Goal: Task Accomplishment & Management: Use online tool/utility

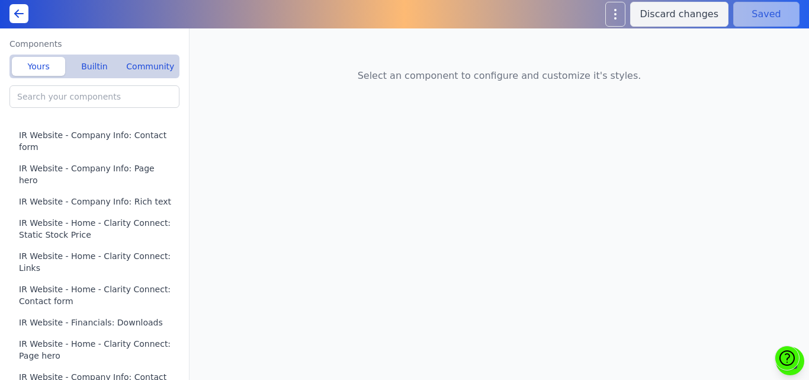
type input "Home(A): Rich text"
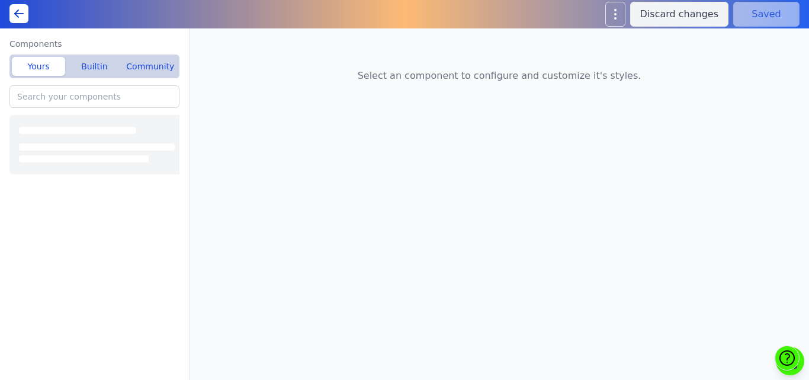
type input "Home(A): Custom HTML"
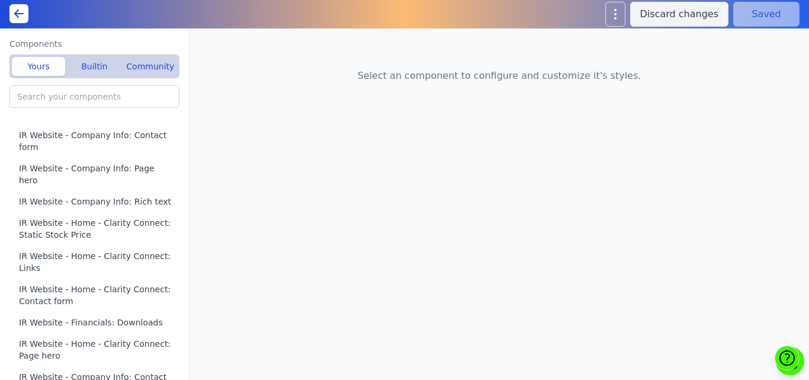
type input "Home(A): Team"
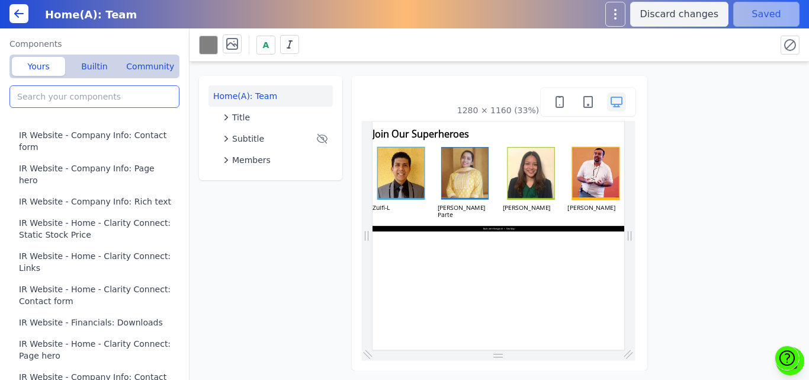
click at [50, 102] on input "search" at bounding box center [94, 96] width 170 height 23
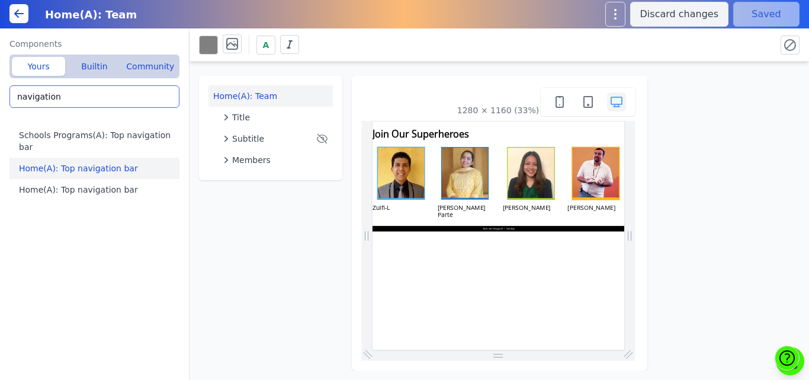
type input "navigation"
click at [85, 158] on button "Home(A): Top navigation bar" at bounding box center [96, 168] width 175 height 21
type input "Home(A): Top navigation bar"
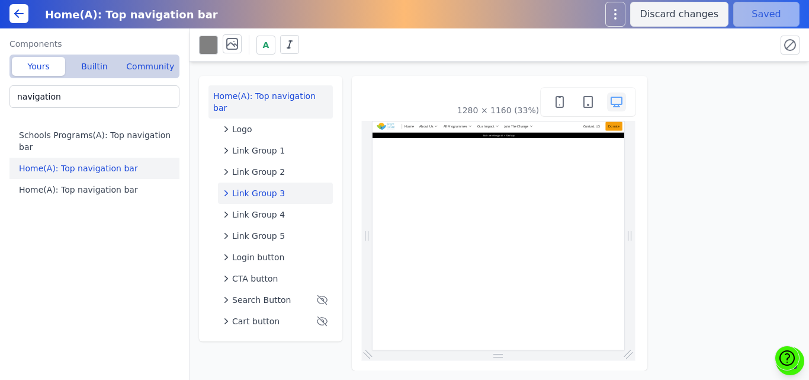
click at [255, 187] on span "Link Group 3" at bounding box center [258, 193] width 53 height 12
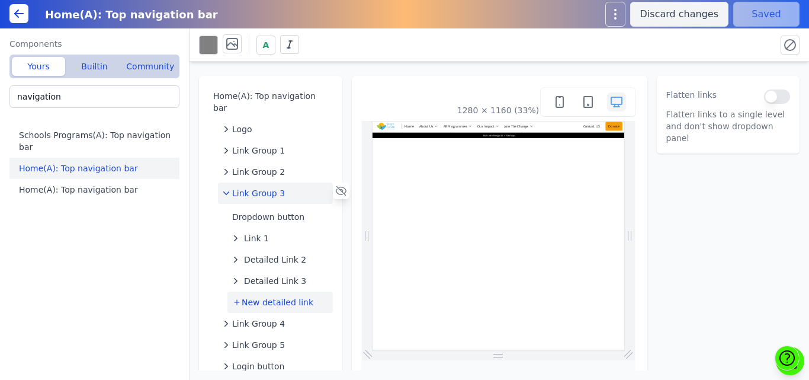
click at [262, 296] on span "New detailed link" at bounding box center [278, 302] width 72 height 12
click at [267, 296] on span "Detailed Link 4" at bounding box center [275, 302] width 62 height 12
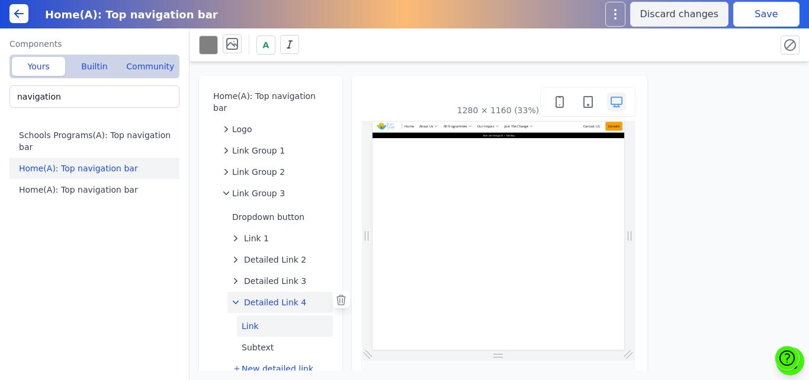
click at [252, 316] on button "Link" at bounding box center [285, 325] width 96 height 21
select select "_self"
select select
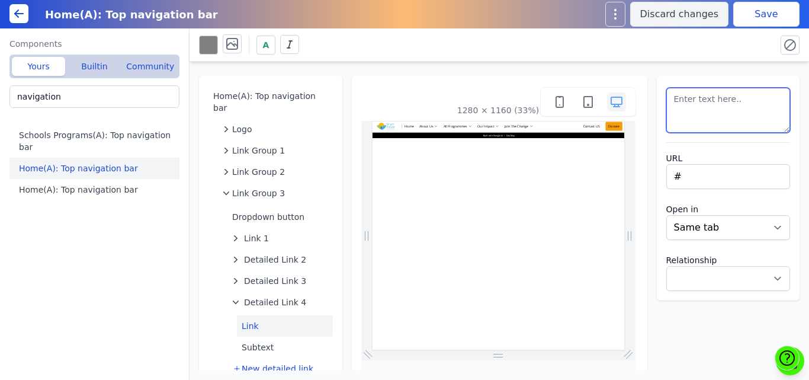
drag, startPoint x: 706, startPoint y: 98, endPoint x: 648, endPoint y: 100, distance: 58.7
click at [648, 100] on div "Home(A): Top navigation bar Logo Link Group 1 Link Group 2 Link Group 3 Dropdow…" at bounding box center [500, 216] width 620 height 309
paste textarea "https://www.brightfutureindia.org/aasmaan-donation"
type textarea "https://www.brightfutureindia.org/aasmaan-donation"
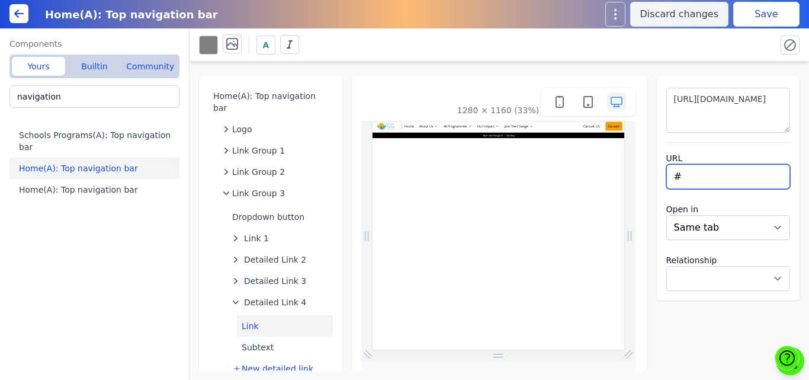
drag, startPoint x: 685, startPoint y: 171, endPoint x: 655, endPoint y: 172, distance: 30.2
click at [657, 172] on div "https://www.brightfutureindia.org/aasmaan-donation URL # Open in New tab Same t…" at bounding box center [728, 188] width 143 height 225
paste input "https://www.brightfutureindia.org/aasmaan-donation"
type input "https://www.brightfutureindia.org/aasmaan"
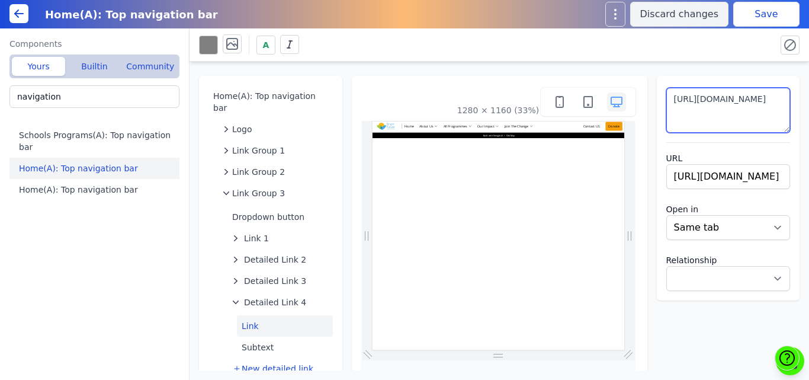
select select
drag, startPoint x: 766, startPoint y: 110, endPoint x: 724, endPoint y: 113, distance: 42.2
click at [724, 113] on textarea "https://www.brightfutureindia.org/aasmaan-donation" at bounding box center [729, 110] width 124 height 45
drag, startPoint x: 688, startPoint y: 110, endPoint x: 663, endPoint y: 100, distance: 26.8
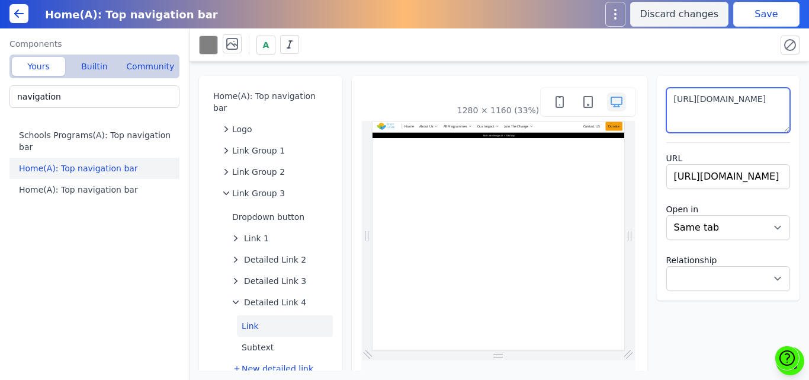
click at [667, 100] on textarea "https://www.brightfutureindia.org/aasmaan" at bounding box center [729, 110] width 124 height 45
click at [740, 117] on textarea "Aasmaan" at bounding box center [729, 110] width 124 height 45
type textarea "Aasmaan"
click at [753, 14] on button "Save" at bounding box center [767, 14] width 66 height 25
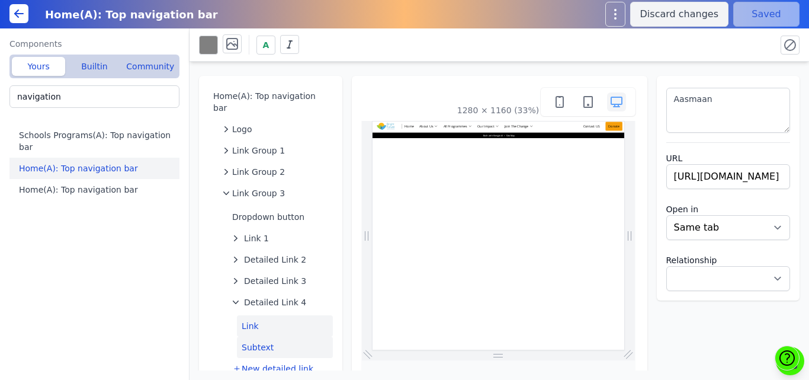
click at [256, 337] on button "Subtext" at bounding box center [285, 347] width 96 height 21
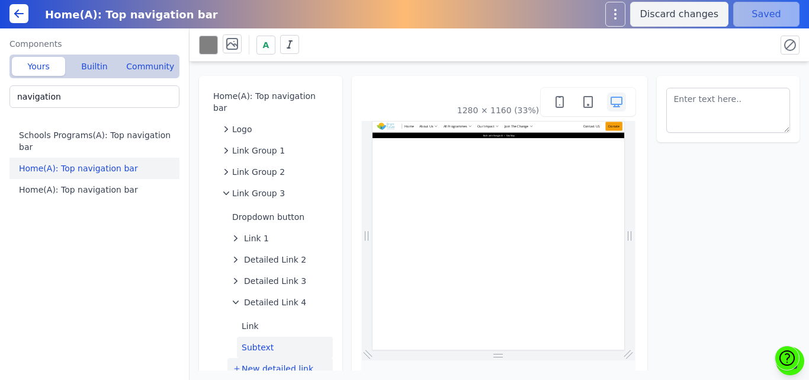
click at [264, 363] on span "New detailed link" at bounding box center [278, 369] width 72 height 12
click at [270, 363] on span "Detailed Link 5" at bounding box center [275, 369] width 62 height 12
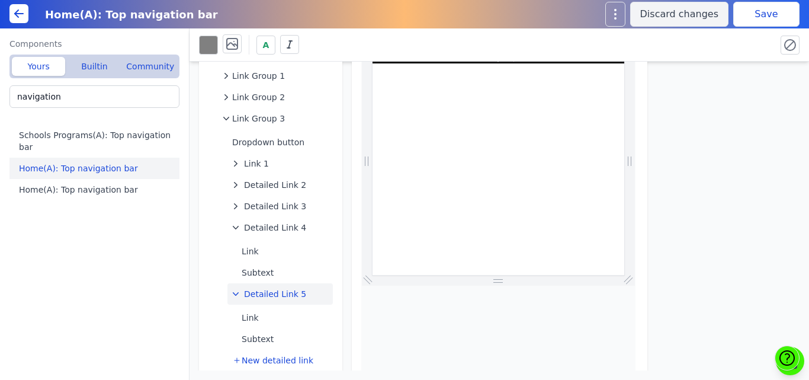
scroll to position [101, 0]
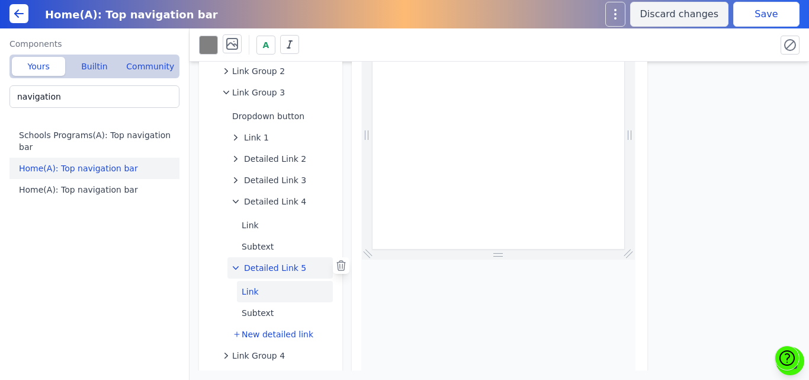
click at [261, 281] on button "Link" at bounding box center [285, 291] width 96 height 21
select select "_self"
select select
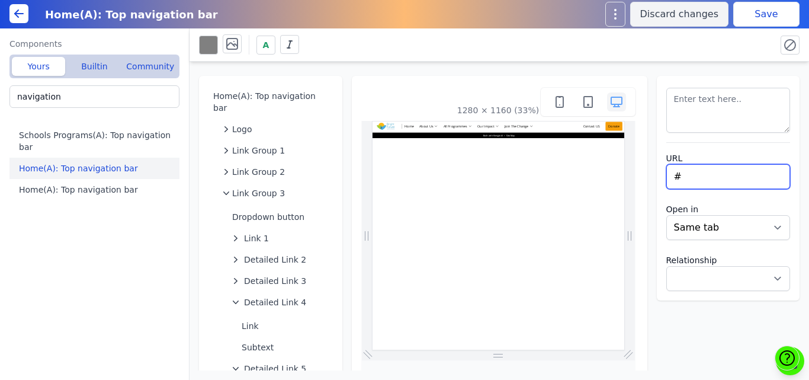
drag, startPoint x: 1069, startPoint y: 302, endPoint x: 1065, endPoint y: 338, distance: 35.9
paste input "https://www.brightfutureindia.org/aasmaan-donation"
type input "#https://www.brightfutureindia.org/aasmaan-donation"
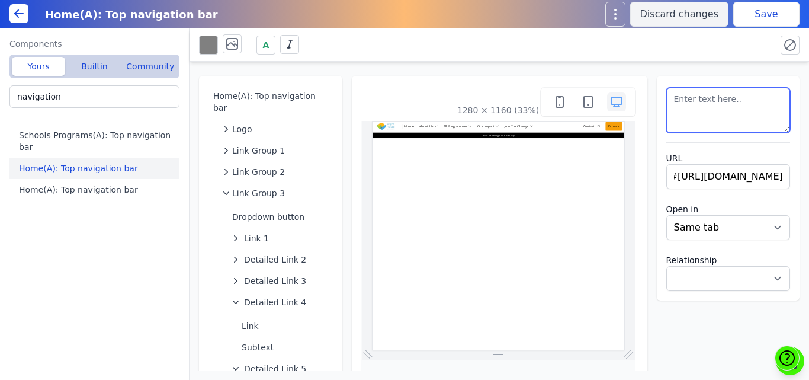
select select
click at [733, 104] on textarea at bounding box center [729, 110] width 124 height 45
type textarea "Aasmaan Donation"
click at [764, 15] on button "Save" at bounding box center [767, 14] width 66 height 25
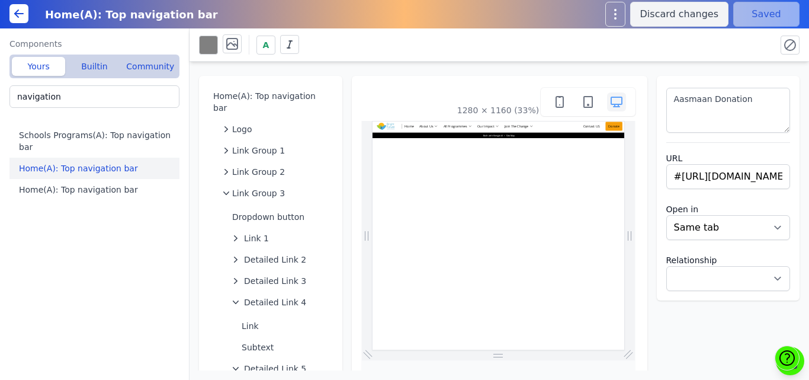
click at [344, 65] on div "Home(A): Top navigation bar Logo Link Group 1 Link Group 2 Link Group 3 Dropdow…" at bounding box center [500, 216] width 620 height 309
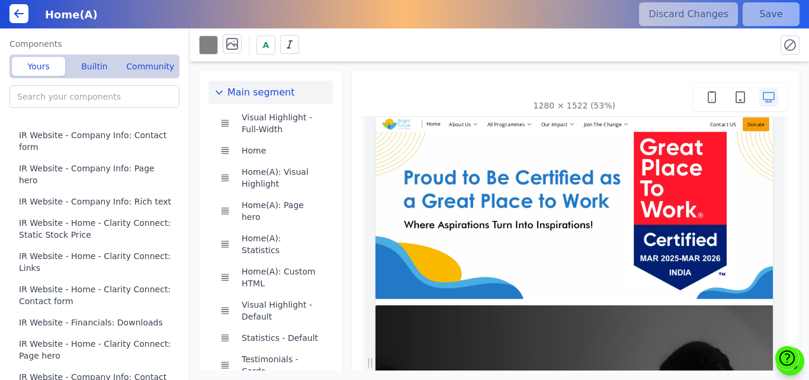
scroll to position [0, 665]
click at [57, 92] on input "search" at bounding box center [94, 96] width 170 height 23
click at [18, 18] on icon at bounding box center [19, 14] width 14 height 14
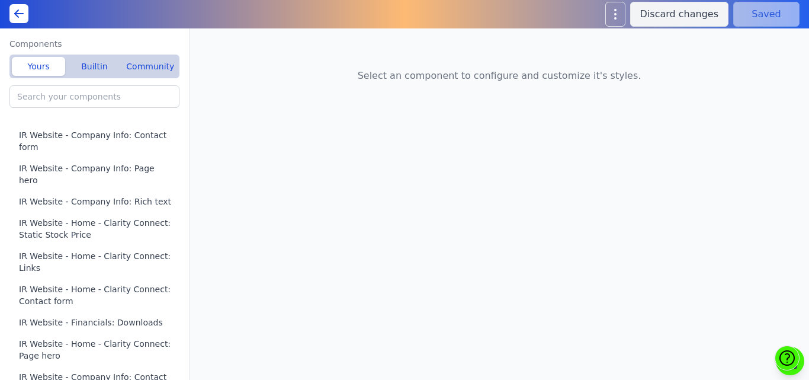
type input "Home(A): Featured Offerings"
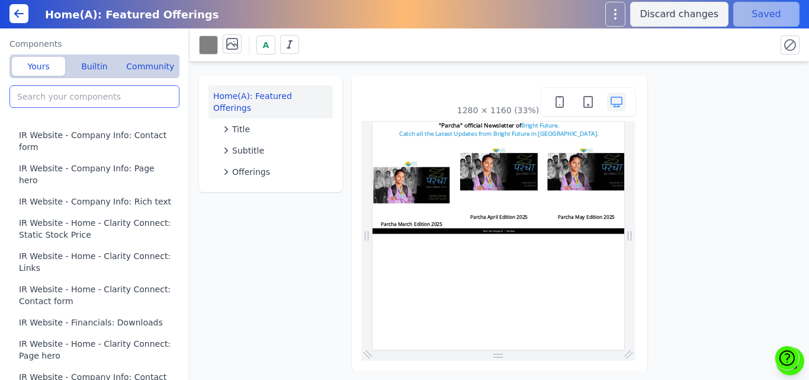
click at [53, 93] on input "search" at bounding box center [94, 96] width 170 height 23
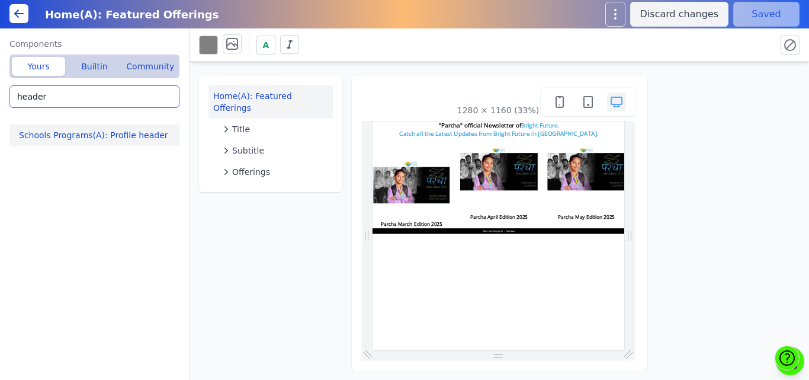
type input "header"
click at [72, 141] on button "Schools Programs(A): Profile header" at bounding box center [96, 134] width 175 height 21
type input "Schools Programs(A): Profile header"
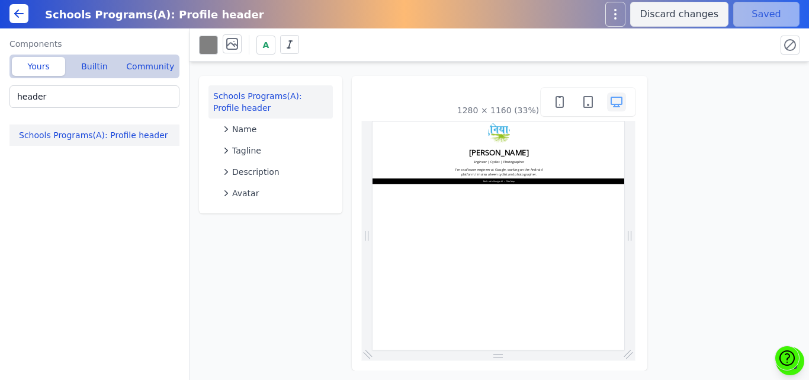
click at [13, 14] on icon at bounding box center [19, 14] width 14 height 14
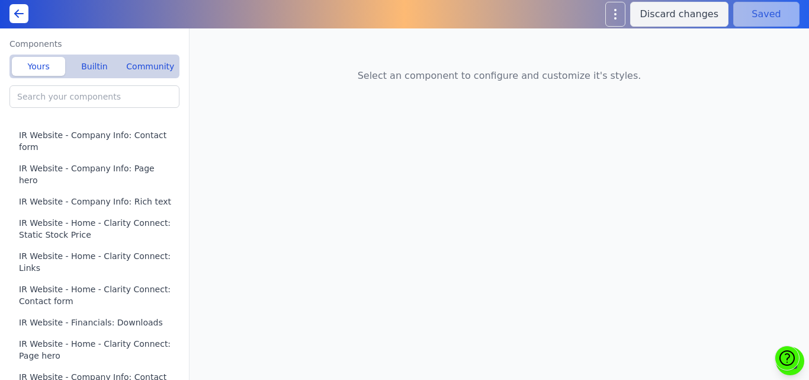
type input "Home(A): Rich text"
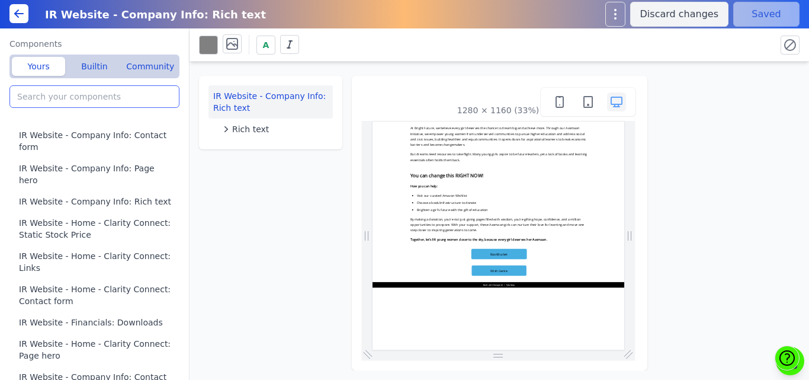
click at [98, 93] on input "search" at bounding box center [94, 96] width 170 height 23
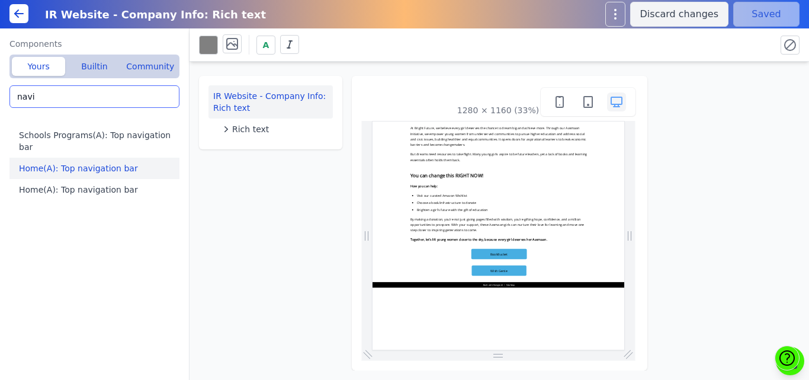
type input "navi"
click at [71, 158] on button "Home(A): Top navigation bar" at bounding box center [96, 168] width 175 height 21
type input "Home(A): Top navigation bar"
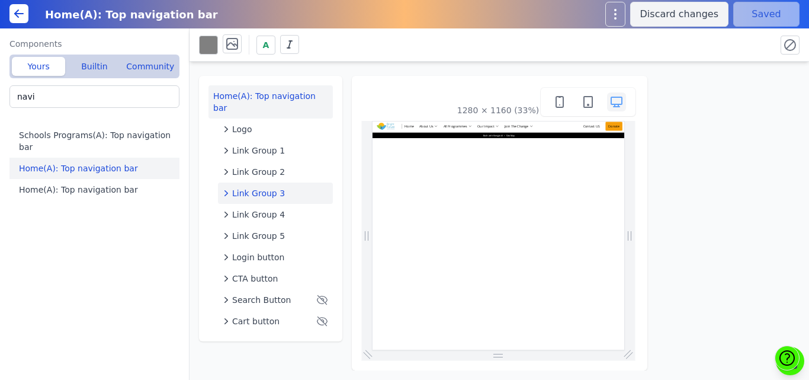
click at [267, 187] on span "Link Group 3" at bounding box center [258, 193] width 53 height 12
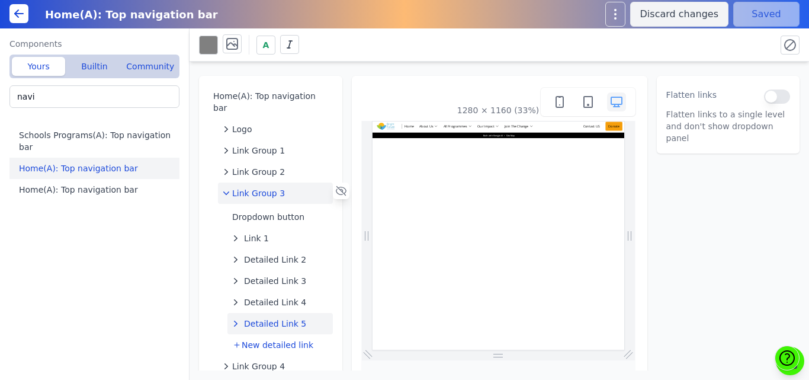
click at [264, 318] on span "Detailed Link 5" at bounding box center [275, 324] width 62 height 12
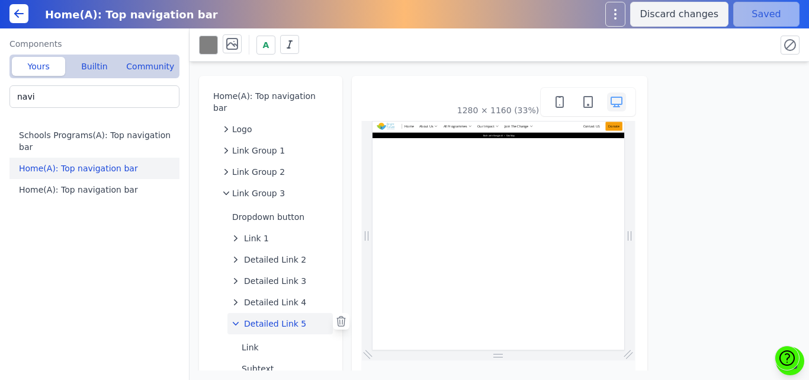
click at [264, 318] on span "Detailed Link 5" at bounding box center [275, 324] width 62 height 12
click at [253, 337] on button "Link" at bounding box center [285, 347] width 96 height 21
select select "_self"
select select
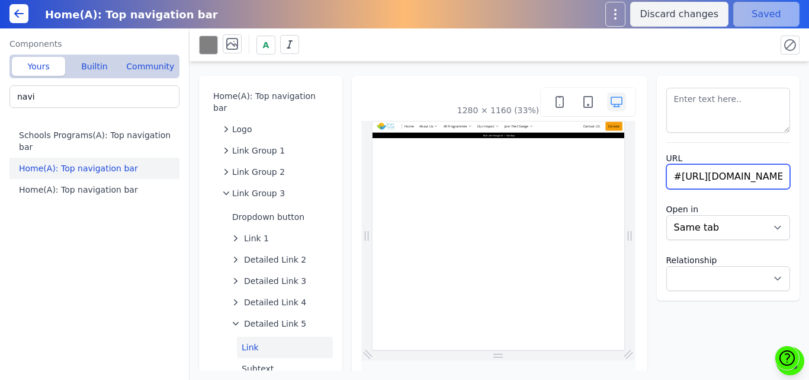
drag, startPoint x: 669, startPoint y: 175, endPoint x: 762, endPoint y: 177, distance: 93.0
click at [762, 177] on input "#https://www.brightfutureindia.org/aasmaan-donation" at bounding box center [729, 176] width 124 height 25
type input "/aasmaan-donation"
select select
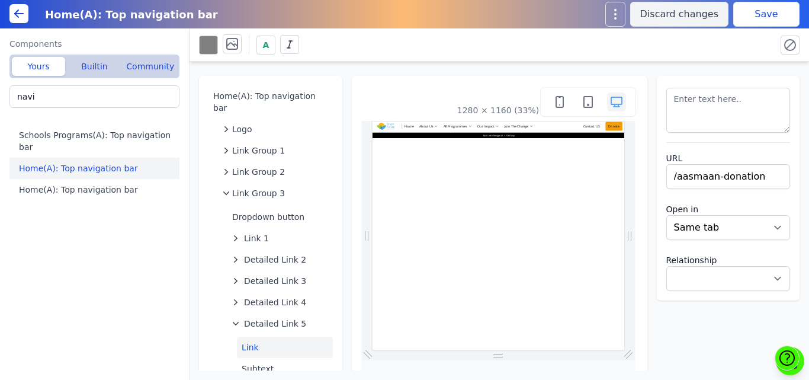
click at [714, 35] on div "A" at bounding box center [483, 44] width 568 height 21
click at [748, 15] on button "Save" at bounding box center [767, 14] width 66 height 25
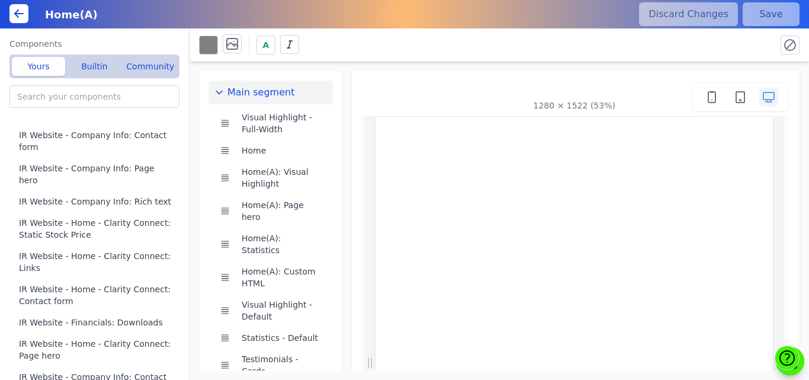
click at [18, 18] on icon at bounding box center [19, 14] width 14 height 14
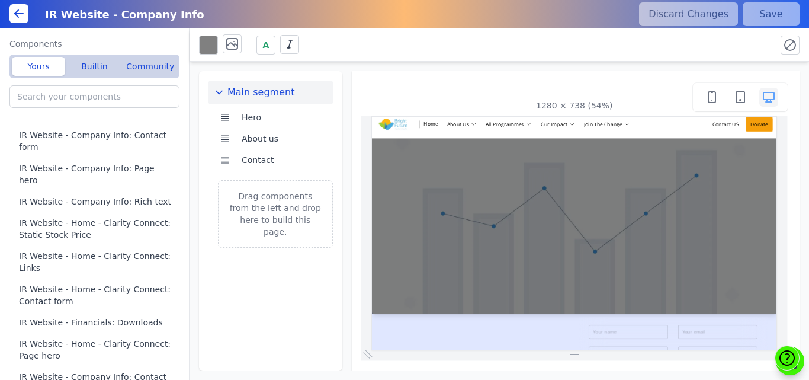
click at [15, 10] on icon at bounding box center [19, 14] width 14 height 14
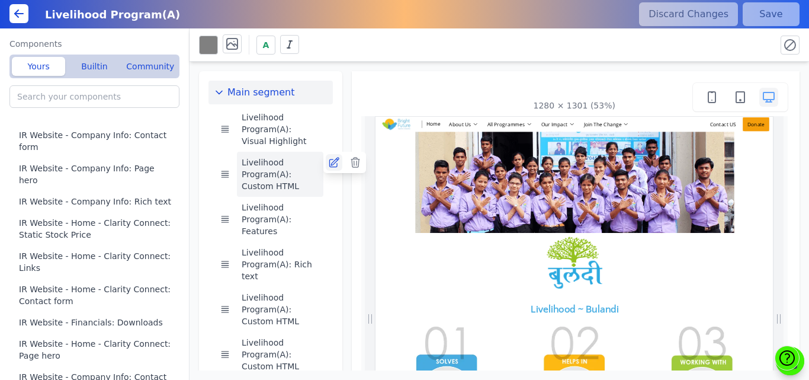
click at [334, 165] on icon at bounding box center [334, 162] width 12 height 12
click at [332, 162] on icon at bounding box center [334, 162] width 12 height 12
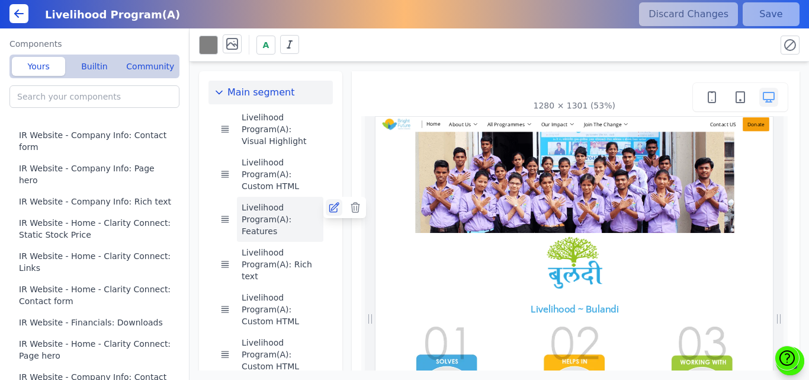
click at [331, 206] on icon at bounding box center [334, 207] width 12 height 12
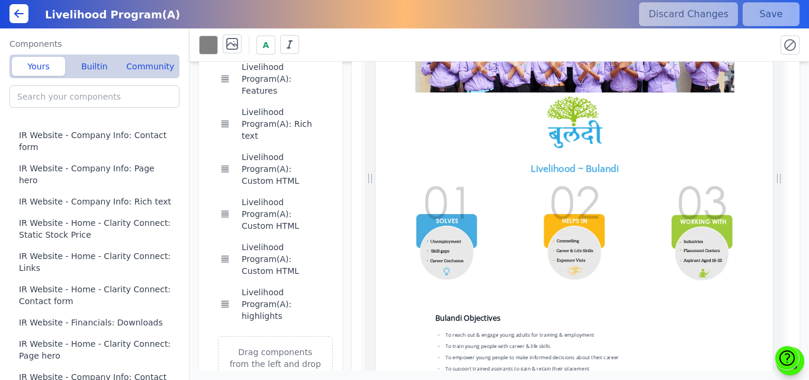
scroll to position [145, 0]
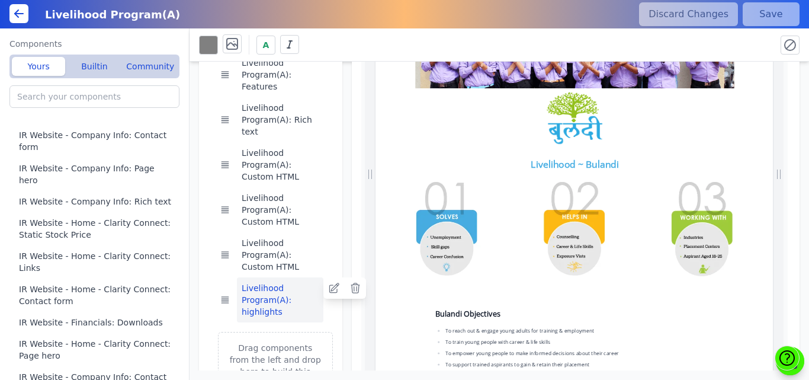
click at [284, 293] on button "Livelihood Program(A): highlights" at bounding box center [280, 299] width 87 height 45
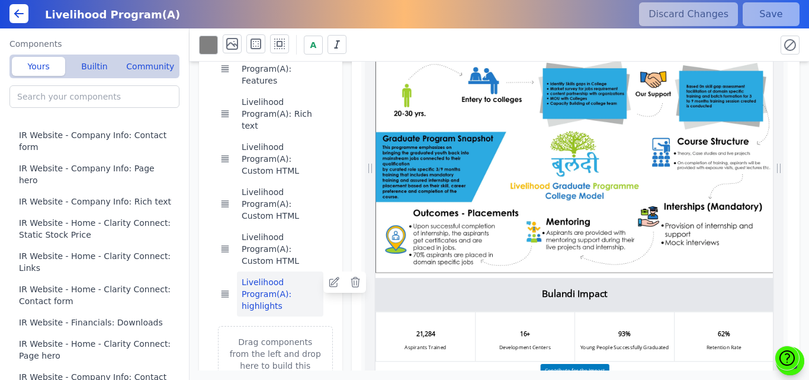
scroll to position [1162, 0]
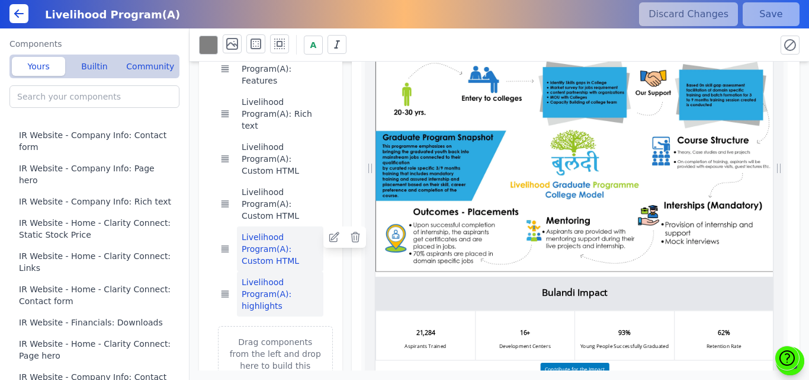
click at [293, 235] on button "Livelihood Program(A): Custom HTML" at bounding box center [280, 248] width 87 height 45
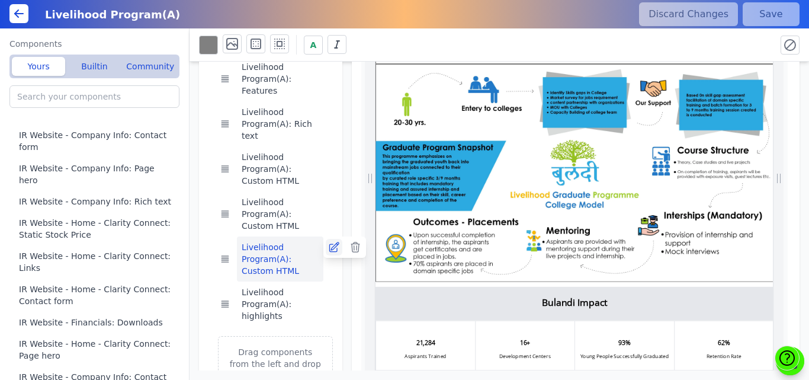
click at [332, 248] on icon at bounding box center [334, 247] width 12 height 12
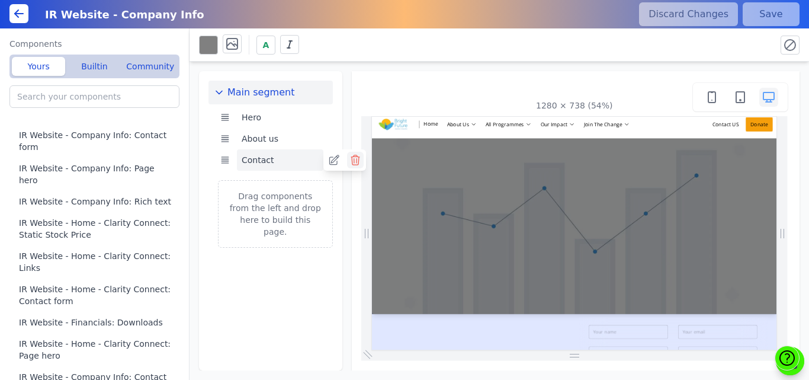
click at [353, 157] on icon at bounding box center [355, 159] width 8 height 9
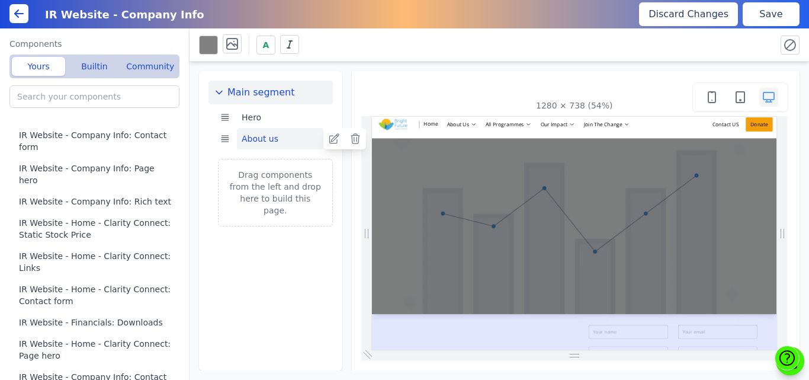
click at [271, 139] on button "About us" at bounding box center [280, 138] width 87 height 21
click at [332, 140] on icon at bounding box center [334, 139] width 12 height 12
click at [275, 92] on span "Main segment" at bounding box center [261, 92] width 67 height 14
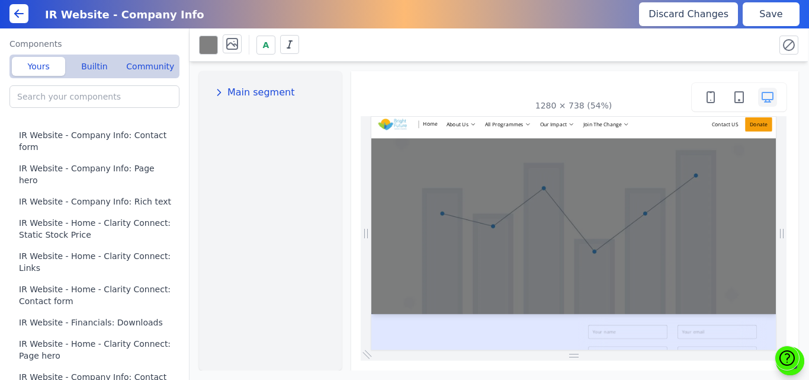
click at [274, 92] on span "Main segment" at bounding box center [261, 92] width 67 height 14
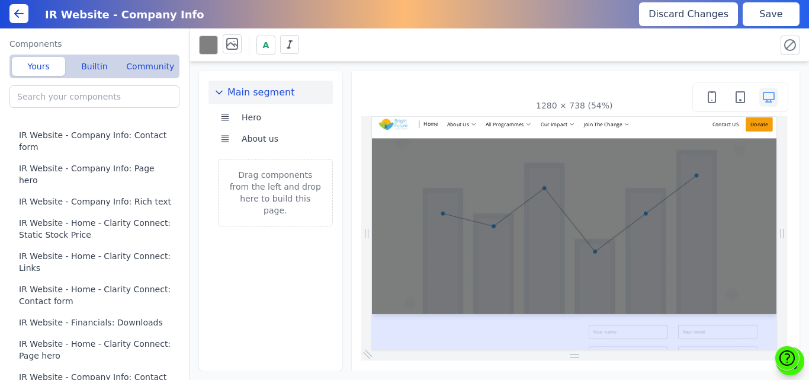
click at [274, 92] on span "Main segment" at bounding box center [261, 92] width 67 height 14
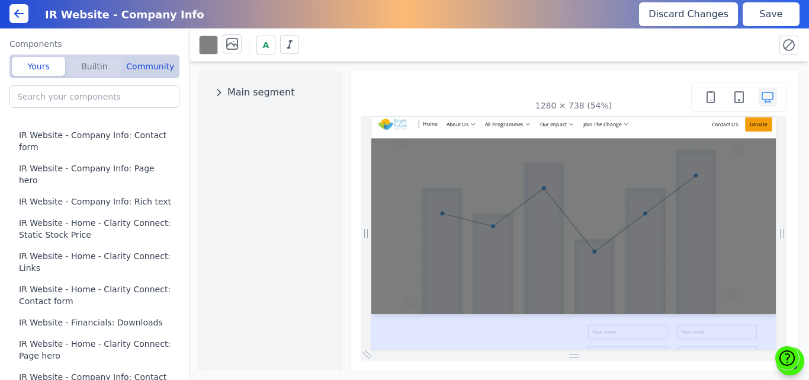
click at [87, 68] on button "Builtin" at bounding box center [94, 66] width 53 height 19
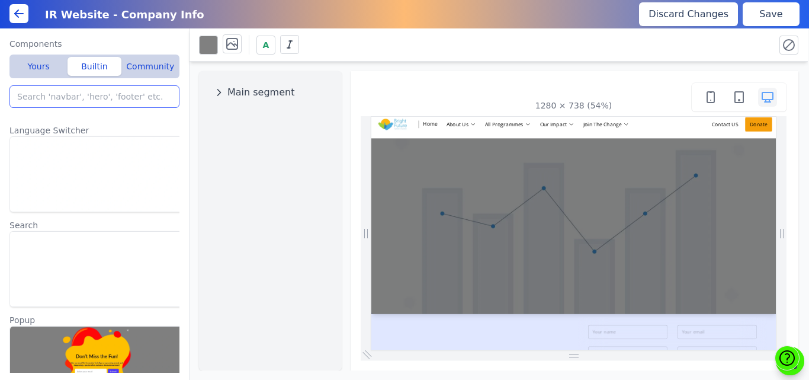
click at [60, 94] on input "search" at bounding box center [94, 96] width 170 height 23
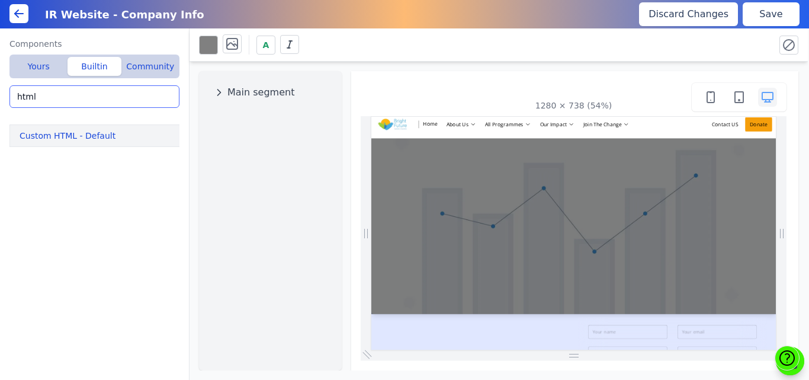
type input "html"
click at [805, 104] on div "Main segment 1280 × 738 (54%)" at bounding box center [499, 216] width 619 height 309
click at [258, 156] on div "Main segment" at bounding box center [270, 220] width 143 height 299
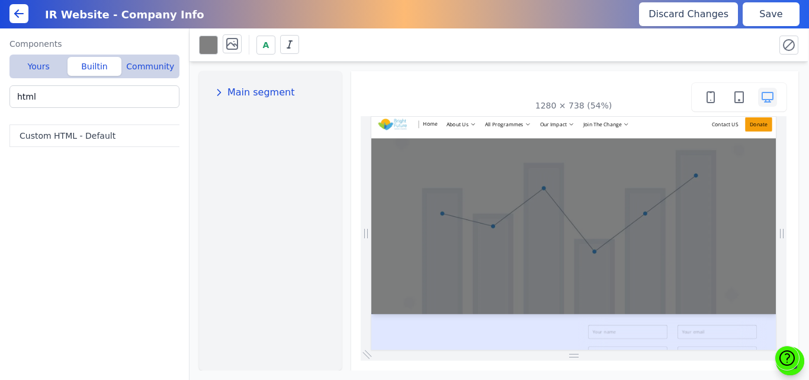
click at [225, 91] on button "Main segment" at bounding box center [271, 93] width 124 height 24
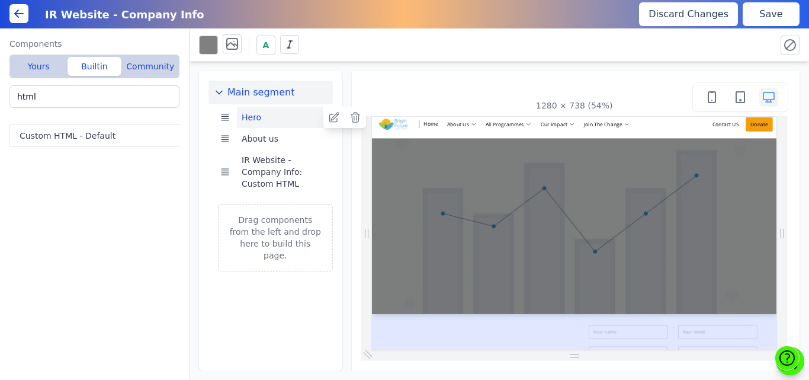
click at [260, 115] on button "Hero" at bounding box center [280, 117] width 87 height 21
click at [333, 116] on icon at bounding box center [334, 117] width 12 height 12
click at [351, 117] on icon at bounding box center [356, 117] width 12 height 12
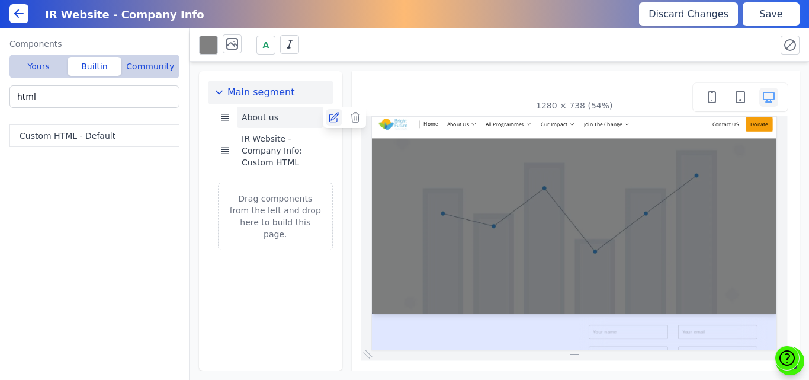
click at [339, 118] on icon at bounding box center [334, 117] width 12 height 12
click at [776, 14] on button "Save" at bounding box center [771, 14] width 57 height 24
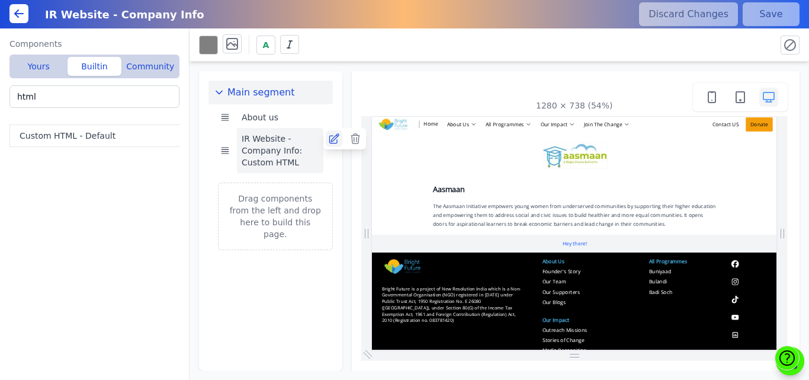
click at [332, 136] on icon at bounding box center [333, 138] width 9 height 9
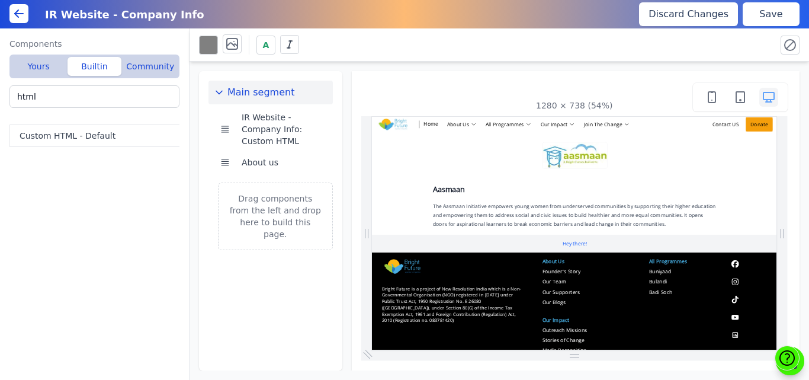
click at [752, 15] on button "Save" at bounding box center [771, 14] width 57 height 24
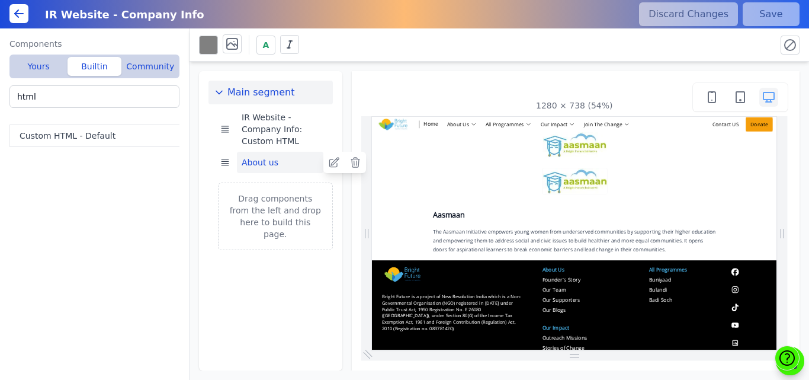
click at [271, 160] on button "About us" at bounding box center [280, 162] width 87 height 21
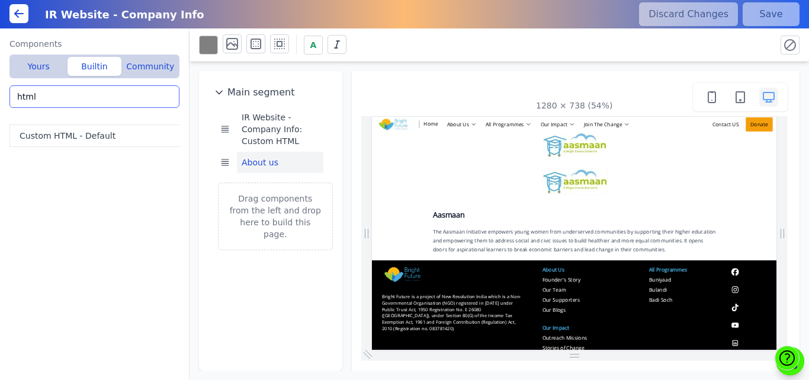
drag, startPoint x: 60, startPoint y: 99, endPoint x: 0, endPoint y: 104, distance: 60.0
click at [0, 104] on div "Components Yours Builtin Community IR Website - Company Info: Custom HTML IR We…" at bounding box center [95, 203] width 190 height 351
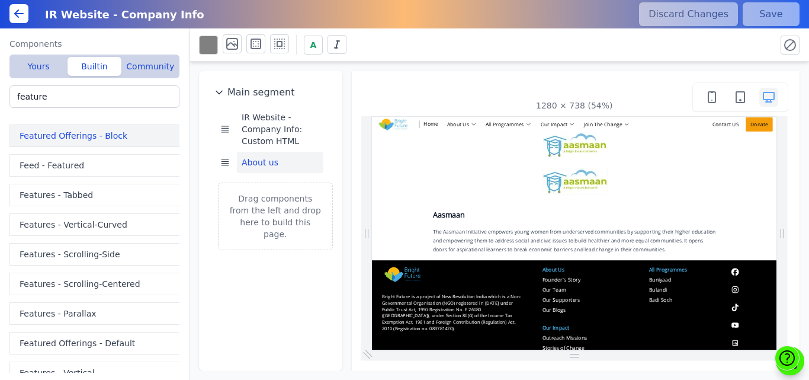
click at [80, 135] on button "Featured Offerings - Block" at bounding box center [96, 135] width 175 height 23
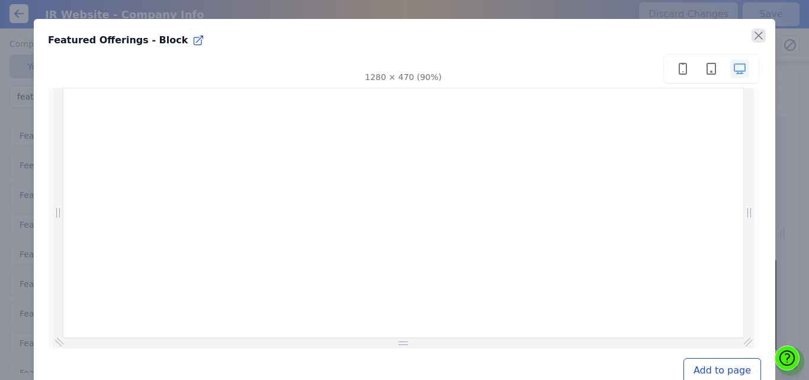
click at [752, 37] on icon "button" at bounding box center [759, 35] width 14 height 14
click at [755, 32] on icon "button" at bounding box center [758, 35] width 7 height 7
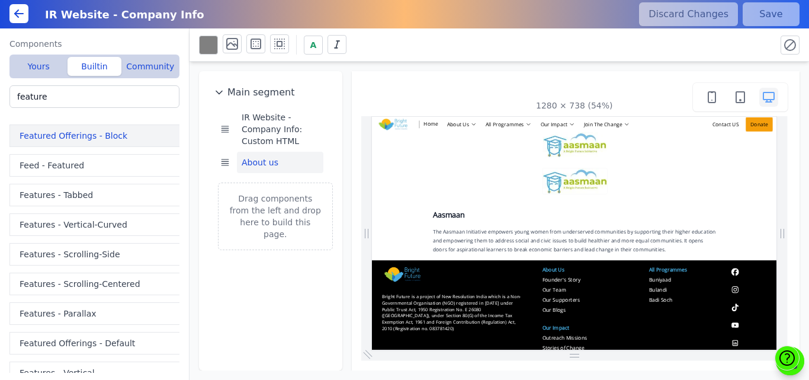
click at [75, 138] on button "Featured Offerings - Block" at bounding box center [96, 135] width 175 height 23
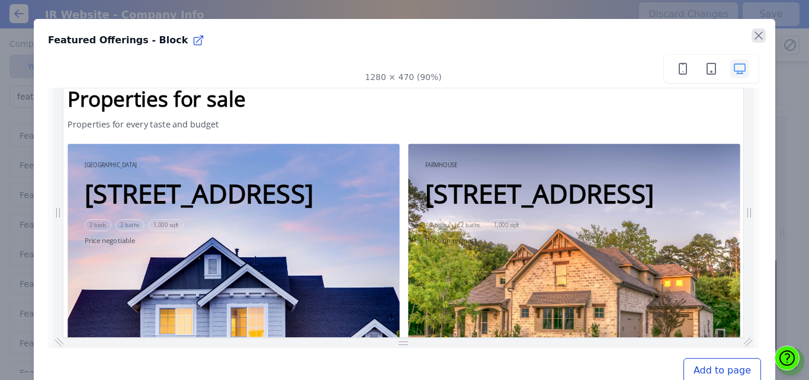
click at [755, 37] on icon "button" at bounding box center [758, 35] width 7 height 7
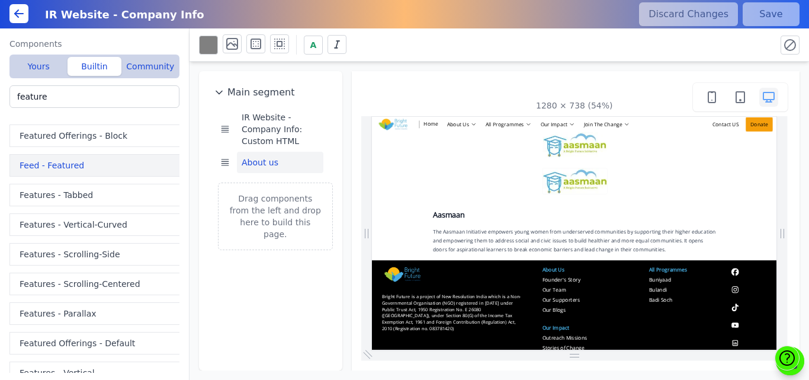
click at [59, 168] on button "Feed - Featured" at bounding box center [96, 165] width 175 height 23
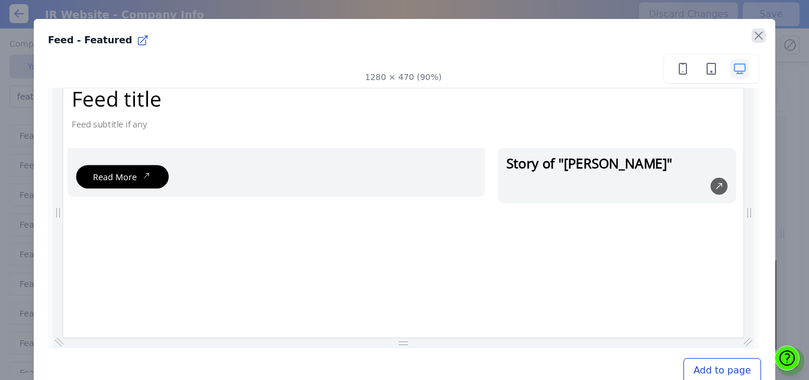
click at [755, 38] on icon "button" at bounding box center [758, 35] width 7 height 7
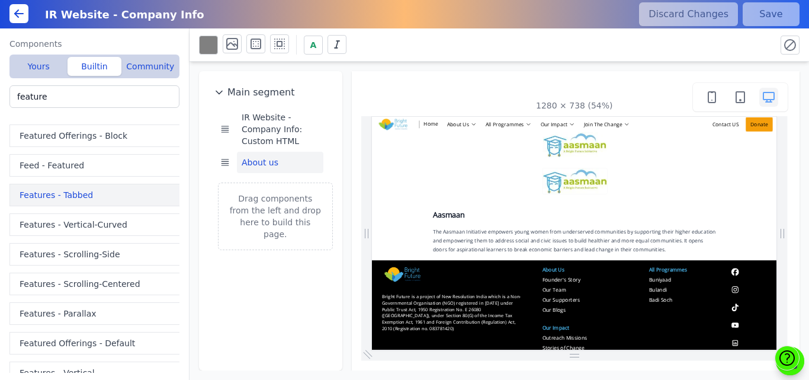
click at [63, 201] on button "Features - Tabbed" at bounding box center [96, 195] width 175 height 23
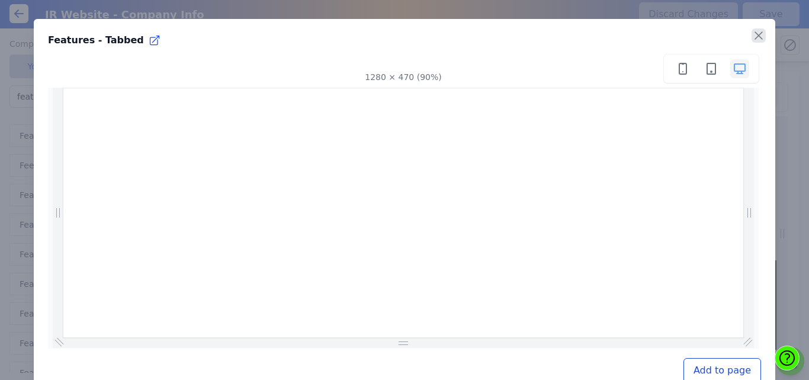
click at [752, 31] on icon "button" at bounding box center [759, 35] width 14 height 14
click at [752, 35] on icon "button" at bounding box center [759, 35] width 14 height 14
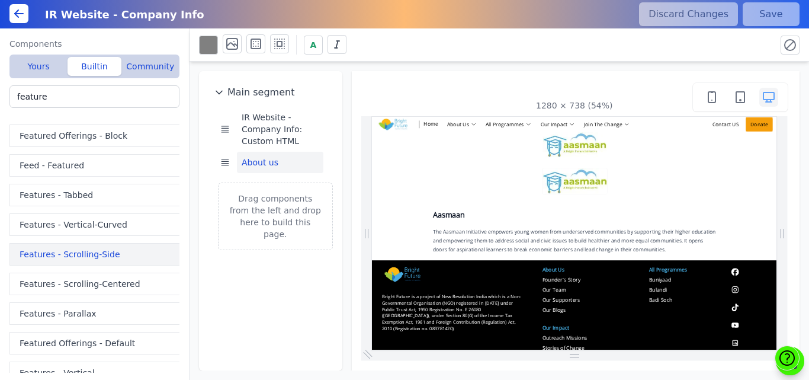
click at [95, 249] on button "Features - Scrolling-Side" at bounding box center [96, 254] width 175 height 23
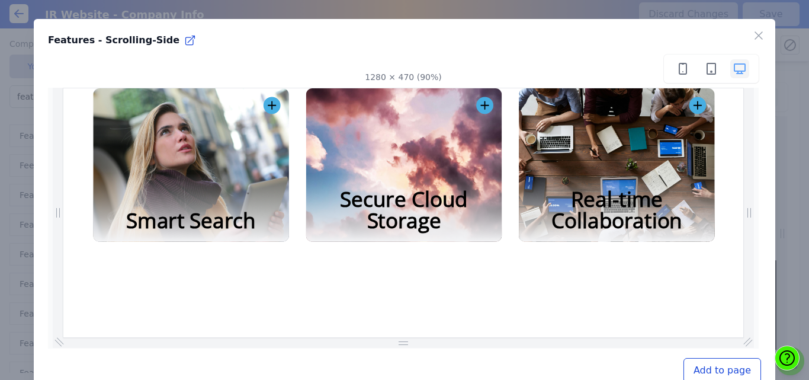
click at [768, 108] on icon "button" at bounding box center [769, 107] width 19 height 19
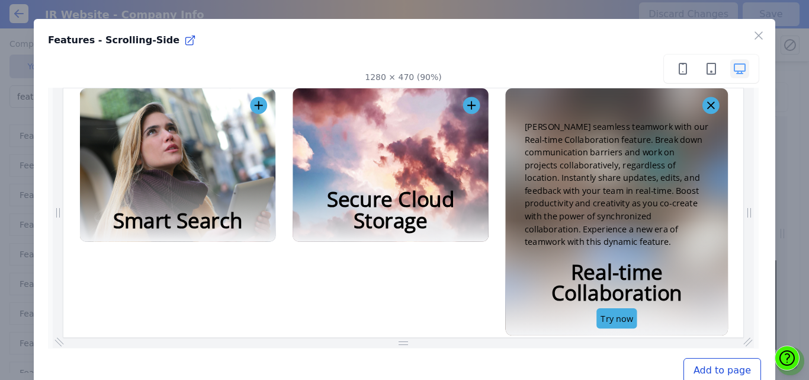
click at [784, 107] on icon "button" at bounding box center [784, 107] width 19 height 19
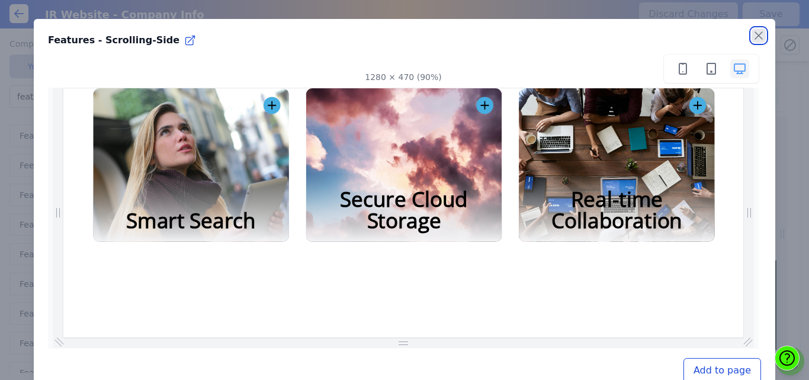
click at [752, 28] on icon "button" at bounding box center [759, 35] width 14 height 14
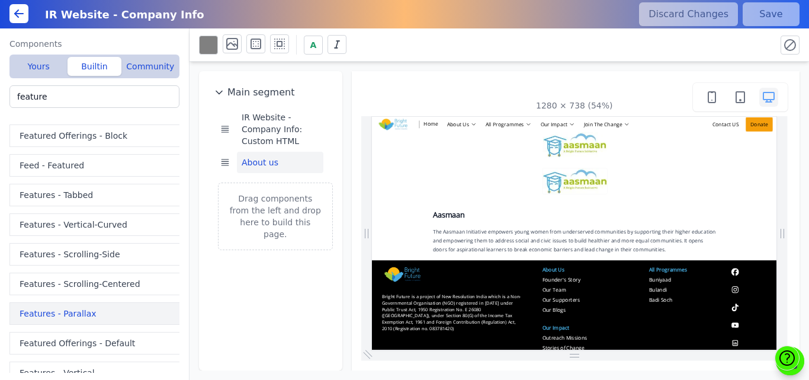
click at [76, 309] on button "Features - Parallax" at bounding box center [96, 313] width 175 height 23
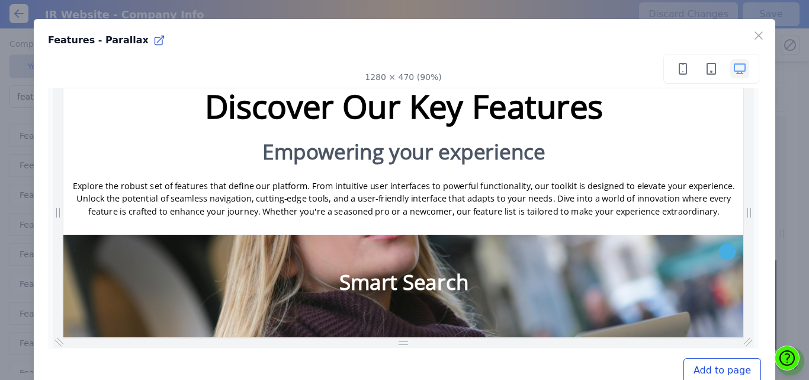
scroll to position [222, 0]
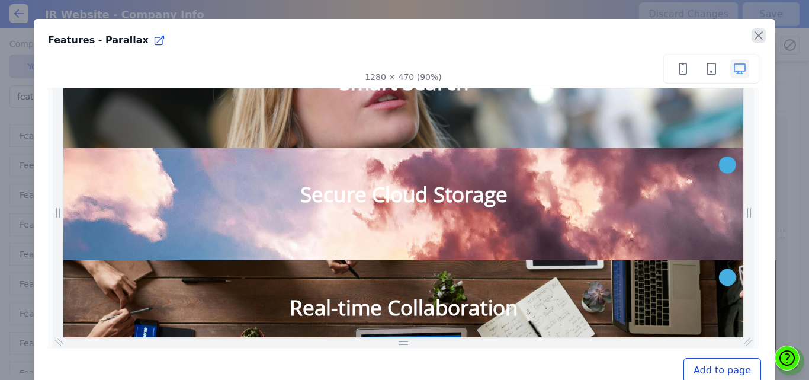
click at [752, 38] on icon "button" at bounding box center [759, 35] width 14 height 14
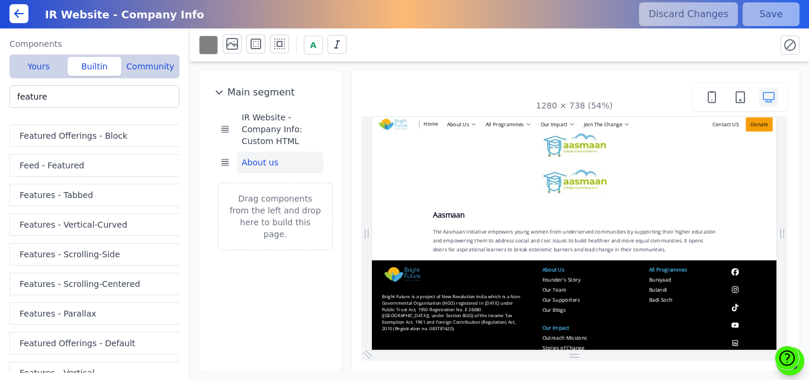
drag, startPoint x: 809, startPoint y: 194, endPoint x: 809, endPoint y: 228, distance: 34.4
click at [809, 228] on div "Main segment IR Website - Company Info: Custom HTML About us Drag components fr…" at bounding box center [500, 216] width 620 height 309
click at [40, 368] on button "Features - Vertical" at bounding box center [96, 372] width 175 height 23
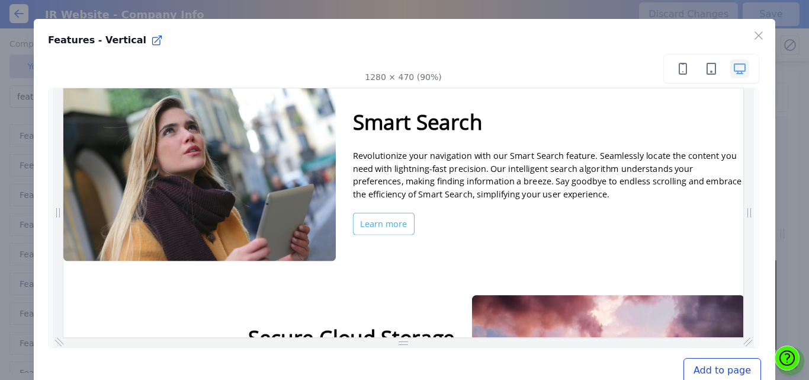
scroll to position [0, 0]
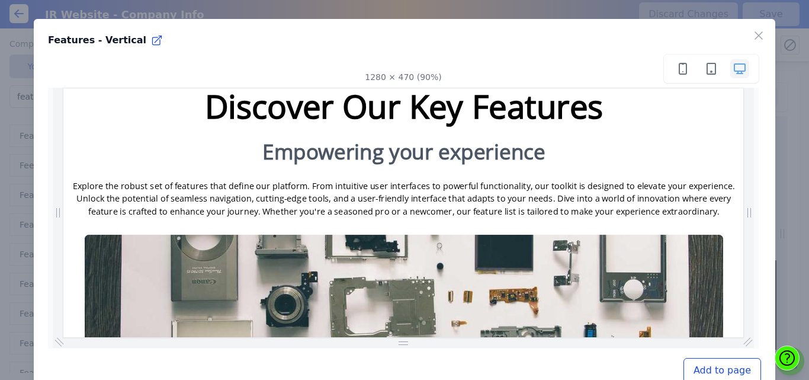
click at [702, 369] on button "Add to page" at bounding box center [723, 370] width 78 height 25
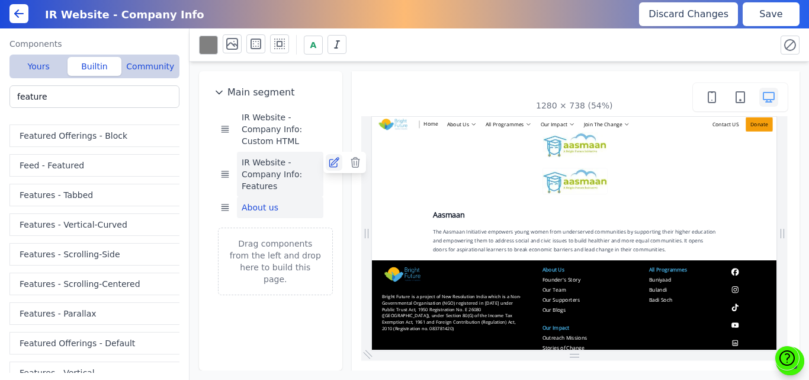
click at [333, 164] on icon at bounding box center [333, 162] width 9 height 9
click at [761, 21] on button "Save" at bounding box center [771, 14] width 57 height 24
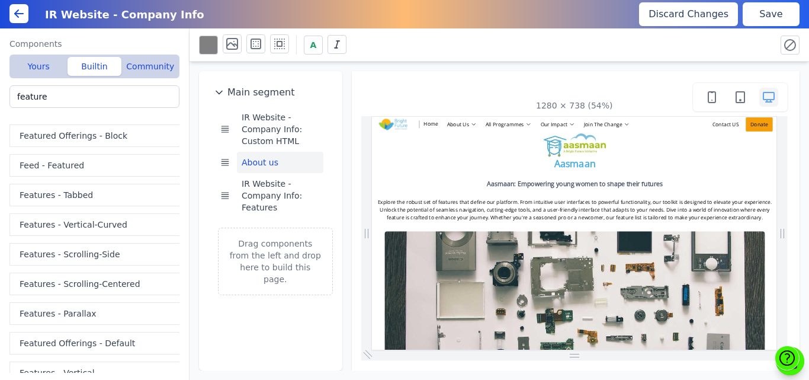
click at [757, 12] on button "Save" at bounding box center [771, 14] width 57 height 24
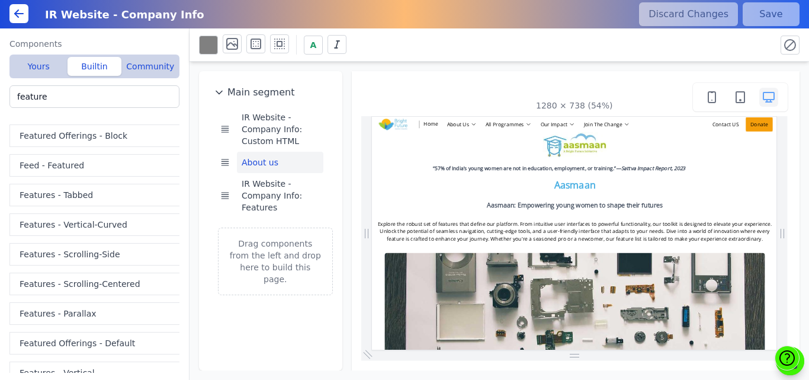
click at [750, 40] on div "A" at bounding box center [483, 44] width 568 height 21
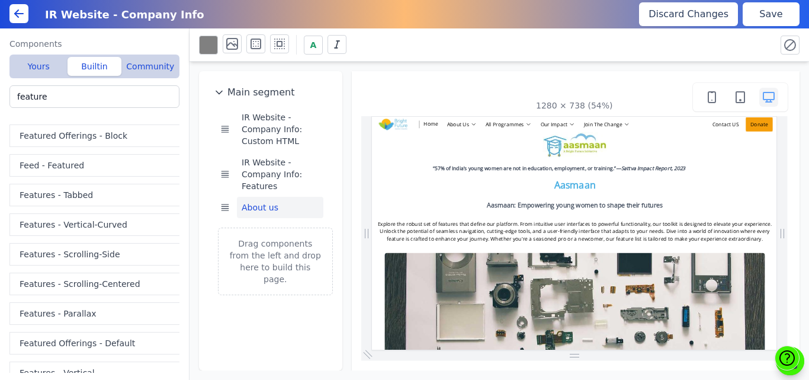
click at [752, 21] on button "Save" at bounding box center [771, 14] width 57 height 24
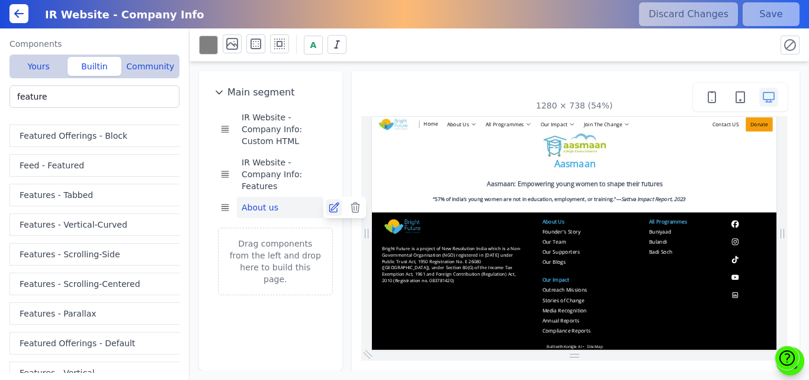
click at [329, 207] on icon at bounding box center [333, 207] width 9 height 9
click at [69, 367] on button "Features - Vertical" at bounding box center [96, 372] width 175 height 23
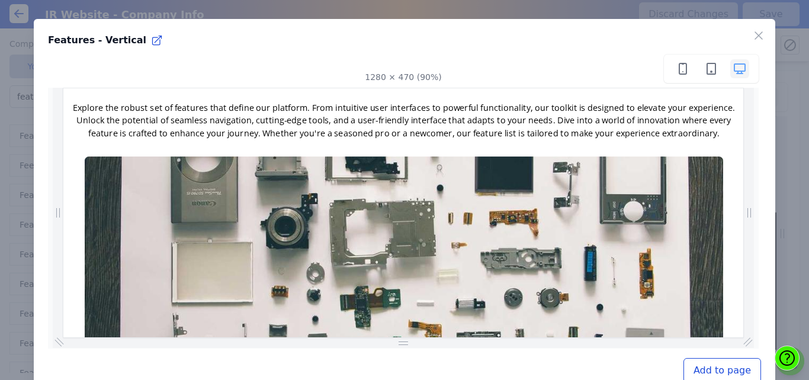
scroll to position [81, 0]
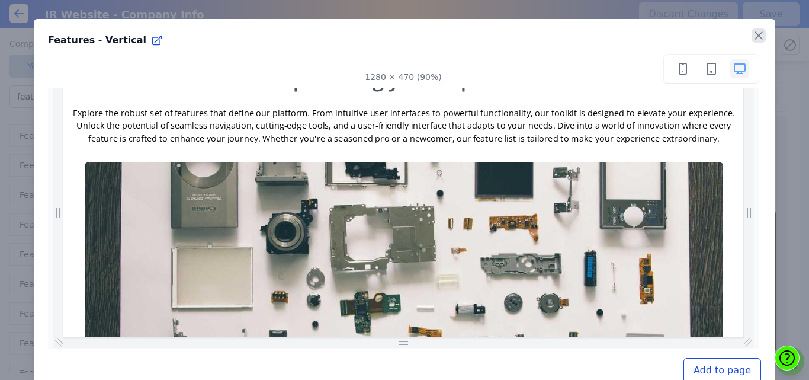
click at [755, 34] on icon "button" at bounding box center [758, 35] width 7 height 7
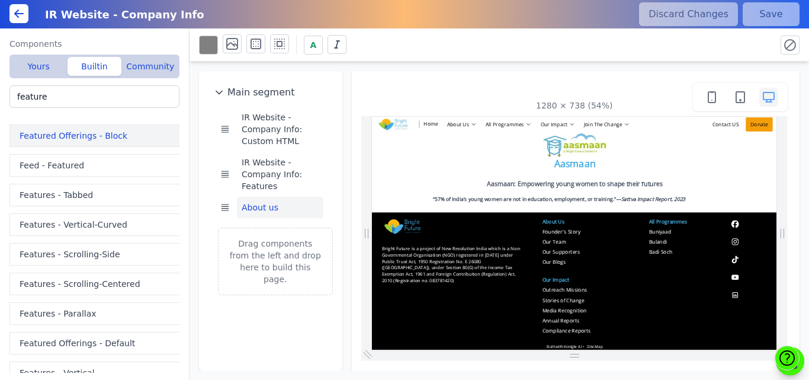
click at [25, 140] on button "Featured Offerings - Block" at bounding box center [96, 135] width 175 height 23
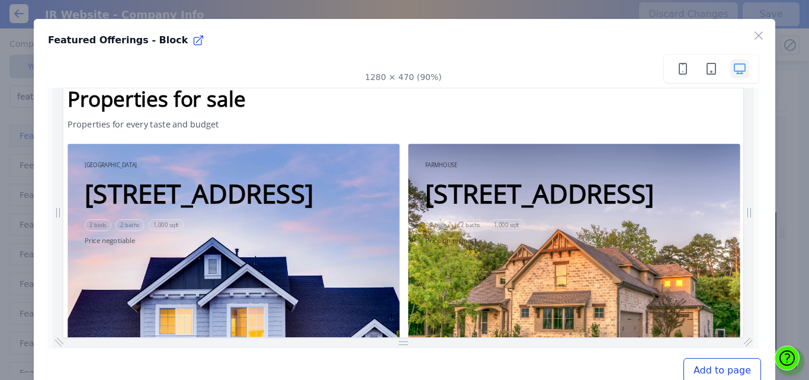
scroll to position [0, 0]
click at [752, 31] on icon "button" at bounding box center [759, 35] width 14 height 14
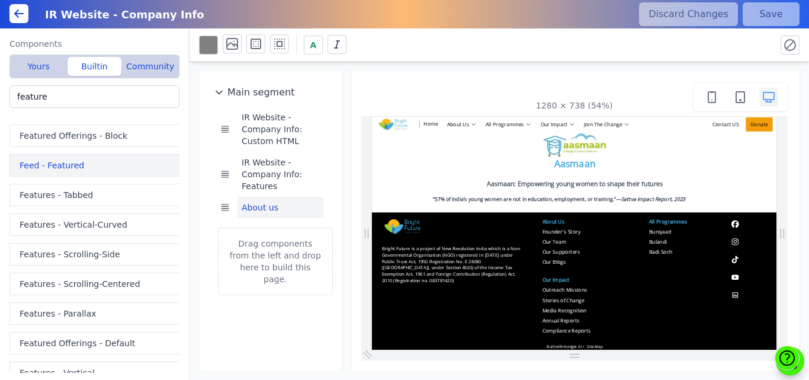
click at [68, 163] on button "Feed - Featured" at bounding box center [96, 165] width 175 height 23
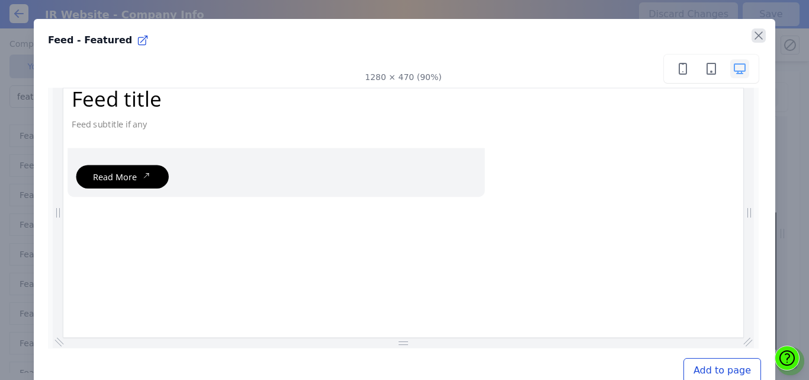
click at [752, 33] on icon "button" at bounding box center [759, 35] width 14 height 14
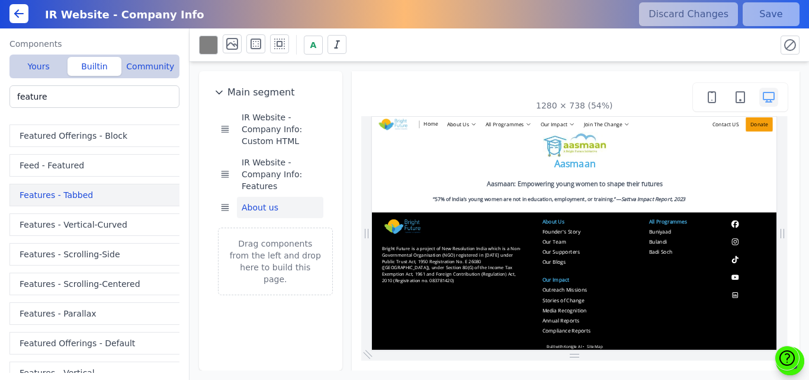
click at [28, 194] on button "Features - Tabbed" at bounding box center [96, 195] width 175 height 23
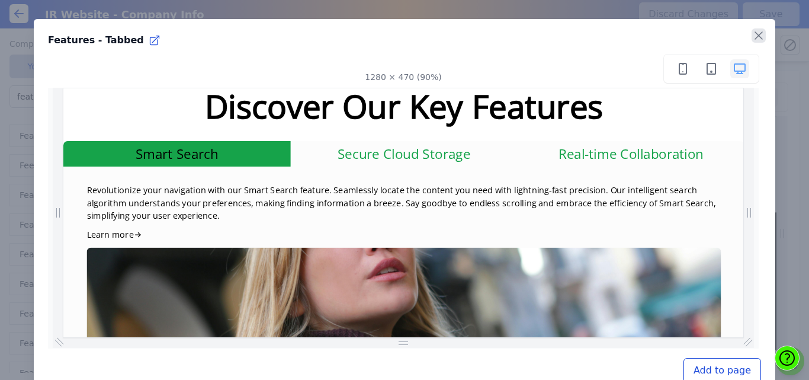
click at [752, 33] on icon "button" at bounding box center [759, 35] width 14 height 14
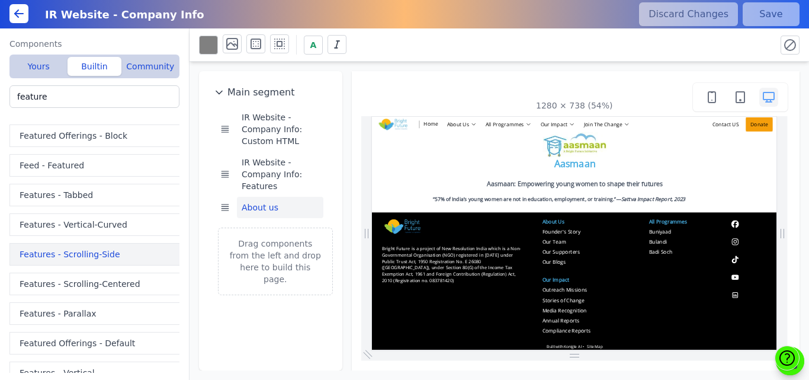
click at [50, 246] on button "Features - Scrolling-Side" at bounding box center [96, 254] width 175 height 23
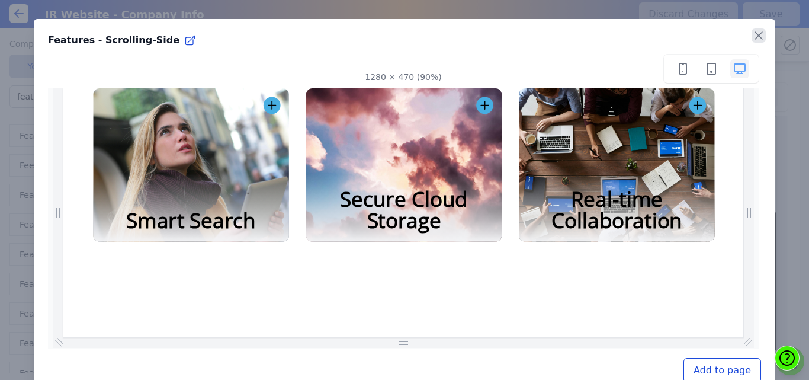
click at [755, 34] on icon "button" at bounding box center [758, 35] width 7 height 7
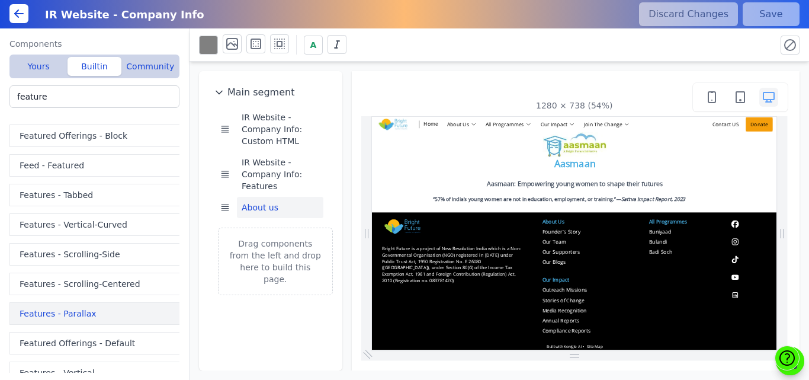
click at [59, 315] on button "Features - Parallax" at bounding box center [96, 313] width 175 height 23
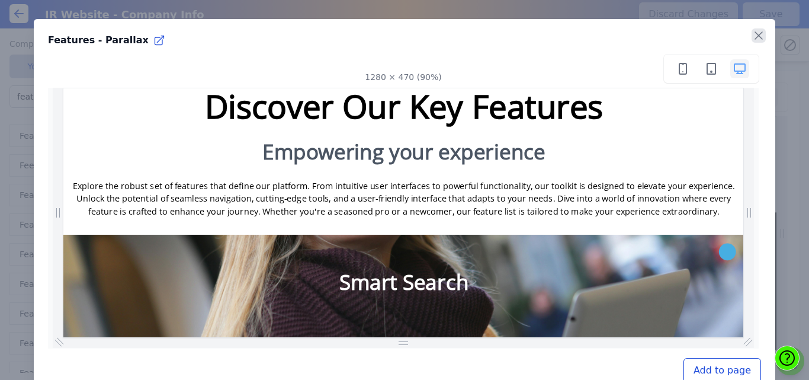
click at [752, 36] on icon "button" at bounding box center [759, 35] width 14 height 14
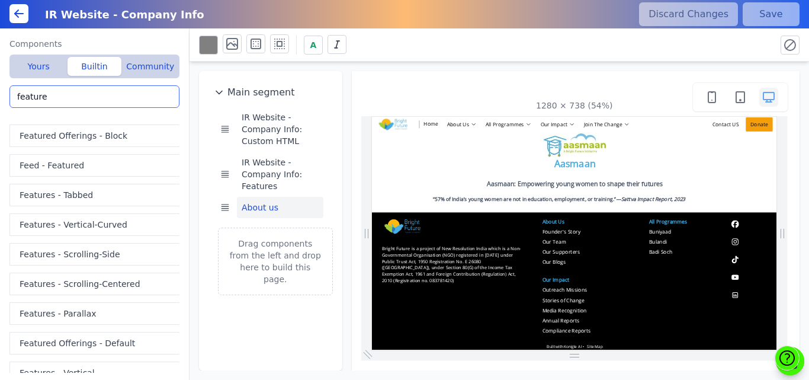
drag, startPoint x: 74, startPoint y: 101, endPoint x: 0, endPoint y: 90, distance: 74.8
click at [0, 90] on div "Components Yours Builtin Community IR Website - Company Info: Features IR Websi…" at bounding box center [95, 203] width 190 height 351
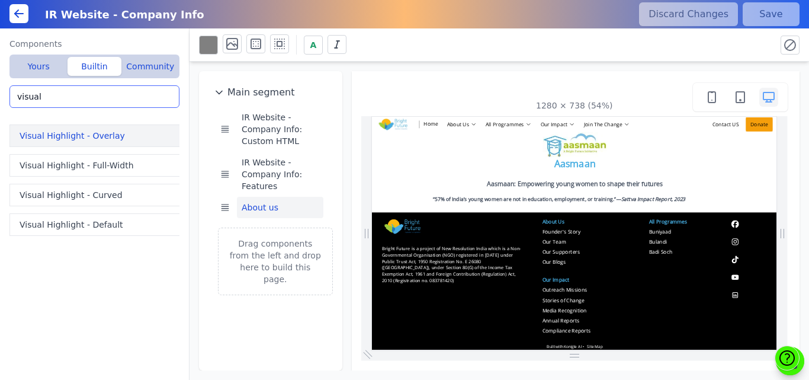
type input "visual"
click at [40, 139] on button "Visual Highlight - Overlay" at bounding box center [96, 135] width 175 height 23
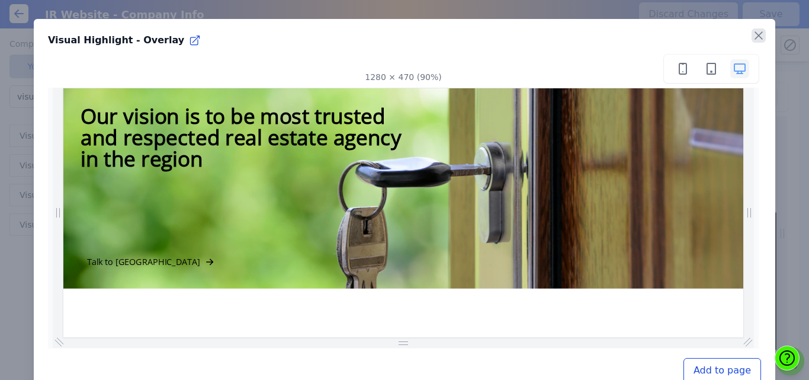
click at [752, 34] on icon "button" at bounding box center [759, 35] width 14 height 14
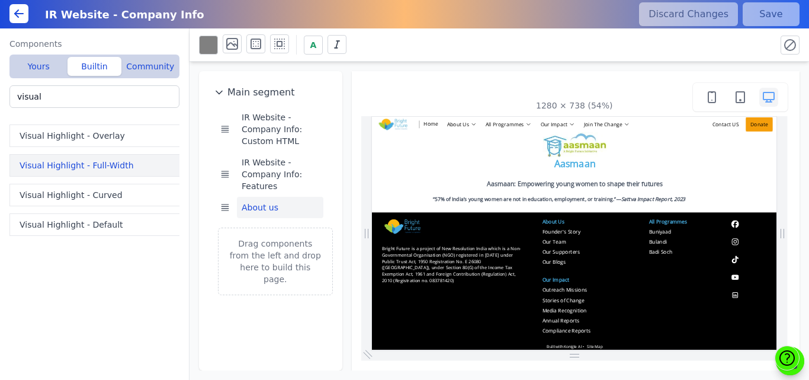
click at [75, 159] on button "Visual Highlight - Full-Width" at bounding box center [96, 165] width 175 height 23
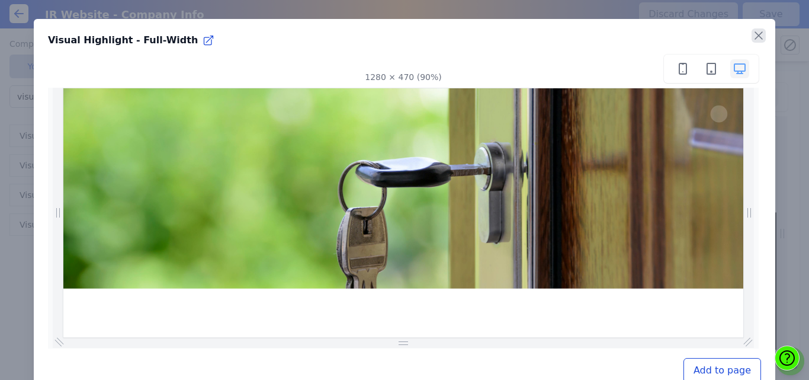
click at [752, 41] on icon "button" at bounding box center [759, 35] width 14 height 14
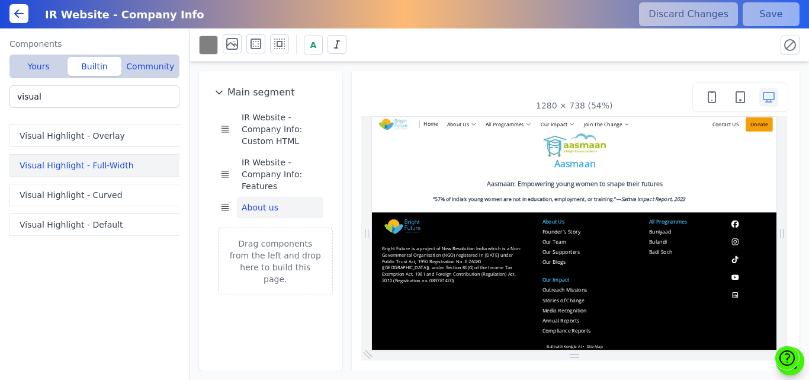
click at [44, 159] on button "Visual Highlight - Full-Width" at bounding box center [96, 165] width 175 height 23
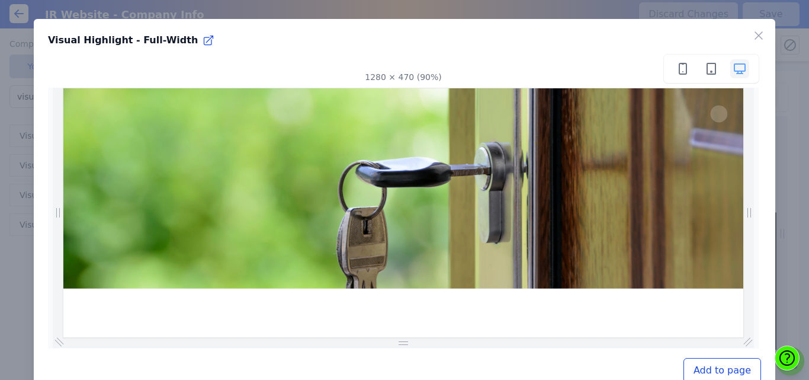
click at [692, 374] on button "Add to page" at bounding box center [723, 370] width 78 height 25
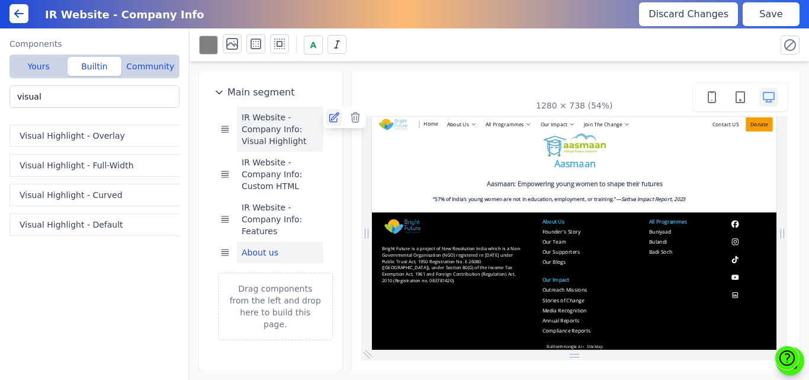
click at [331, 118] on icon at bounding box center [333, 117] width 9 height 9
click at [771, 14] on button "Save" at bounding box center [771, 14] width 57 height 24
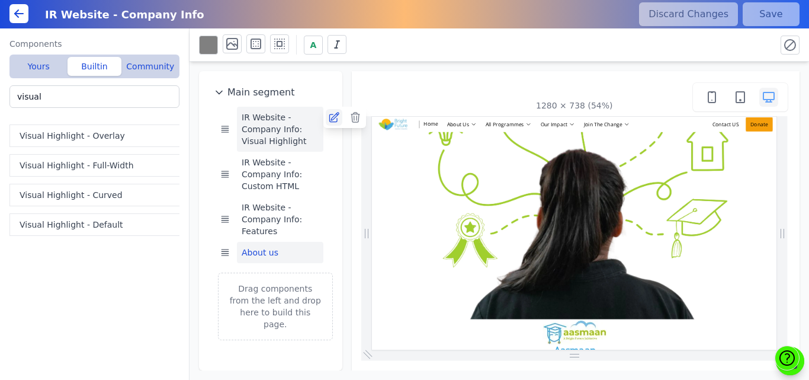
click at [332, 116] on icon at bounding box center [334, 117] width 12 height 12
click at [334, 119] on icon at bounding box center [334, 117] width 12 height 12
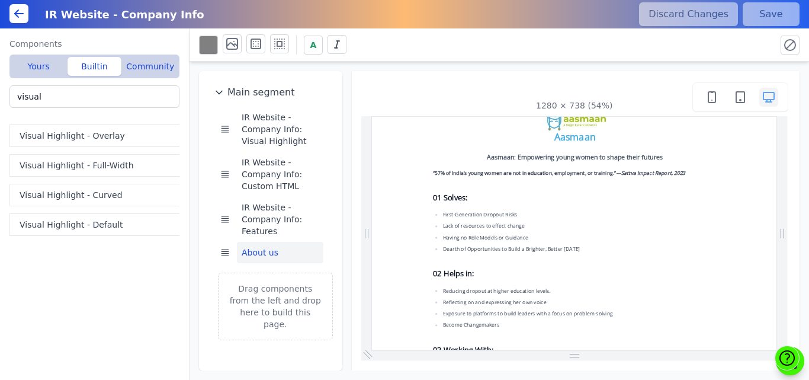
scroll to position [386, 0]
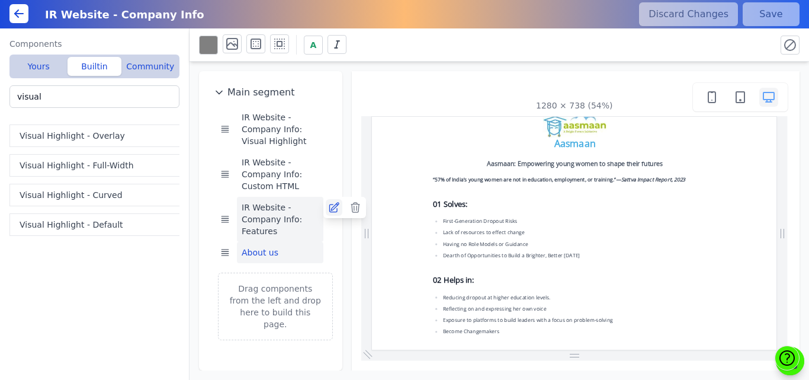
click at [334, 206] on icon at bounding box center [333, 207] width 9 height 9
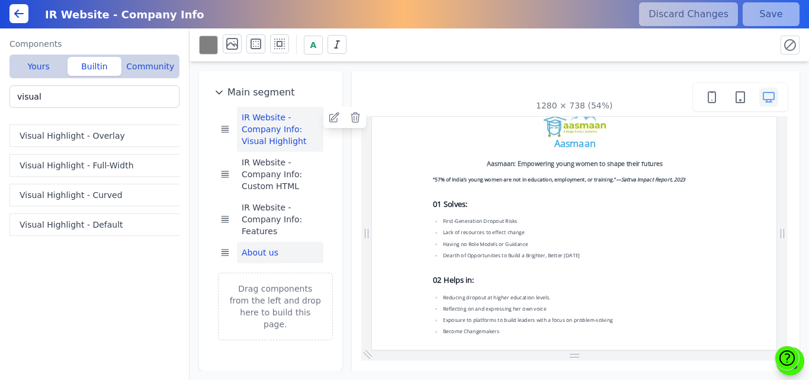
click at [259, 123] on button "IR Website - Company Info: Visual Highlight" at bounding box center [280, 129] width 87 height 45
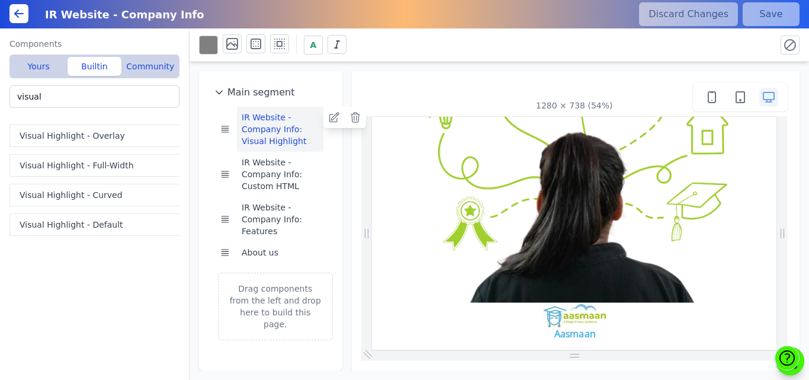
scroll to position [28, 0]
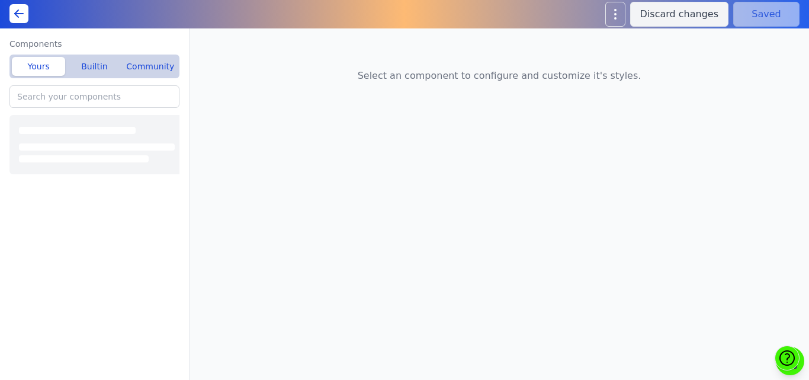
type input "IR Website - Company Info: Rich text"
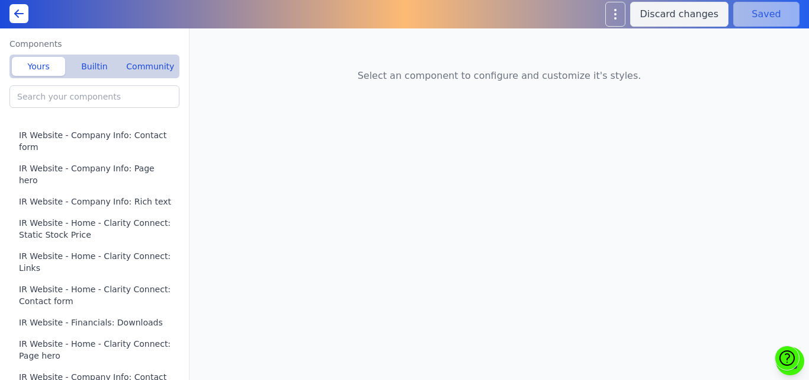
type input "Livelihood Program(A): Custom HTML"
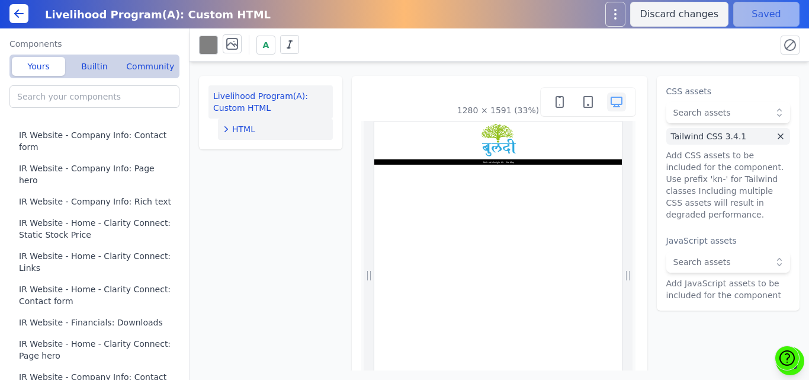
click at [269, 126] on div "HTML" at bounding box center [275, 129] width 105 height 12
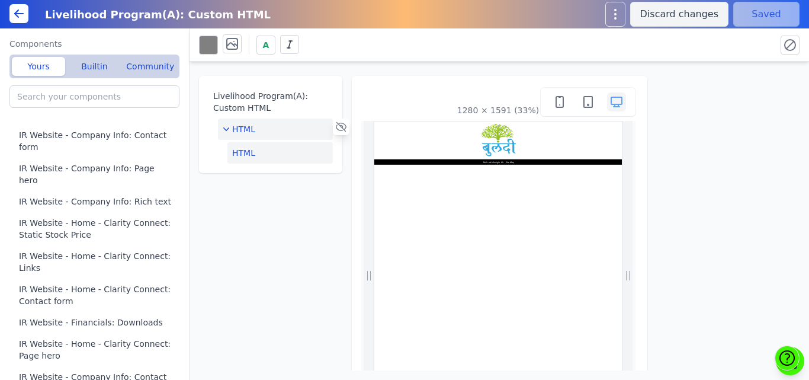
click at [248, 153] on button "HTML" at bounding box center [280, 152] width 105 height 21
click at [701, 98] on button "Edit HTML" at bounding box center [729, 97] width 124 height 24
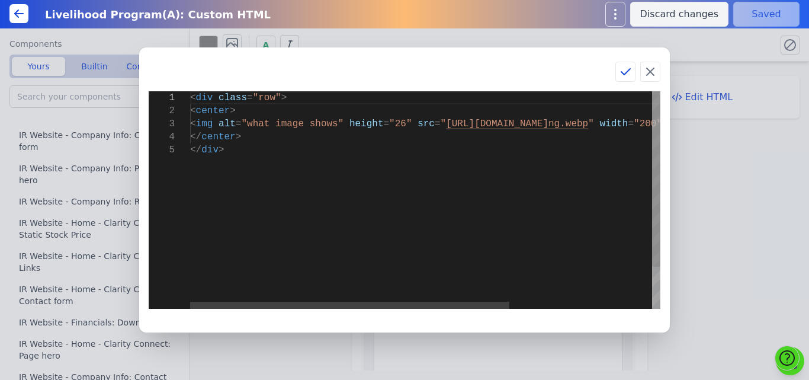
type textarea "<div class="row"> <center> <img alt="what image shows" height="26" src="[URL][D…"
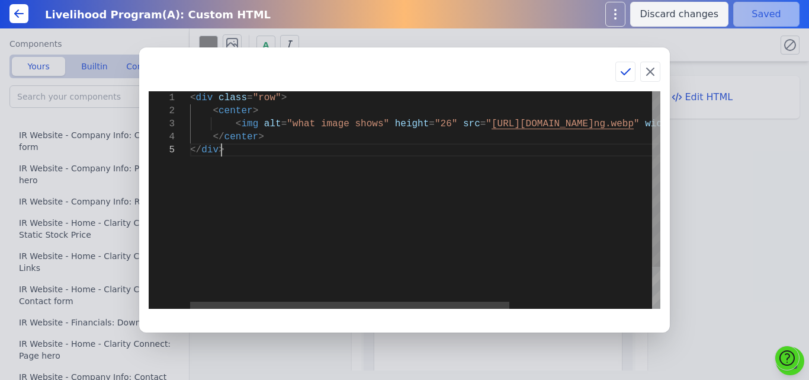
scroll to position [0, 30]
click at [219, 174] on div "< div class = "row" > < center > < img alt = "what image shows" height = "26" s…" at bounding box center [530, 226] width 681 height 270
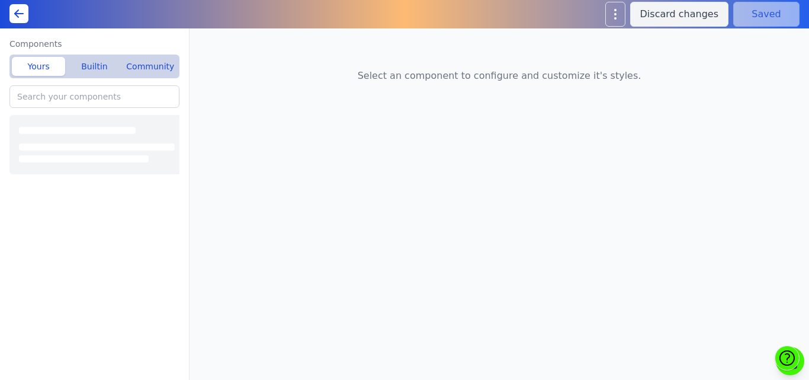
type input "IR Website - Company Info: Rich text"
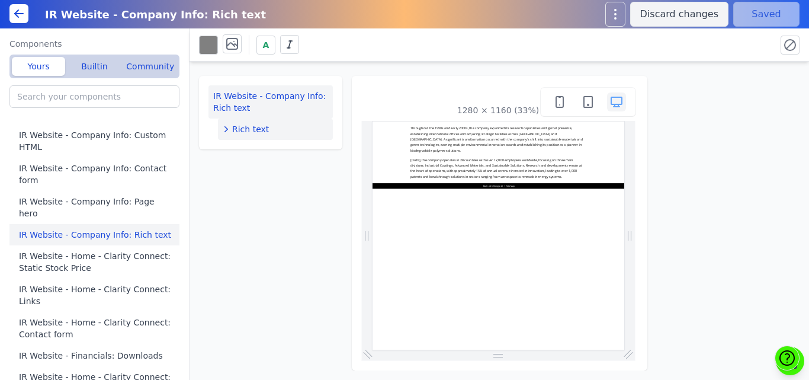
click at [276, 125] on div "Rich text" at bounding box center [275, 129] width 105 height 12
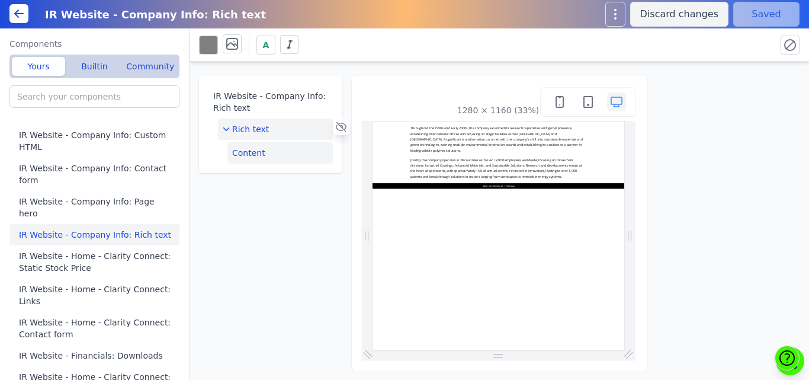
click at [274, 152] on button "Content" at bounding box center [280, 152] width 105 height 21
click at [695, 96] on button "Edit content" at bounding box center [729, 97] width 124 height 24
select select "html"
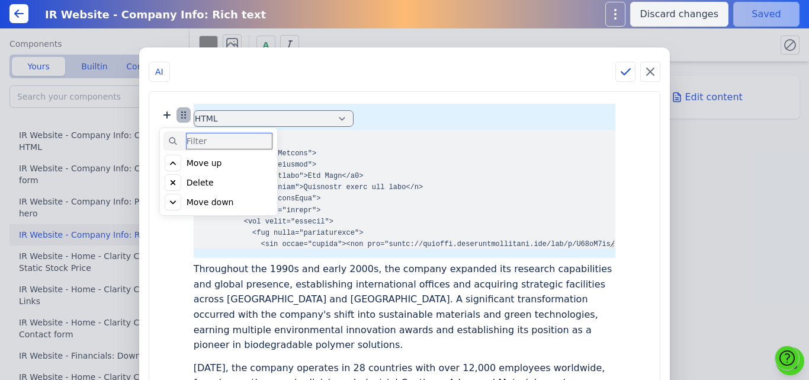
click at [185, 118] on icon at bounding box center [185, 118] width 0 height 0
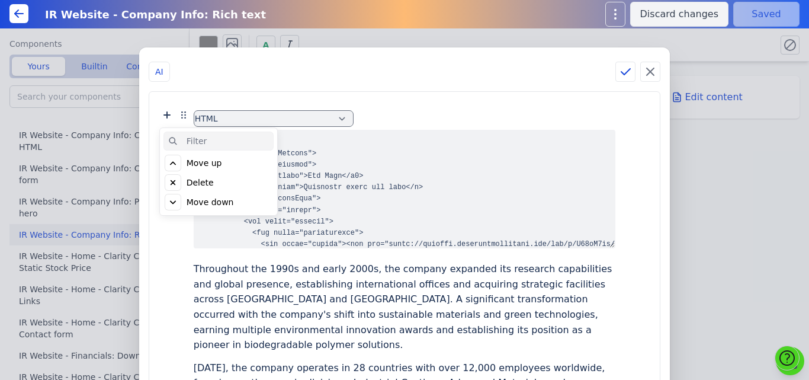
click at [214, 178] on div "Delete" at bounding box center [200, 183] width 27 height 12
click at [222, 178] on div "Click to delete" at bounding box center [216, 183] width 59 height 12
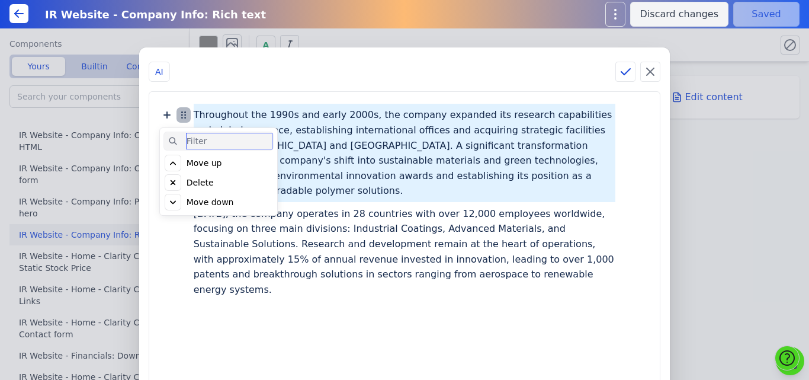
click at [191, 114] on icon at bounding box center [184, 115] width 14 height 14
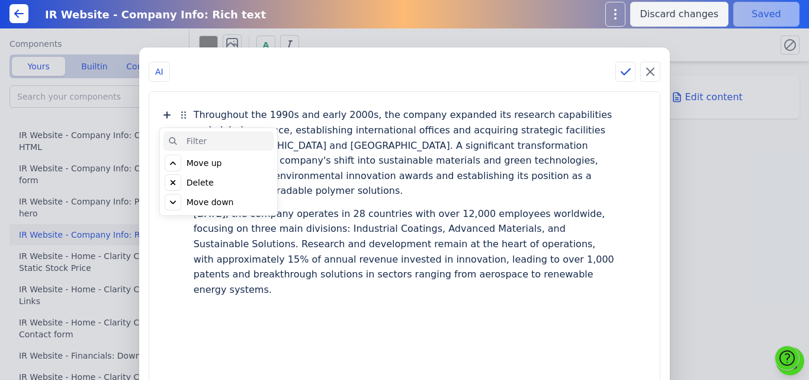
click at [214, 184] on div "Delete" at bounding box center [200, 183] width 27 height 12
click at [221, 184] on div "Click to delete" at bounding box center [216, 183] width 59 height 12
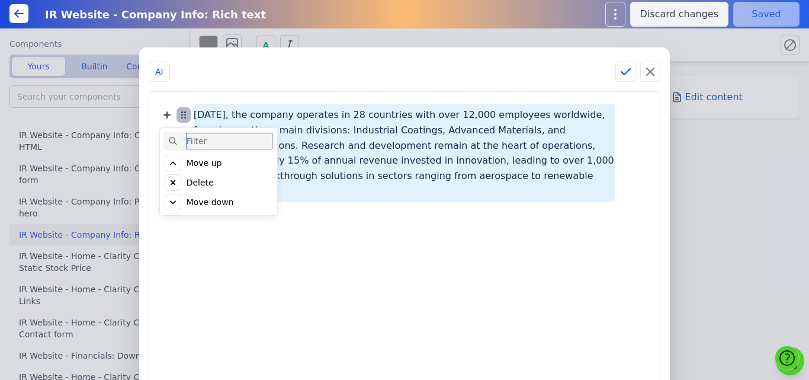
click at [191, 116] on icon at bounding box center [184, 115] width 14 height 14
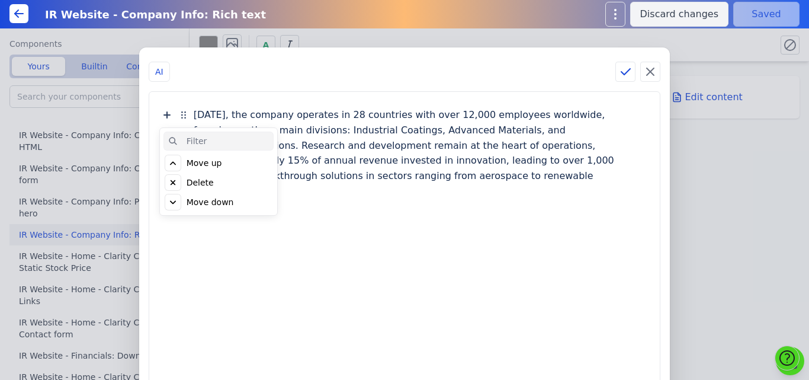
click at [214, 180] on div "Delete" at bounding box center [200, 183] width 27 height 12
click at [229, 182] on div "Click to delete" at bounding box center [216, 183] width 59 height 12
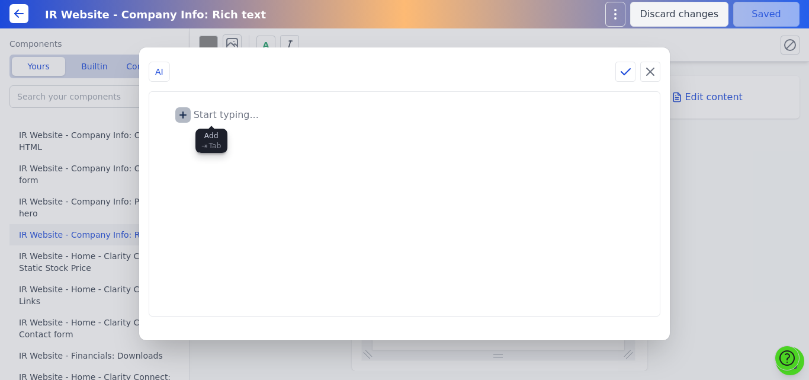
click at [186, 113] on icon at bounding box center [183, 115] width 6 height 6
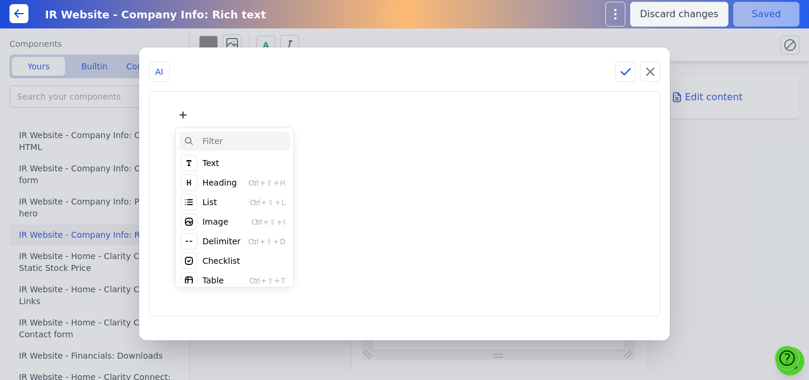
click at [229, 219] on div "Image" at bounding box center [216, 222] width 26 height 12
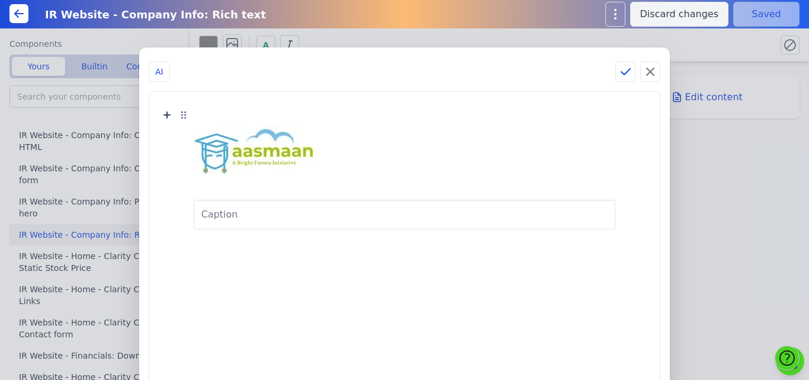
click at [273, 142] on img at bounding box center [254, 150] width 120 height 49
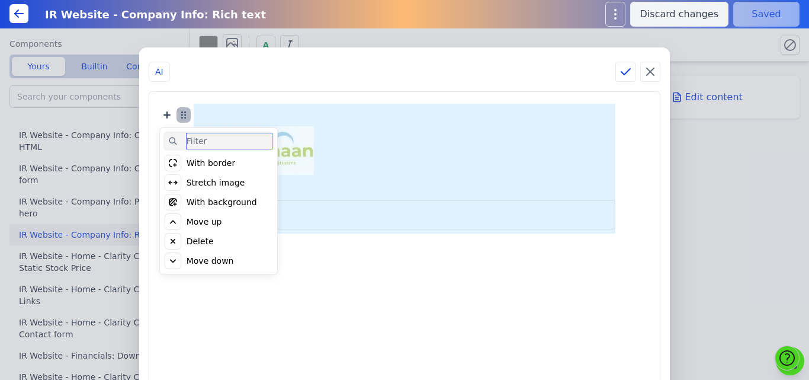
click at [191, 112] on icon at bounding box center [184, 115] width 14 height 14
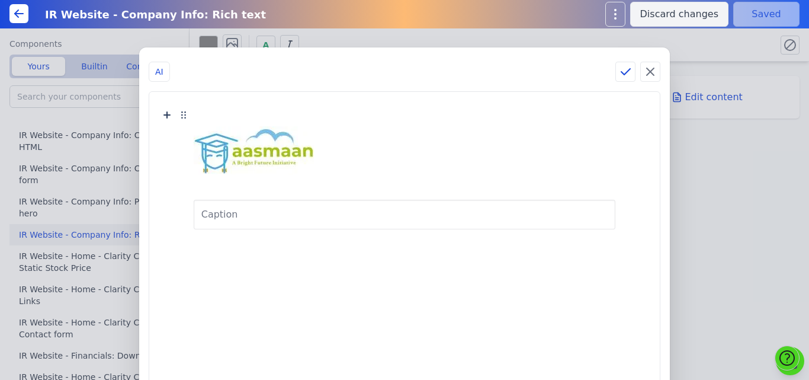
click at [486, 162] on div at bounding box center [405, 150] width 422 height 87
click at [620, 72] on icon at bounding box center [626, 72] width 14 height 14
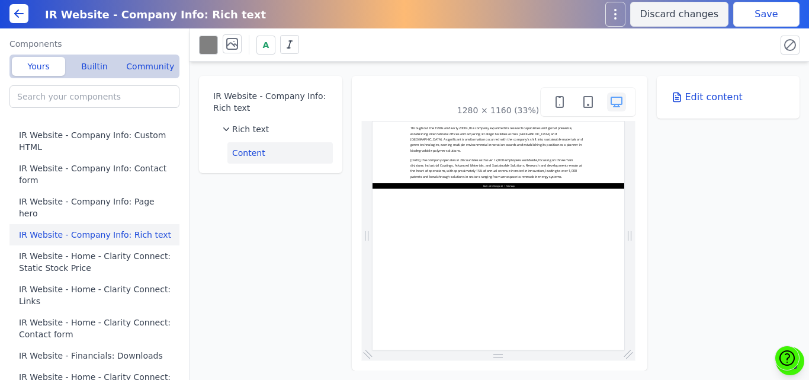
click at [769, 9] on button "Save" at bounding box center [767, 14] width 66 height 25
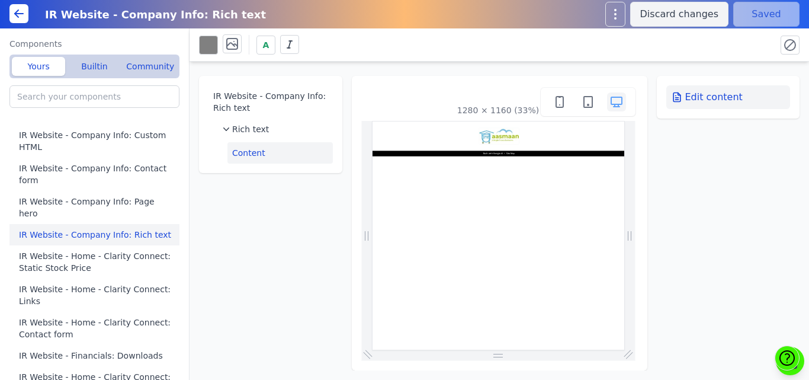
click at [728, 99] on button "Edit content" at bounding box center [729, 97] width 124 height 24
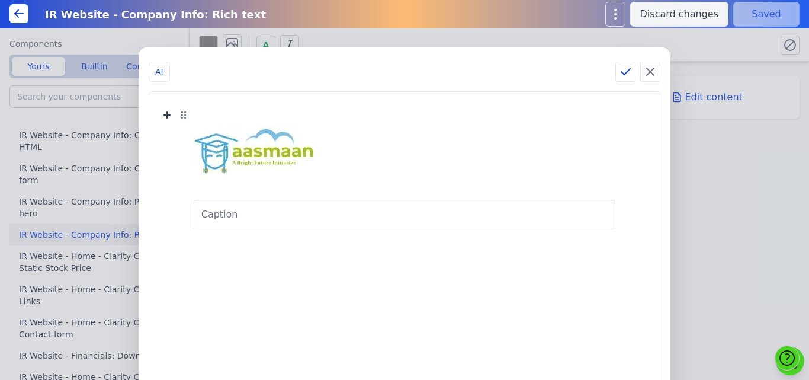
click at [219, 238] on div "Select an Image Nothing found Text Heading Ctrl + ⇧ + H List Ctrl + ⇧ + L Image…" at bounding box center [404, 258] width 487 height 308
click at [174, 249] on icon at bounding box center [167, 245] width 14 height 14
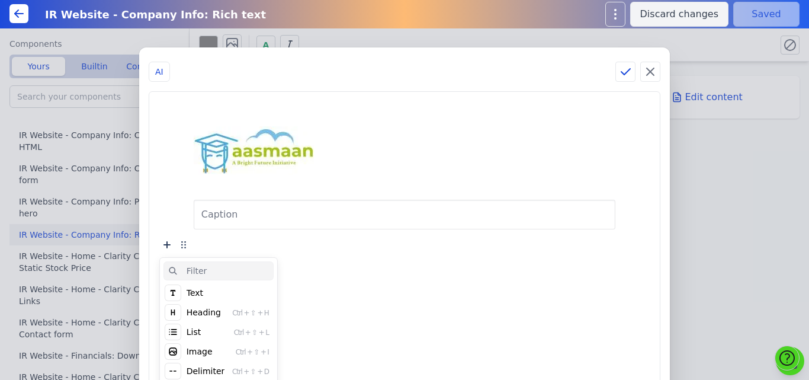
click at [221, 309] on div "Heading" at bounding box center [204, 312] width 34 height 12
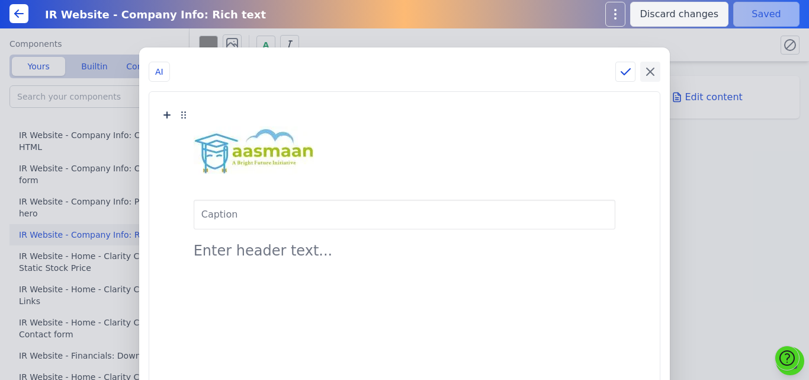
click at [647, 75] on icon at bounding box center [650, 71] width 7 height 7
click at [249, 242] on h2 at bounding box center [405, 247] width 422 height 28
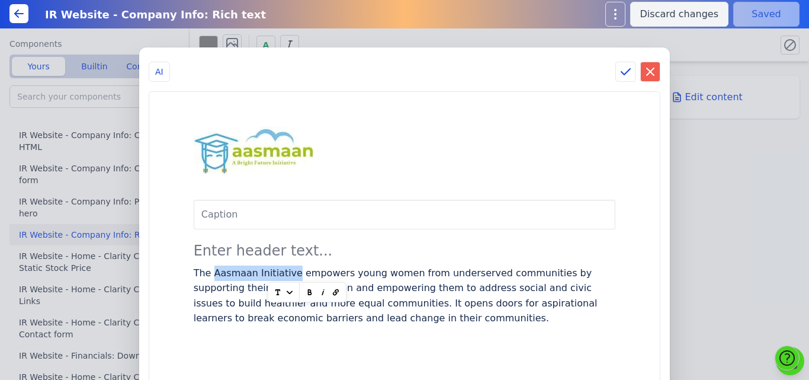
drag, startPoint x: 240, startPoint y: 271, endPoint x: 315, endPoint y: 275, distance: 74.7
click at [315, 275] on div "The Aasmaan Initiative empowers young women from underserved communities by sup…" at bounding box center [405, 295] width 422 height 68
click at [264, 271] on div "The Aasmaan Initiative empowers young women from underserved communities by sup…" at bounding box center [405, 295] width 422 height 68
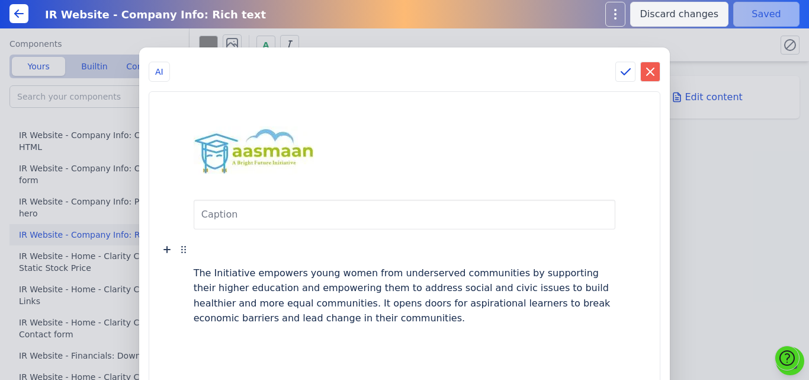
click at [236, 247] on h2 at bounding box center [405, 247] width 422 height 28
paste h2
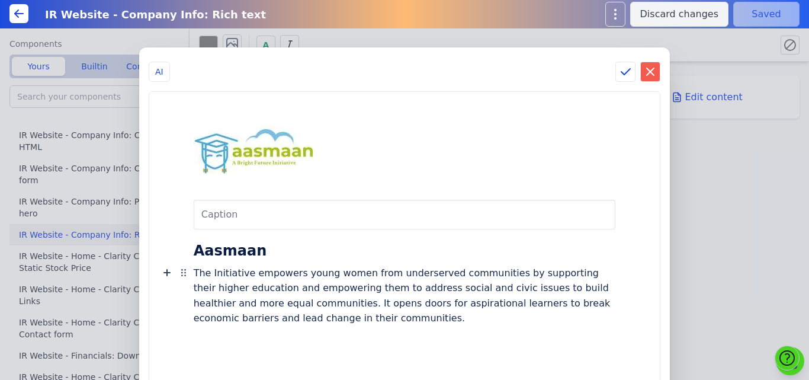
click at [236, 273] on div "The Initiative empowers young women from underserved communities by supporting …" at bounding box center [405, 295] width 422 height 68
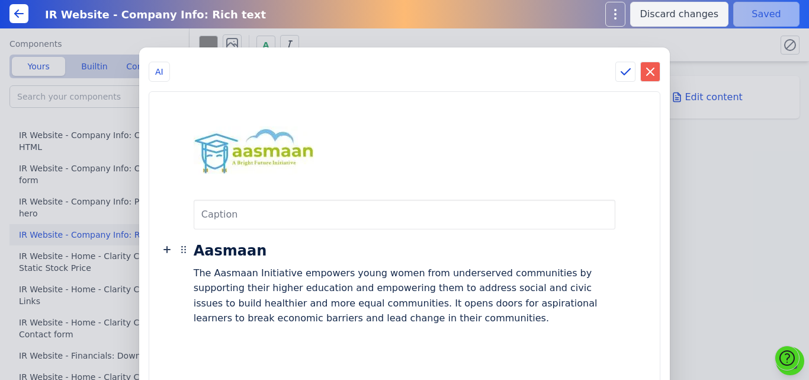
click at [229, 246] on h2 "Aasmaan" at bounding box center [405, 247] width 422 height 28
click at [225, 244] on h2 "Aasmaan" at bounding box center [405, 247] width 422 height 28
click at [261, 273] on icon at bounding box center [266, 274] width 12 height 12
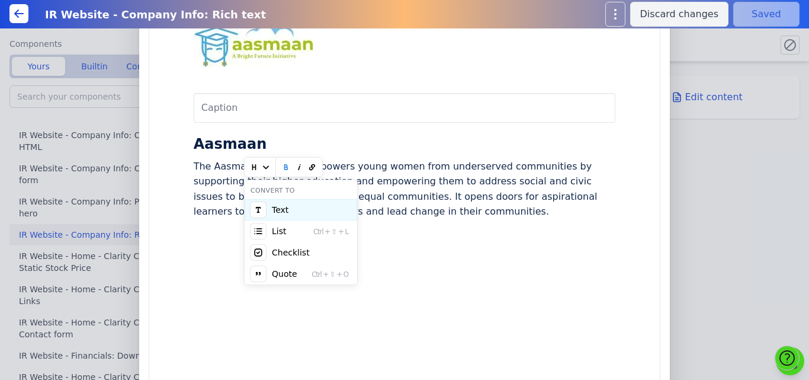
scroll to position [104, 0]
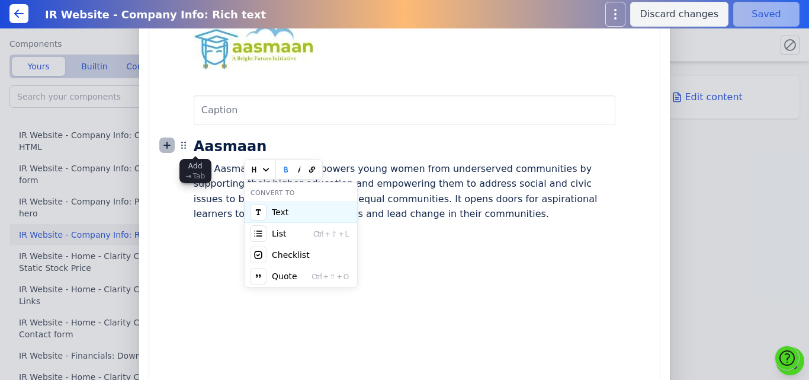
click at [174, 143] on icon at bounding box center [167, 145] width 14 height 14
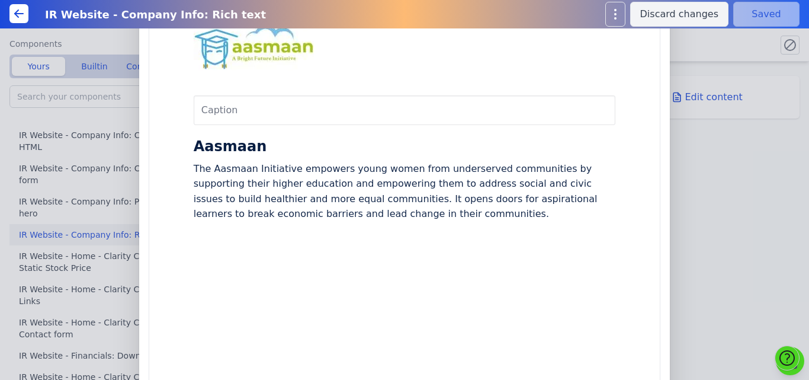
scroll to position [0, 0]
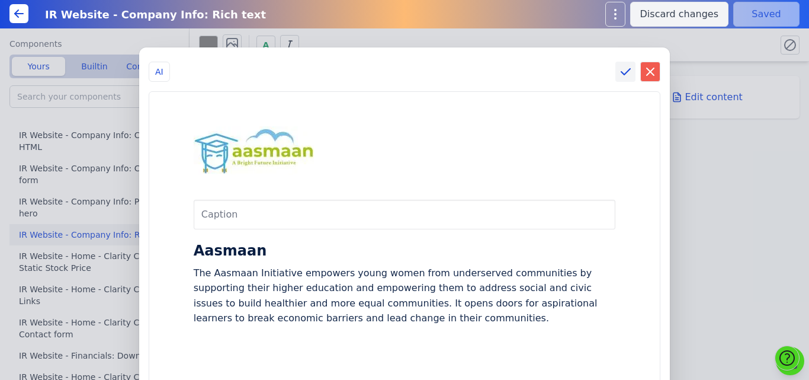
click at [622, 74] on icon at bounding box center [626, 72] width 9 height 6
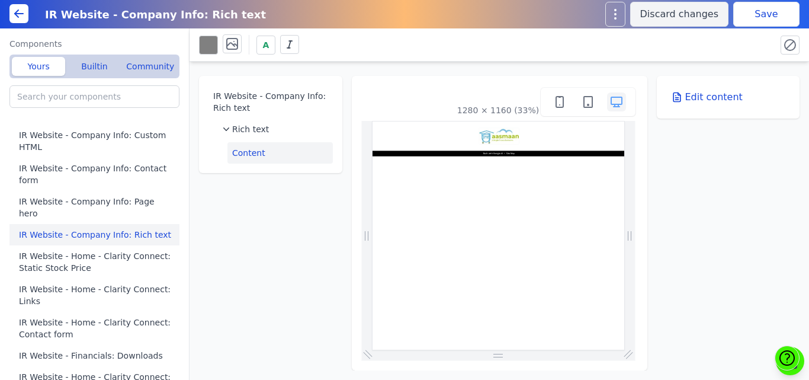
click at [758, 14] on button "Save" at bounding box center [767, 14] width 66 height 25
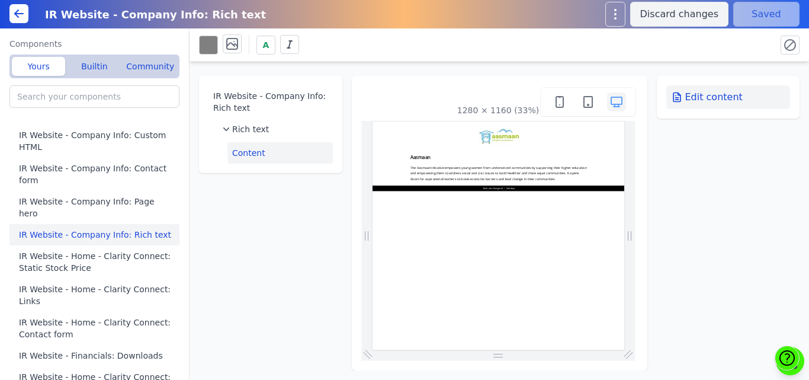
click at [680, 102] on icon at bounding box center [677, 97] width 7 height 9
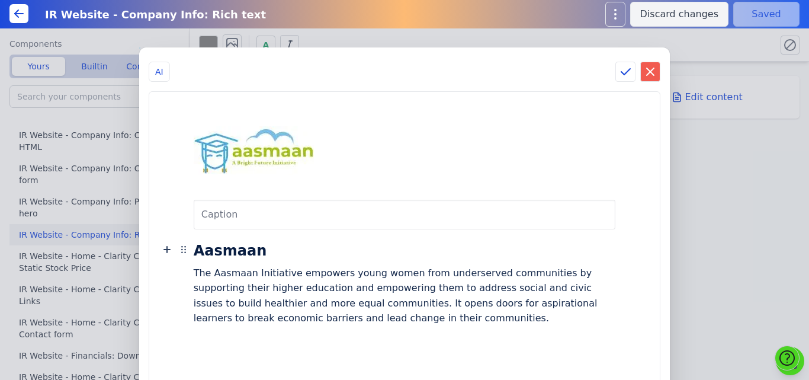
click at [238, 252] on h2 "Aasmaan" at bounding box center [405, 247] width 422 height 28
click at [260, 277] on icon at bounding box center [266, 274] width 12 height 12
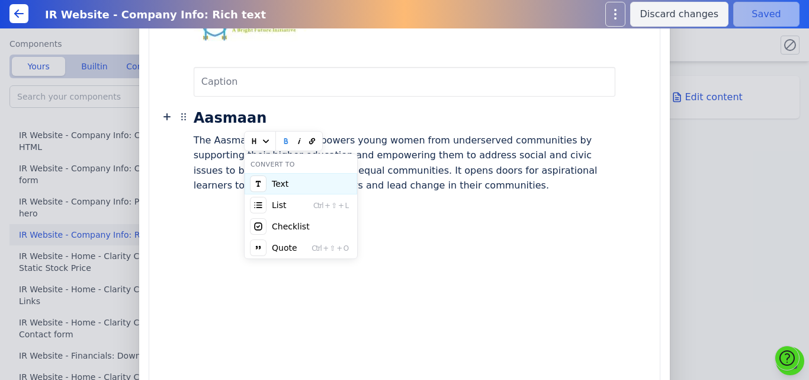
scroll to position [113, 0]
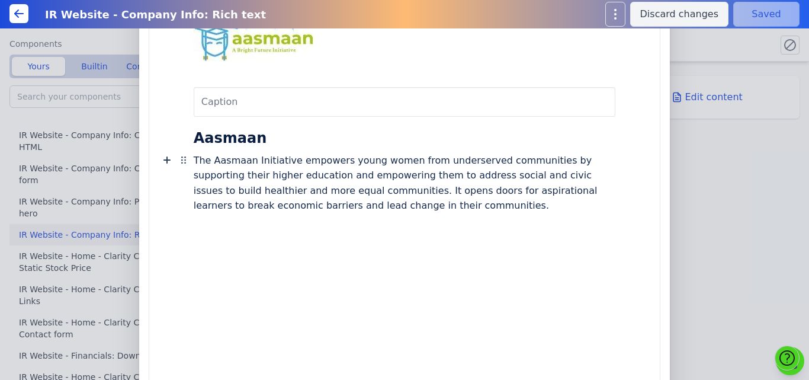
click at [302, 149] on div "The Aasmaan Initiative empowers young women from underserved communities by sup…" at bounding box center [405, 183] width 422 height 68
click at [174, 133] on icon at bounding box center [167, 137] width 14 height 14
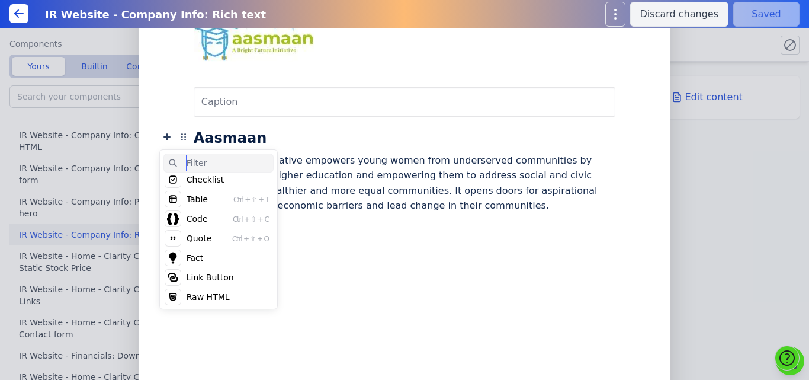
scroll to position [104, 0]
click at [222, 294] on div "Raw HTML" at bounding box center [208, 296] width 43 height 12
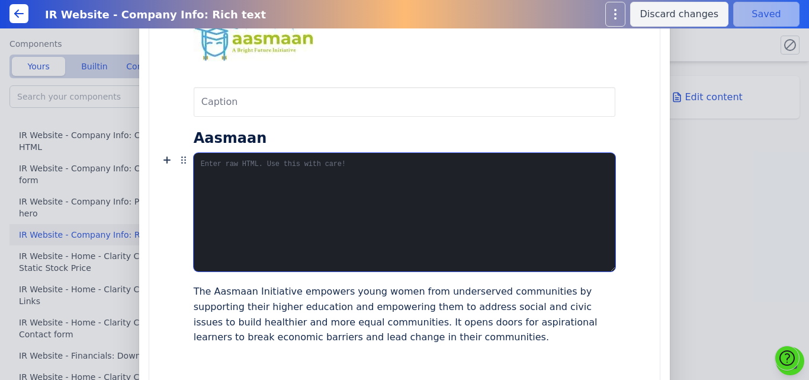
paste textarea "<h1 style="text-align:center;">Centered Heading</h1>"
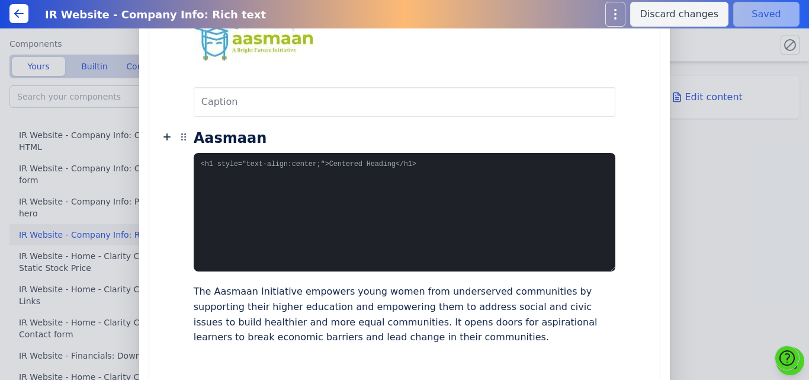
click at [233, 140] on h2 "Aasmaan" at bounding box center [405, 135] width 422 height 28
copy h2 "Aasmaan"
drag, startPoint x: 347, startPoint y: 165, endPoint x: 406, endPoint y: 172, distance: 60.3
click at [406, 172] on textarea "<h1 style="text-align:center;">Centered Heading</h1>" at bounding box center [405, 212] width 422 height 118
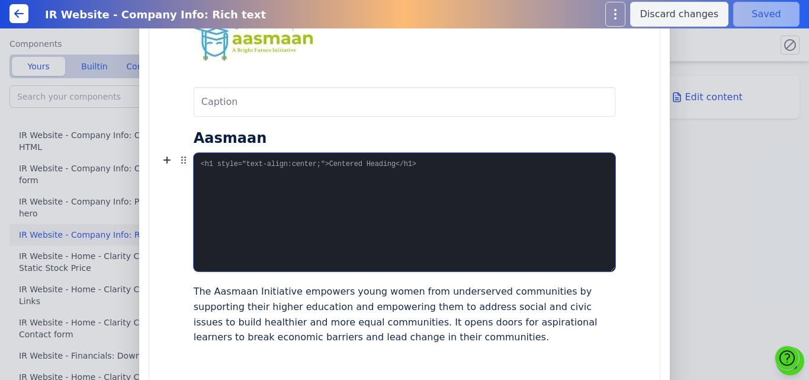
paste textarea "Aasmaan"
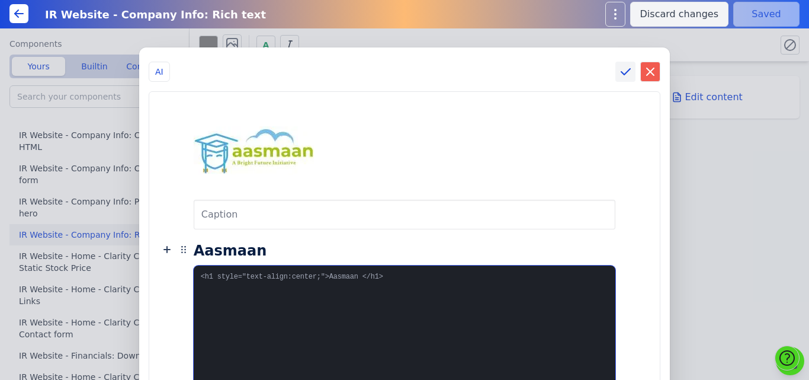
type textarea "<h1 style="text-align:center;">Aasmaan </h1>"
click at [622, 69] on icon at bounding box center [626, 72] width 14 height 14
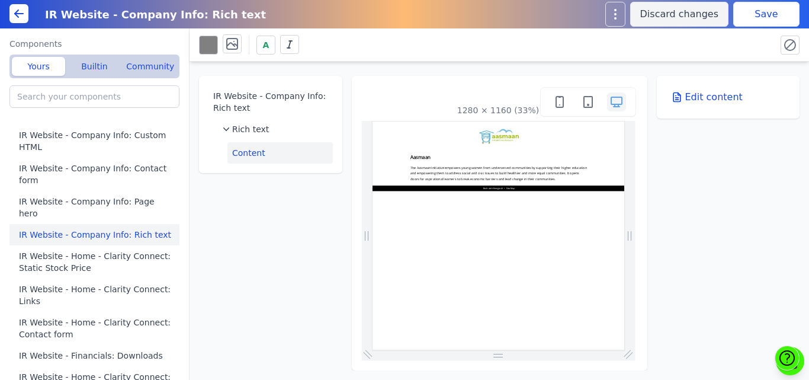
click at [762, 15] on button "Save" at bounding box center [767, 14] width 66 height 25
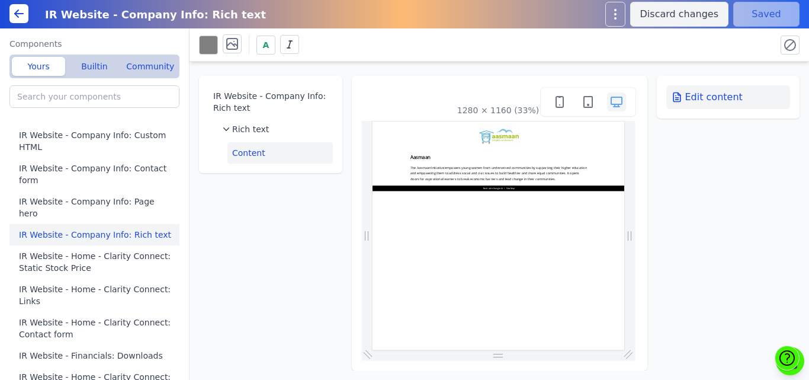
click at [756, 95] on button "Edit content" at bounding box center [729, 97] width 124 height 24
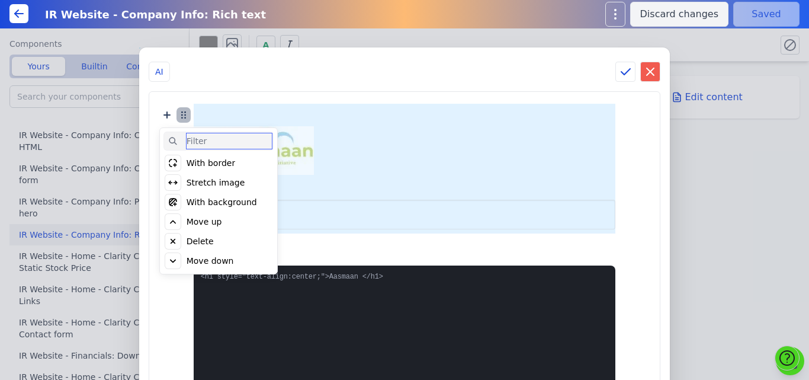
click at [191, 115] on icon at bounding box center [184, 115] width 14 height 14
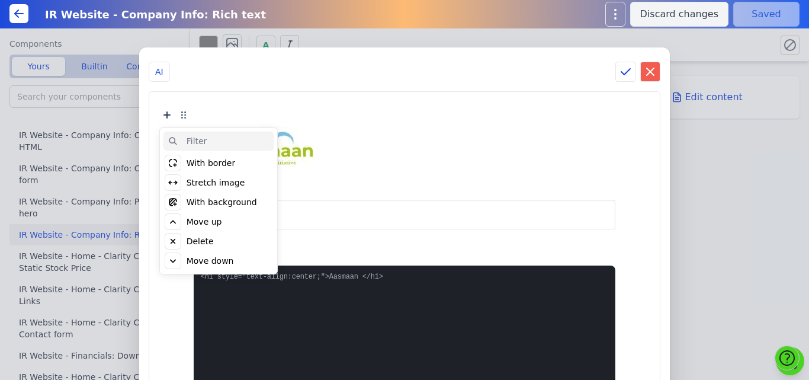
click at [214, 238] on div "Delete" at bounding box center [200, 241] width 27 height 12
click at [233, 239] on div "Click to delete" at bounding box center [216, 241] width 59 height 12
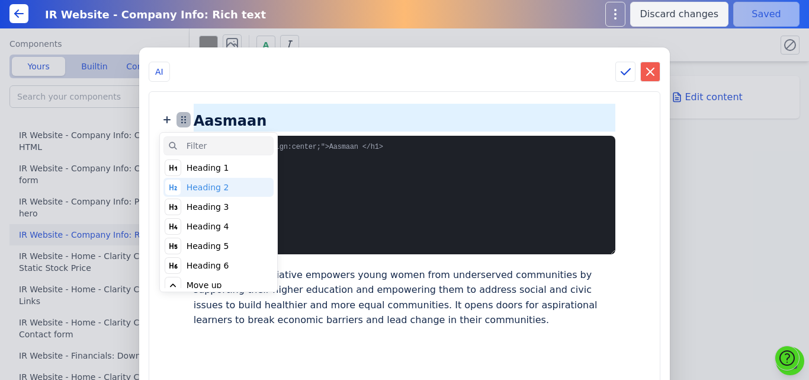
click at [191, 118] on icon at bounding box center [184, 120] width 14 height 14
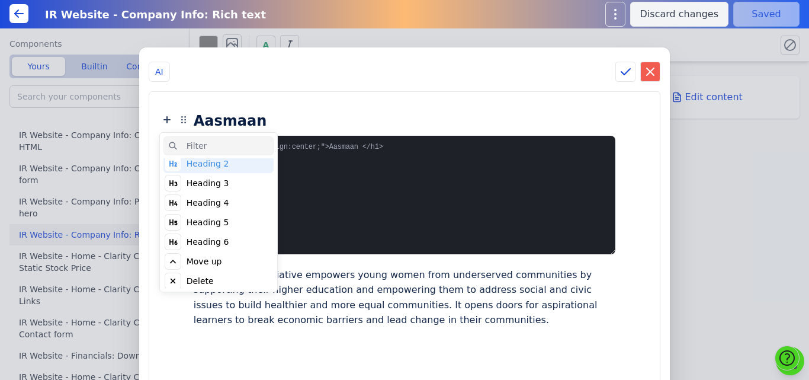
scroll to position [46, 0]
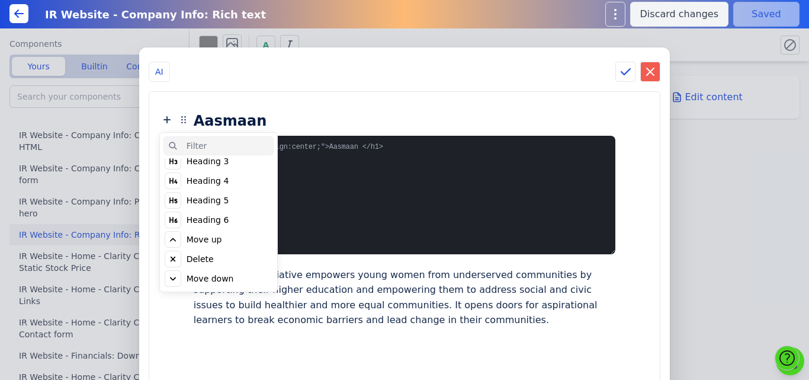
click at [214, 256] on div "Delete" at bounding box center [200, 259] width 27 height 12
click at [236, 256] on div "Click to delete" at bounding box center [216, 259] width 59 height 12
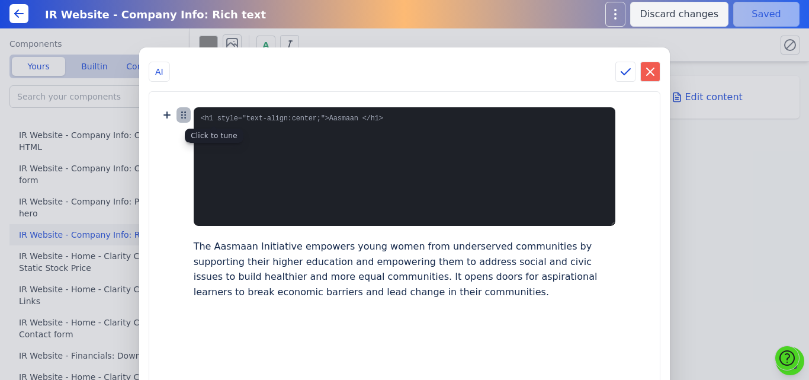
click at [191, 114] on icon at bounding box center [184, 115] width 14 height 14
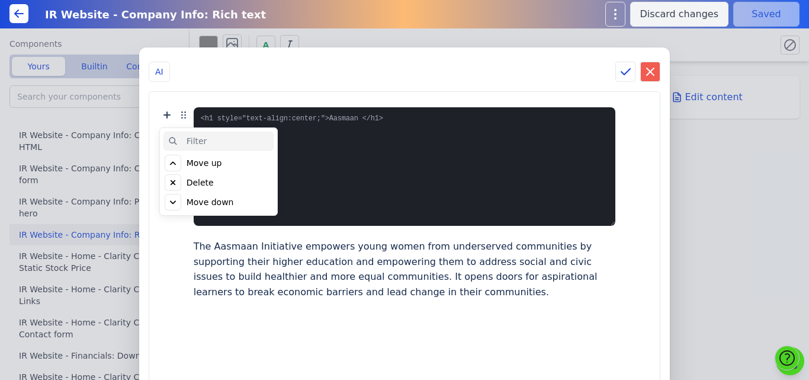
click at [214, 182] on div "Delete" at bounding box center [200, 183] width 27 height 12
click at [235, 182] on div "Click to delete" at bounding box center [216, 183] width 59 height 12
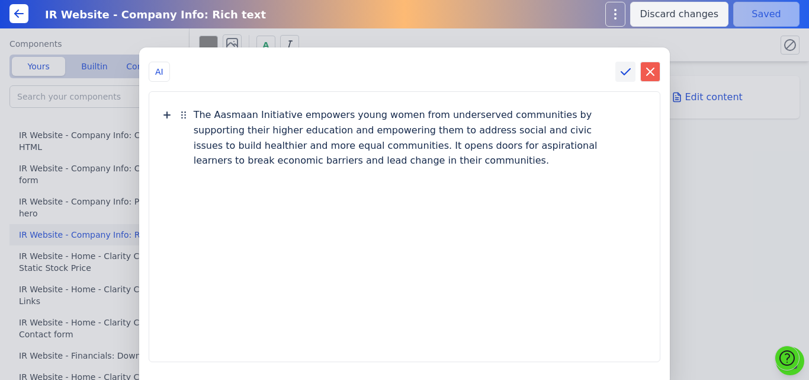
click at [619, 69] on icon at bounding box center [626, 72] width 14 height 14
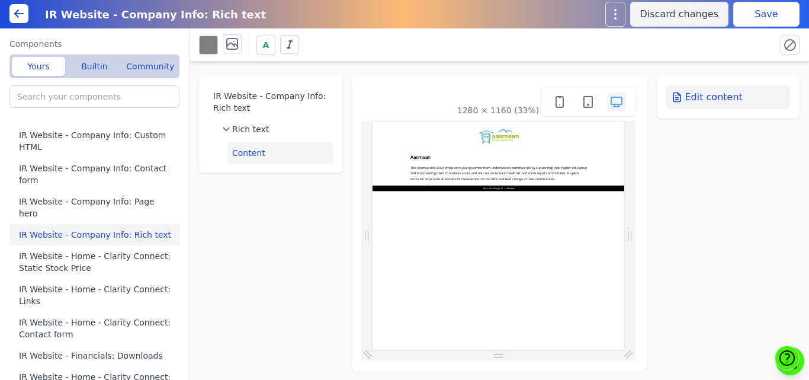
click at [707, 103] on button "Edit content" at bounding box center [729, 97] width 124 height 24
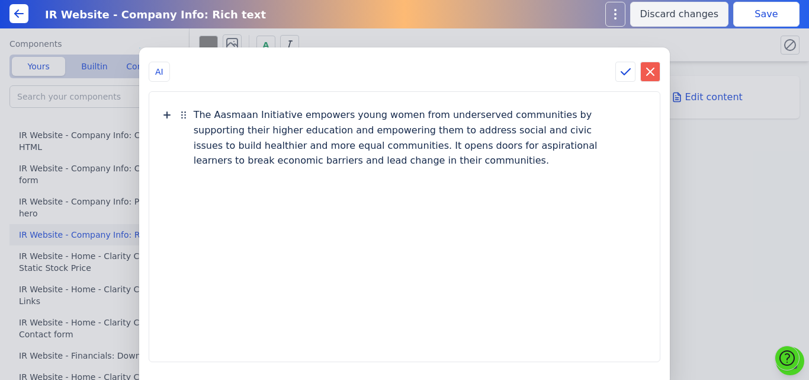
click at [260, 136] on div "The Aasmaan Initiative empowers young women from underserved communities by sup…" at bounding box center [405, 138] width 422 height 68
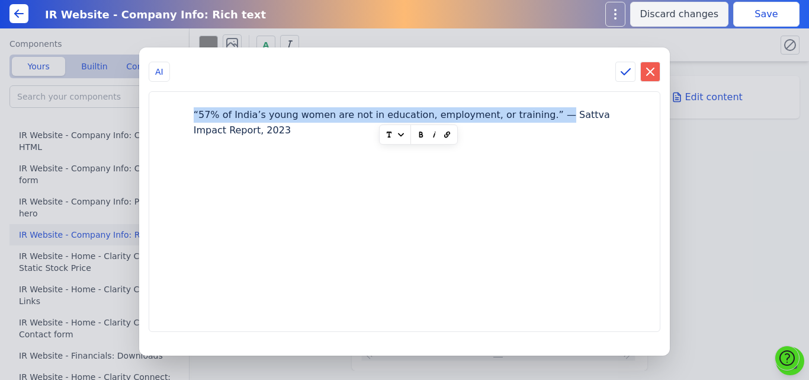
drag, startPoint x: 222, startPoint y: 111, endPoint x: 560, endPoint y: 112, distance: 337.7
click at [560, 112] on div "“57% of India’s young women are not in education, employment, or training.” — S…" at bounding box center [405, 123] width 422 height 38
click at [415, 138] on icon "button" at bounding box center [421, 135] width 12 height 12
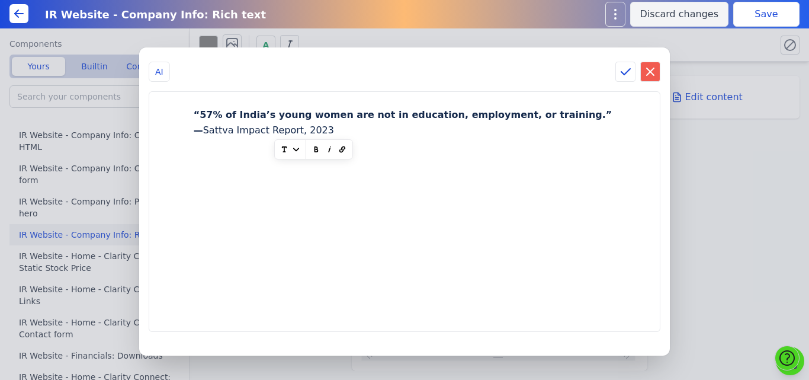
drag, startPoint x: 358, startPoint y: 128, endPoint x: 220, endPoint y: 134, distance: 138.2
click at [220, 134] on div "“57% of India’s young women are not in education, employment, or training.” — S…" at bounding box center [404, 123] width 487 height 38
click at [324, 149] on icon "button" at bounding box center [330, 149] width 12 height 12
click at [309, 150] on icon "button" at bounding box center [315, 149] width 12 height 12
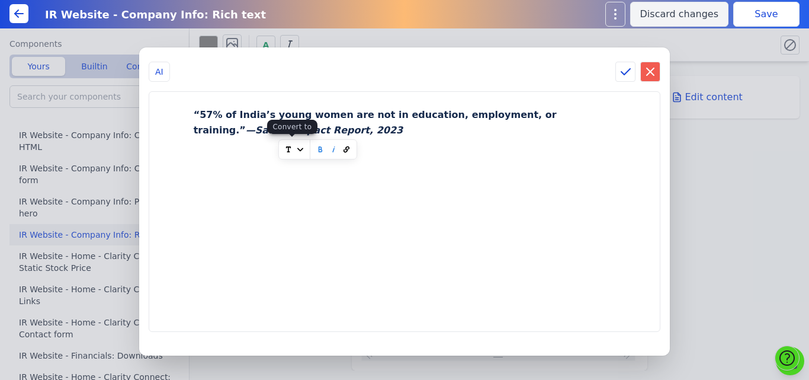
click at [296, 146] on icon at bounding box center [300, 149] width 12 height 12
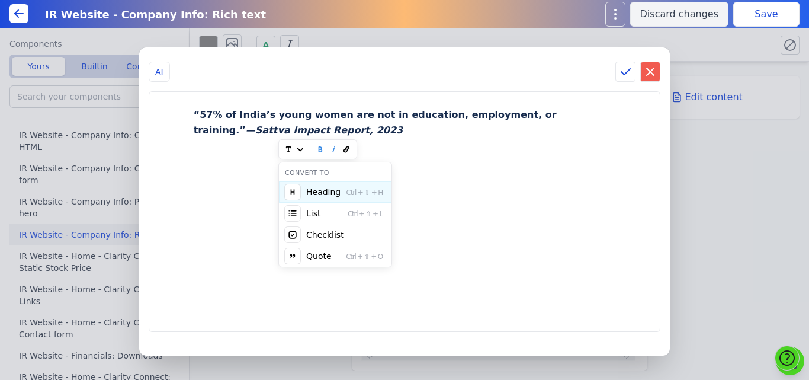
click at [427, 179] on div "“57% of India’s young women are not in education, employment, or training.” — S…" at bounding box center [404, 212] width 487 height 216
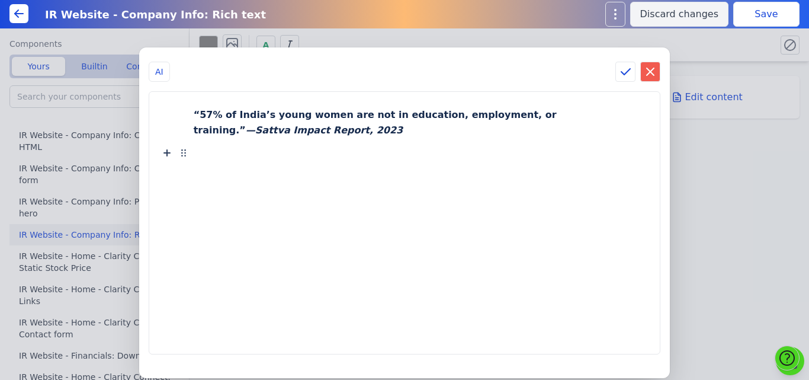
click at [752, 15] on div "AI “57% of India’s young women are not in education, employment, or training.” …" at bounding box center [404, 190] width 809 height 380
click at [626, 72] on icon at bounding box center [626, 72] width 14 height 14
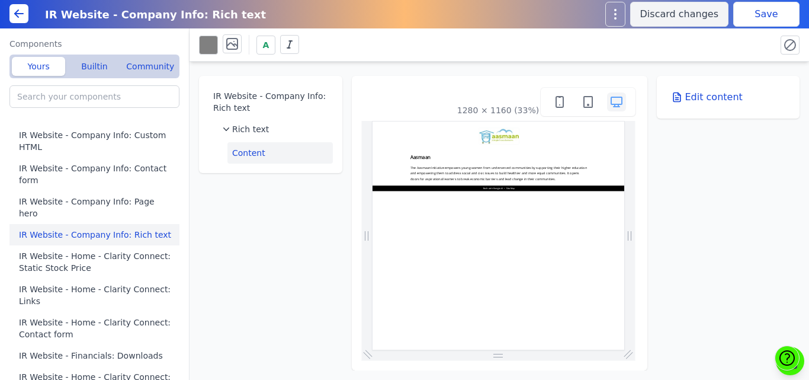
click at [770, 12] on button "Save" at bounding box center [767, 14] width 66 height 25
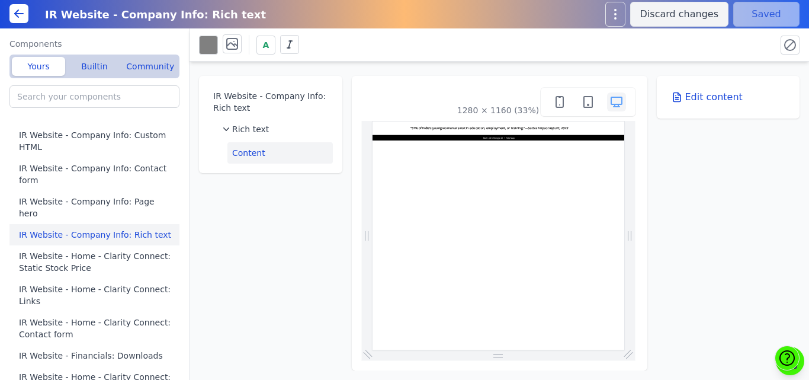
scroll to position [0, 0]
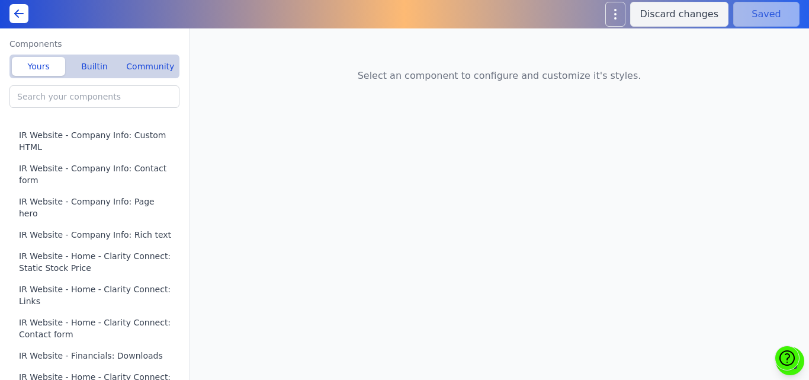
type input "Livelihood Program(A): Custom HTML"
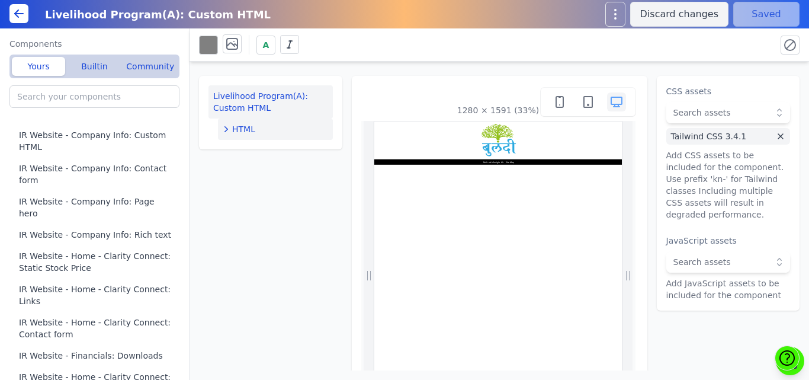
click at [267, 129] on div "HTML" at bounding box center [275, 129] width 105 height 12
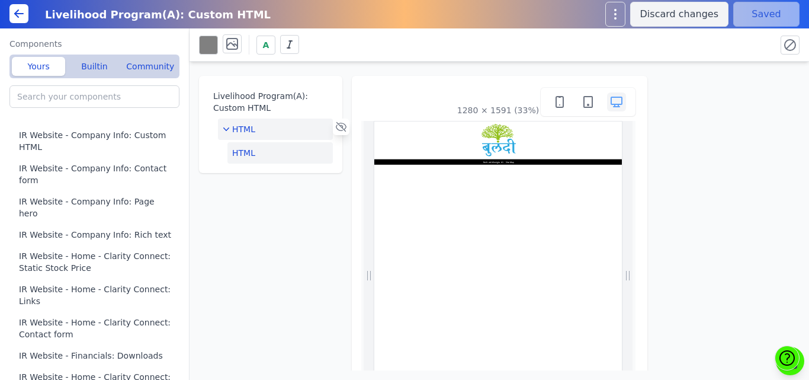
click at [267, 144] on button "HTML" at bounding box center [280, 152] width 105 height 21
click at [686, 97] on button "Edit HTML" at bounding box center [729, 97] width 124 height 24
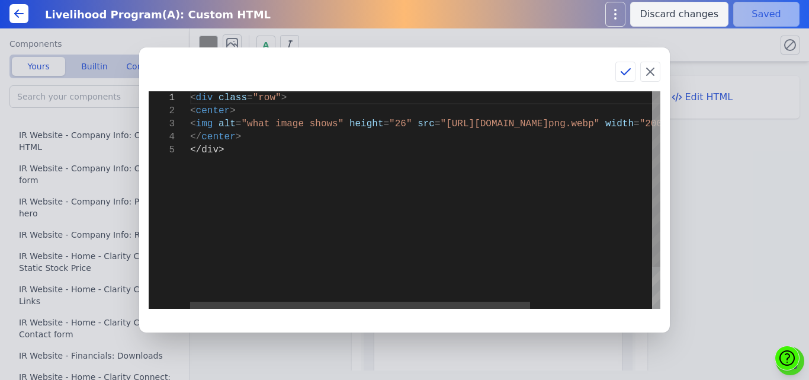
type textarea "<div class="row"> <center> <img alt="what image shows" height="26" src="[URL][D…"
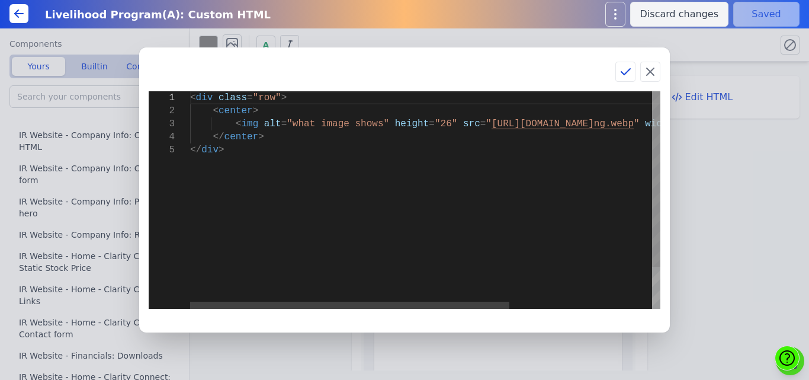
scroll to position [0, 30]
click at [294, 178] on div "< div class = "row" > < center > < img alt = "what image shows" height = "26" s…" at bounding box center [530, 226] width 681 height 270
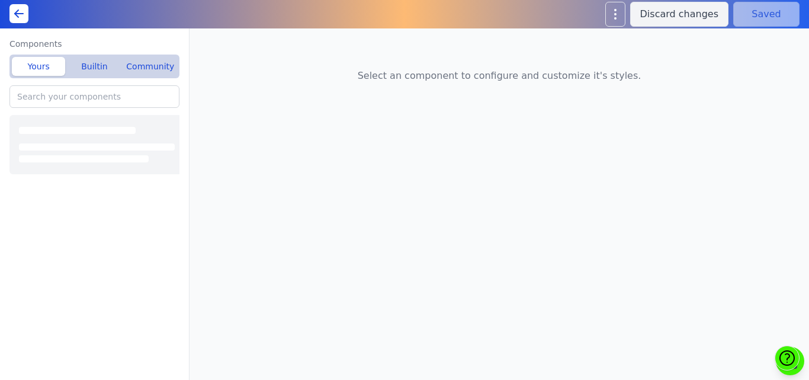
type input "IR Website - Company Info: Custom HTML"
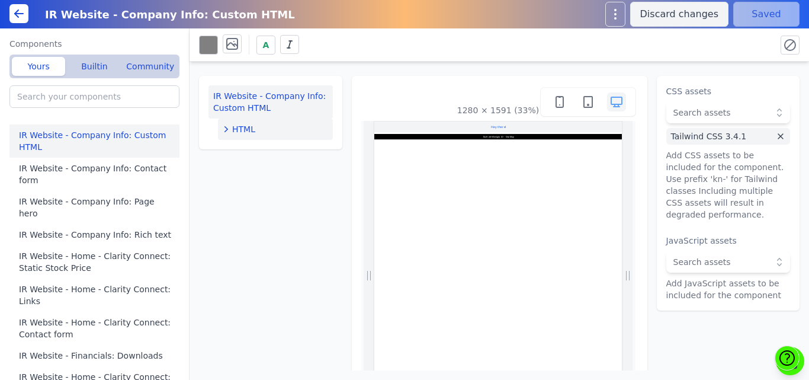
click at [230, 127] on icon "button" at bounding box center [226, 129] width 12 height 12
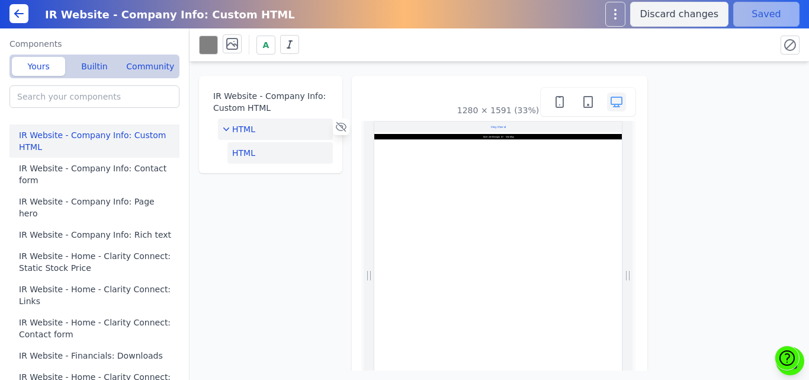
click at [242, 148] on button "HTML" at bounding box center [280, 152] width 105 height 21
click at [675, 96] on icon at bounding box center [677, 97] width 12 height 12
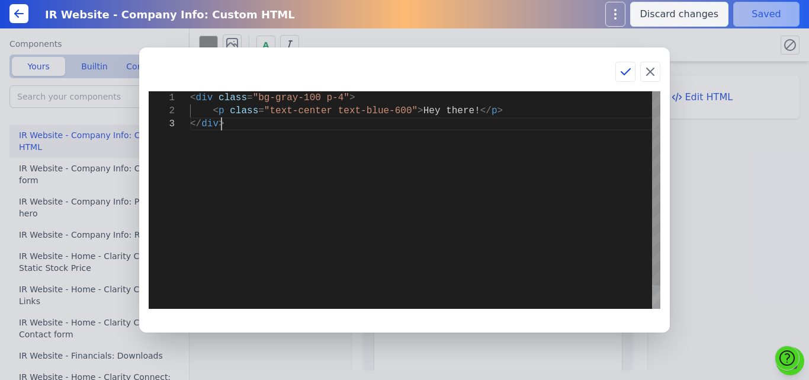
scroll to position [0, 30]
click at [308, 167] on div "< div class = "bg-gray-100 p-4" > < p class = "text-center text-blue-600" > Hey…" at bounding box center [425, 213] width 470 height 244
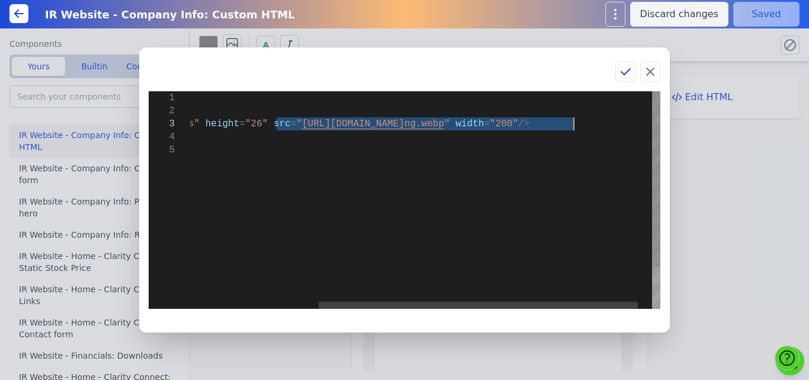
drag, startPoint x: 466, startPoint y: 123, endPoint x: 575, endPoint y: 124, distance: 109.0
click at [575, 124] on div "< div class = "row" > < center > < img alt = "what image shows" height = "26" s…" at bounding box center [341, 226] width 681 height 270
type textarea "<div class="row"> <center> <img alt="what image shows" height="26" src="[URL][D…"
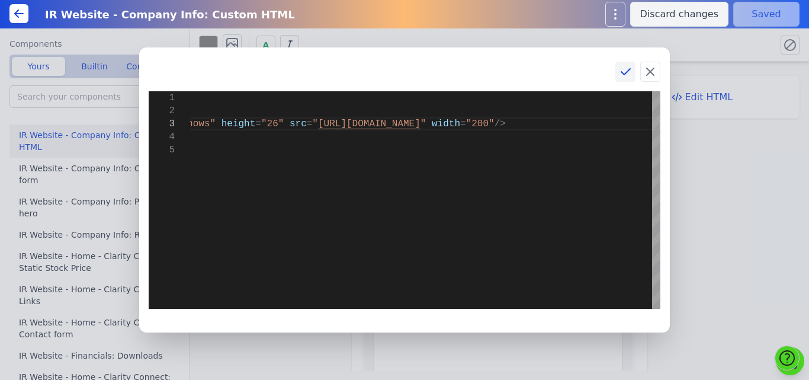
click at [626, 71] on icon at bounding box center [626, 72] width 14 height 14
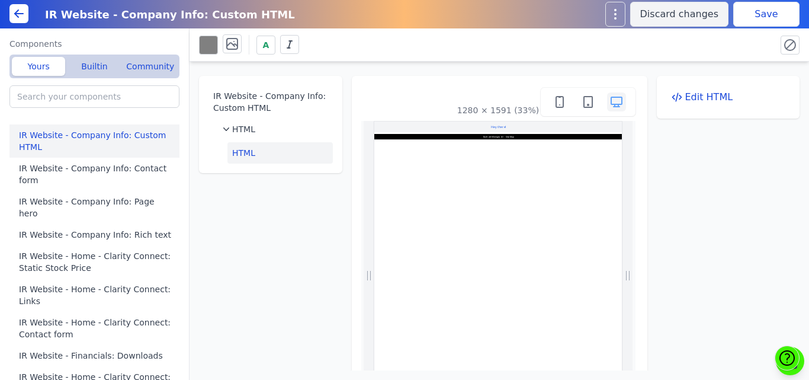
click at [771, 16] on button "Save" at bounding box center [767, 14] width 66 height 25
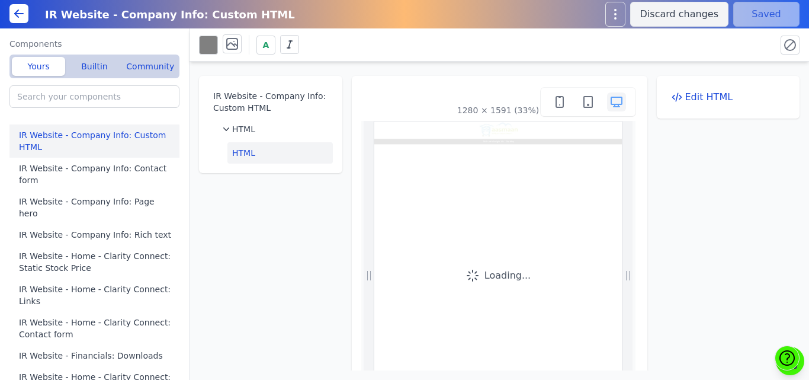
scroll to position [0, 0]
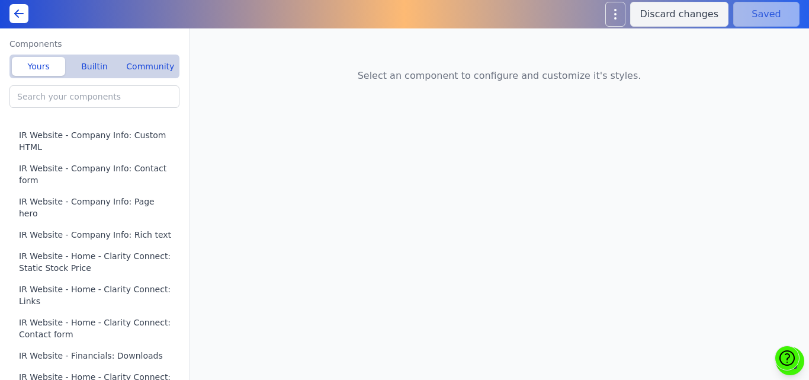
type input "Livelihood Program(A): Features"
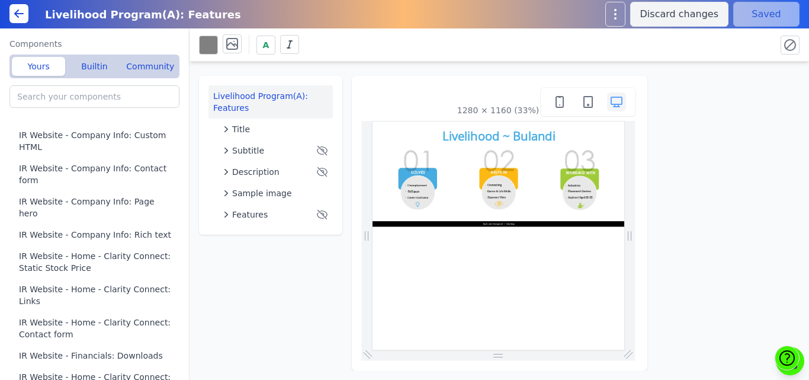
click at [809, 165] on h5 "Livelihood ~ Bulandi" at bounding box center [751, 165] width 338 height 40
click at [250, 133] on div "Title" at bounding box center [275, 129] width 105 height 12
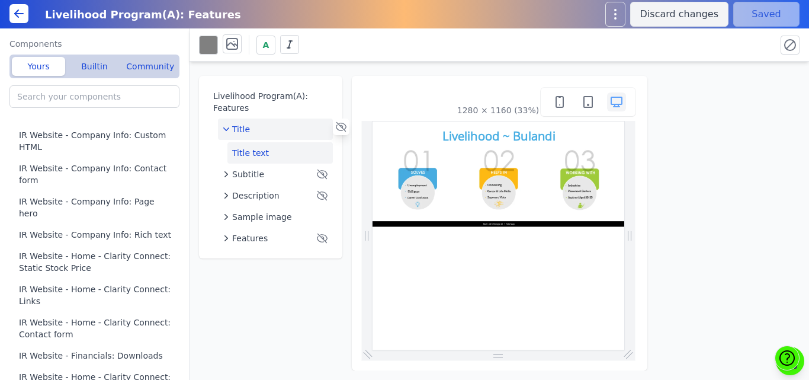
click at [246, 151] on button "Title text" at bounding box center [280, 152] width 105 height 21
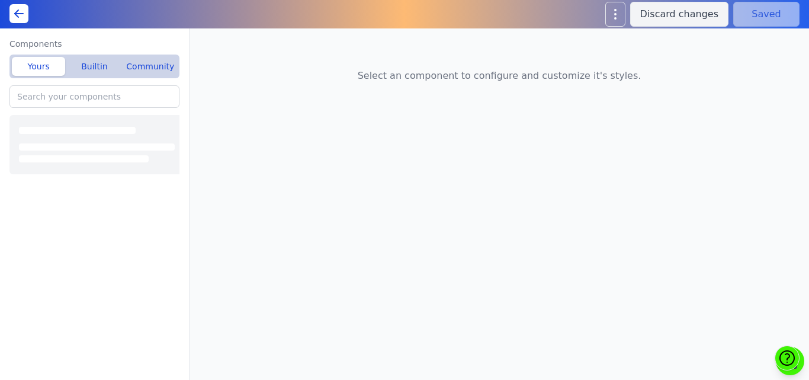
type input "IR Website - Company Info: Features"
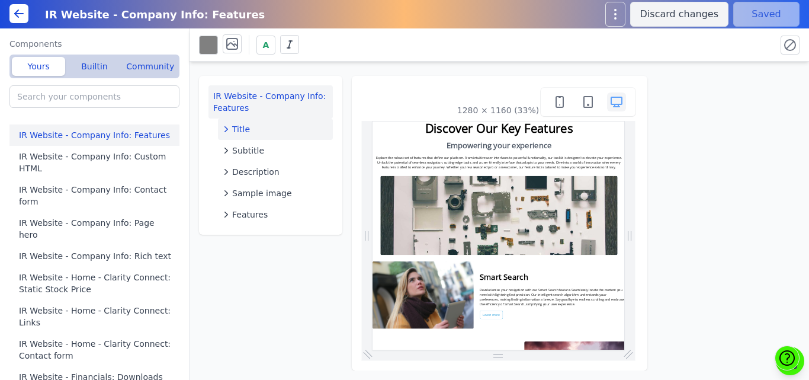
click at [279, 126] on div "Title" at bounding box center [275, 129] width 105 height 12
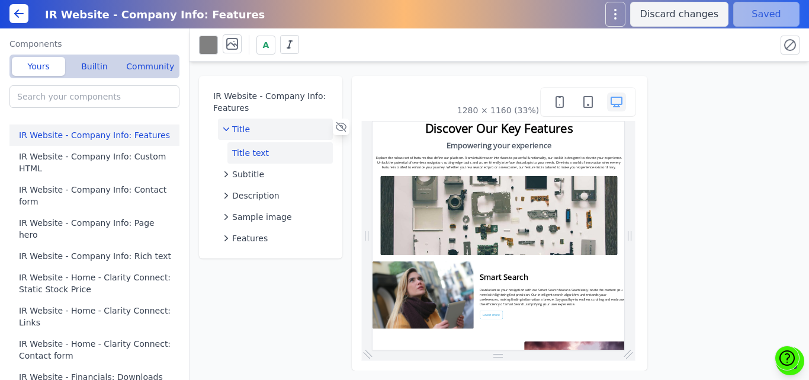
click at [257, 150] on button "Title text" at bounding box center [280, 152] width 105 height 21
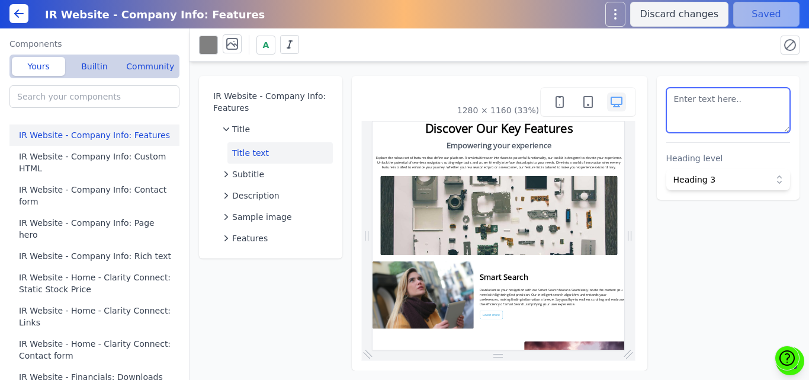
click at [686, 116] on textarea at bounding box center [729, 110] width 124 height 45
type textarea "Aasmaan"
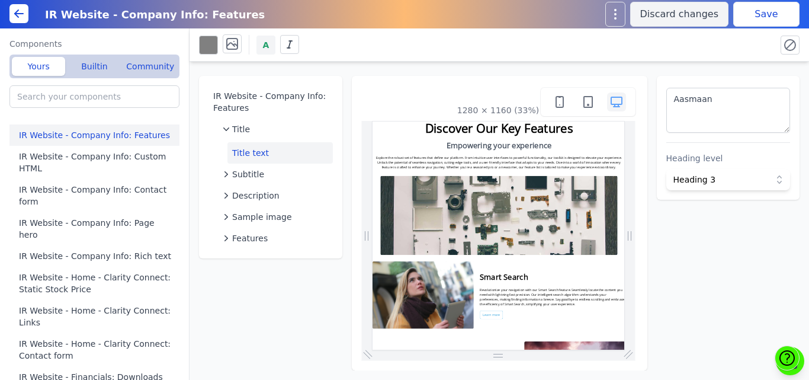
click at [264, 44] on span "A" at bounding box center [266, 45] width 7 height 12
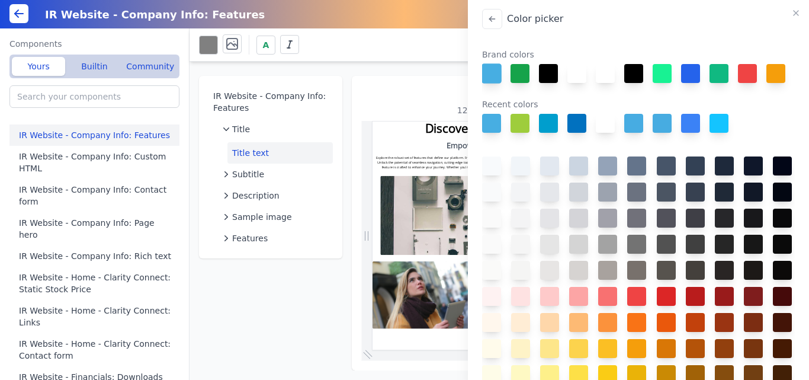
click at [492, 71] on button at bounding box center [492, 73] width 20 height 20
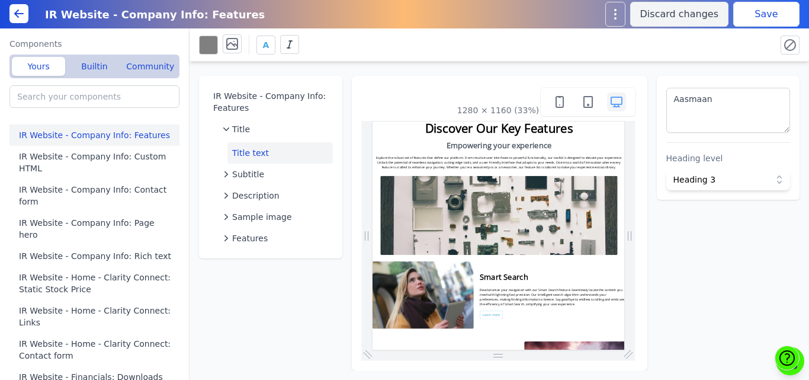
click at [744, 56] on div "A" at bounding box center [499, 44] width 601 height 23
click at [745, 17] on button "Save" at bounding box center [767, 14] width 66 height 25
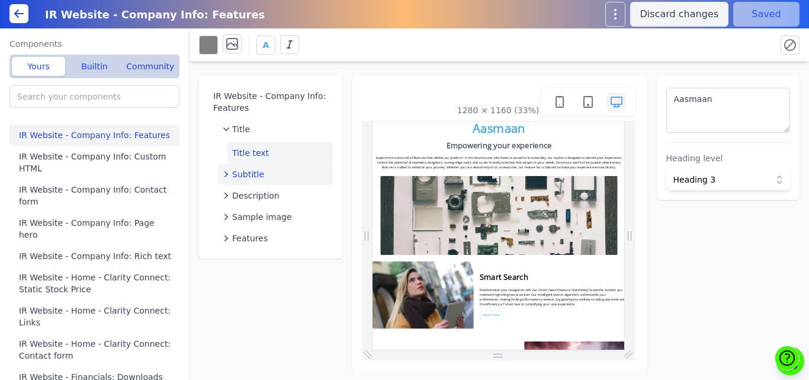
click at [246, 172] on span "Subtitle" at bounding box center [248, 174] width 32 height 12
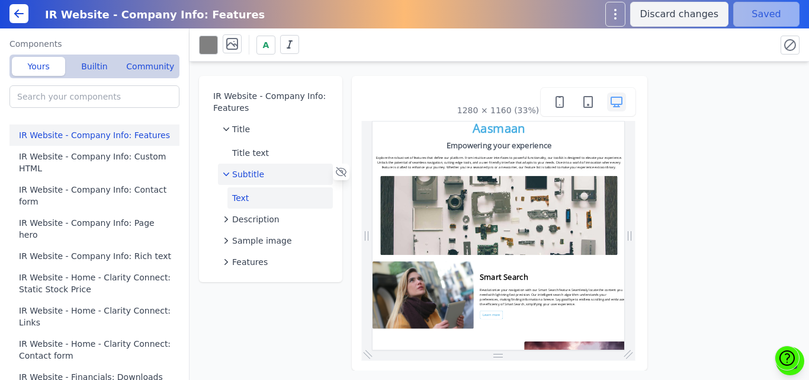
click at [245, 195] on button "Text" at bounding box center [280, 197] width 105 height 21
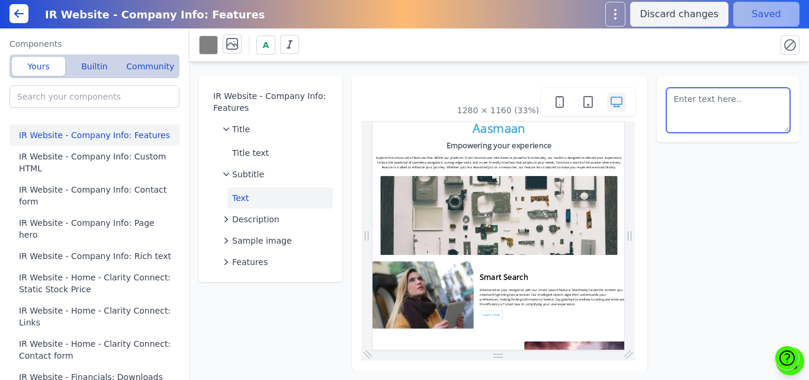
click at [719, 100] on textarea at bounding box center [729, 110] width 124 height 45
paste textarea "Aasmaan: Empowering young women to shape their futures"
type textarea "Aasmaan: Empowering young women to shape their futures"
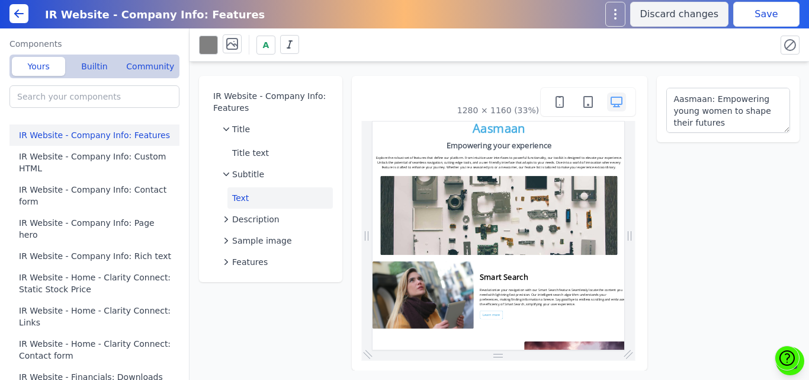
click at [757, 12] on button "Save" at bounding box center [767, 14] width 66 height 25
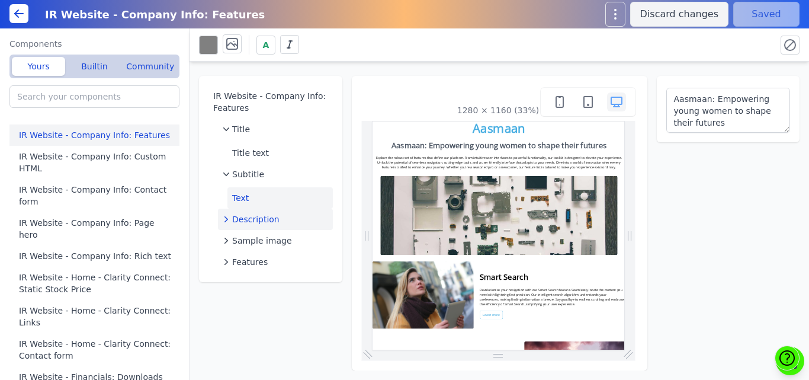
click at [249, 214] on span "Description" at bounding box center [255, 219] width 47 height 12
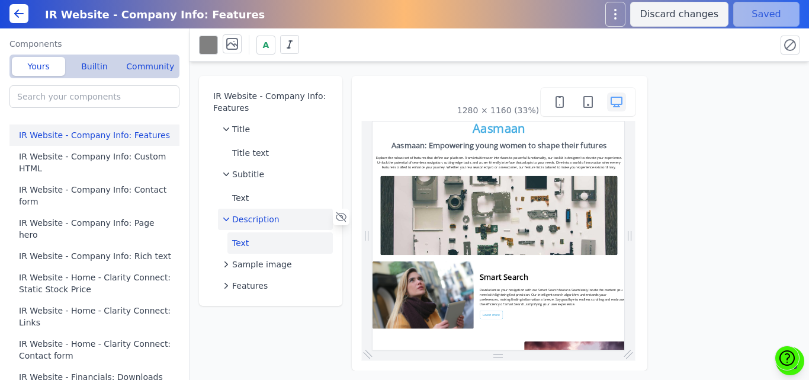
click at [244, 242] on button "Text" at bounding box center [280, 242] width 105 height 21
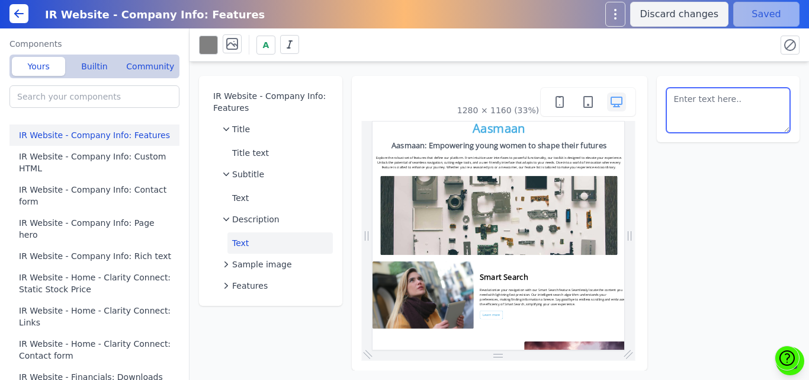
click at [706, 103] on textarea at bounding box center [729, 110] width 124 height 45
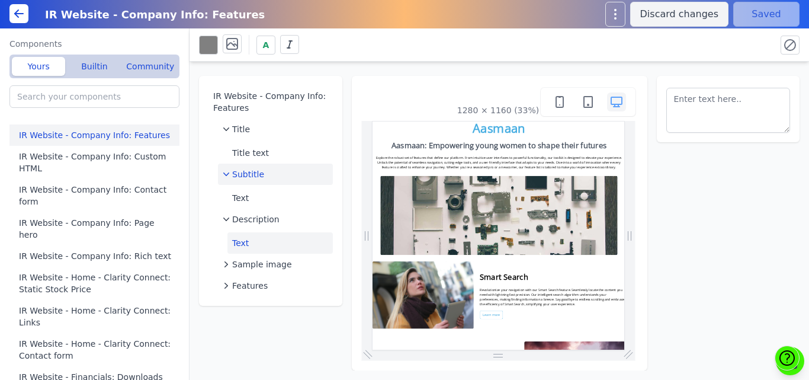
click at [251, 172] on span "Subtitle" at bounding box center [248, 174] width 32 height 12
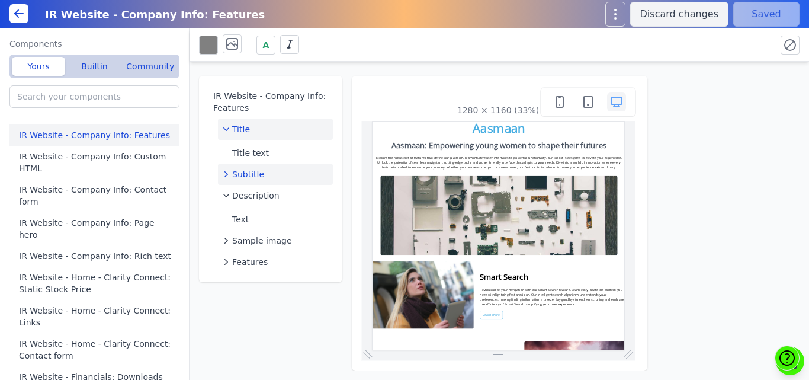
click at [247, 128] on span "Title" at bounding box center [241, 129] width 18 height 12
click at [250, 174] on span "Description" at bounding box center [255, 172] width 47 height 12
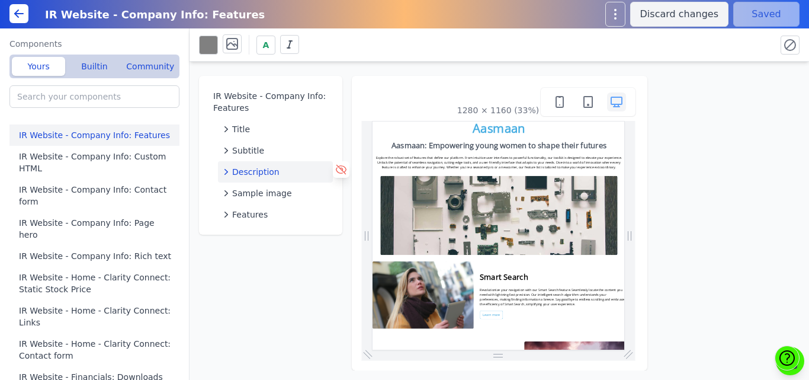
click at [345, 168] on icon at bounding box center [341, 169] width 10 height 9
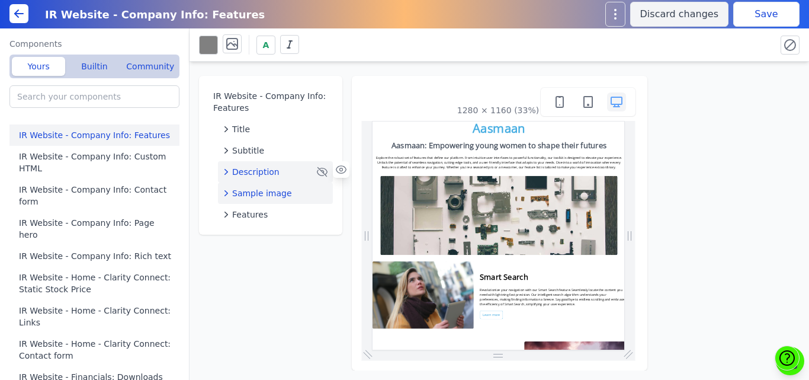
click at [307, 194] on div "Sample image" at bounding box center [275, 193] width 105 height 12
click at [343, 196] on icon at bounding box center [341, 191] width 12 height 12
click at [276, 236] on div "Features" at bounding box center [275, 238] width 105 height 12
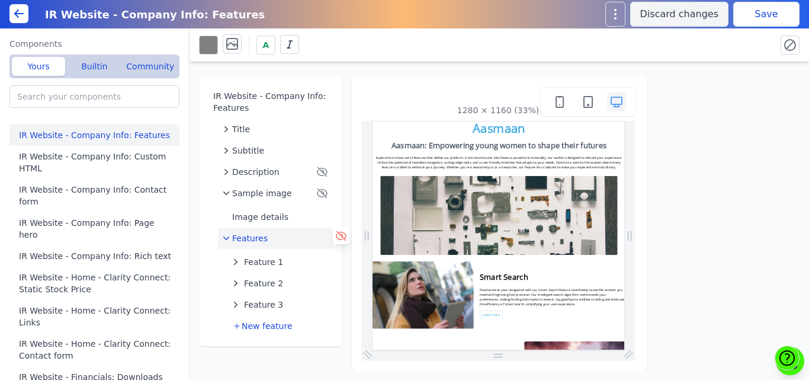
click at [341, 238] on icon at bounding box center [341, 236] width 12 height 12
click at [763, 10] on button "Save" at bounding box center [767, 14] width 66 height 25
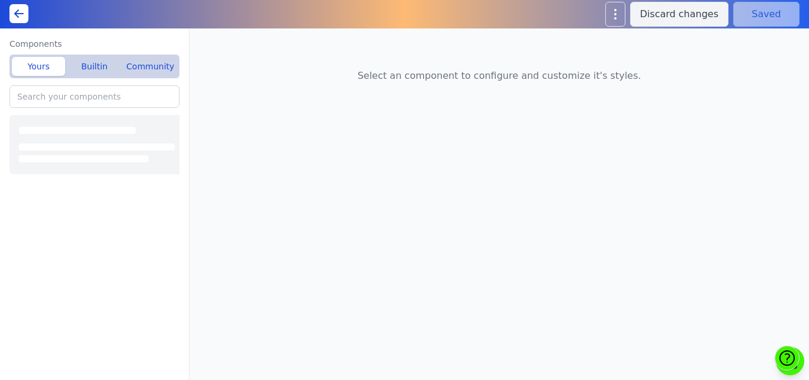
type input "IR Website - Company Info: Rich text"
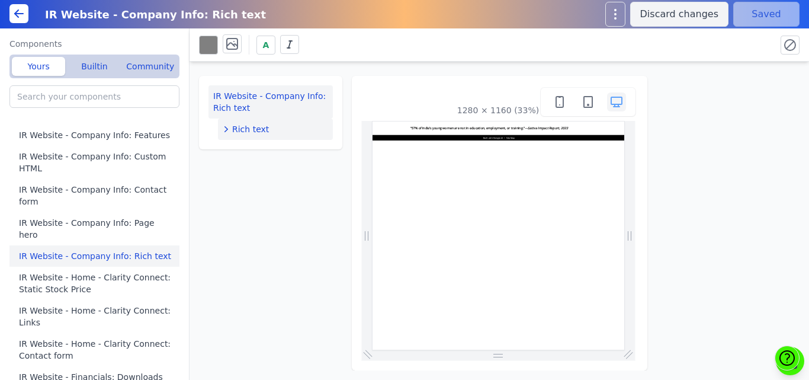
click at [255, 127] on span "Rich text" at bounding box center [250, 129] width 37 height 12
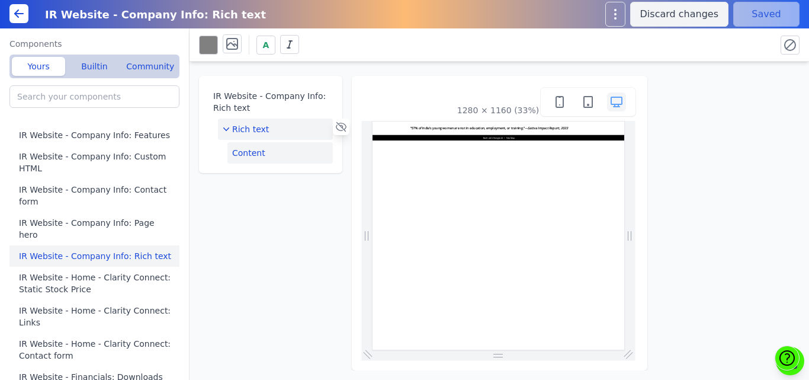
click at [255, 152] on button "Content" at bounding box center [280, 152] width 105 height 21
click at [731, 100] on button "Edit content" at bounding box center [729, 97] width 124 height 24
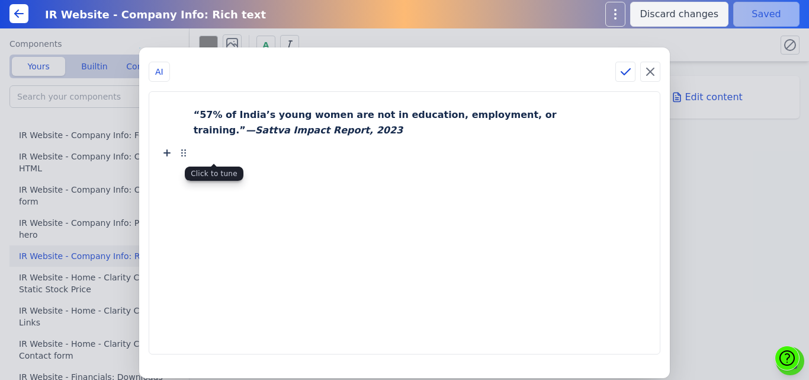
click at [207, 158] on div "“57% of India’s young women are not in education, employment, or training.” — S…" at bounding box center [404, 223] width 487 height 238
click at [170, 152] on icon at bounding box center [167, 153] width 6 height 6
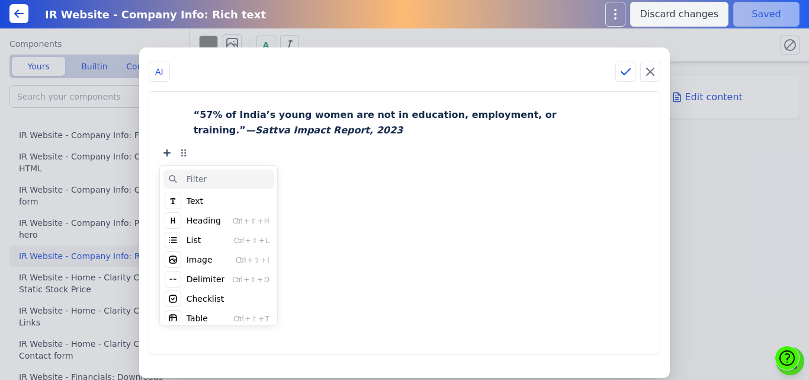
click at [221, 223] on div "Heading" at bounding box center [204, 220] width 34 height 12
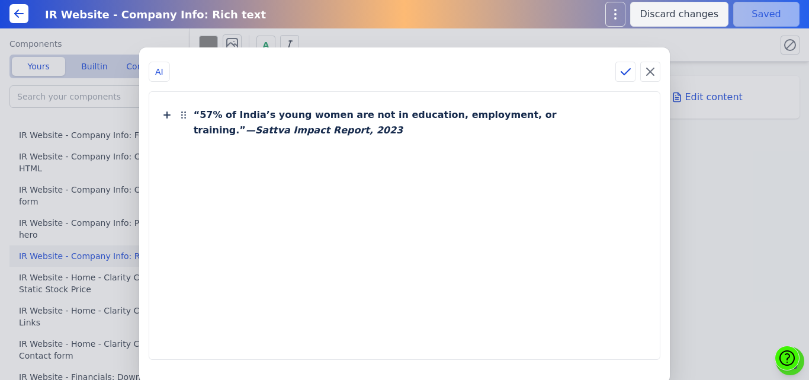
paste h2
click at [174, 179] on icon at bounding box center [167, 181] width 14 height 14
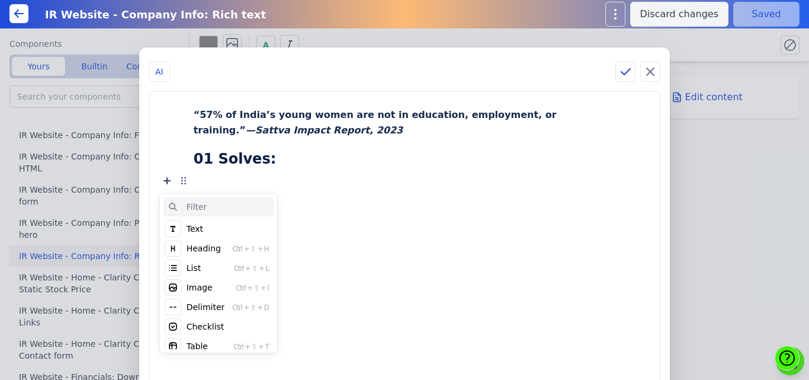
click at [209, 265] on div "List Ctrl + ⇧ + L" at bounding box center [219, 267] width 110 height 19
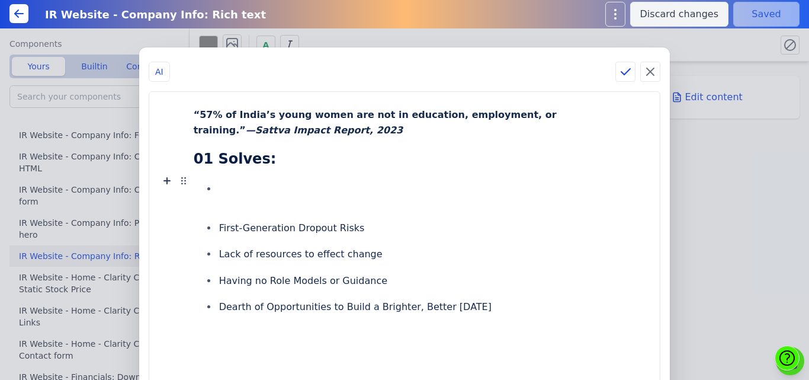
click at [255, 188] on li at bounding box center [416, 189] width 399 height 22
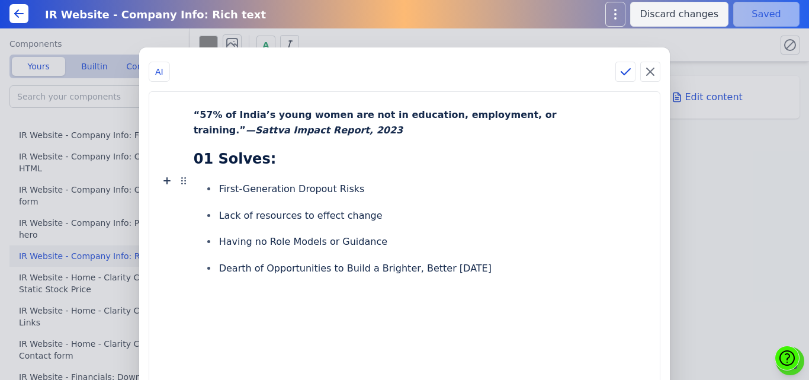
click at [545, 266] on li "Dearth of Opportunities to Build a Brighter, Better [DATE]" at bounding box center [416, 269] width 399 height 22
click at [174, 295] on icon at bounding box center [167, 299] width 14 height 14
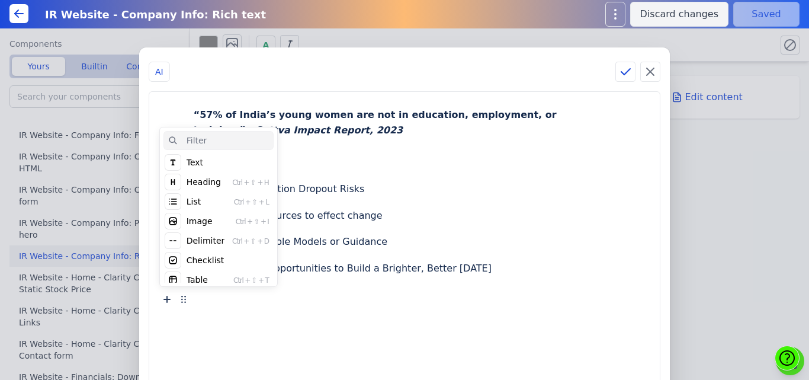
click at [221, 178] on div "Heading" at bounding box center [204, 182] width 34 height 12
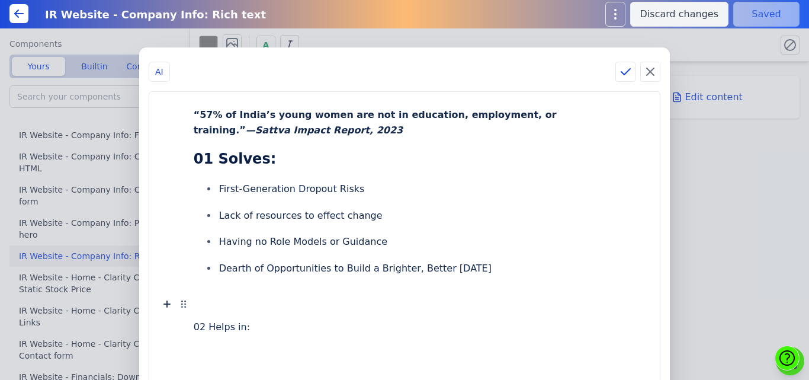
click at [239, 308] on h2 at bounding box center [405, 302] width 422 height 28
click at [225, 294] on h2 at bounding box center [405, 302] width 422 height 28
click at [228, 305] on h2 at bounding box center [405, 302] width 422 height 28
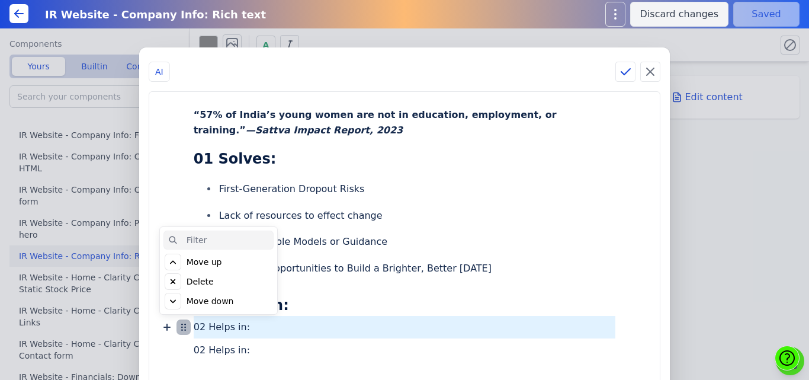
click at [191, 326] on icon at bounding box center [184, 327] width 14 height 14
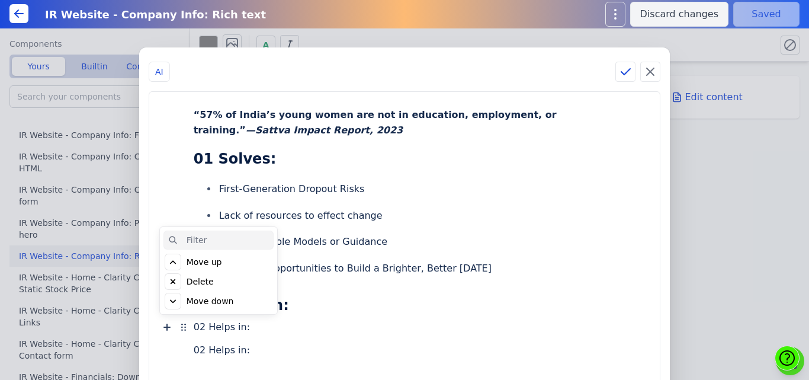
click at [214, 283] on div "Delete" at bounding box center [200, 282] width 27 height 12
click at [225, 283] on div "Click to delete" at bounding box center [216, 282] width 59 height 12
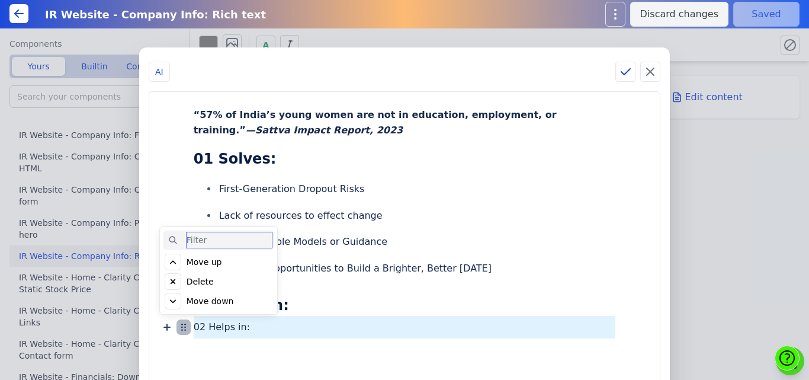
click at [191, 326] on icon at bounding box center [184, 327] width 14 height 14
click at [214, 284] on div "Delete" at bounding box center [200, 282] width 27 height 12
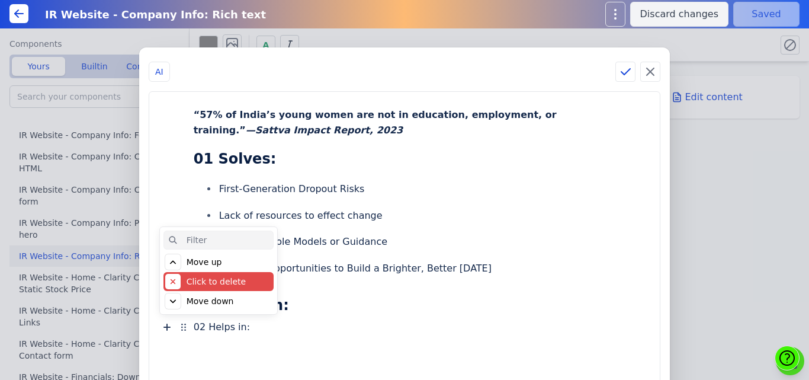
click at [224, 281] on div "Click to delete" at bounding box center [216, 282] width 59 height 12
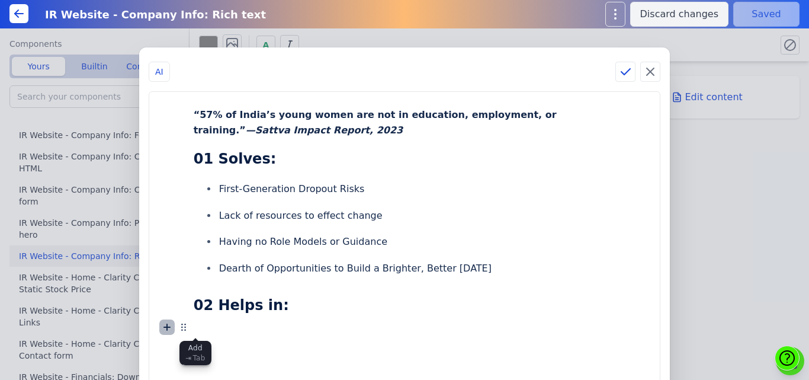
click at [174, 325] on icon at bounding box center [167, 327] width 14 height 14
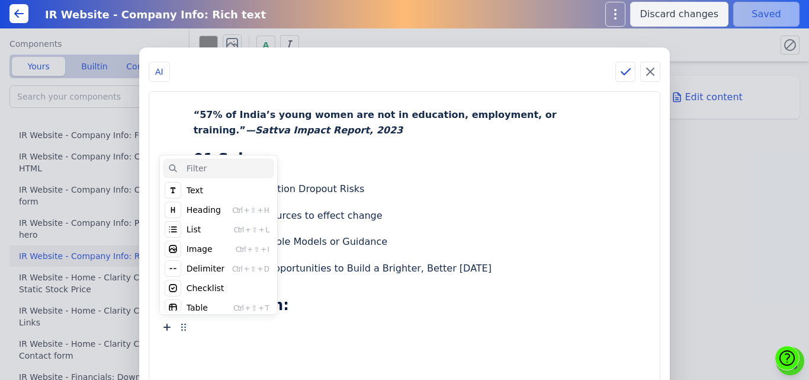
click at [201, 228] on div "List" at bounding box center [194, 229] width 14 height 12
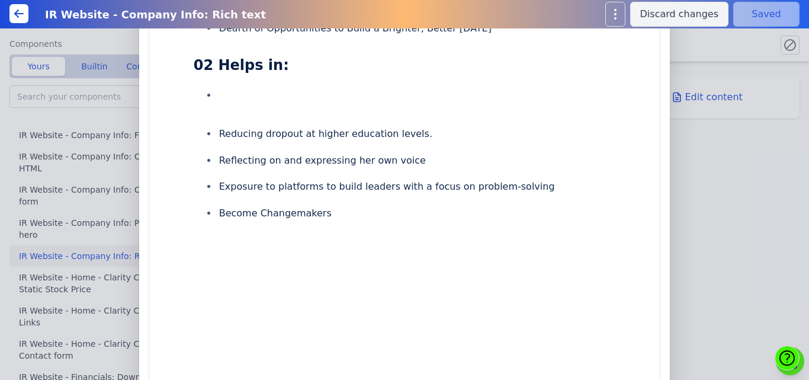
scroll to position [241, 0]
click at [289, 100] on li at bounding box center [416, 94] width 399 height 22
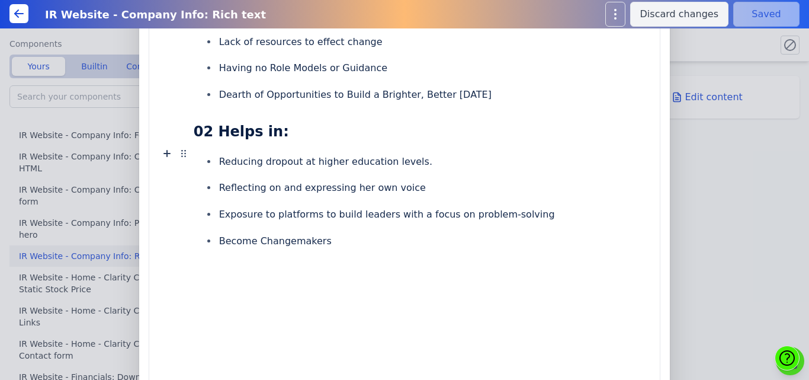
scroll to position [193, 0]
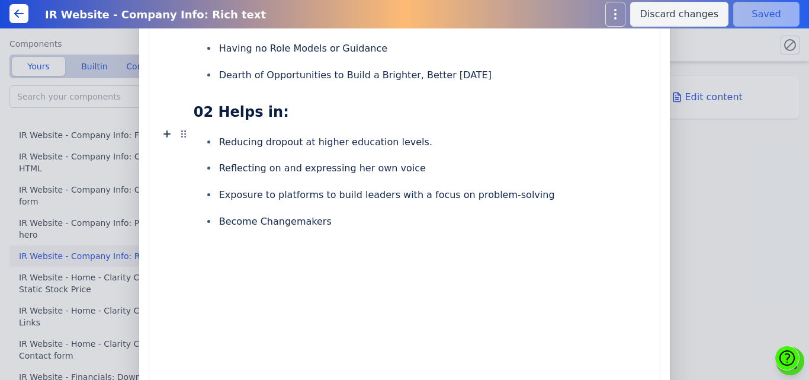
click at [380, 219] on li "Become Changemakers" at bounding box center [416, 221] width 399 height 22
paste div
click at [225, 268] on div "“57% of India’s young women are not in education, employment, or training.” — S…" at bounding box center [404, 176] width 487 height 530
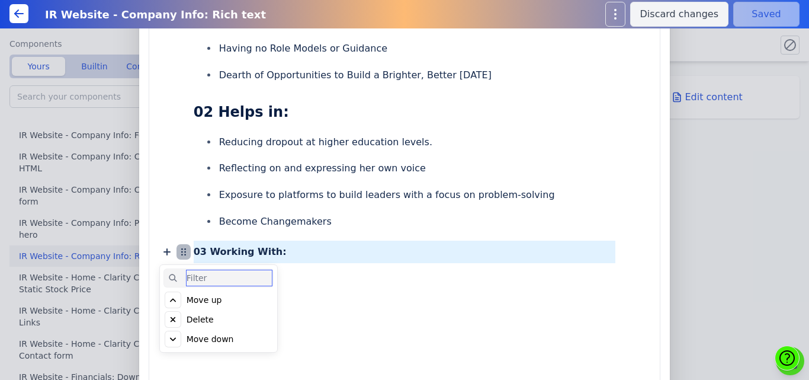
click at [191, 251] on icon at bounding box center [184, 252] width 14 height 14
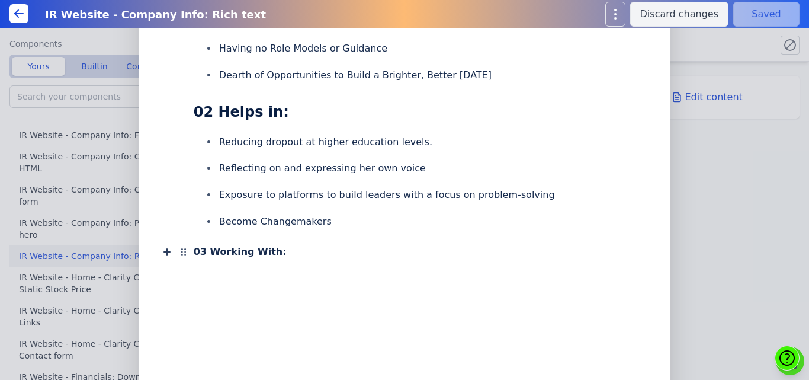
click at [241, 251] on b "03 Working With:" at bounding box center [240, 251] width 93 height 11
click at [261, 272] on icon at bounding box center [267, 271] width 12 height 12
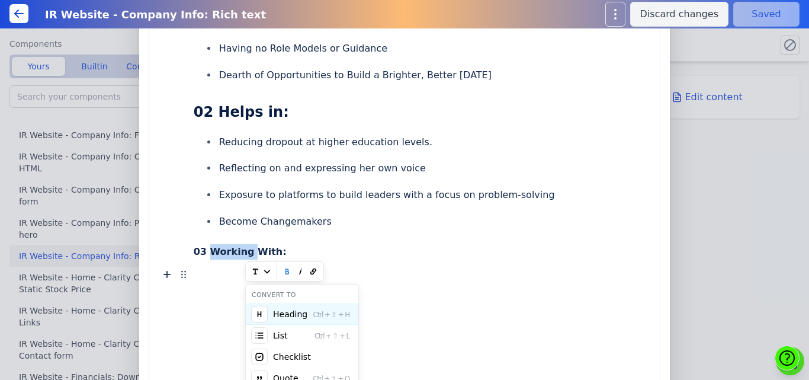
click at [272, 312] on div "Heading Ctrl + ⇧ + H" at bounding box center [302, 313] width 113 height 21
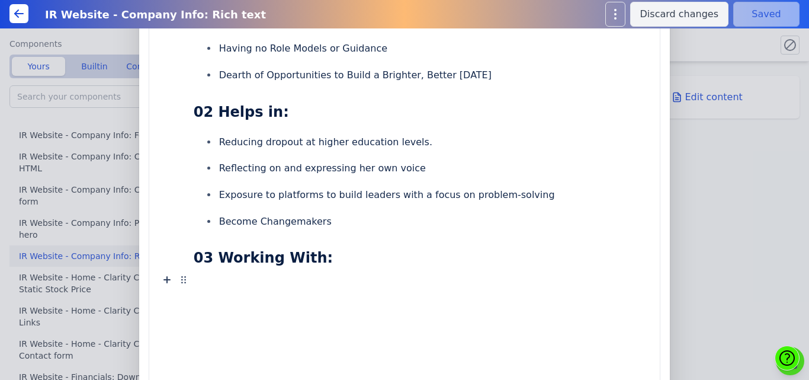
click at [252, 284] on div at bounding box center [405, 279] width 422 height 23
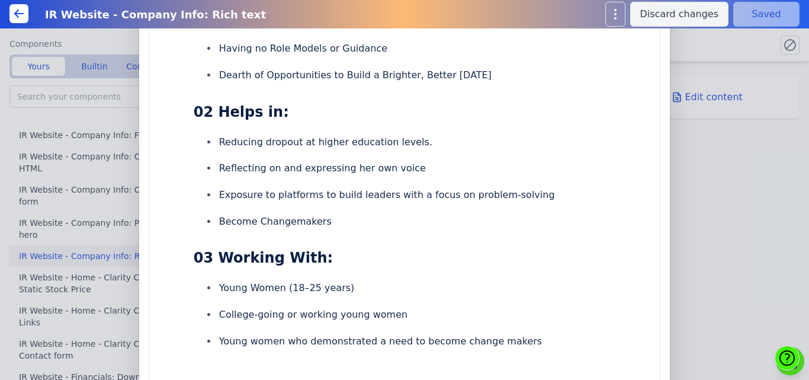
scroll to position [0, 0]
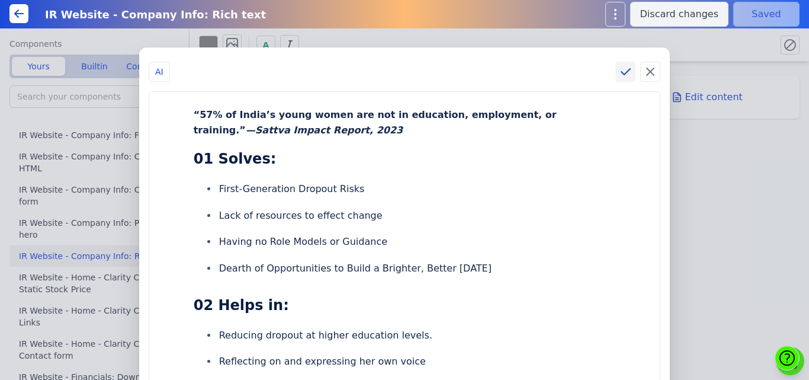
click at [619, 69] on icon at bounding box center [626, 72] width 14 height 14
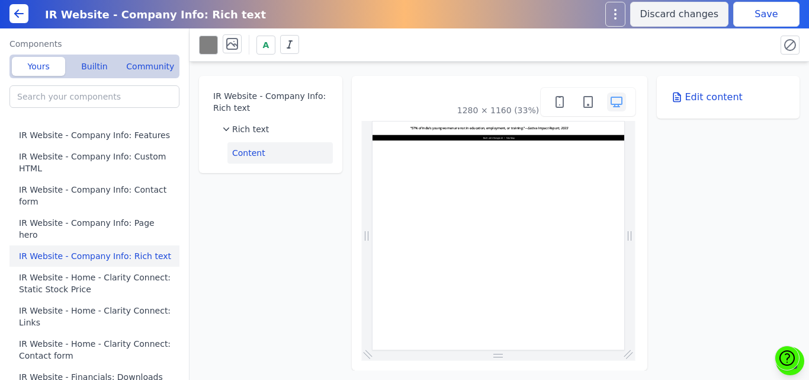
click at [755, 10] on button "Save" at bounding box center [767, 14] width 66 height 25
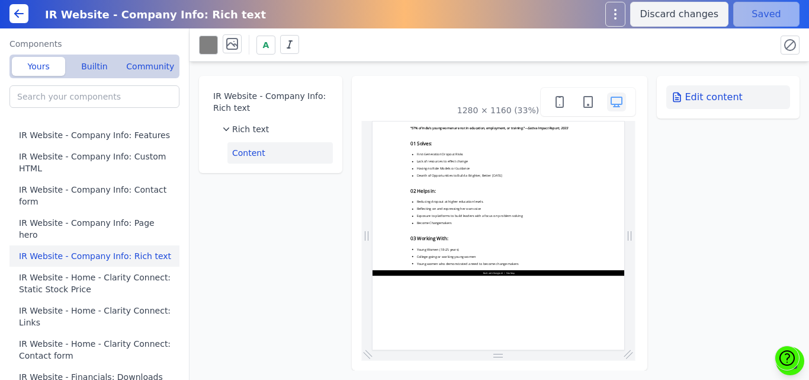
click at [684, 94] on button "Edit content" at bounding box center [729, 97] width 124 height 24
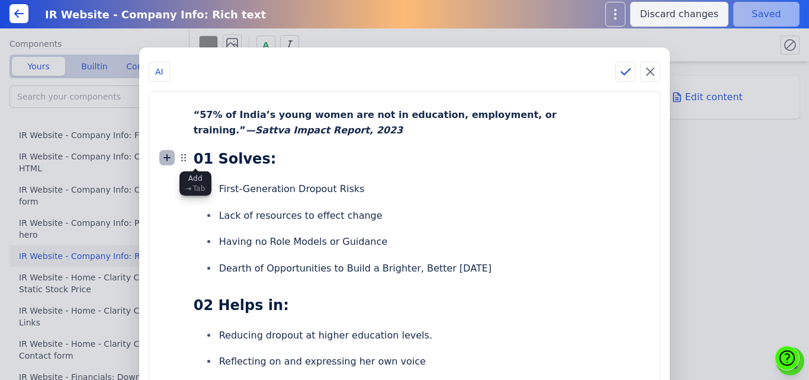
click at [174, 153] on icon at bounding box center [167, 157] width 14 height 14
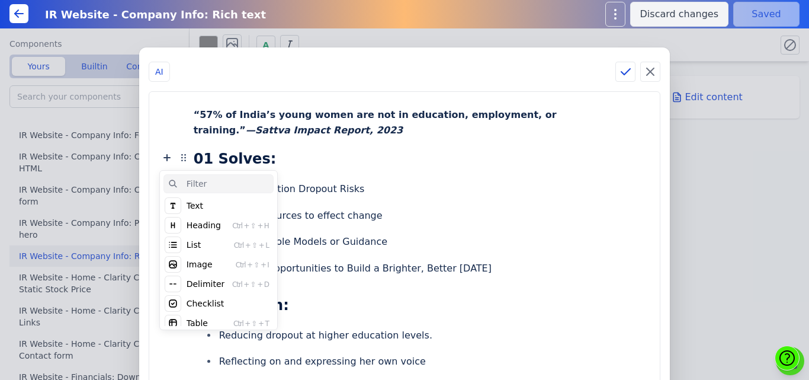
click at [213, 268] on div "Image" at bounding box center [200, 264] width 26 height 12
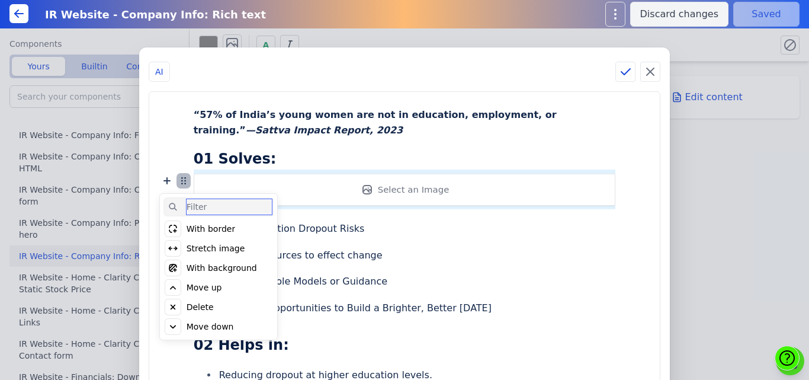
click at [191, 181] on icon at bounding box center [184, 181] width 14 height 14
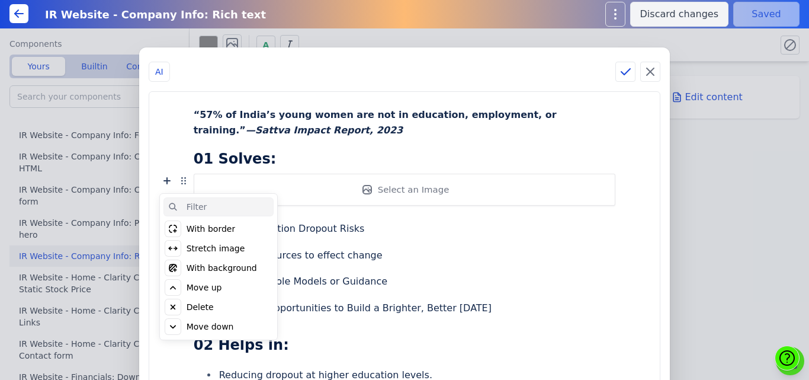
click at [213, 289] on div "Move up" at bounding box center [219, 287] width 110 height 19
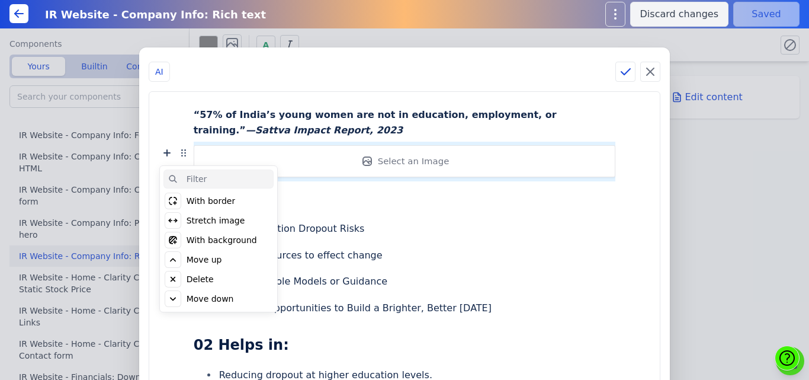
click at [222, 261] on div "Move up" at bounding box center [205, 260] width 36 height 12
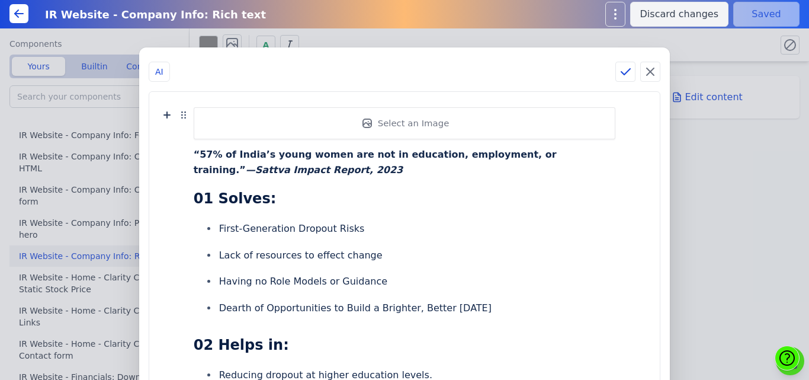
click at [419, 122] on div "Select an Image" at bounding box center [405, 123] width 422 height 32
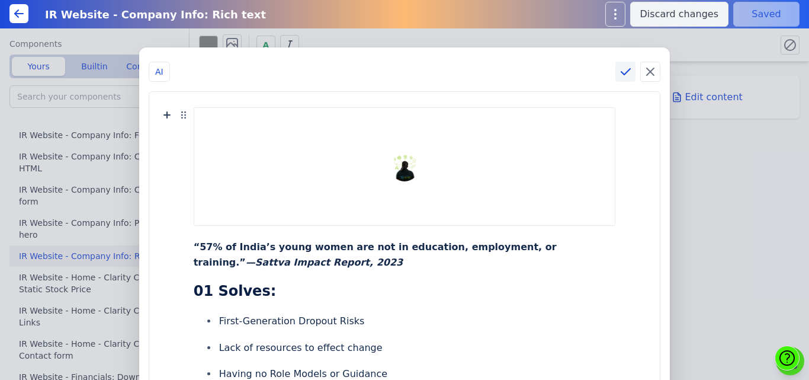
click at [619, 75] on icon at bounding box center [626, 72] width 14 height 14
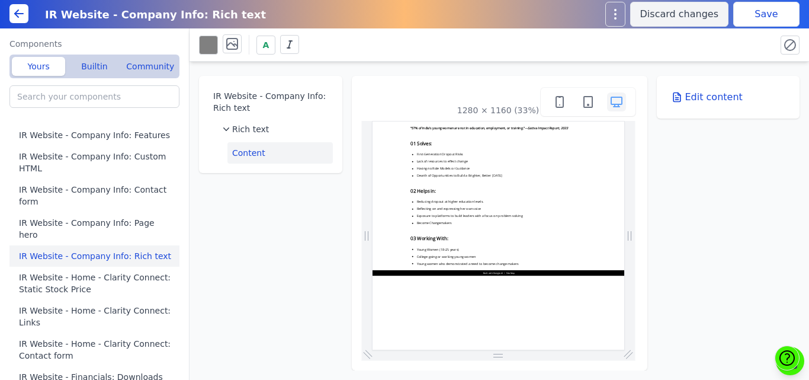
click at [776, 13] on button "Save" at bounding box center [767, 14] width 66 height 25
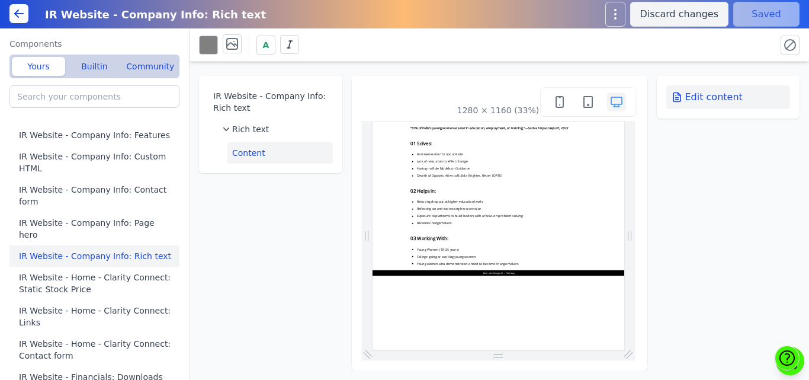
click at [698, 91] on button "Edit content" at bounding box center [729, 97] width 124 height 24
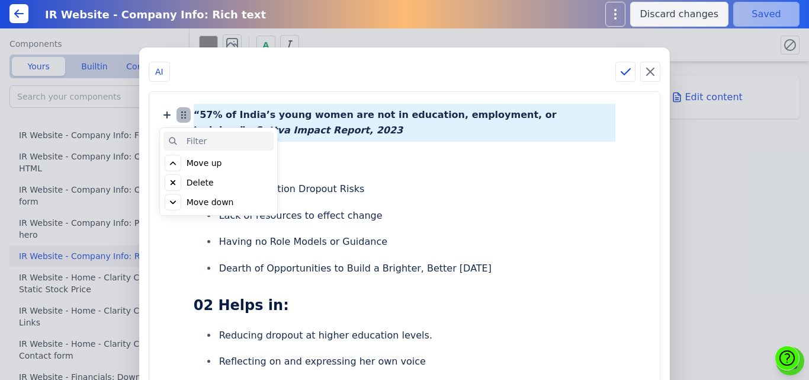
click at [191, 114] on icon at bounding box center [184, 115] width 14 height 14
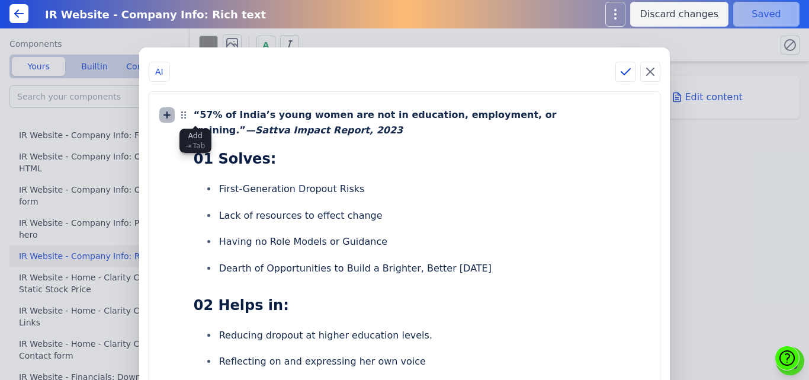
click at [170, 114] on icon at bounding box center [167, 115] width 6 height 6
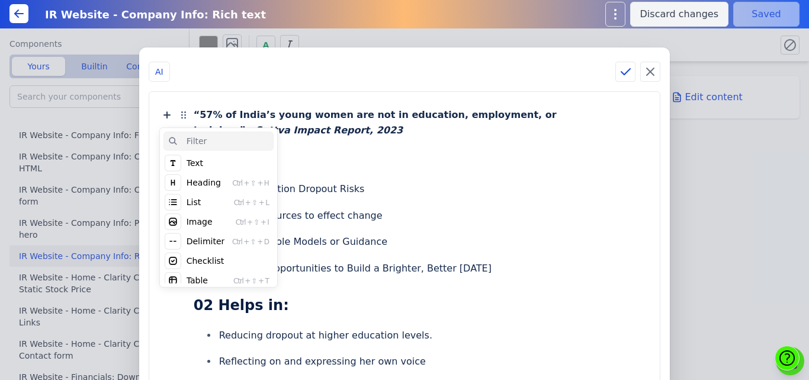
click at [213, 225] on div "Image" at bounding box center [200, 222] width 26 height 12
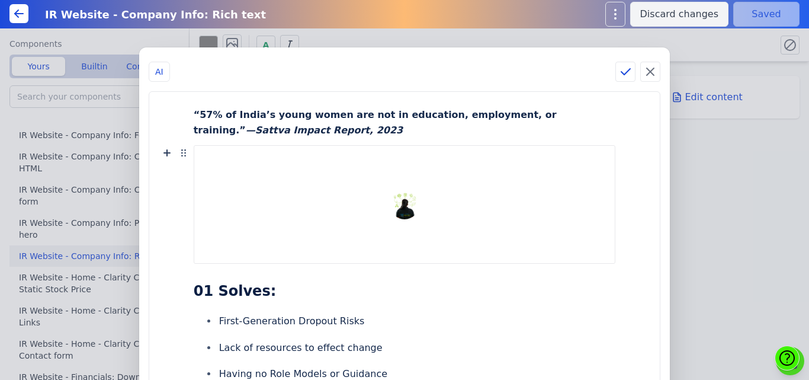
click at [214, 174] on div "Select an Image" at bounding box center [404, 208] width 487 height 132
click at [191, 156] on icon at bounding box center [184, 153] width 14 height 14
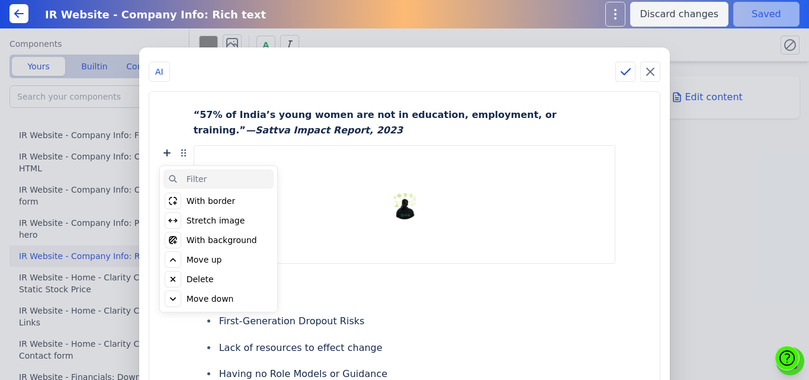
click at [214, 280] on div "Delete" at bounding box center [200, 279] width 27 height 12
click at [226, 280] on div "Click to delete" at bounding box center [216, 279] width 59 height 12
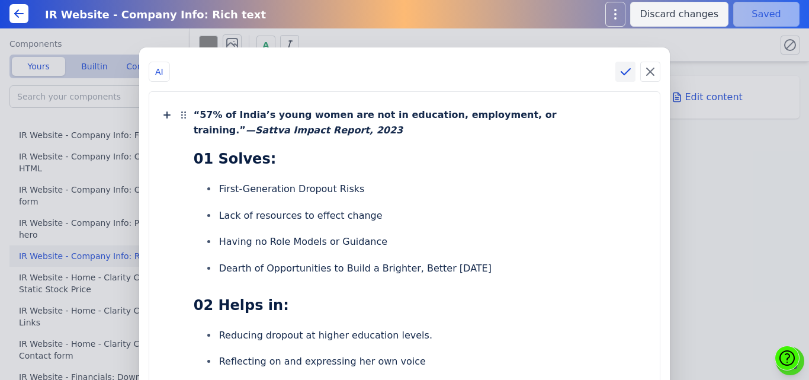
click at [622, 74] on icon at bounding box center [626, 72] width 9 height 6
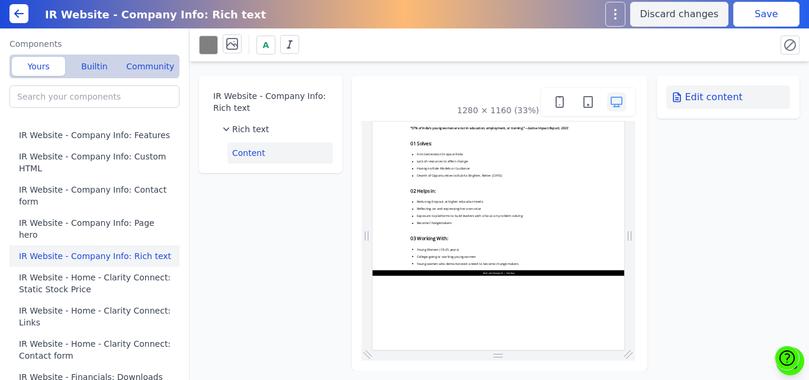
click at [686, 92] on button "Edit content" at bounding box center [729, 97] width 124 height 24
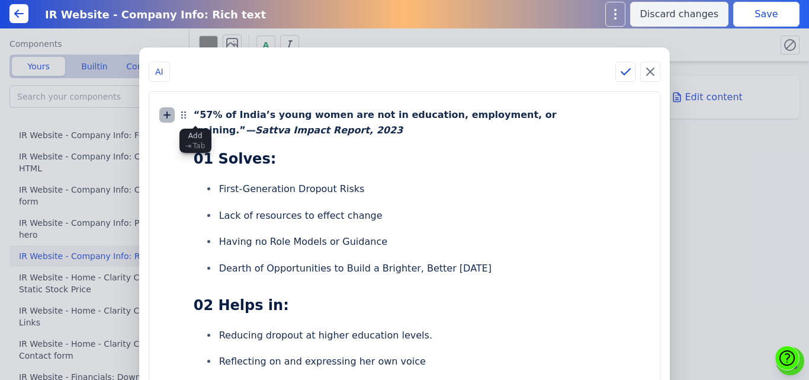
click at [170, 116] on icon at bounding box center [167, 115] width 6 height 6
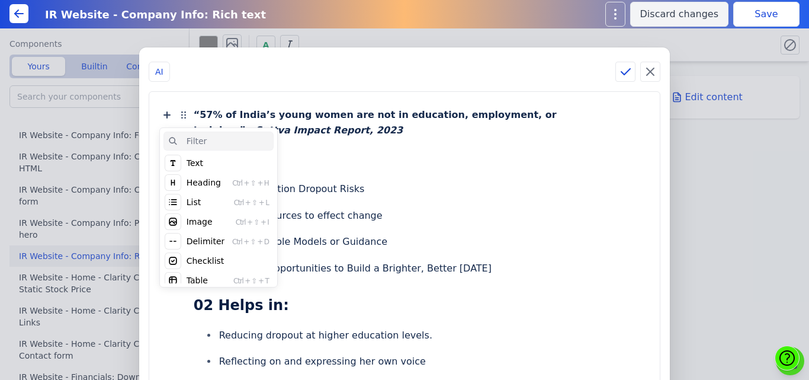
click at [221, 181] on div "Heading" at bounding box center [204, 183] width 34 height 12
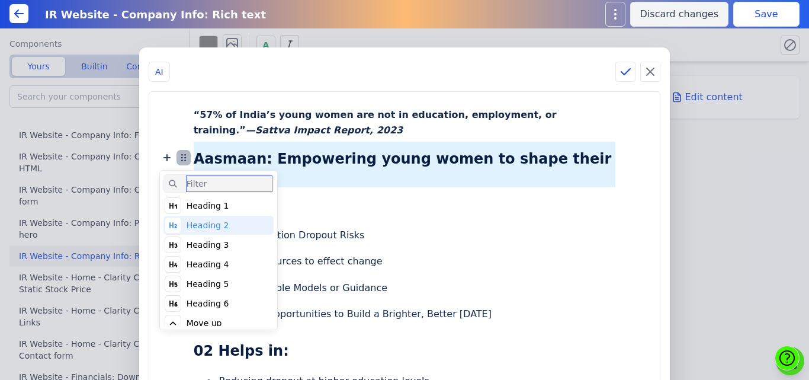
click at [191, 156] on icon at bounding box center [184, 157] width 14 height 14
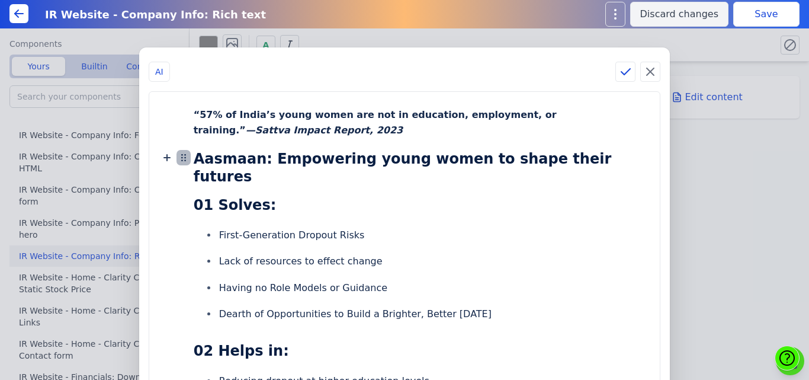
click at [182, 158] on icon at bounding box center [182, 158] width 0 height 0
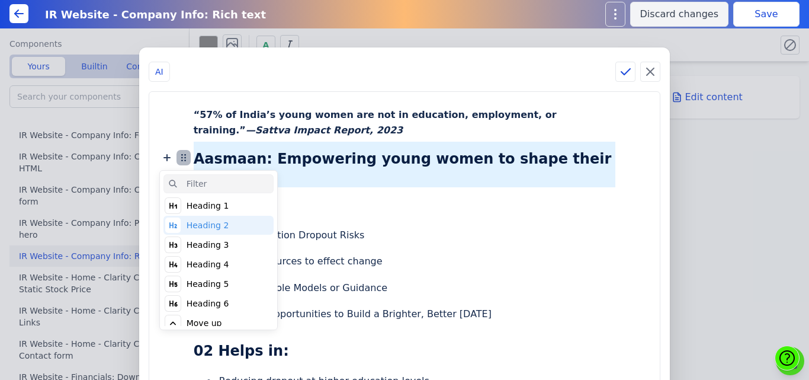
click at [191, 158] on icon at bounding box center [184, 157] width 14 height 14
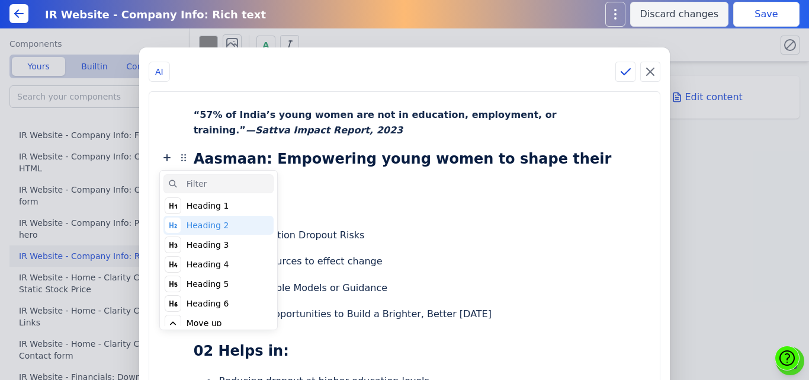
click at [222, 320] on div "Move up" at bounding box center [205, 323] width 36 height 12
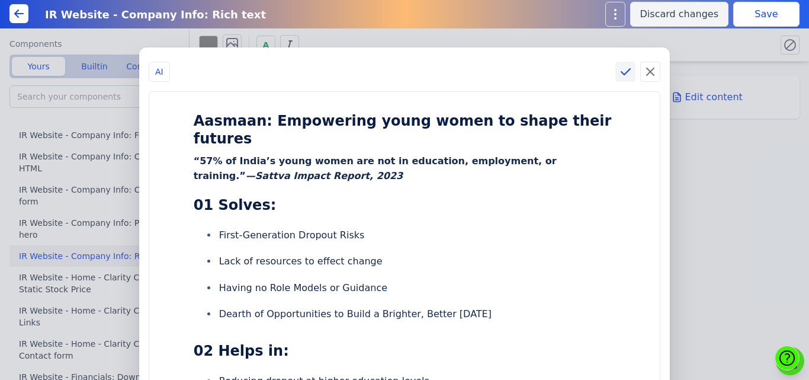
click at [619, 68] on icon at bounding box center [626, 72] width 14 height 14
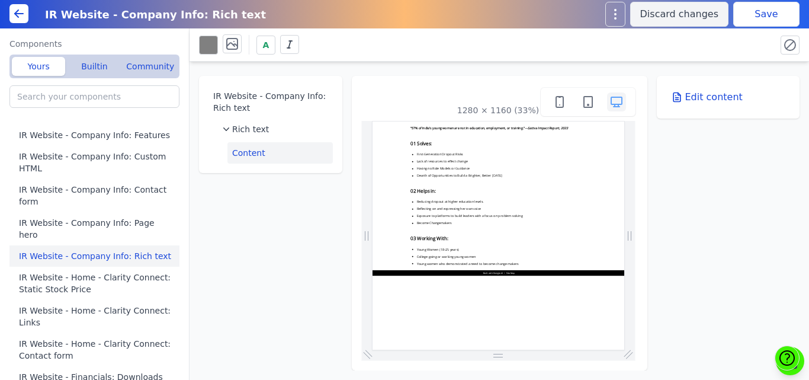
click at [754, 11] on button "Save" at bounding box center [767, 14] width 66 height 25
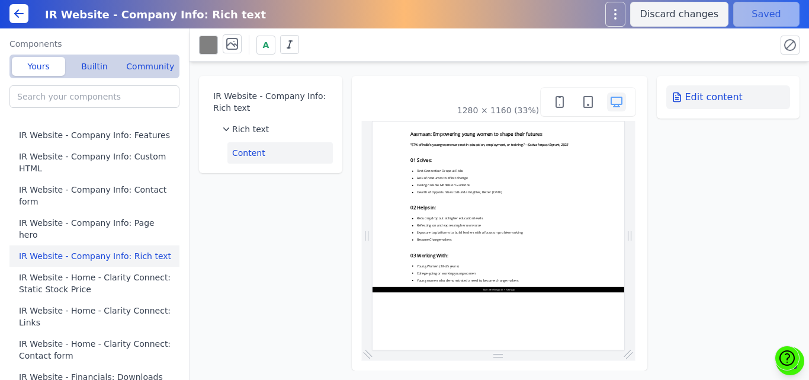
click at [706, 93] on button "Edit content" at bounding box center [729, 97] width 124 height 24
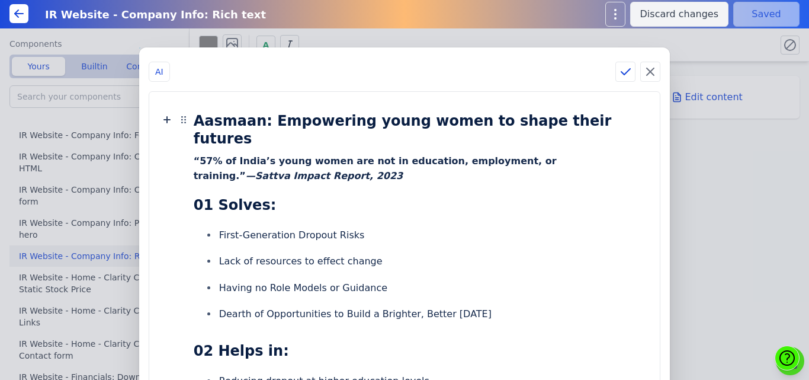
click at [291, 136] on h2 "Aasmaan: Empowering young women to shape their futures" at bounding box center [405, 127] width 422 height 46
click at [174, 116] on icon at bounding box center [167, 120] width 14 height 14
click at [354, 122] on h2 "Aasmaan: Empowering young women to shape their futures" at bounding box center [405, 127] width 422 height 46
click at [348, 142] on icon at bounding box center [350, 144] width 12 height 12
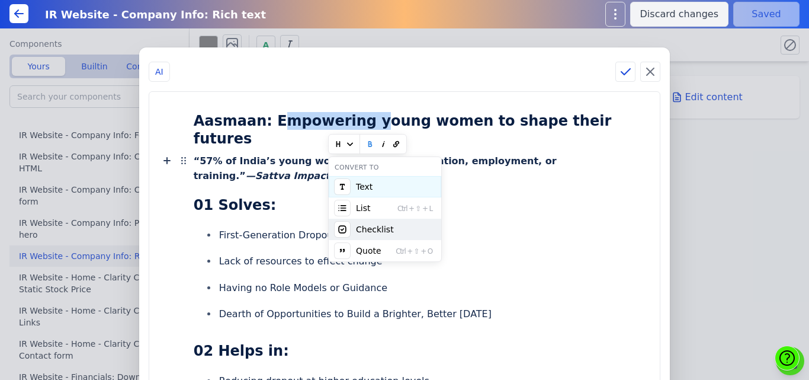
click at [356, 225] on div "Checklist" at bounding box center [385, 229] width 113 height 21
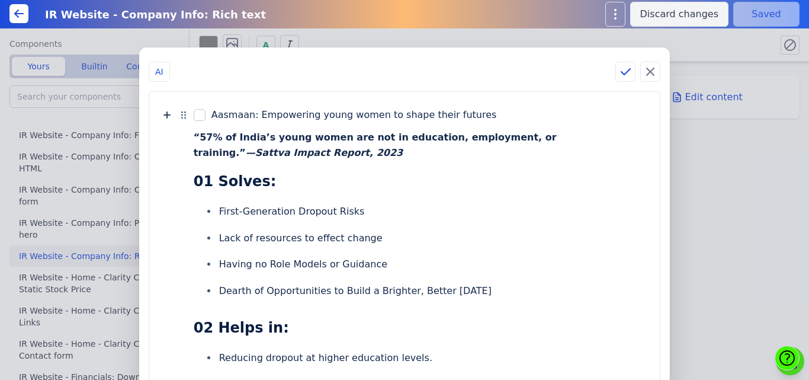
click at [270, 117] on div "Aasmaan: Empowering young women to shape their futures" at bounding box center [414, 114] width 405 height 15
drag, startPoint x: 270, startPoint y: 117, endPoint x: 268, endPoint y: 134, distance: 17.8
click at [268, 134] on icon at bounding box center [273, 135] width 12 height 12
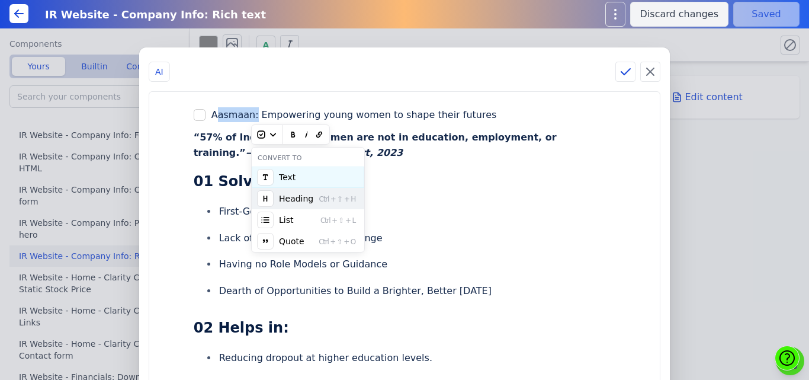
click at [274, 195] on div "Heading Ctrl + ⇧ + H" at bounding box center [308, 198] width 113 height 21
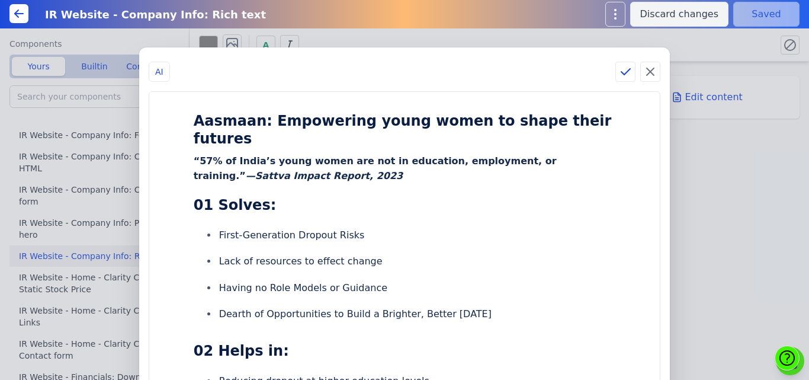
drag, startPoint x: 226, startPoint y: 121, endPoint x: 245, endPoint y: 127, distance: 19.3
click at [245, 127] on h2 "Aasmaan: Empowering young women to shape their futures" at bounding box center [405, 127] width 422 height 46
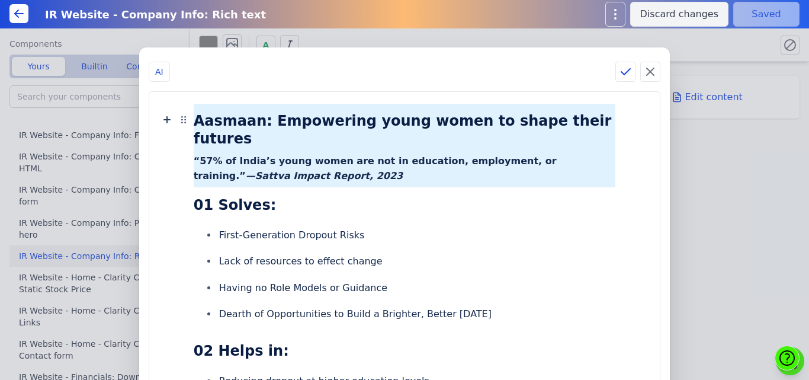
drag, startPoint x: 221, startPoint y: 119, endPoint x: 377, endPoint y: 179, distance: 166.9
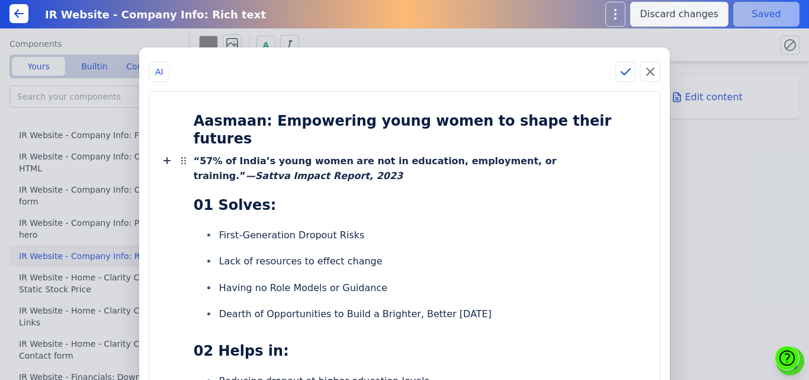
drag, startPoint x: 298, startPoint y: 137, endPoint x: 246, endPoint y: 165, distance: 58.3
drag, startPoint x: 246, startPoint y: 165, endPoint x: 220, endPoint y: 172, distance: 27.2
click at [220, 172] on div "“57% of India’s young women are not in education, employment, or training.” — S…" at bounding box center [404, 168] width 487 height 38
click at [303, 167] on div "“57% of India’s young women are not in education, employment, or training.” — S…" at bounding box center [405, 168] width 422 height 38
click at [224, 123] on h2 "Aasmaan: Empowering young women to shape their futures" at bounding box center [405, 127] width 422 height 46
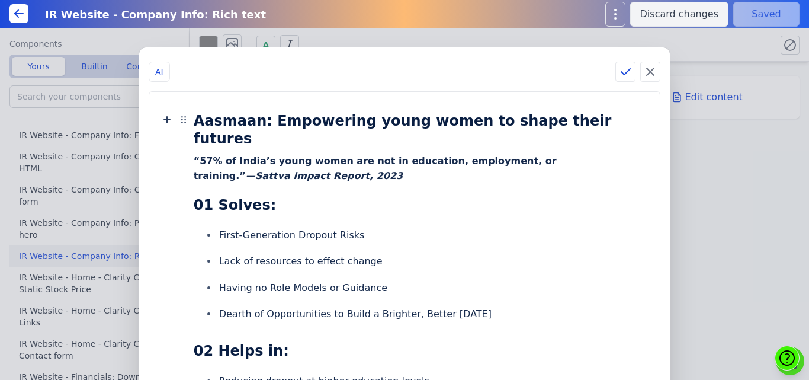
click at [224, 123] on h2 "Aasmaan: Empowering young women to shape their futures" at bounding box center [405, 127] width 422 height 46
click at [264, 146] on icon at bounding box center [268, 144] width 12 height 12
click at [465, 251] on li "Lack of resources to effect change" at bounding box center [416, 262] width 399 height 22
click at [556, 266] on li "Lack of resources to effect change" at bounding box center [416, 262] width 399 height 22
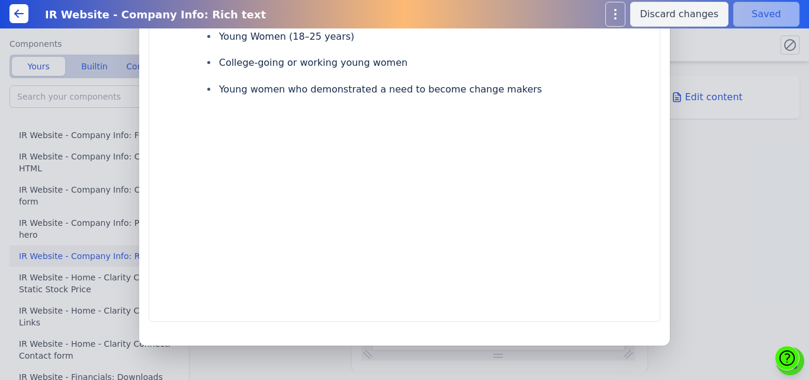
scroll to position [488, 0]
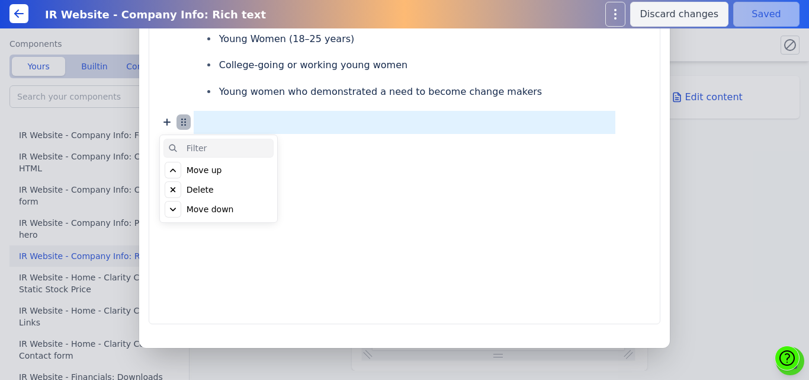
click at [191, 121] on icon at bounding box center [184, 122] width 14 height 14
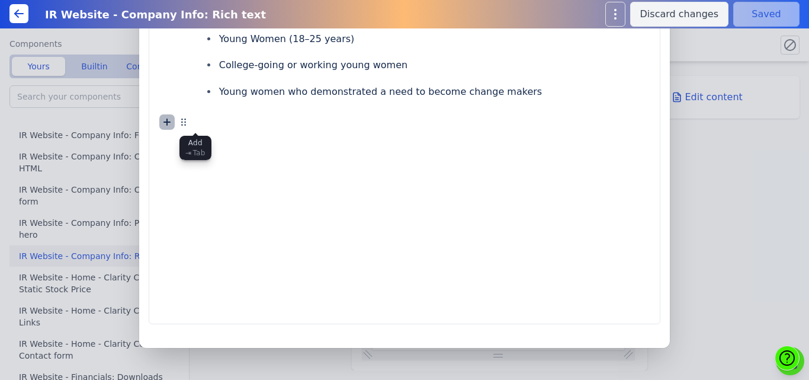
click at [170, 120] on icon at bounding box center [167, 122] width 6 height 6
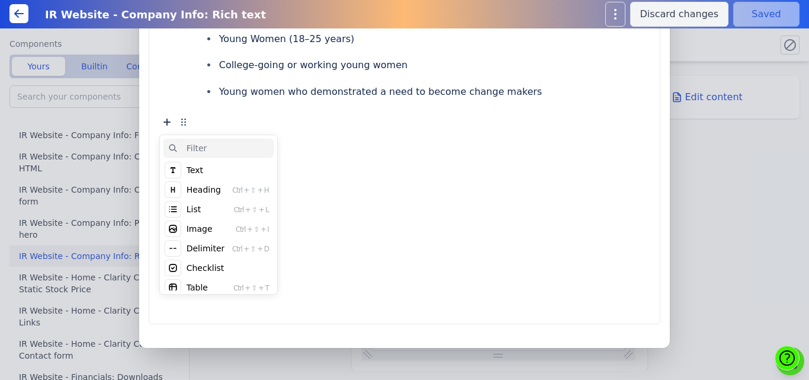
click at [217, 190] on div "Heading" at bounding box center [204, 190] width 34 height 12
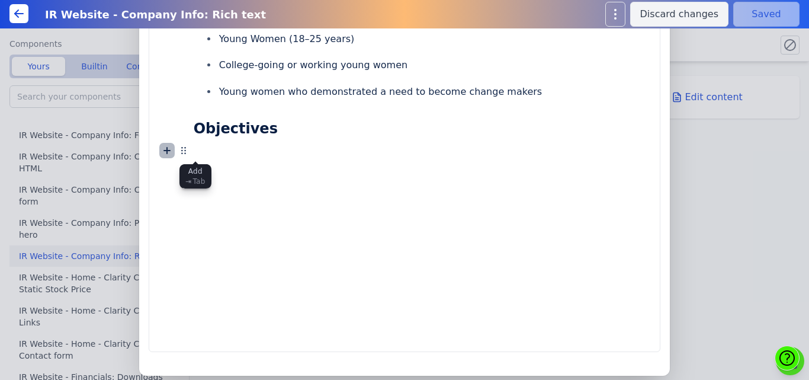
click at [170, 150] on icon at bounding box center [167, 151] width 6 height 6
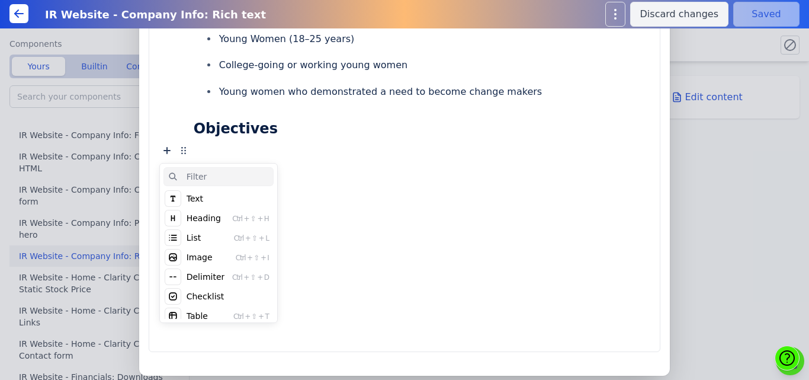
click at [213, 234] on div "List Ctrl + ⇧ + L" at bounding box center [219, 237] width 110 height 19
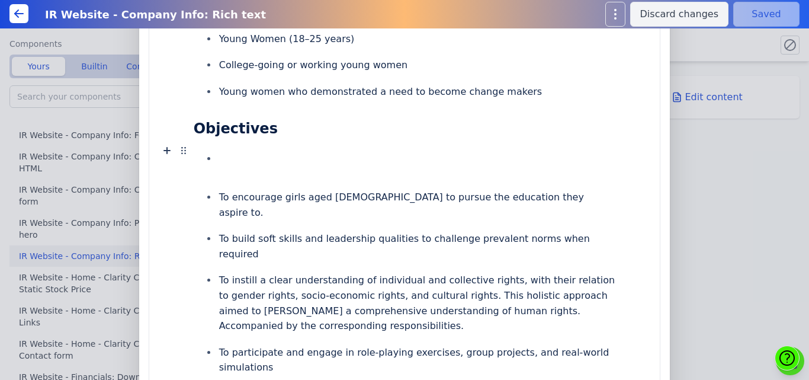
click at [302, 164] on li at bounding box center [416, 159] width 399 height 22
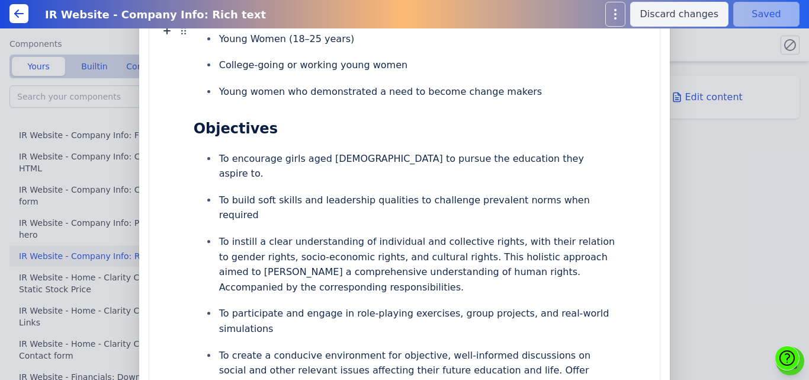
scroll to position [0, 0]
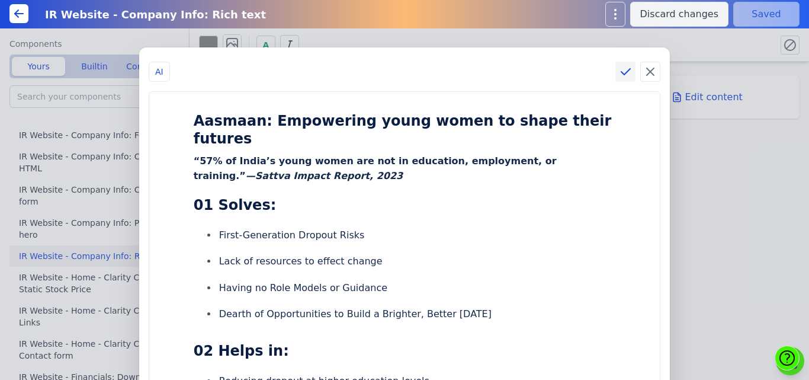
click at [626, 68] on icon at bounding box center [626, 72] width 14 height 14
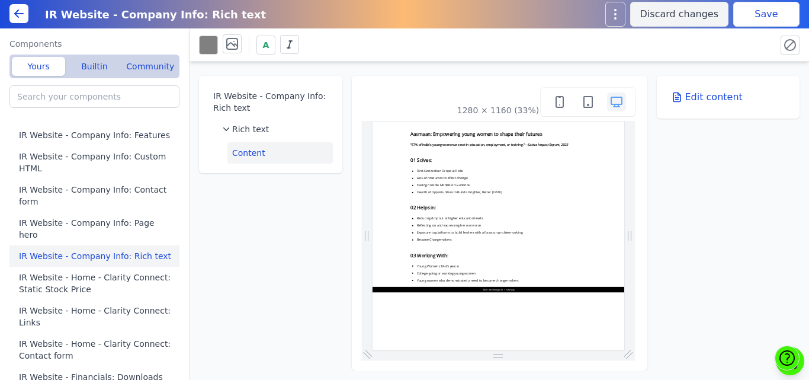
click at [765, 13] on button "Save" at bounding box center [767, 14] width 66 height 25
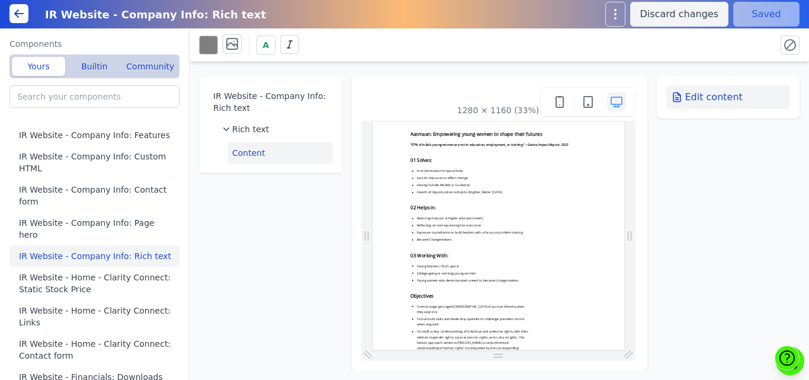
click at [689, 103] on button "Edit content" at bounding box center [729, 97] width 124 height 24
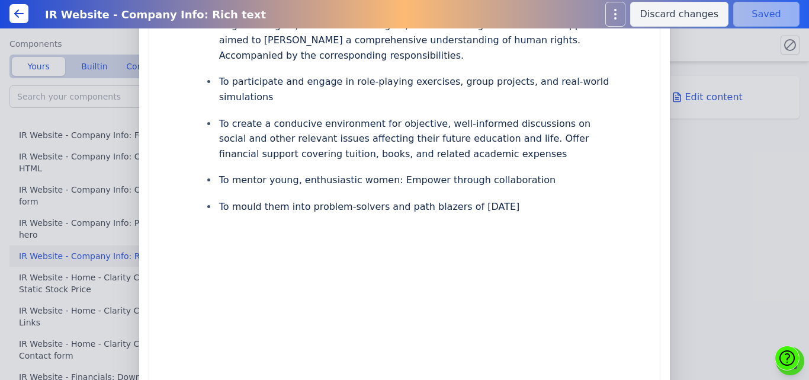
scroll to position [739, 0]
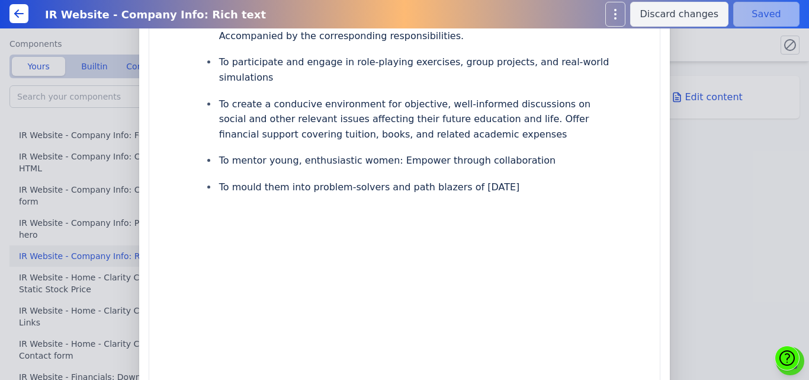
click at [170, 203] on icon at bounding box center [167, 203] width 6 height 6
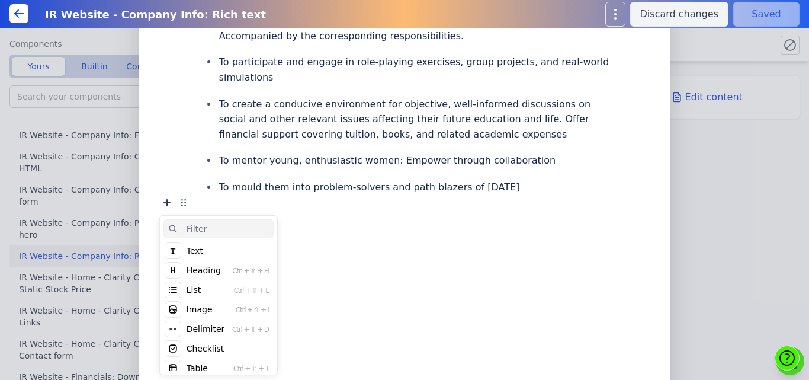
click at [213, 309] on div "Image" at bounding box center [200, 309] width 26 height 12
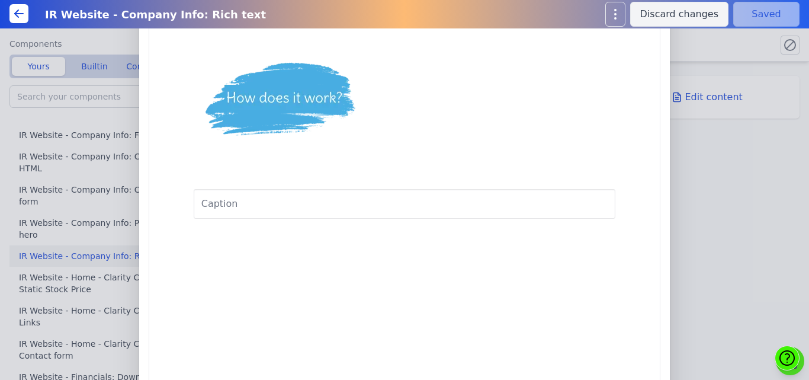
scroll to position [957, 0]
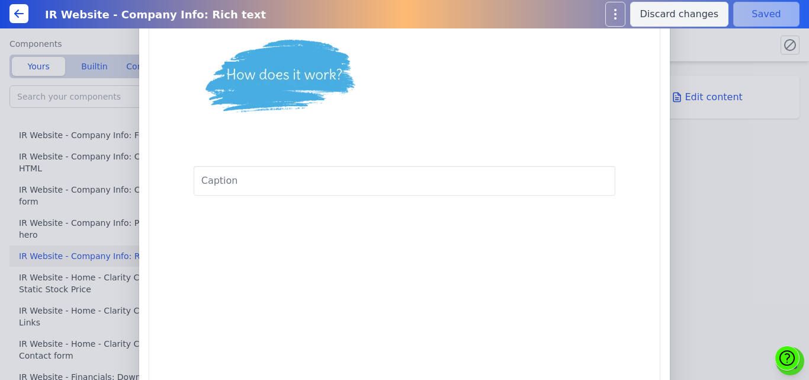
click at [230, 104] on img at bounding box center [283, 76] width 178 height 130
click at [174, 197] on icon at bounding box center [167, 195] width 14 height 14
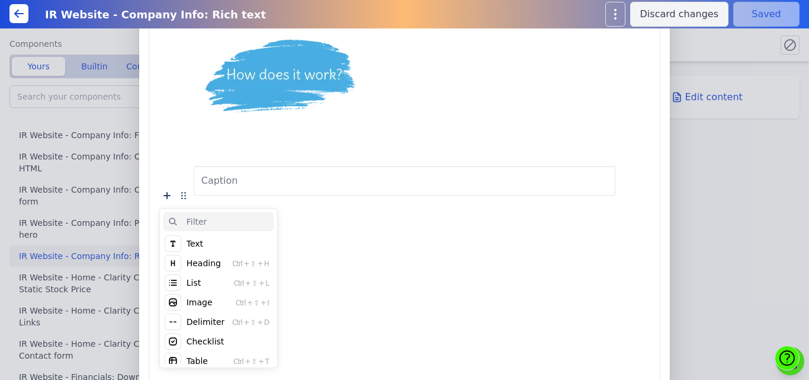
click at [213, 303] on div "Image" at bounding box center [200, 302] width 26 height 12
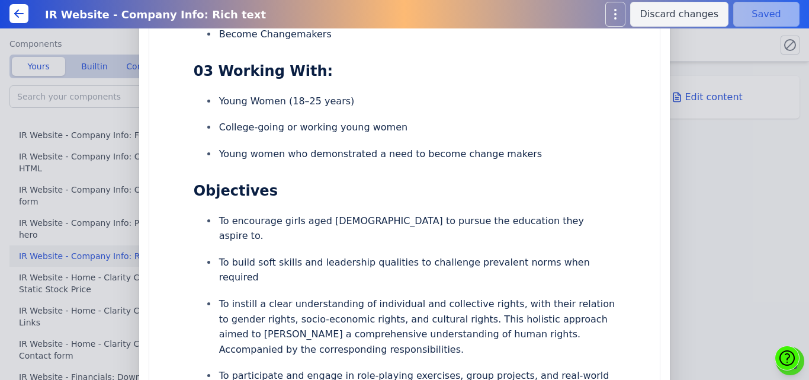
scroll to position [35, 0]
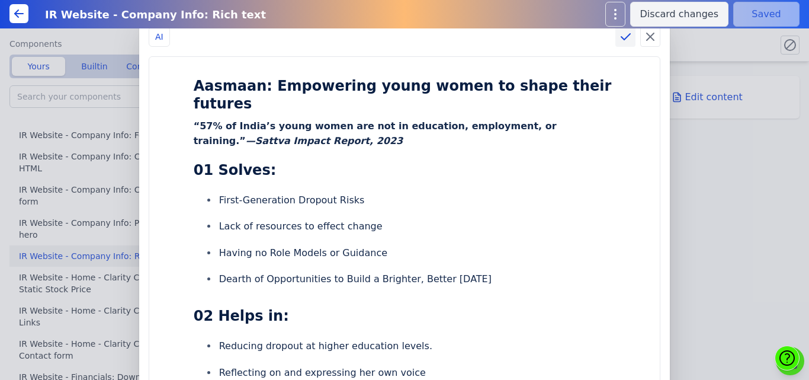
click at [621, 36] on icon at bounding box center [626, 37] width 14 height 14
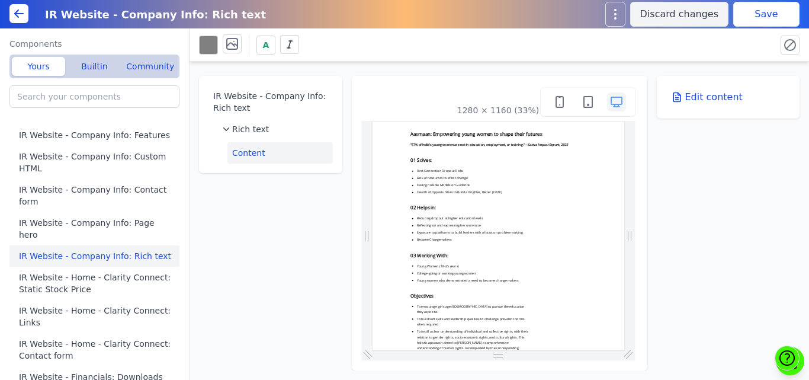
click at [757, 16] on button "Save" at bounding box center [767, 14] width 66 height 25
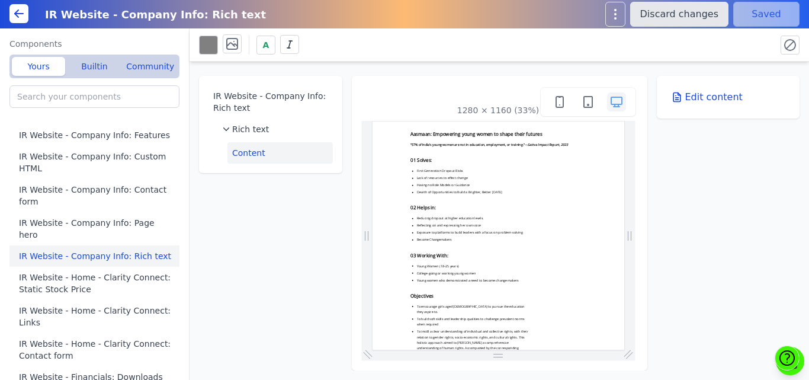
scroll to position [0, 0]
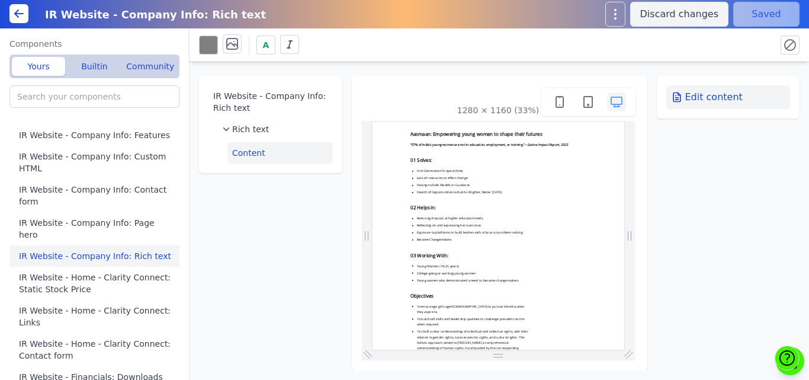
click at [739, 94] on button "Edit content" at bounding box center [729, 97] width 124 height 24
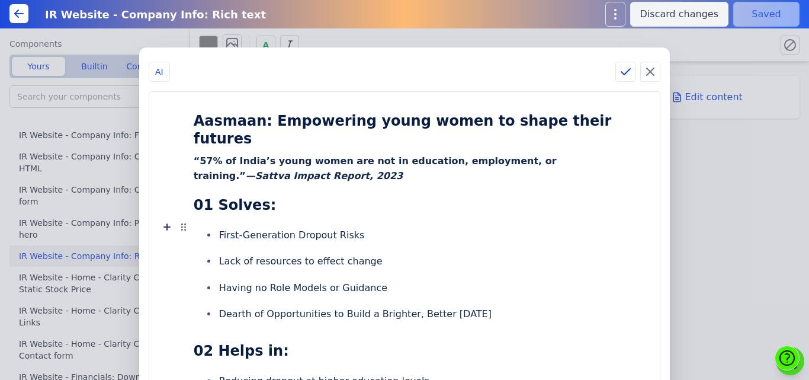
click at [516, 219] on ul "First-Generation Dropout Risks Lack of resources to effect change Having no Rol…" at bounding box center [405, 275] width 422 height 118
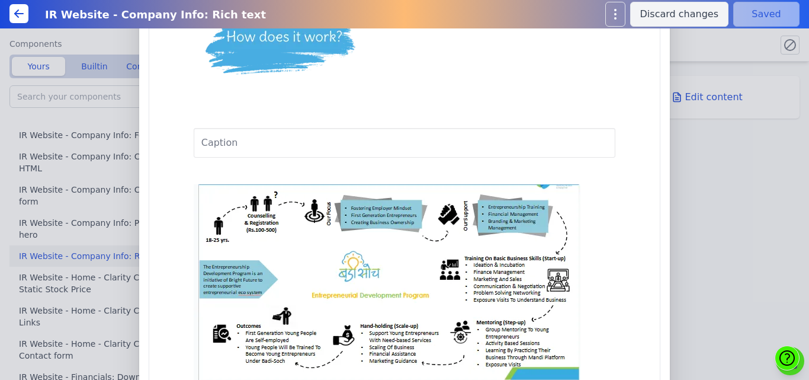
scroll to position [993, 0]
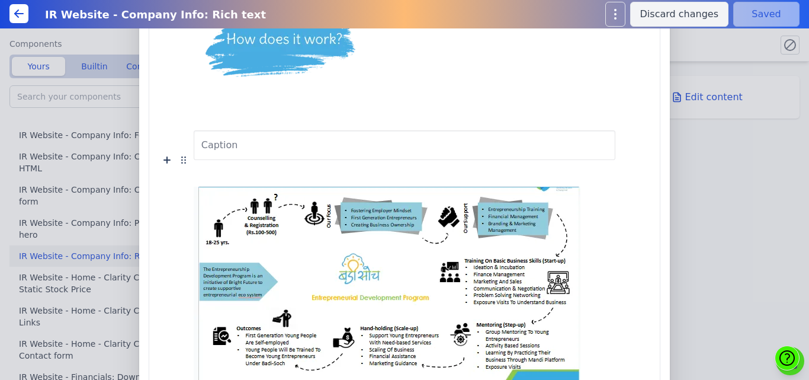
click at [360, 263] on img at bounding box center [387, 285] width 387 height 197
click at [293, 210] on img at bounding box center [387, 285] width 387 height 197
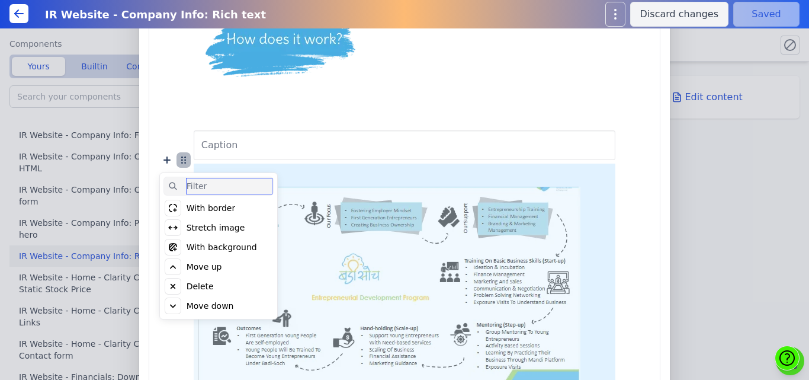
click at [191, 162] on icon at bounding box center [184, 160] width 14 height 14
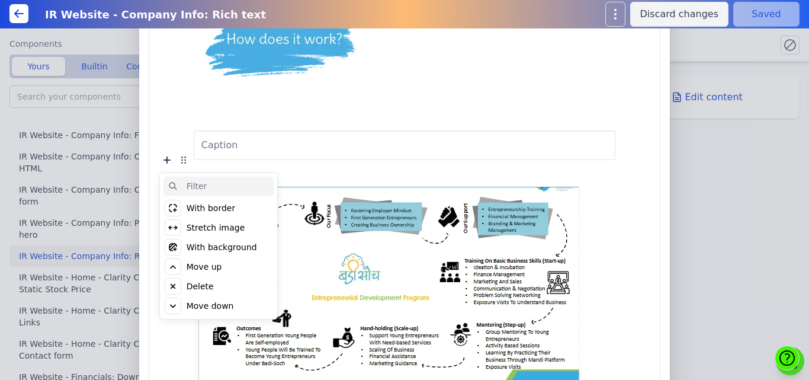
click at [226, 227] on div "Stretch image" at bounding box center [216, 228] width 59 height 12
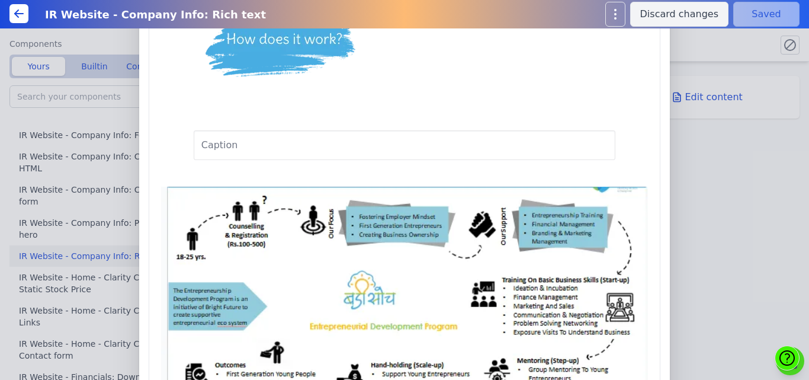
scroll to position [0, 0]
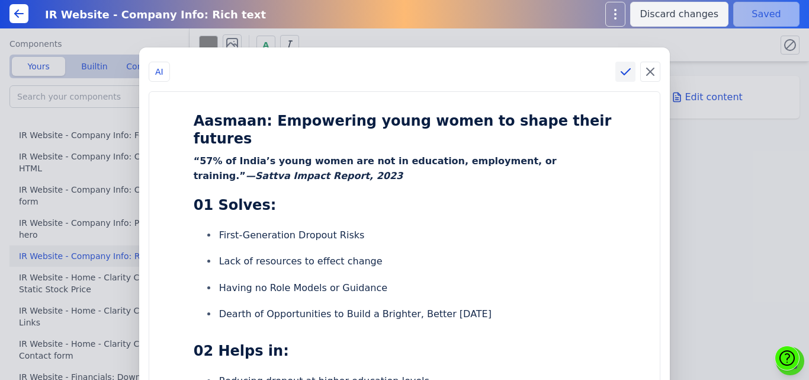
click at [619, 68] on icon at bounding box center [626, 72] width 14 height 14
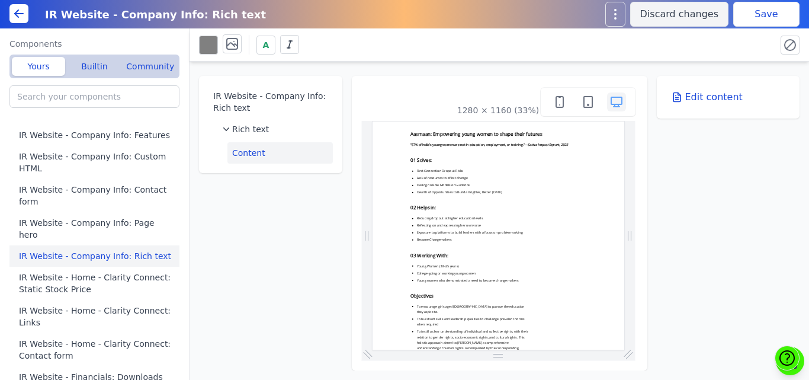
click at [755, 17] on button "Save" at bounding box center [767, 14] width 66 height 25
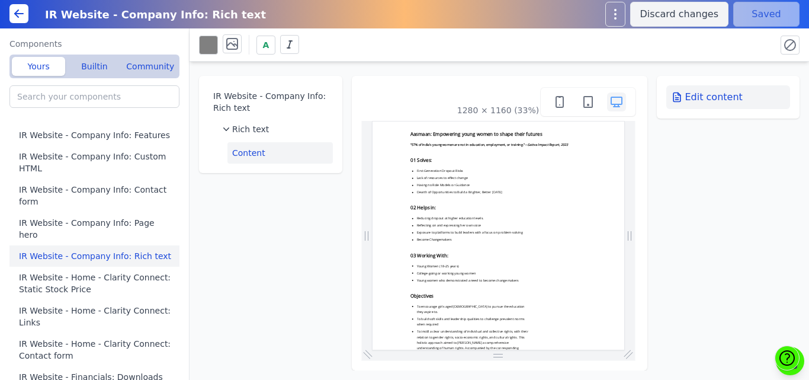
click at [732, 97] on button "Edit content" at bounding box center [729, 97] width 124 height 24
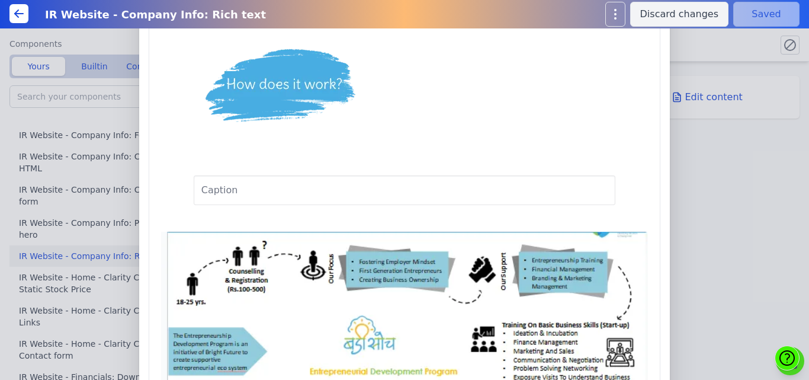
scroll to position [988, 0]
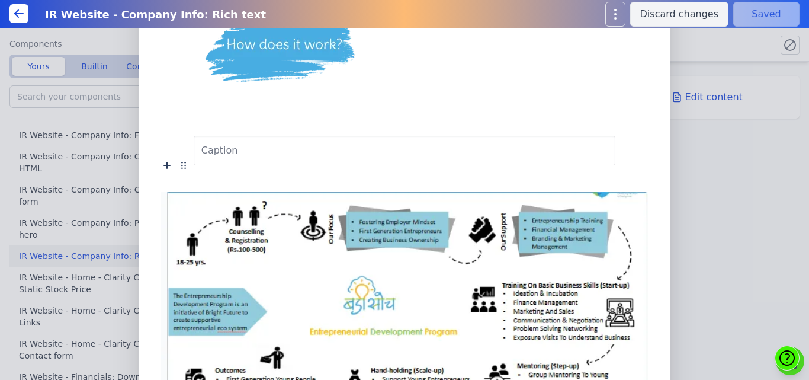
click at [426, 256] on img at bounding box center [404, 316] width 487 height 248
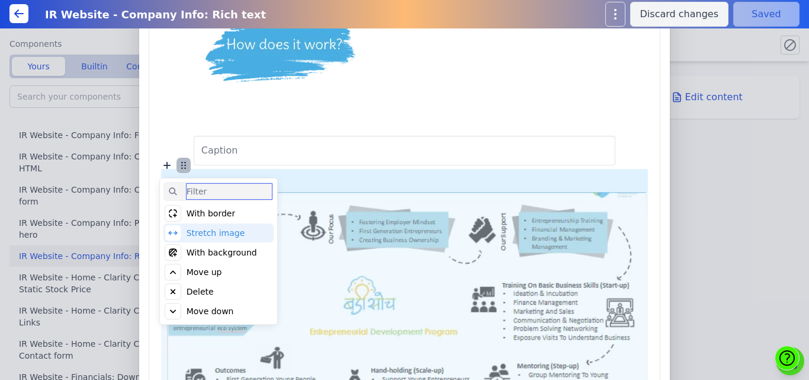
click at [191, 165] on icon at bounding box center [184, 165] width 14 height 14
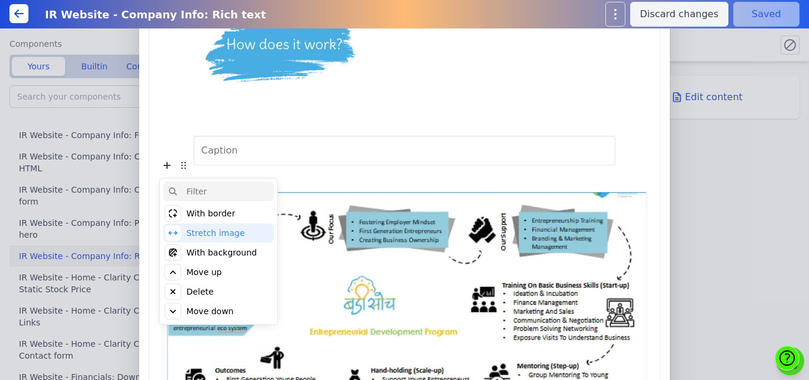
click at [214, 288] on div "Delete" at bounding box center [200, 292] width 27 height 12
click at [236, 287] on div "Click to delete" at bounding box center [216, 292] width 59 height 12
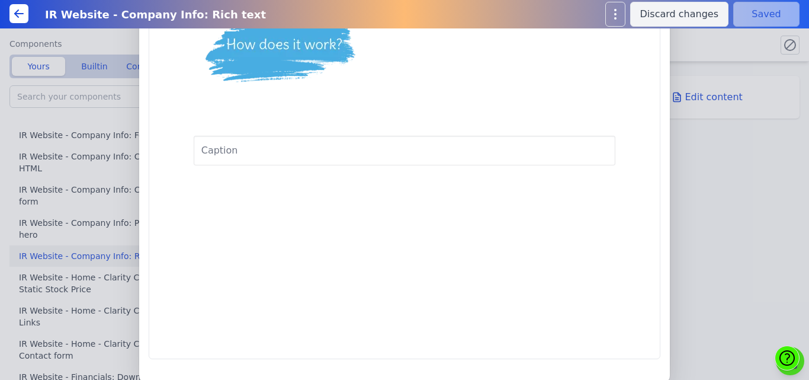
click at [326, 59] on img at bounding box center [283, 46] width 178 height 130
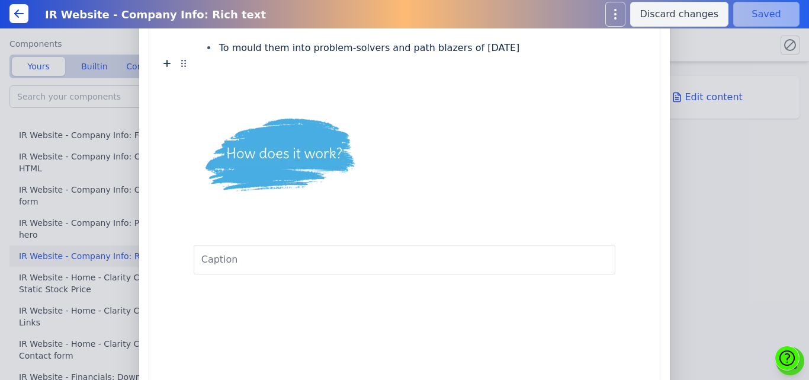
scroll to position [818, 0]
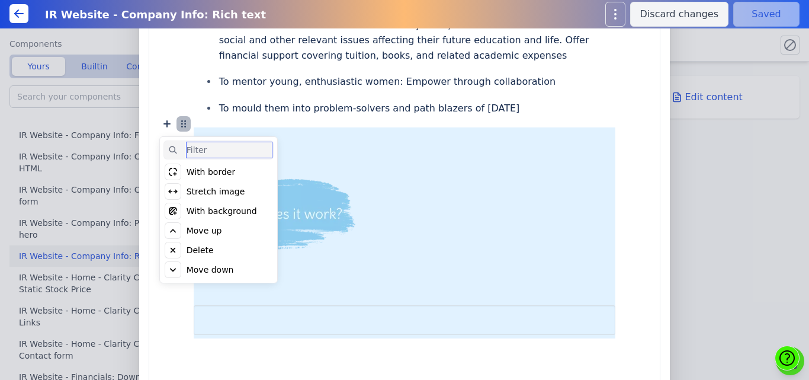
click at [191, 126] on icon at bounding box center [184, 124] width 14 height 14
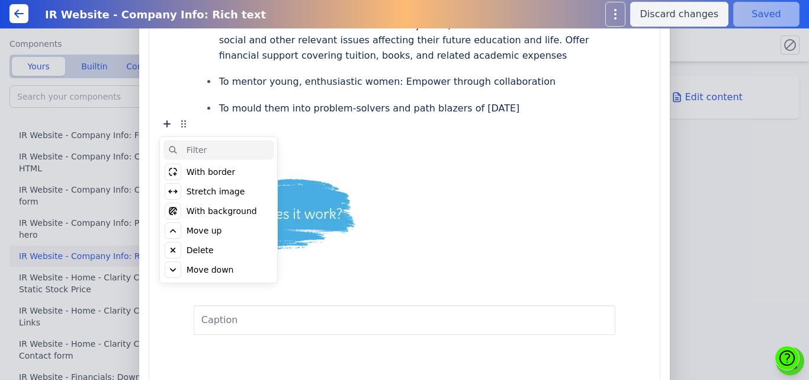
click at [214, 247] on div "Delete" at bounding box center [200, 250] width 27 height 12
click at [223, 247] on div "Click to delete" at bounding box center [216, 250] width 59 height 12
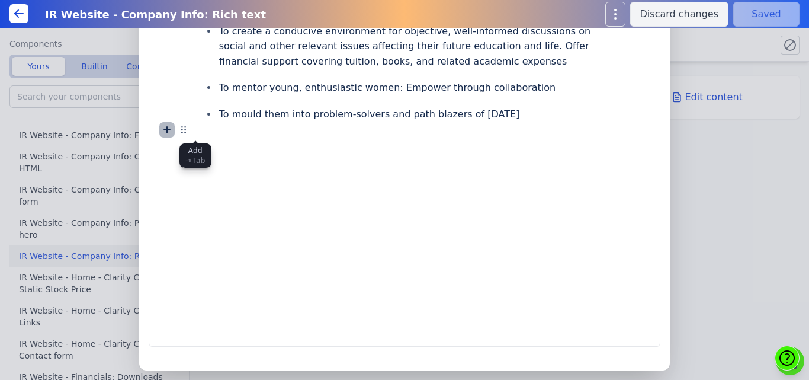
click at [174, 130] on icon at bounding box center [167, 130] width 14 height 14
type input "p"
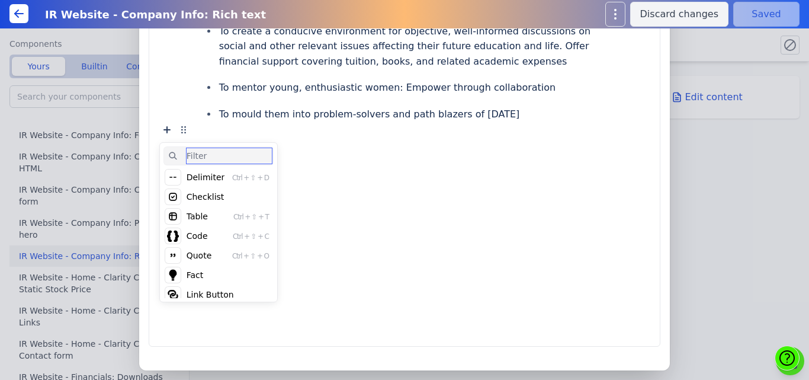
scroll to position [104, 0]
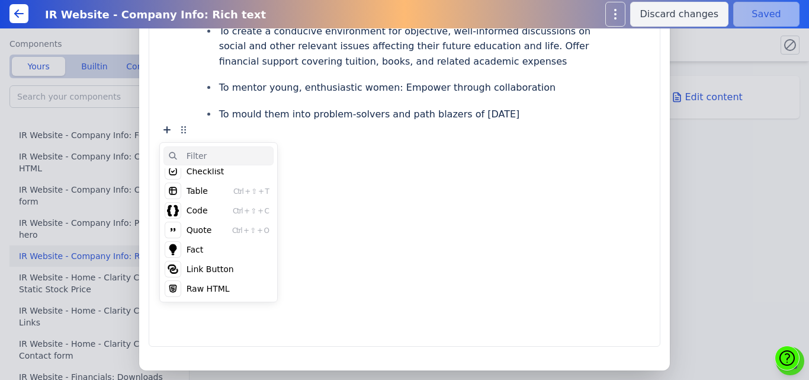
click at [225, 197] on div "Table Ctrl + ⇧ + T" at bounding box center [219, 190] width 110 height 19
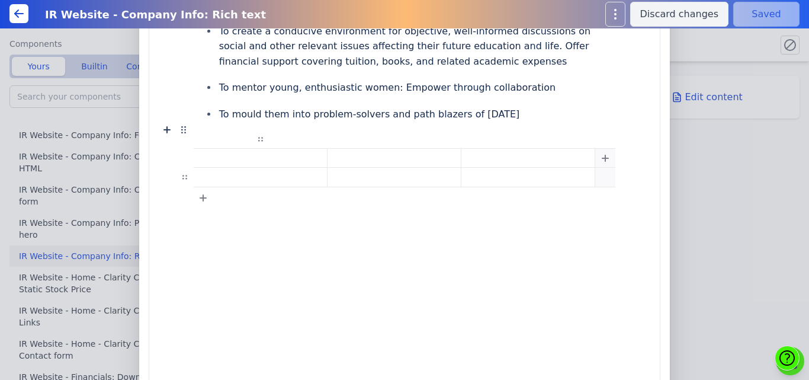
click at [603, 155] on icon at bounding box center [606, 158] width 6 height 6
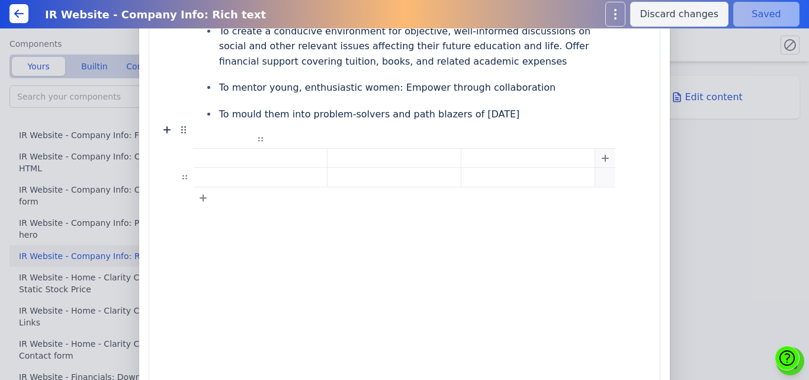
click at [603, 155] on icon at bounding box center [606, 158] width 6 height 6
click at [210, 191] on icon at bounding box center [203, 198] width 14 height 14
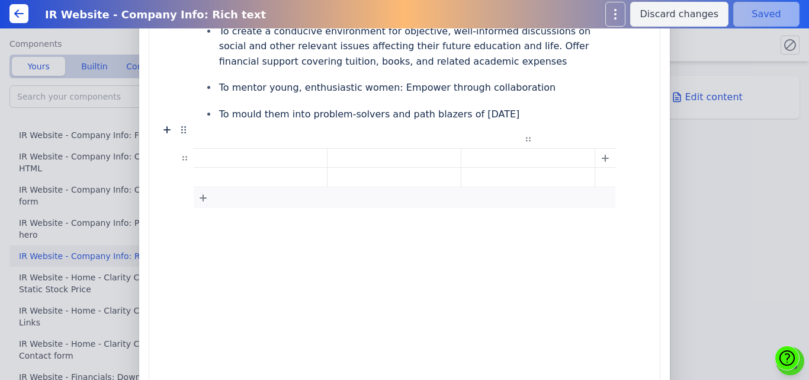
click at [210, 191] on icon at bounding box center [203, 198] width 14 height 14
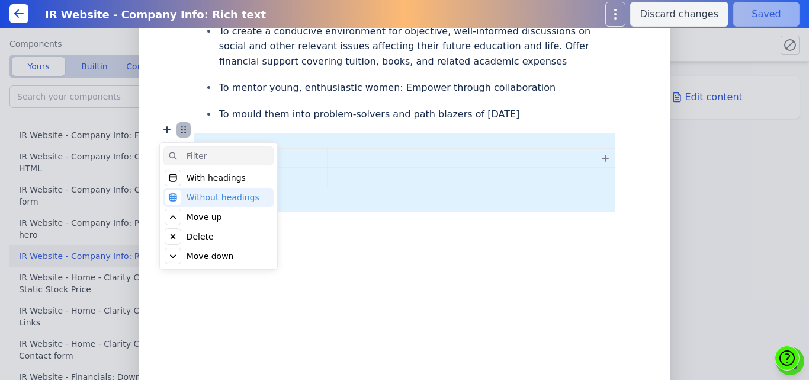
click at [191, 131] on icon at bounding box center [184, 130] width 14 height 14
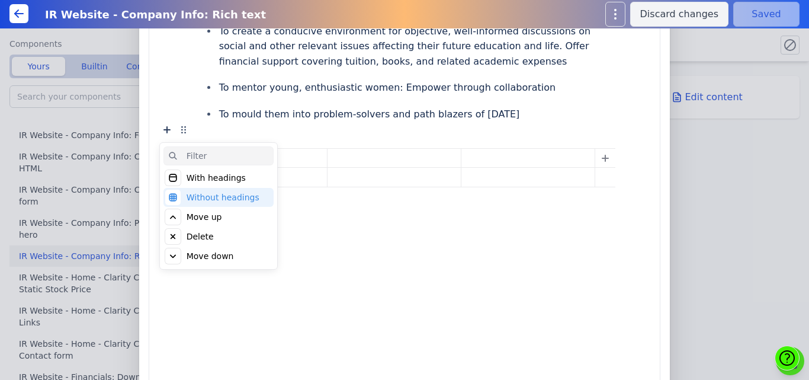
click at [214, 231] on div "Delete" at bounding box center [200, 236] width 27 height 12
click at [232, 231] on div "Click to delete" at bounding box center [216, 236] width 59 height 12
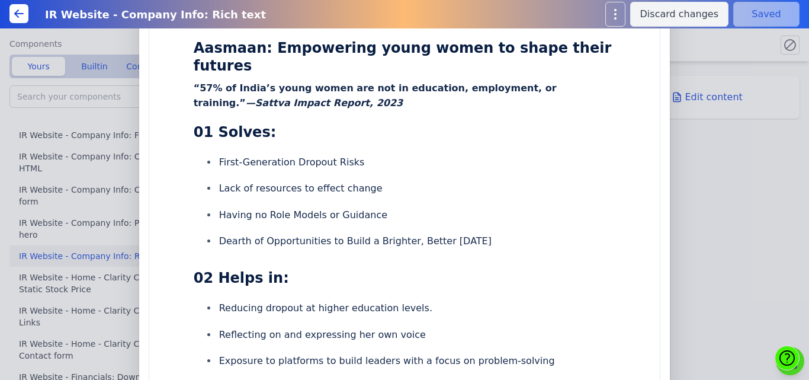
scroll to position [0, 0]
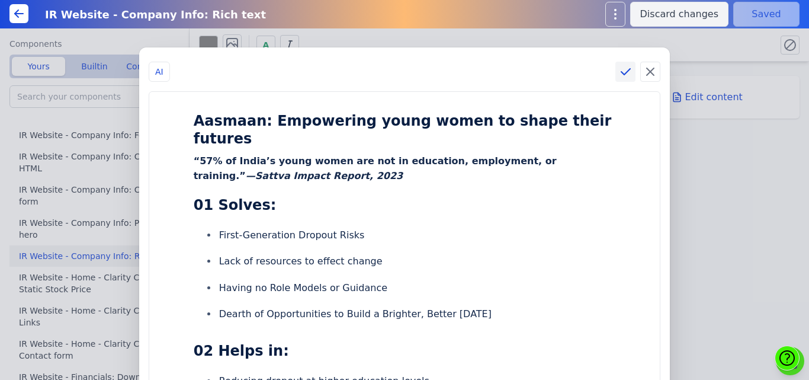
click at [619, 72] on icon at bounding box center [626, 72] width 14 height 14
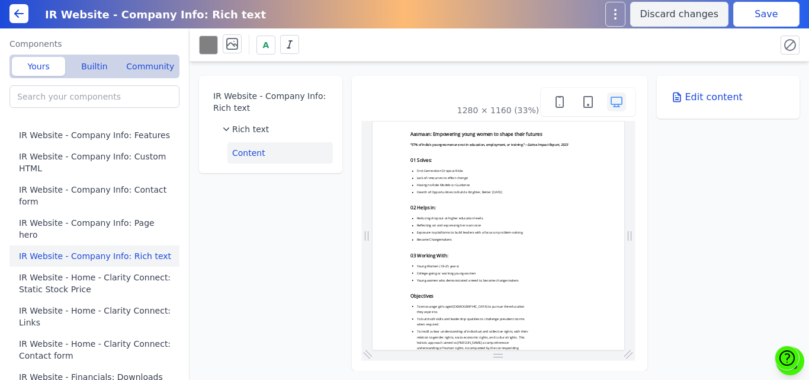
click at [758, 14] on button "Save" at bounding box center [767, 14] width 66 height 25
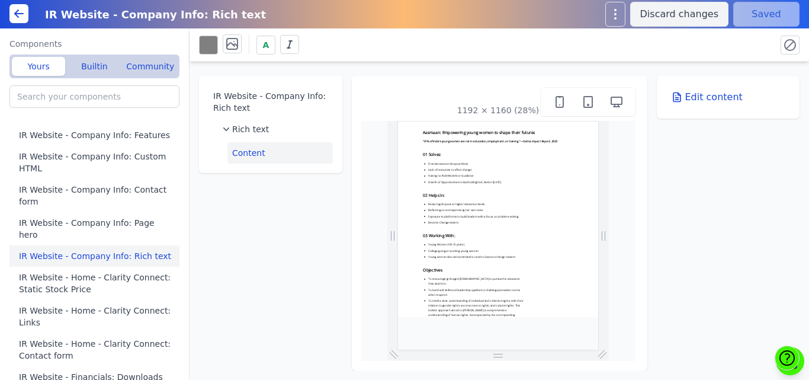
drag, startPoint x: 625, startPoint y: 177, endPoint x: 610, endPoint y: 270, distance: 94.3
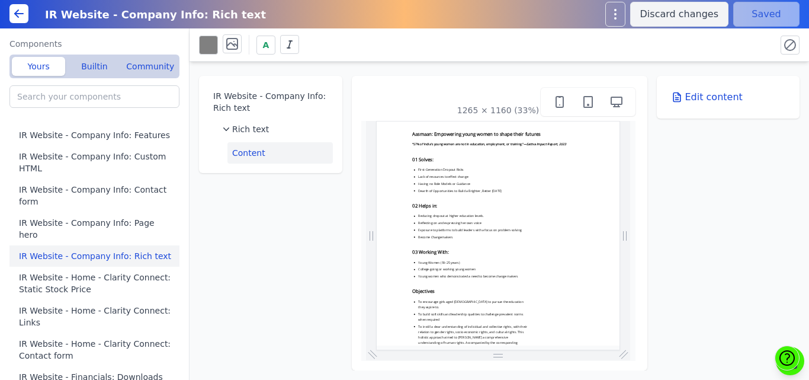
drag, startPoint x: 606, startPoint y: 240, endPoint x: 620, endPoint y: 262, distance: 26.5
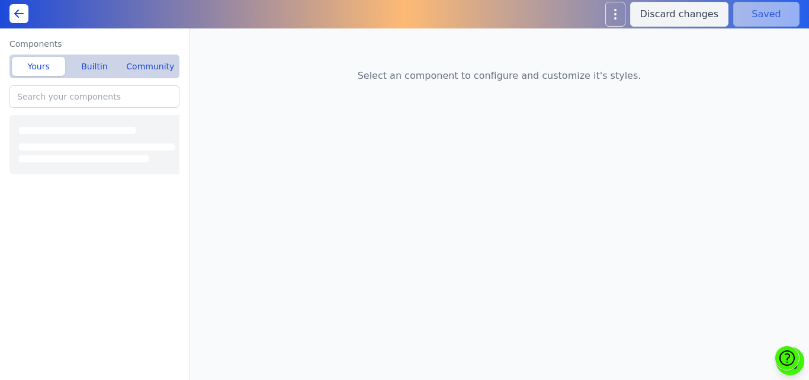
type input "IR Website - Company Info: Visual Highlight"
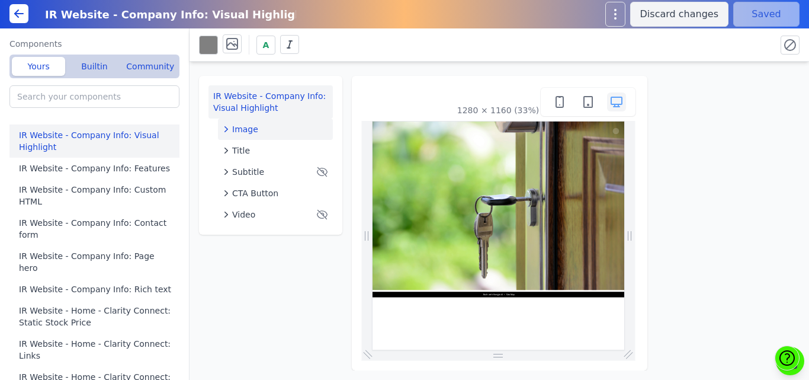
click at [259, 132] on div "Image" at bounding box center [275, 129] width 105 height 12
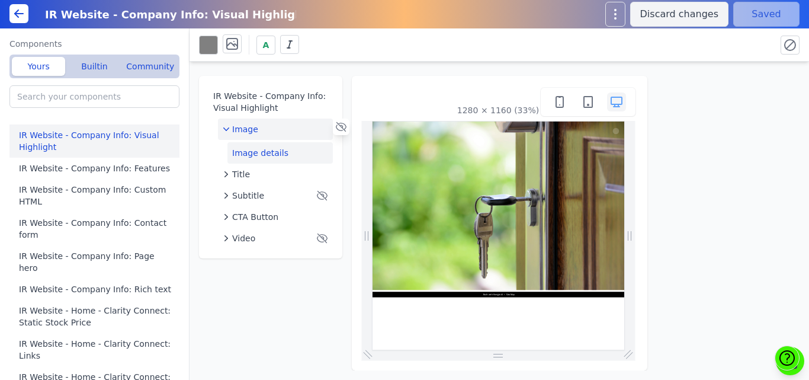
click at [255, 152] on button "Image details" at bounding box center [280, 152] width 105 height 21
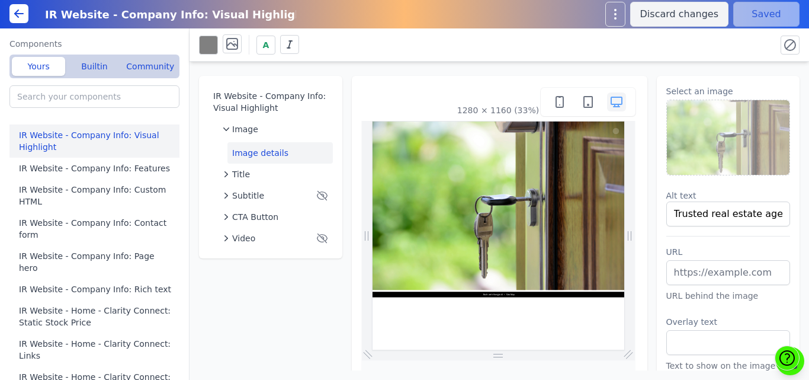
click at [745, 136] on img at bounding box center [728, 137] width 123 height 75
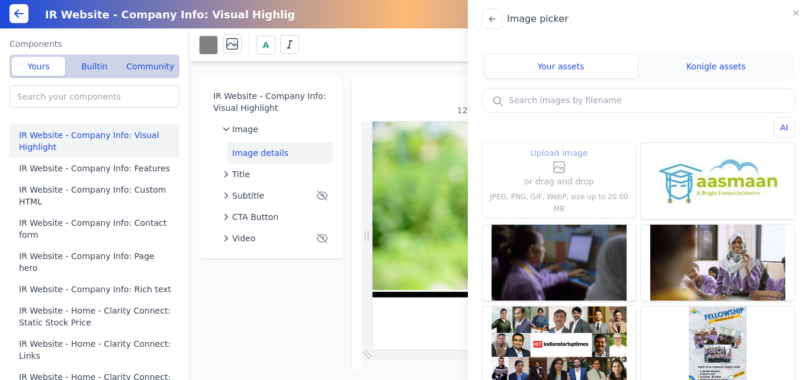
click at [553, 174] on icon at bounding box center [559, 167] width 14 height 14
click at [559, 146] on input "Upload image" at bounding box center [559, 145] width 1 height 1
click at [548, 159] on span "Upload image" at bounding box center [558, 153] width 57 height 14
click at [559, 146] on input "Upload image" at bounding box center [559, 145] width 1 height 1
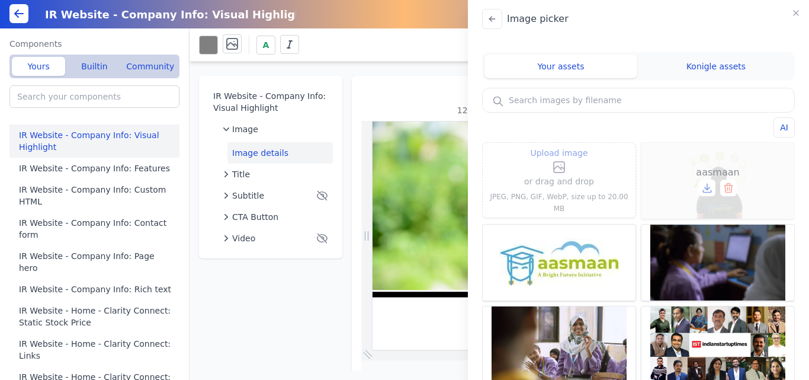
click at [699, 168] on span "aasmaan" at bounding box center [717, 172] width 43 height 14
type input "aasmaan"
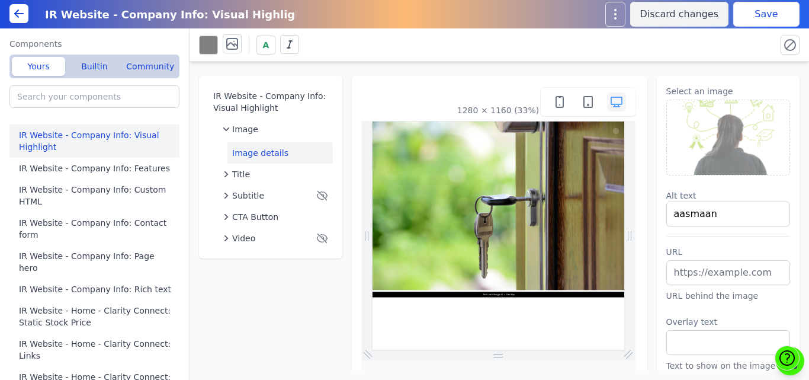
click at [755, 16] on button "Save" at bounding box center [767, 14] width 66 height 25
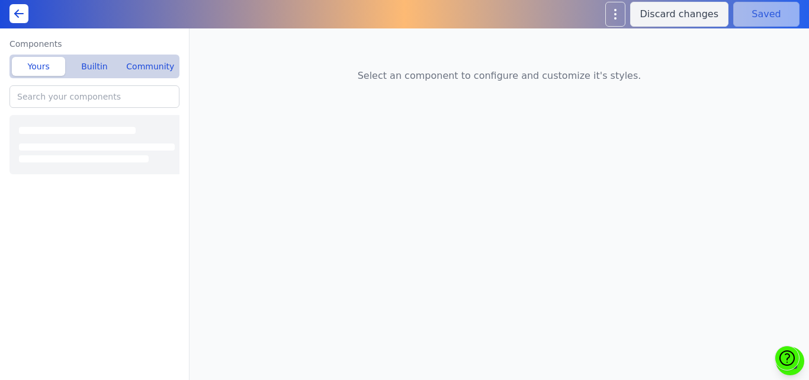
type input "IR Website - Company Info: Visual Highlight"
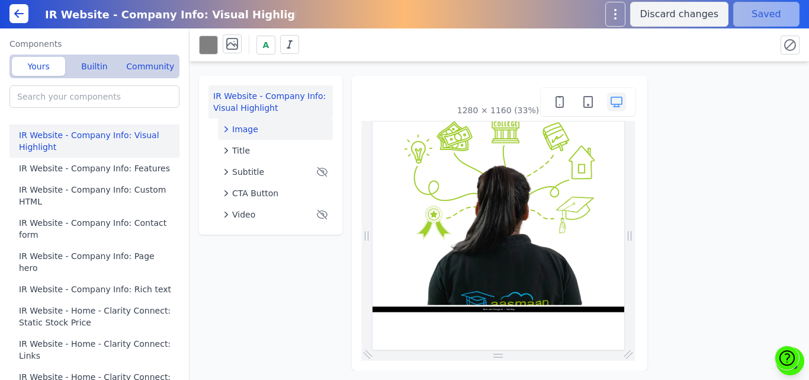
click at [273, 124] on div "Image" at bounding box center [275, 129] width 105 height 12
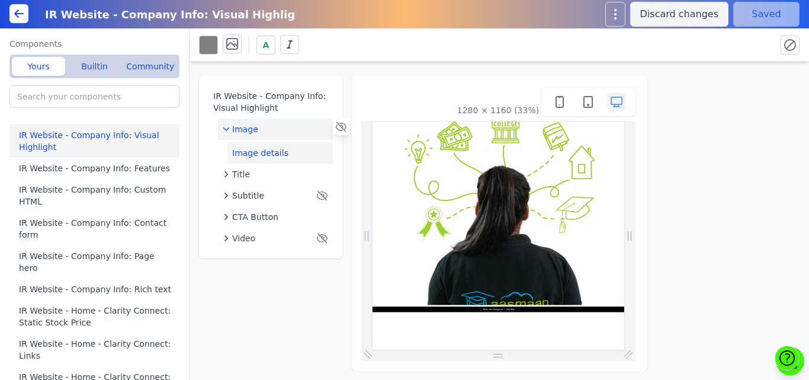
click at [274, 146] on button "Image details" at bounding box center [280, 152] width 105 height 21
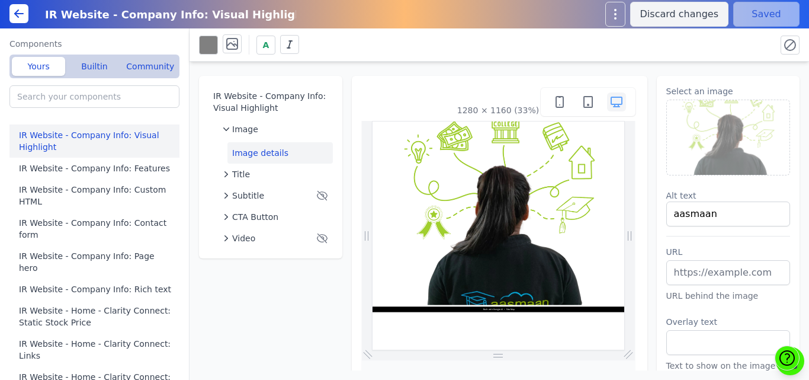
click at [750, 133] on img at bounding box center [728, 137] width 123 height 75
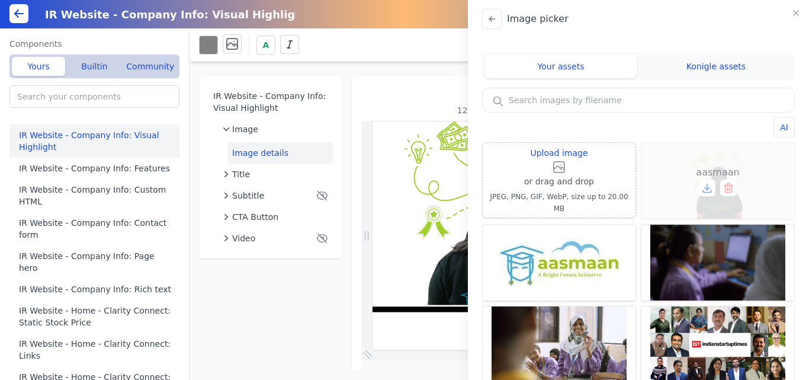
click at [723, 188] on icon at bounding box center [729, 188] width 12 height 12
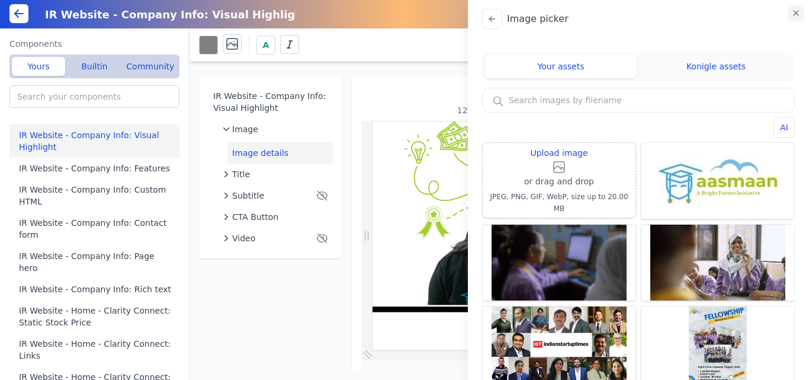
click at [797, 14] on icon "button" at bounding box center [796, 12] width 9 height 9
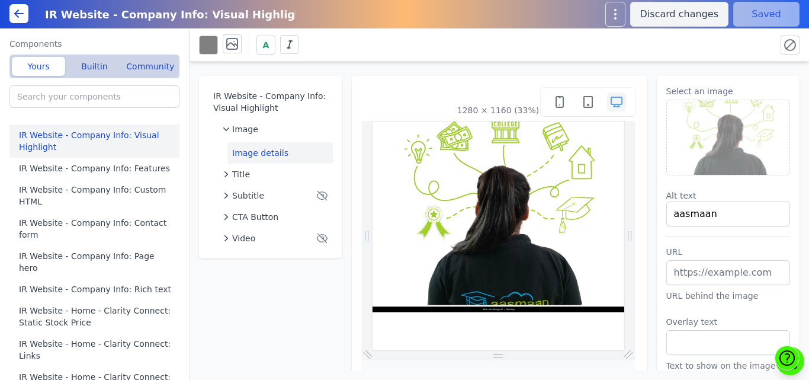
click at [723, 77] on div "Select an image Alt text aasmaan URL URL behind the image Overlay text Text to …" at bounding box center [728, 234] width 143 height 317
click at [718, 65] on div "IR Website - Company Info: Visual Highlight Image Image details Title Subtitle …" at bounding box center [500, 216] width 620 height 309
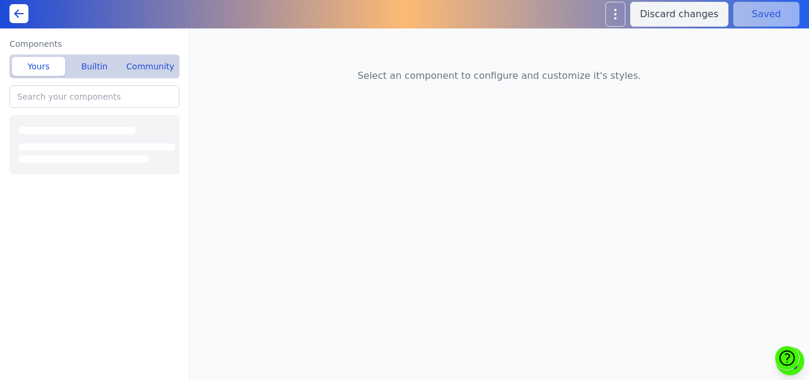
type input "IR Website - Company Info: Visual Highlight"
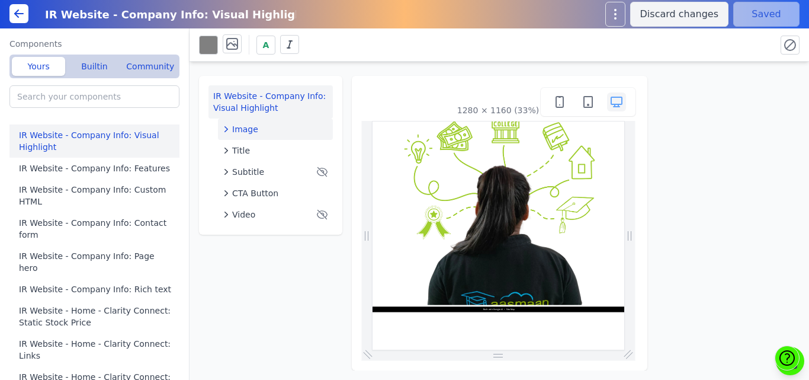
click at [274, 135] on button "Image" at bounding box center [275, 128] width 115 height 21
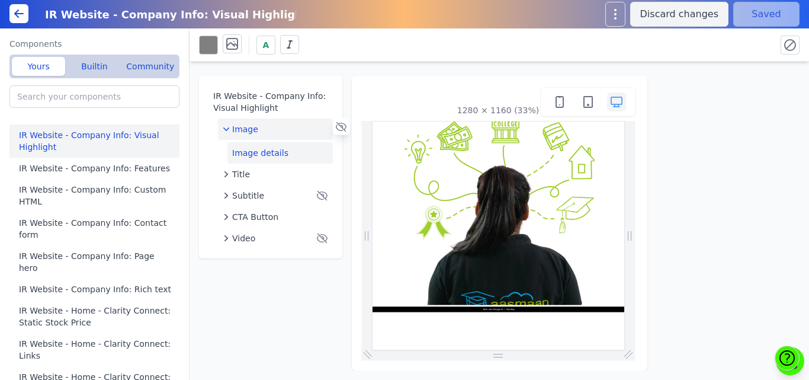
click at [272, 152] on button "Image details" at bounding box center [280, 152] width 105 height 21
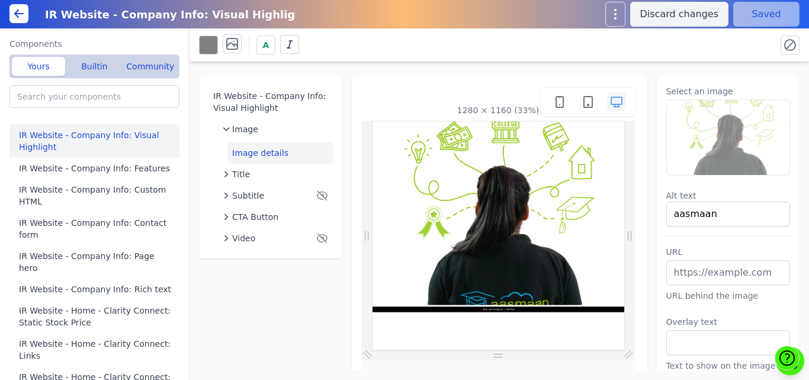
click at [741, 156] on img at bounding box center [728, 137] width 123 height 75
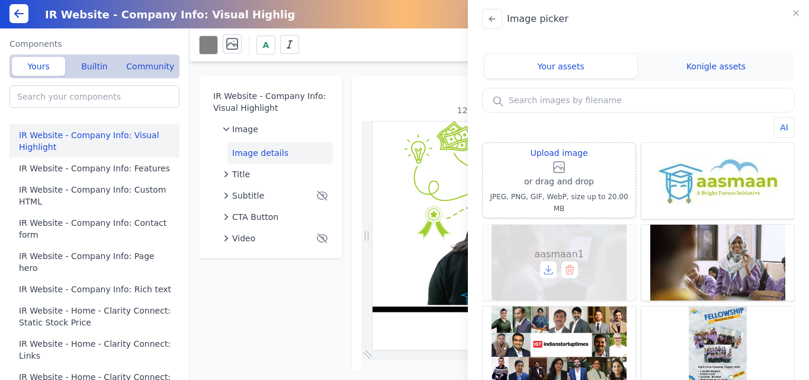
click at [551, 250] on span "aasmaan1" at bounding box center [558, 254] width 49 height 14
type input "aasmaan1.jpg"
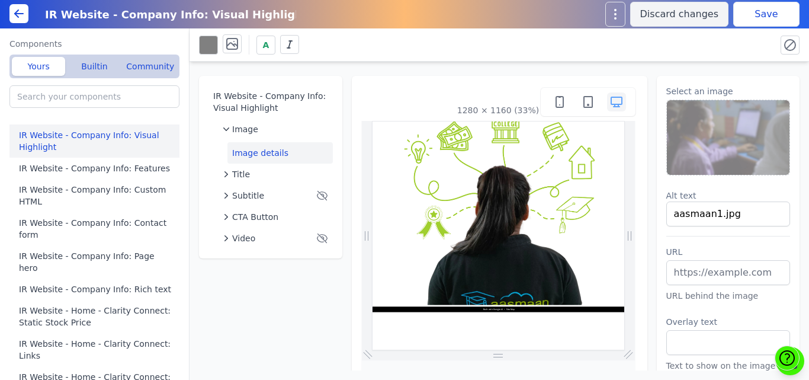
click at [752, 17] on button "Save" at bounding box center [767, 14] width 66 height 25
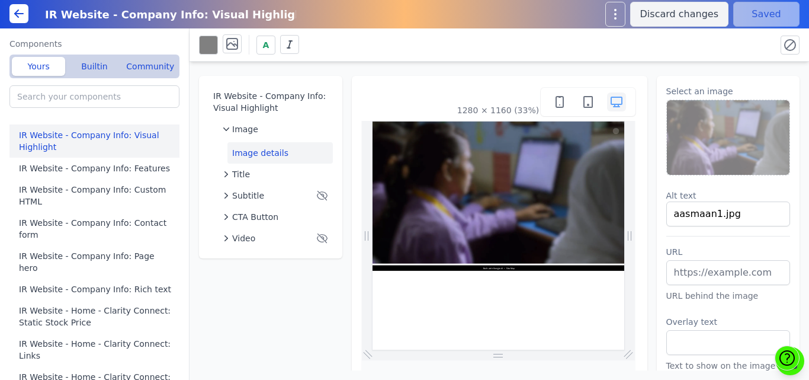
click at [742, 132] on img at bounding box center [728, 137] width 123 height 75
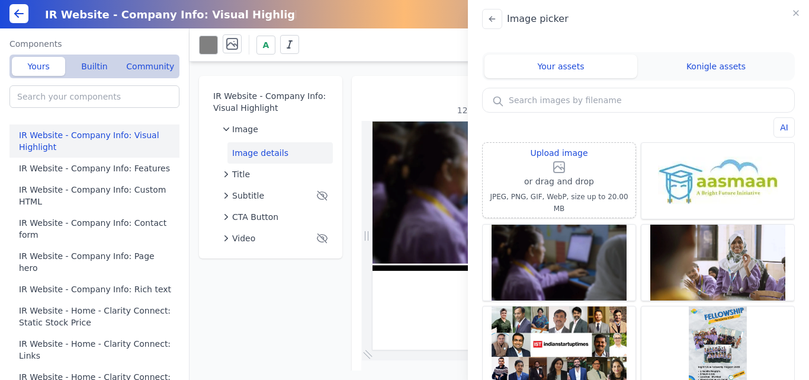
click at [558, 103] on input "text" at bounding box center [639, 100] width 312 height 24
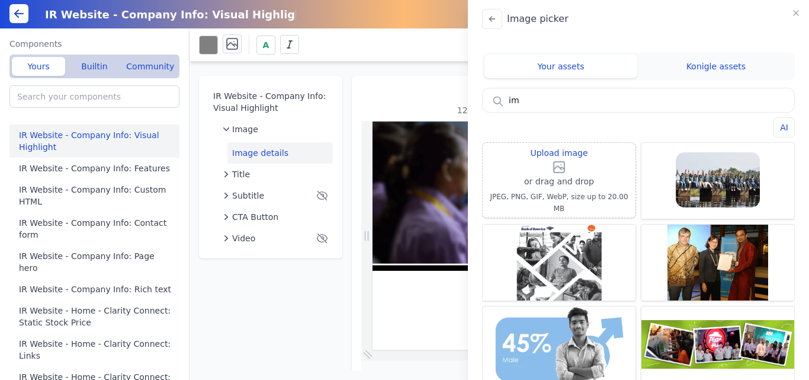
type input "im"
click at [799, 13] on icon "button" at bounding box center [796, 12] width 9 height 9
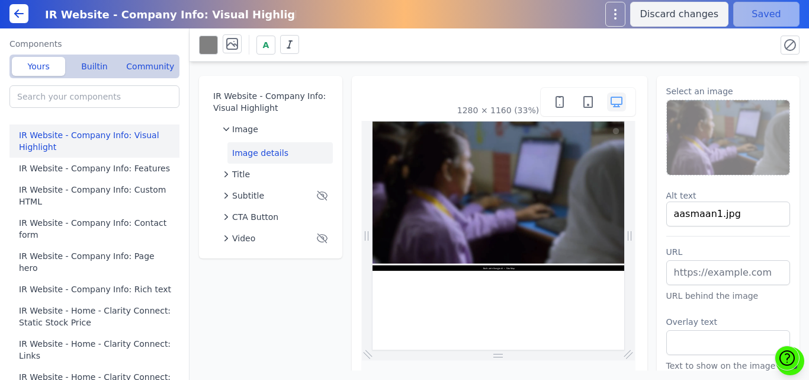
click at [712, 147] on img at bounding box center [728, 137] width 123 height 75
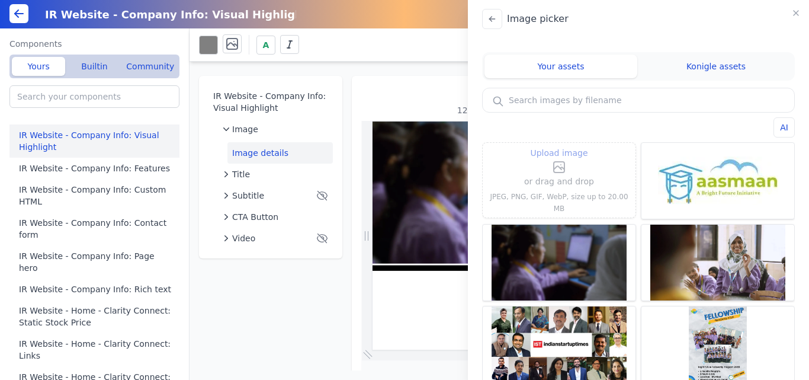
click at [515, 170] on div "Upload image or drag and drop JPEG, PNG, GIF, WebP, size up to 20.00 MB" at bounding box center [559, 180] width 143 height 65
click at [563, 171] on icon at bounding box center [559, 167] width 11 height 11
click at [560, 146] on input "Upload image" at bounding box center [559, 145] width 1 height 1
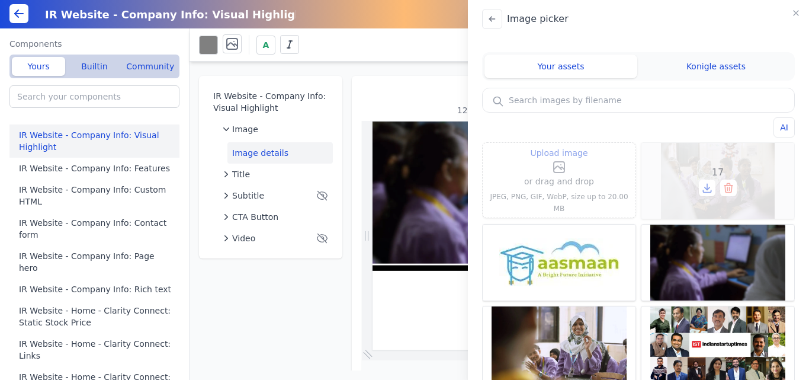
click at [711, 154] on div "17" at bounding box center [718, 181] width 153 height 76
type input "17"
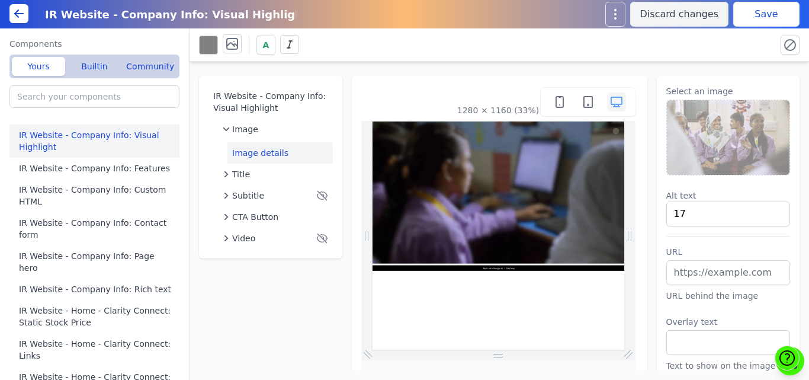
click at [740, 16] on button "Save" at bounding box center [767, 14] width 66 height 25
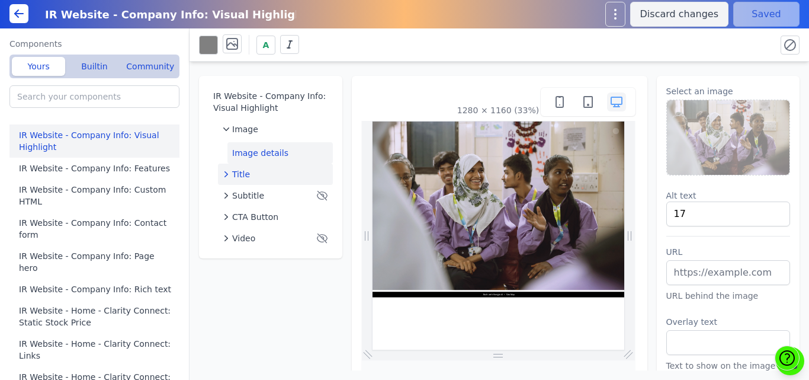
click at [276, 172] on div "Title" at bounding box center [275, 174] width 105 height 12
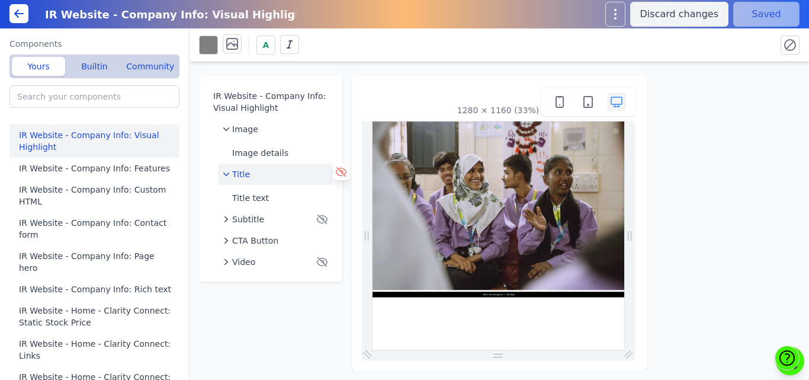
click at [341, 172] on icon at bounding box center [341, 172] width 12 height 12
click at [270, 236] on span "CTA Button" at bounding box center [255, 241] width 46 height 12
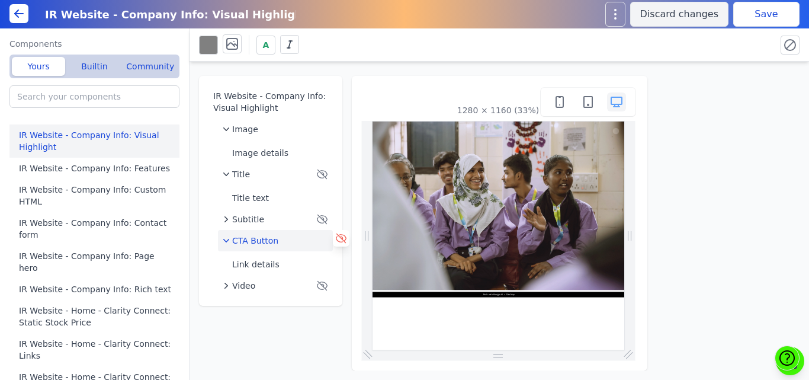
click at [341, 236] on icon at bounding box center [341, 238] width 12 height 12
click at [771, 18] on button "Save" at bounding box center [767, 14] width 66 height 25
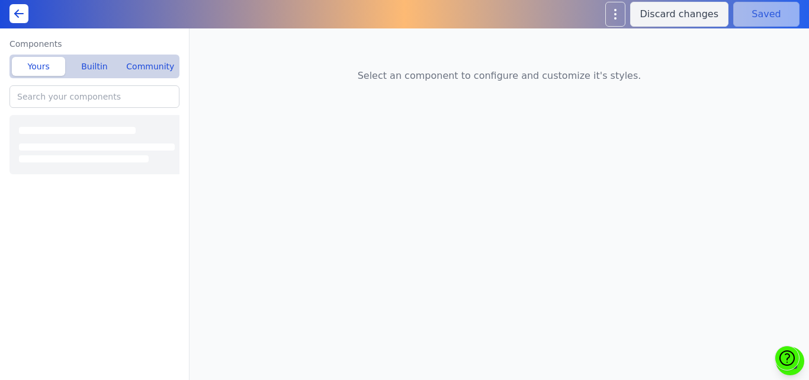
type input "IR Website - Company Info: Features"
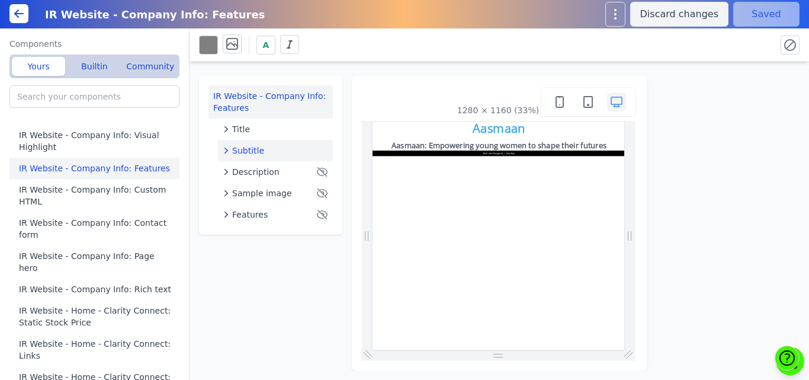
click at [246, 148] on span "Subtitle" at bounding box center [248, 151] width 32 height 12
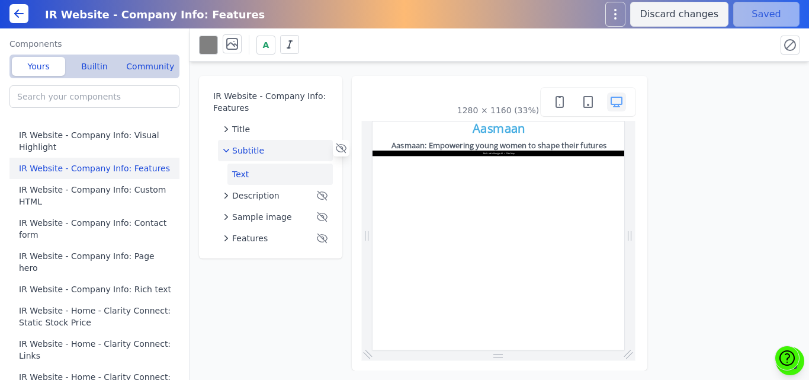
click at [246, 169] on button "Text" at bounding box center [280, 174] width 105 height 21
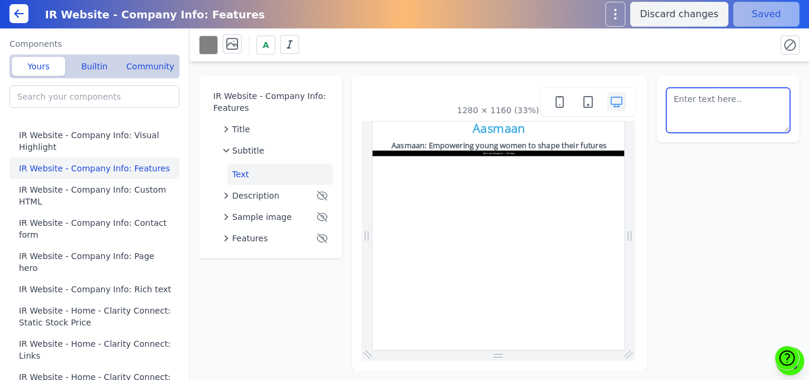
click at [713, 108] on textarea at bounding box center [729, 110] width 124 height 45
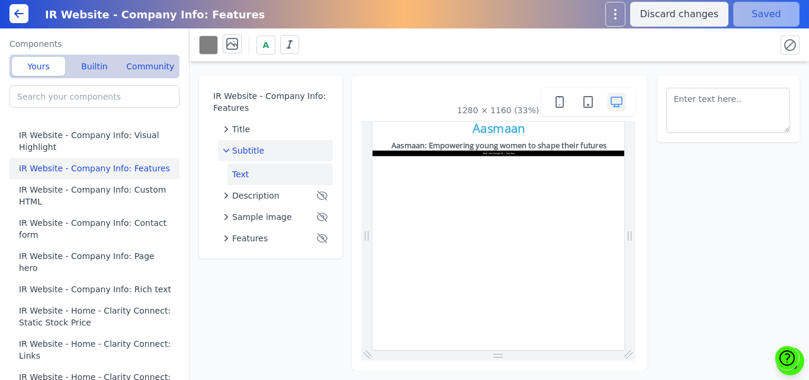
click at [278, 149] on div "Subtitle" at bounding box center [275, 151] width 105 height 12
click at [338, 150] on icon at bounding box center [341, 148] width 12 height 12
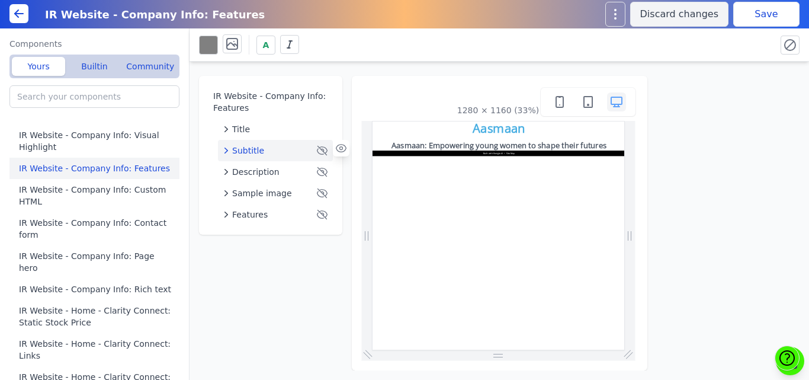
click at [748, 15] on button "Save" at bounding box center [767, 14] width 66 height 25
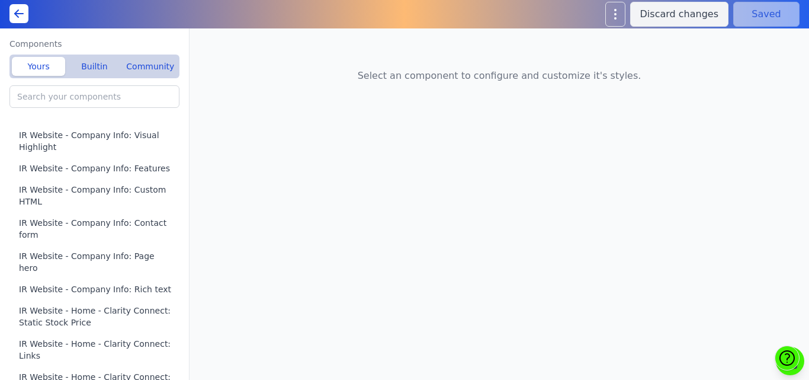
type input "Livelihood Program(A): Features"
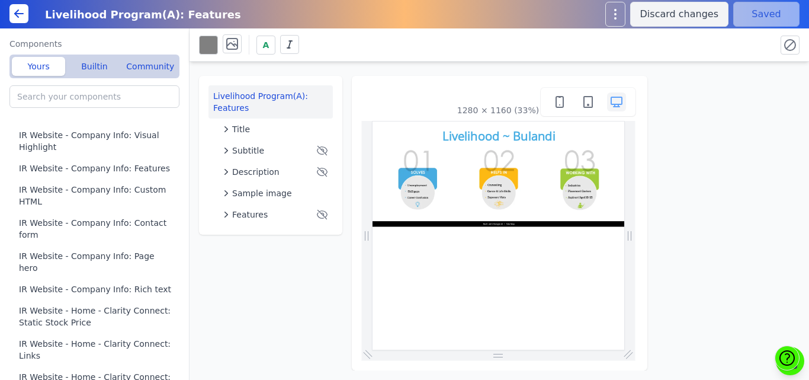
click at [363, 54] on div "A" at bounding box center [483, 44] width 568 height 21
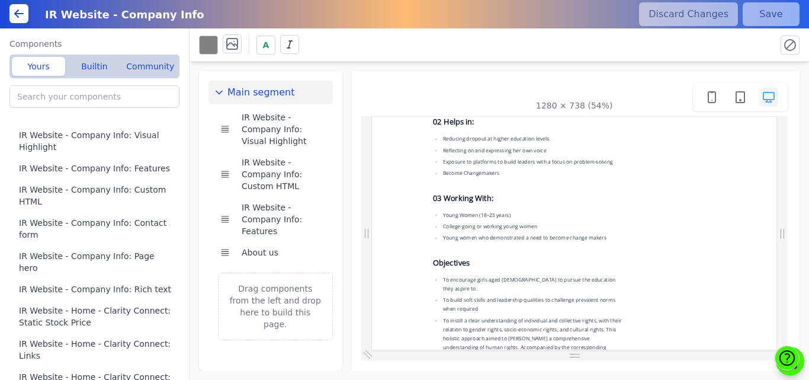
scroll to position [1024, 0]
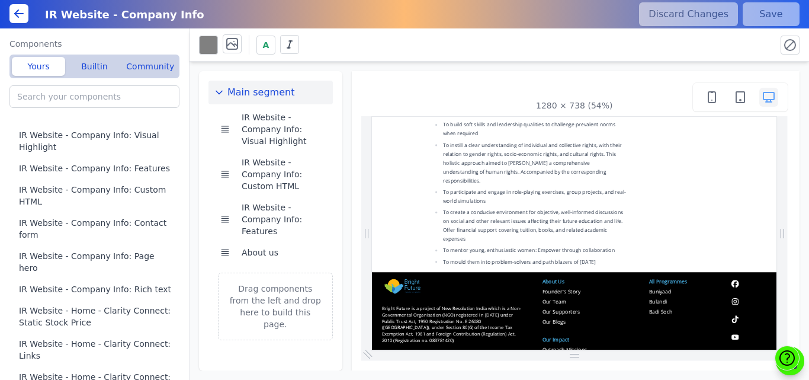
click at [348, 78] on div "Main segment IR Website - Company Info: Visual Highlight IR Website - Company I…" at bounding box center [500, 216] width 620 height 309
click at [451, 45] on div "A" at bounding box center [483, 44] width 568 height 21
click at [89, 63] on button "Builtin" at bounding box center [94, 66] width 53 height 19
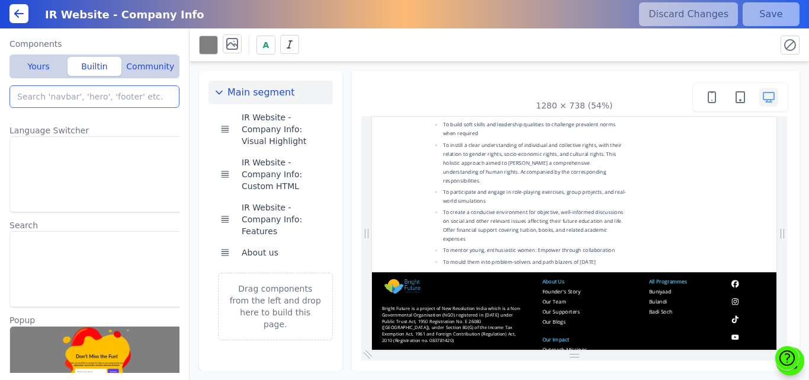
click at [75, 92] on input "search" at bounding box center [94, 96] width 170 height 23
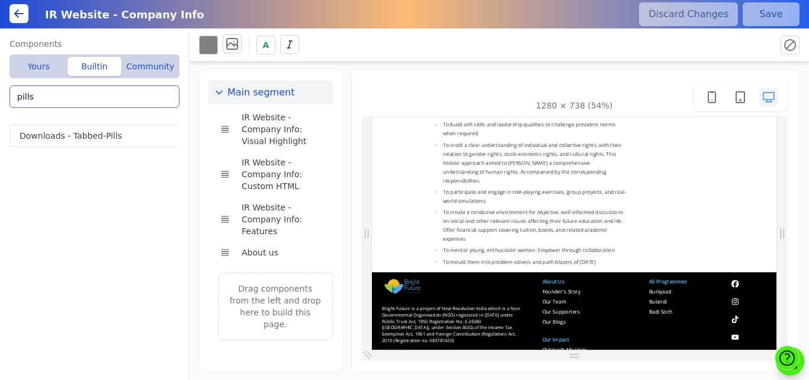
drag, startPoint x: 75, startPoint y: 97, endPoint x: 0, endPoint y: 90, distance: 75.0
click at [0, 90] on div "Components Yours Builtin Community IR Website - Company Info: Visual Highlight …" at bounding box center [95, 203] width 190 height 351
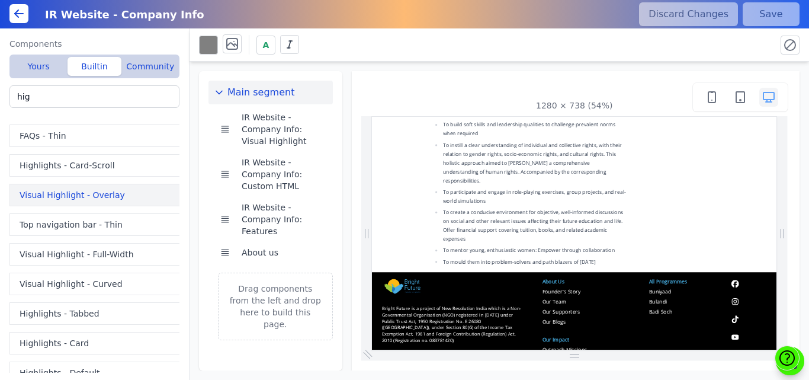
click at [40, 194] on button "Visual Highlight - Overlay" at bounding box center [96, 195] width 175 height 23
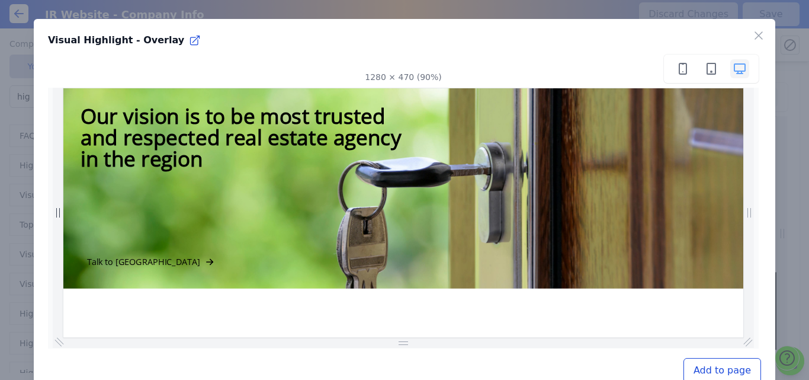
scroll to position [0, 0]
click at [752, 37] on icon "button" at bounding box center [759, 35] width 14 height 14
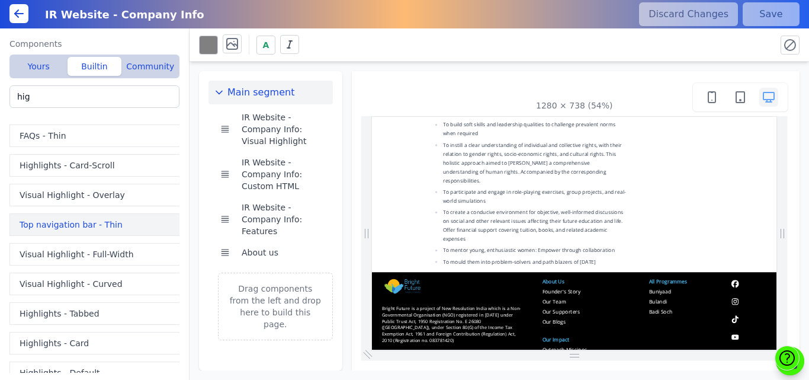
click at [65, 225] on button "Top navigation bar - Thin" at bounding box center [96, 224] width 175 height 23
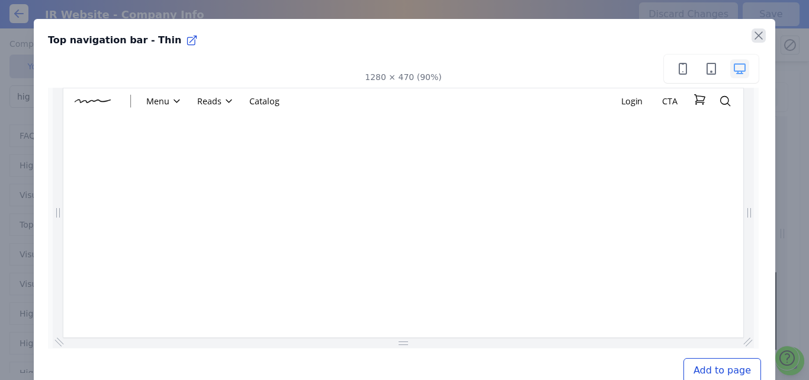
click at [752, 39] on icon "button" at bounding box center [759, 35] width 14 height 14
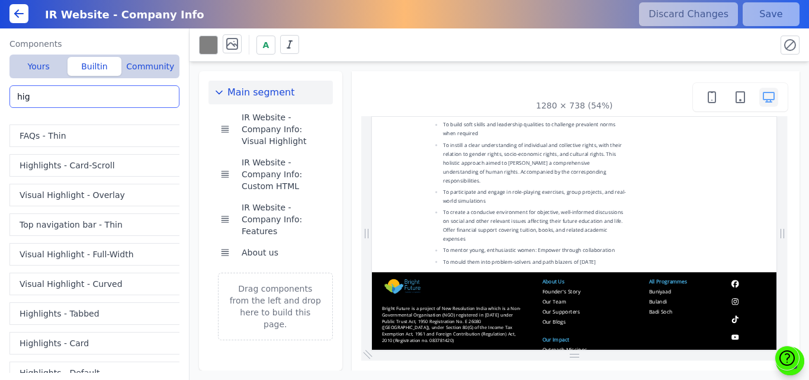
click at [52, 102] on input "hig" at bounding box center [94, 96] width 170 height 23
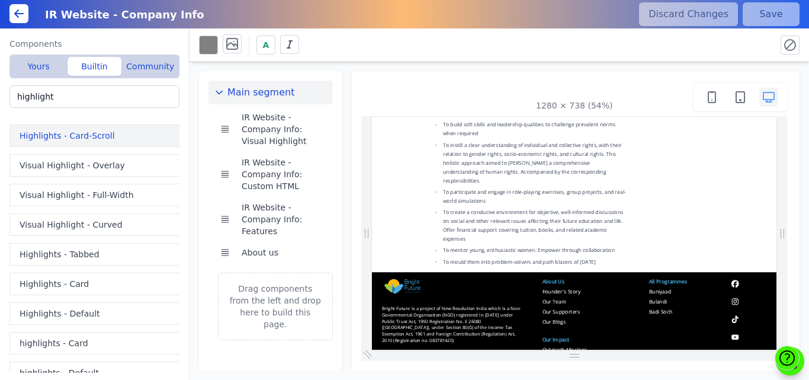
click at [52, 137] on button "Highlights - Card-Scroll" at bounding box center [96, 135] width 175 height 23
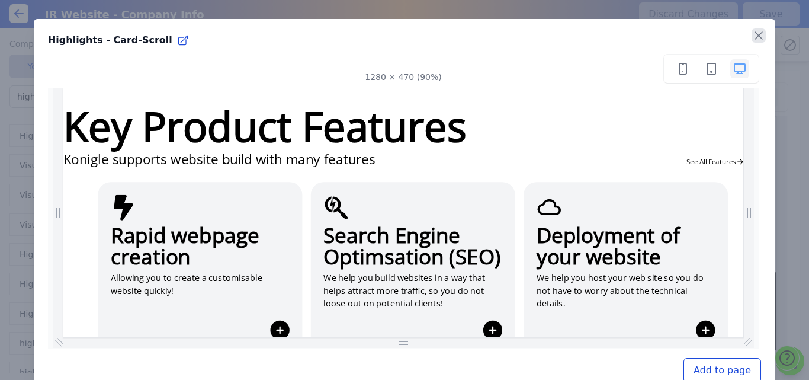
click at [755, 34] on icon "button" at bounding box center [758, 35] width 7 height 7
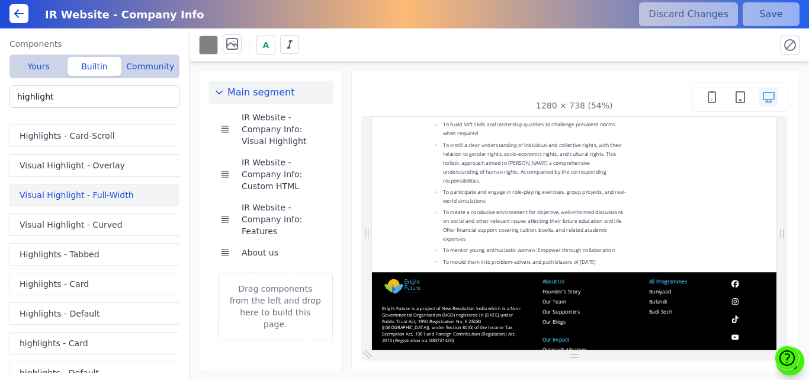
click at [47, 193] on button "Visual Highlight - Full-Width" at bounding box center [96, 195] width 175 height 23
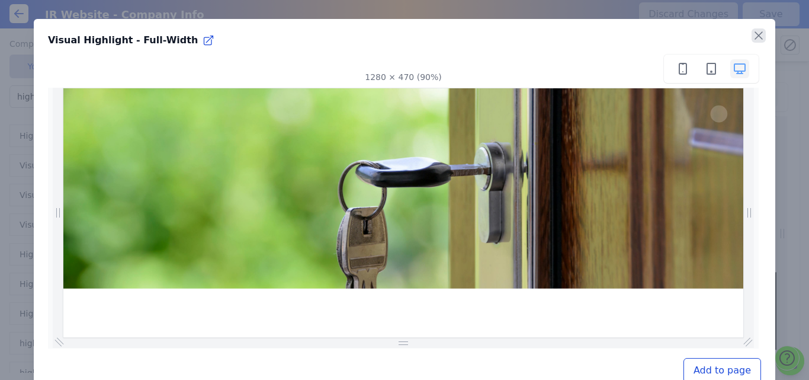
click at [752, 38] on icon "button" at bounding box center [759, 35] width 14 height 14
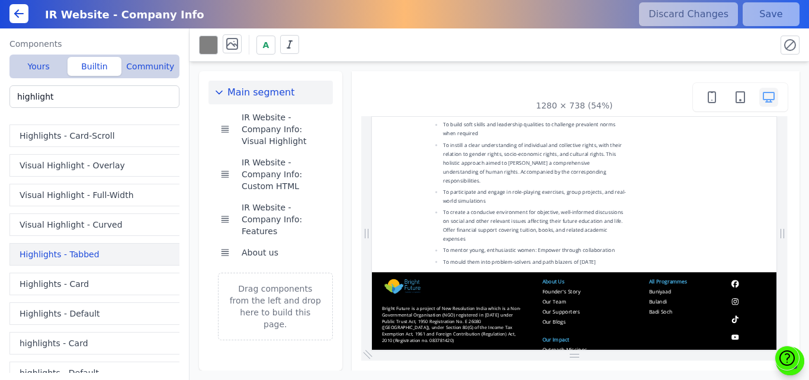
click at [66, 250] on button "Highlights - Tabbed" at bounding box center [96, 254] width 175 height 23
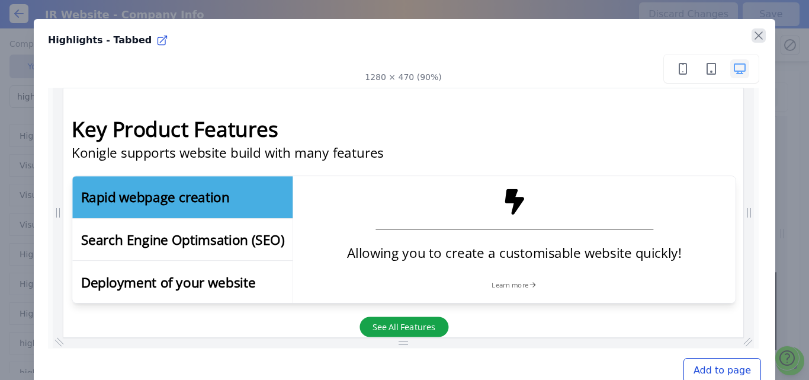
click at [752, 35] on icon "button" at bounding box center [759, 35] width 14 height 14
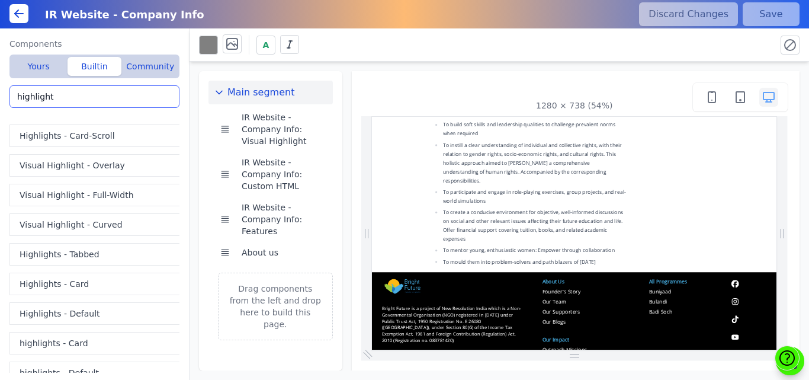
drag, startPoint x: 65, startPoint y: 93, endPoint x: 0, endPoint y: 104, distance: 65.5
click at [0, 104] on div "Components Yours Builtin Community IR Website - Company Info: Visual Highlight …" at bounding box center [95, 203] width 190 height 351
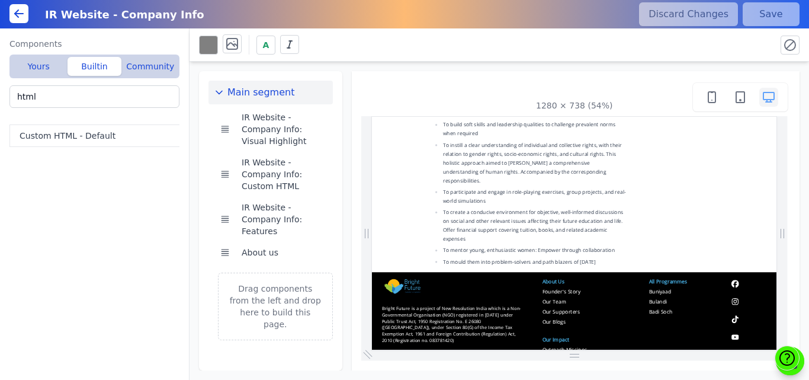
click at [77, 148] on div "Custom HTML - Default" at bounding box center [99, 244] width 180 height 258
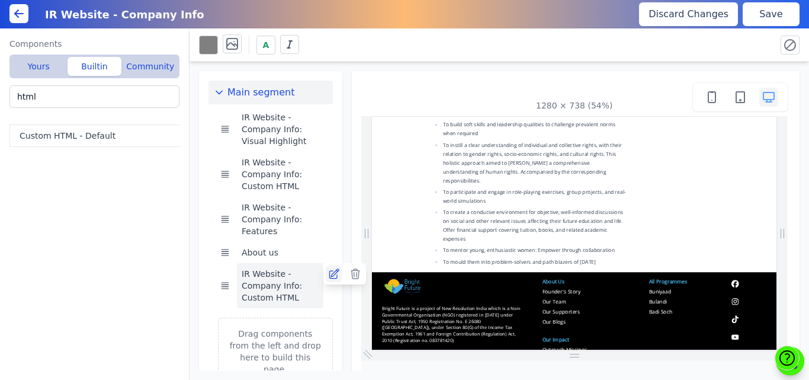
click at [331, 268] on icon at bounding box center [334, 274] width 12 height 12
click at [328, 268] on icon at bounding box center [334, 274] width 12 height 12
click at [763, 19] on button "Save" at bounding box center [771, 14] width 57 height 24
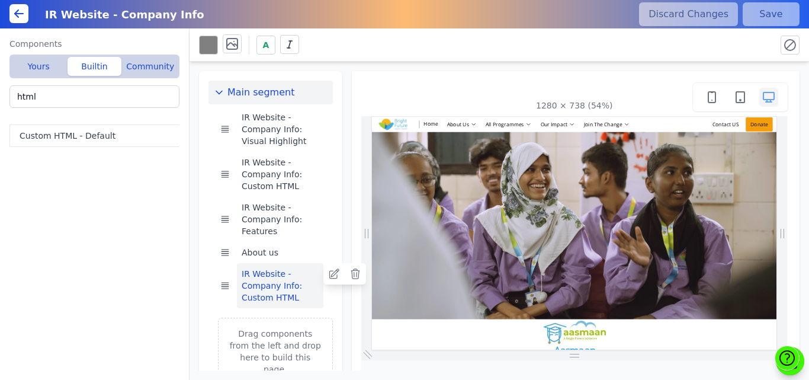
click at [281, 277] on button "IR Website - Company Info: Custom HTML" at bounding box center [280, 285] width 87 height 45
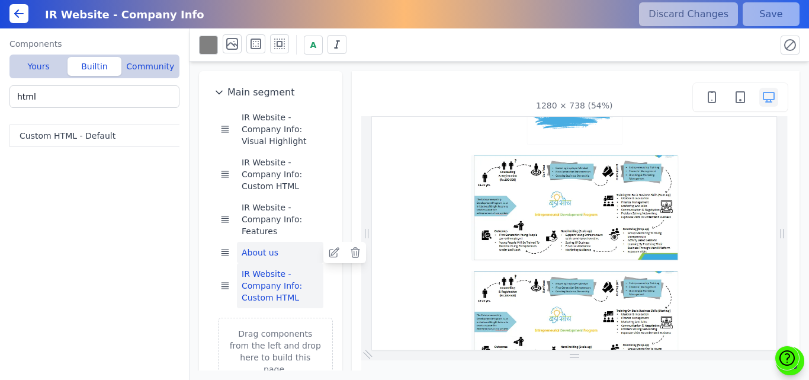
click at [283, 252] on button "About us" at bounding box center [280, 252] width 87 height 21
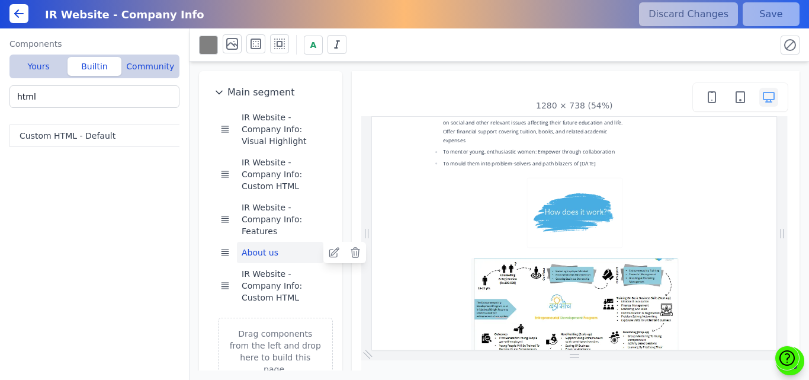
scroll to position [1202, 0]
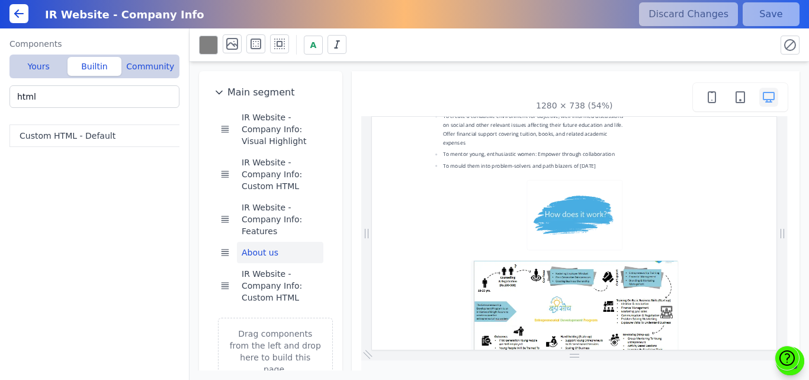
click at [732, 39] on div "A" at bounding box center [483, 44] width 568 height 21
drag, startPoint x: 1120, startPoint y: 409, endPoint x: 1127, endPoint y: 496, distance: 87.3
click at [300, 279] on button "IR Website - Company Info: Custom HTML" at bounding box center [280, 285] width 87 height 45
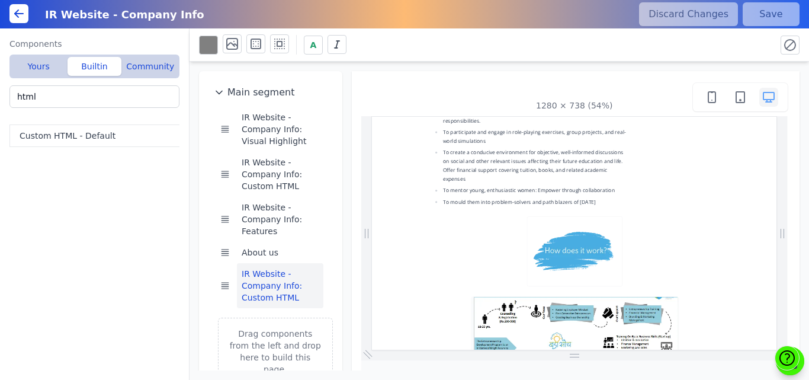
scroll to position [1209, 0]
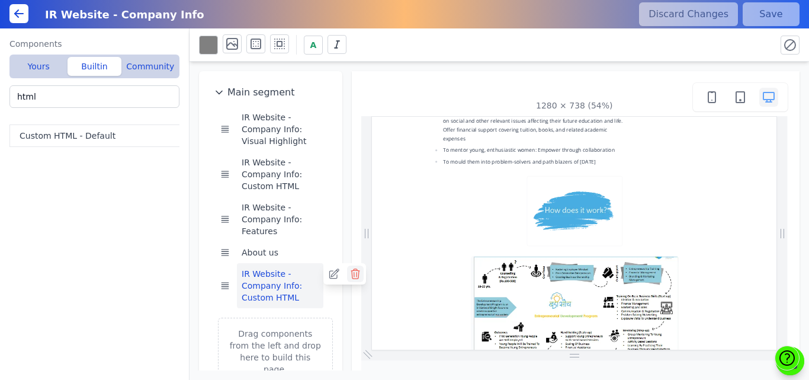
click at [350, 275] on icon at bounding box center [356, 274] width 12 height 12
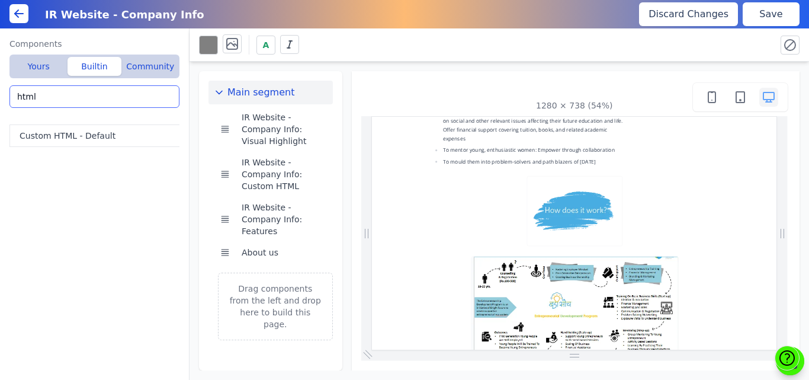
drag, startPoint x: 82, startPoint y: 95, endPoint x: 0, endPoint y: 101, distance: 82.5
click at [0, 101] on div "Components Yours Builtin Community IR Website - Company Info: Custom HTML IR We…" at bounding box center [95, 203] width 190 height 351
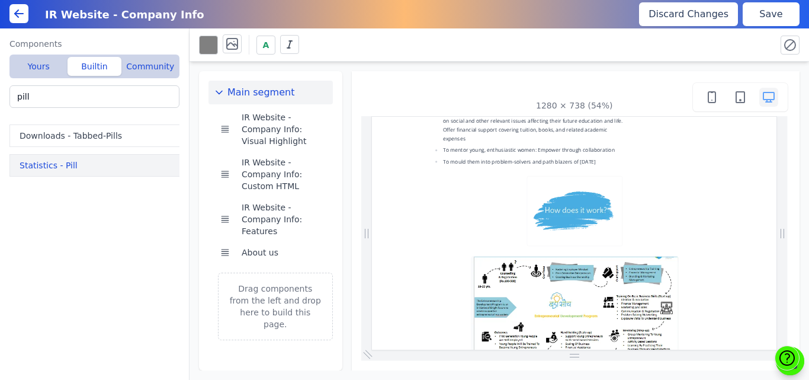
click at [41, 168] on button "Statistics - Pill" at bounding box center [96, 165] width 175 height 23
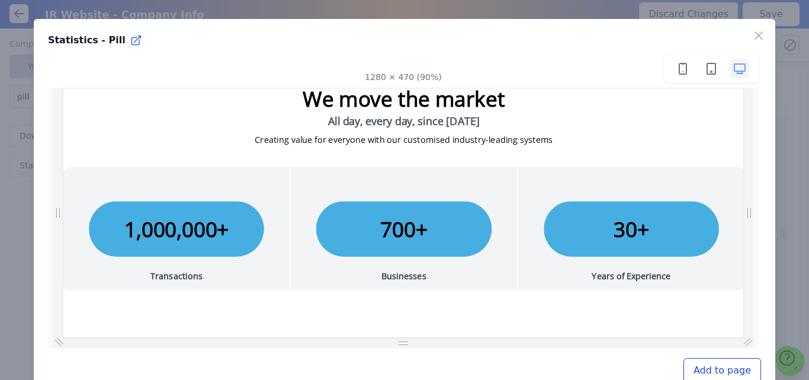
scroll to position [0, 0]
click at [752, 39] on icon "button" at bounding box center [759, 35] width 14 height 14
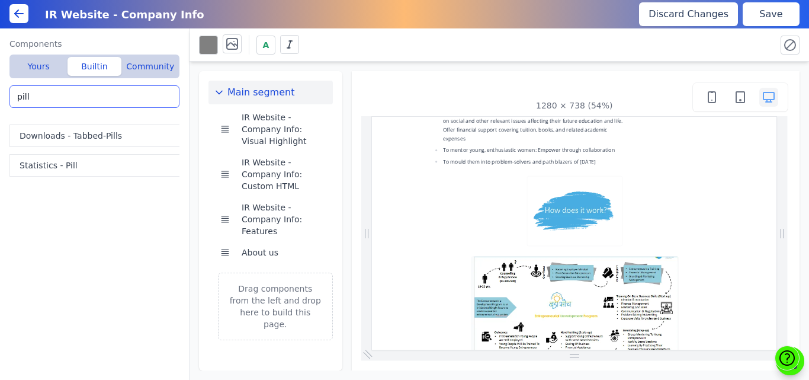
drag, startPoint x: 35, startPoint y: 103, endPoint x: 0, endPoint y: 87, distance: 38.4
click at [0, 87] on div "Components Yours Builtin Community IR Website - Company Info: Custom HTML IR We…" at bounding box center [95, 203] width 190 height 351
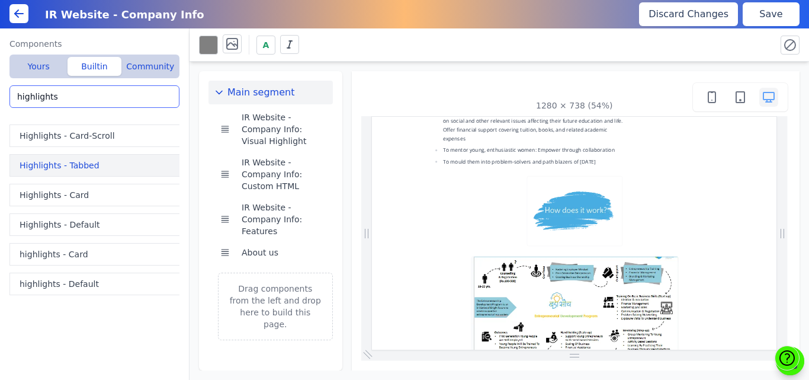
type input "highlights"
click at [38, 164] on button "Highlights - Tabbed" at bounding box center [96, 165] width 175 height 23
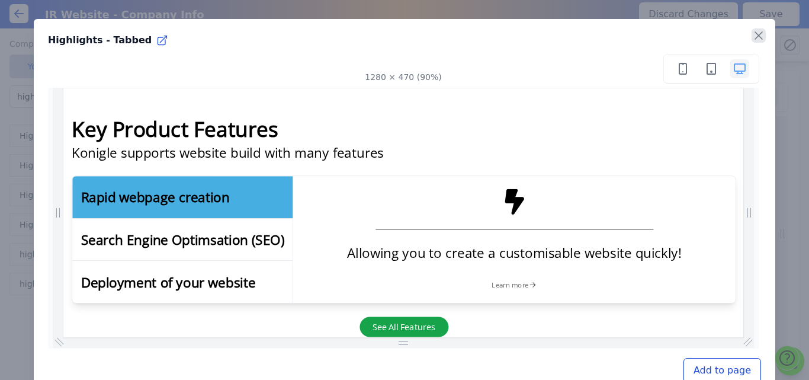
click at [752, 31] on icon "button" at bounding box center [759, 35] width 14 height 14
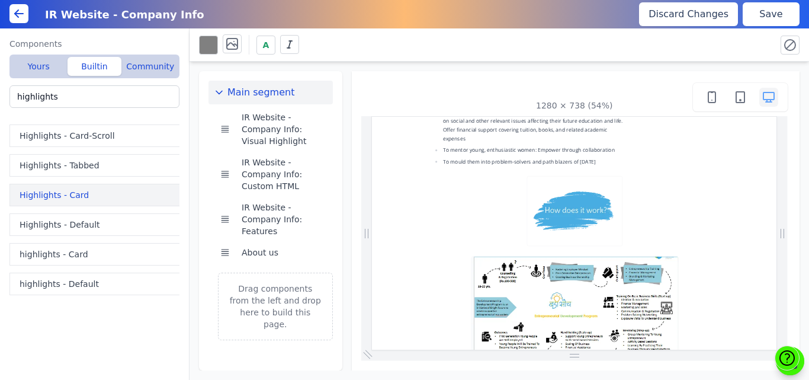
click at [46, 194] on button "Highlights - Card" at bounding box center [96, 195] width 175 height 23
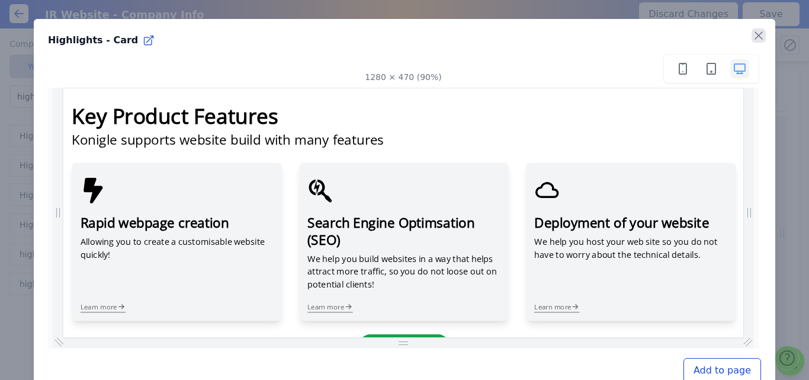
click at [752, 37] on icon "button" at bounding box center [759, 35] width 14 height 14
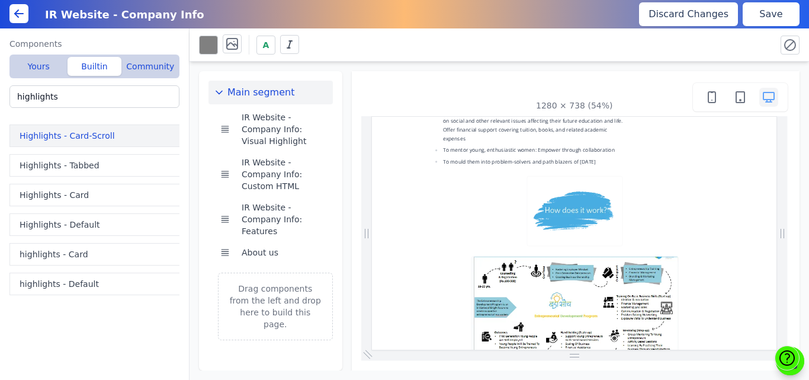
click at [42, 132] on button "Highlights - Card-Scroll" at bounding box center [96, 135] width 175 height 23
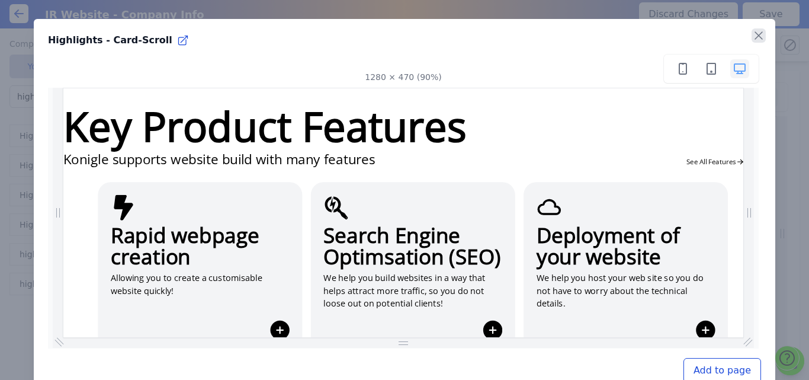
click at [752, 33] on icon "button" at bounding box center [759, 35] width 14 height 14
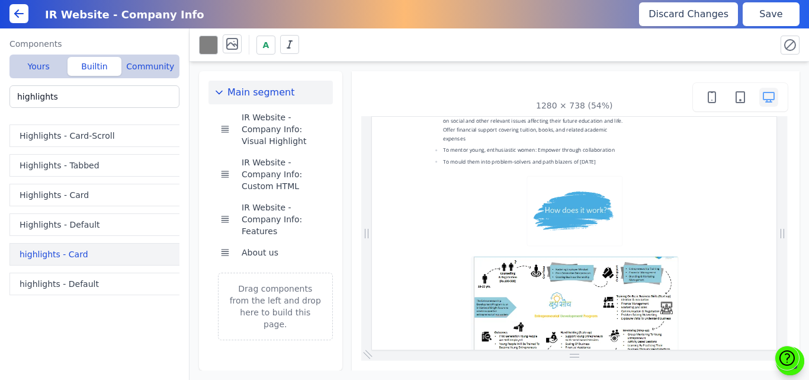
click at [59, 254] on button "highlights - Card" at bounding box center [96, 254] width 175 height 23
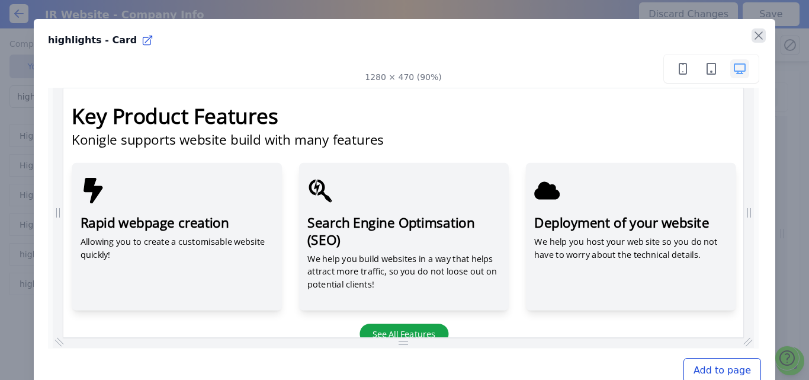
click at [755, 34] on icon "button" at bounding box center [758, 35] width 7 height 7
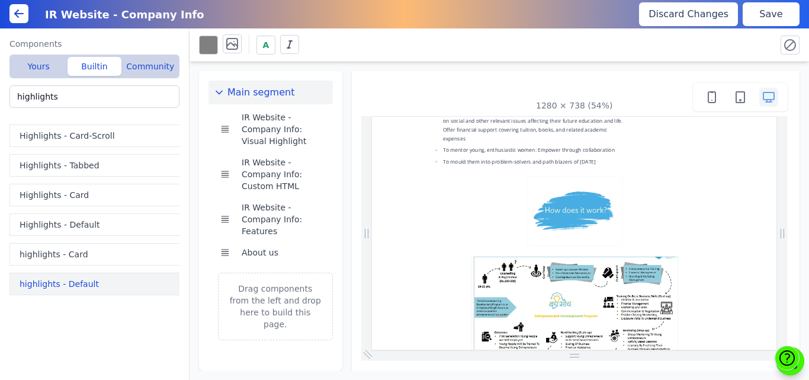
click at [46, 284] on button "highlights - Default" at bounding box center [96, 284] width 175 height 23
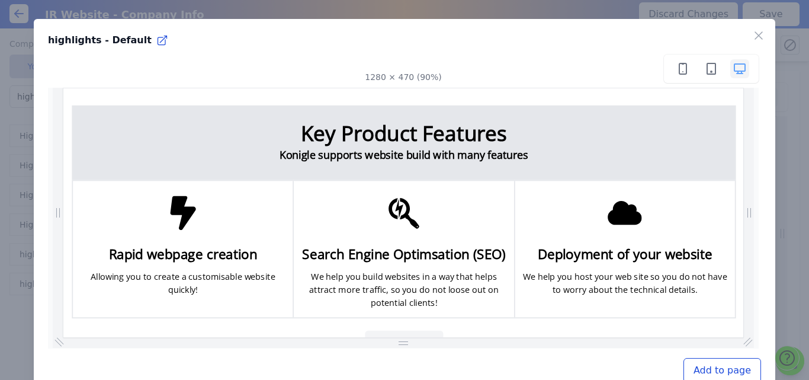
click at [705, 367] on button "Add to page" at bounding box center [723, 370] width 78 height 25
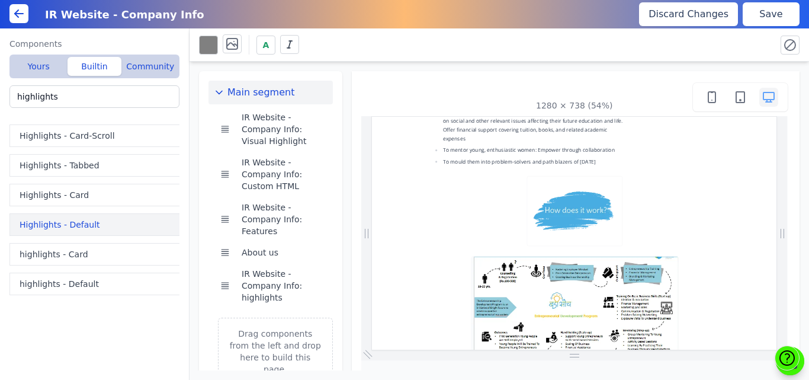
click at [39, 224] on button "Highlights - Default" at bounding box center [96, 224] width 175 height 23
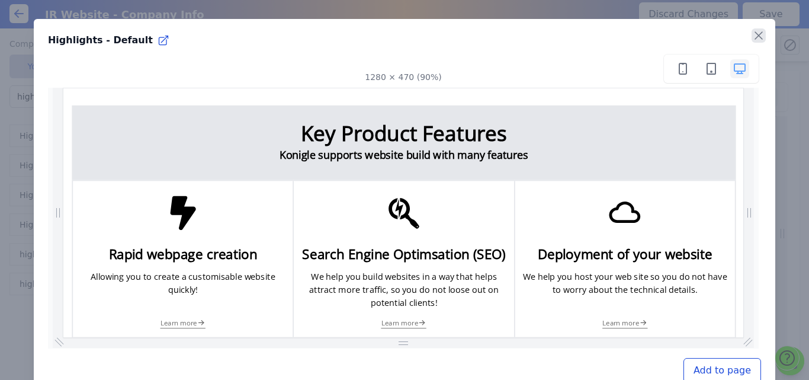
click at [752, 32] on icon "button" at bounding box center [759, 35] width 14 height 14
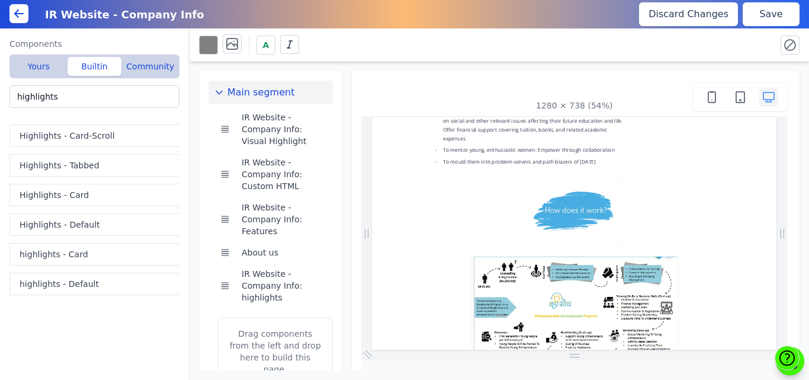
click at [779, 20] on button "Save" at bounding box center [771, 14] width 57 height 24
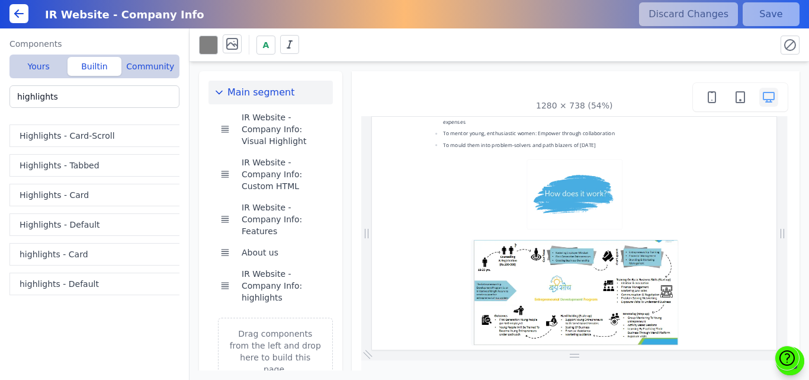
scroll to position [1267, 0]
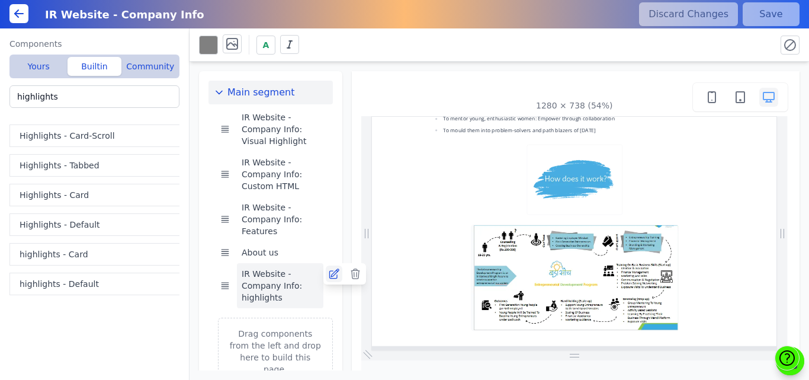
click at [334, 275] on icon at bounding box center [334, 274] width 12 height 12
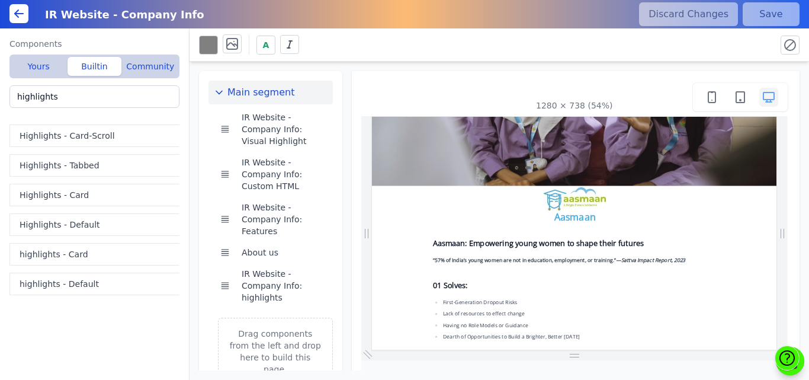
drag, startPoint x: 1126, startPoint y: 406, endPoint x: 1160, endPoint y: 280, distance: 130.8
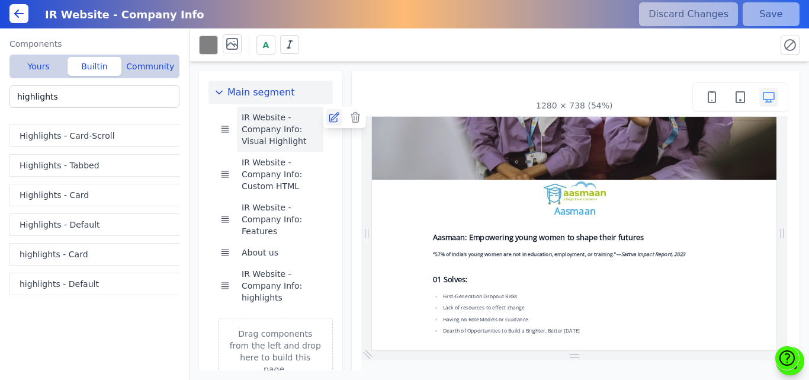
click at [332, 119] on icon at bounding box center [334, 117] width 12 height 12
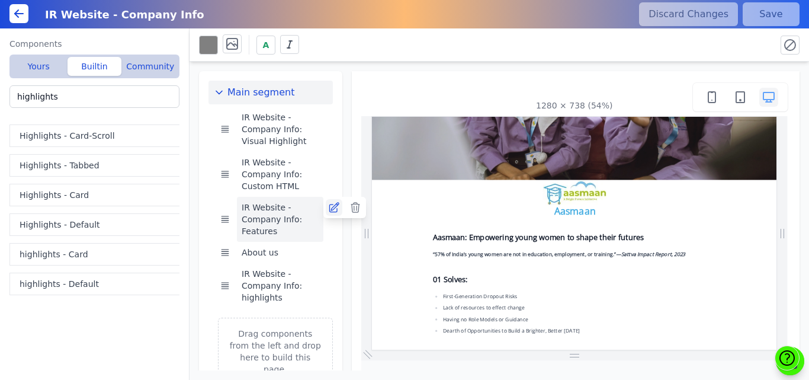
click at [331, 205] on icon at bounding box center [334, 207] width 12 height 12
click at [739, 265] on img at bounding box center [751, 260] width 118 height 48
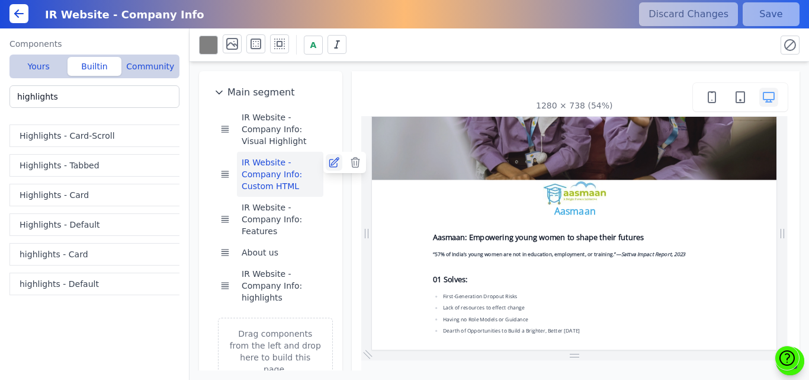
click at [329, 163] on icon at bounding box center [333, 162] width 9 height 9
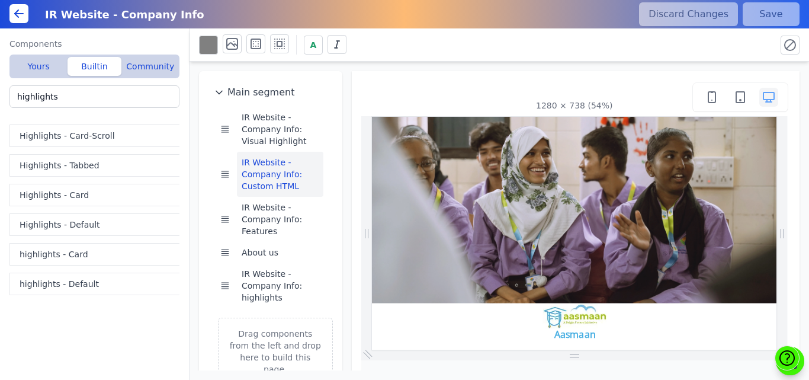
scroll to position [0, 0]
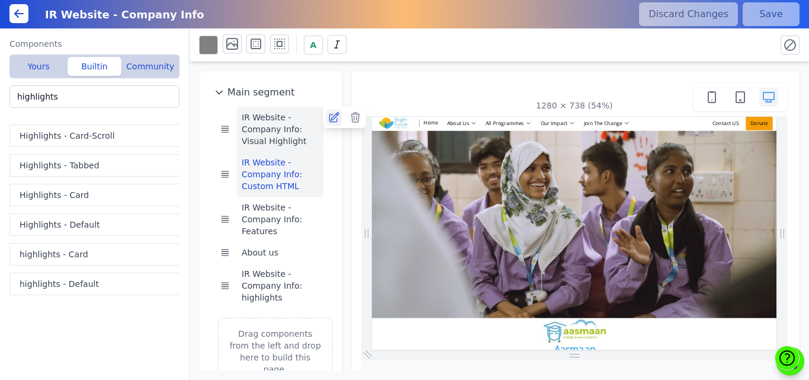
click at [331, 117] on icon at bounding box center [333, 117] width 9 height 9
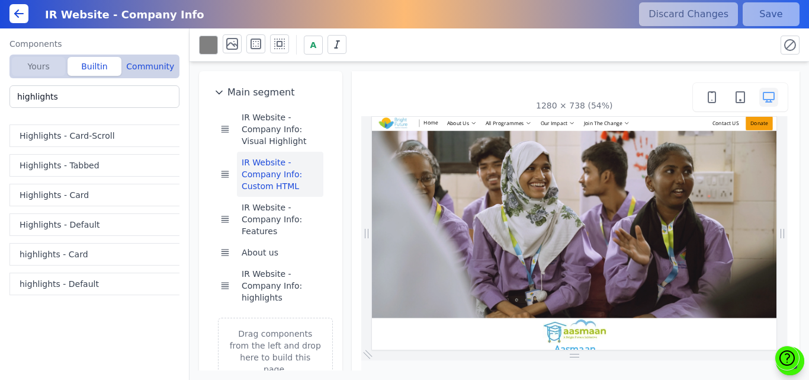
click at [40, 65] on button "Yours" at bounding box center [38, 66] width 53 height 19
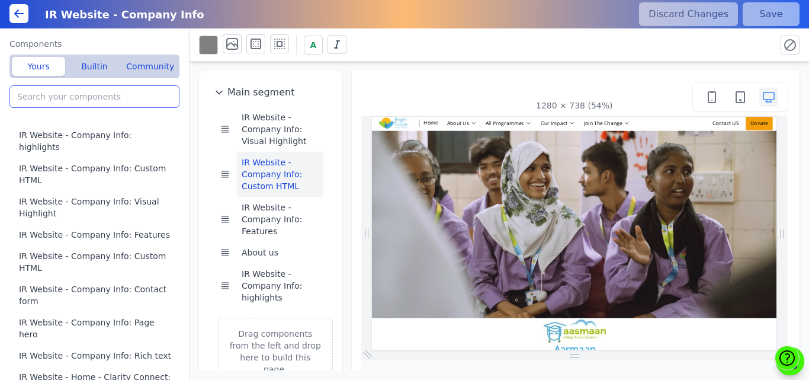
click at [54, 103] on input "search" at bounding box center [94, 96] width 170 height 23
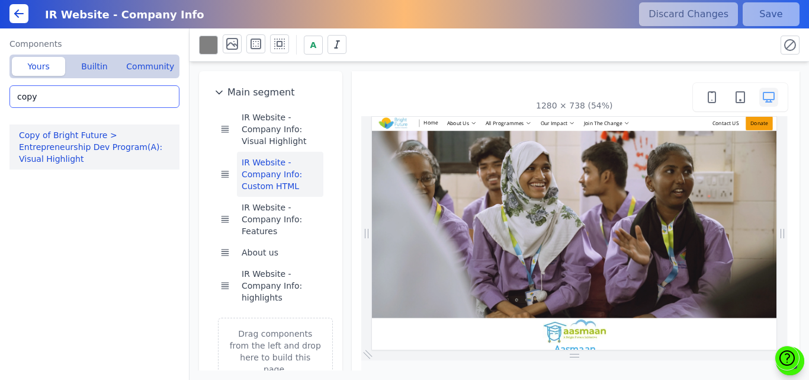
type input "copy"
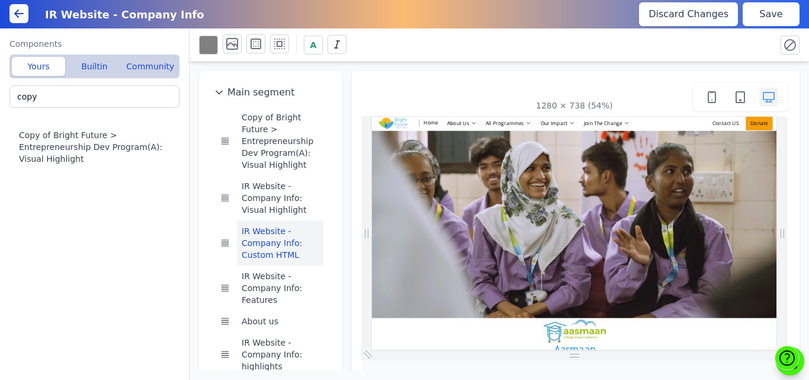
click at [778, 17] on button "Save" at bounding box center [771, 14] width 57 height 24
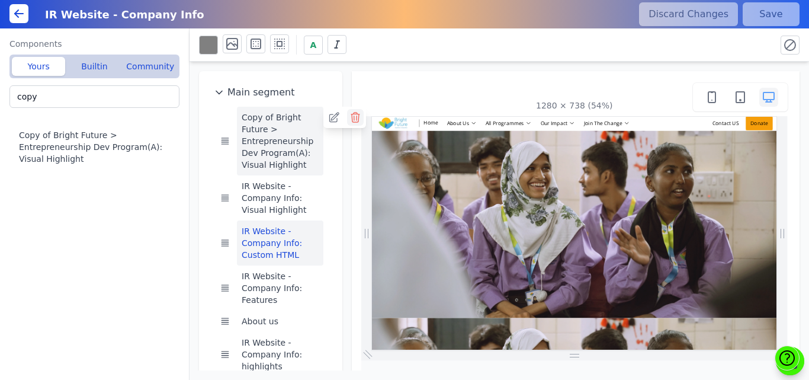
click at [354, 114] on icon at bounding box center [355, 117] width 8 height 9
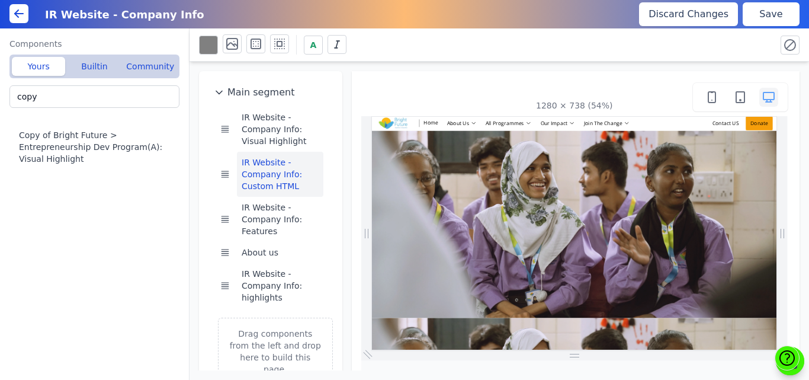
click at [768, 21] on button "Save" at bounding box center [771, 14] width 57 height 24
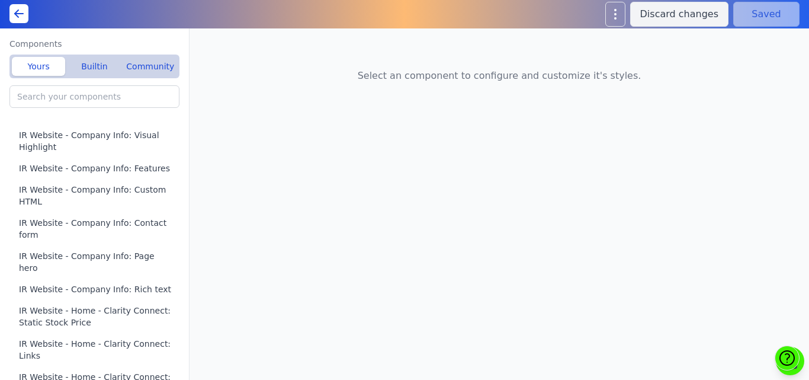
type input "Livelihood Program(A): Custom HTML"
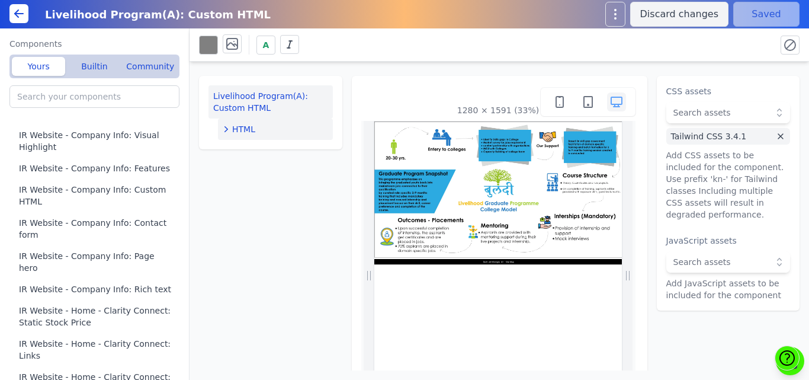
click at [253, 124] on span "HTML" at bounding box center [243, 129] width 23 height 12
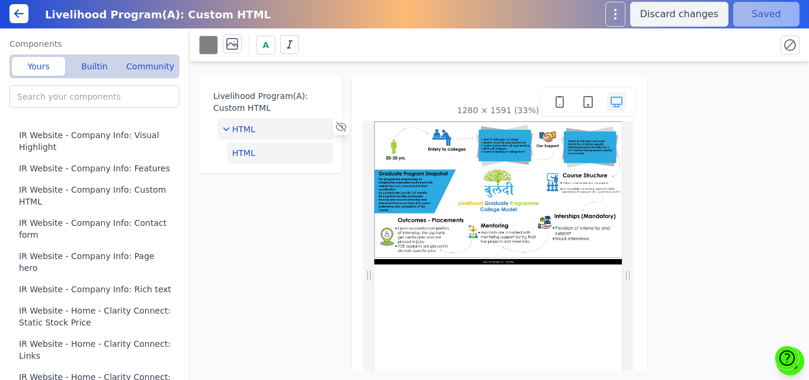
click at [241, 163] on button "HTML" at bounding box center [280, 152] width 105 height 21
click at [680, 95] on button "Edit HTML" at bounding box center [729, 97] width 124 height 24
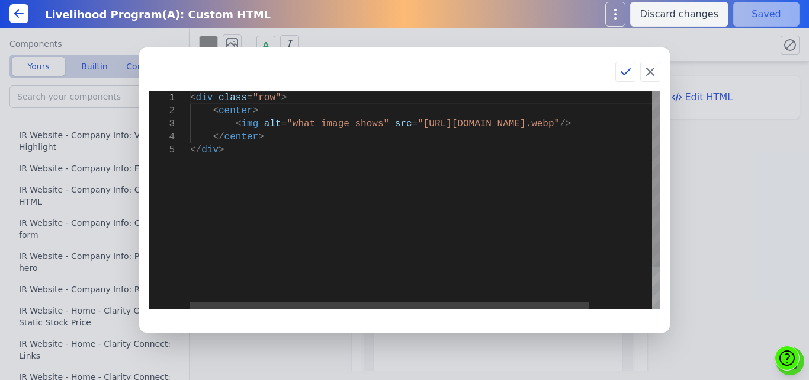
scroll to position [0, 30]
click at [355, 184] on div "< div class = "row" > < center > < img alt = "what image shows" src = " [URL][D…" at bounding box center [462, 226] width 545 height 270
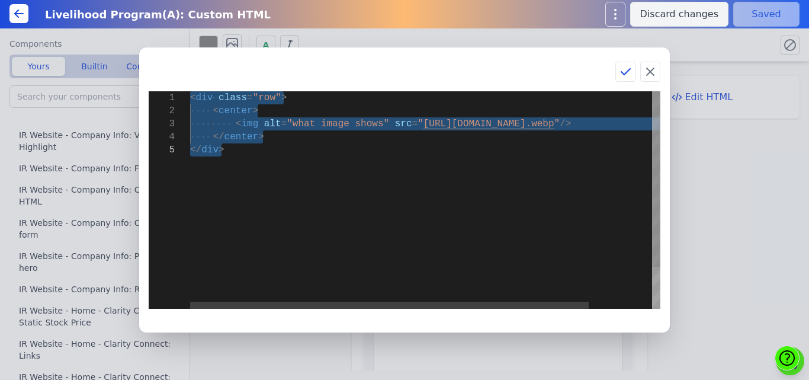
drag, startPoint x: 286, startPoint y: 124, endPoint x: 342, endPoint y: 127, distance: 56.4
click at [342, 127] on div "< div class = "row" > < center > < img alt = "what image shows" src = " https:/…" at bounding box center [462, 226] width 545 height 270
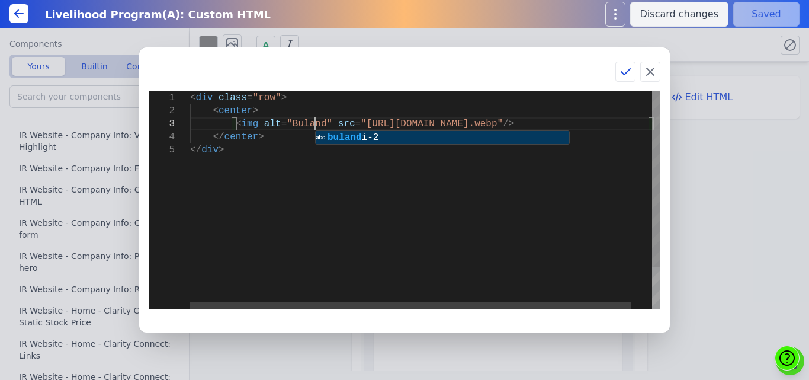
scroll to position [27, 130]
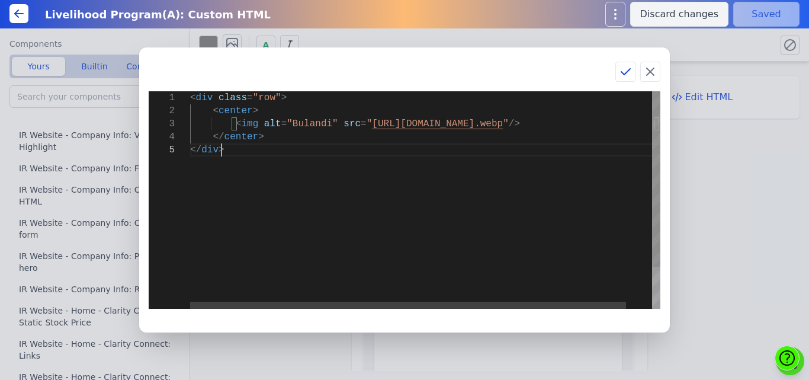
click at [322, 170] on div "< div class = "row" > < center > < img alt = "Bulandi" src = " https://bmxu811x…" at bounding box center [439, 226] width 498 height 270
click at [303, 126] on div "< div class = "row" > < center > < img alt = "Bulandi" src = " https://bmxu811x…" at bounding box center [439, 226] width 498 height 270
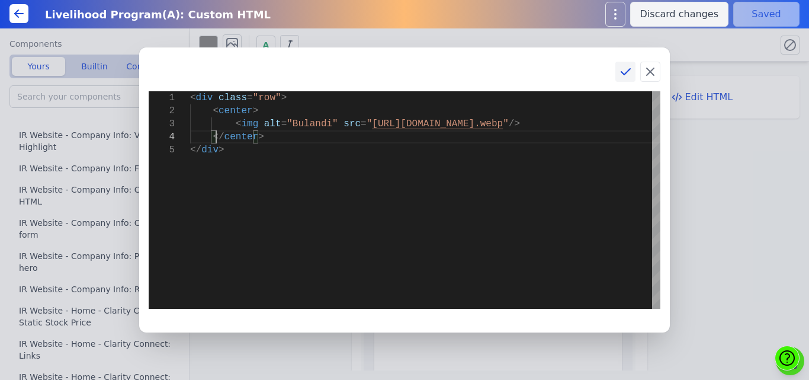
type textarea "<div class="row"> <center> <img alt="Bulandi" src="https://bmxu811xjl.koniglecd…"
click at [623, 72] on icon at bounding box center [626, 72] width 14 height 14
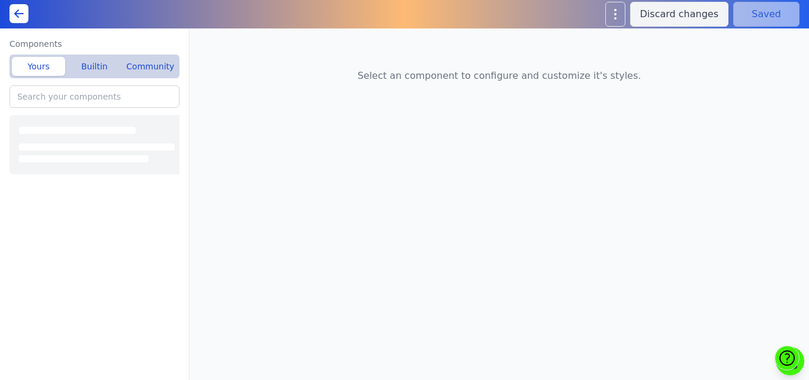
type input "IR Website - Company Info: Custom HTML"
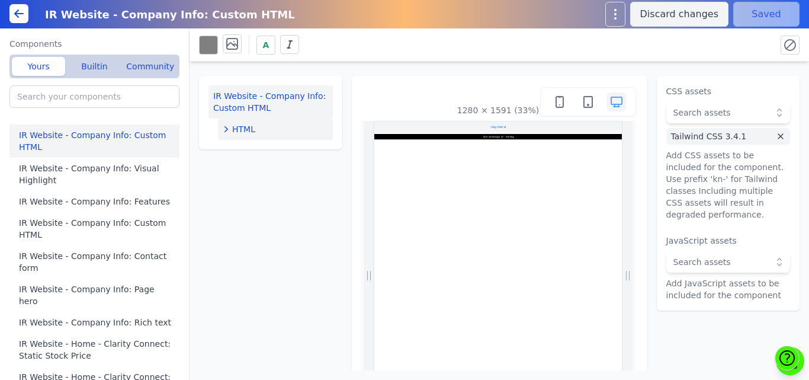
click at [265, 129] on div "HTML" at bounding box center [275, 129] width 105 height 12
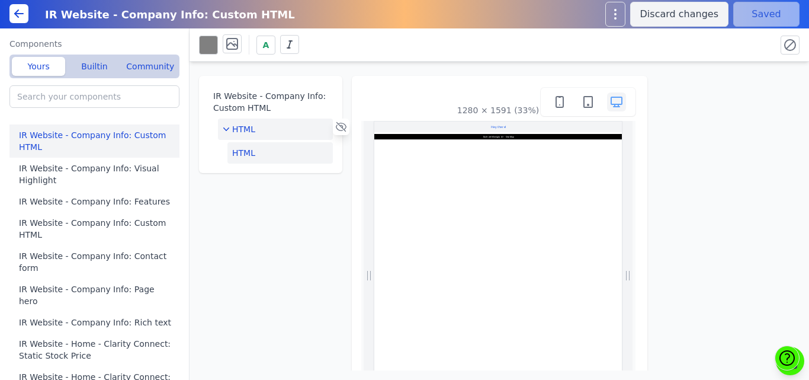
click at [257, 146] on button "HTML" at bounding box center [280, 152] width 105 height 21
click at [681, 98] on button "Edit HTML" at bounding box center [729, 97] width 124 height 24
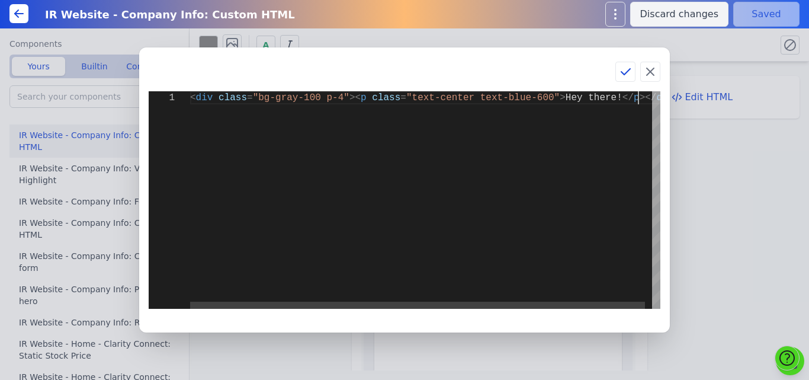
scroll to position [0, 447]
click at [360, 167] on div "< div class = "bg-gray-100 p-4" >< p class = "text-center text-blue-600" > Hey …" at bounding box center [429, 199] width 478 height 217
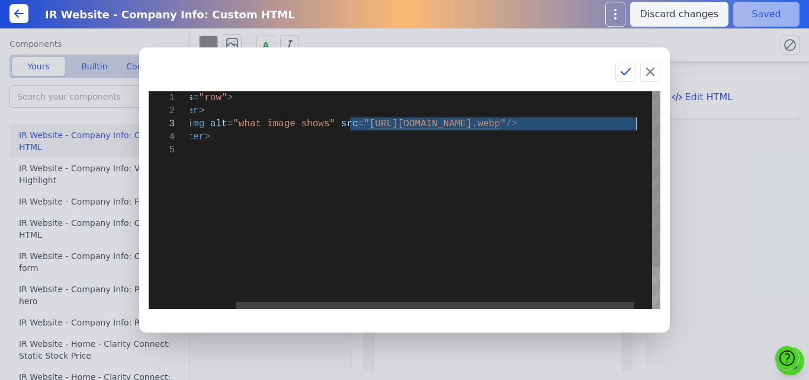
drag, startPoint x: 586, startPoint y: 123, endPoint x: 636, endPoint y: 124, distance: 50.4
click at [636, 124] on div "< div class = "row" > < center > < img alt = "what image shows" src = " [URL][D…" at bounding box center [408, 226] width 545 height 270
type textarea "<div class="row"> <center> <img alt="what image shows" src="[URL][DOMAIN_NAME]"…"
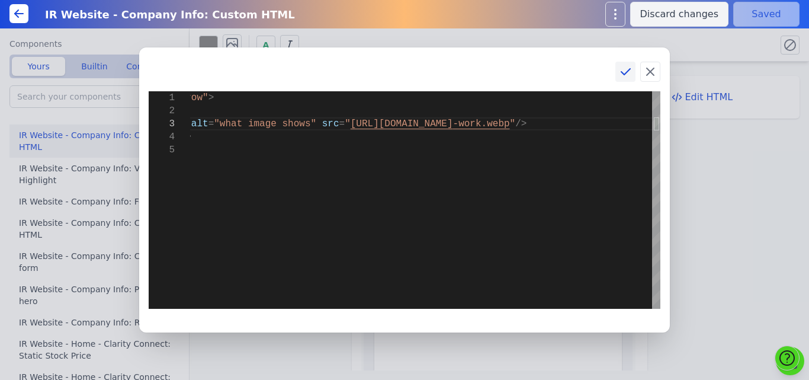
click at [624, 69] on icon at bounding box center [626, 72] width 14 height 14
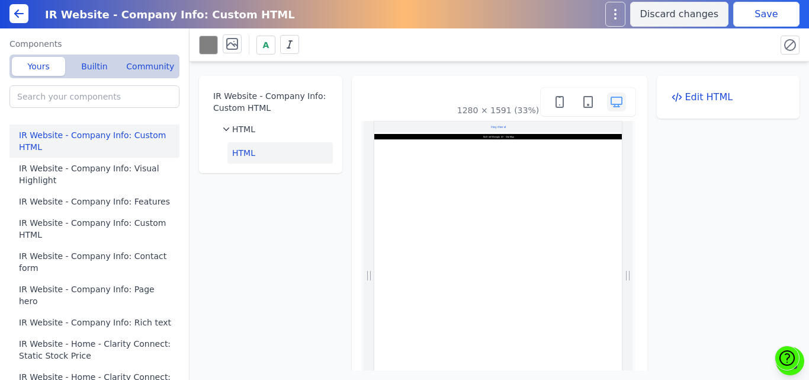
click at [771, 17] on button "Save" at bounding box center [767, 14] width 66 height 25
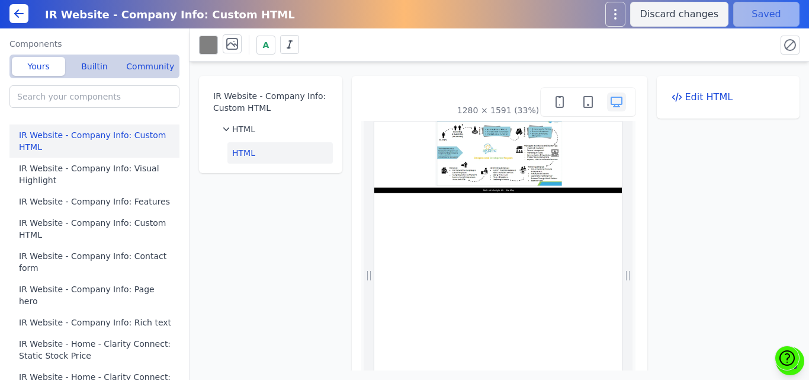
scroll to position [0, 0]
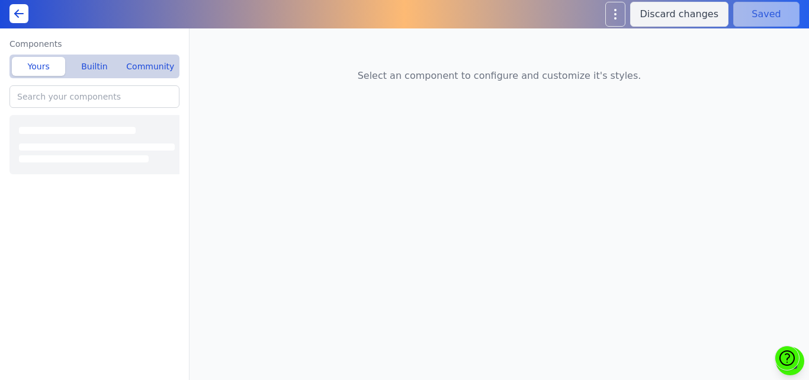
type input "IR Website - Company Info: Custom HTML"
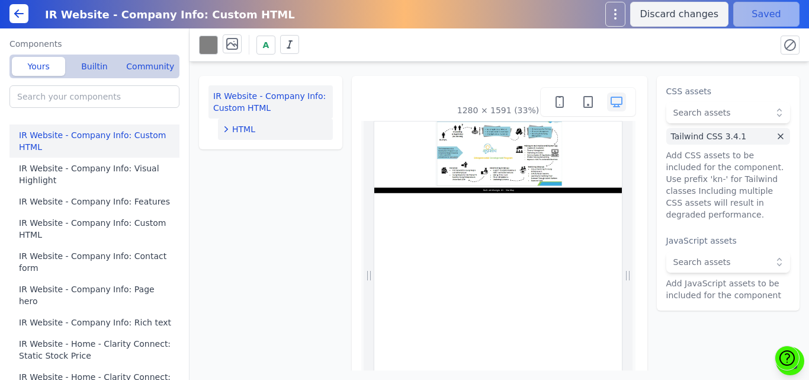
click at [244, 122] on button "HTML" at bounding box center [275, 128] width 115 height 21
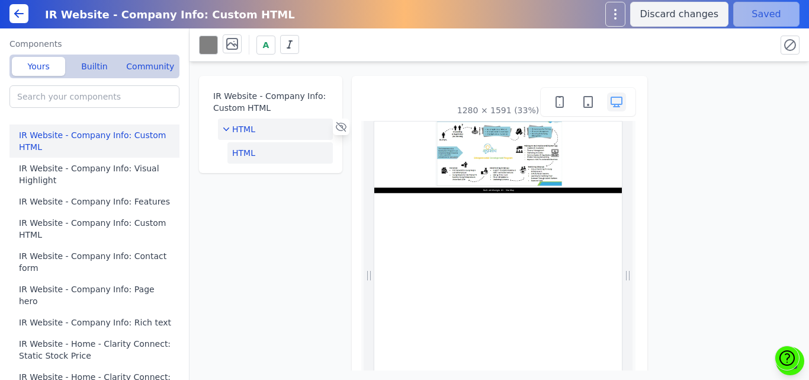
click at [265, 148] on button "HTML" at bounding box center [280, 152] width 105 height 21
click at [677, 96] on button "Edit HTML" at bounding box center [729, 97] width 124 height 24
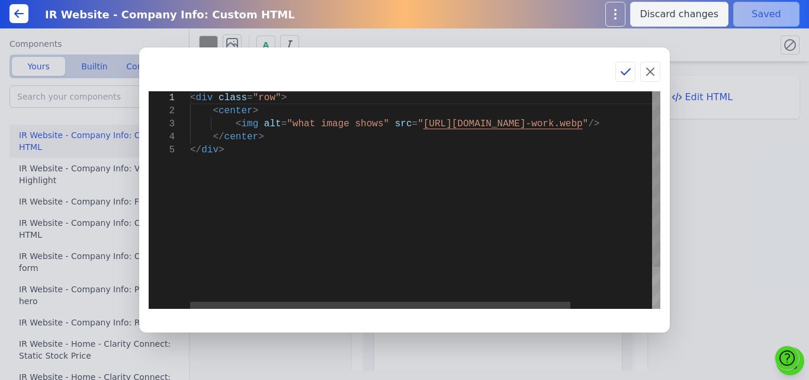
scroll to position [0, 30]
click at [334, 130] on div "< div class = "row" > < center > < img alt = "what image shows" src = " [URL][D…" at bounding box center [475, 226] width 571 height 270
drag, startPoint x: 283, startPoint y: 124, endPoint x: 366, endPoint y: 126, distance: 83.0
click at [366, 126] on div "< div class = "row" > < center > < img alt = "what image shows" src = " [URL][D…" at bounding box center [475, 226] width 571 height 270
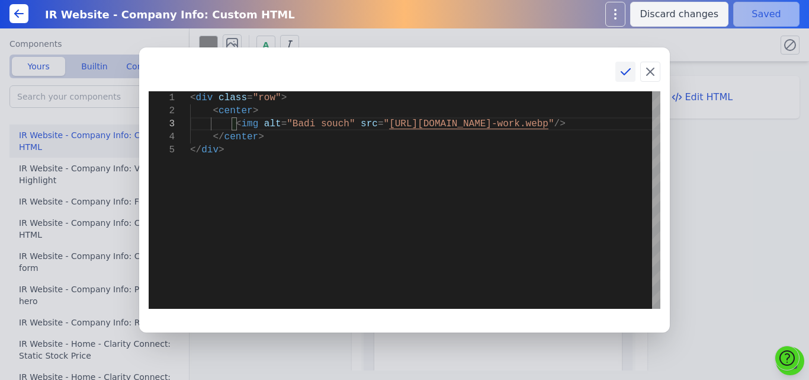
type textarea "<div class="row"> <center> <img alt="Badi souch" src="[URL][DOMAIN_NAME]"/> </c…"
click at [624, 72] on icon at bounding box center [626, 72] width 14 height 14
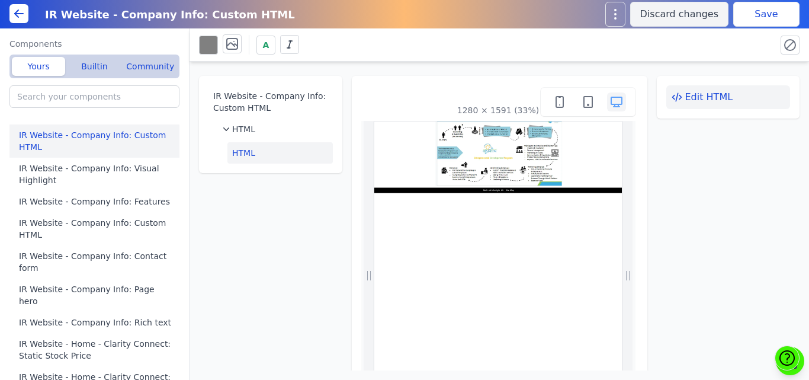
click at [682, 94] on button "Edit HTML" at bounding box center [729, 97] width 124 height 24
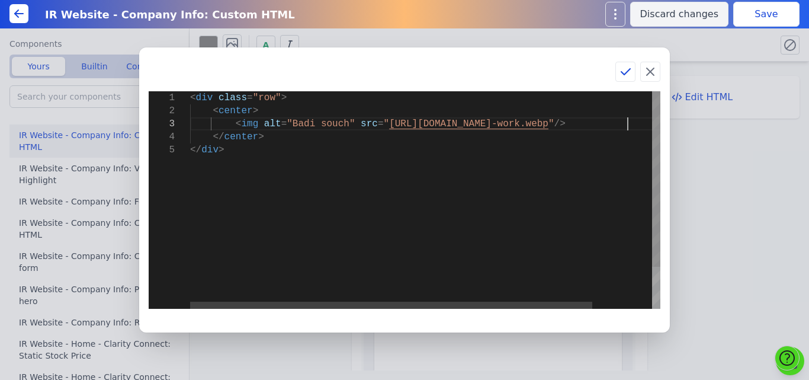
scroll to position [0, 30]
click at [628, 124] on div "< div class = "row" > < center > < img alt = "Badi souch" src = " https://bmxu8…" at bounding box center [460, 226] width 540 height 270
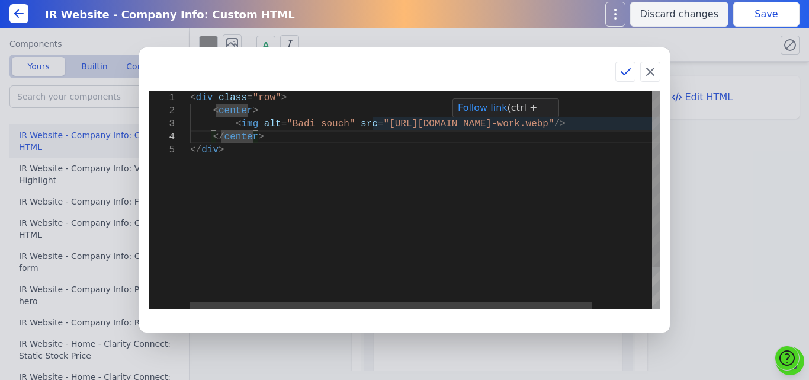
click at [554, 125] on div "< div class = "row" > < center > < img alt = "Badi souch" src = " https://bmxu8…" at bounding box center [460, 226] width 540 height 270
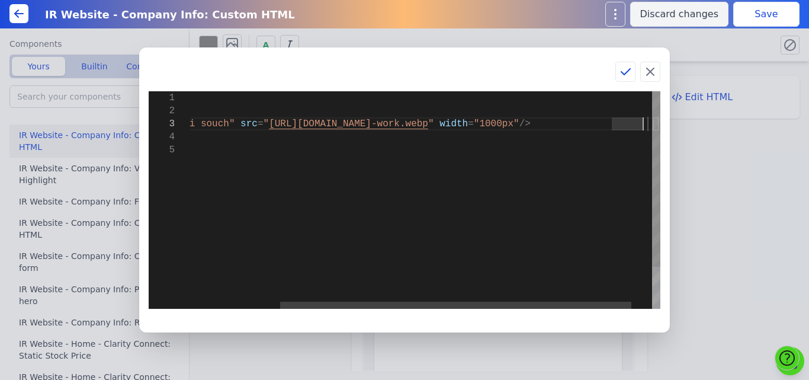
scroll to position [27, 573]
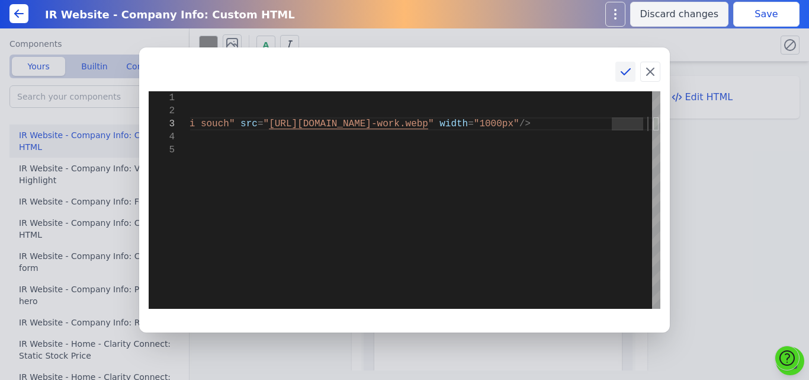
type textarea "<div class="row"> <center> <img alt="Badi souch" src="https://bmxu811xjl.konigl…"
click at [624, 71] on icon at bounding box center [626, 72] width 14 height 14
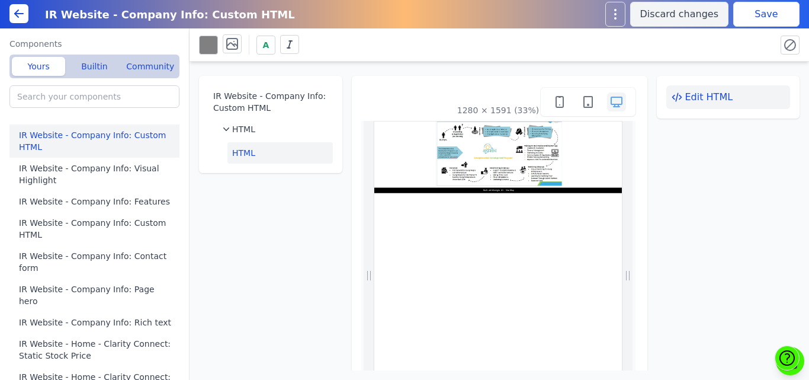
click at [710, 96] on button "Edit HTML" at bounding box center [729, 97] width 124 height 24
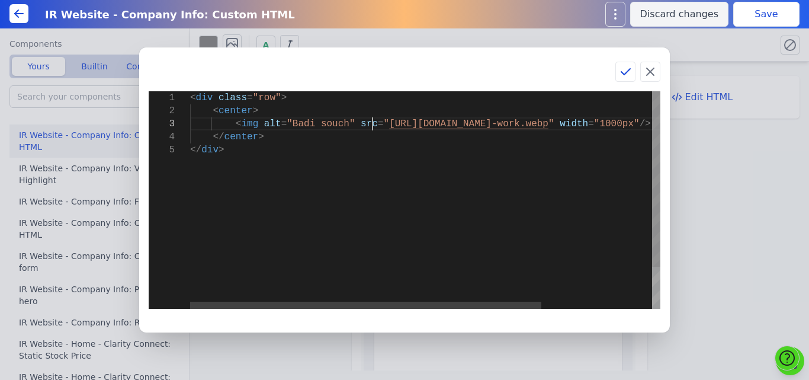
scroll to position [0, 30]
click at [373, 121] on div "< div class = "row" > < center > < img alt = "Badi souch" src = " https://bmxu8…" at bounding box center [499, 226] width 618 height 270
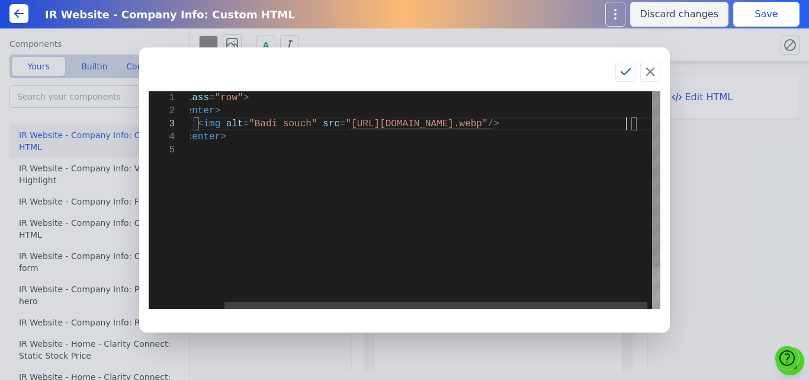
scroll to position [27, 474]
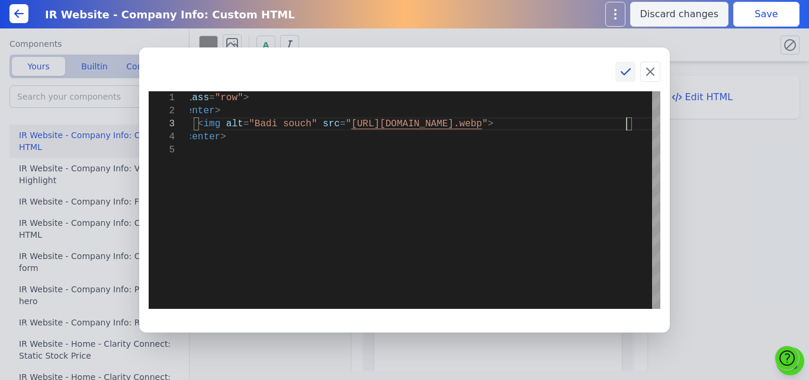
type textarea "<div class="row"> <center> <img alt="Badi souch" src="https://bmxu811xjl.konigl…"
click at [625, 66] on icon at bounding box center [626, 72] width 14 height 14
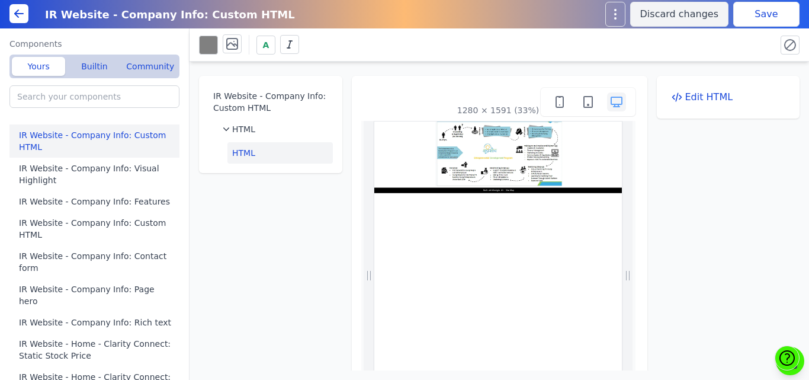
click at [761, 8] on button "Save" at bounding box center [767, 14] width 66 height 25
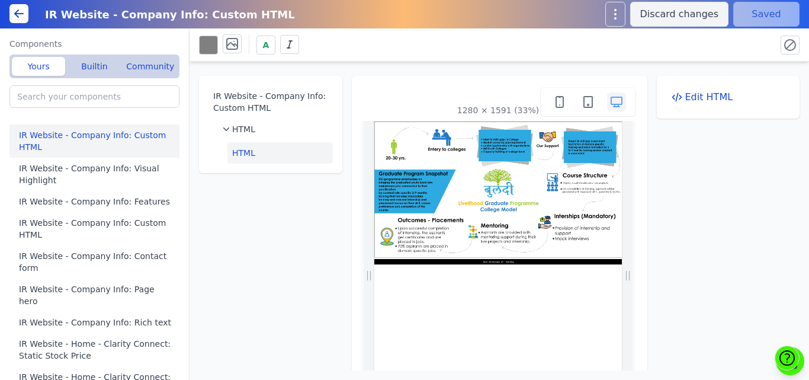
scroll to position [0, 0]
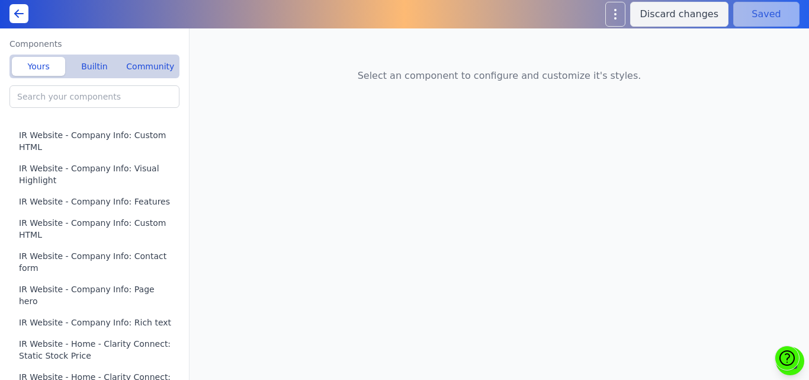
type input "Livelihood Program(A): Custom HTML"
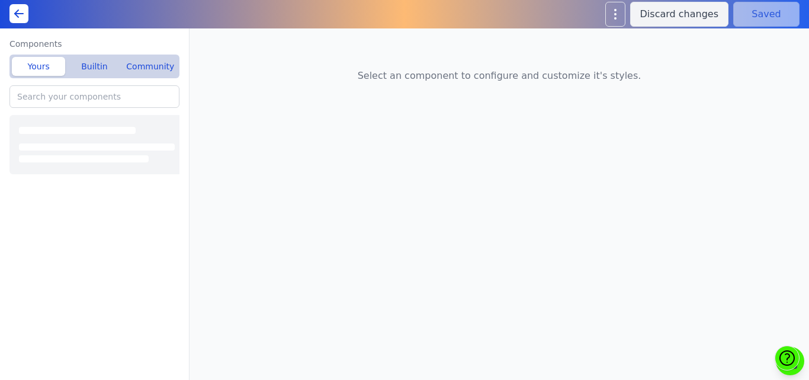
type input "IR Website - Company Info: highlights"
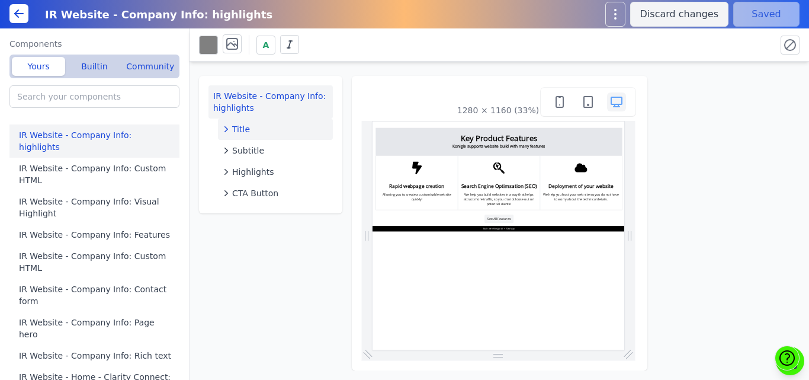
click at [254, 124] on div "Title" at bounding box center [275, 129] width 105 height 12
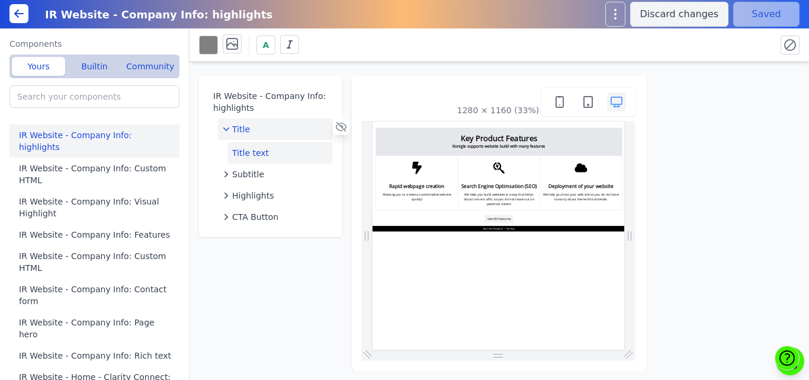
click at [286, 148] on button "Title text" at bounding box center [280, 152] width 105 height 21
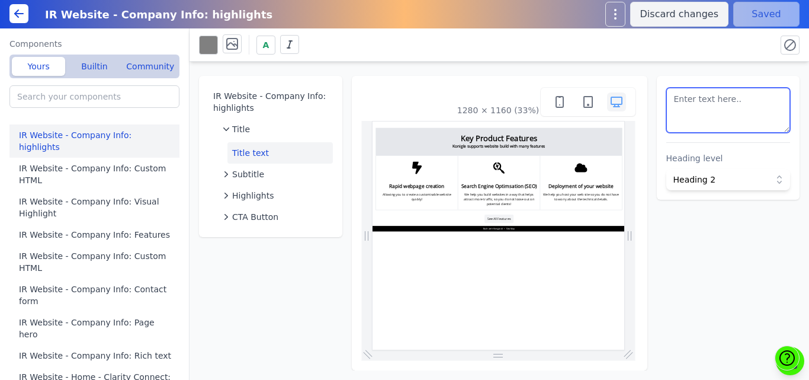
click at [742, 106] on textarea at bounding box center [729, 110] width 124 height 45
paste textarea "Impact Numbers:"
type textarea "Impact Numbers"
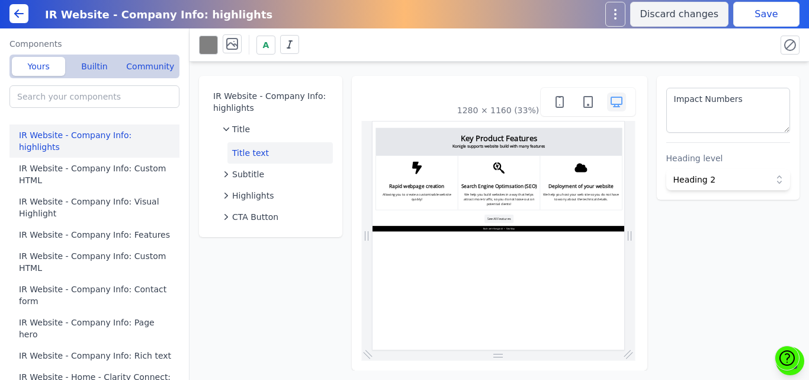
click at [713, 63] on div "IR Website - Company Info: highlights Title Title text Subtitle Highlights CTA …" at bounding box center [500, 216] width 620 height 309
click at [747, 21] on button "Save" at bounding box center [767, 14] width 66 height 25
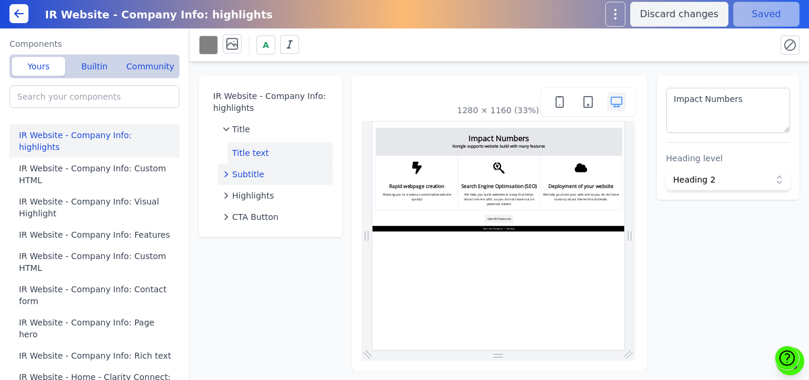
click at [243, 171] on span "Subtitle" at bounding box center [248, 174] width 32 height 12
click at [280, 150] on button "Title text" at bounding box center [280, 152] width 105 height 21
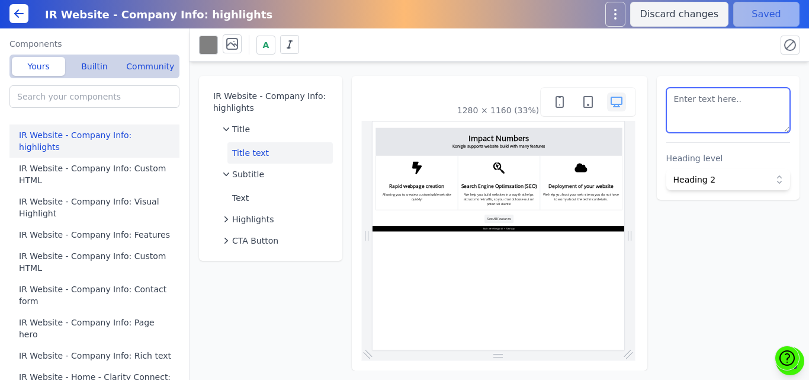
click at [715, 99] on textarea at bounding box center [729, 110] width 124 height 45
type textarea "Aasmaan Impact"
click at [750, 45] on div "A" at bounding box center [483, 44] width 568 height 21
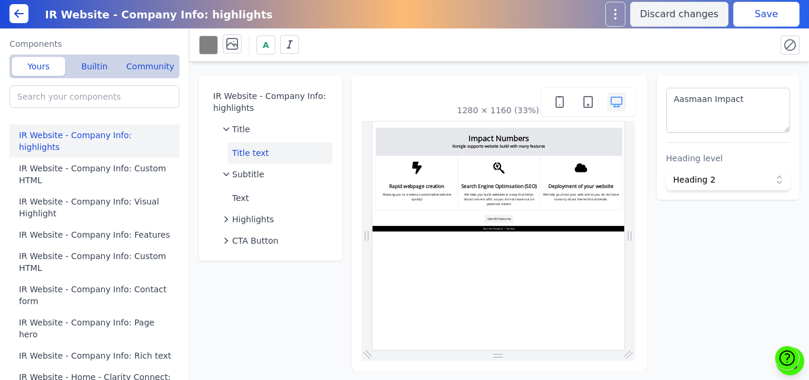
click at [752, 21] on button "Save" at bounding box center [767, 14] width 66 height 25
click at [271, 174] on div "Subtitle" at bounding box center [275, 174] width 105 height 12
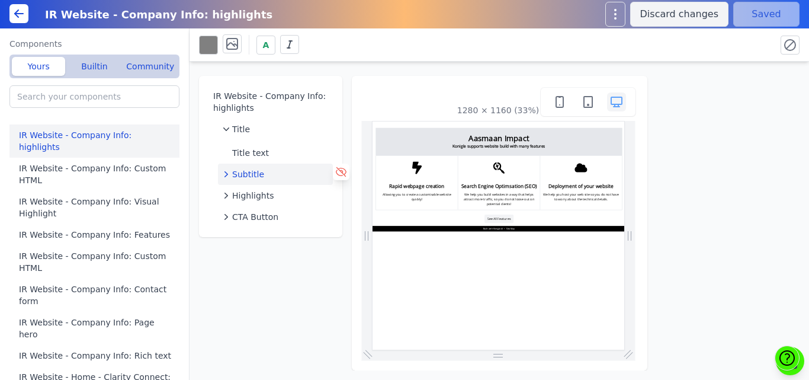
click at [339, 171] on icon at bounding box center [341, 172] width 10 height 9
click at [267, 220] on span "CTA Button" at bounding box center [255, 217] width 46 height 12
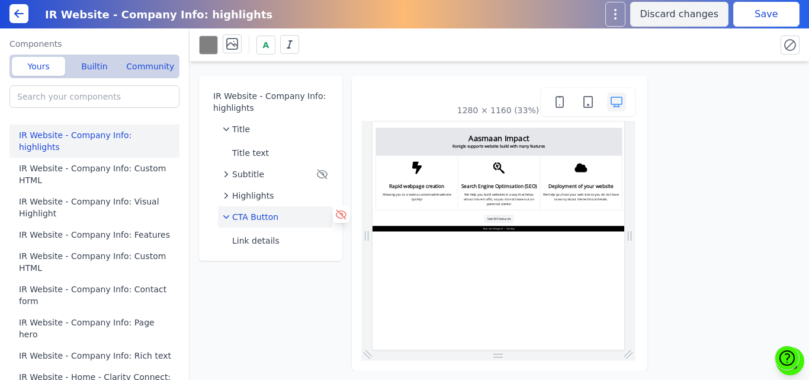
click at [344, 219] on icon at bounding box center [341, 215] width 12 height 12
click at [260, 198] on span "Highlights" at bounding box center [253, 196] width 42 height 12
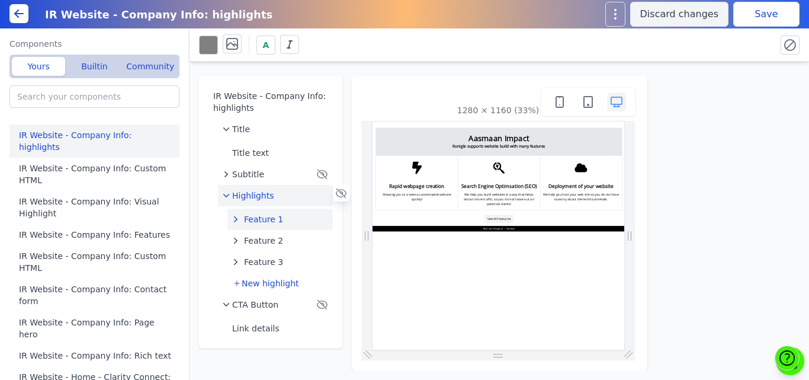
click at [259, 218] on span "Feature 1" at bounding box center [263, 219] width 39 height 12
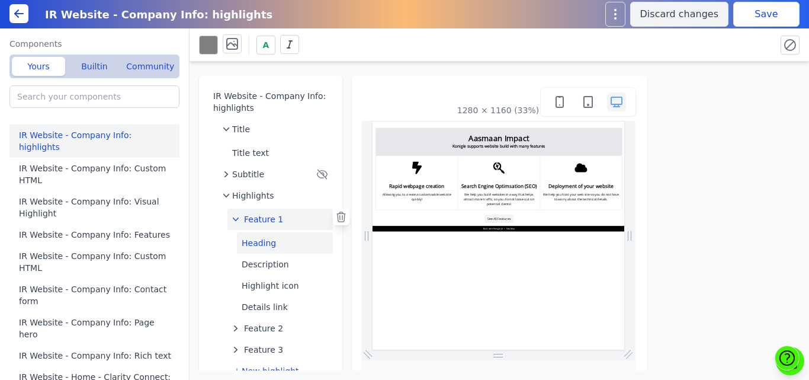
click at [271, 250] on button "Heading" at bounding box center [285, 242] width 96 height 21
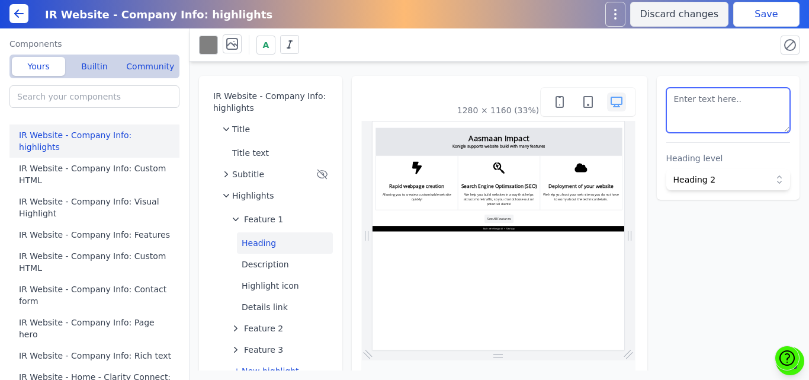
click at [710, 119] on textarea at bounding box center [729, 110] width 124 height 45
paste textarea "113"
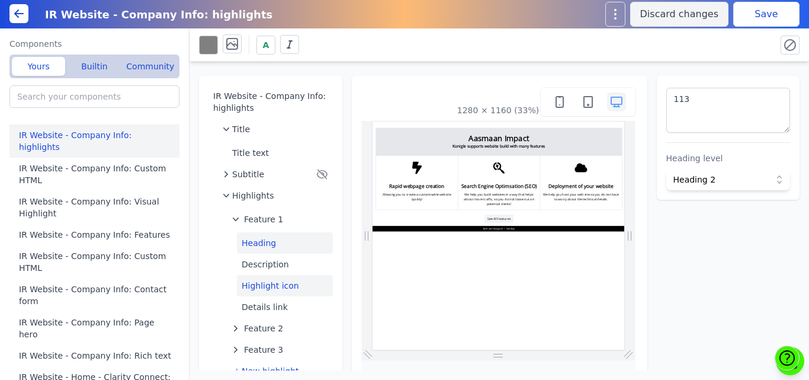
click at [271, 284] on button "Highlight icon" at bounding box center [285, 285] width 96 height 21
type textarea "<svg viewbox="0 0 384 512" xmlns="[URL][DOMAIN_NAME]"> <path d="M0 256L28.5 28c…"
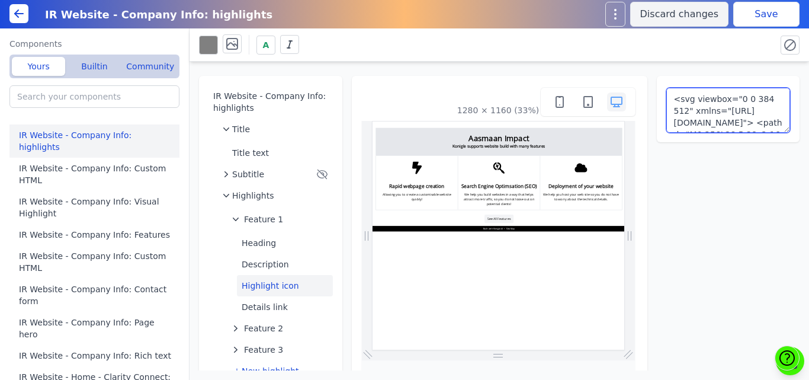
click at [688, 108] on textarea "<svg viewbox="0 0 384 512" xmlns="[URL][DOMAIN_NAME]"> <path d="M0 256L28.5 28c…" at bounding box center [729, 110] width 124 height 45
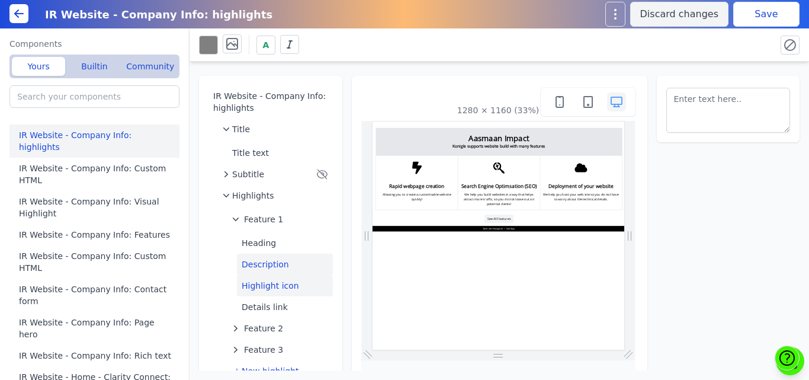
click at [285, 265] on button "Description" at bounding box center [285, 264] width 96 height 21
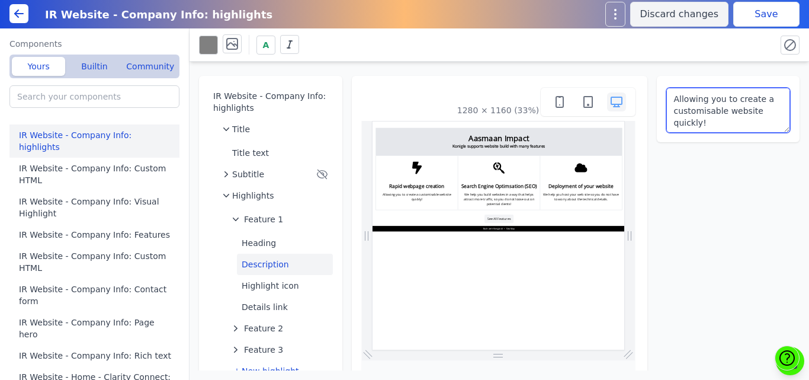
click at [710, 94] on textarea "Allowing you to create a customisable website quickly!" at bounding box center [729, 110] width 124 height 45
paste textarea "Young women back in [GEOGRAPHIC_DATA]"
type textarea "Young women back in [GEOGRAPHIC_DATA]"
click at [747, 21] on button "Save" at bounding box center [767, 14] width 66 height 25
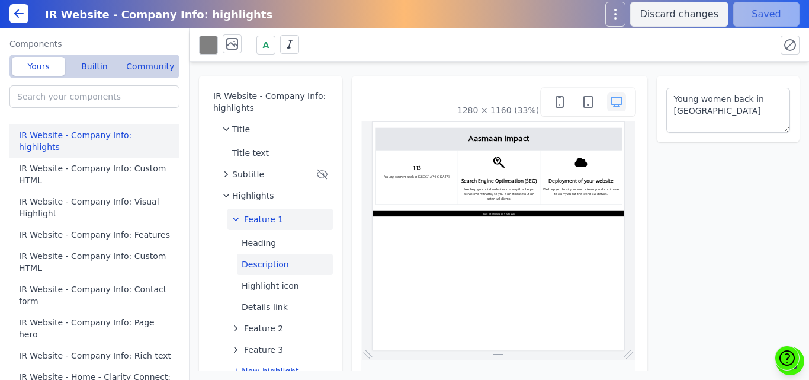
click at [246, 217] on span "Feature 1" at bounding box center [263, 219] width 39 height 12
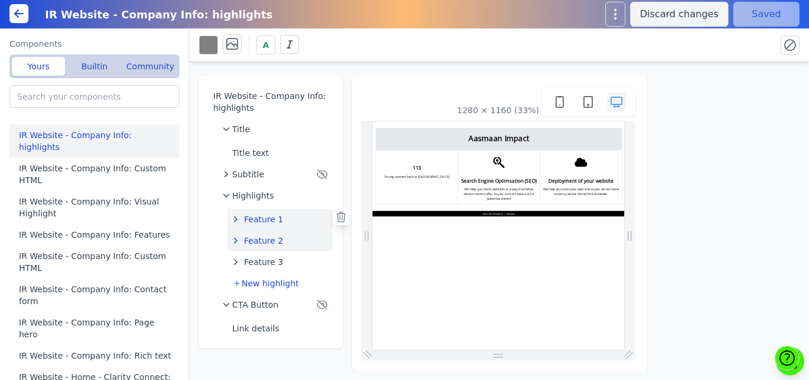
click at [250, 240] on span "Feature 2" at bounding box center [263, 241] width 39 height 12
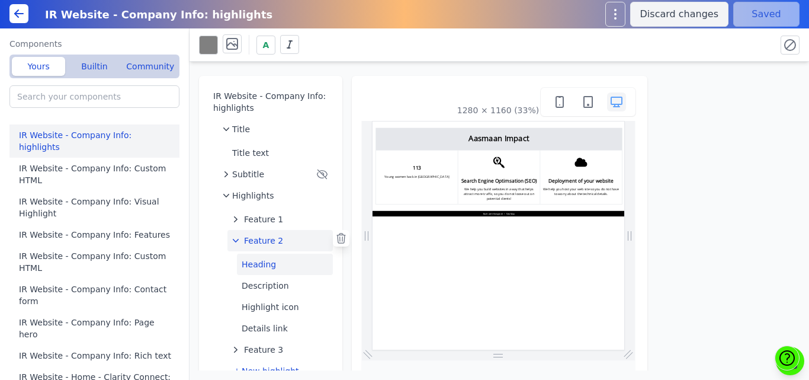
click at [252, 265] on button "Heading" at bounding box center [285, 264] width 96 height 21
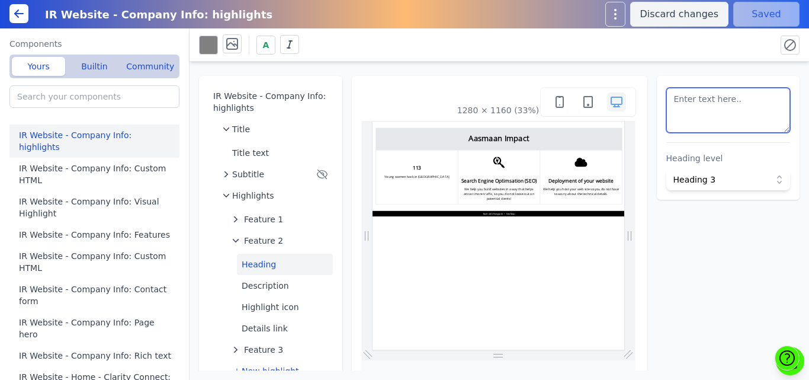
drag, startPoint x: 697, startPoint y: 115, endPoint x: 667, endPoint y: 100, distance: 33.4
click at [667, 100] on textarea at bounding box center [729, 110] width 124 height 45
paste textarea "INR 15,00,000/-"
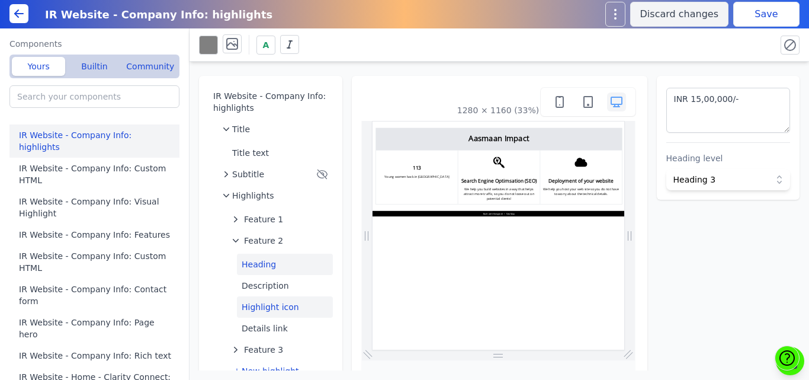
click at [267, 305] on button "Highlight icon" at bounding box center [285, 306] width 96 height 21
type textarea "<svg viewbox="0 0 460 512" xmlns="[URL][DOMAIN_NAME]"> <path d="M220.6 130.3l-6…"
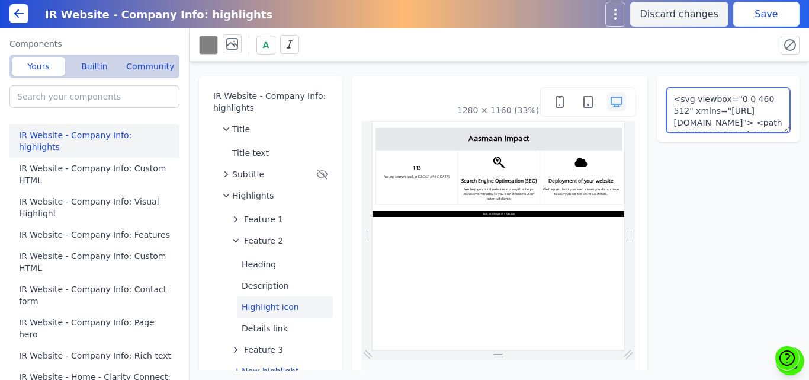
click at [683, 110] on textarea "<svg viewbox="0 0 460 512" xmlns="[URL][DOMAIN_NAME]"> <path d="M220.6 130.3l-6…" at bounding box center [729, 110] width 124 height 45
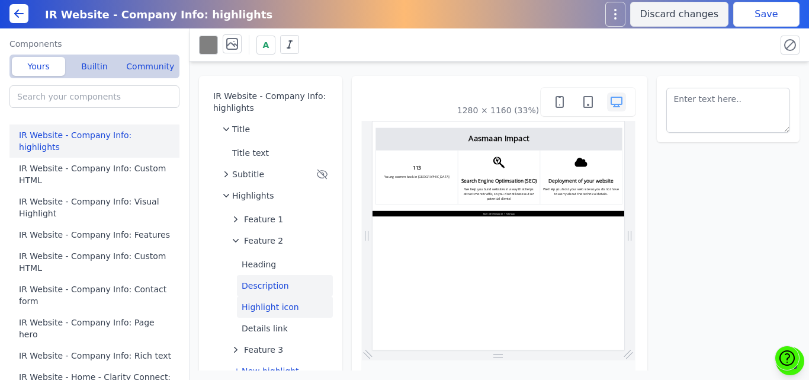
click at [268, 281] on button "Description" at bounding box center [285, 285] width 96 height 21
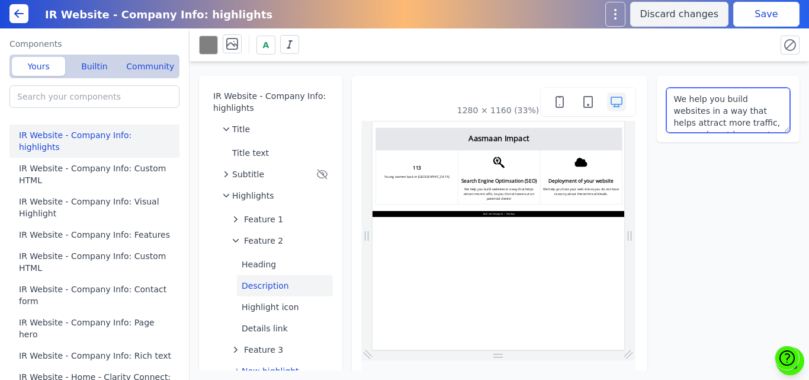
click at [697, 121] on textarea "We help you build websites in a way that helps attract more traffic, so you do …" at bounding box center [729, 110] width 124 height 45
paste textarea "INR 15,00,000/-"
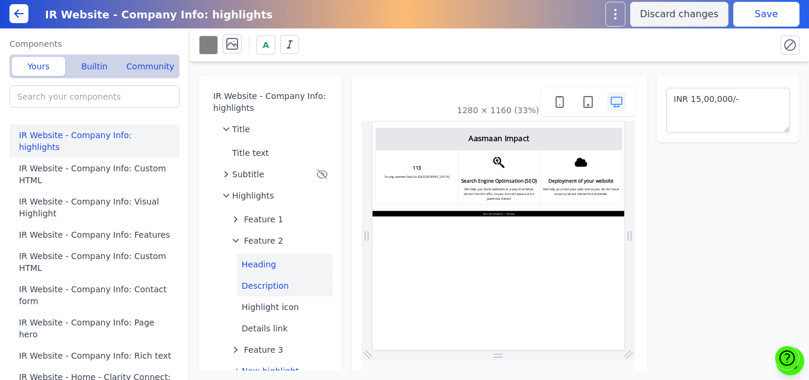
click at [263, 263] on button "Heading" at bounding box center [285, 264] width 96 height 21
click at [267, 282] on button "Description" at bounding box center [285, 285] width 96 height 21
click at [706, 112] on textarea "INR 15,00,000/-" at bounding box center [729, 110] width 124 height 45
paste textarea "Sponsorship amount disbursed"
click at [750, 12] on button "Save" at bounding box center [767, 14] width 66 height 25
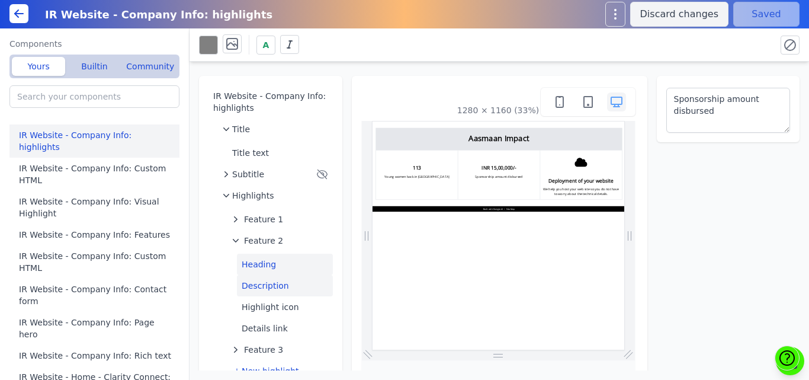
click at [266, 264] on button "Heading" at bounding box center [285, 264] width 96 height 21
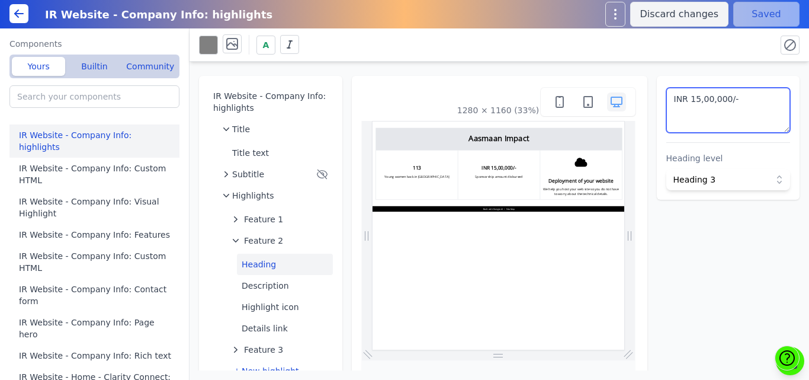
drag, startPoint x: 731, startPoint y: 97, endPoint x: 697, endPoint y: 101, distance: 34.0
click at [697, 101] on textarea "INR 15,00,000/-" at bounding box center [729, 110] width 124 height 45
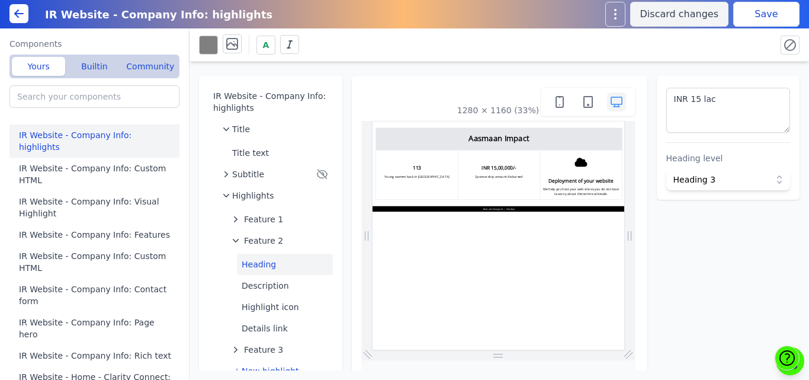
click at [731, 58] on div "A" at bounding box center [500, 44] width 620 height 33
click at [758, 12] on button "Save" at bounding box center [767, 14] width 66 height 25
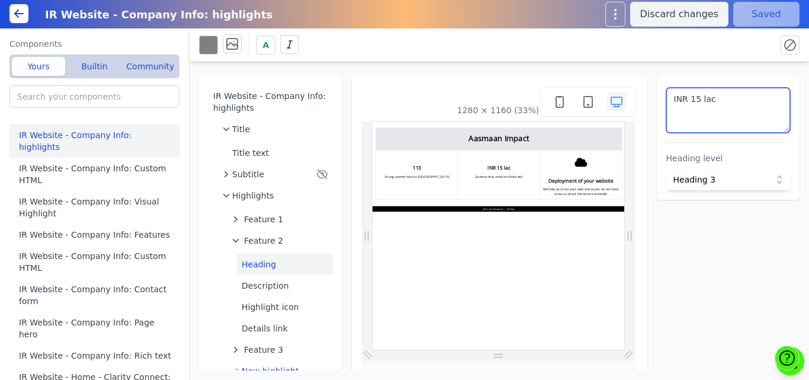
drag, startPoint x: 712, startPoint y: 100, endPoint x: 665, endPoint y: 97, distance: 46.9
click at [667, 97] on textarea "INR 15 lac" at bounding box center [729, 110] width 124 height 45
click at [718, 92] on textarea "INR 15 lac" at bounding box center [729, 110] width 124 height 45
type textarea "INR 15 lakhs"
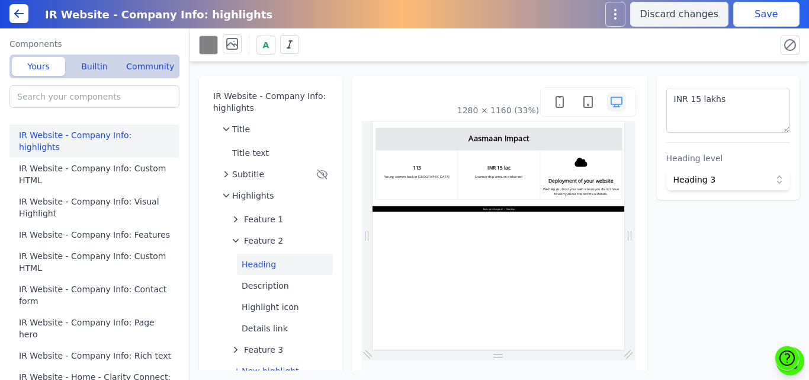
click at [731, 60] on div "A" at bounding box center [500, 44] width 620 height 33
click at [764, 8] on button "Save" at bounding box center [767, 14] width 66 height 25
click at [258, 243] on span "Feature 2" at bounding box center [263, 241] width 39 height 12
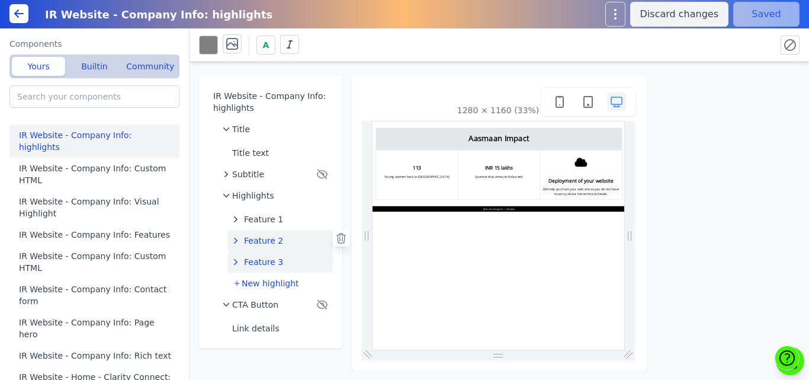
click at [258, 262] on span "Feature 3" at bounding box center [263, 262] width 39 height 12
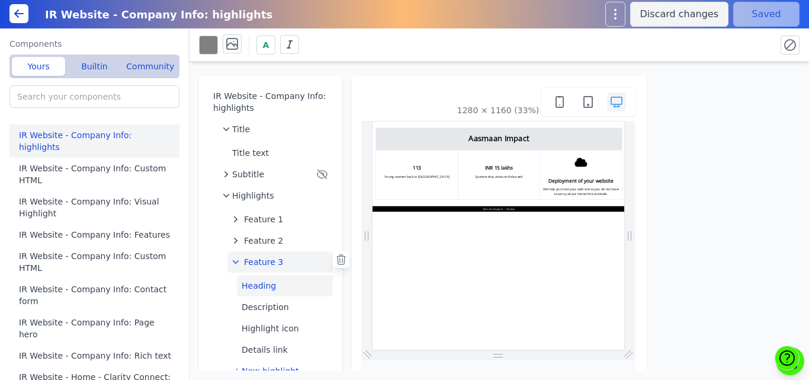
click at [260, 285] on button "Heading" at bounding box center [285, 285] width 96 height 21
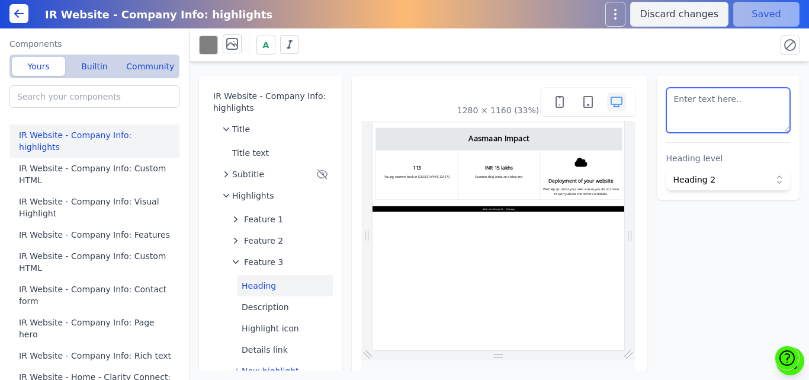
click at [726, 114] on textarea at bounding box center [729, 110] width 124 height 45
paste textarea "40%"
type textarea "40%"
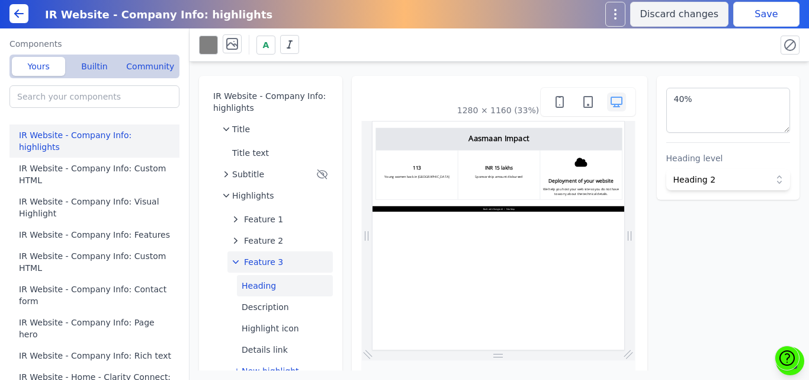
click at [261, 260] on span "Feature 3" at bounding box center [263, 262] width 39 height 12
click at [260, 263] on span "Feature 3" at bounding box center [263, 262] width 39 height 12
click at [257, 309] on button "Description" at bounding box center [285, 306] width 96 height 21
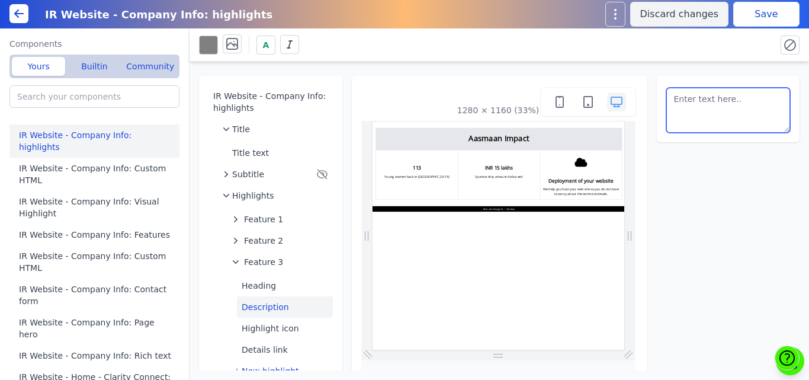
click at [680, 110] on textarea at bounding box center [729, 110] width 124 height 45
click at [696, 108] on textarea at bounding box center [729, 110] width 124 height 45
paste textarea "Young Women Earning while Learning"
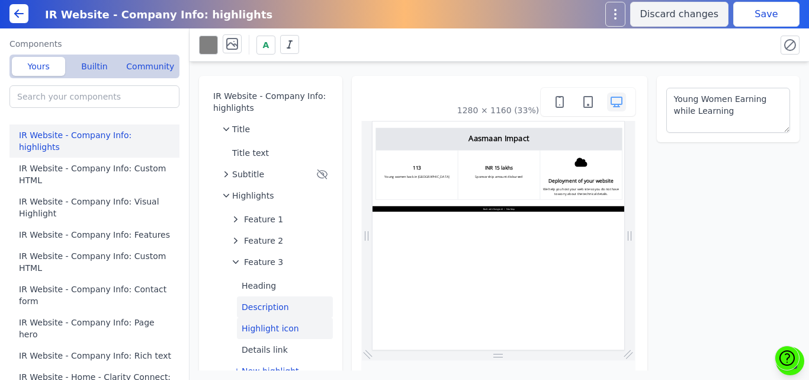
click at [270, 326] on button "Highlight icon" at bounding box center [285, 328] width 96 height 21
type textarea "<svg viewbox="0 0 640 512" xmlns="http://www.w3.org/2000/svg"> <path d="M0 336c…"
click at [323, 326] on button "Highlight icon" at bounding box center [285, 328] width 96 height 21
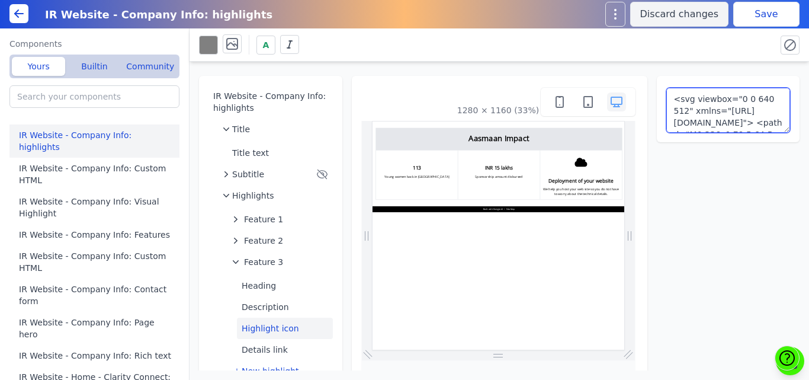
click at [697, 110] on textarea "<svg viewbox="0 0 640 512" xmlns="http://www.w3.org/2000/svg"> <path d="M0 336c…" at bounding box center [729, 110] width 124 height 45
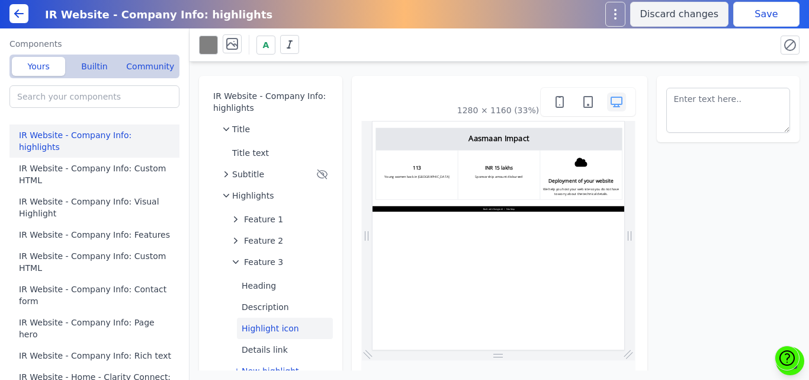
click at [747, 10] on button "Save" at bounding box center [767, 14] width 66 height 25
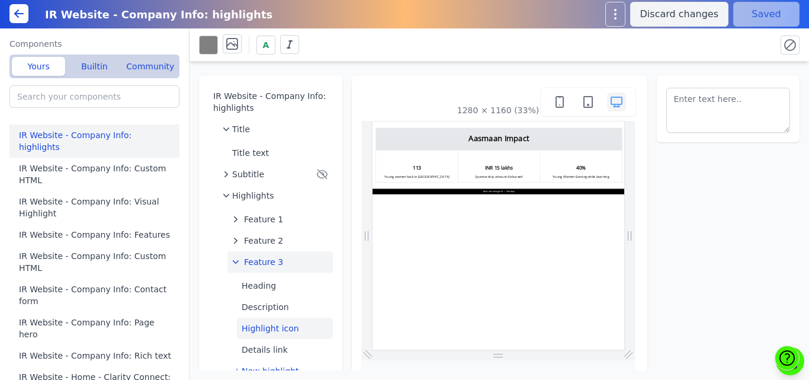
click at [262, 261] on span "Feature 3" at bounding box center [263, 262] width 39 height 12
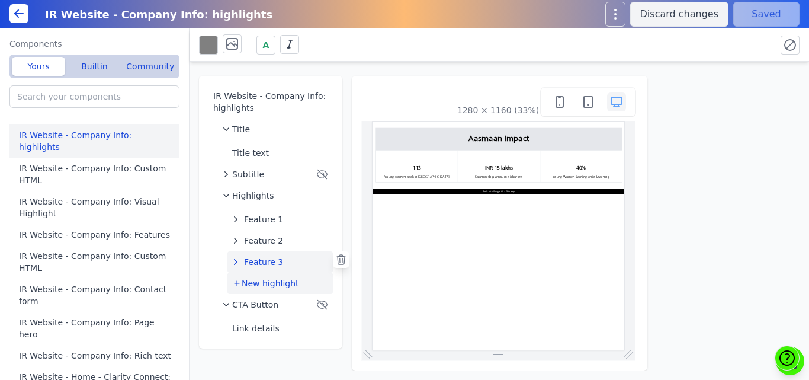
click at [264, 281] on span "New highlight" at bounding box center [270, 283] width 57 height 12
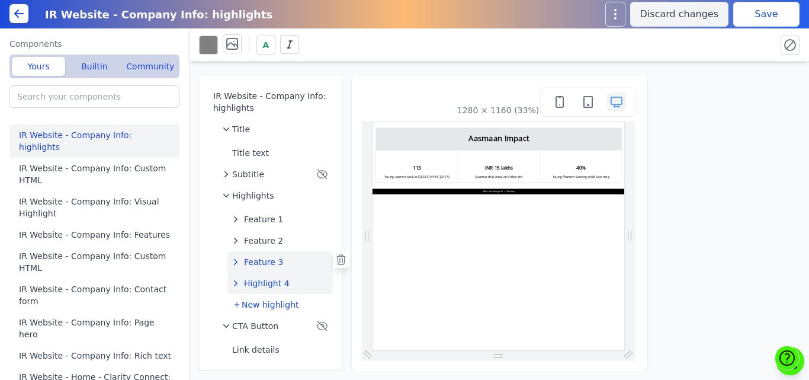
click at [266, 280] on span "Highlight 4" at bounding box center [267, 283] width 46 height 12
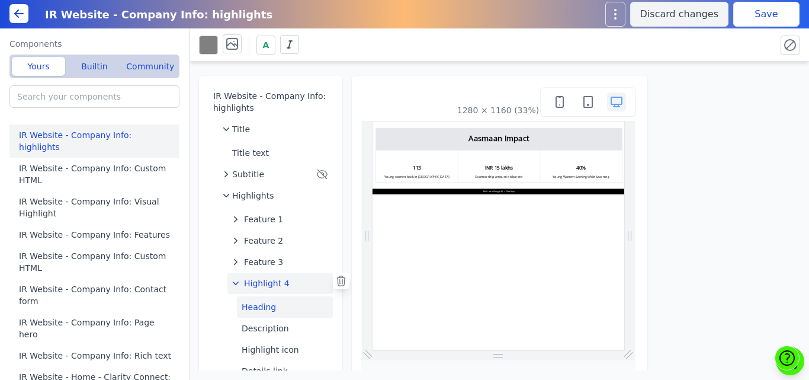
click at [249, 305] on button "Heading" at bounding box center [285, 306] width 96 height 21
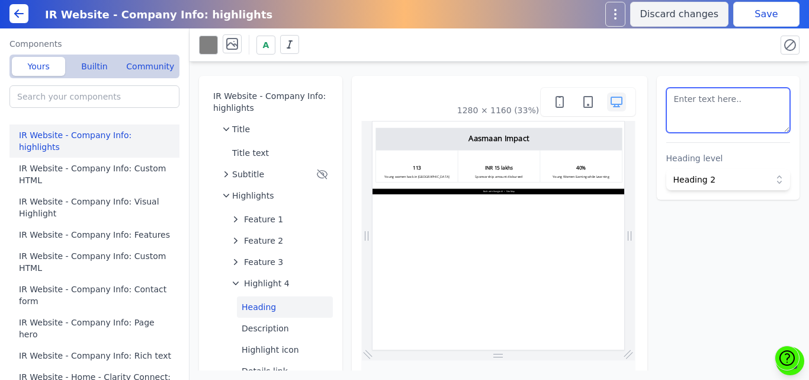
click at [689, 104] on textarea at bounding box center [729, 110] width 124 height 45
paste textarea "70%"
type textarea "70%"
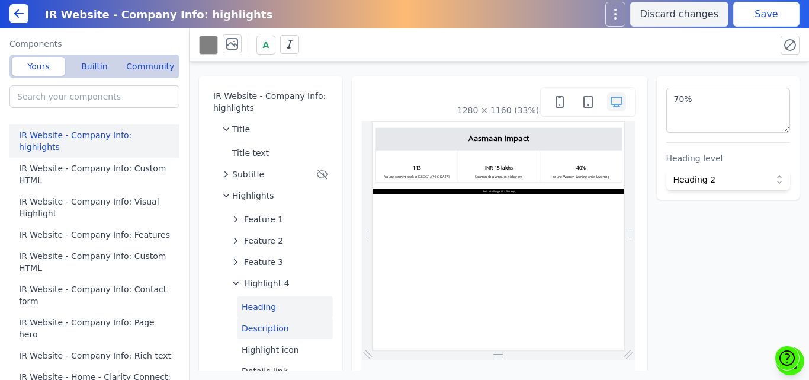
click at [265, 326] on button "Description" at bounding box center [285, 328] width 96 height 21
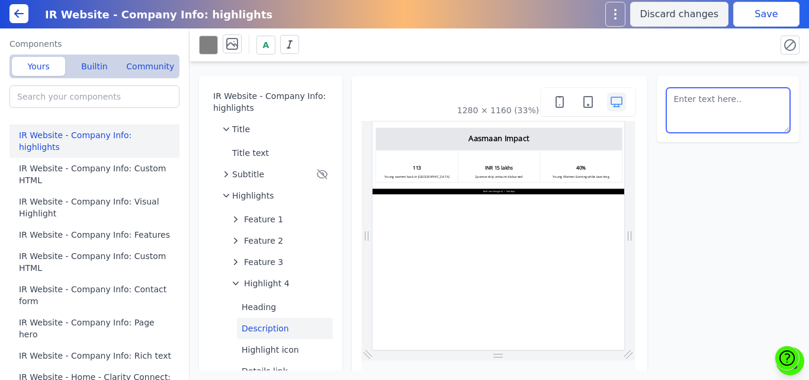
click at [710, 111] on textarea at bounding box center [729, 110] width 124 height 45
paste textarea "Keen to become a changemaker"
click at [753, 14] on button "Save" at bounding box center [767, 14] width 66 height 25
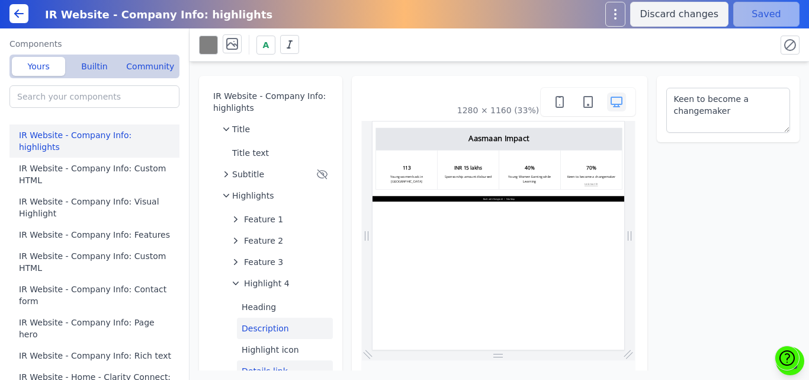
click at [262, 364] on button "Details link" at bounding box center [285, 370] width 96 height 21
type textarea "Link text"
select select "_self"
select select
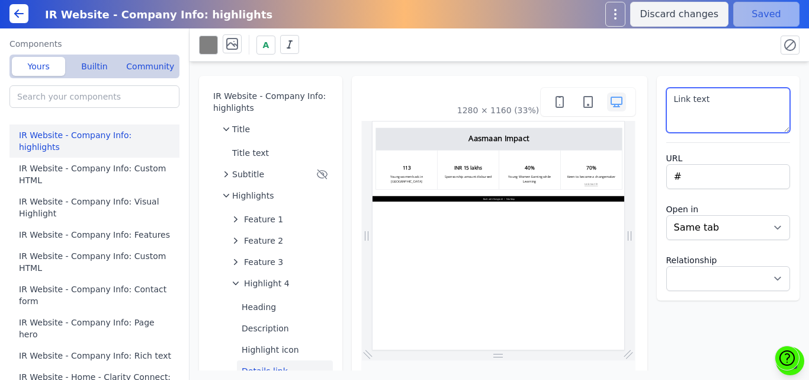
drag, startPoint x: 739, startPoint y: 124, endPoint x: 625, endPoint y: 105, distance: 115.3
click at [625, 105] on div "IR Website - Company Info: highlights Title Title text Subtitle Highlights Feat…" at bounding box center [500, 216] width 620 height 309
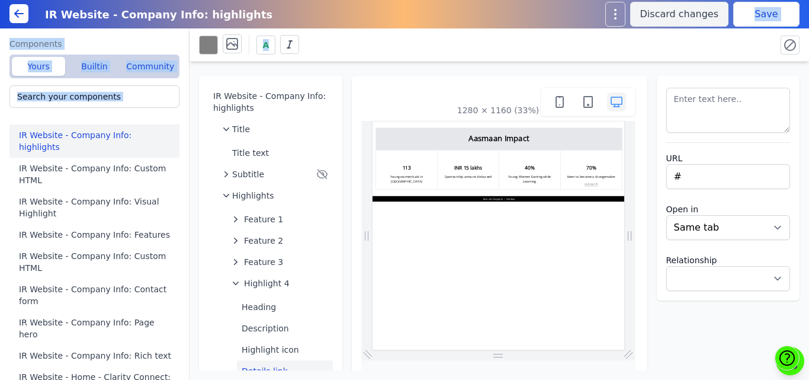
drag, startPoint x: 721, startPoint y: 51, endPoint x: 751, endPoint y: 22, distance: 41.5
click at [751, 22] on div "IR Website - Company Info: highlights Discard changes Save Components Yours Bui…" at bounding box center [404, 190] width 809 height 380
click at [751, 22] on button "Save" at bounding box center [767, 14] width 66 height 25
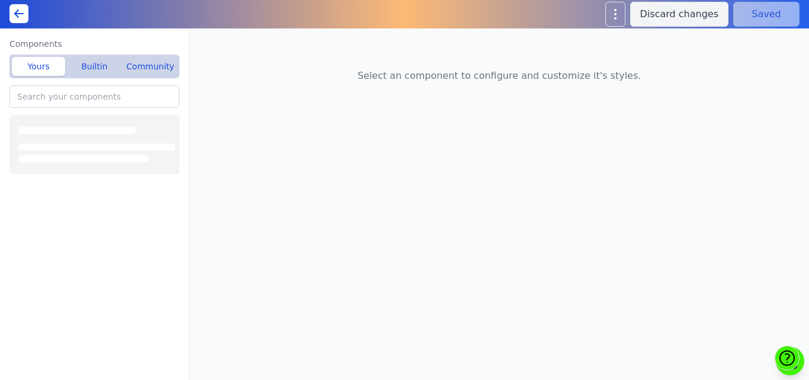
type input "IR Website - Company Info: Visual Highlight"
type input "IR Website - Company Info: Features"
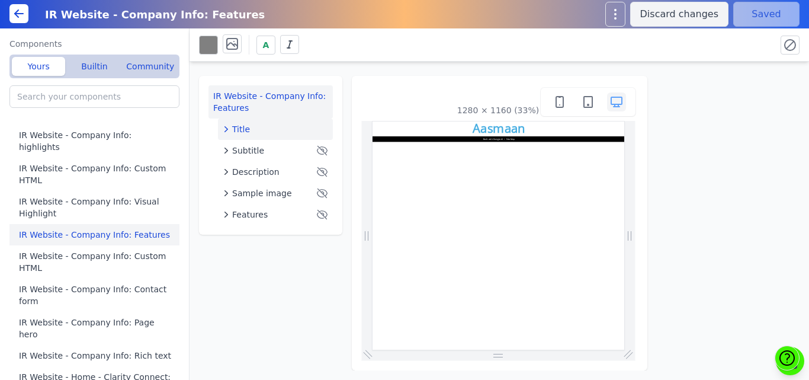
click at [236, 126] on span "Title" at bounding box center [241, 129] width 18 height 12
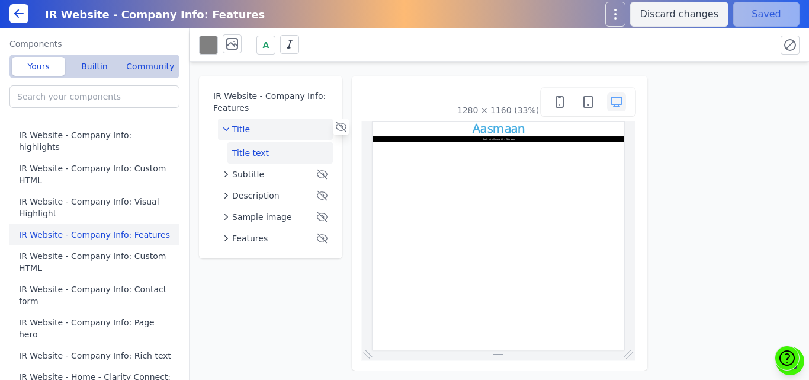
click at [292, 152] on button "Title text" at bounding box center [280, 152] width 105 height 21
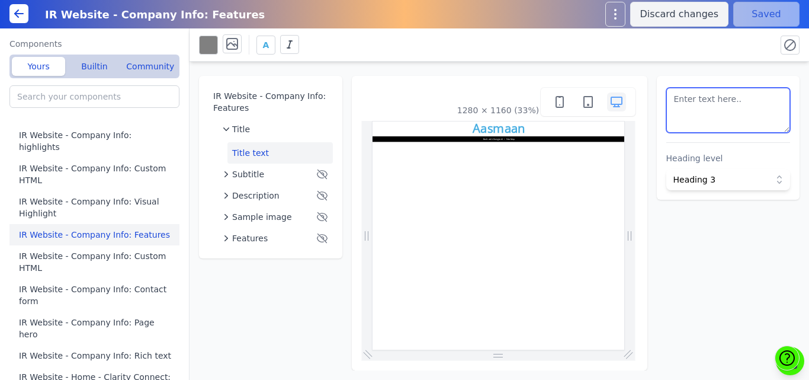
click at [689, 122] on textarea at bounding box center [729, 110] width 124 height 45
paste textarea "<h1 style=" text-align: center; margin-top: 20px; margin-bottom: 20px;color: #0…"
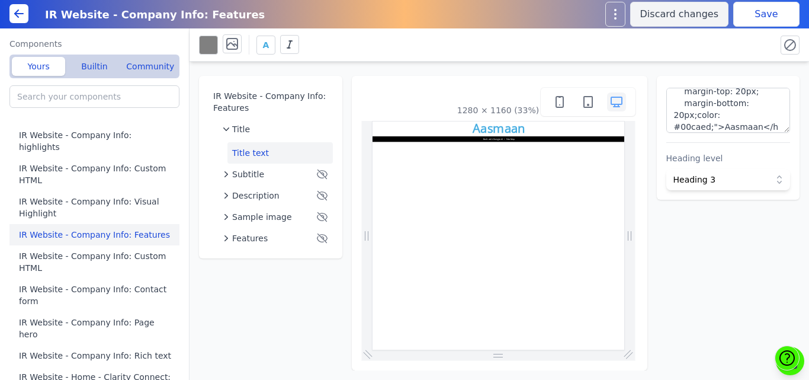
click at [745, 37] on div "A" at bounding box center [483, 44] width 568 height 21
click at [752, 13] on button "Save" at bounding box center [767, 14] width 66 height 25
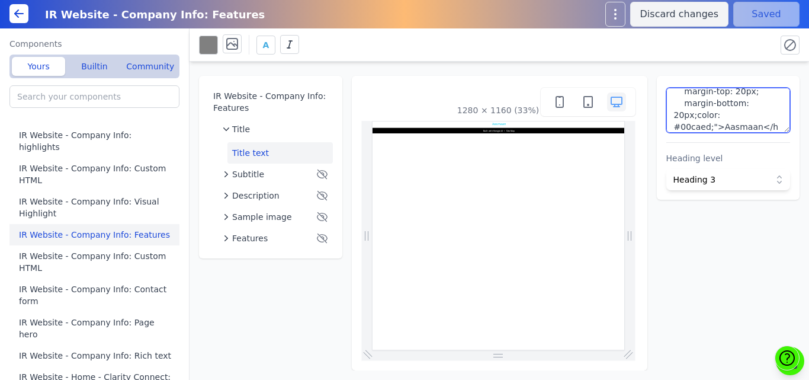
scroll to position [0, 0]
drag, startPoint x: 713, startPoint y: 126, endPoint x: 668, endPoint y: 84, distance: 61.6
click at [668, 84] on div "<h1 style=" text-align: center; margin-top: 20px; margin-bottom: 20px;color: #0…" at bounding box center [728, 138] width 143 height 124
click at [742, 101] on textarea "Aasmaan</h1" at bounding box center [729, 110] width 124 height 45
type textarea "Aasmaan"
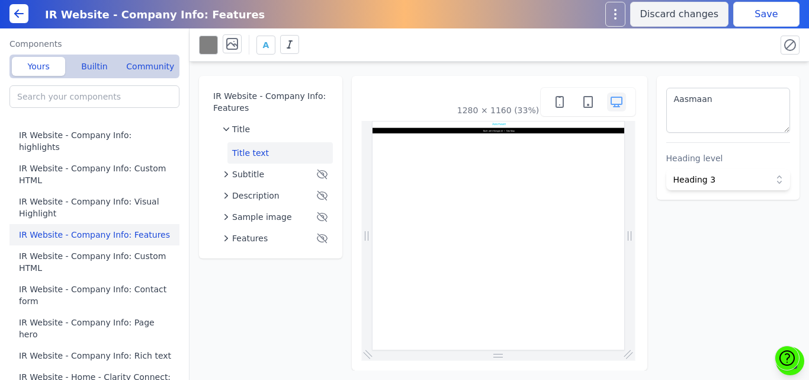
click at [700, 52] on div "A" at bounding box center [483, 44] width 568 height 21
click at [734, 25] on button "Save" at bounding box center [767, 14] width 66 height 25
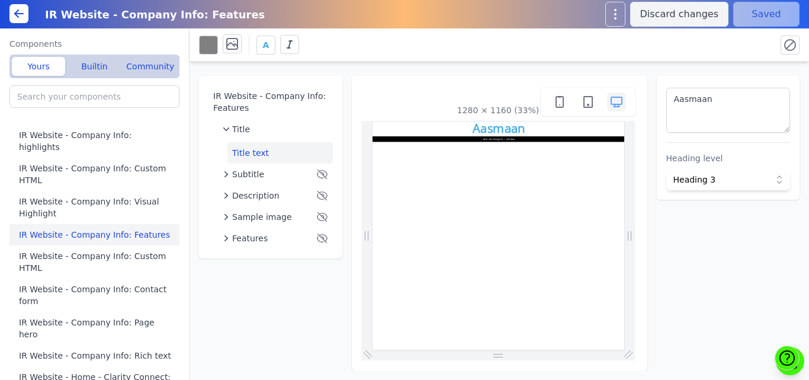
click at [14, 15] on icon at bounding box center [19, 14] width 14 height 14
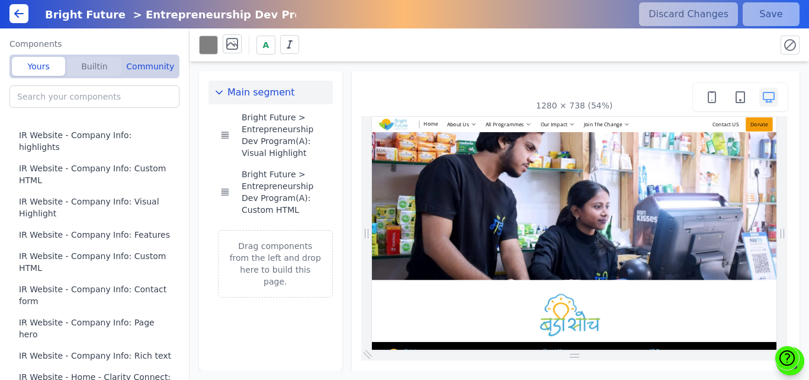
click at [87, 70] on button "Builtin" at bounding box center [94, 66] width 53 height 19
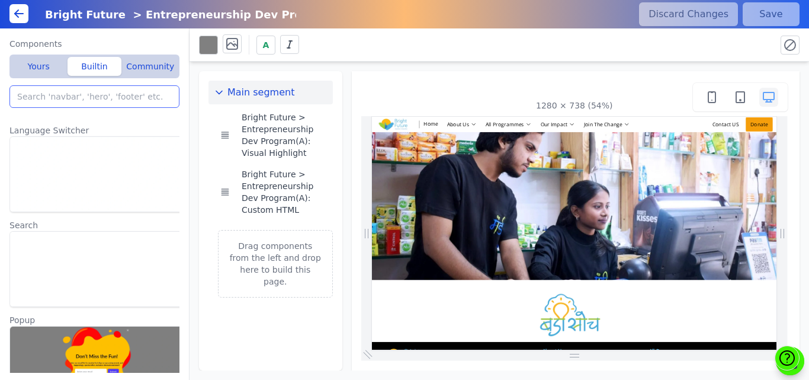
click at [64, 97] on input "search" at bounding box center [94, 96] width 170 height 23
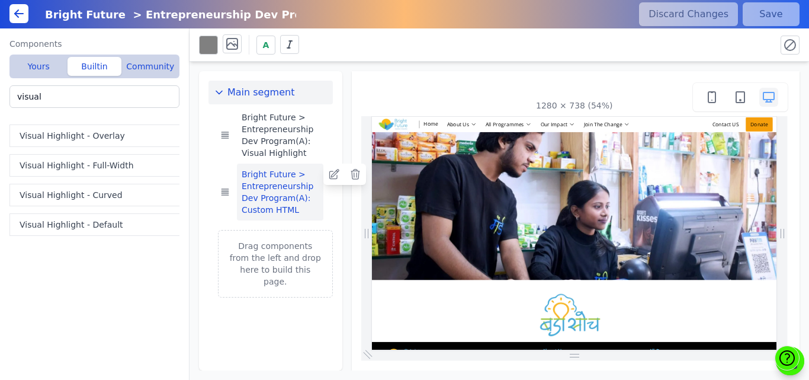
click at [287, 187] on button "Bright Future > Entrepreneurship Dev Program(A): Custom HTML" at bounding box center [280, 192] width 87 height 57
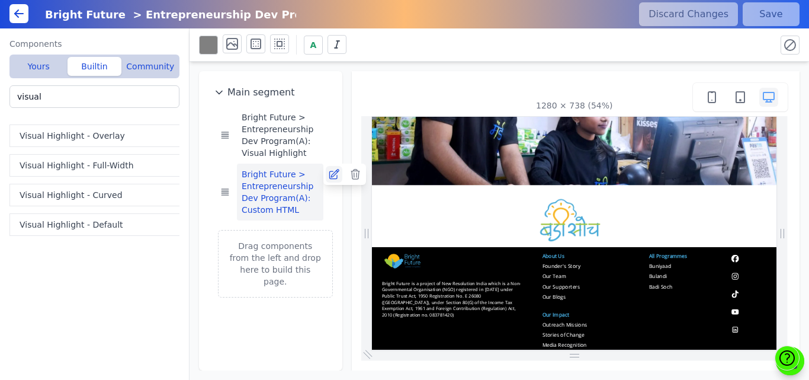
click at [330, 178] on icon at bounding box center [333, 173] width 9 height 9
click at [352, 73] on div "1280 × 738 (54%)" at bounding box center [576, 220] width 449 height 299
click at [331, 174] on icon at bounding box center [334, 174] width 12 height 12
click at [347, 107] on div "Main segment Bright Future > Entrepreneurship Dev Program(A): Visual Highlight …" at bounding box center [500, 216] width 620 height 309
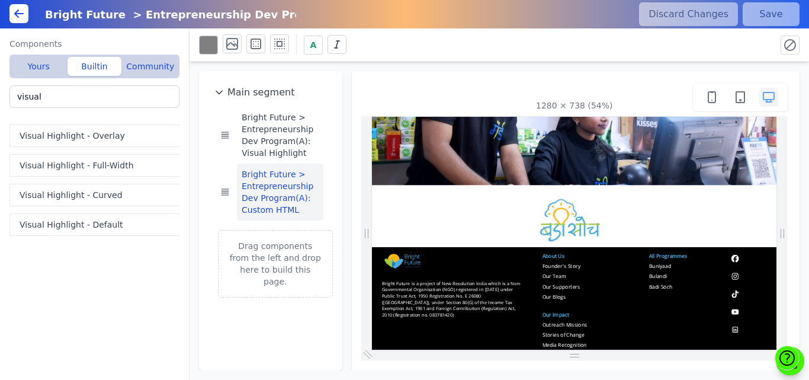
click at [262, 274] on p "Drag components from the left and drop here to build this page." at bounding box center [275, 263] width 95 height 47
click at [101, 86] on input "visual" at bounding box center [94, 96] width 170 height 23
type input "v"
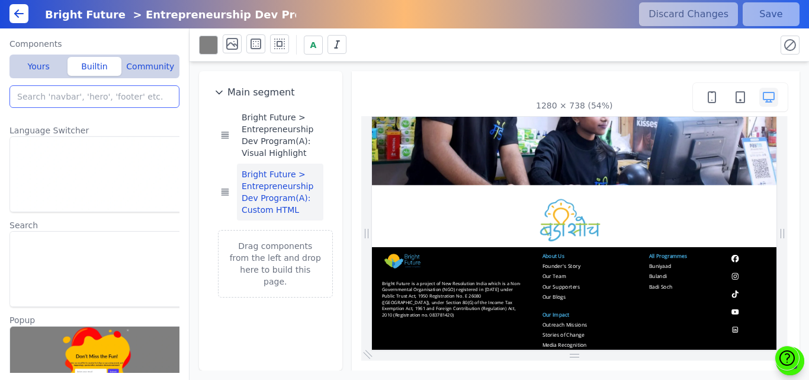
click at [71, 98] on input "search" at bounding box center [94, 96] width 170 height 23
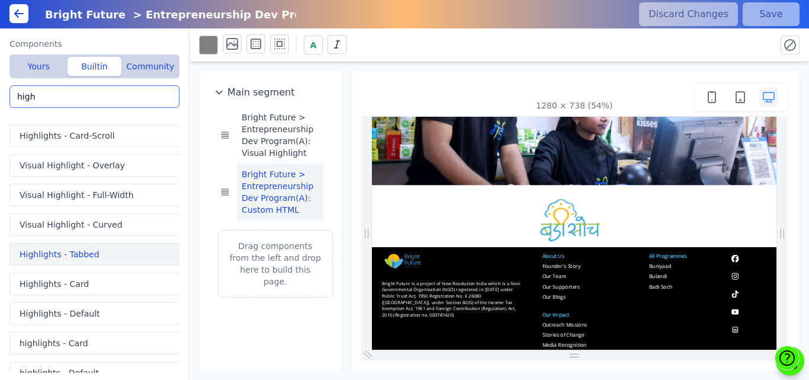
type input "high"
click at [49, 254] on button "Highlights - Tabbed" at bounding box center [96, 254] width 175 height 23
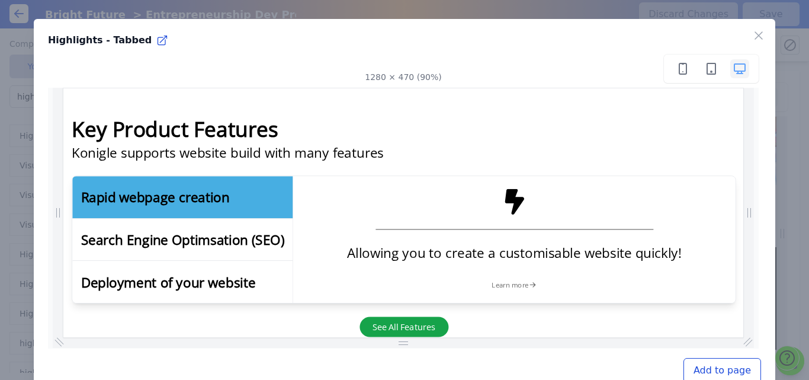
scroll to position [0, 0]
click at [752, 30] on icon "button" at bounding box center [759, 35] width 14 height 14
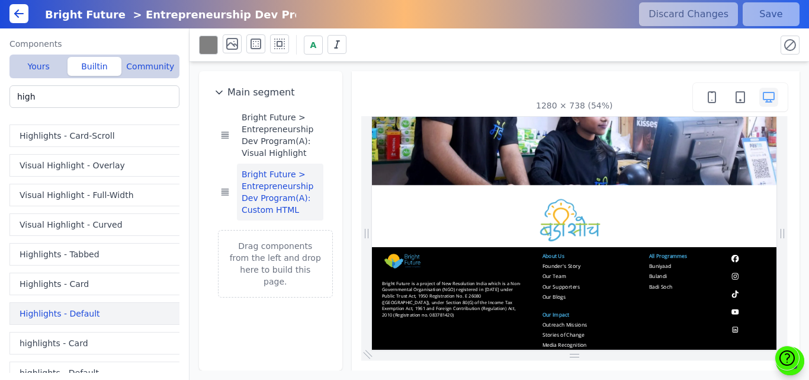
click at [55, 308] on button "Highlights - Default" at bounding box center [96, 313] width 175 height 23
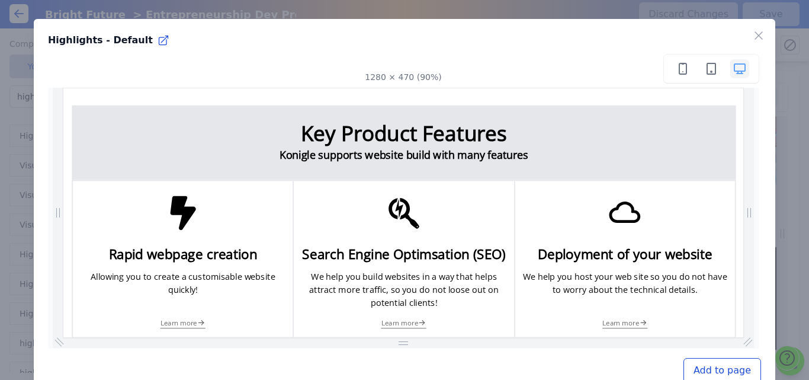
click at [702, 368] on button "Add to page" at bounding box center [723, 370] width 78 height 25
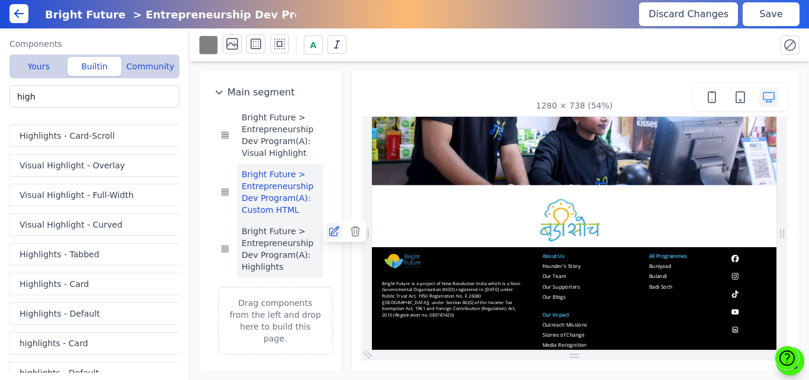
click at [334, 231] on icon at bounding box center [334, 231] width 12 height 12
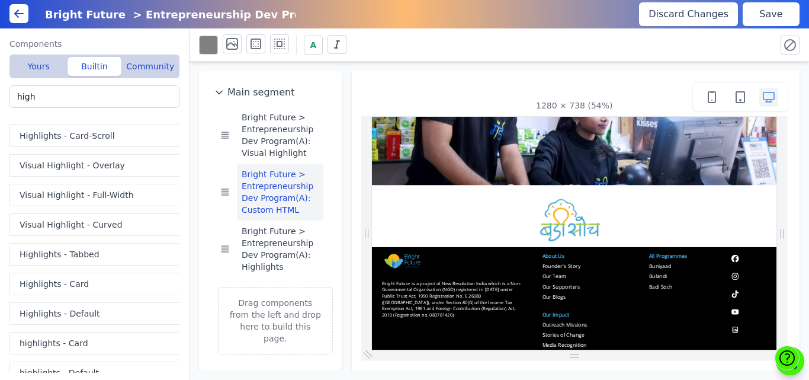
click at [751, 17] on button "Save" at bounding box center [771, 14] width 57 height 24
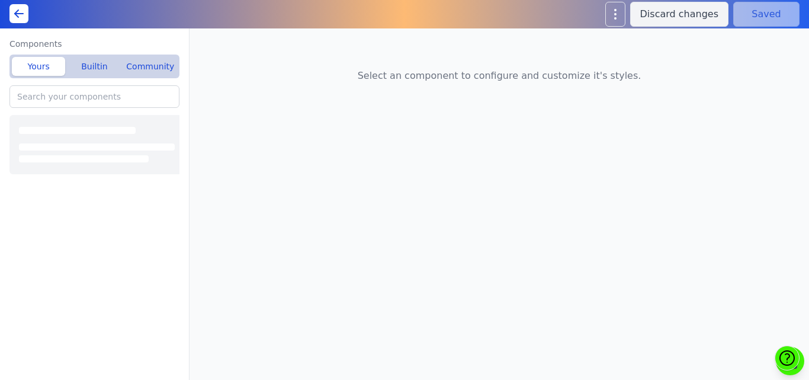
type input "IR Website - Company Info: Custom HTML"
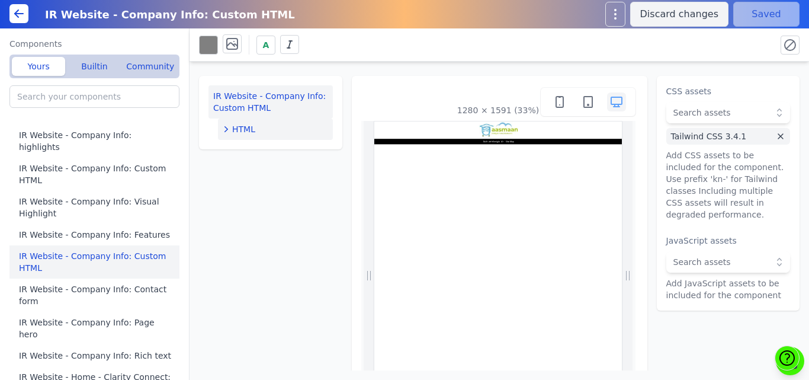
click at [276, 118] on button "HTML" at bounding box center [275, 128] width 115 height 21
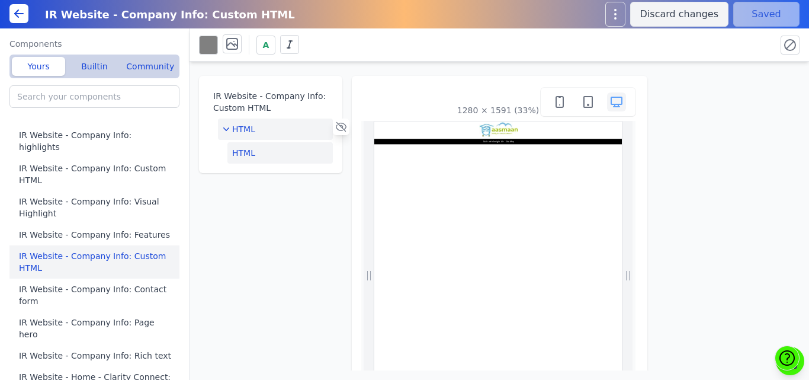
click at [249, 149] on button "HTML" at bounding box center [280, 152] width 105 height 21
click at [719, 92] on button "Edit HTML" at bounding box center [729, 97] width 124 height 24
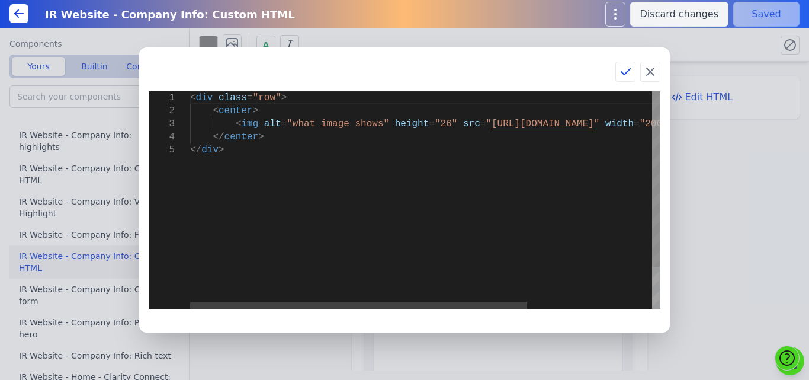
scroll to position [0, 30]
click at [443, 127] on div "< div class = "row" > < center > < img alt = "what image shows" height = "26" s…" at bounding box center [512, 226] width 644 height 270
drag, startPoint x: 378, startPoint y: 122, endPoint x: 432, endPoint y: 124, distance: 54.0
click at [432, 124] on div "< div class = "row" > < center > < img alt = "what image shows" height = "26" s…" at bounding box center [512, 226] width 644 height 270
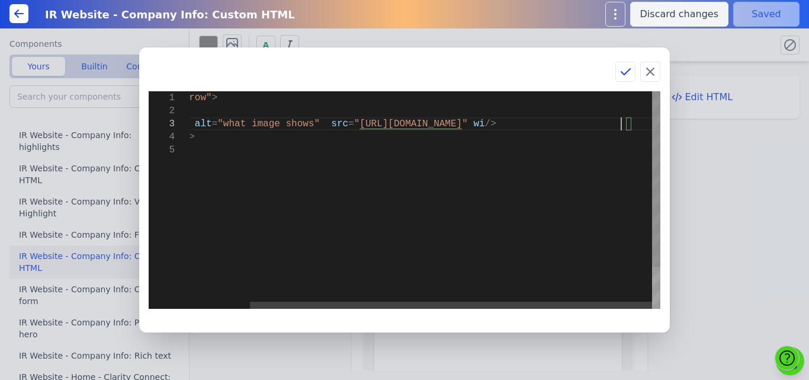
type textarea "<div class="row"> <center> <img alt="what image shows" src="[URL][DOMAIN_NAME]"…"
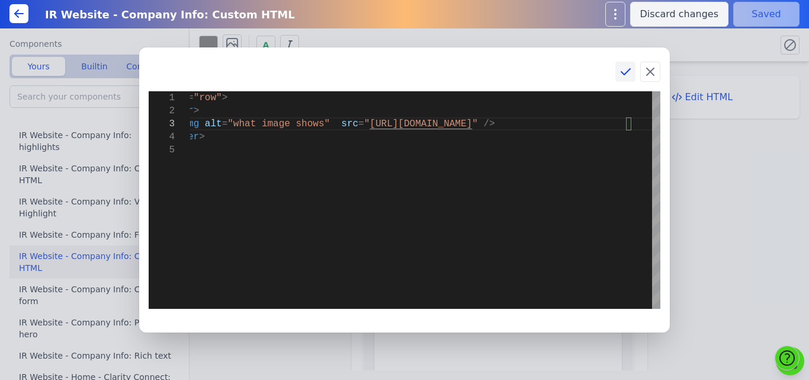
click at [625, 73] on icon at bounding box center [626, 72] width 9 height 6
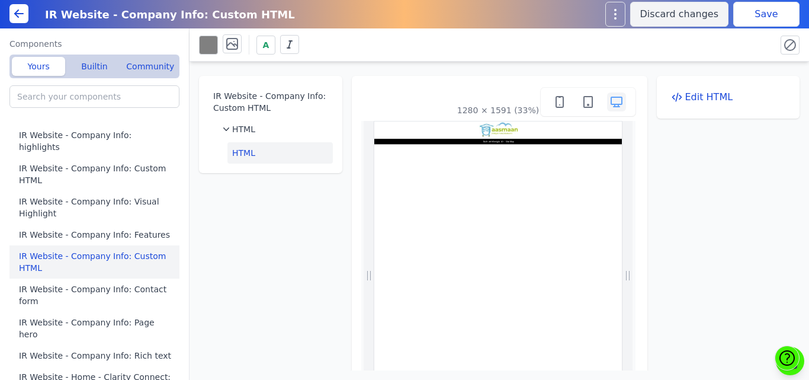
click at [748, 15] on button "Save" at bounding box center [767, 14] width 66 height 25
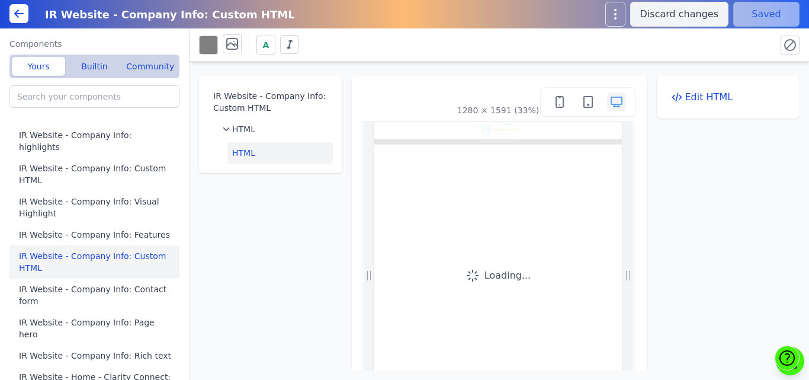
scroll to position [0, 0]
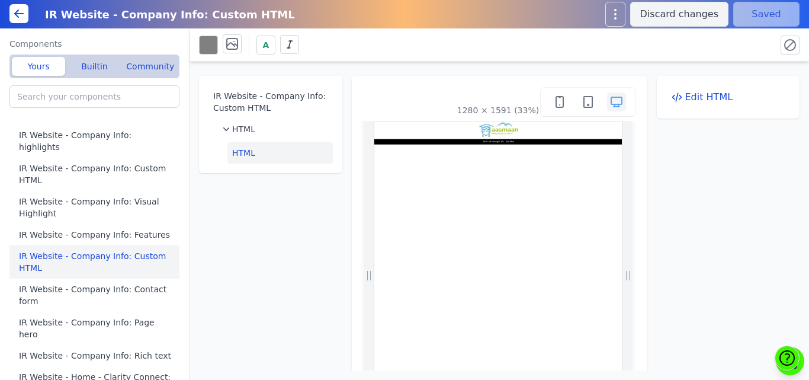
click at [23, 12] on icon at bounding box center [19, 14] width 14 height 14
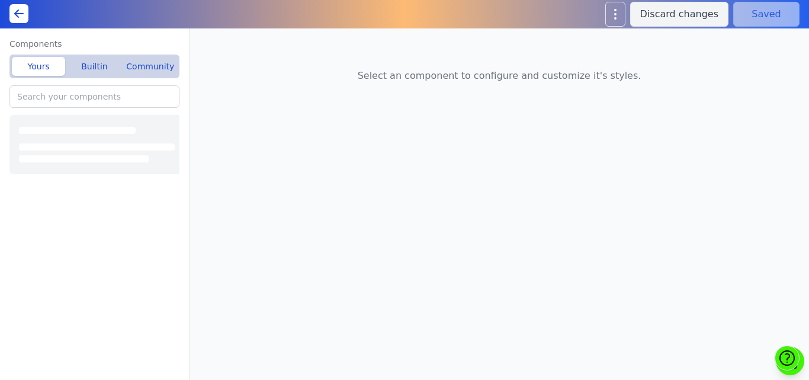
type input "IR Website - Company Info: Visual Highlight"
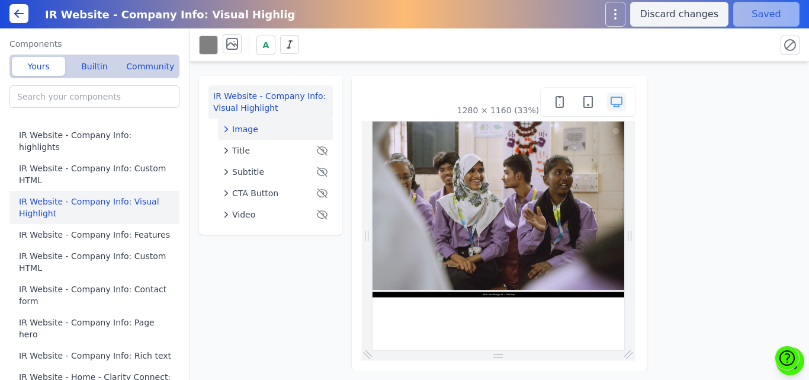
click at [243, 131] on span "Image" at bounding box center [245, 129] width 26 height 12
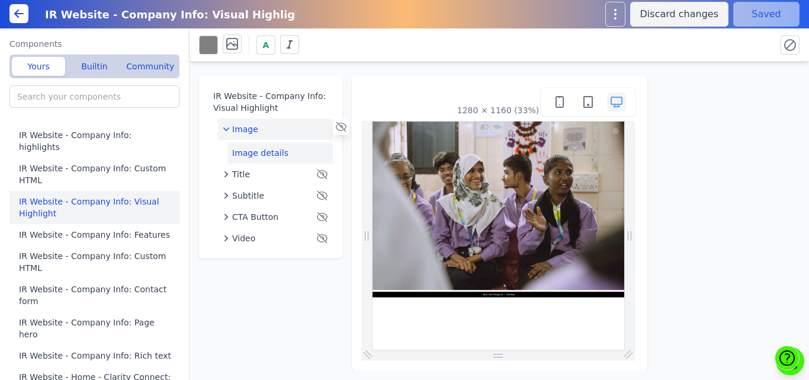
click at [245, 150] on button "Image details" at bounding box center [280, 152] width 105 height 21
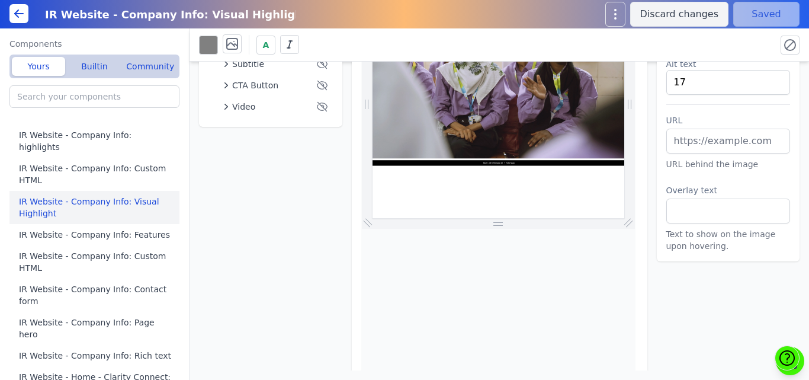
scroll to position [145, 0]
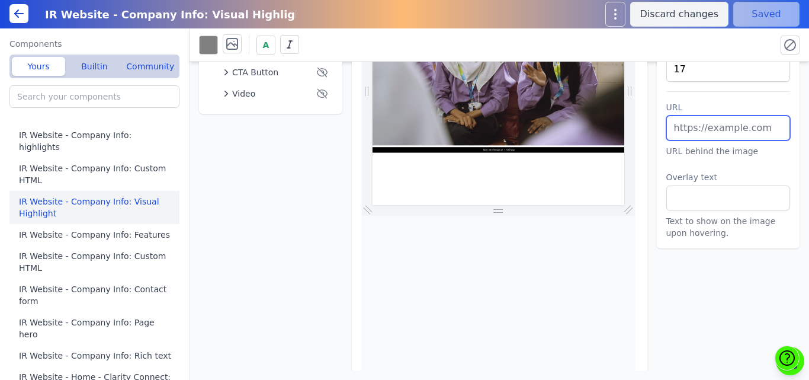
click at [698, 123] on input "text" at bounding box center [729, 128] width 124 height 25
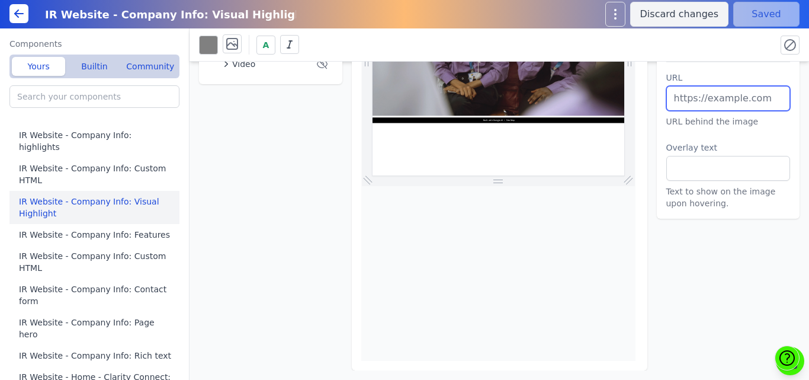
scroll to position [0, 0]
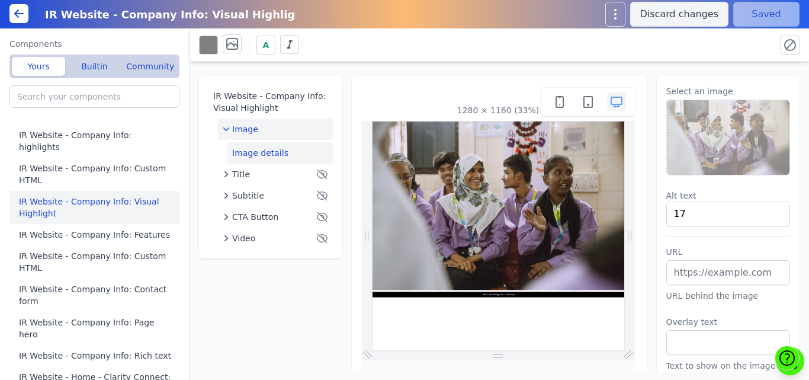
click at [267, 125] on div "Image" at bounding box center [275, 129] width 105 height 12
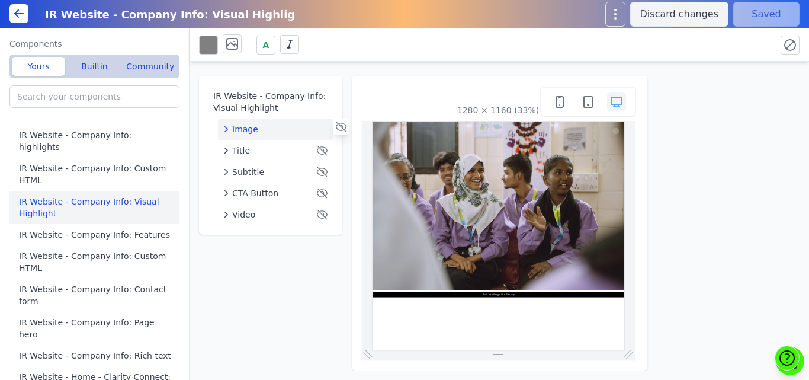
click at [246, 127] on span "Image" at bounding box center [245, 129] width 26 height 12
click at [249, 150] on button "Image details" at bounding box center [280, 152] width 105 height 21
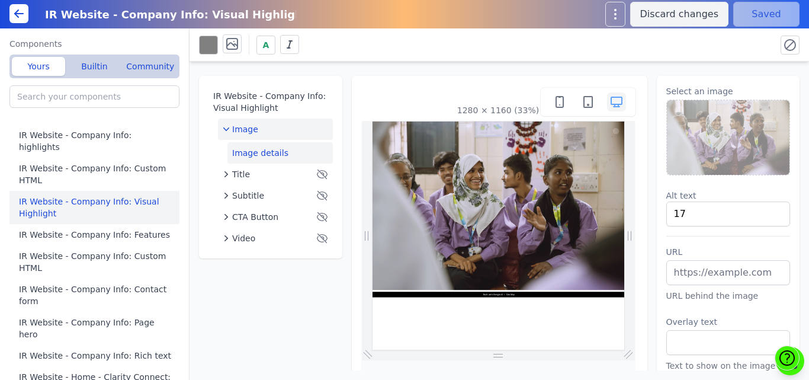
click at [246, 133] on span "Image" at bounding box center [245, 129] width 26 height 12
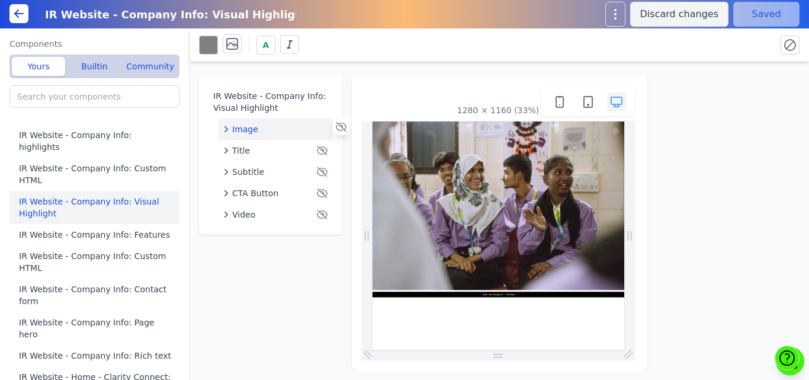
click at [246, 133] on span "Image" at bounding box center [245, 129] width 26 height 12
click at [211, 39] on button at bounding box center [208, 45] width 19 height 19
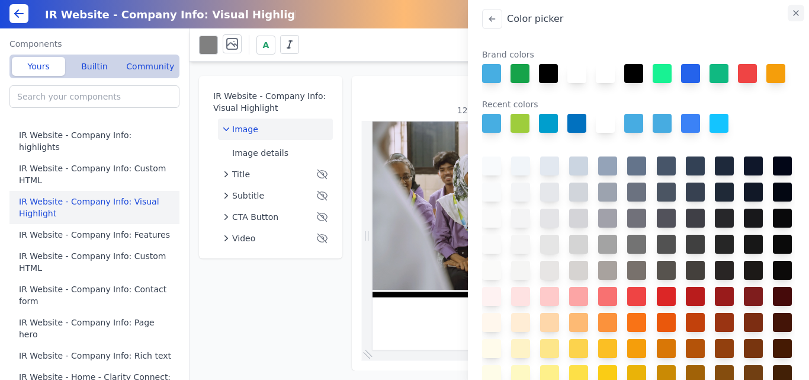
click at [796, 12] on icon "button" at bounding box center [796, 12] width 9 height 9
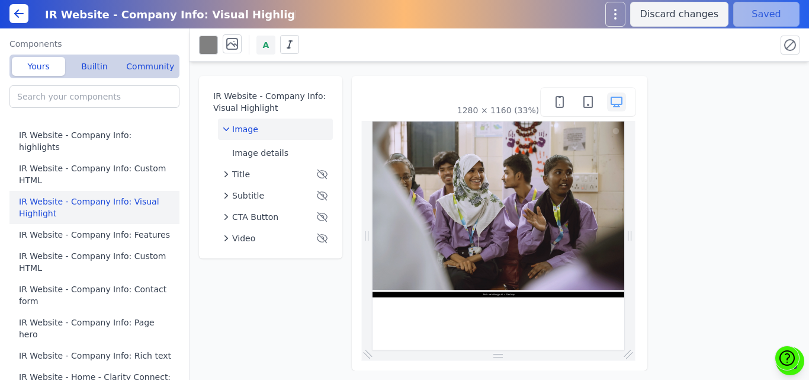
click at [262, 47] on button "A" at bounding box center [266, 45] width 19 height 19
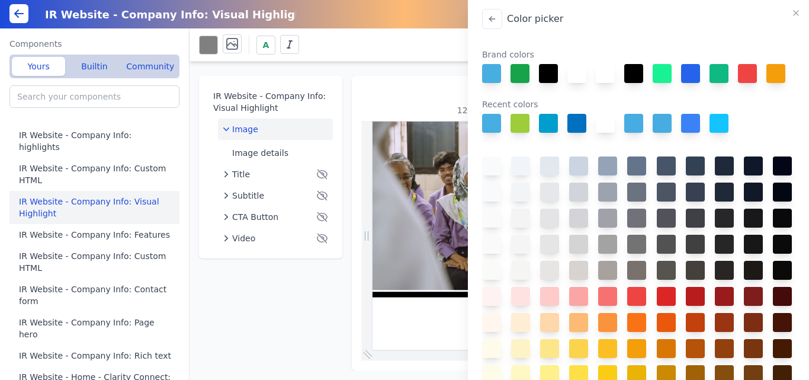
click at [427, 52] on div "Color picker Brand colors Recent colors #000000" at bounding box center [404, 190] width 809 height 380
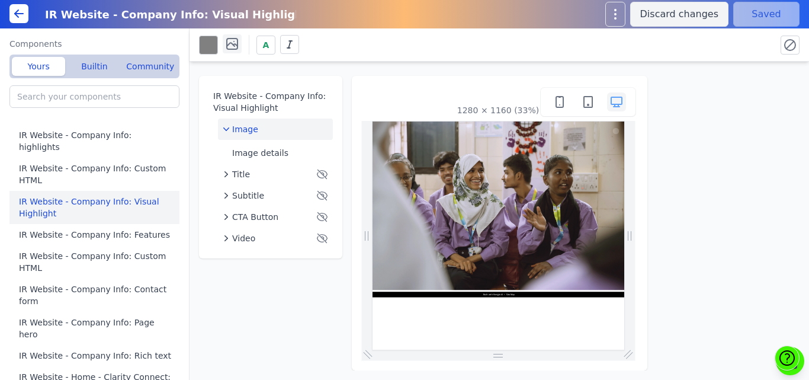
click at [235, 45] on icon at bounding box center [232, 44] width 14 height 14
click at [255, 85] on icon at bounding box center [252, 84] width 27 height 27
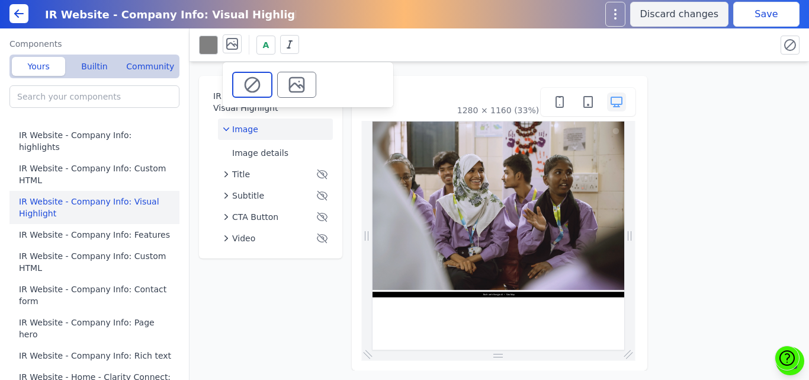
click at [302, 84] on icon at bounding box center [296, 84] width 19 height 19
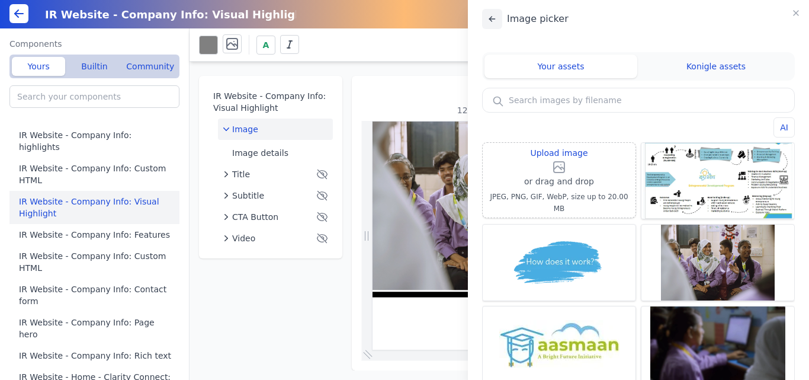
click at [492, 21] on icon at bounding box center [490, 20] width 2 height 2
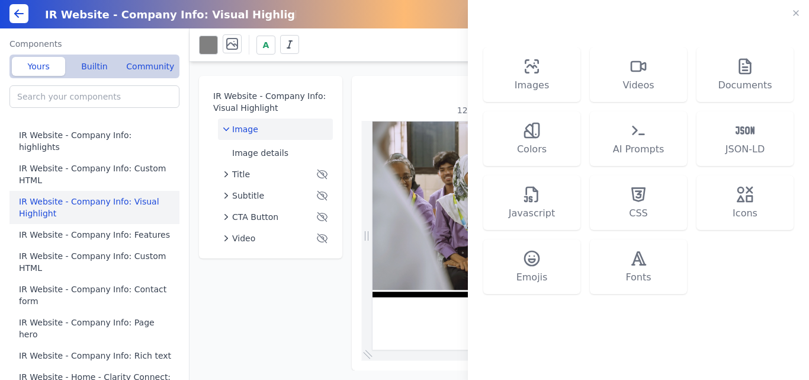
click at [492, 21] on div "Images Videos Documents Colors AI Prompts JSON-LD Javascript CSS Icons Emojis F…" at bounding box center [638, 192] width 313 height 375
click at [796, 11] on icon "button" at bounding box center [796, 12] width 9 height 9
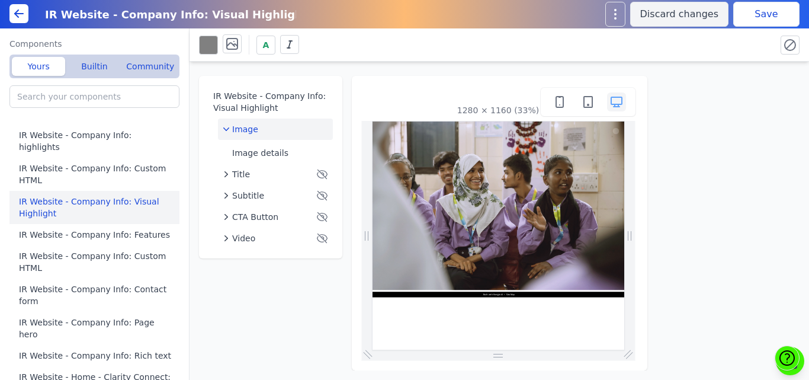
click at [764, 17] on button "Save" at bounding box center [767, 14] width 66 height 25
click at [273, 155] on button "Image details" at bounding box center [280, 152] width 105 height 21
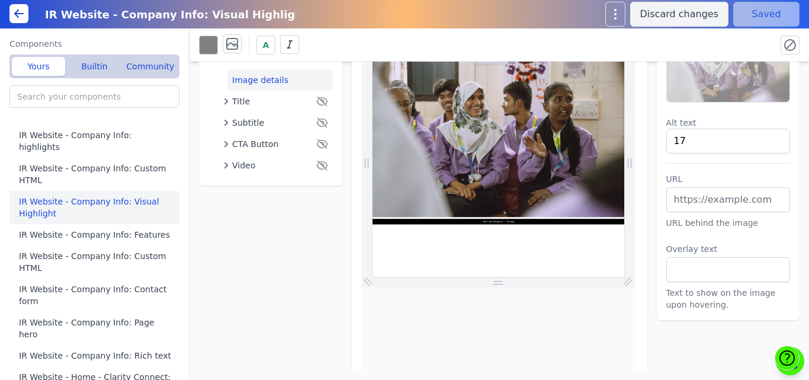
scroll to position [73, 0]
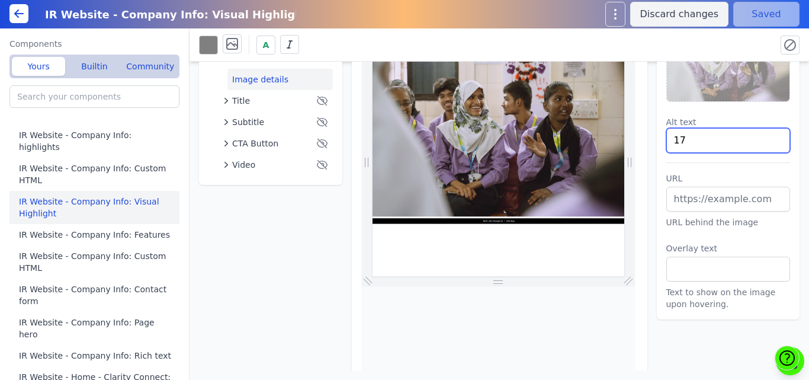
drag, startPoint x: 683, startPoint y: 140, endPoint x: 640, endPoint y: 138, distance: 43.3
click at [640, 138] on div "IR Website - Company Info: Visual Highlight Image Image details Title Subtitle …" at bounding box center [500, 216] width 620 height 309
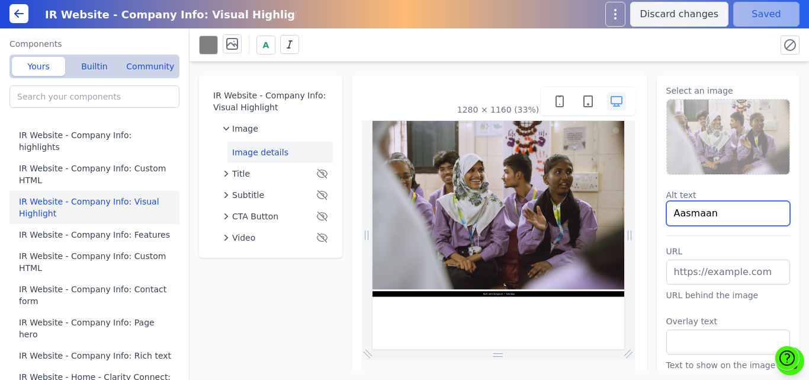
type input "Aasmaan"
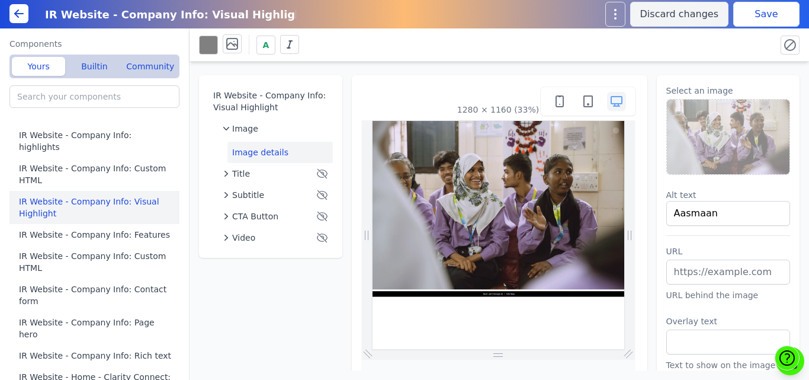
click at [715, 53] on div "A" at bounding box center [483, 44] width 568 height 21
click at [761, 16] on button "Save" at bounding box center [767, 14] width 66 height 25
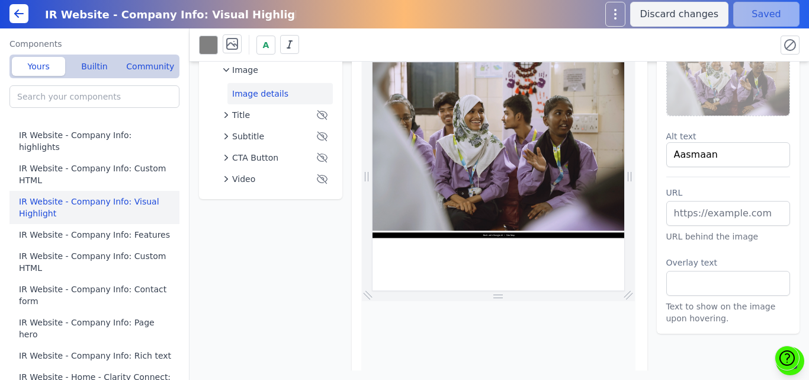
scroll to position [61, 0]
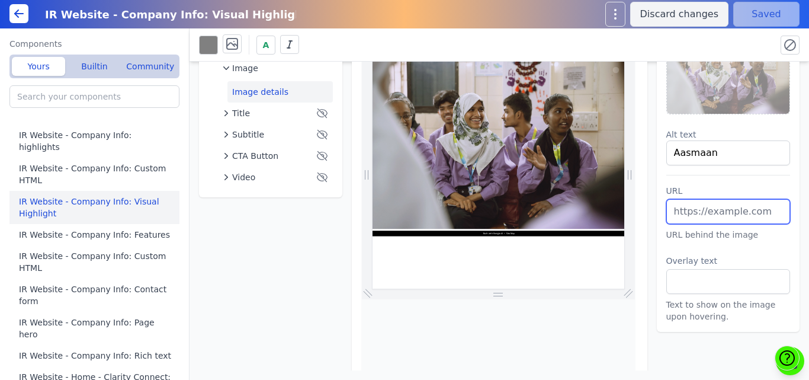
click at [670, 215] on input "text" at bounding box center [729, 211] width 124 height 25
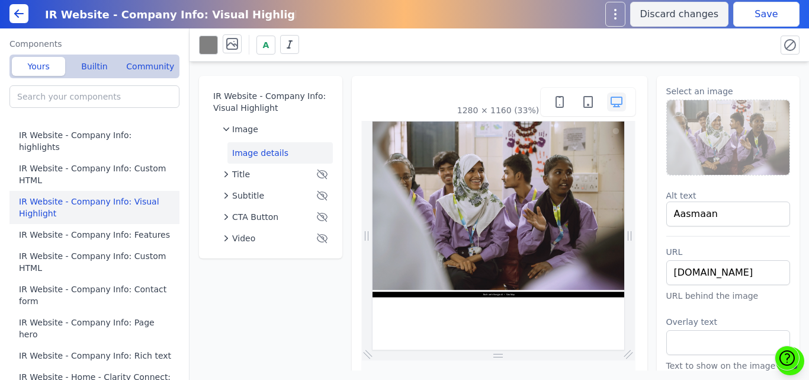
click at [763, 41] on div "A" at bounding box center [483, 44] width 568 height 21
click at [757, 17] on button "Save" at bounding box center [767, 14] width 66 height 25
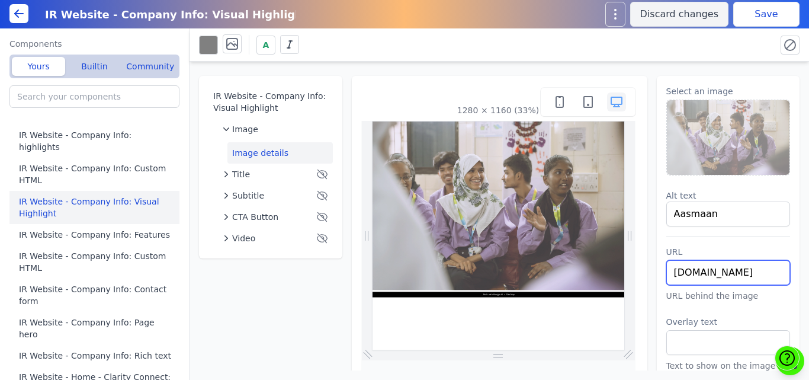
drag, startPoint x: 1104, startPoint y: 399, endPoint x: 981, endPoint y: 587, distance: 224.1
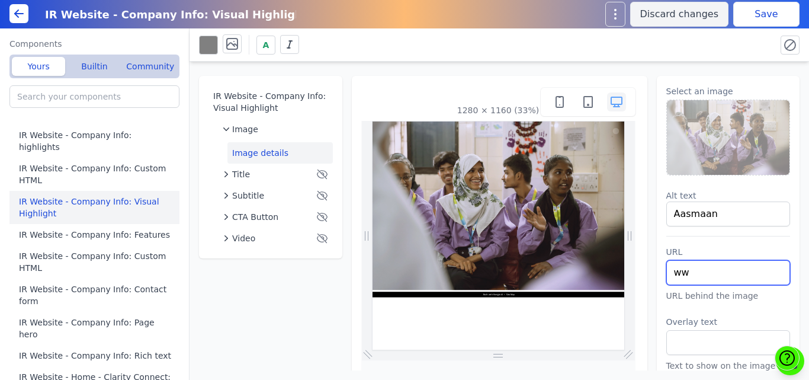
type input "w"
click at [744, 32] on div "A" at bounding box center [500, 44] width 620 height 33
click at [747, 15] on button "Save" at bounding box center [767, 14] width 66 height 25
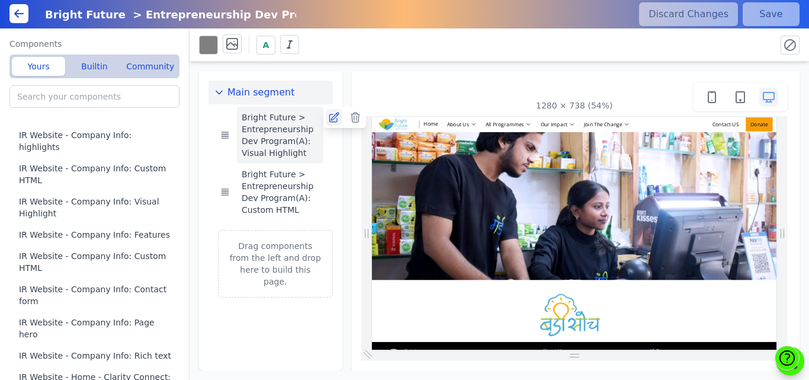
click at [332, 117] on icon at bounding box center [334, 117] width 12 height 12
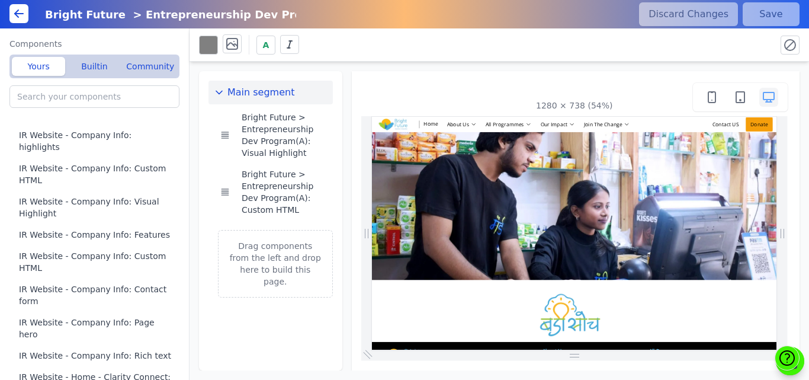
click at [23, 15] on icon at bounding box center [19, 14] width 14 height 14
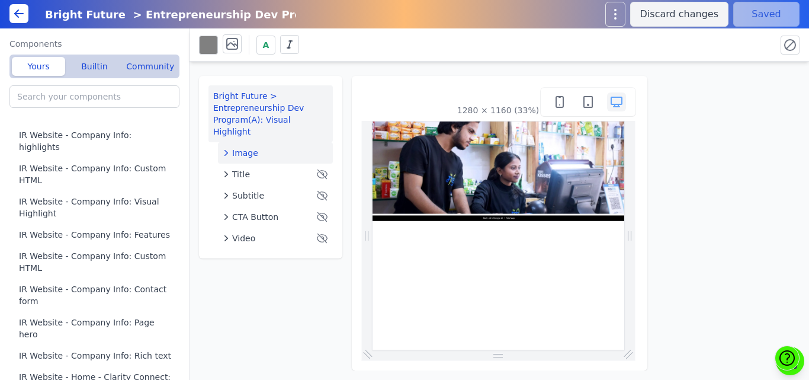
click at [251, 147] on span "Image" at bounding box center [245, 153] width 26 height 12
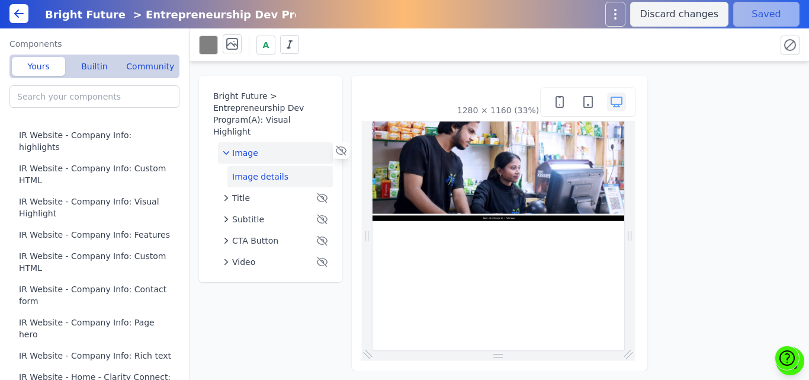
click at [272, 166] on button "Image details" at bounding box center [280, 176] width 105 height 21
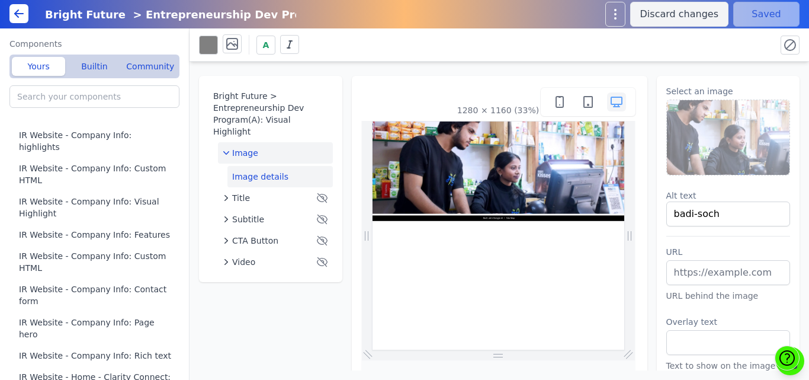
click at [246, 147] on span "Image" at bounding box center [245, 153] width 26 height 12
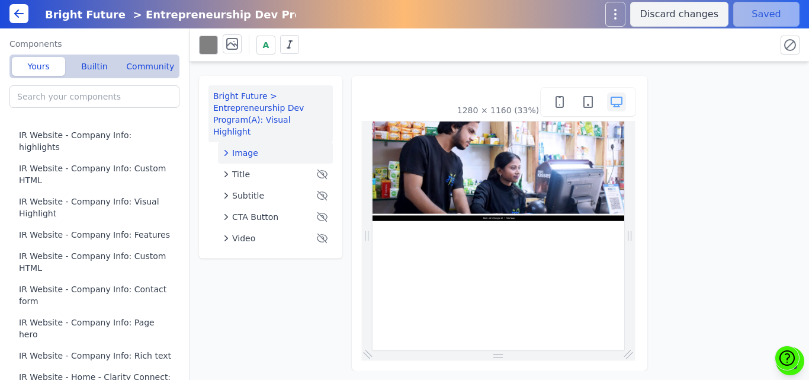
click at [253, 104] on button "Bright Future > Entrepreneurship Dev Program(A): Visual Highlight" at bounding box center [271, 113] width 124 height 57
click at [267, 147] on div "Image" at bounding box center [275, 153] width 105 height 12
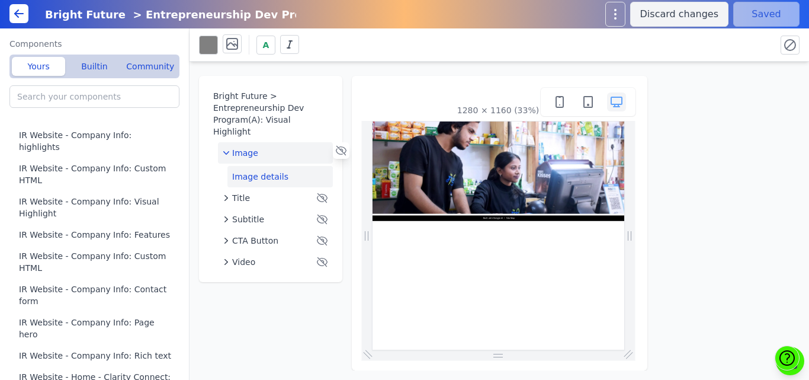
click at [261, 166] on button "Image details" at bounding box center [280, 176] width 105 height 21
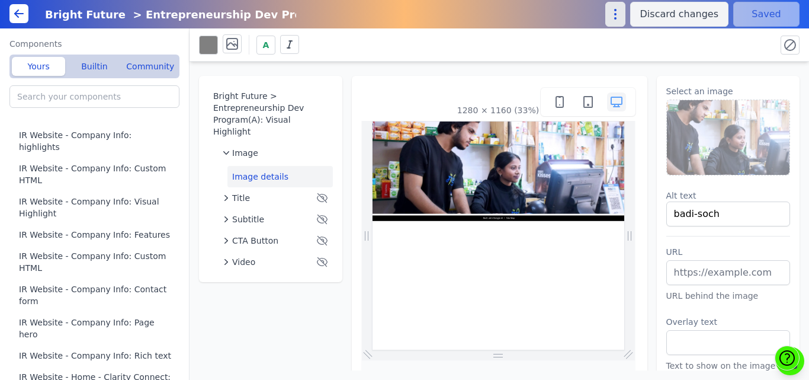
click at [619, 18] on icon "button" at bounding box center [615, 14] width 14 height 14
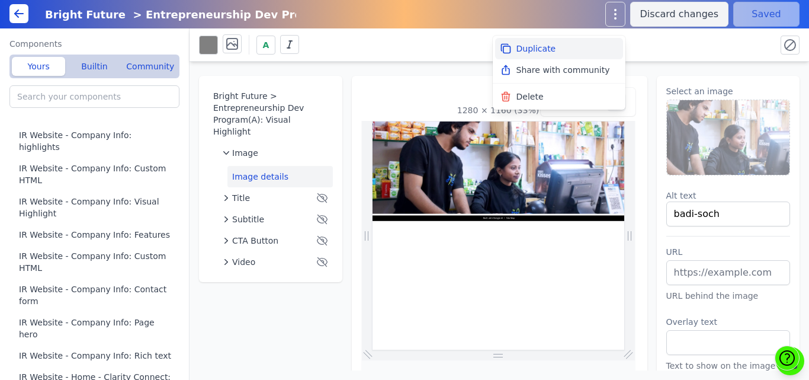
click at [534, 50] on button "Duplicate" at bounding box center [559, 48] width 128 height 21
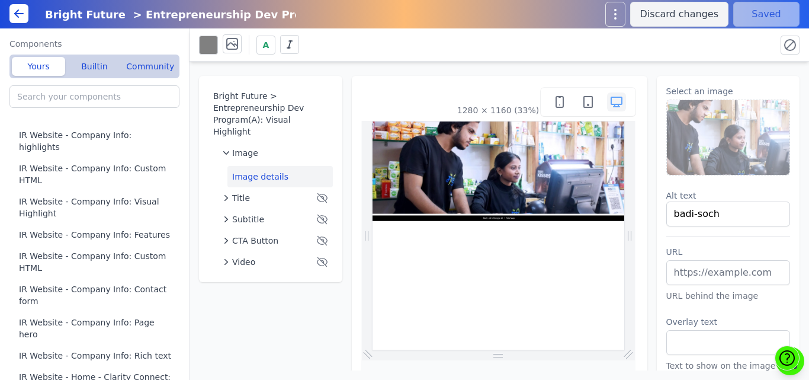
type input "Copy of Bright Future > Entrepreneurship Dev Program(A): Visual Highlight"
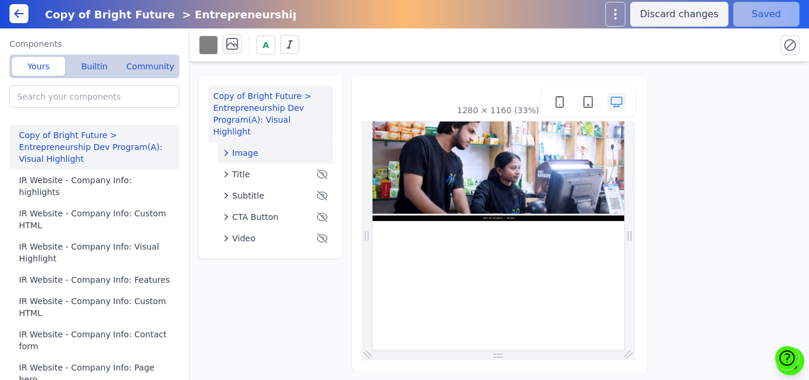
click at [268, 147] on div "Image" at bounding box center [275, 153] width 105 height 12
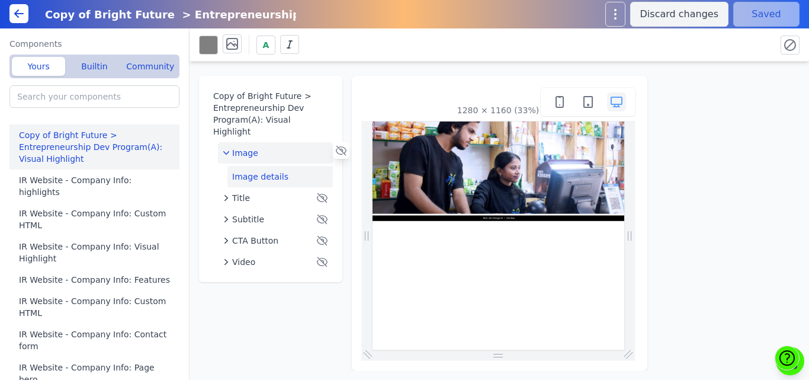
click at [257, 166] on button "Image details" at bounding box center [280, 176] width 105 height 21
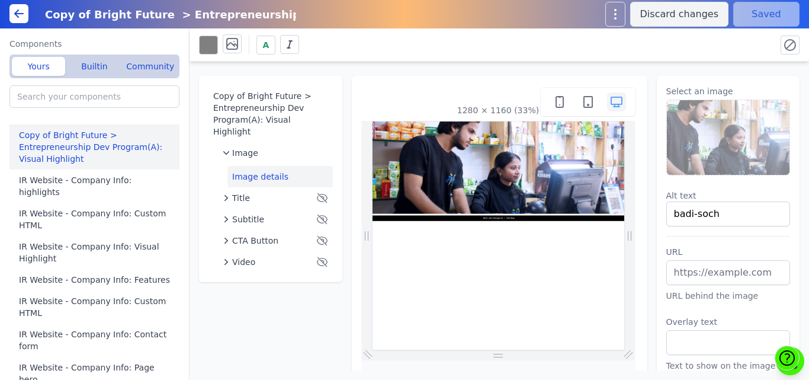
click at [725, 126] on img at bounding box center [728, 137] width 123 height 75
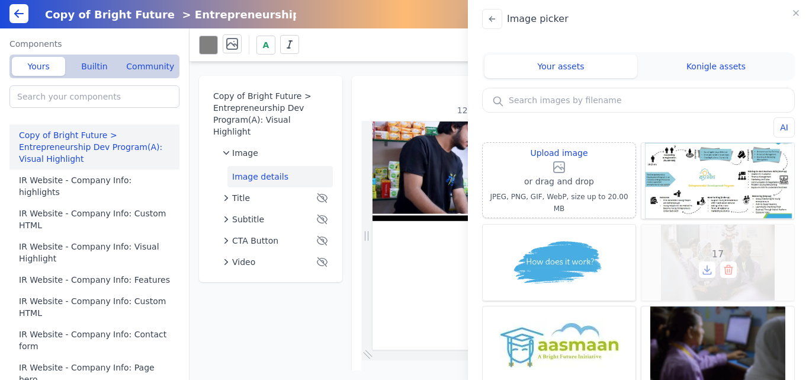
click at [715, 239] on div "17" at bounding box center [718, 263] width 153 height 76
type input "17"
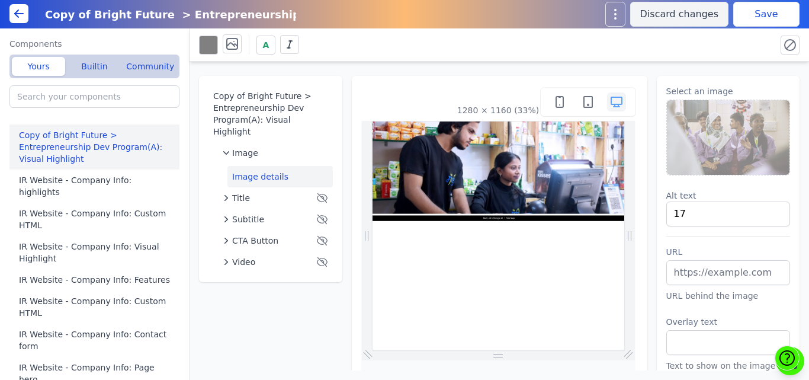
click at [761, 12] on button "Save" at bounding box center [767, 14] width 66 height 25
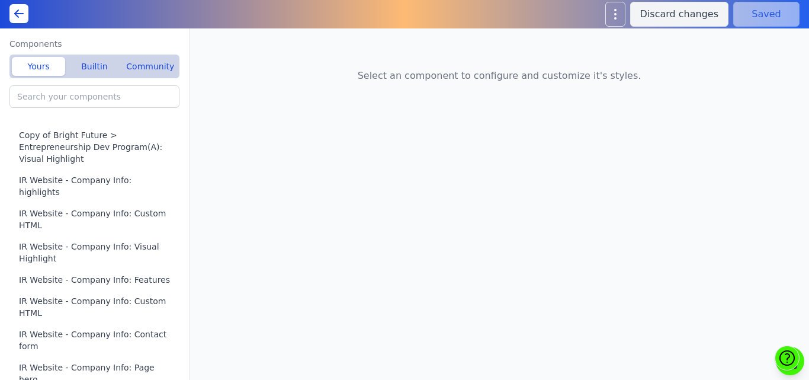
type input "Bright Future > Entrepreneurship Dev Program(A): Custom HTML"
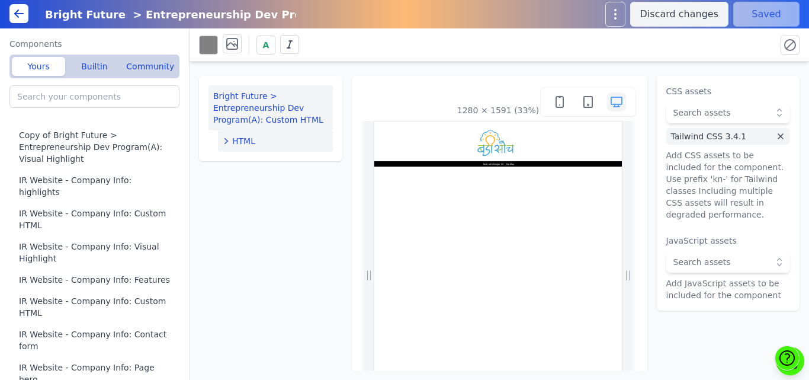
click at [240, 138] on span "HTML" at bounding box center [243, 141] width 23 height 12
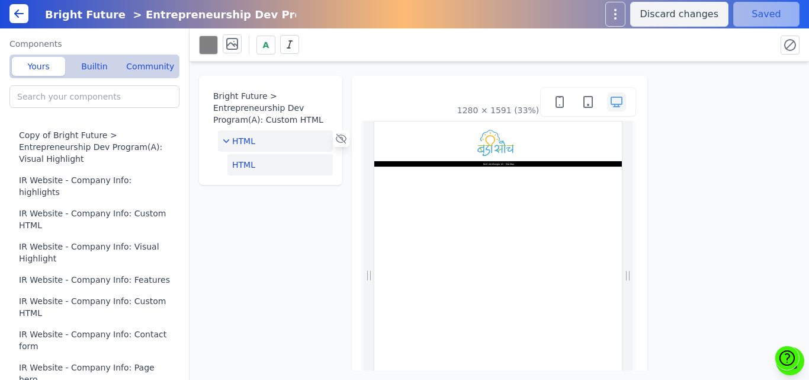
click at [296, 156] on button "HTML" at bounding box center [280, 164] width 105 height 21
click at [701, 94] on button "Edit HTML" at bounding box center [729, 97] width 124 height 24
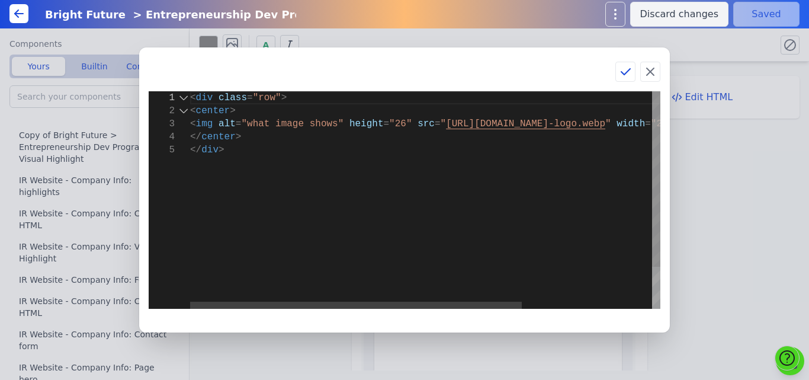
click at [188, 134] on div "4" at bounding box center [169, 136] width 41 height 13
click at [191, 137] on div "< div class = "row" > < center > < img alt = "what image shows" height = "26" s…" at bounding box center [517, 226] width 655 height 270
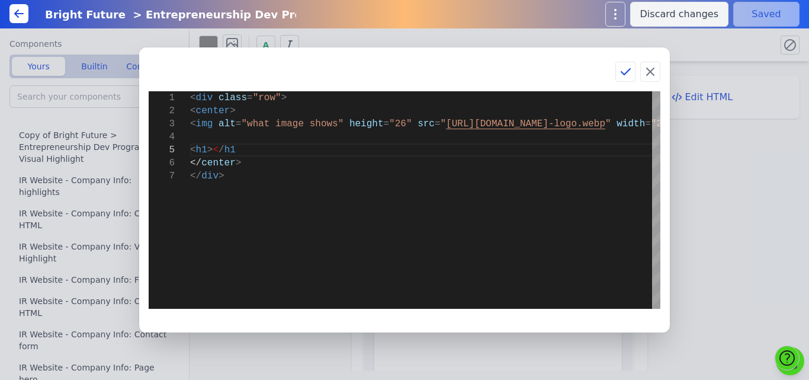
scroll to position [63, 46]
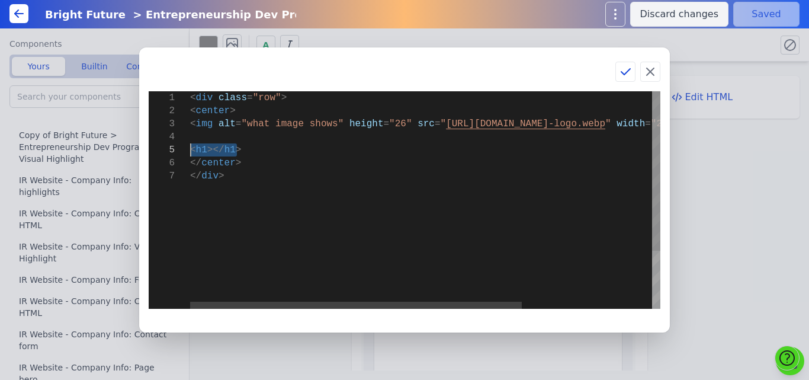
drag, startPoint x: 242, startPoint y: 149, endPoint x: 190, endPoint y: 149, distance: 52.7
click at [190, 149] on div "< div class = "row" > < center > < img alt = "what image shows" height = "26" s…" at bounding box center [517, 239] width 655 height 296
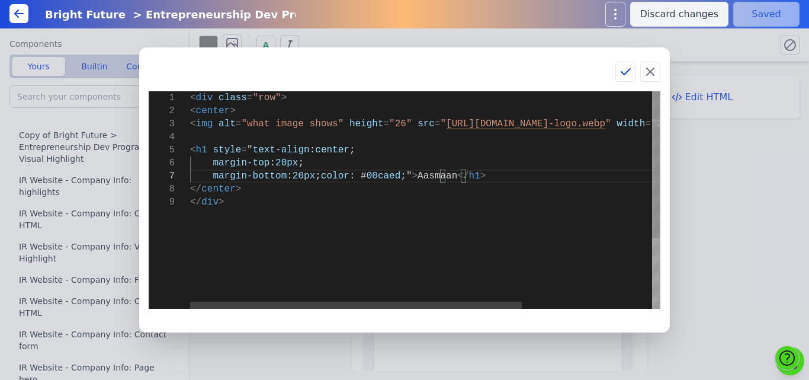
click at [412, 180] on div "< div class = "row" > < center > < img alt = "what image shows" height = "26" s…" at bounding box center [517, 252] width 655 height 322
type textarea "<div class="row"> <center> <img alt="what image shows" height="26" src="[URL][D…"
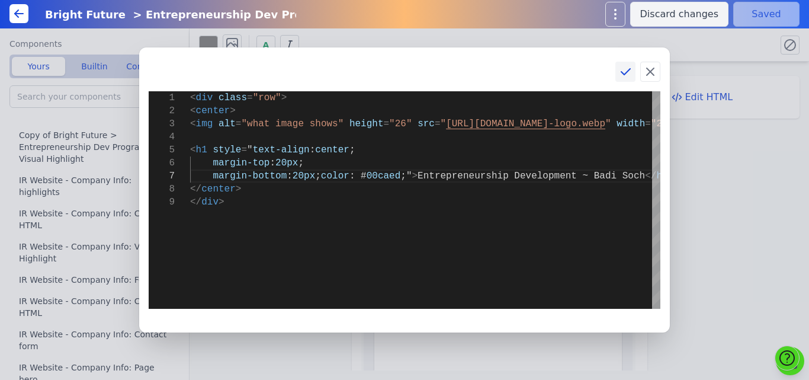
click at [629, 69] on icon at bounding box center [626, 72] width 14 height 14
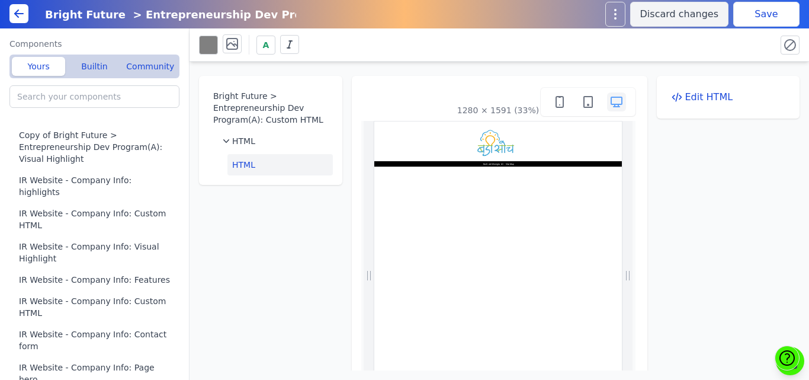
click at [771, 13] on button "Save" at bounding box center [767, 14] width 66 height 25
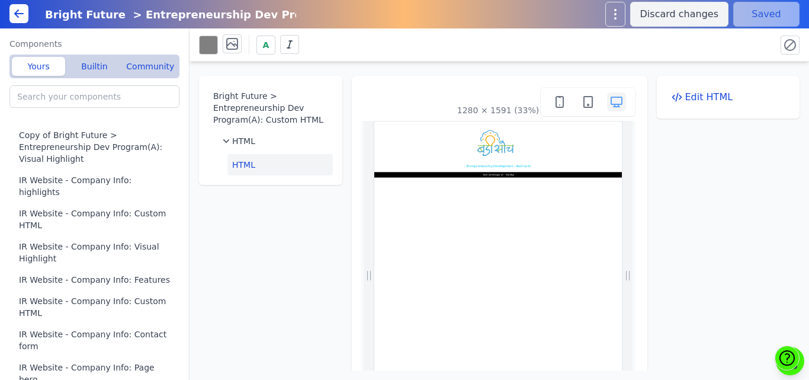
scroll to position [0, 0]
click at [272, 168] on button "HTML" at bounding box center [280, 164] width 105 height 21
click at [670, 91] on button "Edit HTML" at bounding box center [729, 97] width 124 height 24
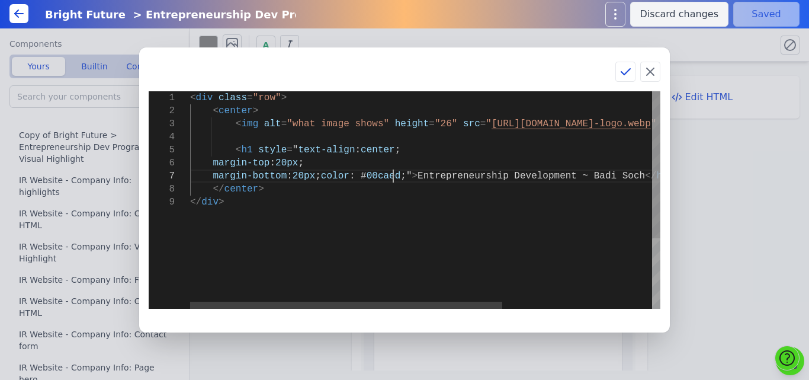
scroll to position [0, 30]
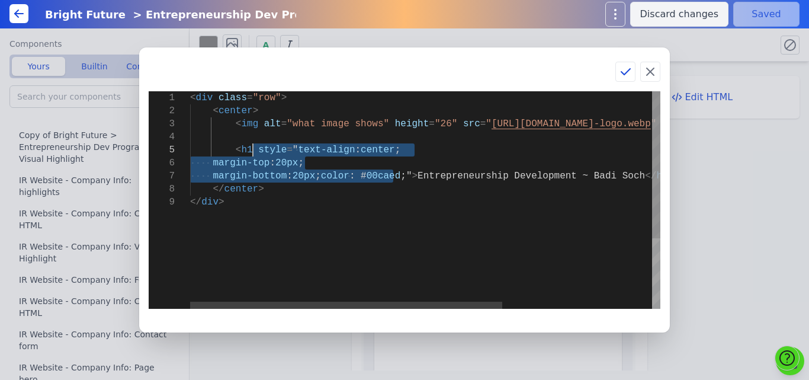
drag, startPoint x: 392, startPoint y: 178, endPoint x: 252, endPoint y: 148, distance: 143.5
click at [252, 148] on div "< div class = "row" > < center > < img alt = "what image shows" height = "26" s…" at bounding box center [538, 252] width 696 height 322
type textarea "<div class="row"> <center> <img alt="what image shows" height="26" src="[URL][D…"
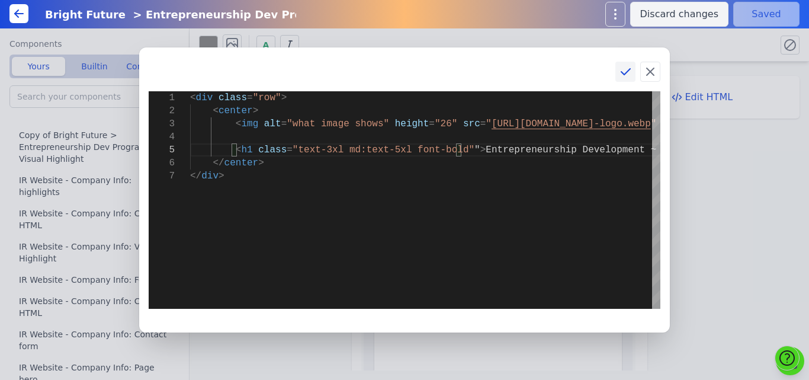
click at [626, 68] on icon at bounding box center [626, 72] width 14 height 14
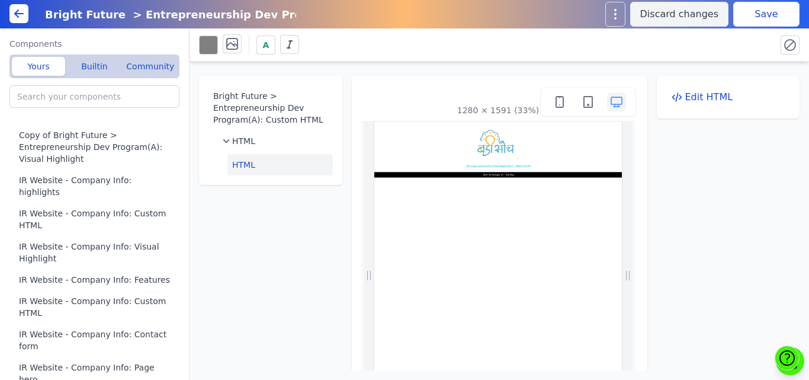
click at [785, 7] on button "Save" at bounding box center [767, 14] width 66 height 25
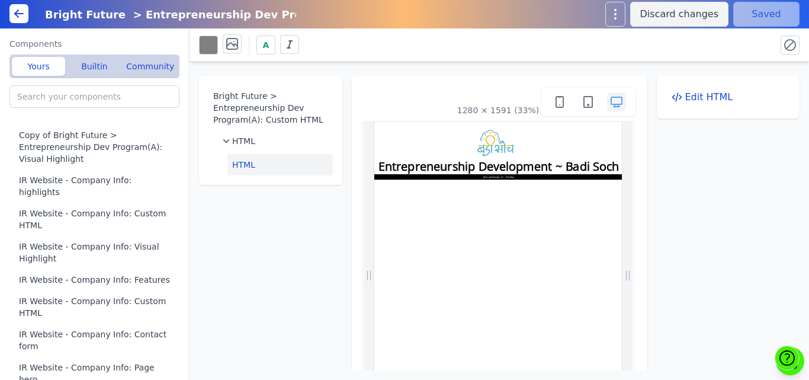
scroll to position [0, 0]
click at [676, 98] on icon at bounding box center [677, 97] width 12 height 12
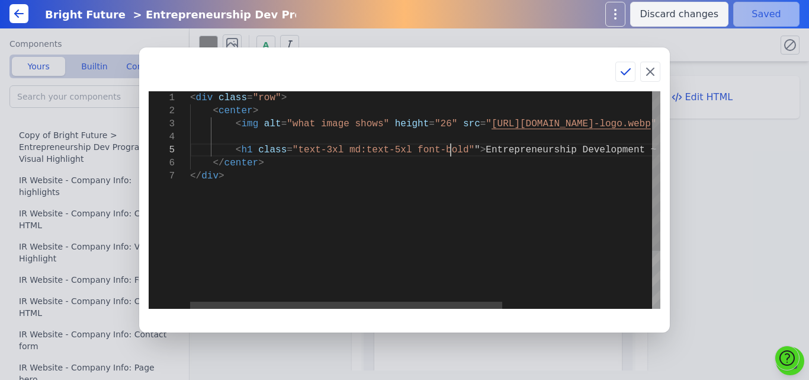
scroll to position [0, 30]
click at [449, 149] on div "< div class = "row" > < center > < img alt = "what image shows" height = "26" s…" at bounding box center [538, 239] width 696 height 296
type textarea "<div class="row"> <center> <img alt="what image shows" height="26" src="[URL][D…"
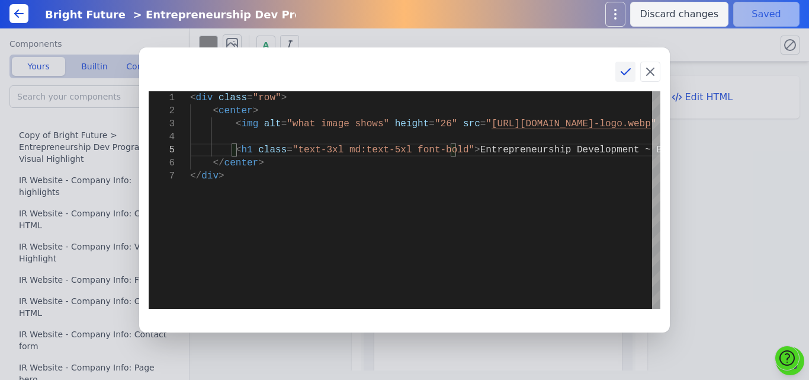
click at [623, 72] on icon at bounding box center [626, 72] width 14 height 14
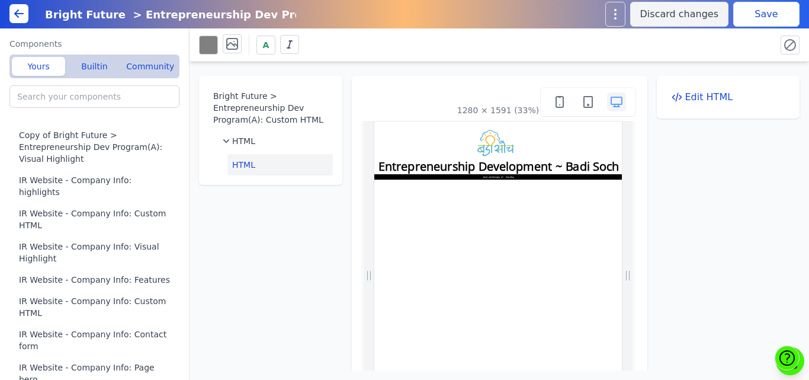
click at [750, 20] on button "Save" at bounding box center [767, 14] width 66 height 25
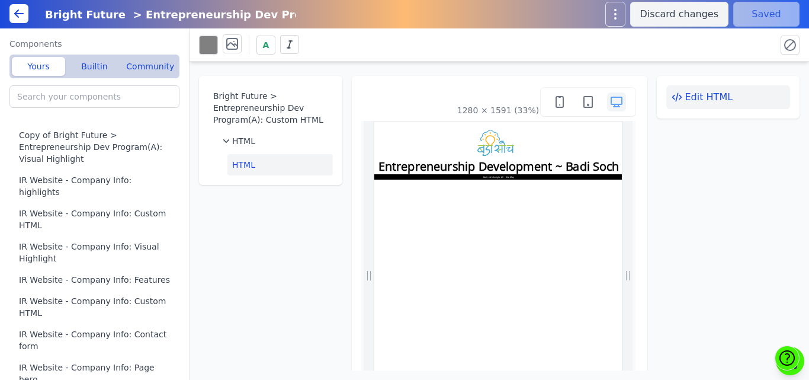
click at [694, 100] on button "Edit HTML" at bounding box center [729, 97] width 124 height 24
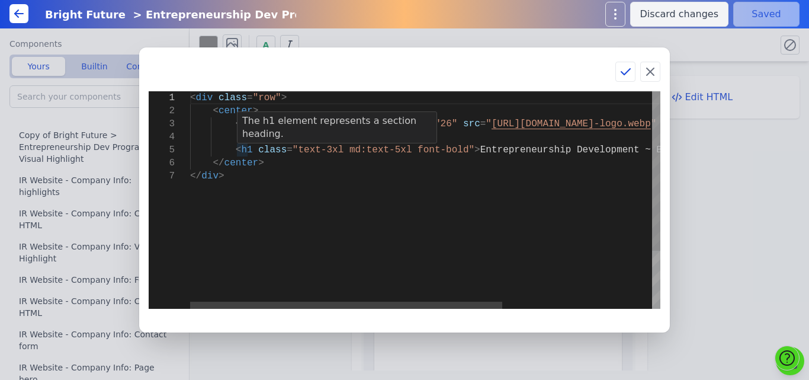
scroll to position [0, 30]
click at [248, 151] on div "< div class = "row" > < center > < img alt = "what image shows" height = "26" s…" at bounding box center [538, 239] width 696 height 296
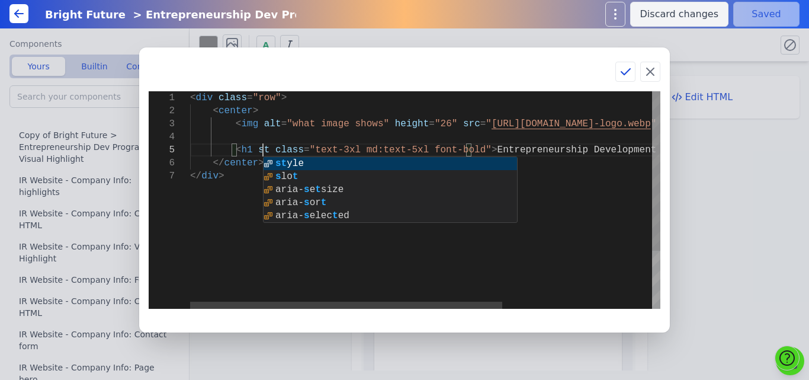
scroll to position [53, 78]
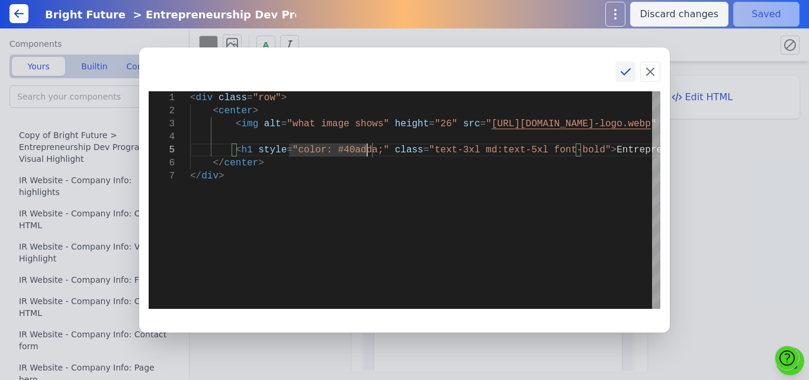
type textarea "<div class="row"> <center> <img alt="what image shows" height="26" src="[URL][D…"
click at [620, 72] on icon at bounding box center [626, 72] width 14 height 14
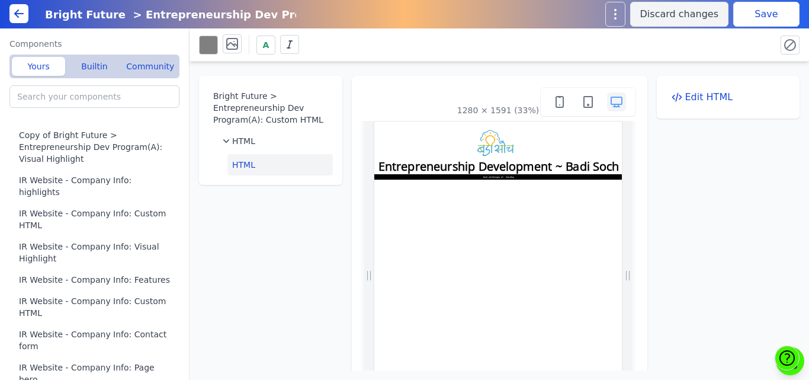
click at [765, 14] on button "Save" at bounding box center [767, 14] width 66 height 25
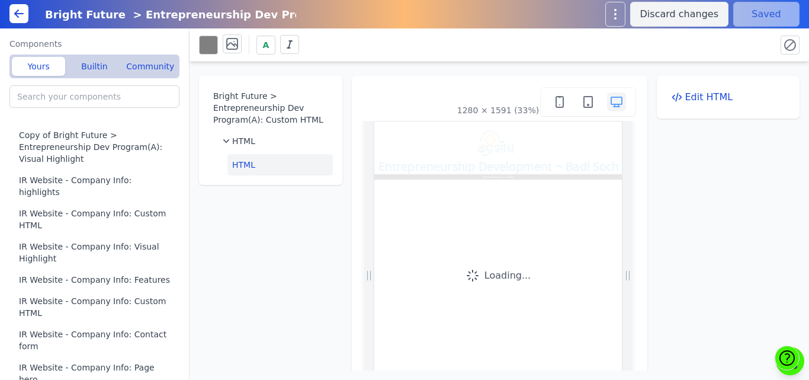
scroll to position [0, 0]
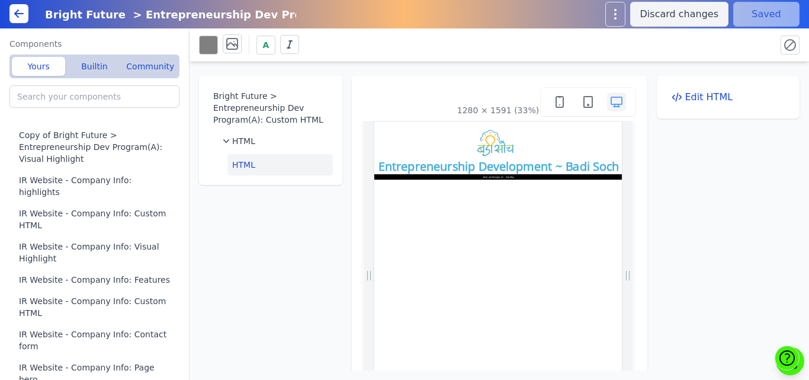
click at [351, 66] on div "Bright Future > Entrepreneurship Dev Program(A): Custom HTML HTML HTML 1280 × 1…" at bounding box center [500, 216] width 620 height 309
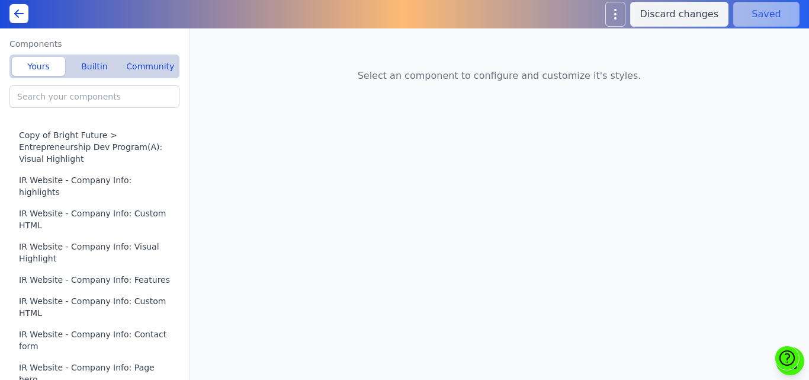
type input "Bright Future > Entrepreneurship Dev Program(A): Custom HTML"
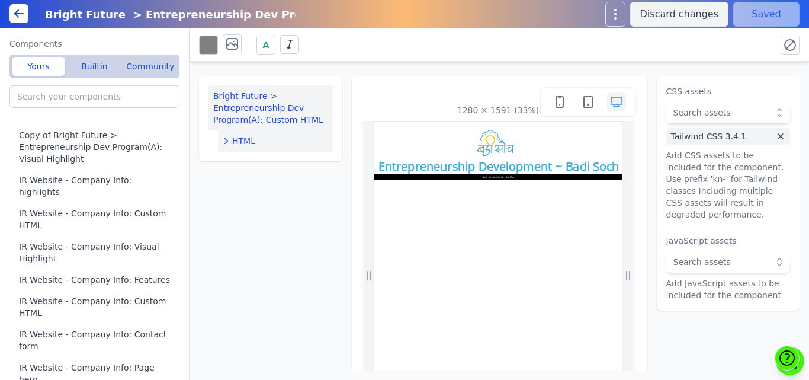
click at [247, 139] on span "HTML" at bounding box center [243, 141] width 23 height 12
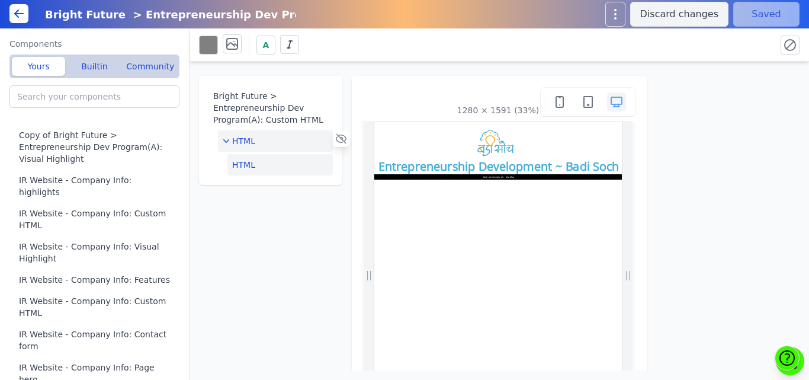
drag, startPoint x: 233, startPoint y: 168, endPoint x: 80, endPoint y: 25, distance: 210.0
click at [233, 168] on button "HTML" at bounding box center [280, 164] width 105 height 21
click at [683, 101] on button "Edit HTML" at bounding box center [729, 97] width 124 height 24
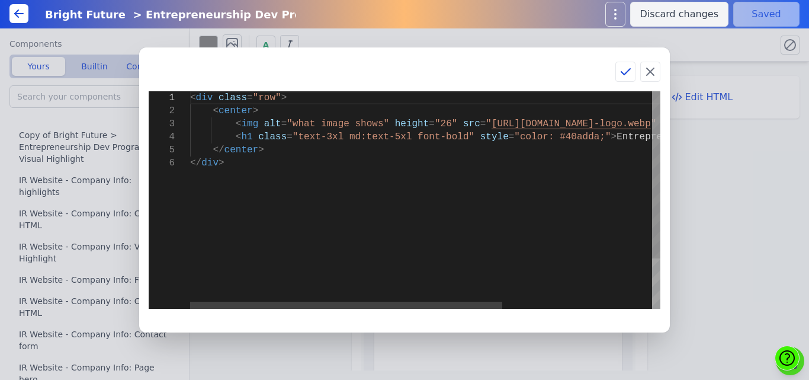
scroll to position [0, 30]
drag, startPoint x: 225, startPoint y: 123, endPoint x: 278, endPoint y: 125, distance: 53.4
click at [278, 125] on div "< div class = "row" > < center > < img alt = "what image shows" height = "26" s…" at bounding box center [538, 232] width 696 height 283
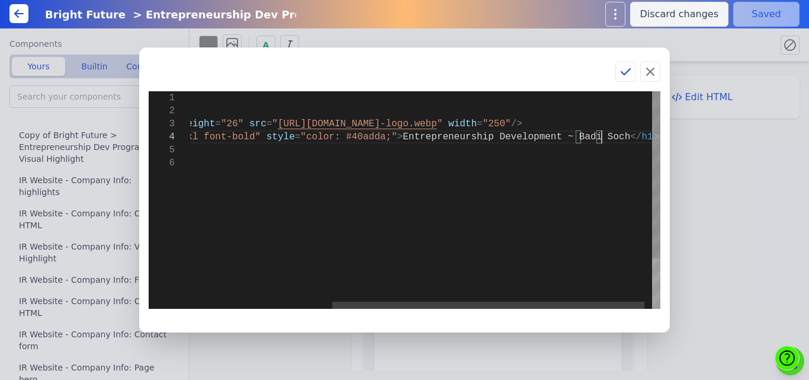
click at [608, 141] on div "< div class = "row" > < center > < img alt = "what image shows" height = "26" s…" at bounding box center [324, 232] width 696 height 283
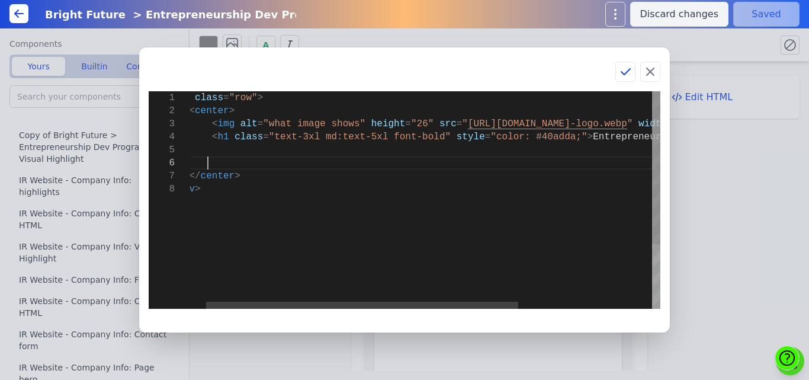
scroll to position [66, 41]
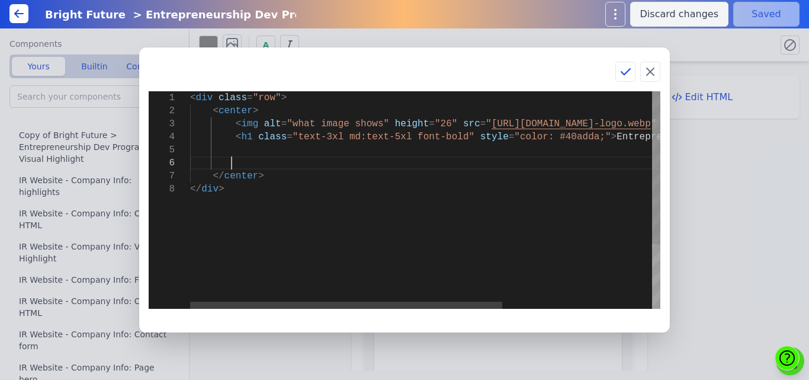
click at [283, 161] on div "< div class = "row" > < center > < img alt = "what image shows" height = "26" s…" at bounding box center [538, 245] width 696 height 309
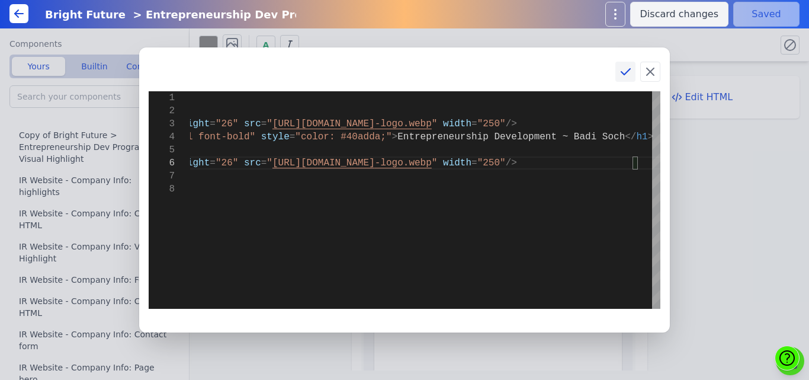
type textarea "<div class="row"> <center> <img alt="what image shows" height="26" src="[URL][D…"
click at [624, 75] on icon at bounding box center [626, 72] width 14 height 14
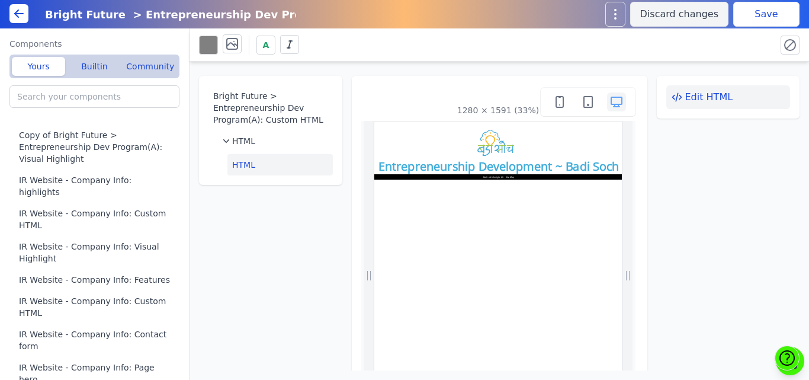
click at [701, 97] on button "Edit HTML" at bounding box center [729, 97] width 124 height 24
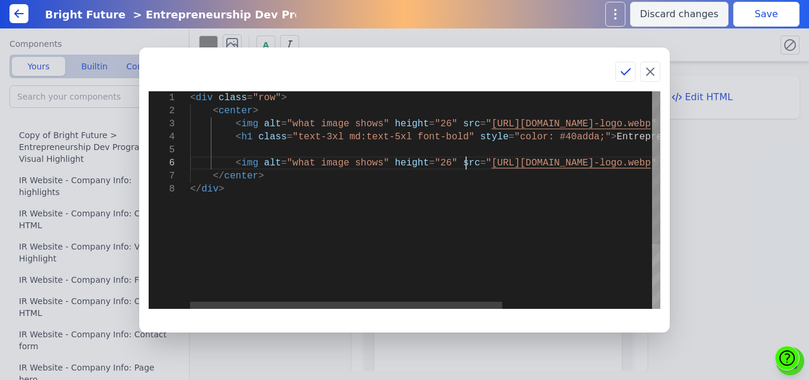
scroll to position [0, 30]
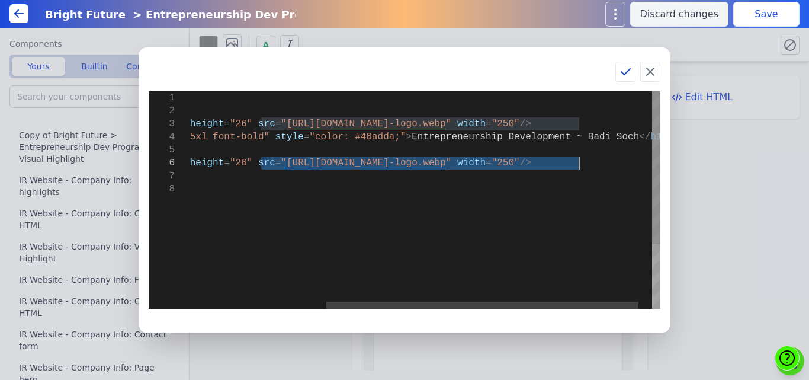
drag, startPoint x: 466, startPoint y: 163, endPoint x: 578, endPoint y: 164, distance: 112.0
click at [578, 164] on div "< div class = "row" > < center > < img alt = "what image shows" height = "26" s…" at bounding box center [333, 245] width 696 height 309
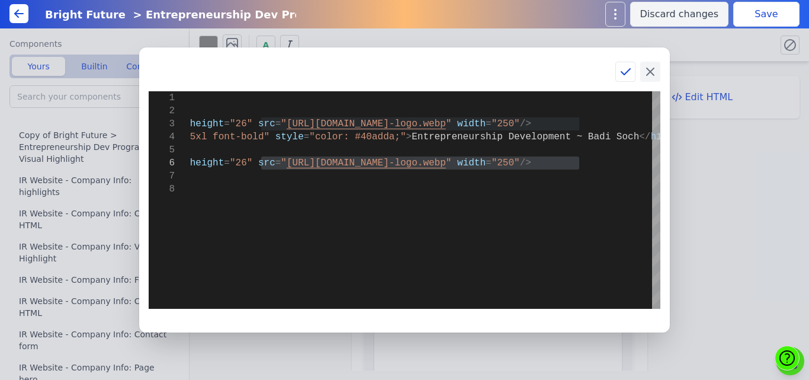
click at [648, 66] on icon at bounding box center [650, 72] width 14 height 14
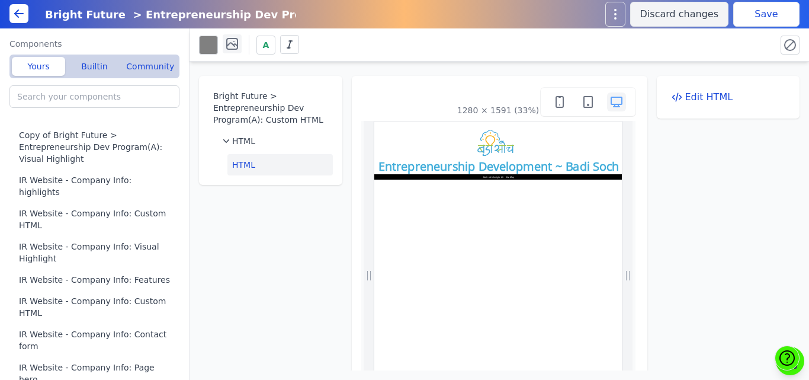
click at [232, 39] on icon at bounding box center [232, 44] width 11 height 11
click at [288, 78] on icon at bounding box center [296, 84] width 19 height 19
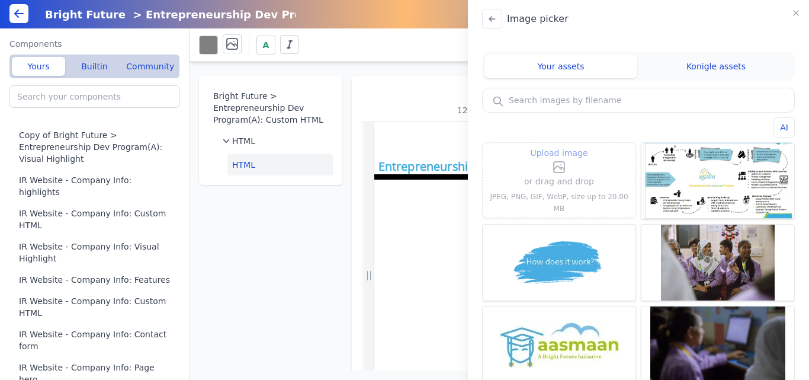
click at [534, 160] on span "Upload image" at bounding box center [558, 153] width 57 height 14
click at [559, 146] on input "Upload image" at bounding box center [559, 145] width 1 height 1
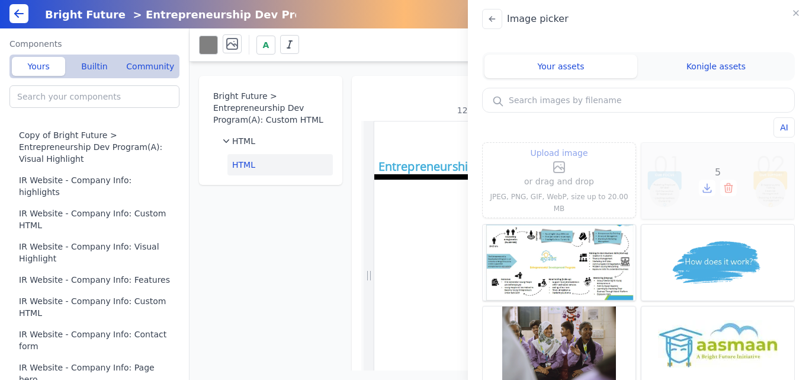
click at [718, 159] on div "5" at bounding box center [718, 181] width 153 height 76
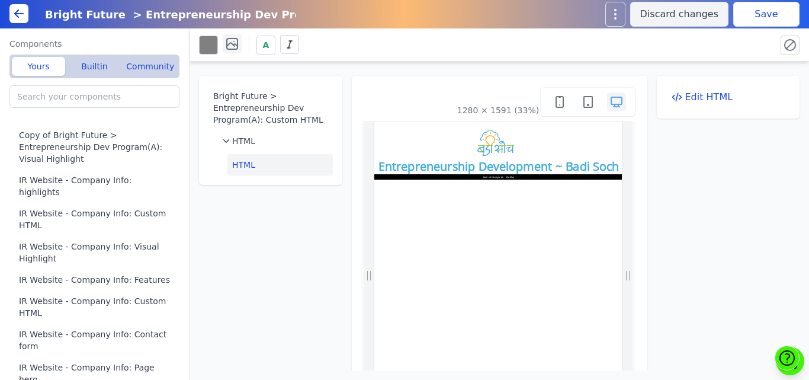
click at [235, 43] on icon at bounding box center [232, 44] width 14 height 14
click at [290, 82] on icon at bounding box center [296, 85] width 14 height 14
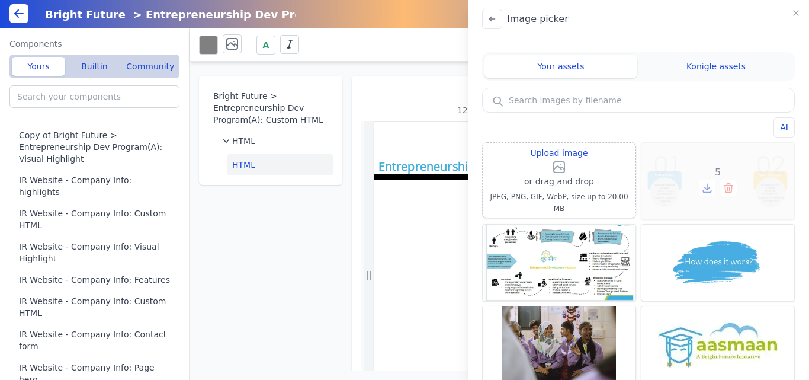
click at [702, 185] on icon at bounding box center [708, 188] width 12 height 12
click at [798, 14] on icon "button" at bounding box center [796, 12] width 9 height 9
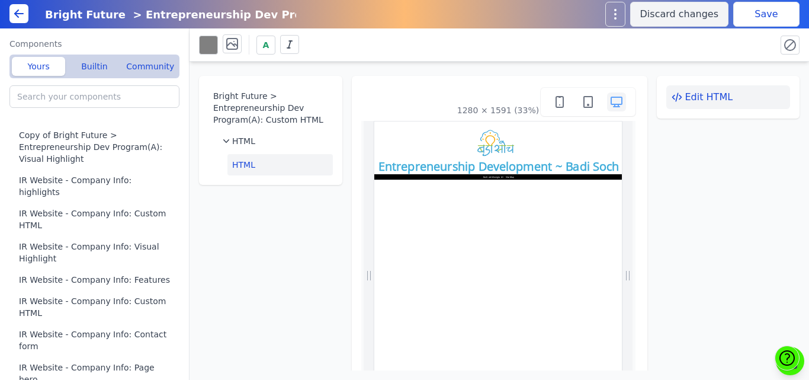
click at [676, 94] on icon at bounding box center [677, 97] width 12 height 12
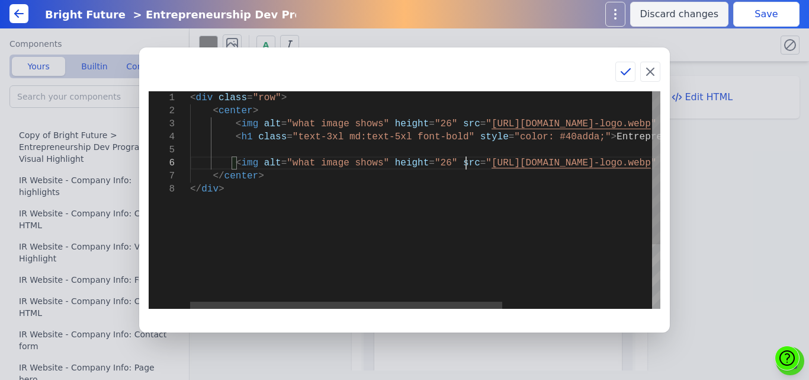
click at [467, 165] on div "< div class = "row" > < center > < img alt = "what image shows" height = "26" s…" at bounding box center [538, 245] width 696 height 309
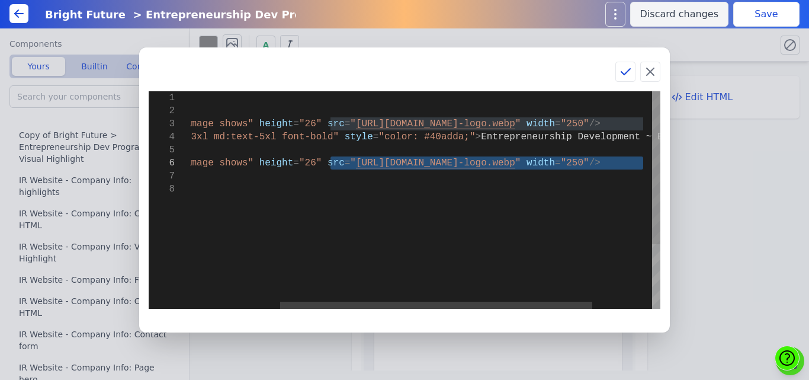
type textarea "<div class="row"> <center> <img alt="what image shows" height="26" src="https:/…"
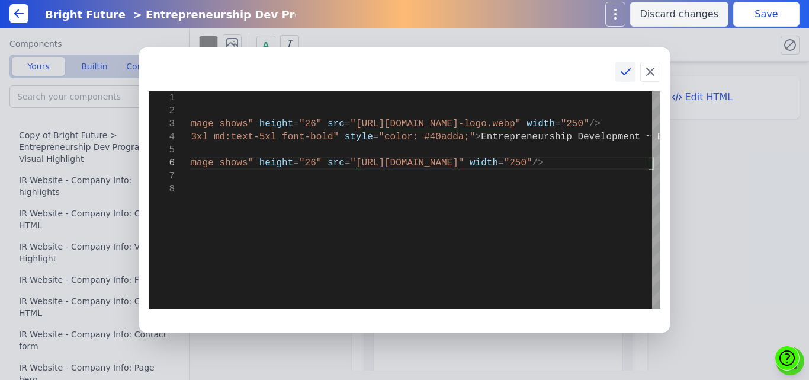
click at [628, 69] on icon at bounding box center [626, 72] width 14 height 14
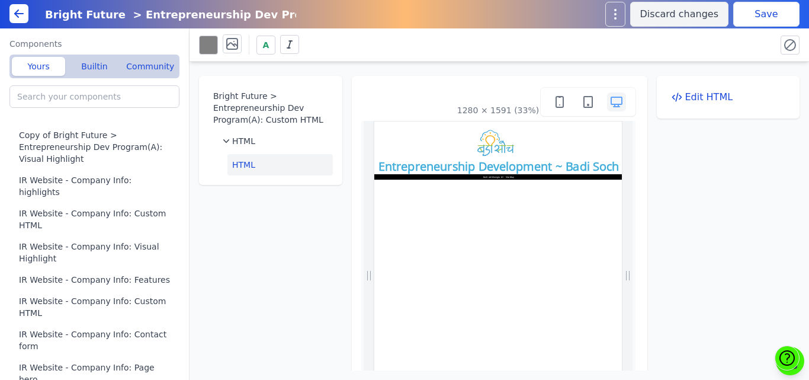
click at [778, 13] on button "Save" at bounding box center [767, 14] width 66 height 25
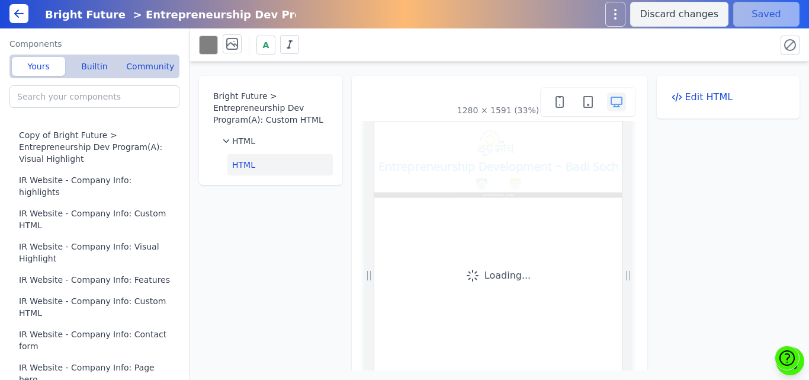
scroll to position [0, 0]
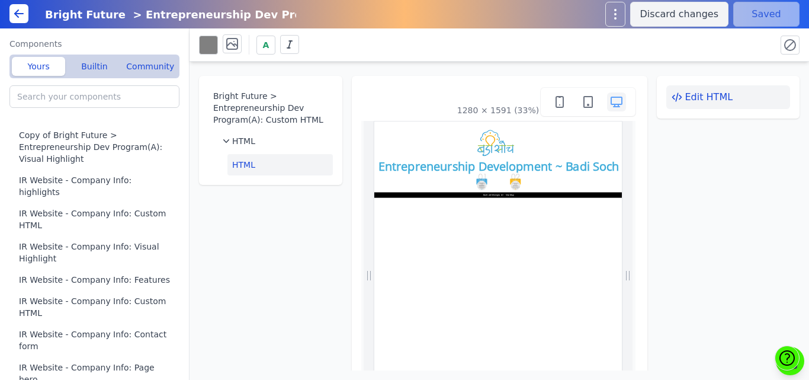
click at [671, 95] on icon at bounding box center [677, 97] width 12 height 12
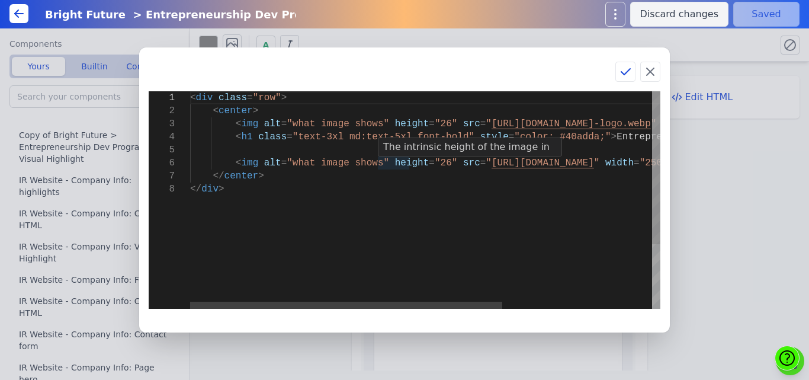
scroll to position [0, 30]
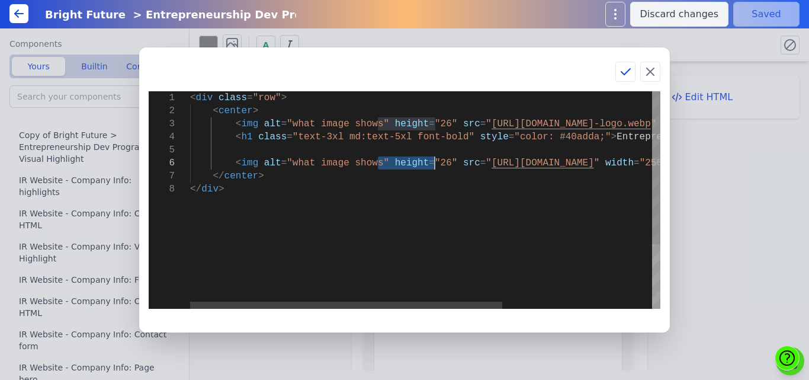
drag, startPoint x: 379, startPoint y: 162, endPoint x: 437, endPoint y: 166, distance: 58.3
click at [437, 166] on div "< div class = "row" > < center > < img alt = "what image shows" height = "26" s…" at bounding box center [538, 245] width 696 height 309
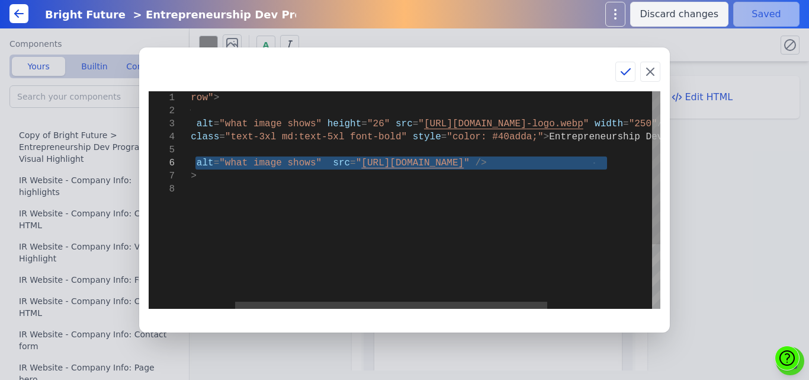
drag, startPoint x: 614, startPoint y: 161, endPoint x: 194, endPoint y: 164, distance: 419.5
click at [194, 164] on div "< div class = "row" > < center > < img alt = "what image shows" height = "26" s…" at bounding box center [471, 245] width 696 height 309
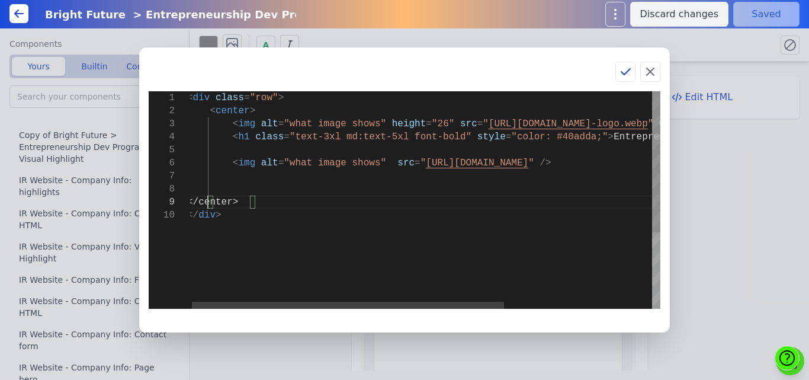
scroll to position [105, 21]
click at [233, 178] on div "< div class = "row" > < center > < img alt = "what image shows" height = "26" s…" at bounding box center [535, 258] width 696 height 335
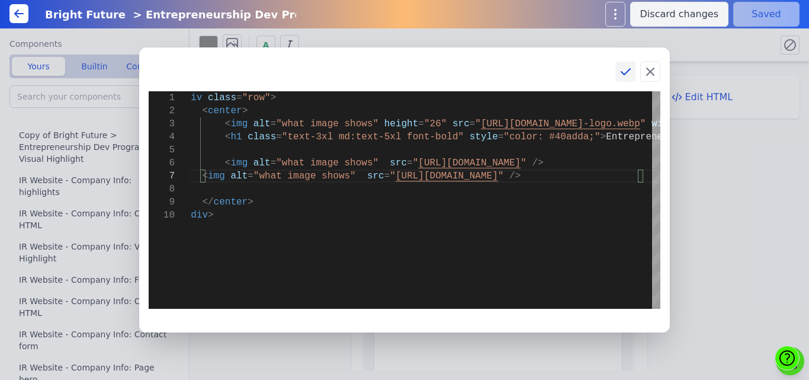
type textarea "<div class="row"> <center> <img alt="what image shows" height="26" src="https:/…"
click at [625, 78] on icon at bounding box center [626, 72] width 14 height 14
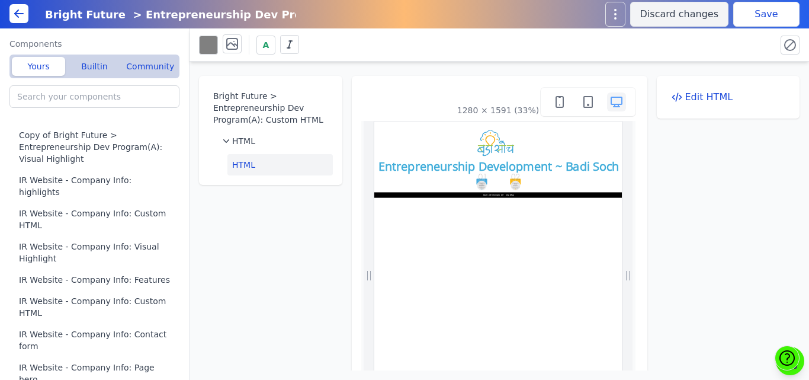
click at [757, 21] on button "Save" at bounding box center [767, 14] width 66 height 25
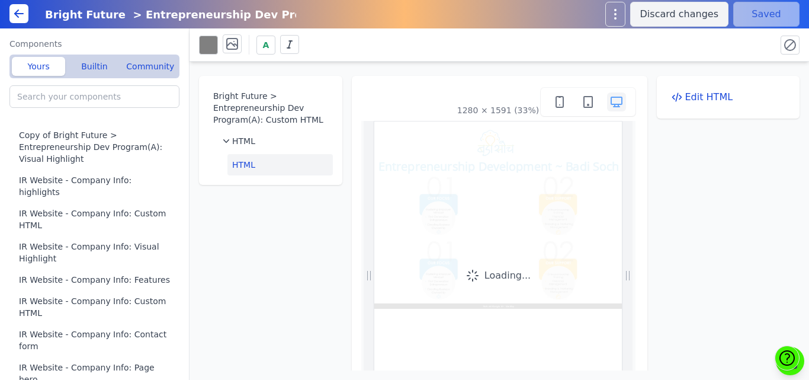
scroll to position [0, 0]
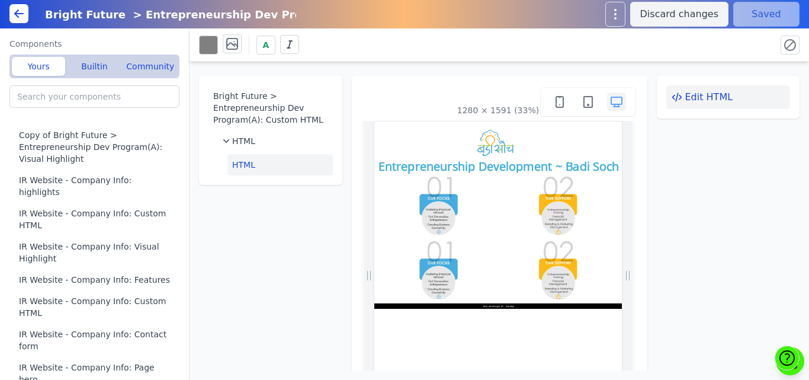
click at [686, 90] on button "Edit HTML" at bounding box center [729, 97] width 124 height 24
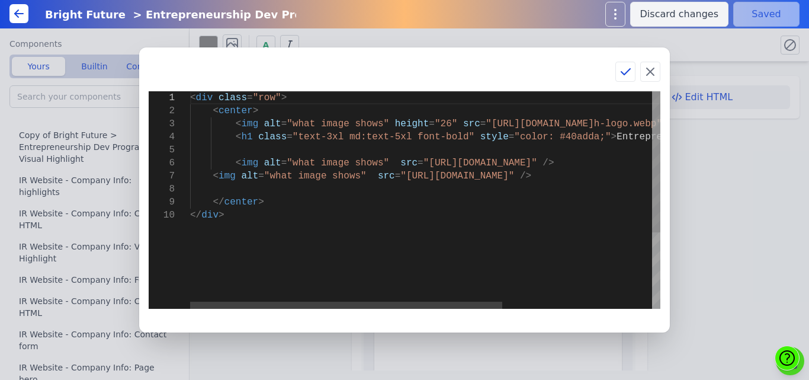
type textarea "<div class="row"> <center> <img alt="what image shows" height="26" src="https:/…"
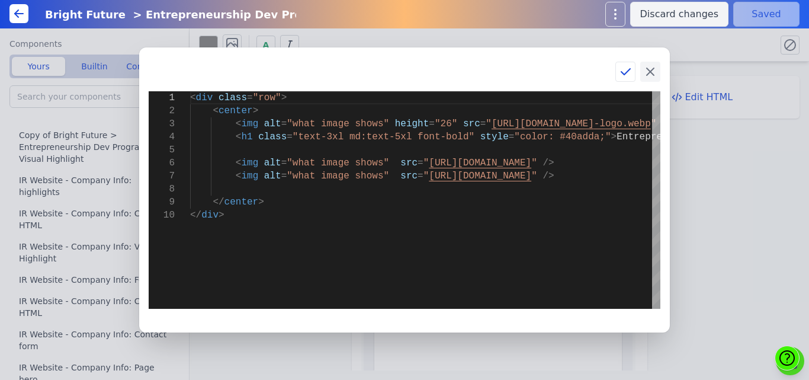
click at [652, 73] on icon at bounding box center [650, 71] width 7 height 7
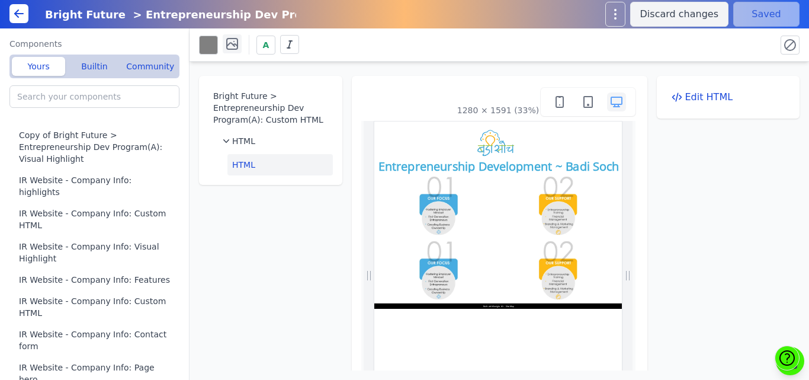
click at [237, 41] on icon at bounding box center [232, 44] width 11 height 11
click at [678, 213] on div "Bright Future > Entrepreneurship Dev Program(A): Custom HTML HTML HTML 1280 × 1…" at bounding box center [500, 216] width 620 height 309
click at [470, 68] on div "Bright Future > Entrepreneurship Dev Program(A): Custom HTML HTML HTML 1280 × 1…" at bounding box center [500, 216] width 620 height 309
click at [232, 41] on icon at bounding box center [232, 44] width 14 height 14
click at [306, 84] on button at bounding box center [296, 85] width 40 height 26
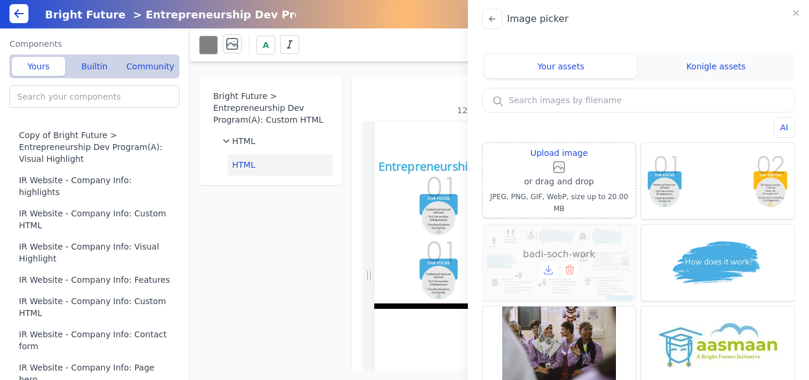
click at [544, 264] on icon at bounding box center [549, 270] width 12 height 12
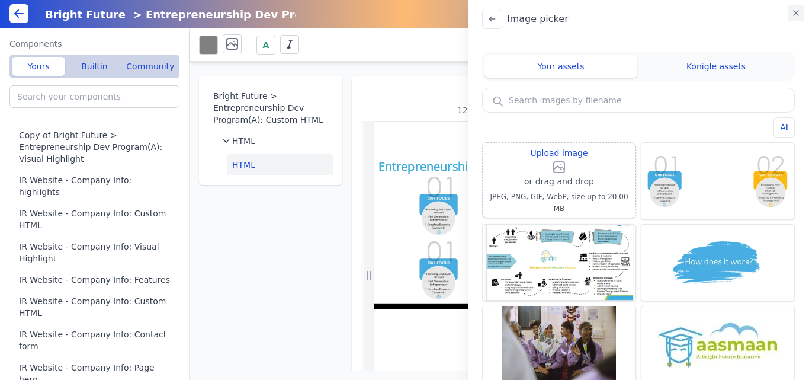
click at [797, 9] on icon "button" at bounding box center [796, 12] width 9 height 9
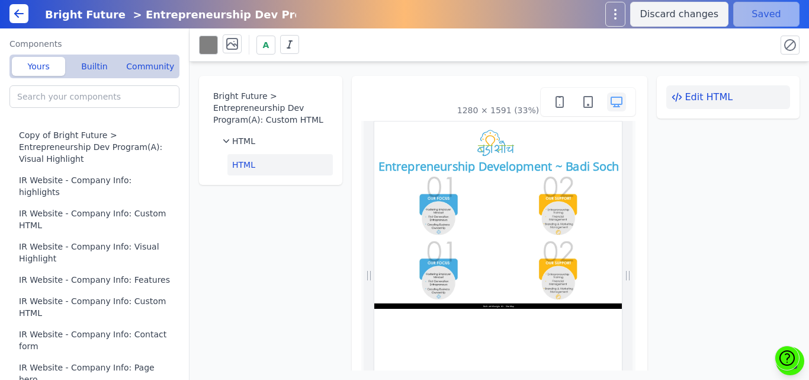
click at [727, 90] on button "Edit HTML" at bounding box center [729, 97] width 124 height 24
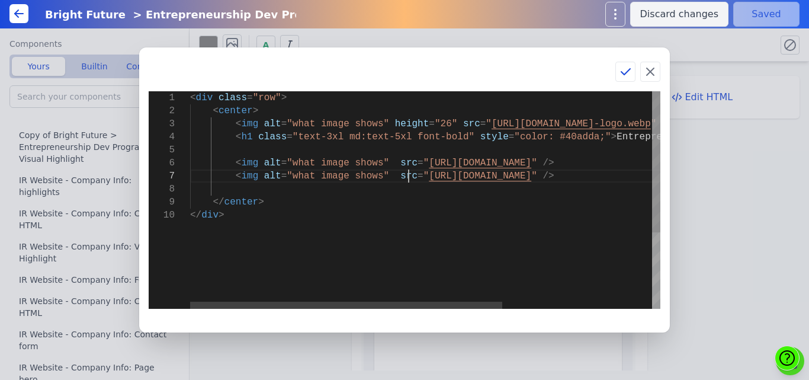
scroll to position [0, 30]
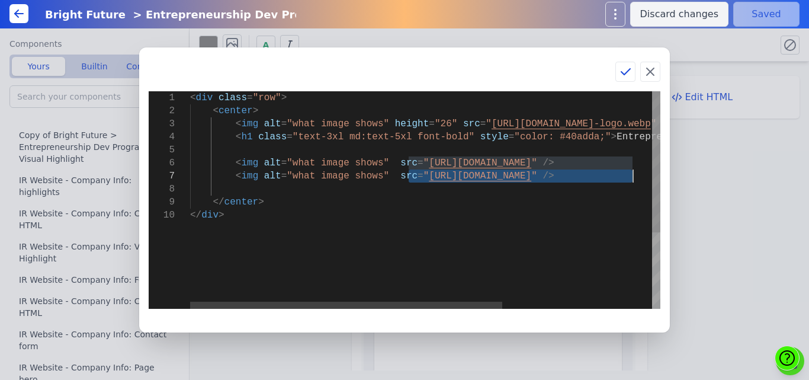
drag, startPoint x: 406, startPoint y: 176, endPoint x: 633, endPoint y: 175, distance: 226.3
click at [633, 175] on div "< div class = "row" > < center > < img alt = "what image shows" height = "26" s…" at bounding box center [538, 258] width 696 height 335
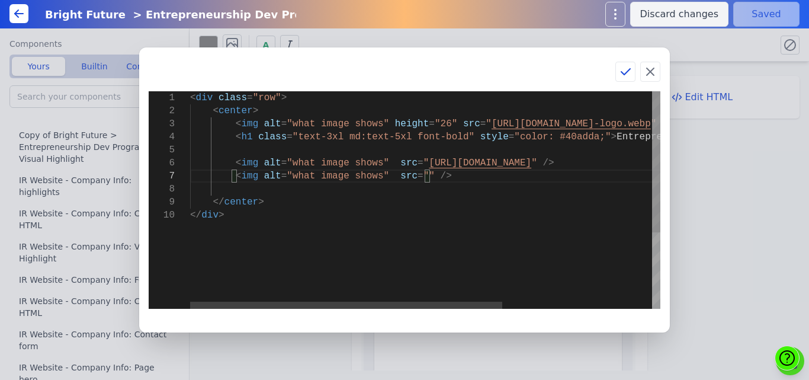
type textarea "<div class="row"> <center> <img alt="what image shows" height="26" src="https:/…"
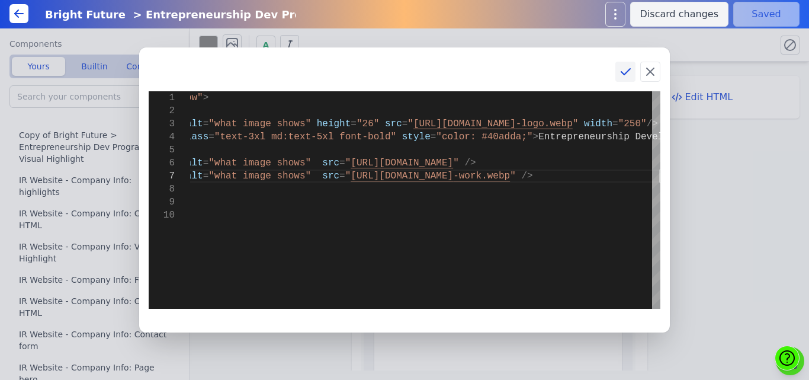
click at [622, 65] on icon at bounding box center [626, 72] width 14 height 14
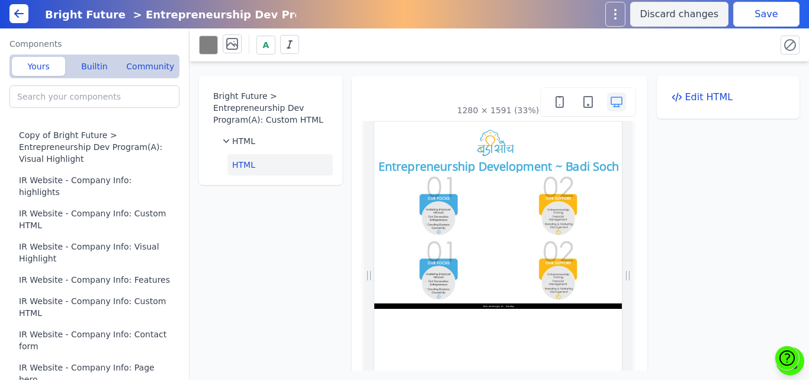
click at [759, 23] on button "Save" at bounding box center [767, 14] width 66 height 25
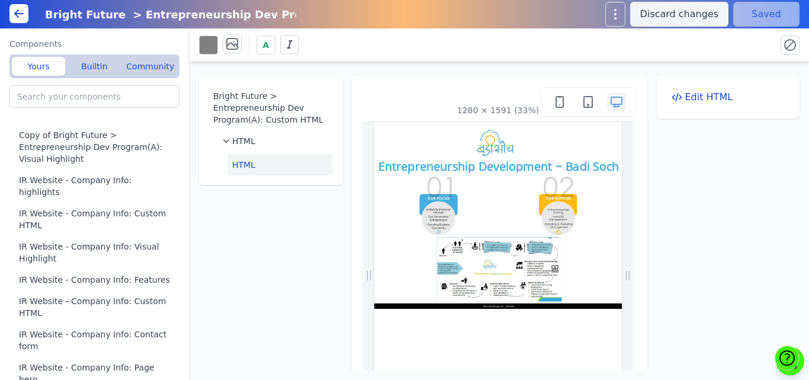
scroll to position [0, 0]
click at [694, 100] on button "Edit HTML" at bounding box center [729, 97] width 124 height 24
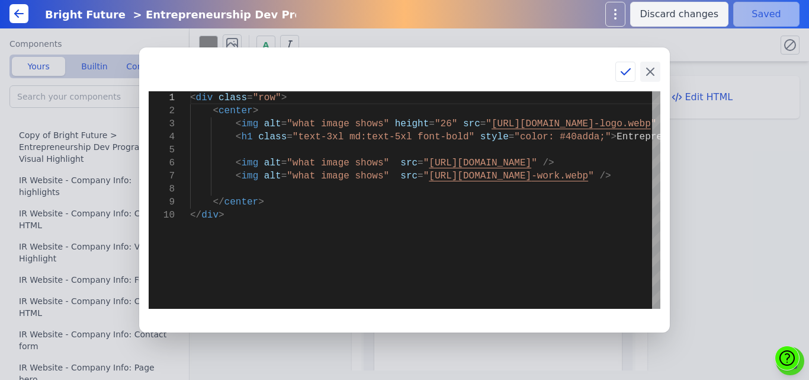
click at [649, 71] on icon at bounding box center [650, 71] width 7 height 7
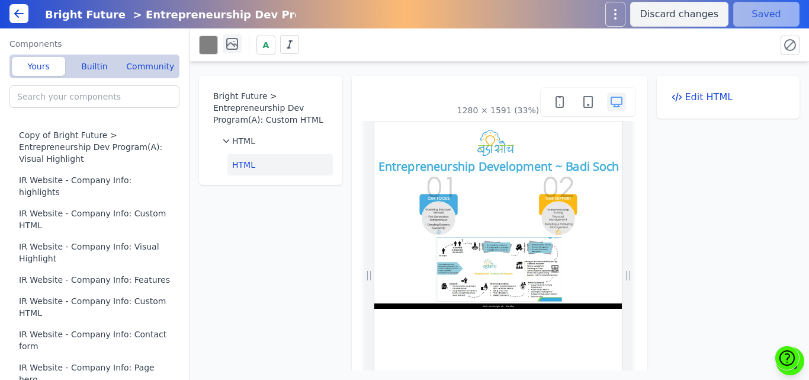
click at [232, 37] on icon at bounding box center [232, 44] width 14 height 14
click at [287, 89] on icon at bounding box center [296, 84] width 19 height 19
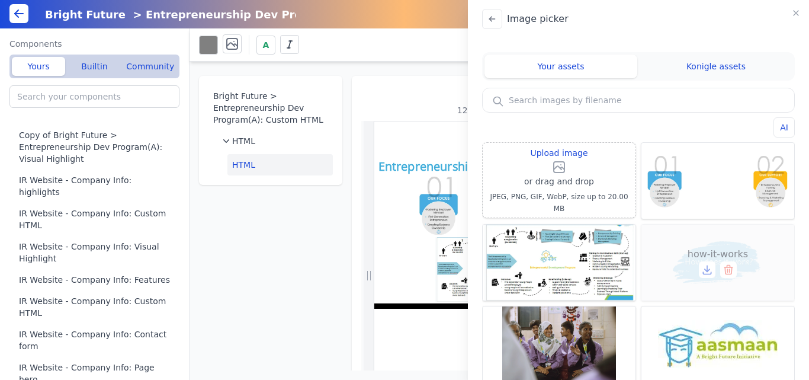
click at [704, 266] on icon at bounding box center [708, 270] width 12 height 12
click at [403, 92] on div "Image picker Your assets Konigle assets AI Upload image or drag and drop JPEG, …" at bounding box center [404, 190] width 809 height 380
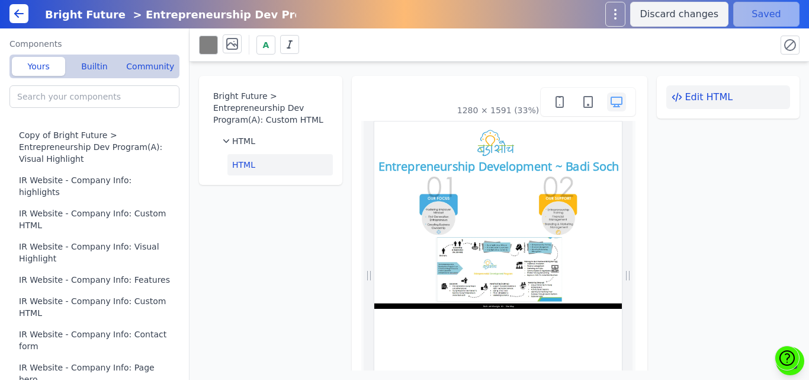
click at [716, 99] on button "Edit HTML" at bounding box center [729, 97] width 124 height 24
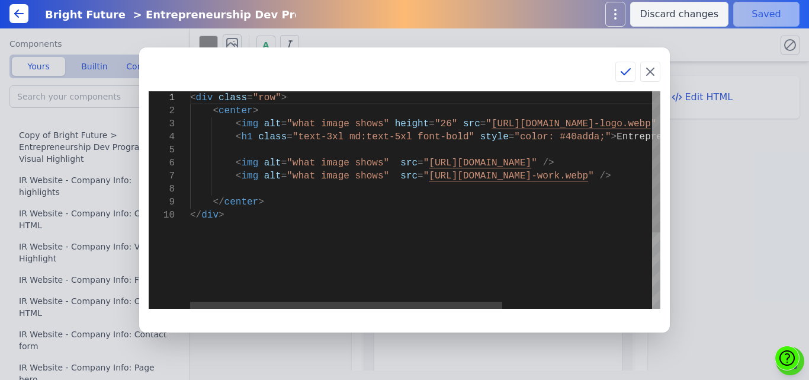
scroll to position [0, 9]
click at [297, 185] on div "< div class = "row" > < center > < img alt = "what image shows" height = "26" s…" at bounding box center [538, 258] width 696 height 335
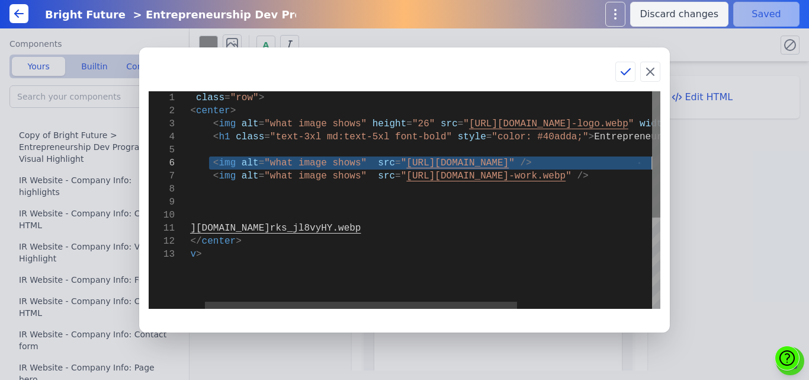
drag, startPoint x: 232, startPoint y: 163, endPoint x: 656, endPoint y: 162, distance: 424.2
click at [656, 162] on div "< div class = "row" > < center > < img alt = "what image shows" height = "26" s…" at bounding box center [516, 278] width 696 height 374
click at [651, 159] on div "< div class = "row" > < center > < img alt = "what image shows" height = "26" s…" at bounding box center [516, 278] width 696 height 374
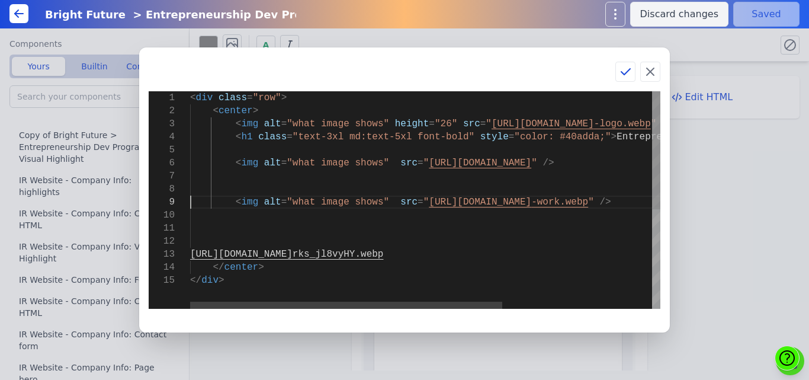
scroll to position [118, 0]
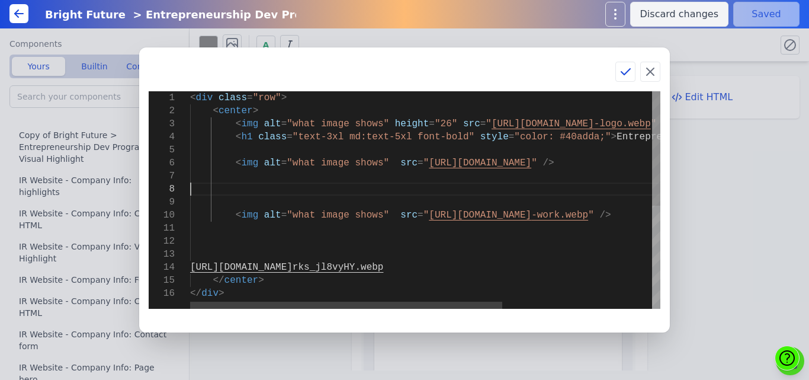
click at [333, 184] on div "< div class = "row" > < center > < img alt = "what image shows" height = "26" s…" at bounding box center [538, 297] width 696 height 413
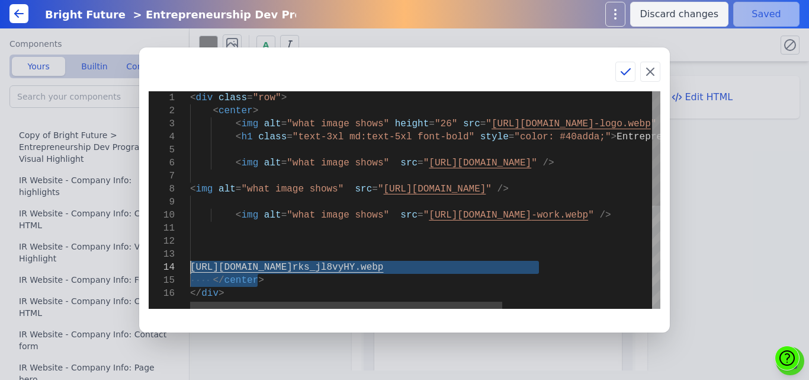
drag, startPoint x: 534, startPoint y: 276, endPoint x: 191, endPoint y: 265, distance: 343.8
click at [191, 265] on div "< div class = "row" > < center > < img alt = "what image shows" height = "26" s…" at bounding box center [538, 297] width 696 height 413
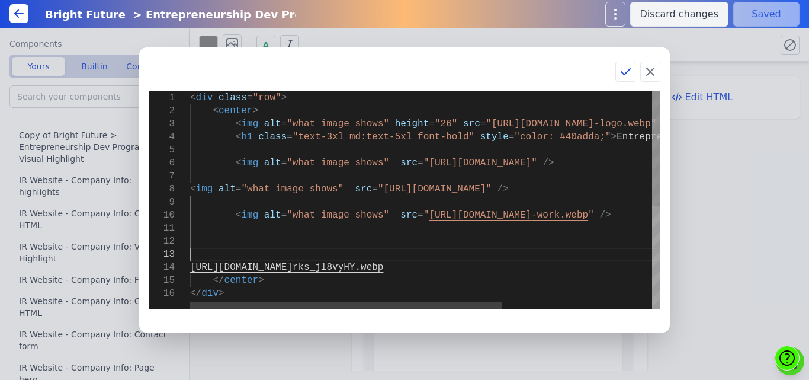
click at [549, 255] on div "< div class = "row" > < center > < img alt = "what image shows" height = "26" s…" at bounding box center [538, 297] width 696 height 413
click at [543, 267] on div "< div class = "row" > < center > < img alt = "what image shows" height = "26" s…" at bounding box center [538, 297] width 696 height 413
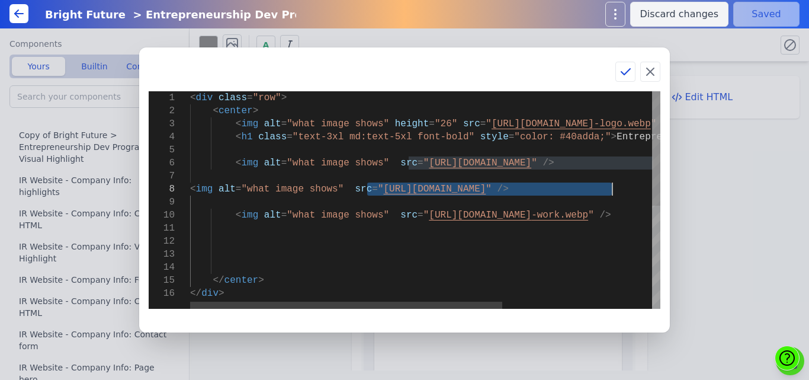
drag, startPoint x: 367, startPoint y: 188, endPoint x: 611, endPoint y: 189, distance: 244.1
click at [611, 189] on div "< div class = "row" > < center > < img alt = "what image shows" height = "26" s…" at bounding box center [538, 297] width 696 height 413
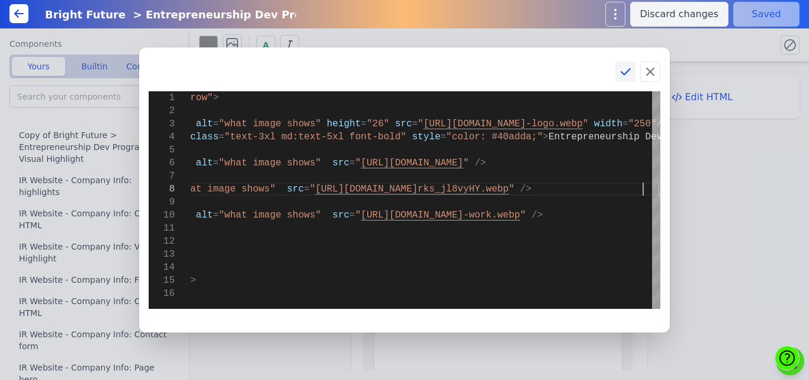
type textarea "<div class="row"> <center> <img alt="what image shows" height="26" src="https:/…"
click at [627, 73] on icon at bounding box center [626, 72] width 14 height 14
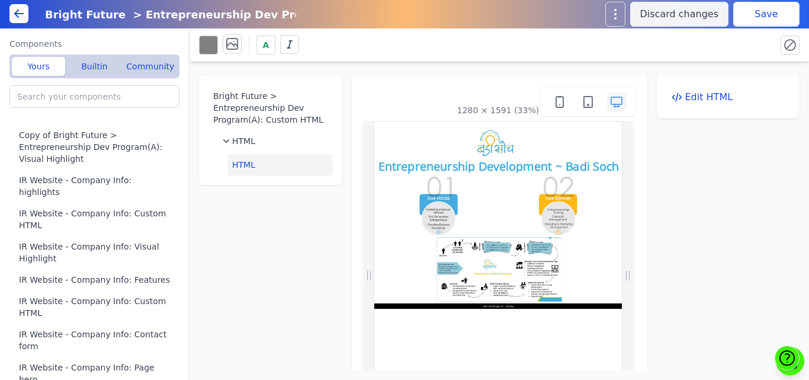
click at [739, 4] on button "Save" at bounding box center [767, 14] width 66 height 25
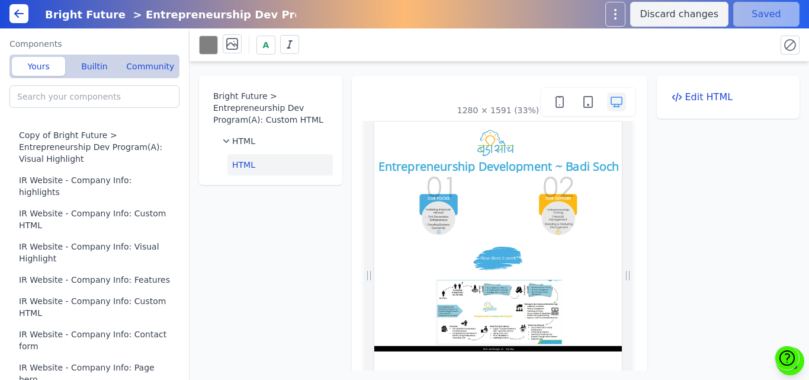
scroll to position [0, 0]
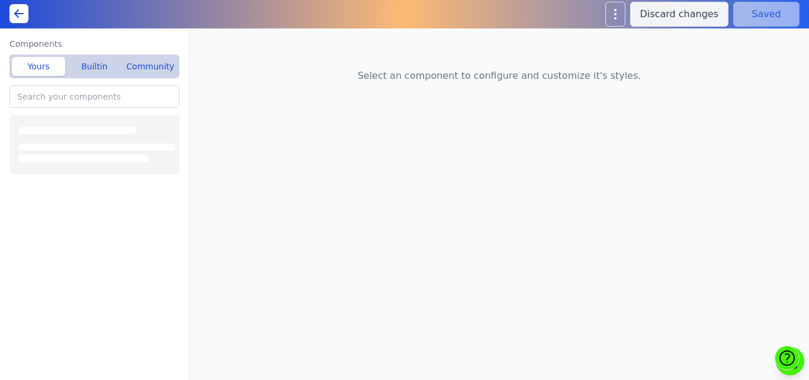
type input "Bright Future > Entrepreneurship Dev Program(A): Highlights"
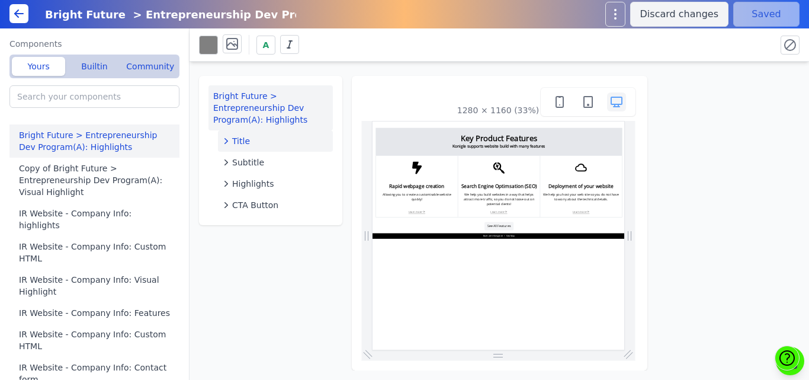
click at [252, 141] on div "Title" at bounding box center [275, 141] width 105 height 12
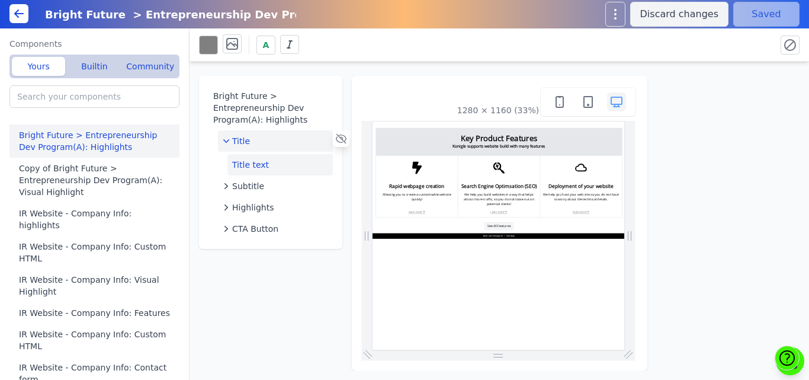
click at [283, 162] on button "Title text" at bounding box center [280, 164] width 105 height 21
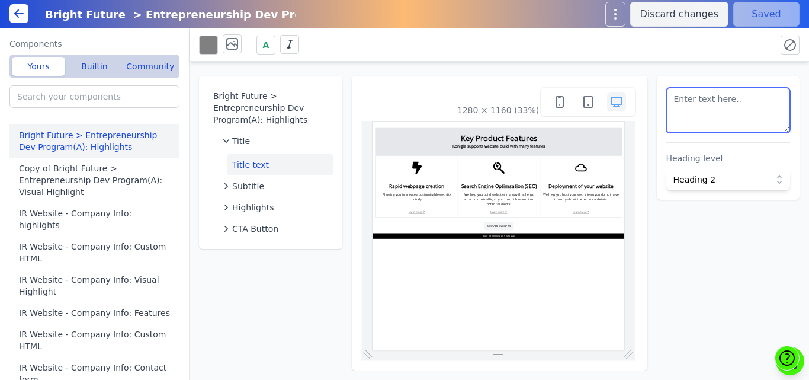
click at [694, 113] on textarea at bounding box center [729, 110] width 124 height 45
type textarea "Bulandi Impact"
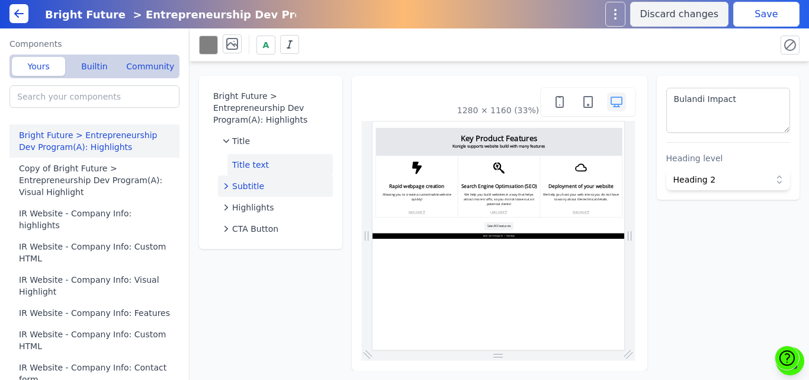
click at [254, 184] on span "Subtitle" at bounding box center [248, 186] width 32 height 12
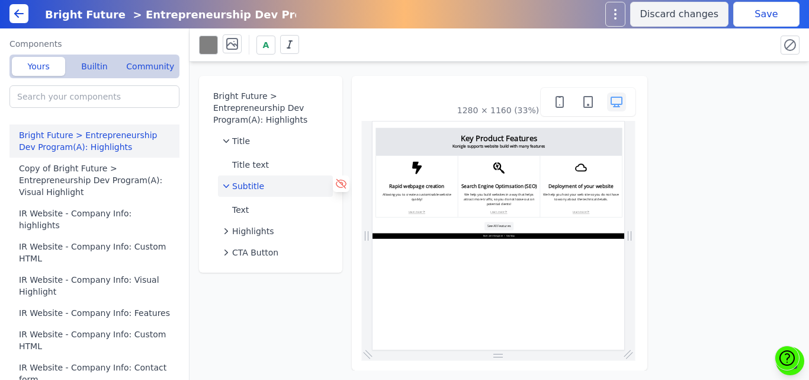
click at [340, 185] on icon at bounding box center [341, 184] width 12 height 12
click at [246, 228] on span "Highlights" at bounding box center [253, 231] width 42 height 12
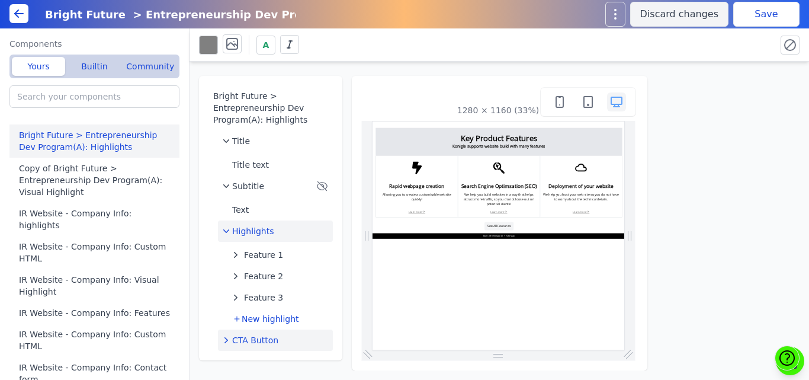
click at [258, 333] on button "CTA Button" at bounding box center [275, 339] width 115 height 21
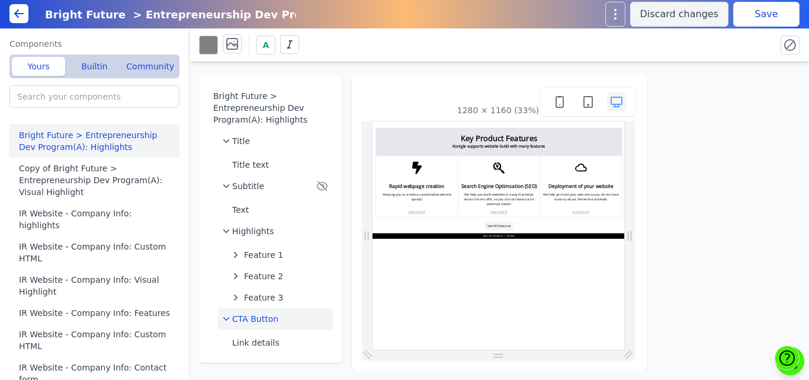
click at [338, 320] on div "Bright Future > Entrepreneurship Dev Program(A): Highlights Title Title text Su…" at bounding box center [270, 219] width 143 height 287
click at [339, 319] on icon at bounding box center [341, 316] width 12 height 12
click at [248, 181] on span "Subtitle" at bounding box center [248, 186] width 32 height 12
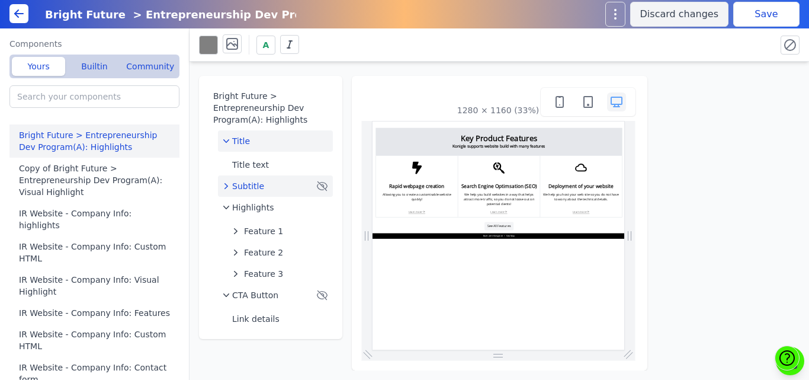
click at [249, 142] on div "Title" at bounding box center [275, 141] width 105 height 12
click at [750, 12] on button "Save" at bounding box center [767, 14] width 66 height 25
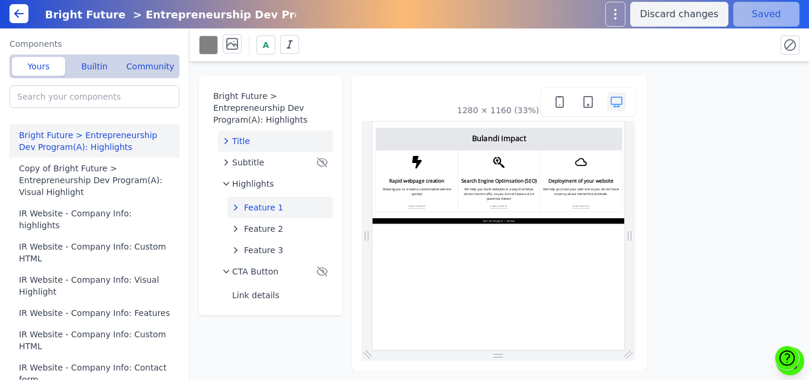
click at [266, 207] on span "Feature 1" at bounding box center [263, 207] width 39 height 12
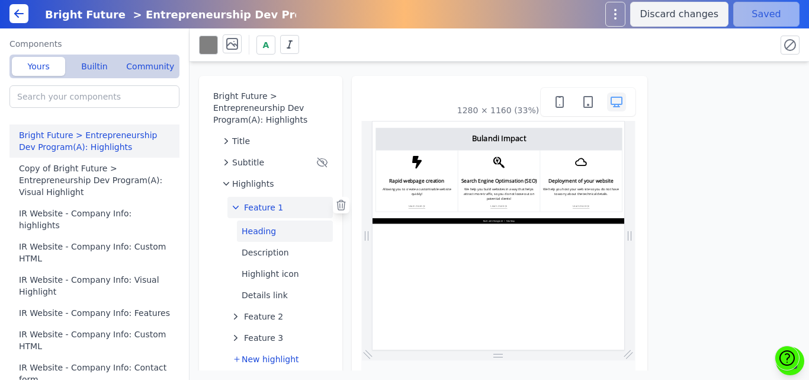
click at [274, 231] on button "Heading" at bounding box center [285, 230] width 96 height 21
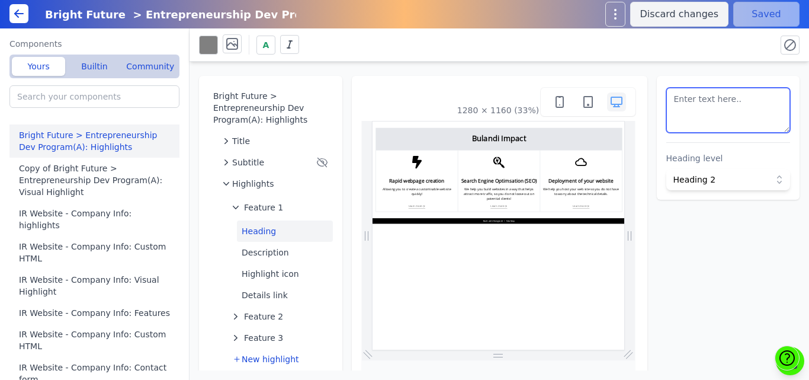
click at [723, 116] on textarea at bounding box center [729, 110] width 124 height 45
paste textarea "100"
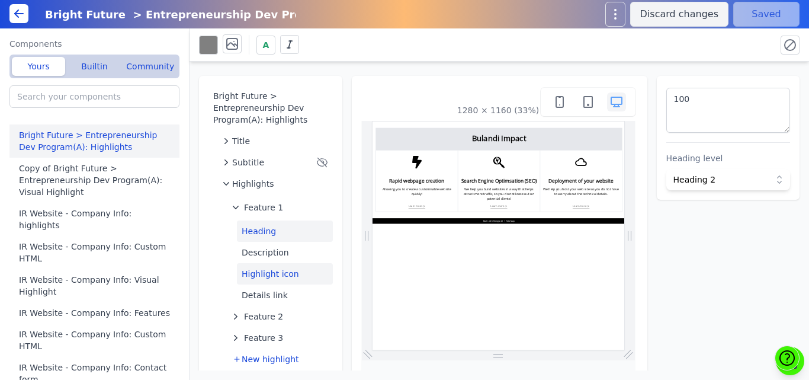
click at [268, 272] on button "Highlight icon" at bounding box center [285, 273] width 96 height 21
type textarea "<svg viewbox="0 0 384 512" xmlns="http://www.w3.org/2000/svg"> <path d="M0 256L…"
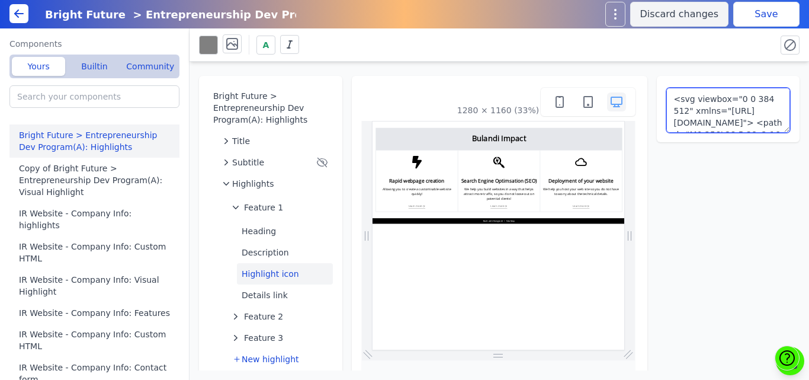
click at [741, 120] on textarea "<svg viewbox="0 0 384 512" xmlns="http://www.w3.org/2000/svg"> <path d="M0 256L…" at bounding box center [729, 110] width 124 height 45
paste textarea "100 Aspirants Reached"
type textarea "Aspirants Reached"
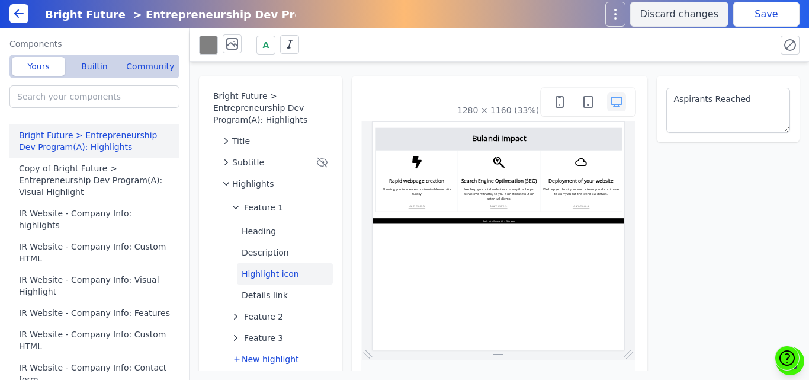
click at [776, 11] on button "Save" at bounding box center [767, 14] width 66 height 25
click at [716, 132] on textarea "Aspirants Reached" at bounding box center [729, 110] width 124 height 45
drag, startPoint x: 758, startPoint y: 108, endPoint x: 590, endPoint y: 108, distance: 168.3
click at [590, 108] on div "Bright Future > Entrepreneurship Dev Program(A): Highlights Title Subtitle High…" at bounding box center [500, 216] width 620 height 309
click at [271, 253] on button "Description" at bounding box center [285, 252] width 96 height 21
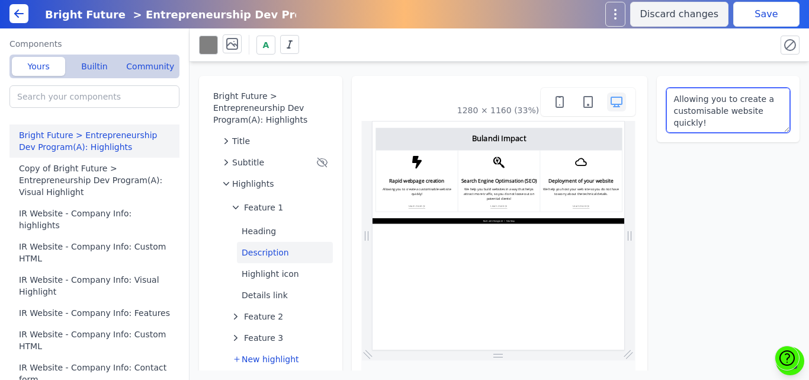
click at [685, 118] on textarea "Allowing you to create a customisable website quickly!" at bounding box center [729, 110] width 124 height 45
paste textarea "spirants Reached"
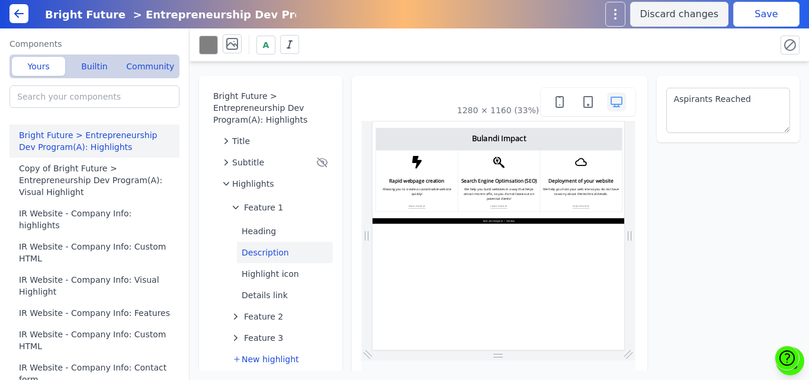
click at [747, 18] on button "Save" at bounding box center [767, 14] width 66 height 25
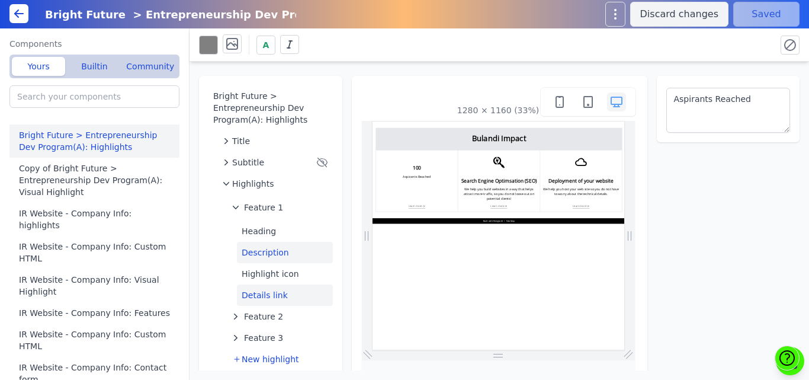
click at [285, 294] on button "Details link" at bounding box center [285, 294] width 96 height 21
type textarea "Learn more"
select select "_self"
select select
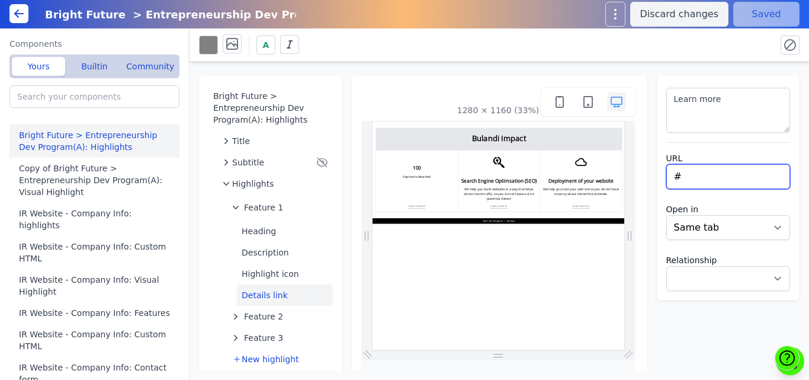
drag, startPoint x: 1073, startPoint y: 304, endPoint x: 1088, endPoint y: 288, distance: 21.8
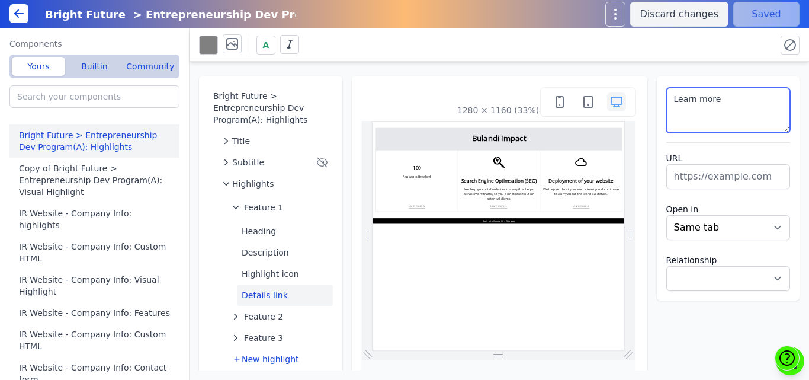
select select
drag, startPoint x: 734, startPoint y: 105, endPoint x: 611, endPoint y: 101, distance: 122.1
click at [611, 101] on div "Bright Future > Entrepreneurship Dev Program(A): Highlights Title Subtitle High…" at bounding box center [500, 216] width 620 height 309
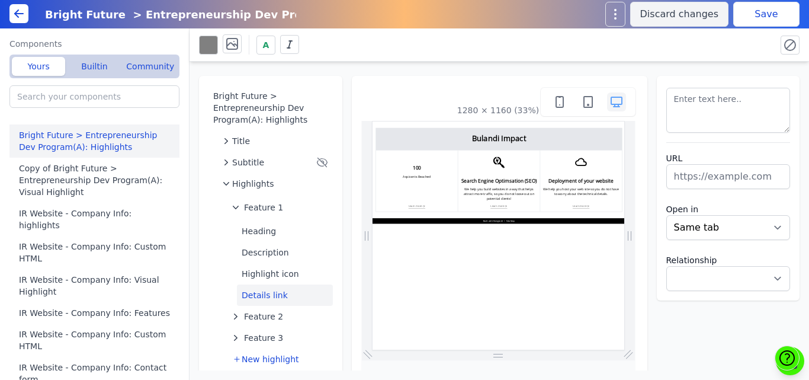
click at [752, 18] on button "Save" at bounding box center [767, 14] width 66 height 25
click at [266, 209] on span "Feature 1" at bounding box center [263, 207] width 39 height 12
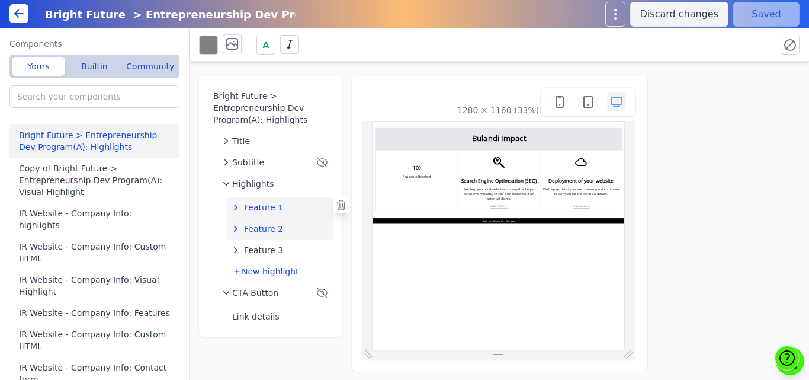
click at [268, 227] on span "Feature 2" at bounding box center [263, 229] width 39 height 12
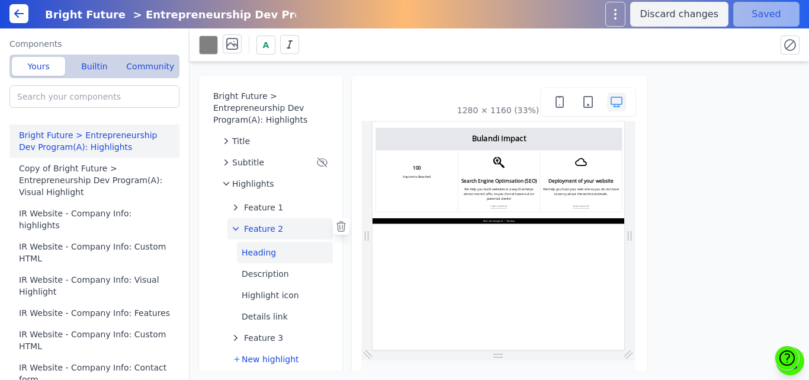
click at [273, 253] on button "Heading" at bounding box center [285, 252] width 96 height 21
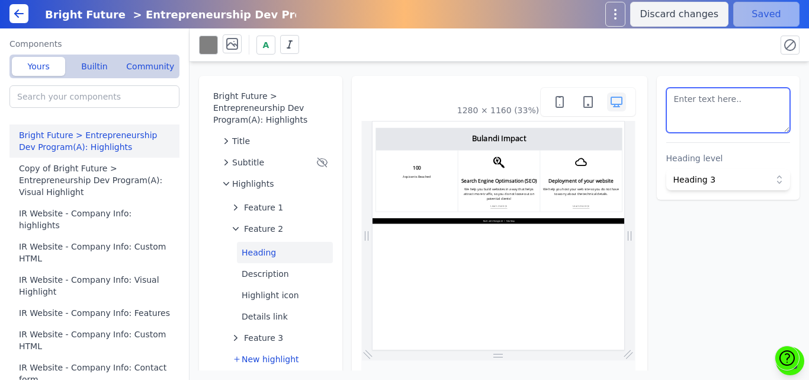
drag, startPoint x: 735, startPoint y: 108, endPoint x: 659, endPoint y: 98, distance: 76.0
click at [667, 98] on textarea at bounding box center [729, 110] width 124 height 45
paste textarea "70% Eg. 70 youth / started/ continued business"
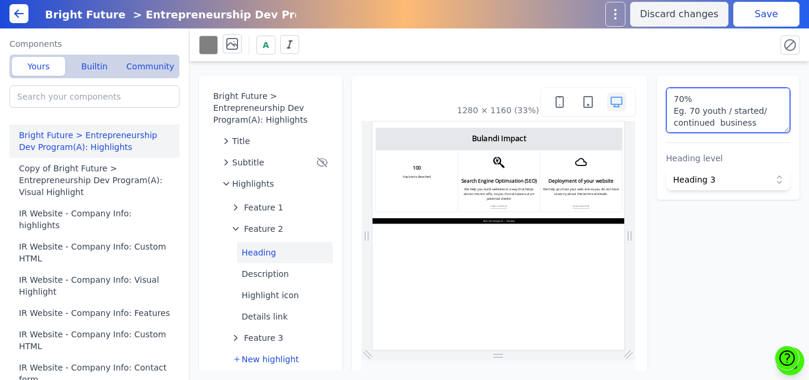
scroll to position [8, 0]
drag, startPoint x: 680, startPoint y: 101, endPoint x: 651, endPoint y: 100, distance: 28.5
click at [657, 100] on div "70% Eg. 70 youth / started/ continued business Heading level Heading 3" at bounding box center [728, 138] width 143 height 124
drag, startPoint x: 677, startPoint y: 103, endPoint x: 632, endPoint y: 98, distance: 44.7
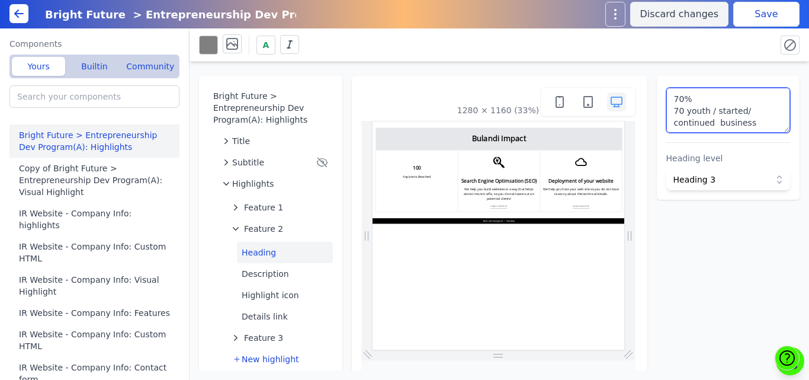
click at [632, 98] on div "Bright Future > Entrepreneurship Dev Program(A): Highlights Title Subtitle High…" at bounding box center [500, 216] width 620 height 309
click at [751, 116] on textarea "70% youth / started/ continued business" at bounding box center [729, 110] width 124 height 45
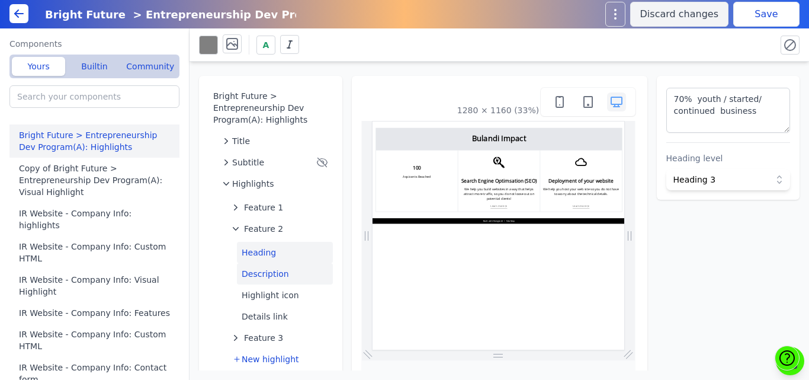
click at [277, 271] on button "Description" at bounding box center [285, 273] width 96 height 21
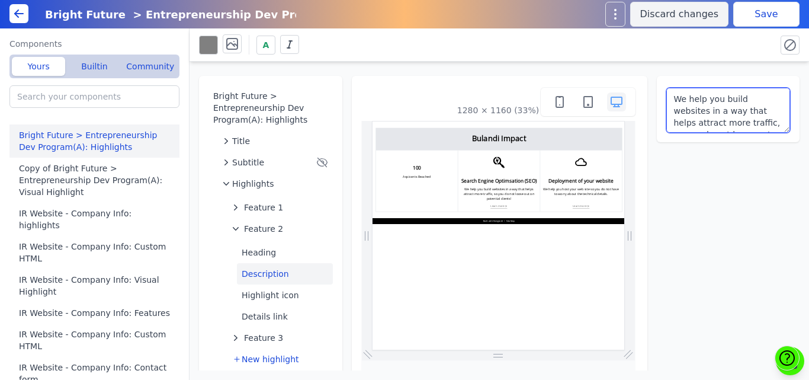
click at [686, 120] on textarea "We help you build websites in a way that helps attract more traffic, so you do …" at bounding box center [729, 110] width 124 height 45
paste textarea "youth / started/ continued business"
click at [697, 97] on textarea "youth / started/ continued business" at bounding box center [729, 110] width 124 height 45
click at [728, 99] on textarea "youth started/ continued business" at bounding box center [729, 110] width 124 height 45
click at [720, 98] on textarea "youth started/ continued business" at bounding box center [729, 110] width 124 height 45
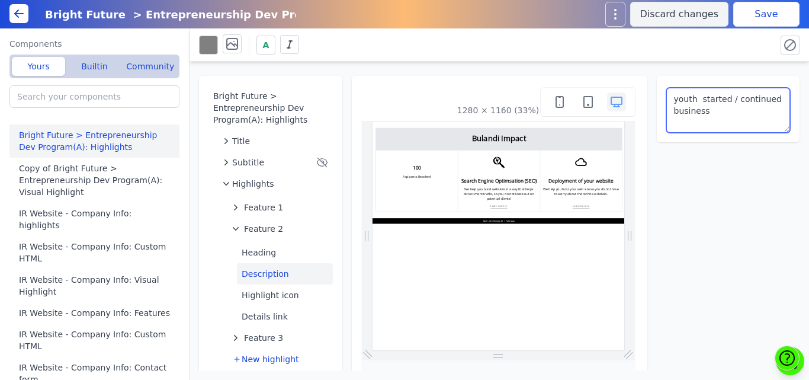
click at [729, 101] on textarea "youth started / continued business" at bounding box center [729, 110] width 124 height 45
click at [742, 11] on button "Save" at bounding box center [767, 14] width 66 height 25
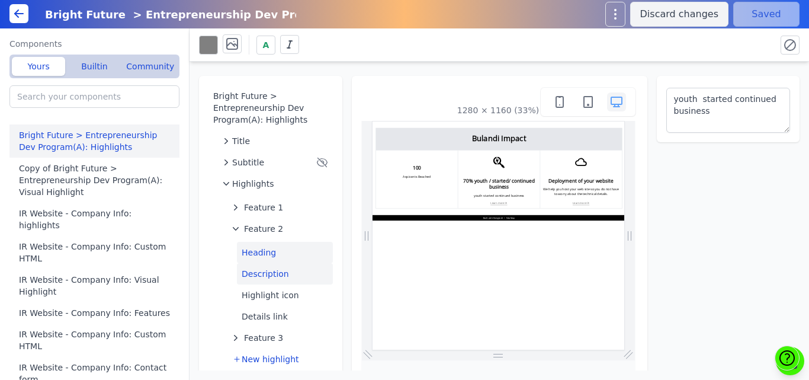
click at [254, 254] on button "Heading" at bounding box center [285, 252] width 96 height 21
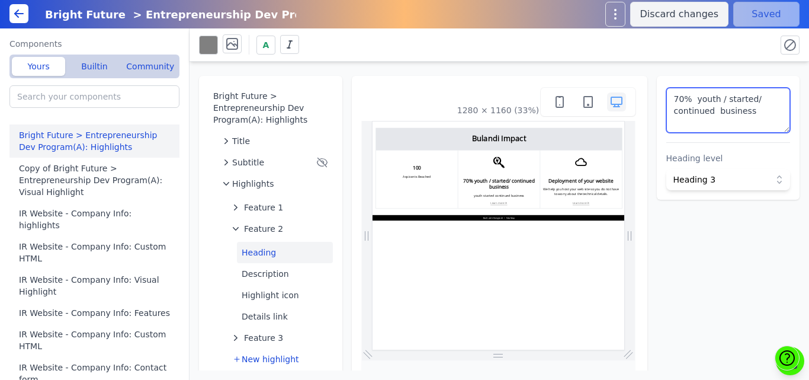
drag, startPoint x: 687, startPoint y: 101, endPoint x: 764, endPoint y: 119, distance: 78.5
click at [764, 119] on textarea "70% youth / started/ continued business" at bounding box center [729, 110] width 124 height 45
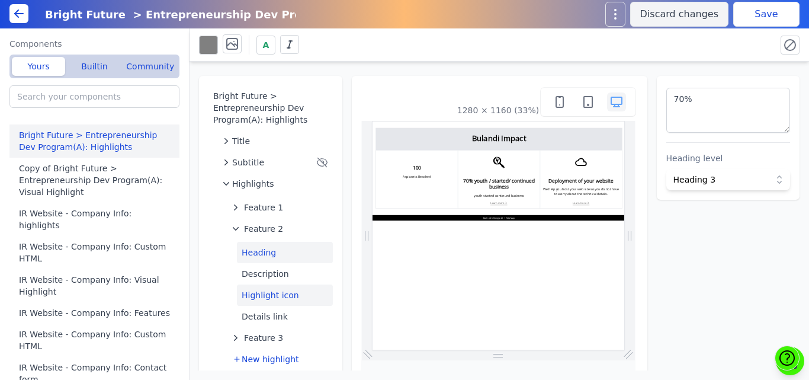
click at [274, 294] on button "Highlight icon" at bounding box center [285, 294] width 96 height 21
type textarea "<svg viewbox="0 0 460 512" xmlns="http://www.w3.org/2000/svg"> <path d="M220.6 …"
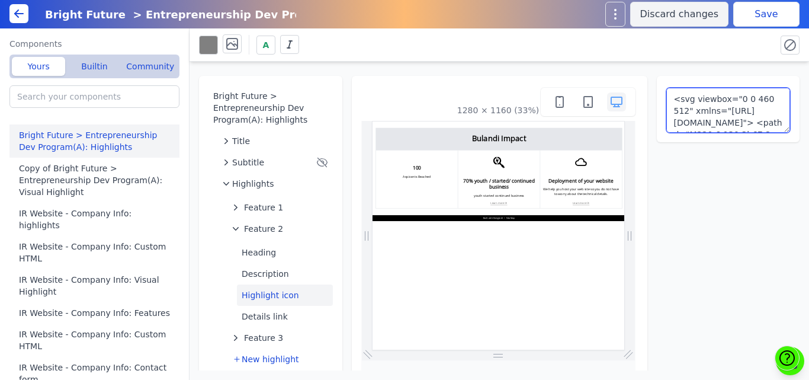
click at [712, 127] on textarea "<svg viewbox="0 0 460 512" xmlns="http://www.w3.org/2000/svg"> <path d="M220.6 …" at bounding box center [729, 110] width 124 height 45
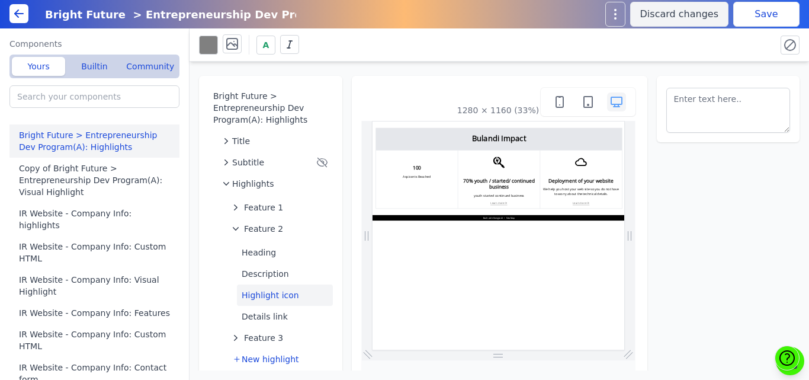
click at [768, 5] on button "Save" at bounding box center [767, 14] width 66 height 25
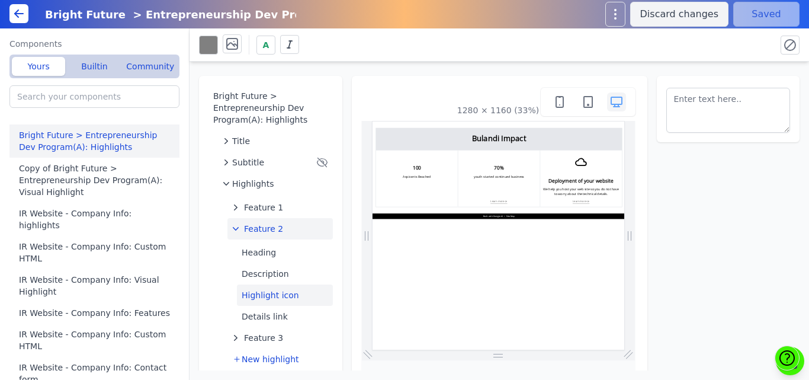
click at [274, 227] on span "Feature 2" at bounding box center [263, 229] width 39 height 12
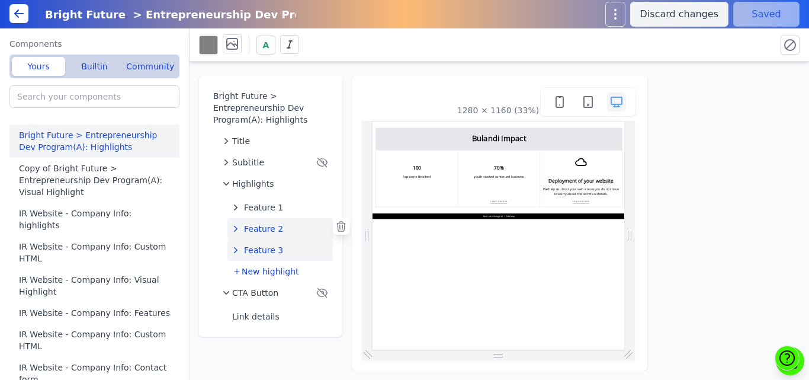
click at [293, 249] on button "Feature 3" at bounding box center [280, 249] width 105 height 21
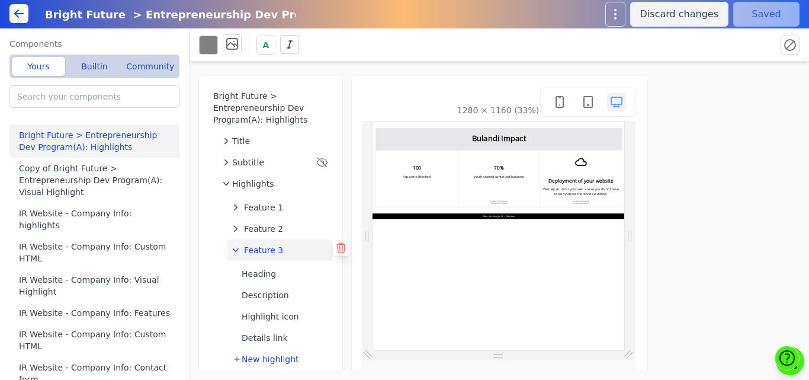
click at [336, 246] on icon at bounding box center [341, 248] width 12 height 12
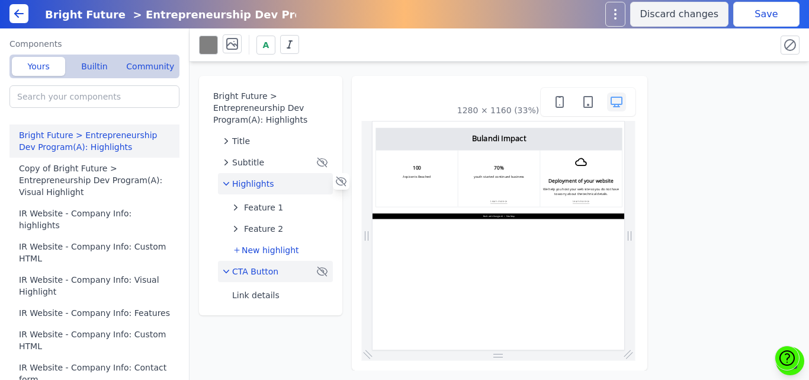
click at [283, 273] on div "CTA Button" at bounding box center [268, 271] width 91 height 12
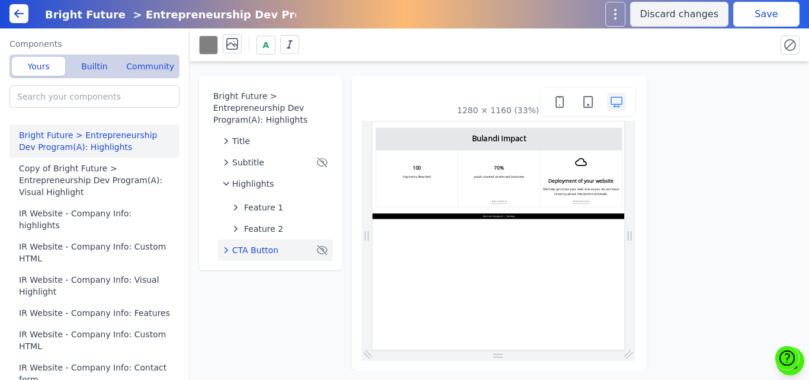
click at [0, 0] on icon at bounding box center [0, 0] width 0 height 0
click at [764, 17] on button "Save" at bounding box center [767, 14] width 66 height 25
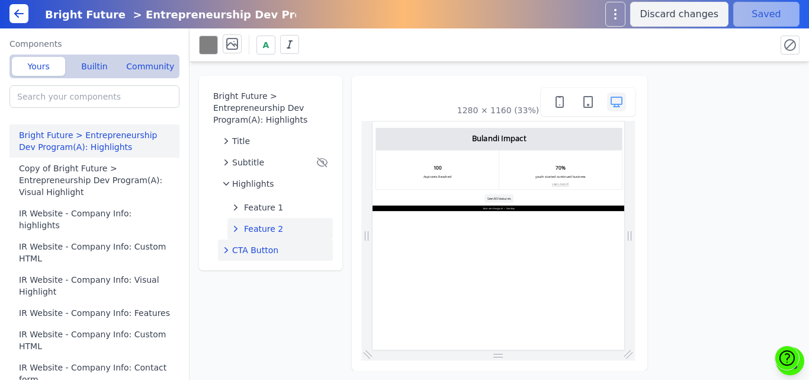
click at [264, 228] on span "Feature 2" at bounding box center [263, 229] width 39 height 12
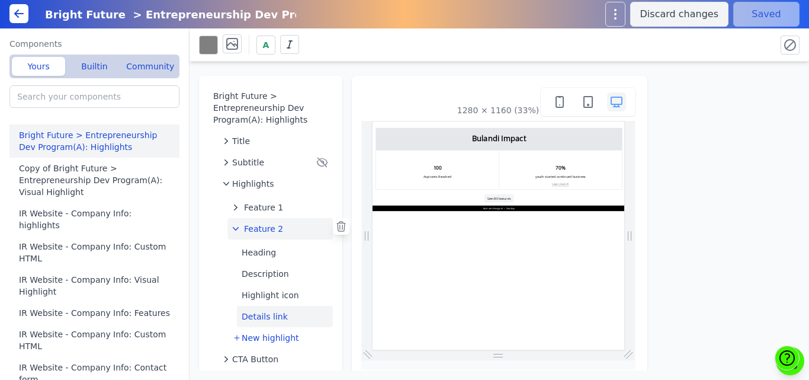
click at [269, 318] on button "Details link" at bounding box center [285, 316] width 96 height 21
select select "_self"
select select
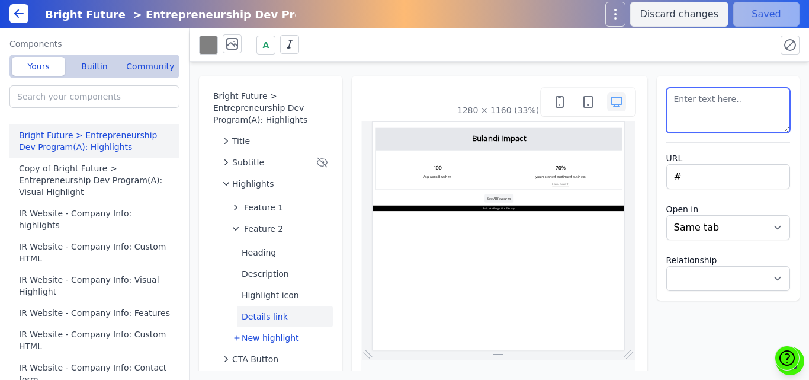
drag, startPoint x: 710, startPoint y: 105, endPoint x: 642, endPoint y: 104, distance: 67.6
click at [642, 104] on div "Bright Future > Entrepreneurship Dev Program(A): Highlights Title Subtitle High…" at bounding box center [500, 216] width 620 height 309
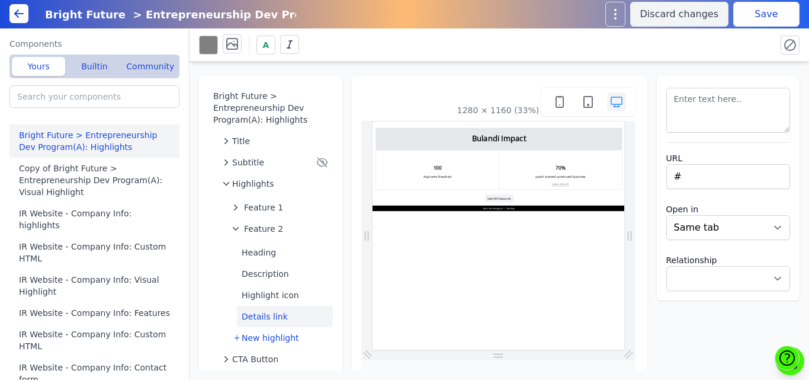
click at [697, 74] on div "Bright Future > Entrepreneurship Dev Program(A): Highlights Title Subtitle High…" at bounding box center [500, 216] width 620 height 309
click at [766, 12] on button "Save" at bounding box center [767, 14] width 66 height 25
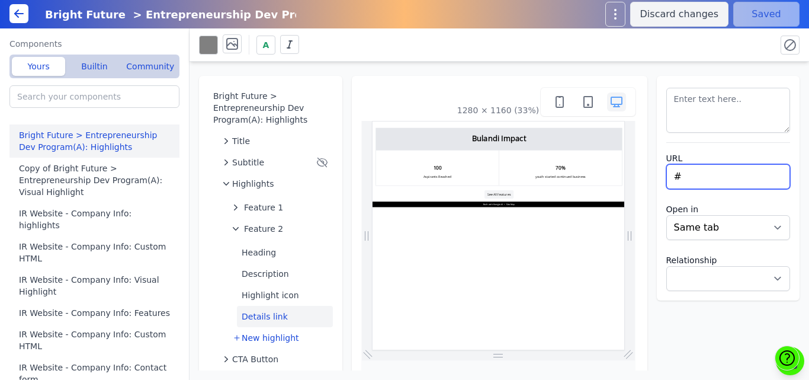
drag, startPoint x: 675, startPoint y: 175, endPoint x: 655, endPoint y: 177, distance: 20.8
click at [657, 177] on div "URL # Open in New tab Same tab Relationship Noopener Noreferrer Nofollow" at bounding box center [728, 188] width 143 height 225
select select
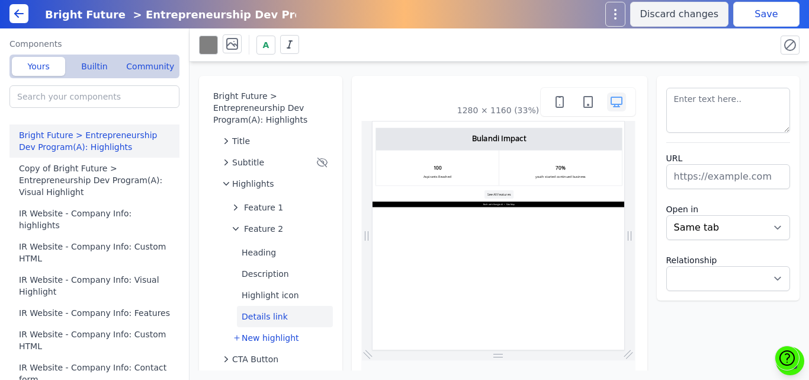
click at [679, 77] on div "URL Open in New tab Same tab Relationship Noopener Noreferrer Nofollow" at bounding box center [728, 188] width 143 height 225
click at [766, 7] on button "Save" at bounding box center [767, 14] width 66 height 25
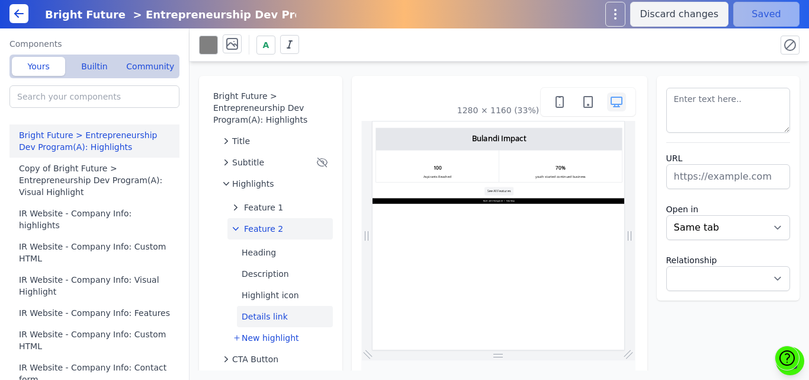
click at [246, 226] on span "Feature 2" at bounding box center [263, 229] width 39 height 12
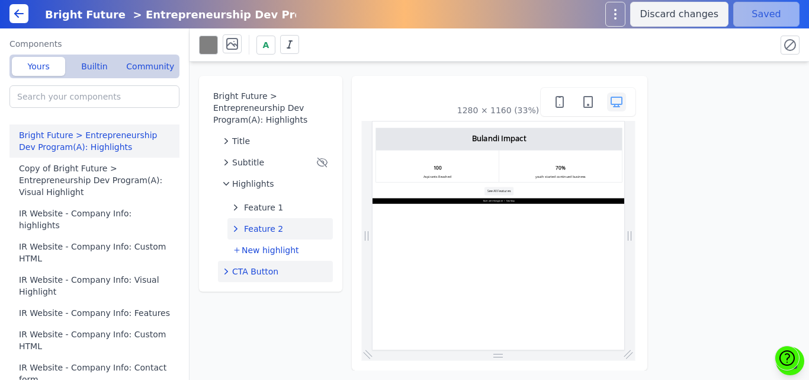
click at [254, 268] on span "CTA Button" at bounding box center [255, 271] width 46 height 12
click at [0, 0] on icon at bounding box center [0, 0] width 0 height 0
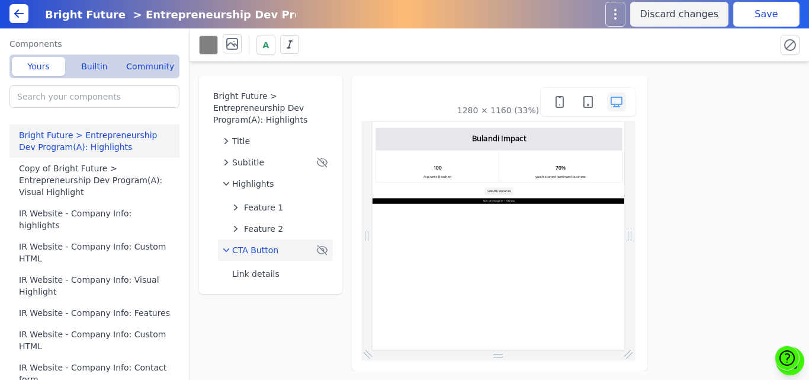
click at [747, 10] on button "Save" at bounding box center [767, 14] width 66 height 25
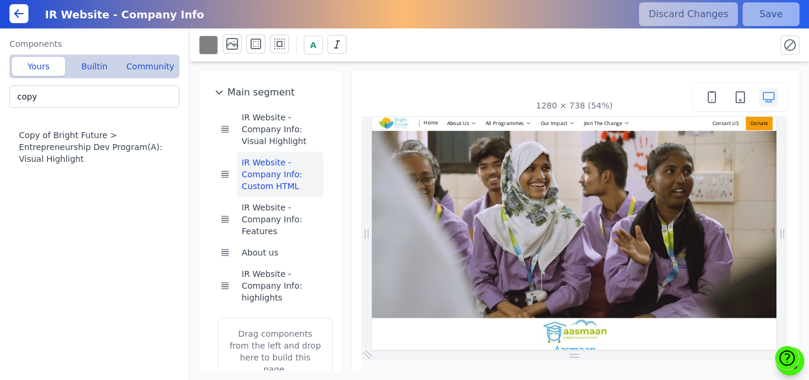
drag, startPoint x: 344, startPoint y: 66, endPoint x: 338, endPoint y: 105, distance: 39.1
click at [338, 105] on div "Main segment IR Website - Company Info: Visual Highlight IR Website - Company I…" at bounding box center [500, 216] width 620 height 309
click at [338, 105] on div "Main segment IR Website - Company Info: Visual Highlight IR Website - Company I…" at bounding box center [270, 233] width 143 height 324
click at [347, 82] on div "Main segment IR Website - Company Info: Visual Highlight IR Website - Company I…" at bounding box center [500, 216] width 620 height 309
drag, startPoint x: 342, startPoint y: 87, endPoint x: 341, endPoint y: 112, distance: 25.5
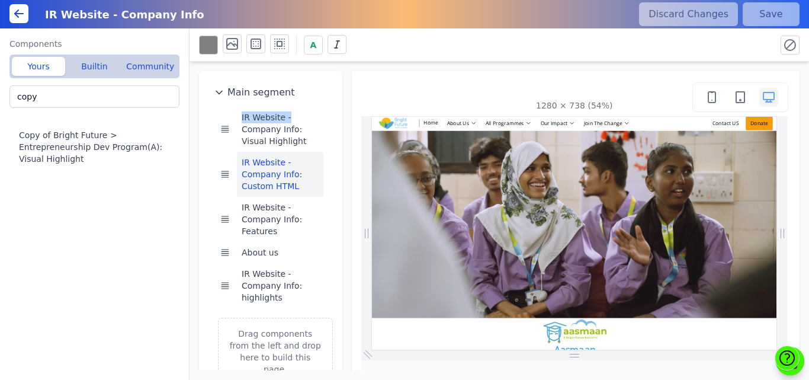
click at [341, 112] on div "Main segment IR Website - Company Info: Visual Highlight IR Website - Company I…" at bounding box center [500, 216] width 620 height 309
click at [343, 96] on div "Main segment IR Website - Company Info: Visual Highlight IR Website - Company I…" at bounding box center [500, 216] width 620 height 309
click at [344, 97] on div "Main segment IR Website - Company Info: Visual Highlight IR Website - Company I…" at bounding box center [500, 216] width 620 height 309
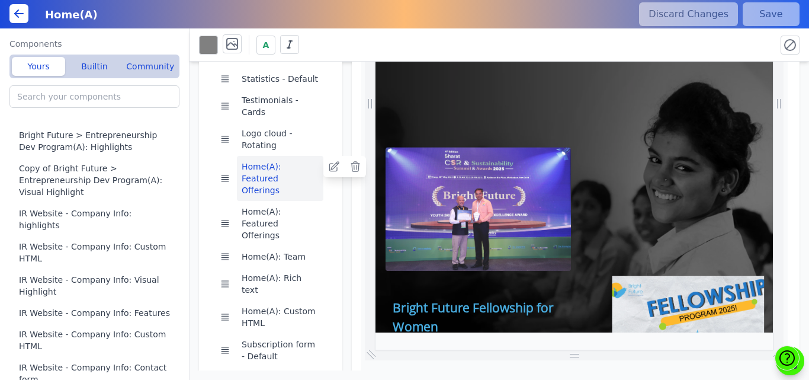
click at [280, 156] on button "Home(A): Featured Offerings" at bounding box center [280, 178] width 87 height 45
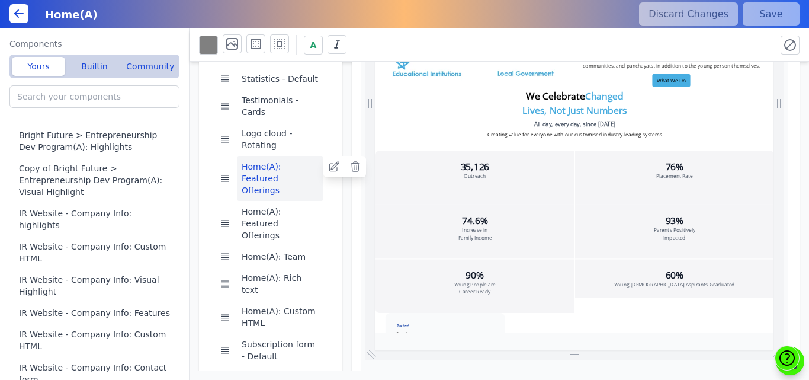
scroll to position [2197, 0]
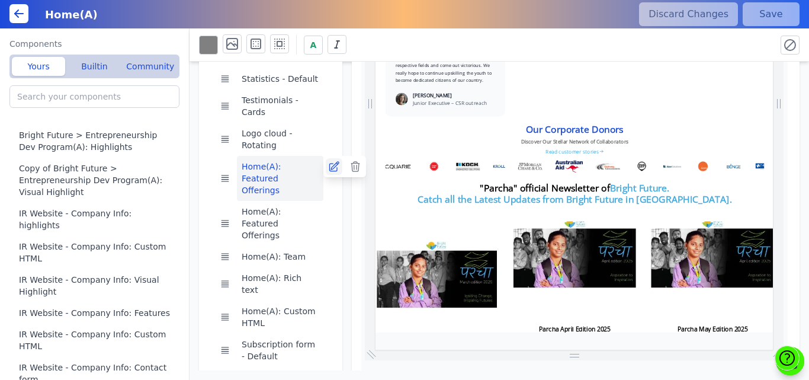
click at [329, 162] on icon at bounding box center [333, 166] width 9 height 9
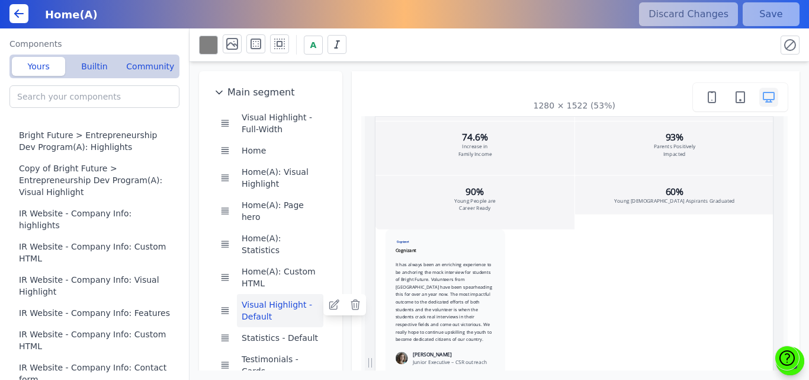
click at [276, 294] on button "Visual Highlight - Default" at bounding box center [280, 310] width 87 height 33
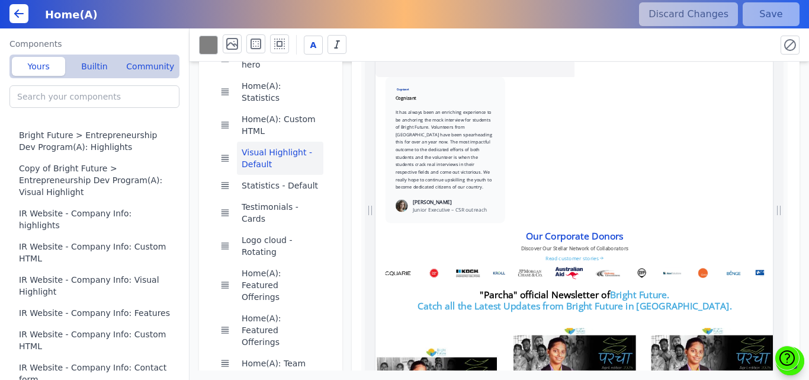
scroll to position [153, 0]
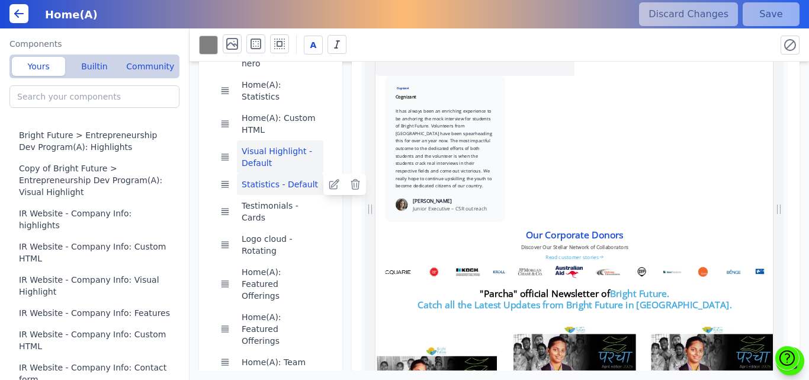
click at [268, 174] on button "Statistics - Default" at bounding box center [280, 184] width 87 height 21
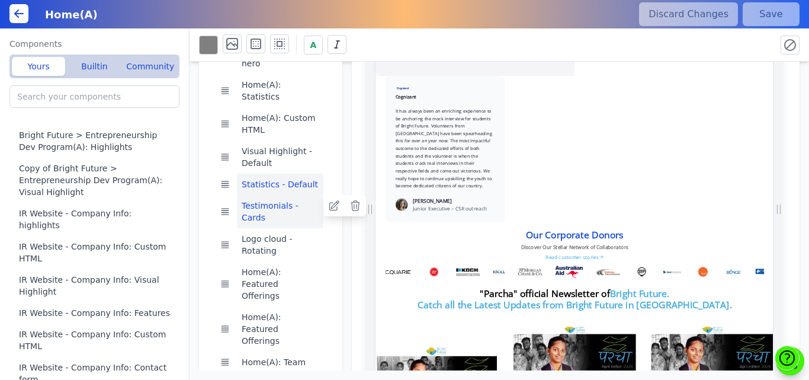
click at [262, 195] on button "Testimonials - Cards" at bounding box center [280, 211] width 87 height 33
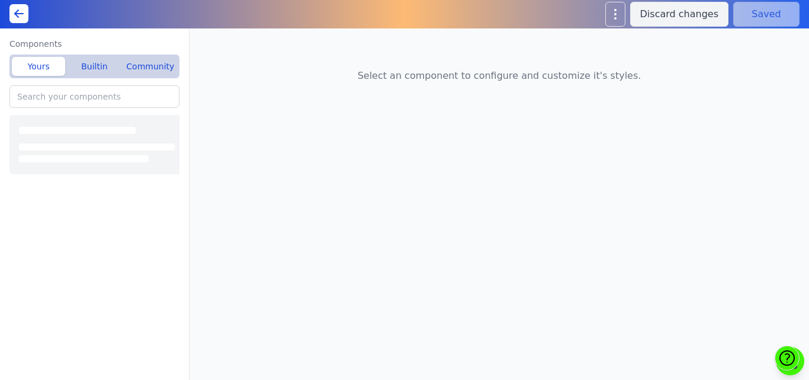
type input "Home(A): Featured Offerings"
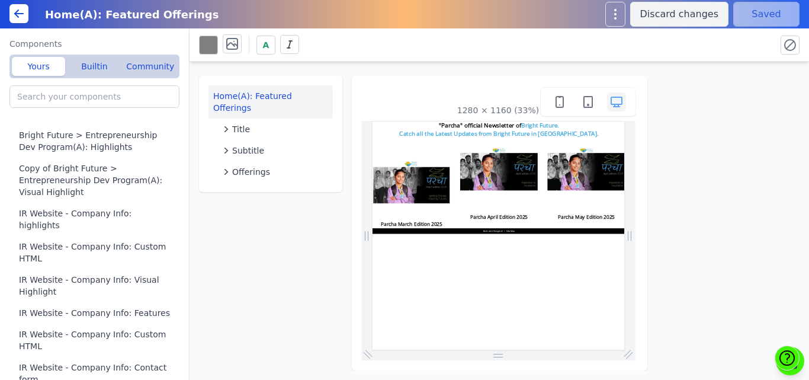
drag, startPoint x: 347, startPoint y: 92, endPoint x: 328, endPoint y: 199, distance: 108.4
click at [328, 199] on div "Home(A): Featured Offerings Title Subtitle Offerings 1280 × 1160 (33%)" at bounding box center [500, 216] width 620 height 309
drag, startPoint x: 328, startPoint y: 199, endPoint x: 346, endPoint y: 66, distance: 134.0
click at [346, 66] on div "Home(A): Featured Offerings Title Subtitle Offerings 1280 × 1160 (33%)" at bounding box center [500, 216] width 620 height 309
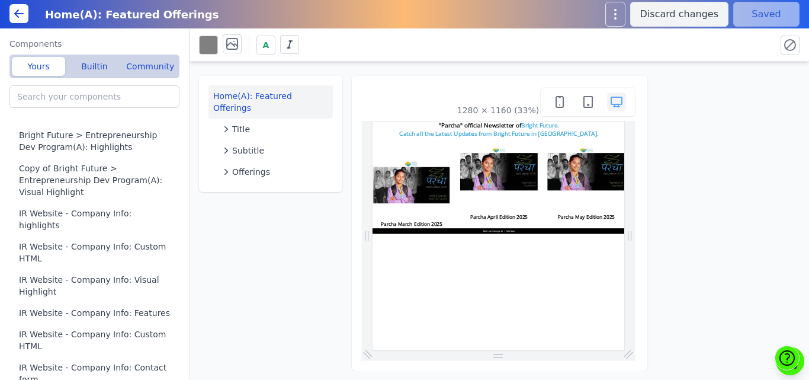
click at [332, 245] on div "Home(A): Featured Offerings Title Subtitle Offerings 1280 × 1160 (33%)" at bounding box center [500, 216] width 620 height 309
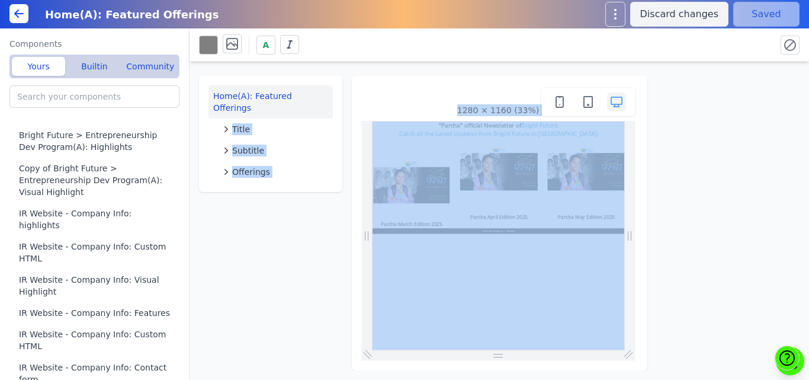
drag, startPoint x: 344, startPoint y: 82, endPoint x: 311, endPoint y: 287, distance: 208.2
click at [311, 287] on div "Home(A): Featured Offerings Title Subtitle Offerings 1280 × 1160 (33%)" at bounding box center [500, 216] width 620 height 309
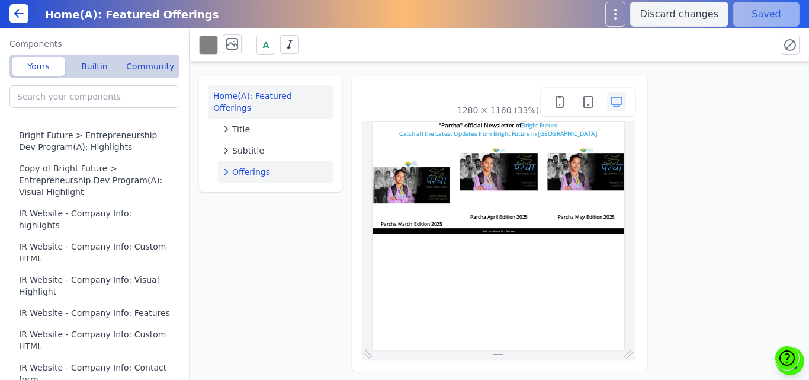
click at [255, 166] on span "Offerings" at bounding box center [251, 172] width 38 height 12
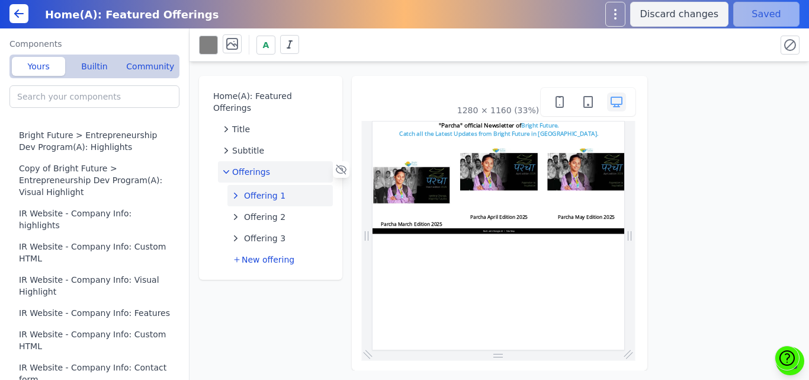
click at [255, 190] on span "Offering 1" at bounding box center [264, 196] width 41 height 12
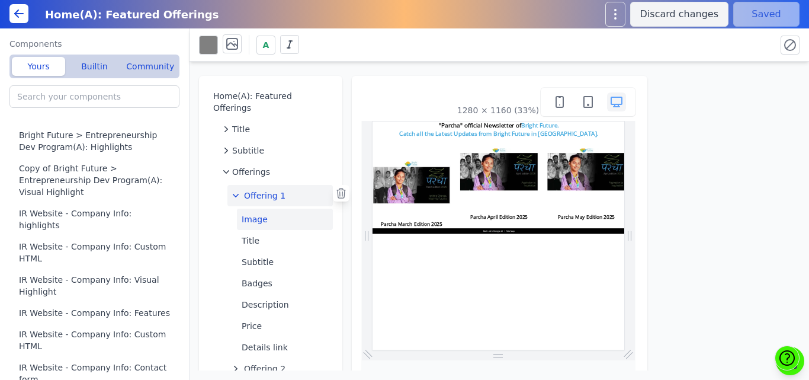
click at [257, 209] on button "Image" at bounding box center [285, 219] width 96 height 21
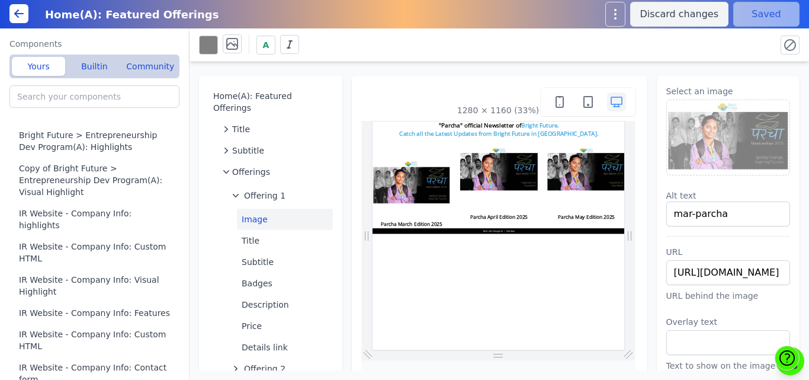
click at [695, 135] on img at bounding box center [728, 137] width 123 height 75
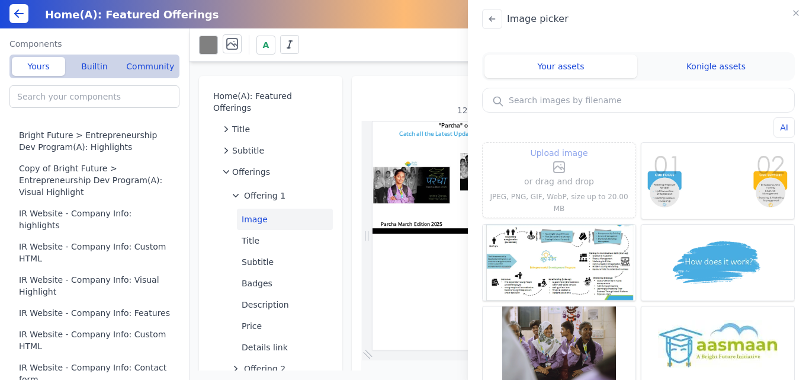
click at [579, 167] on label "Upload image" at bounding box center [559, 160] width 70 height 28
click at [560, 146] on input "Upload image" at bounding box center [559, 145] width 1 height 1
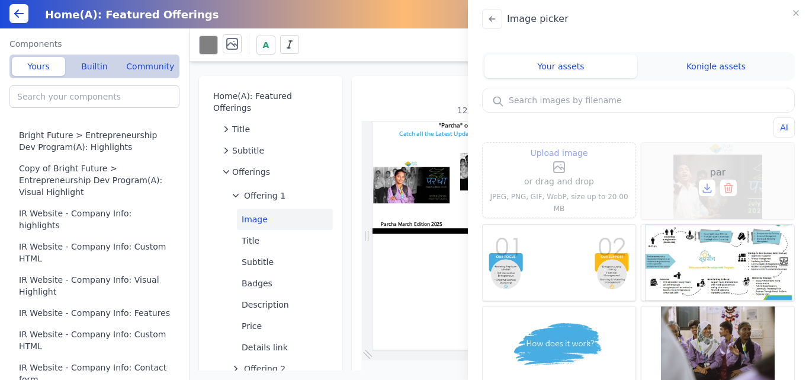
click at [738, 168] on div "par" at bounding box center [718, 181] width 153 height 76
type input "par"
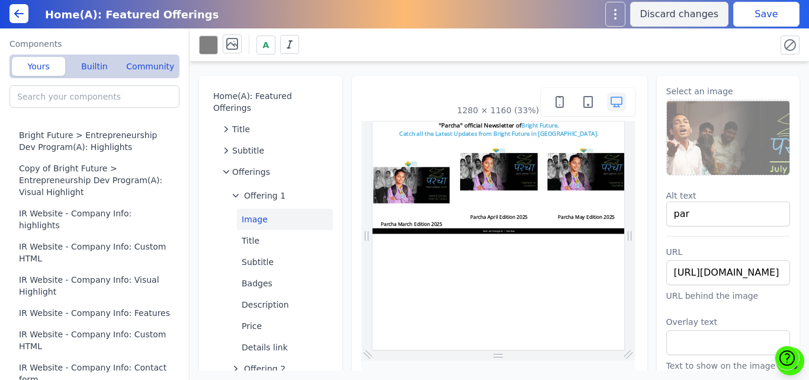
click at [745, 14] on button "Save" at bounding box center [767, 14] width 66 height 25
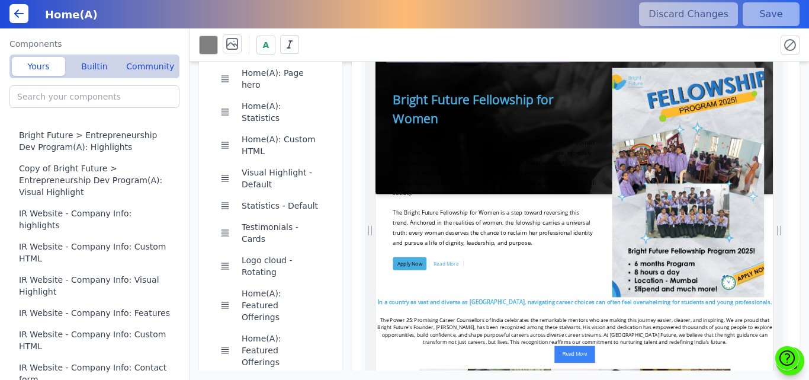
drag, startPoint x: 1127, startPoint y: 174, endPoint x: 1146, endPoint y: 138, distance: 40.6
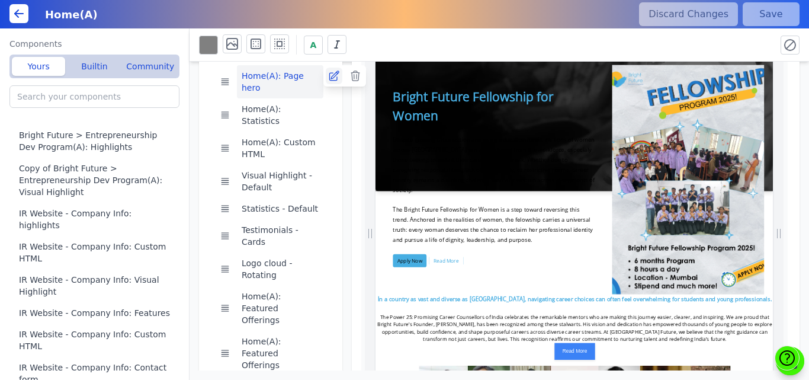
scroll to position [0, 540]
click at [331, 76] on icon at bounding box center [334, 76] width 12 height 12
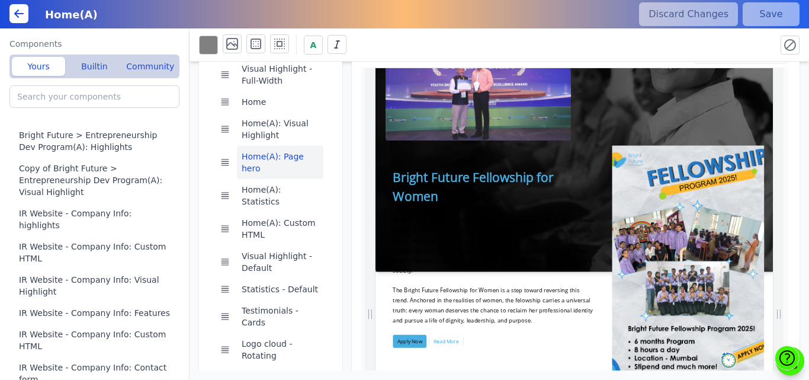
scroll to position [50, 0]
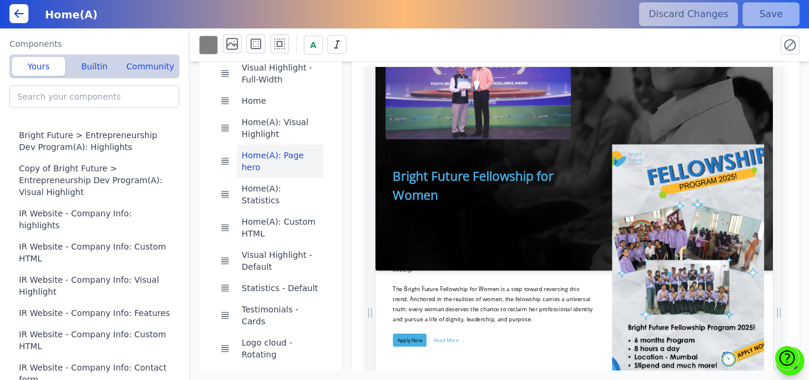
click at [22, 14] on icon at bounding box center [19, 14] width 8 height 0
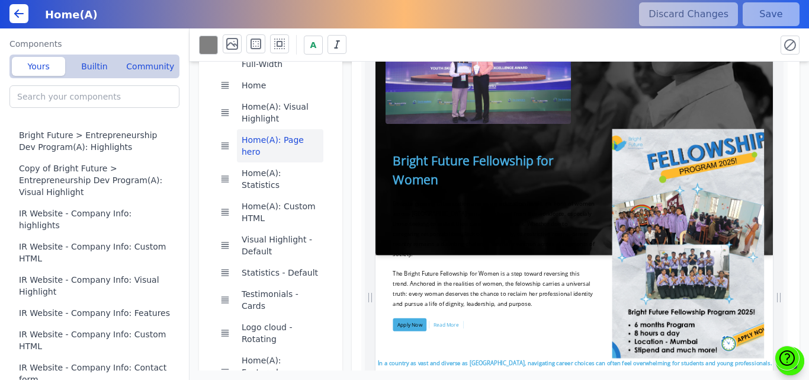
scroll to position [0, 100]
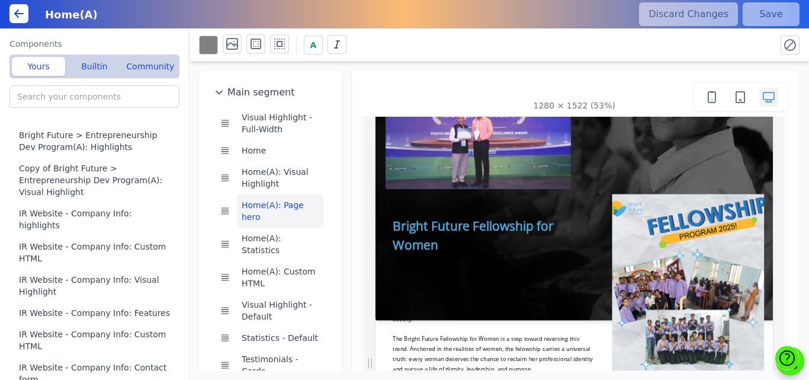
click at [7, 15] on div "Home(A) Discard Changes Save" at bounding box center [404, 14] width 809 height 28
click at [23, 18] on icon at bounding box center [19, 14] width 14 height 14
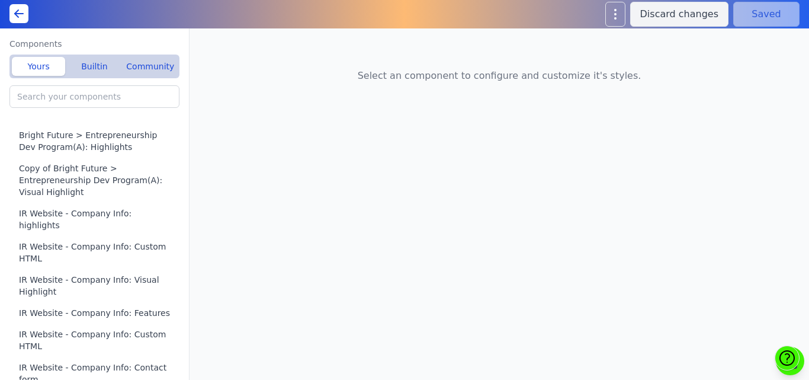
type input "Home(A): Page hero"
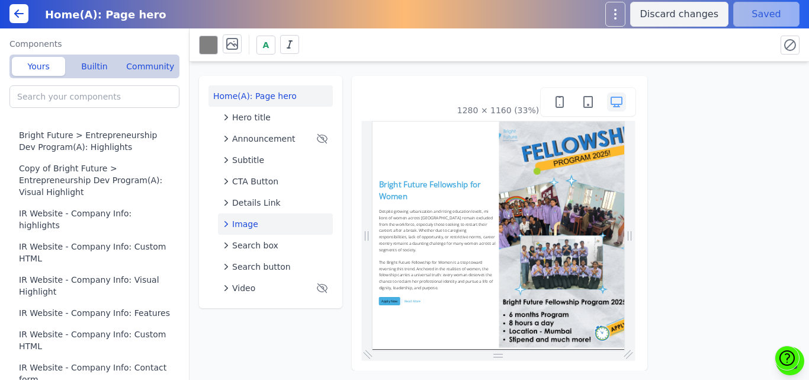
click at [245, 222] on span "Image" at bounding box center [245, 224] width 26 height 12
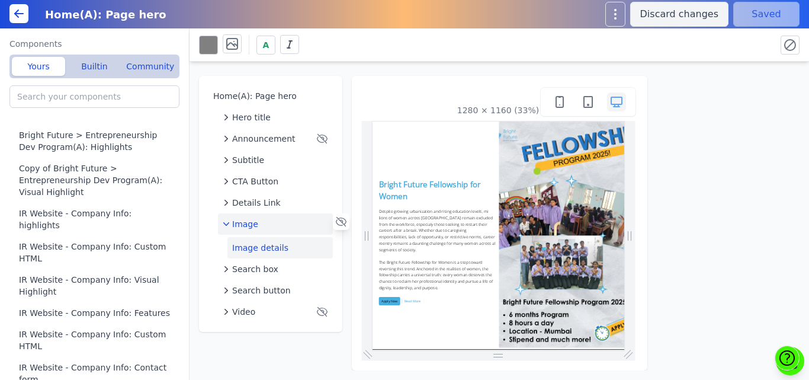
click at [252, 246] on button "Image details" at bounding box center [280, 247] width 105 height 21
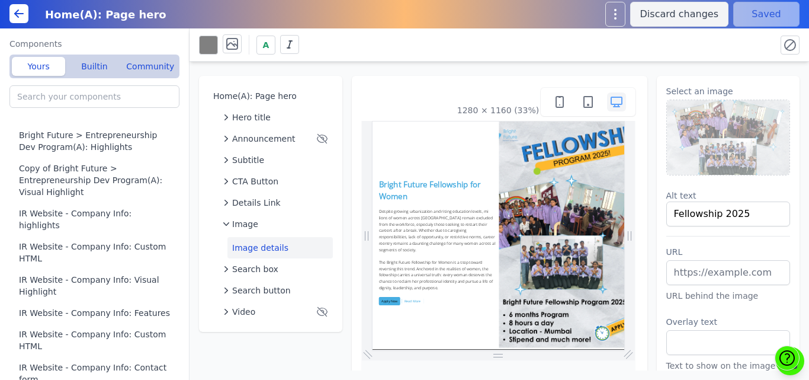
click at [712, 139] on img at bounding box center [728, 137] width 123 height 75
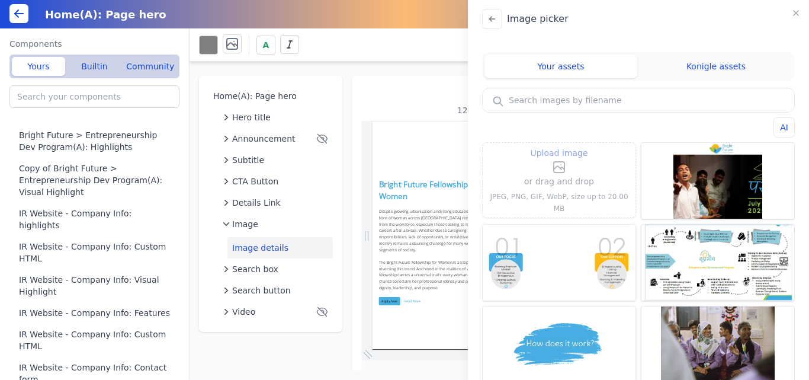
click at [562, 172] on icon at bounding box center [559, 167] width 11 height 11
click at [560, 146] on input "Upload image" at bounding box center [559, 145] width 1 height 1
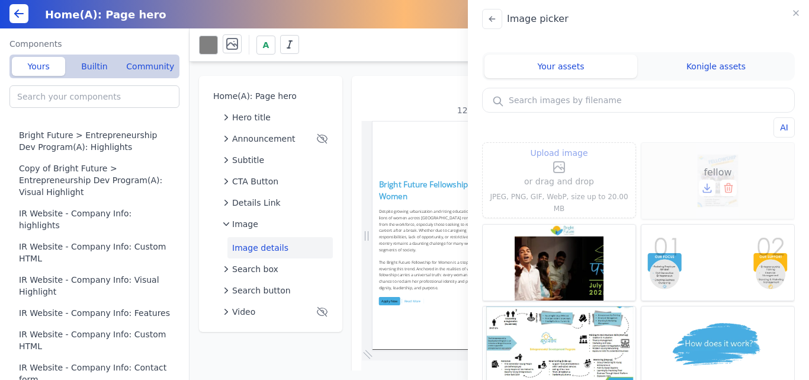
click at [709, 159] on div "fellow" at bounding box center [718, 181] width 153 height 76
type input "fellow"
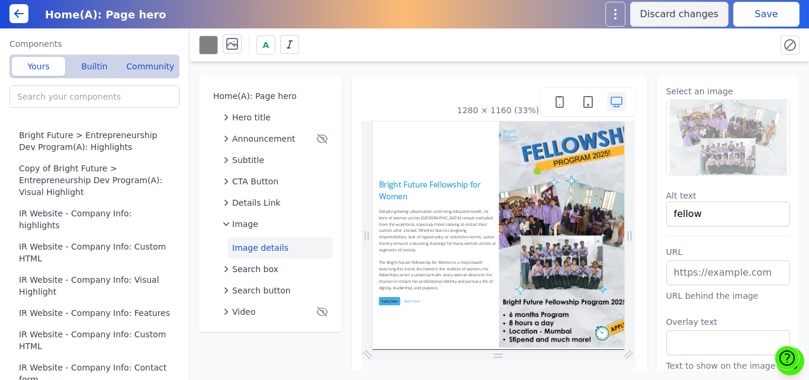
click at [767, 7] on button "Save" at bounding box center [767, 14] width 66 height 25
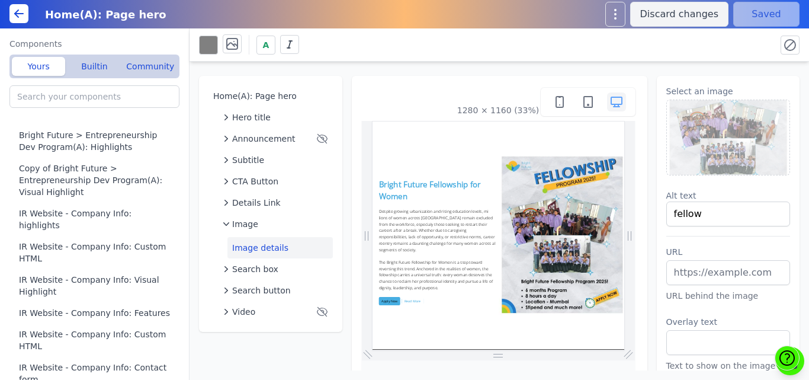
click at [22, 21] on button at bounding box center [18, 13] width 19 height 19
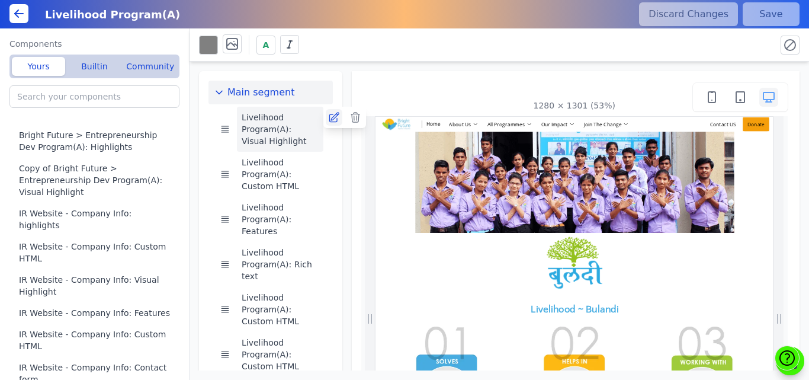
click at [328, 118] on icon at bounding box center [334, 117] width 12 height 12
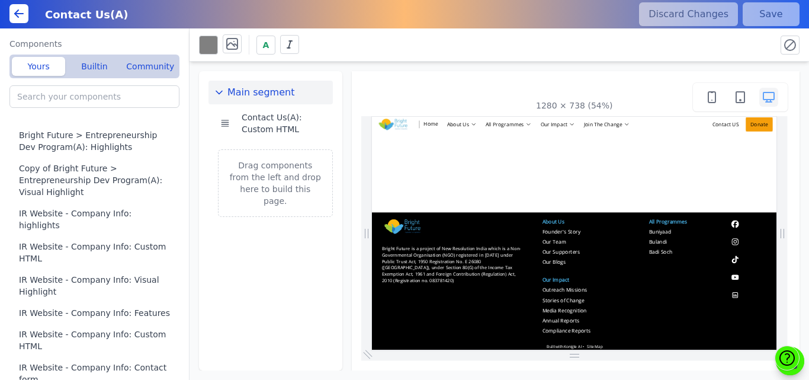
click at [363, 57] on div "A" at bounding box center [500, 44] width 620 height 33
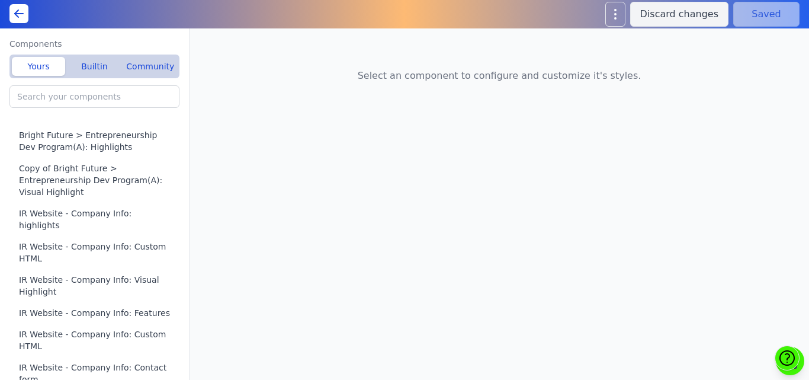
type input "Livelihood Program(A): Visual Highlight"
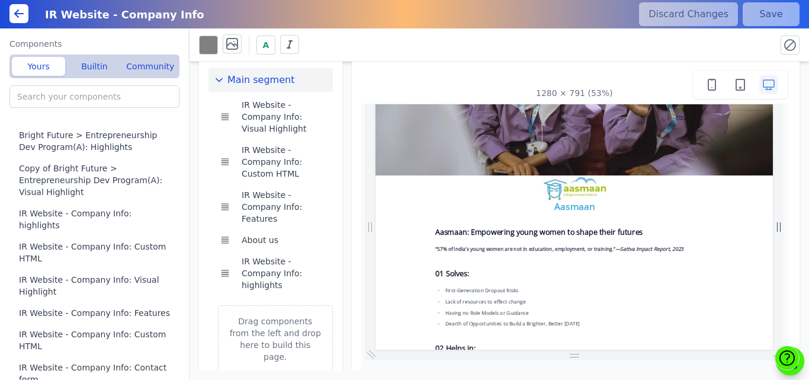
scroll to position [264, 0]
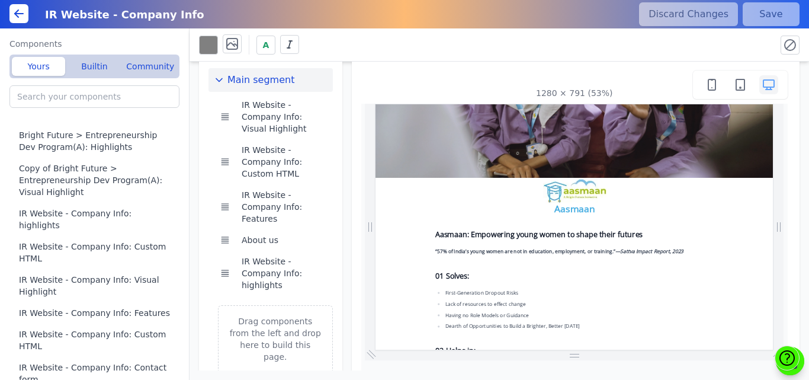
click at [763, 262] on img at bounding box center [755, 268] width 120 height 49
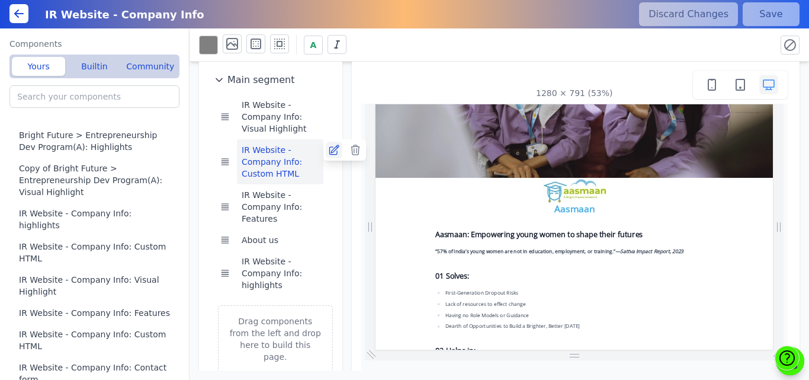
click at [330, 152] on icon at bounding box center [334, 150] width 12 height 12
click at [768, 263] on img at bounding box center [755, 268] width 120 height 49
click at [733, 309] on h3 "Aasmaan" at bounding box center [754, 302] width 77 height 21
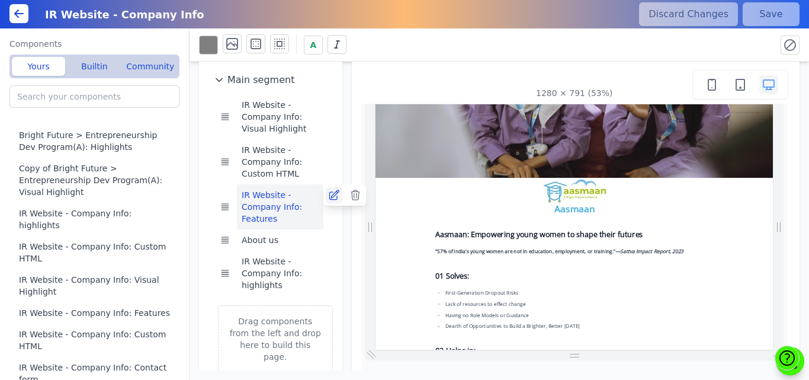
click at [329, 196] on icon at bounding box center [333, 194] width 9 height 9
click at [271, 243] on button "About us" at bounding box center [280, 239] width 87 height 21
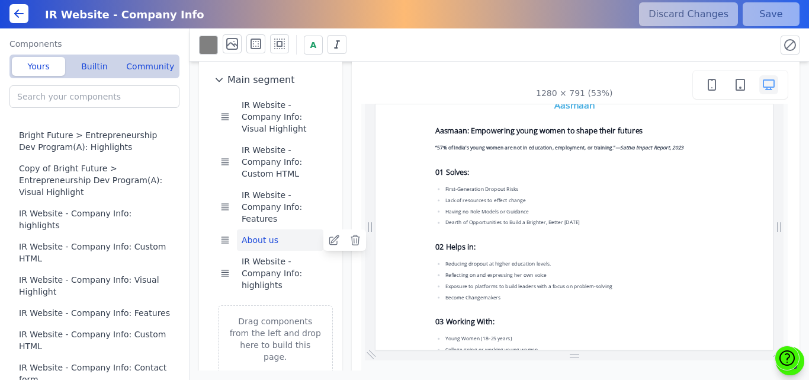
scroll to position [473, 0]
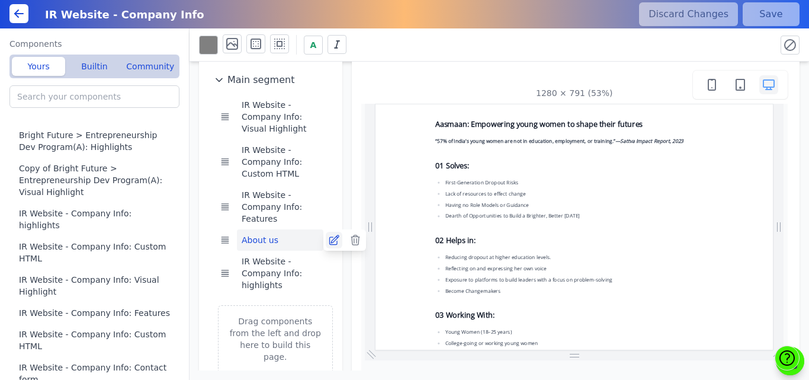
click at [328, 239] on icon at bounding box center [334, 240] width 12 height 12
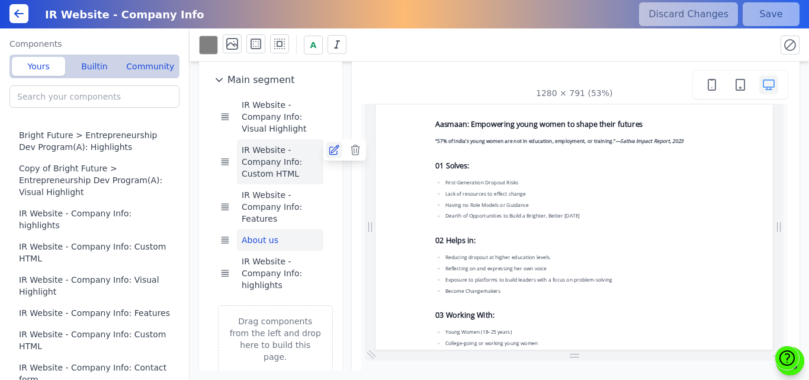
click at [331, 148] on icon at bounding box center [334, 150] width 12 height 12
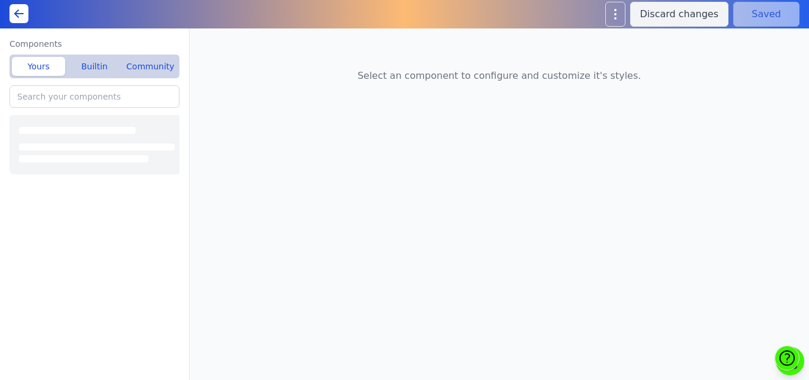
type input "IR Website - Company Info: Custom HTML"
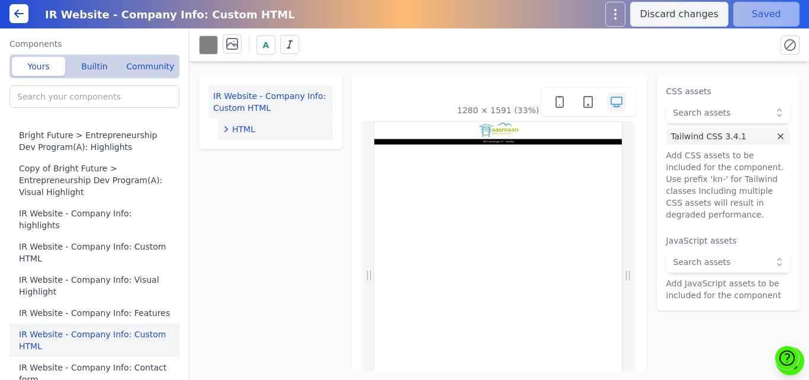
click at [260, 136] on button "HTML" at bounding box center [275, 128] width 115 height 21
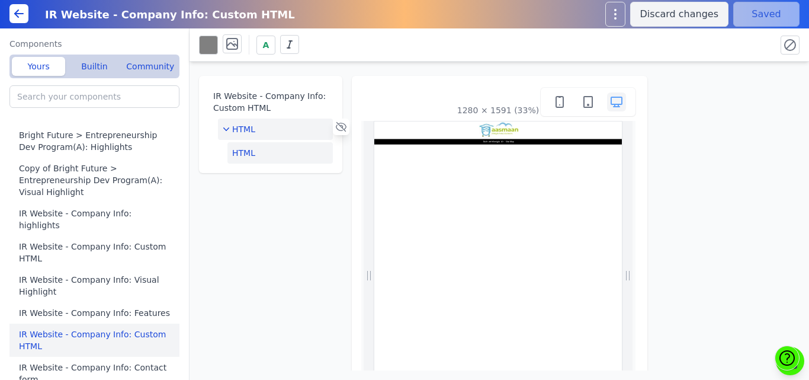
click at [243, 152] on button "HTML" at bounding box center [280, 152] width 105 height 21
click at [677, 101] on button "Edit HTML" at bounding box center [729, 97] width 124 height 24
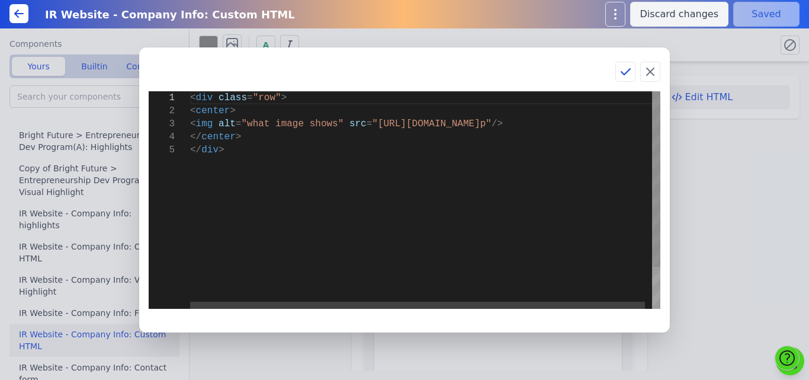
type textarea "<div class="row"> <center> <img alt="what image shows" src="[URL][DOMAIN_NAME]"…"
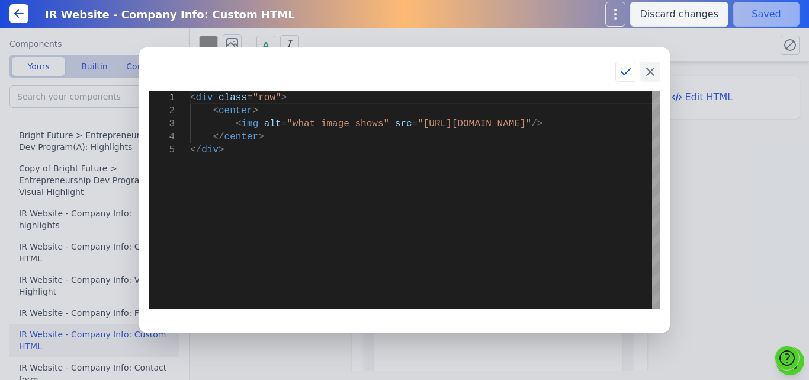
click at [647, 67] on icon at bounding box center [650, 72] width 14 height 14
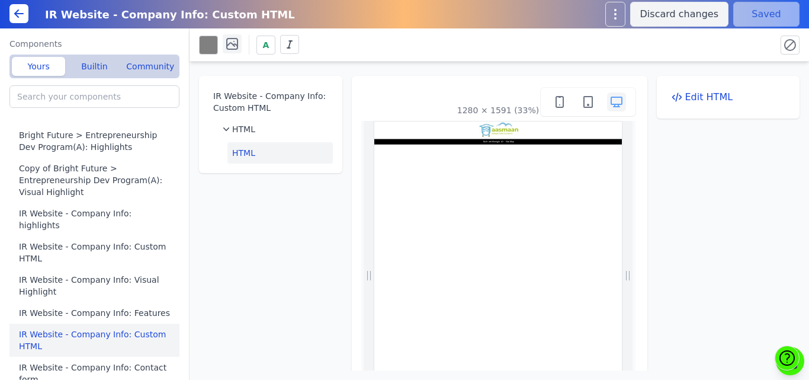
click at [239, 45] on button at bounding box center [232, 43] width 19 height 19
click at [302, 86] on icon at bounding box center [301, 86] width 5 height 3
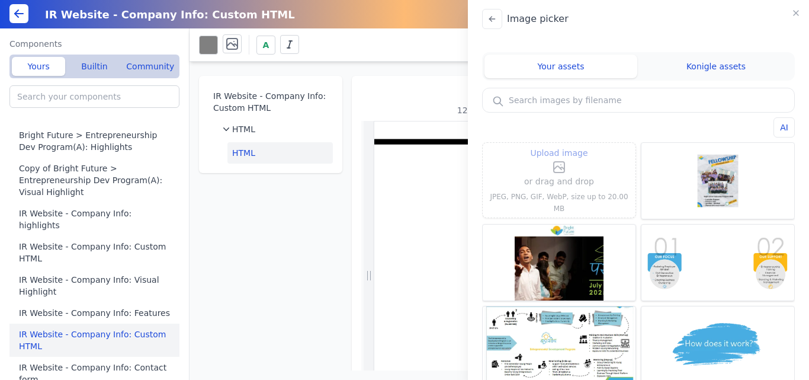
click at [572, 169] on label "Upload image" at bounding box center [559, 160] width 70 height 28
click at [560, 146] on input "Upload image" at bounding box center [559, 145] width 1 height 1
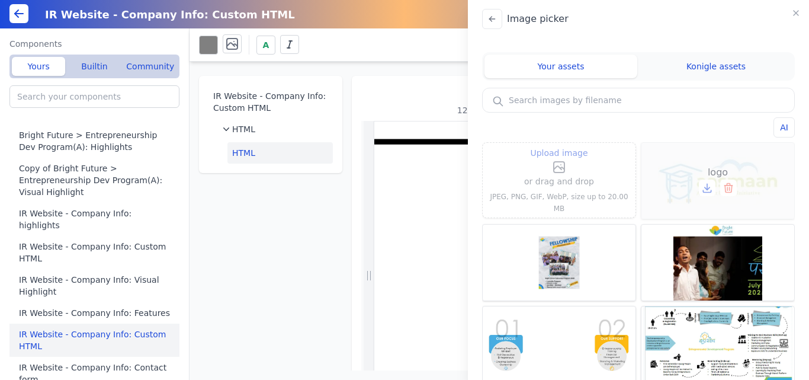
click at [699, 152] on div "logo" at bounding box center [718, 181] width 153 height 76
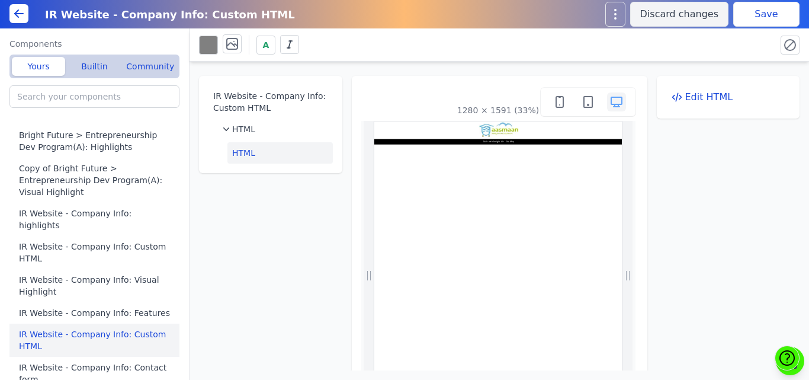
click at [757, 14] on button "Save" at bounding box center [767, 14] width 66 height 25
click at [230, 40] on icon at bounding box center [232, 44] width 14 height 14
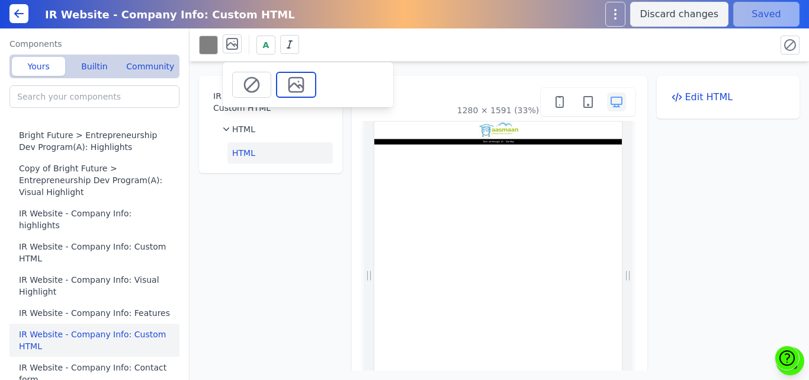
click at [297, 82] on icon at bounding box center [296, 84] width 19 height 19
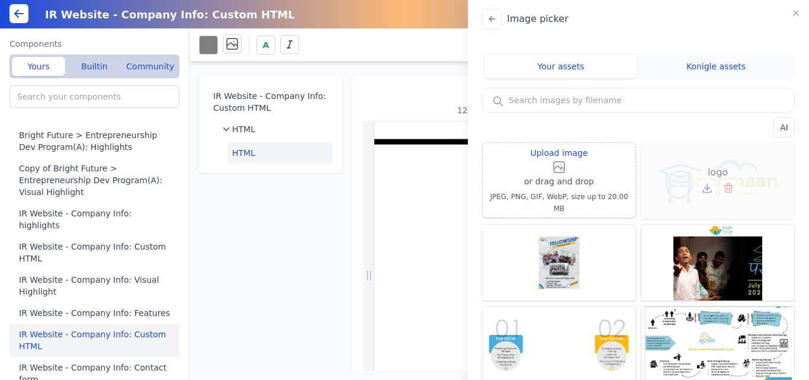
click at [707, 190] on icon at bounding box center [707, 187] width 0 height 6
click at [705, 189] on icon at bounding box center [707, 188] width 5 height 2
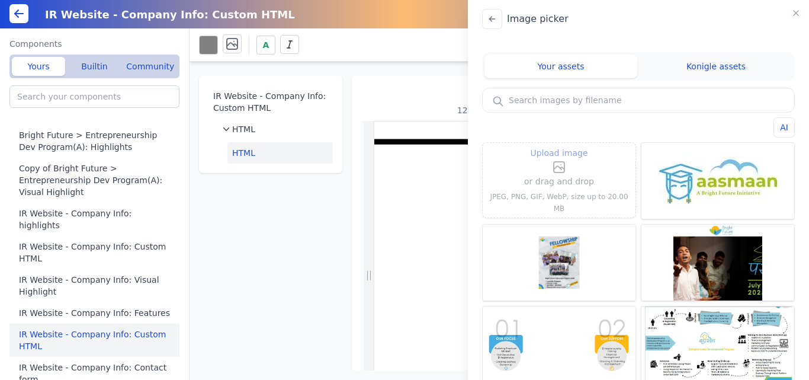
click at [562, 172] on icon at bounding box center [559, 167] width 14 height 14
click at [560, 146] on input "Upload image" at bounding box center [559, 145] width 1 height 1
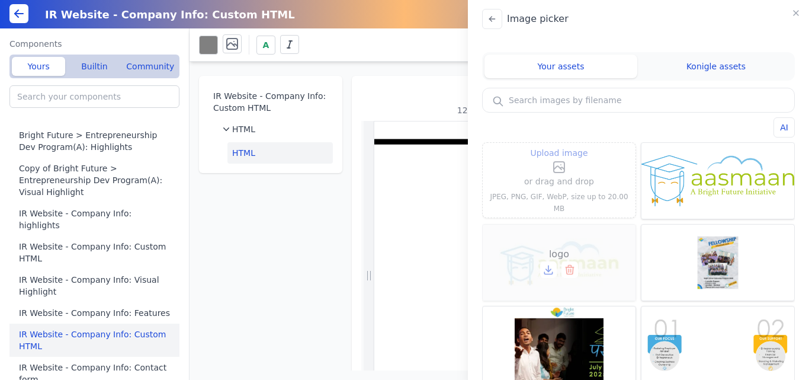
click at [567, 268] on icon at bounding box center [570, 270] width 12 height 12
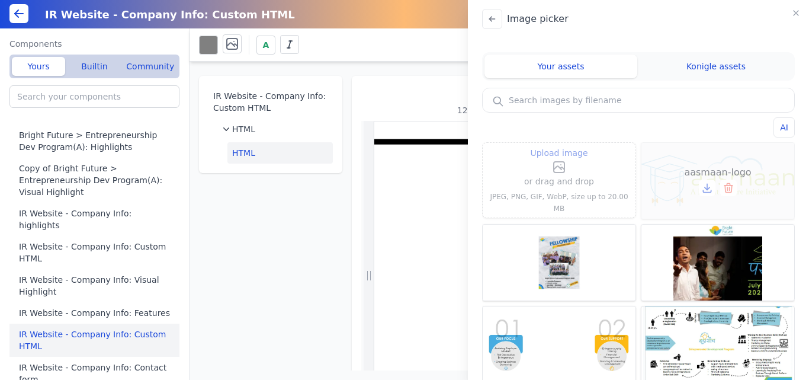
click at [707, 190] on icon at bounding box center [707, 187] width 0 height 6
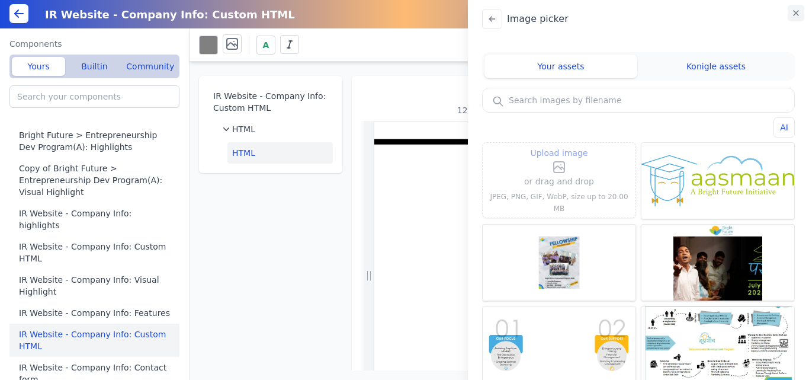
click at [799, 14] on icon "button" at bounding box center [796, 12] width 9 height 9
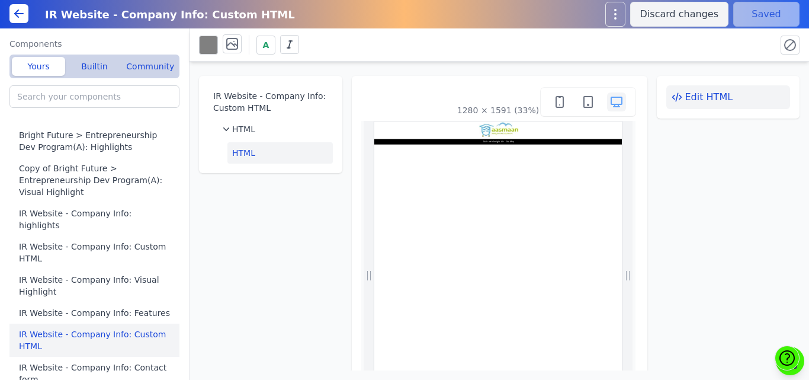
click at [701, 104] on button "Edit HTML" at bounding box center [729, 97] width 124 height 24
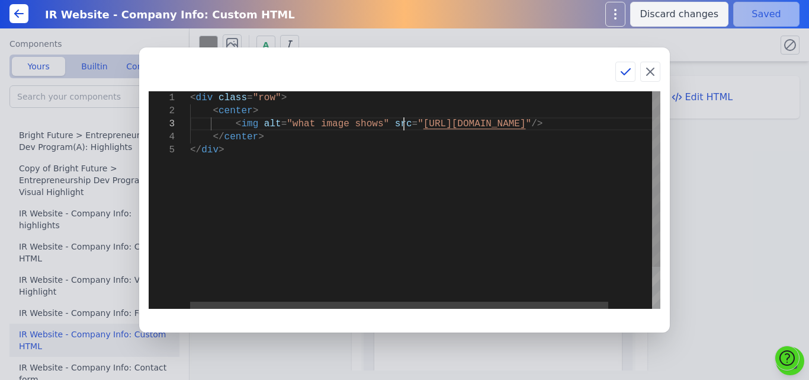
scroll to position [0, 30]
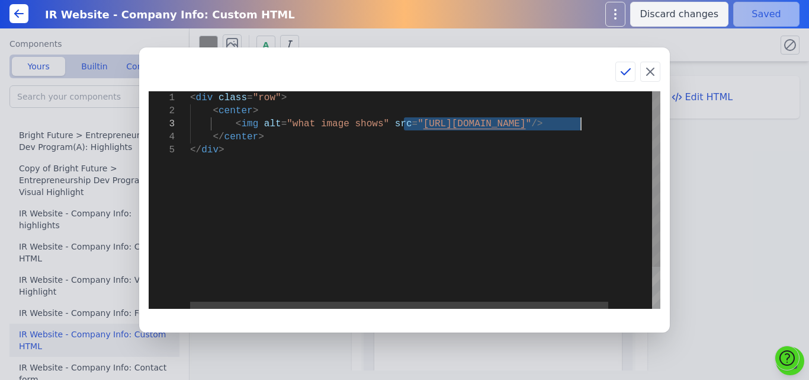
drag, startPoint x: 405, startPoint y: 124, endPoint x: 580, endPoint y: 126, distance: 175.4
click at [580, 126] on div "< div class = "row" > < center > < img alt = "what image shows" src = " [URL][D…" at bounding box center [449, 226] width 519 height 270
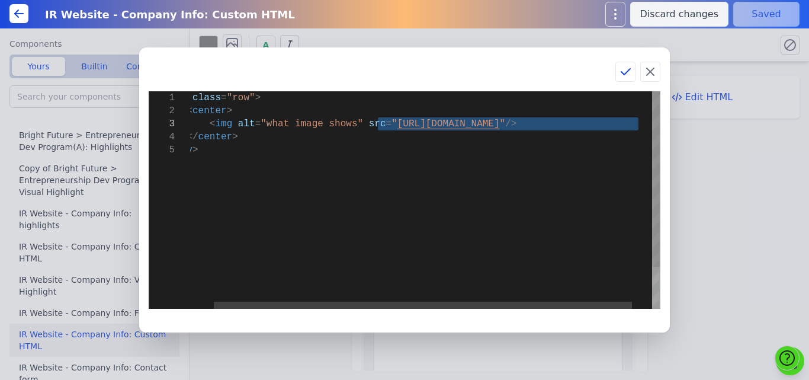
type textarea "<div class="row"> <center> <img alt="what image shows" src="[URL][DOMAIN_NAME]"…"
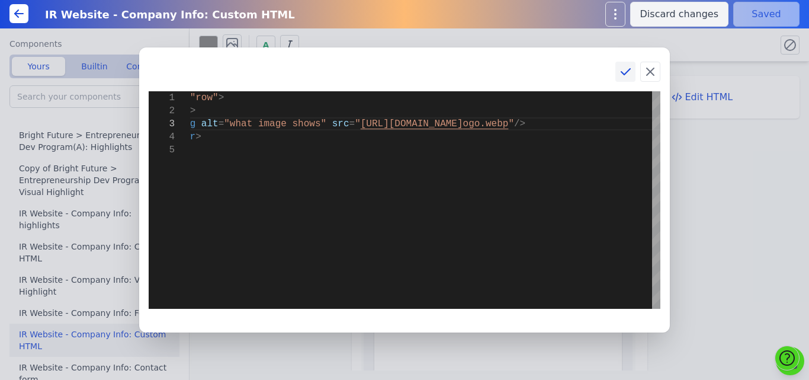
click at [627, 75] on icon at bounding box center [626, 72] width 14 height 14
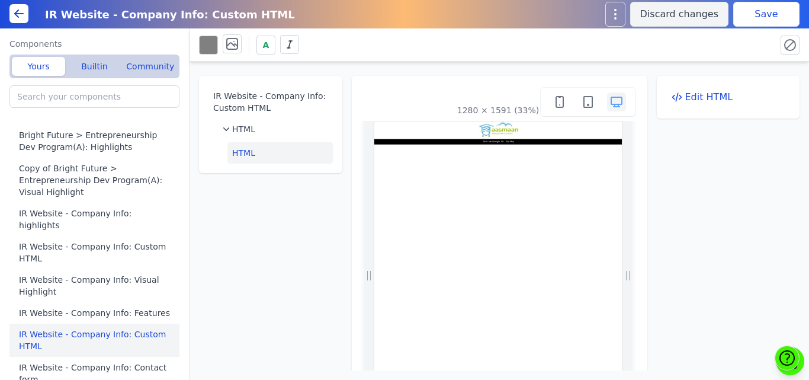
click at [751, 10] on button "Save" at bounding box center [767, 14] width 66 height 25
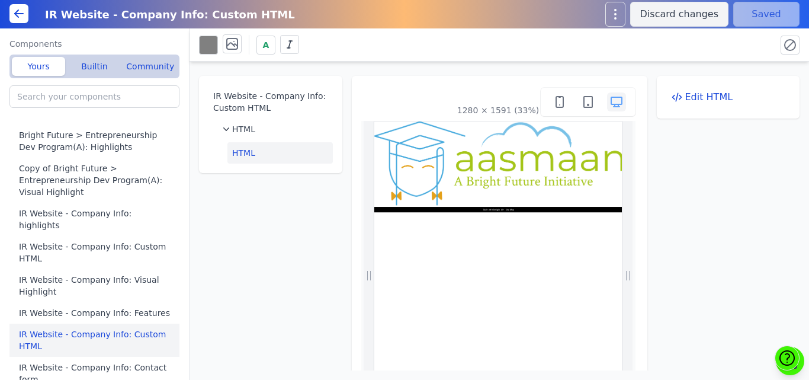
scroll to position [0, 0]
click at [698, 92] on button "Edit HTML" at bounding box center [729, 97] width 124 height 24
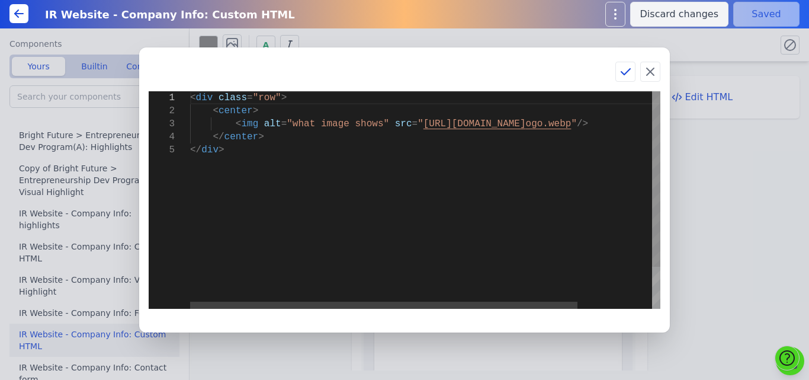
scroll to position [0, 30]
click at [371, 124] on div "< div class = "row" > < center > < img alt = "what image shows" src = " [URL][D…" at bounding box center [470, 226] width 560 height 270
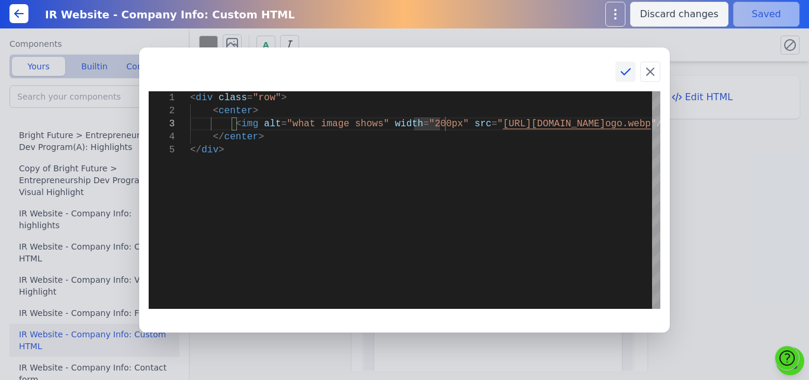
type textarea "<div class="row"> <center> <img alt="what image shows" width="200px" src="[URL]…"
click at [622, 65] on icon at bounding box center [626, 72] width 14 height 14
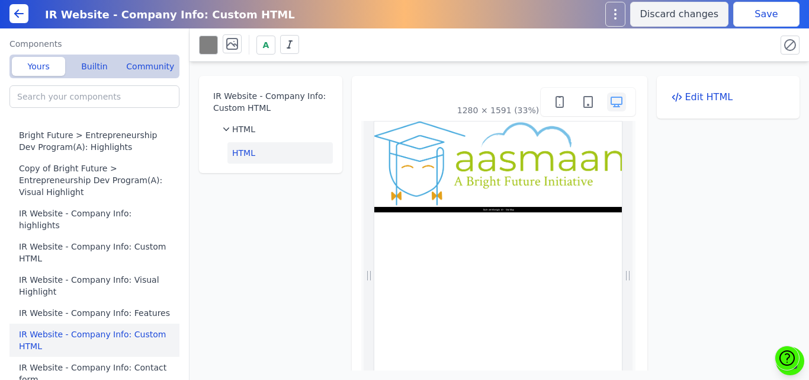
click at [744, 25] on button "Save" at bounding box center [767, 14] width 66 height 25
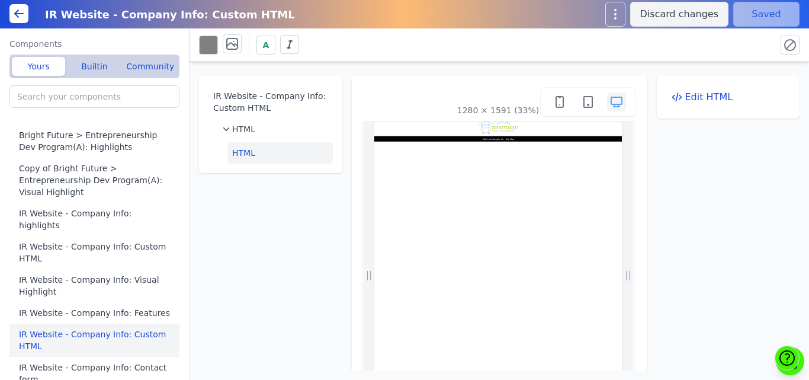
scroll to position [0, 0]
click at [699, 95] on button "Edit HTML" at bounding box center [729, 97] width 124 height 24
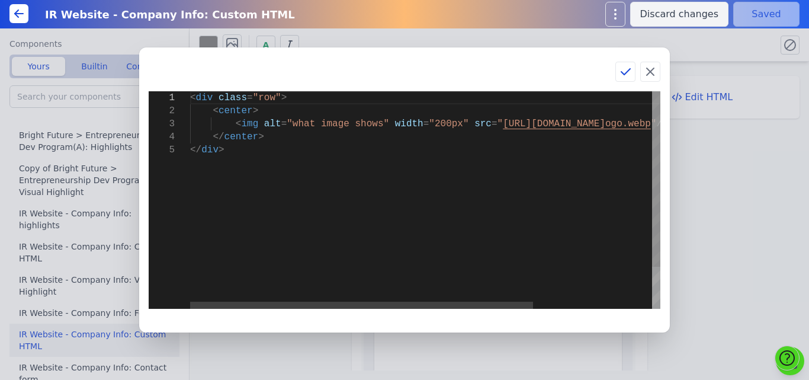
scroll to position [0, 30]
click at [421, 123] on div "< div class = "row" > < center > < img alt = "what image shows" width = "200px"…" at bounding box center [506, 226] width 633 height 270
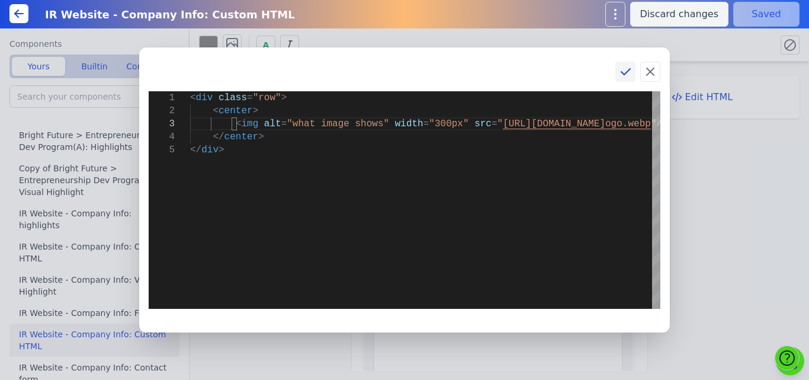
type textarea "<div class="row"> <center> <img alt="what image shows" width="300px" src="[URL]…"
click at [626, 70] on icon at bounding box center [626, 72] width 14 height 14
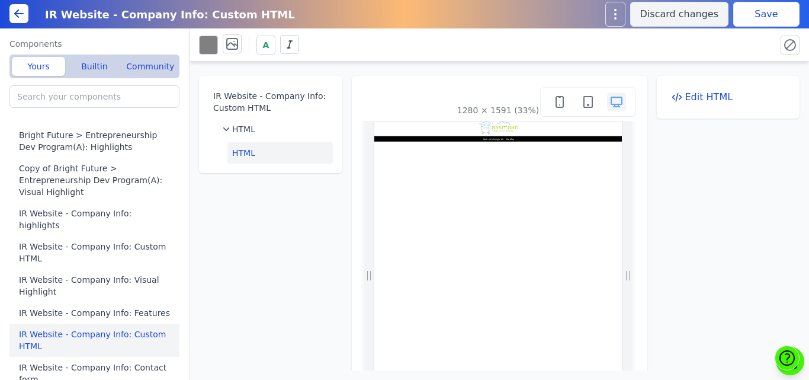
click at [783, 14] on button "Save" at bounding box center [767, 14] width 66 height 25
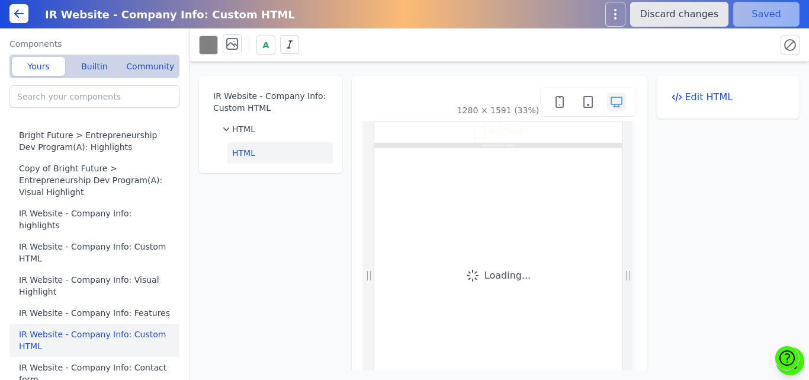
scroll to position [0, 0]
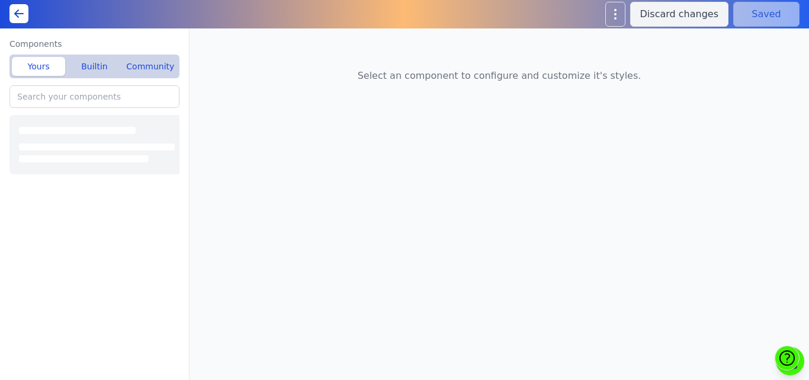
type input "Home(A): Featured Offerings"
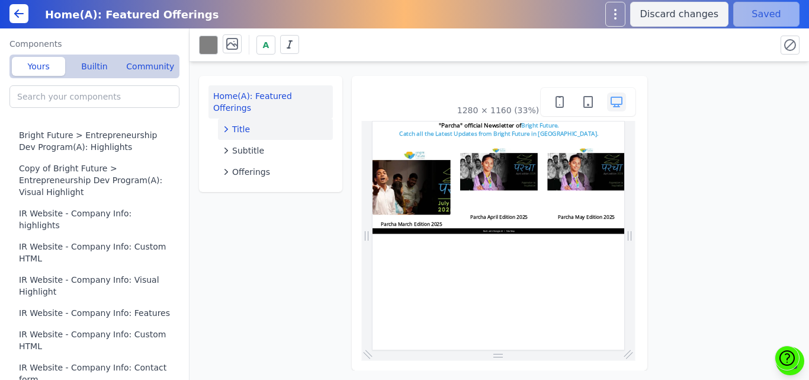
click at [262, 118] on button "Title" at bounding box center [275, 128] width 115 height 21
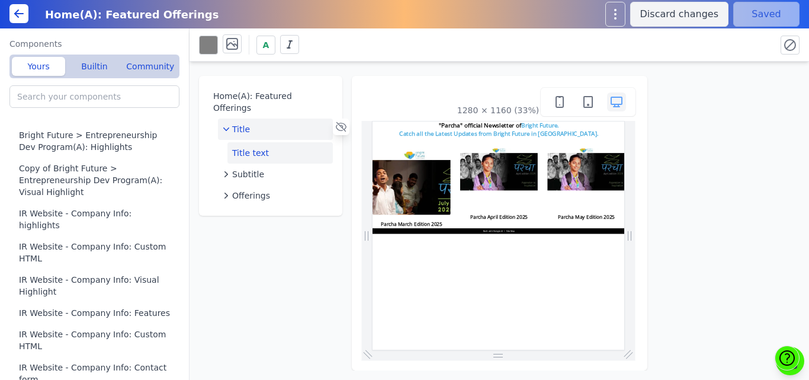
click at [262, 143] on button "Title text" at bounding box center [280, 152] width 105 height 21
click at [233, 52] on button at bounding box center [232, 43] width 19 height 19
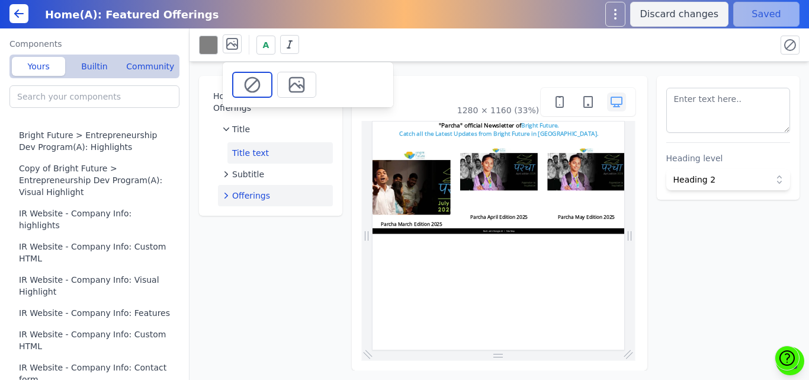
click at [249, 190] on span "Offerings" at bounding box center [251, 196] width 38 height 12
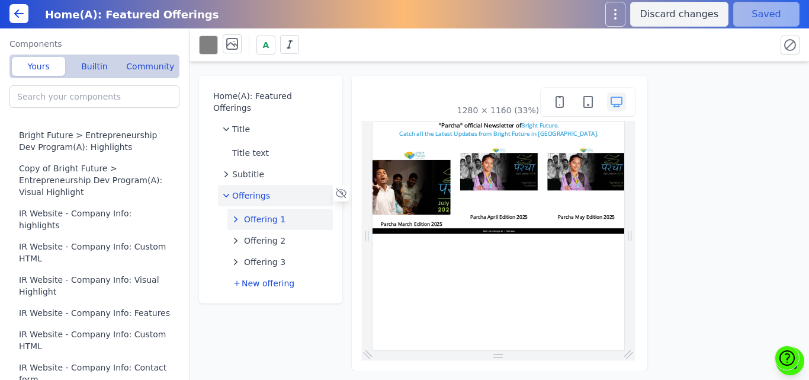
click at [258, 213] on span "Offering 1" at bounding box center [264, 219] width 41 height 12
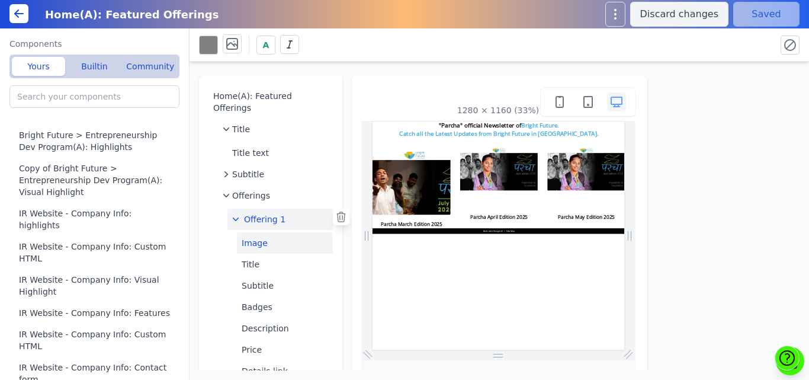
click at [258, 232] on button "Image" at bounding box center [285, 242] width 96 height 21
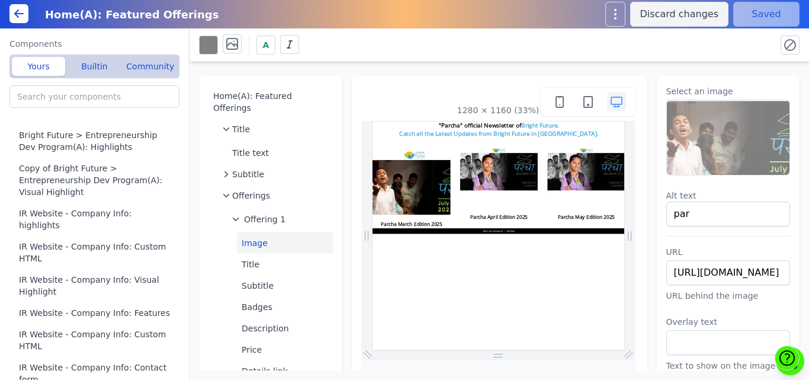
click at [732, 121] on img at bounding box center [728, 137] width 123 height 75
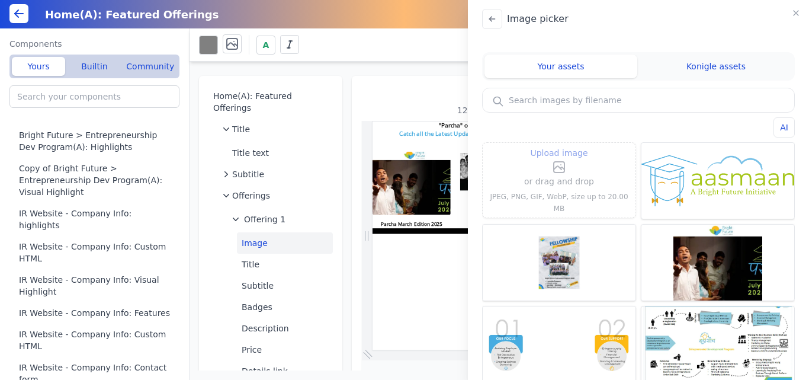
click at [569, 172] on label "Upload image" at bounding box center [559, 160] width 70 height 28
click at [560, 146] on input "Upload image" at bounding box center [559, 145] width 1 height 1
click at [532, 170] on label "Upload image" at bounding box center [559, 160] width 70 height 28
click at [559, 146] on input "Upload image" at bounding box center [559, 145] width 1 height 1
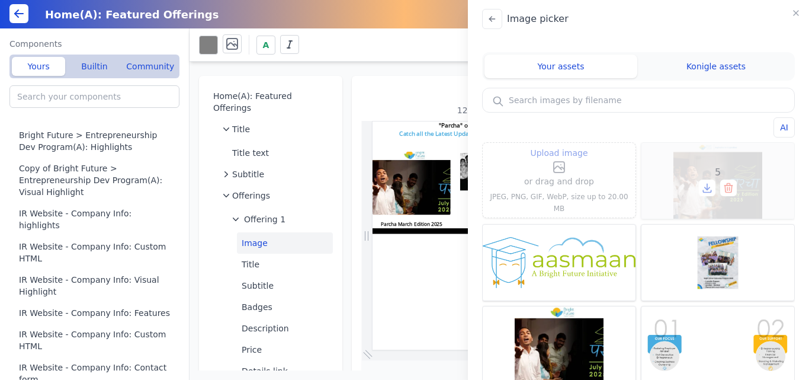
click at [687, 166] on div "5" at bounding box center [718, 181] width 153 height 76
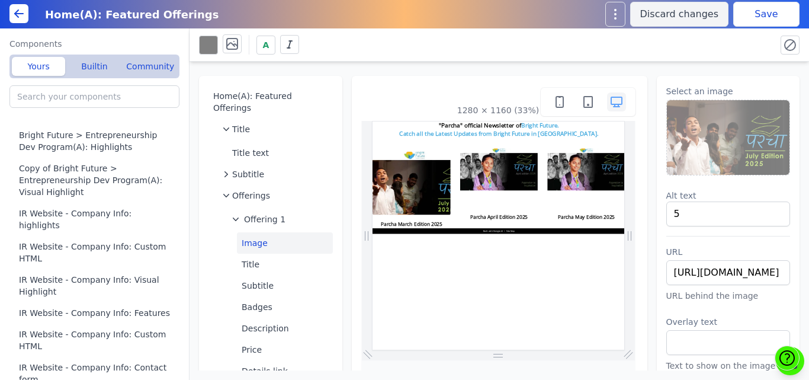
click at [744, 16] on button "Save" at bounding box center [767, 14] width 66 height 25
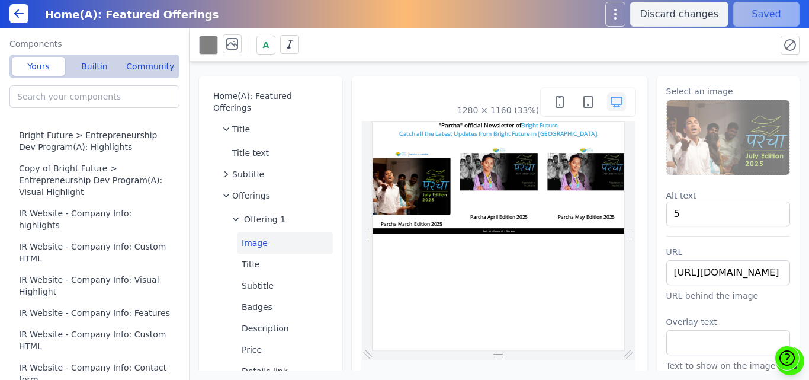
click at [737, 142] on img at bounding box center [728, 137] width 123 height 75
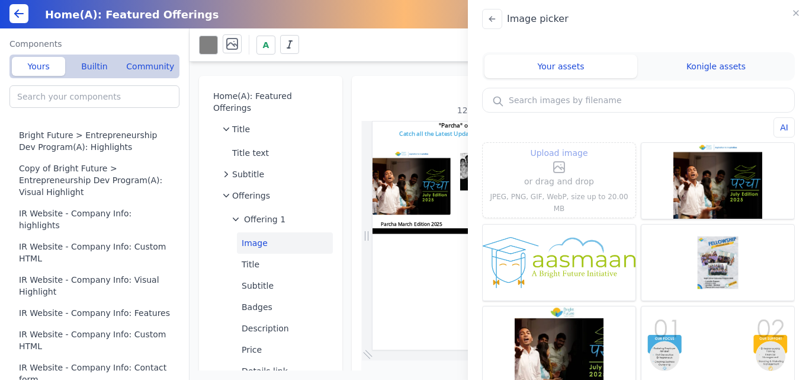
click at [581, 171] on label "Upload image" at bounding box center [559, 160] width 70 height 28
click at [560, 146] on input "Upload image" at bounding box center [559, 145] width 1 height 1
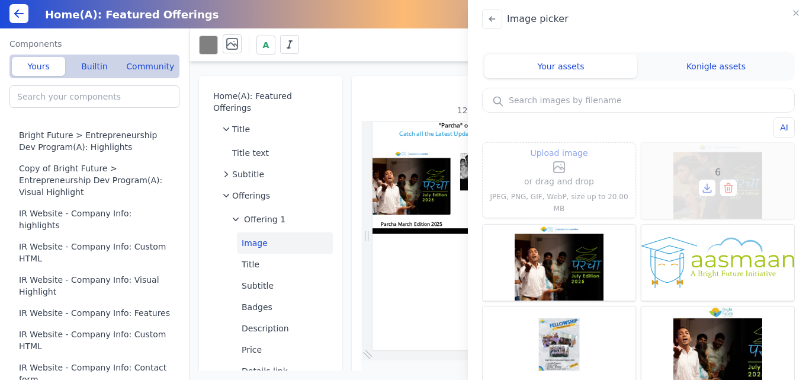
click at [713, 162] on div "6" at bounding box center [718, 181] width 153 height 76
type input "6"
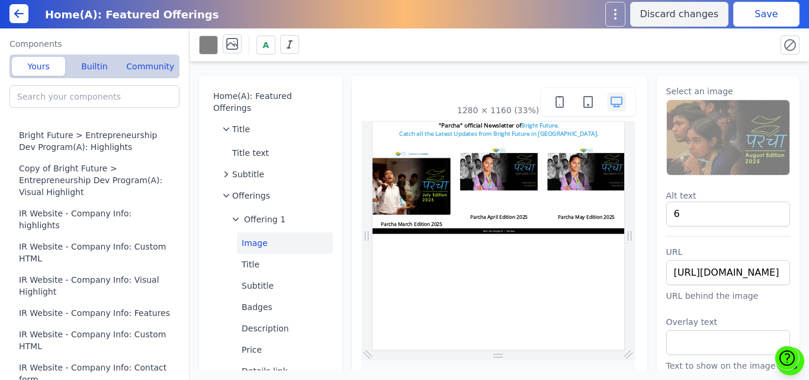
click at [777, 12] on button "Save" at bounding box center [767, 14] width 66 height 25
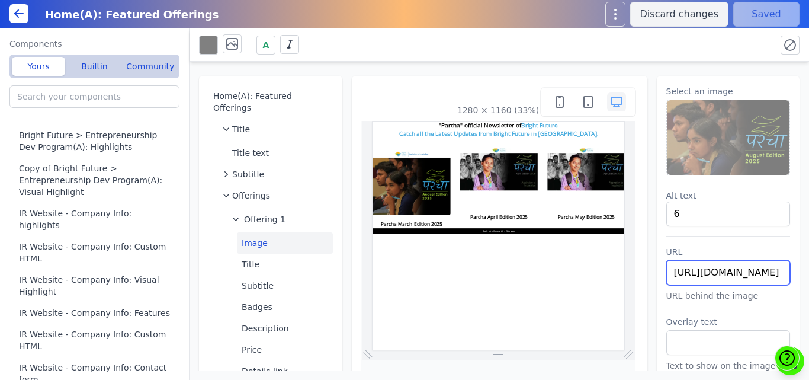
click at [737, 271] on input "[URL][DOMAIN_NAME]" at bounding box center [729, 272] width 124 height 25
click at [235, 45] on icon at bounding box center [232, 44] width 14 height 14
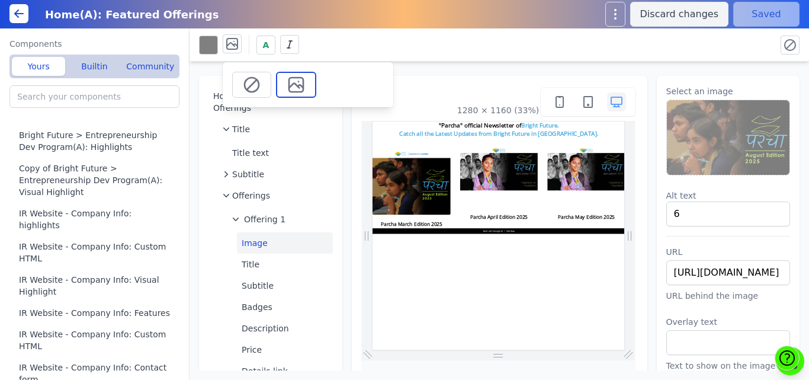
scroll to position [0, 0]
click at [302, 89] on icon at bounding box center [296, 84] width 19 height 19
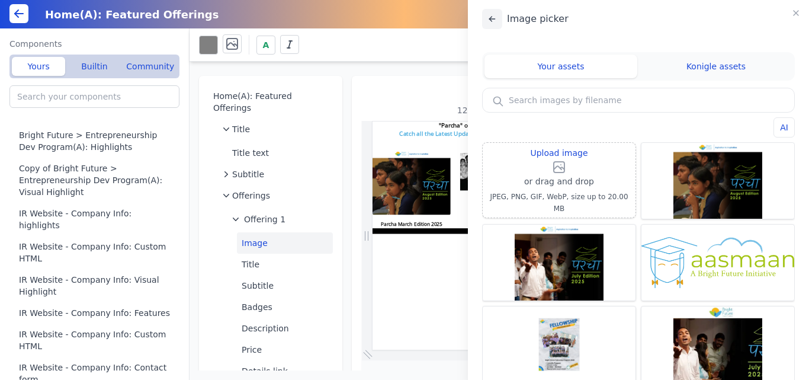
click at [495, 15] on icon at bounding box center [492, 18] width 9 height 9
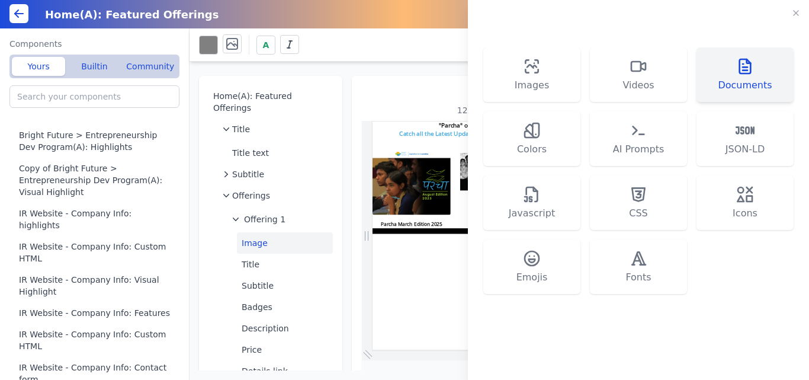
click at [726, 72] on button "Documents" at bounding box center [745, 74] width 97 height 55
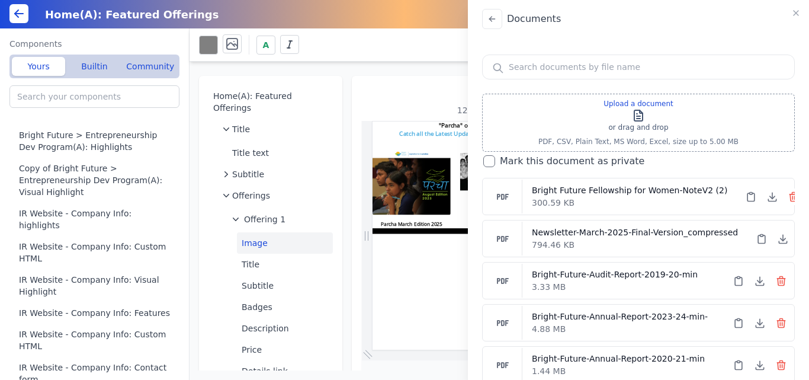
click at [569, 61] on input "text" at bounding box center [639, 67] width 312 height 24
type input "p"
click at [388, 283] on div "Documents p Upload a document or drag and drop PDF, CSV, Plain Text, MS Word, E…" at bounding box center [404, 190] width 809 height 380
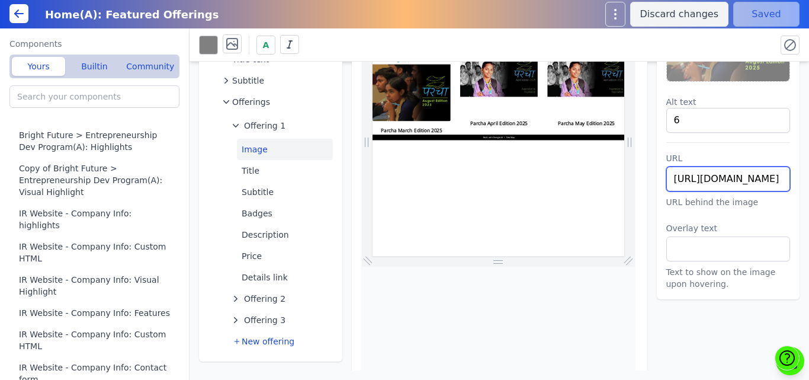
scroll to position [95, 0]
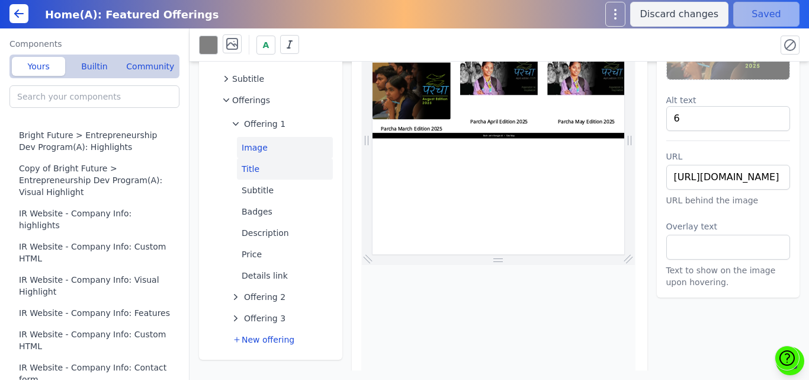
click at [253, 158] on button "Title" at bounding box center [285, 168] width 96 height 21
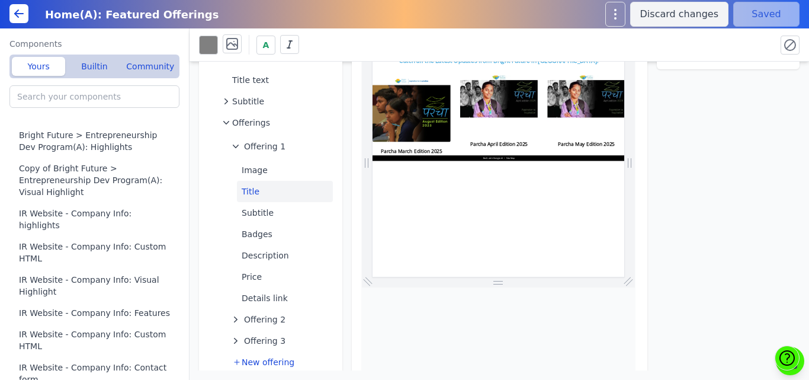
scroll to position [0, 0]
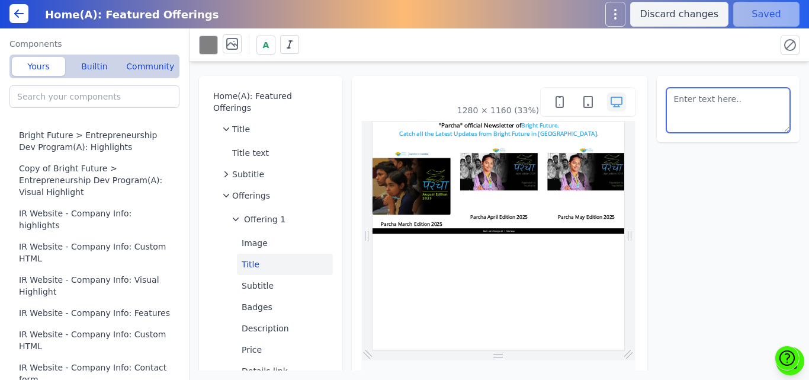
click at [694, 109] on textarea at bounding box center [729, 110] width 124 height 45
type textarea "Parcha August Edition 2025"
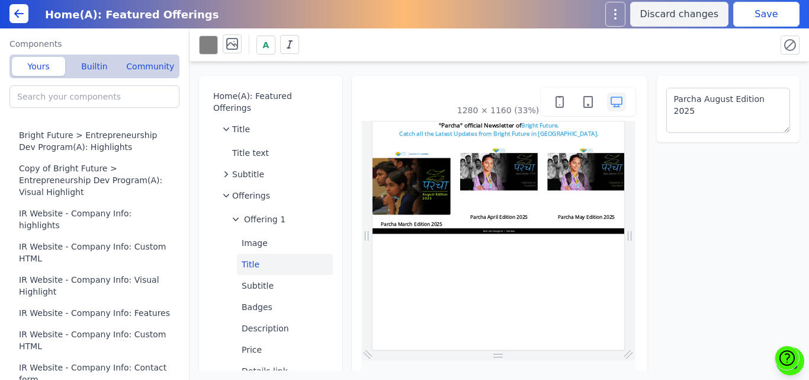
click at [709, 60] on div "A" at bounding box center [500, 44] width 620 height 33
click at [754, 14] on button "Save" at bounding box center [767, 14] width 66 height 25
click at [275, 213] on span "Offering 1" at bounding box center [264, 219] width 41 height 12
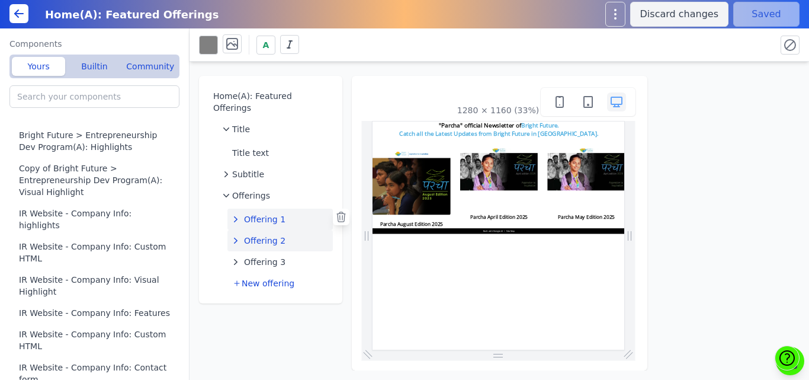
click at [268, 235] on span "Offering 2" at bounding box center [264, 241] width 41 height 12
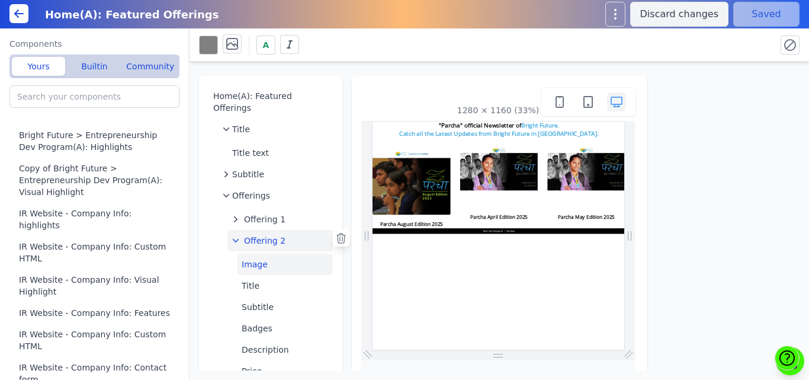
click at [262, 254] on button "Image" at bounding box center [285, 264] width 96 height 21
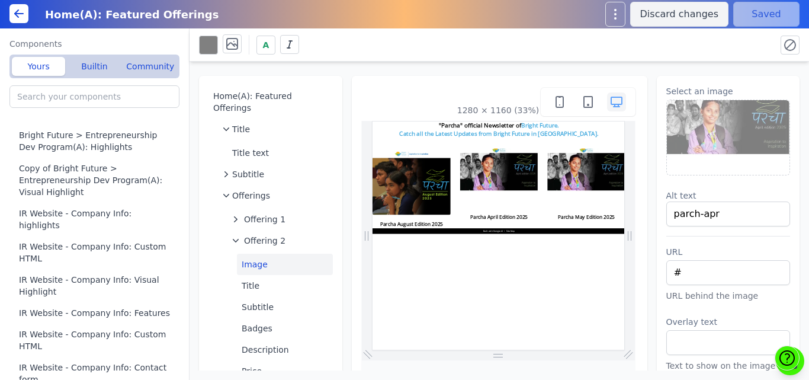
click at [709, 123] on img at bounding box center [728, 137] width 123 height 75
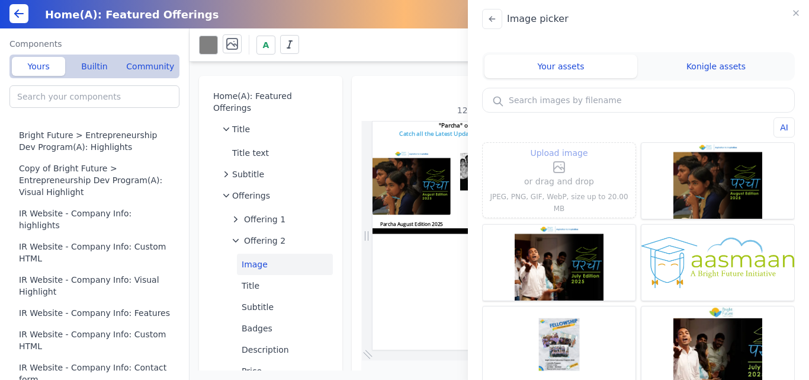
click at [558, 181] on p "or drag and drop" at bounding box center [559, 181] width 70 height 14
click at [559, 182] on p "or drag and drop" at bounding box center [559, 181] width 70 height 14
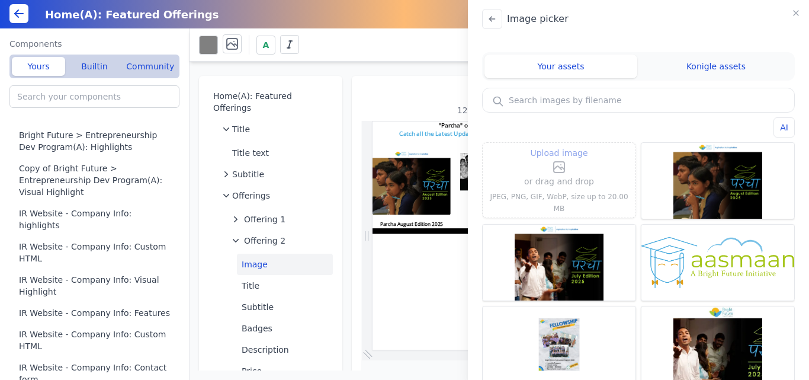
click at [559, 182] on p "or drag and drop" at bounding box center [559, 181] width 70 height 14
click at [553, 157] on span "Upload image" at bounding box center [558, 153] width 57 height 14
click at [559, 146] on input "Upload image" at bounding box center [559, 145] width 1 height 1
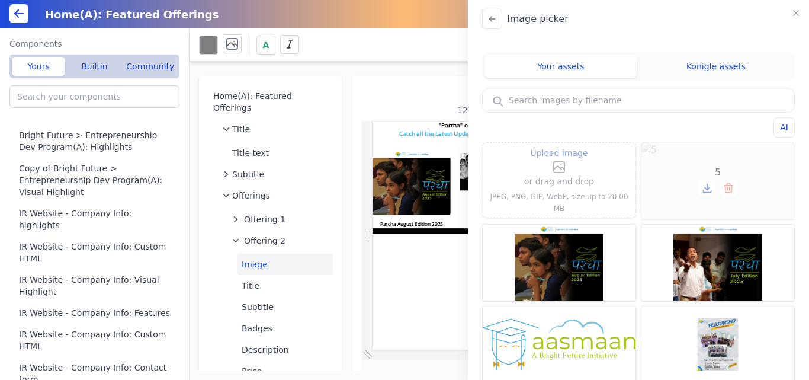
click at [723, 188] on icon at bounding box center [729, 188] width 12 height 12
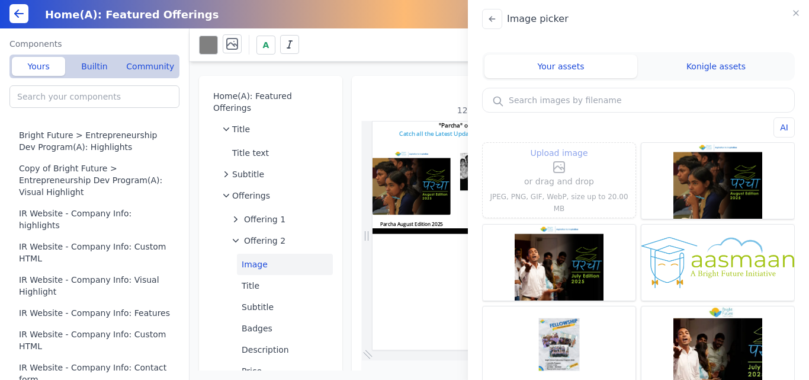
click at [536, 171] on label "Upload image" at bounding box center [559, 160] width 70 height 28
click at [559, 146] on input "Upload image" at bounding box center [559, 145] width 1 height 1
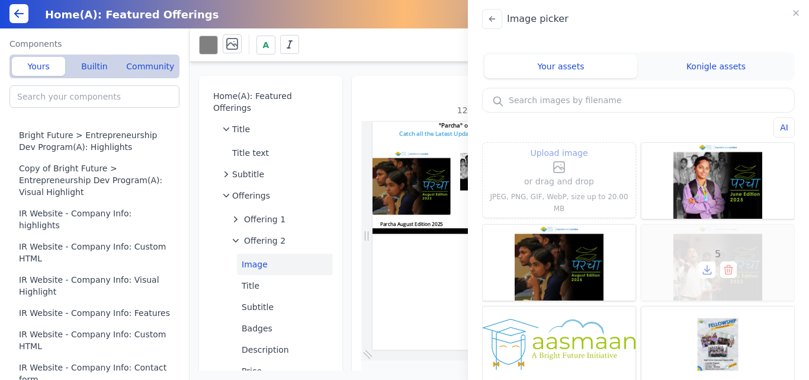
click at [0, 0] on div "6" at bounding box center [0, 0] width 0 height 0
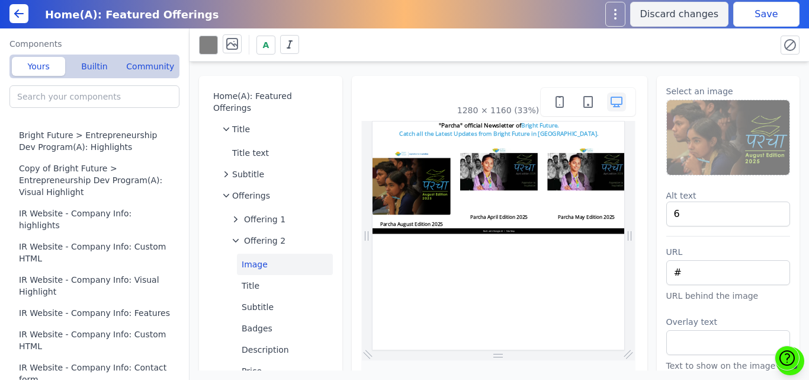
click at [747, 123] on img at bounding box center [728, 137] width 123 height 75
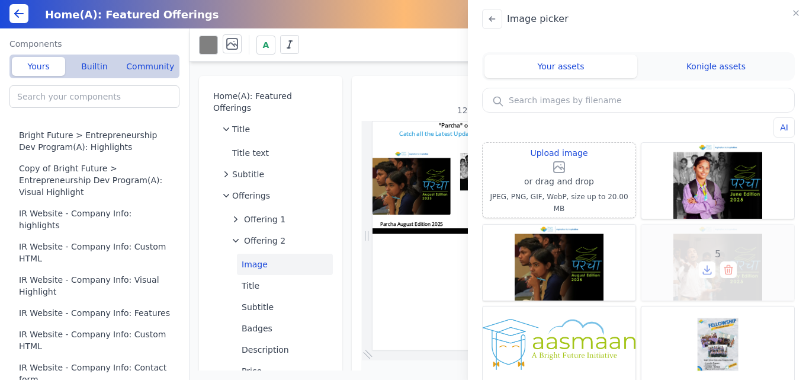
click at [691, 256] on div "5" at bounding box center [718, 263] width 153 height 76
type input "5"
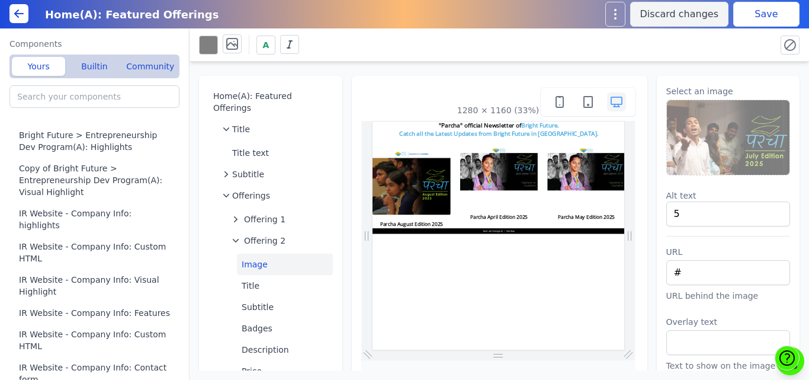
click at [758, 13] on button "Save" at bounding box center [767, 14] width 66 height 25
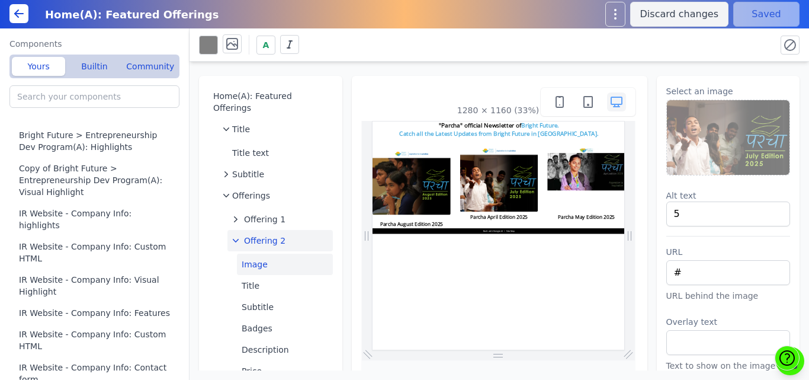
click at [264, 235] on span "Offering 2" at bounding box center [264, 241] width 41 height 12
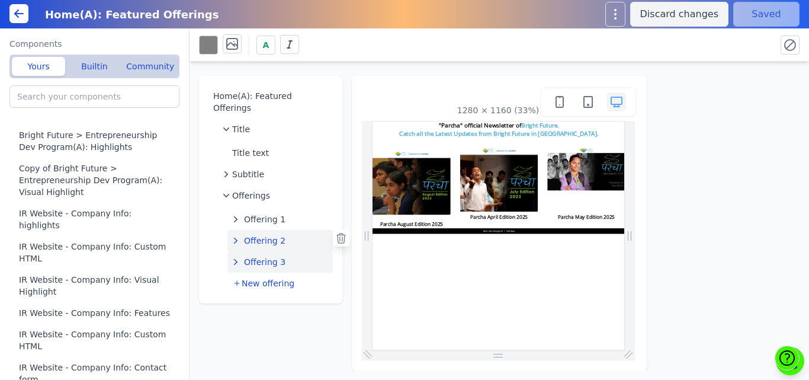
click at [264, 256] on span "Offering 3" at bounding box center [264, 262] width 41 height 12
click at [260, 276] on button "Image" at bounding box center [285, 285] width 96 height 21
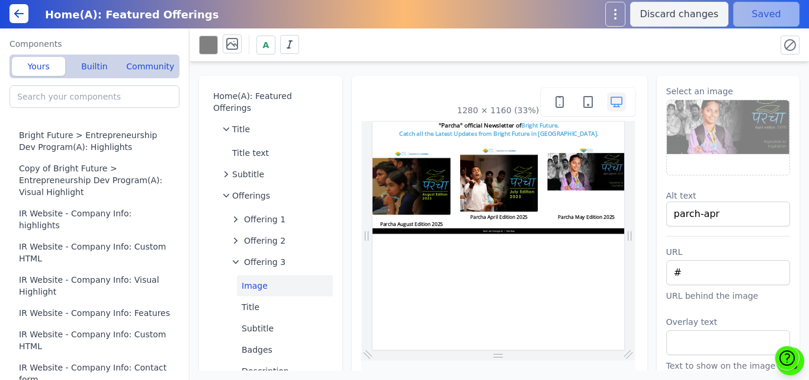
click at [712, 126] on img at bounding box center [728, 137] width 123 height 75
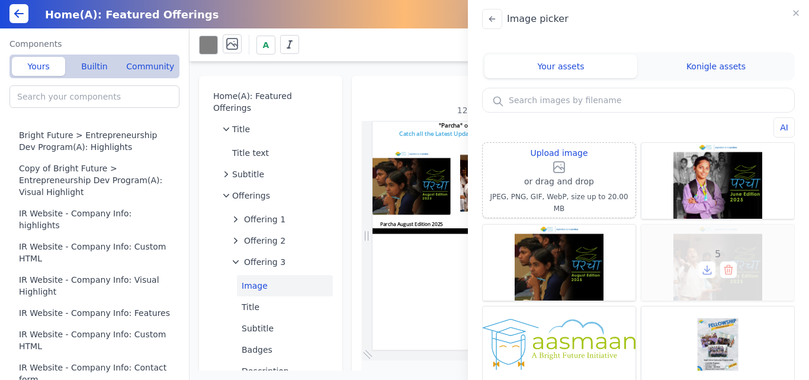
click at [700, 247] on div "5" at bounding box center [718, 263] width 153 height 76
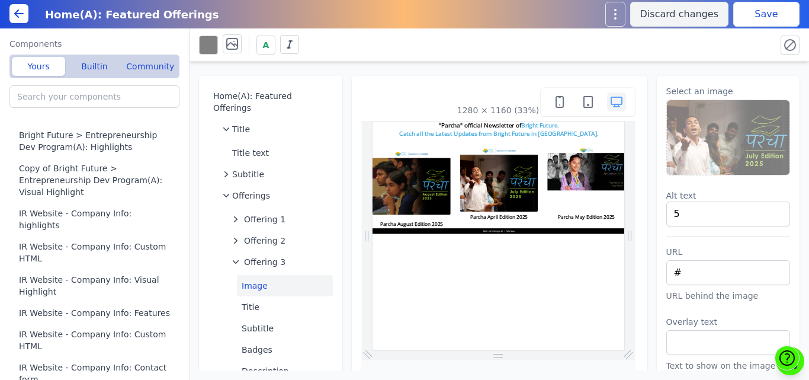
click at [747, 9] on button "Save" at bounding box center [767, 14] width 66 height 25
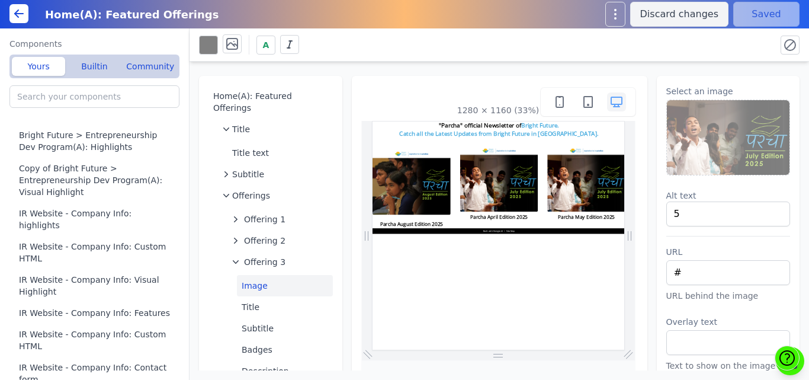
click at [728, 126] on img at bounding box center [728, 137] width 123 height 75
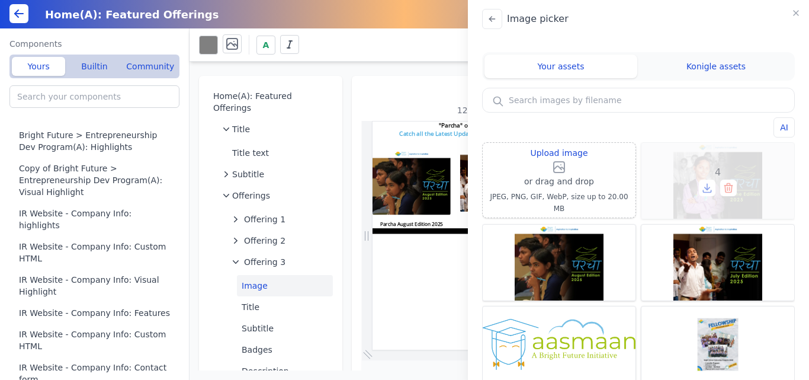
click at [696, 171] on div "4" at bounding box center [718, 181] width 153 height 76
type input "4"
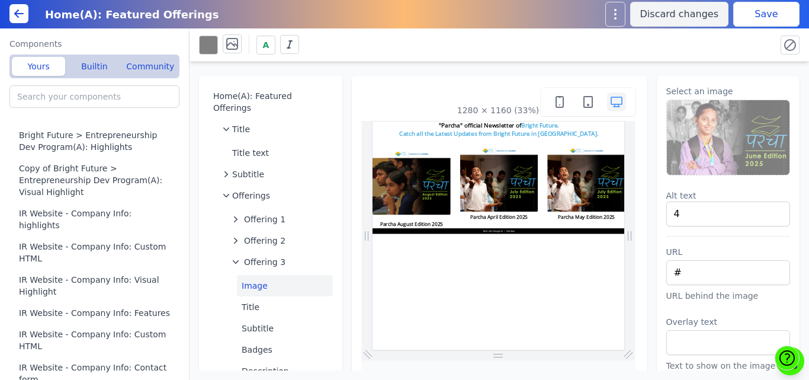
click at [750, 23] on button "Save" at bounding box center [767, 14] width 66 height 25
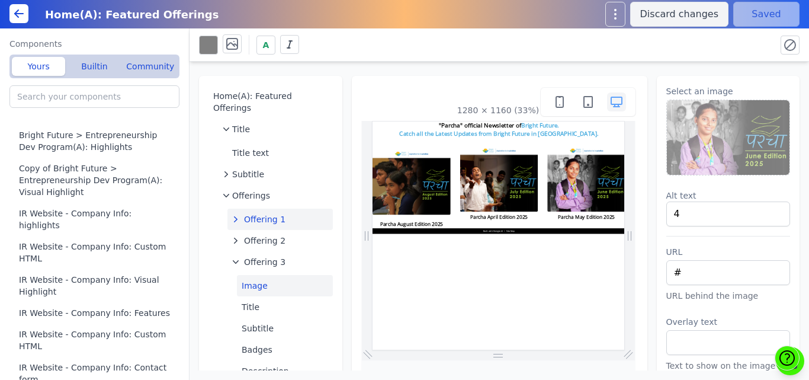
click at [290, 209] on button "Offering 1" at bounding box center [280, 219] width 105 height 21
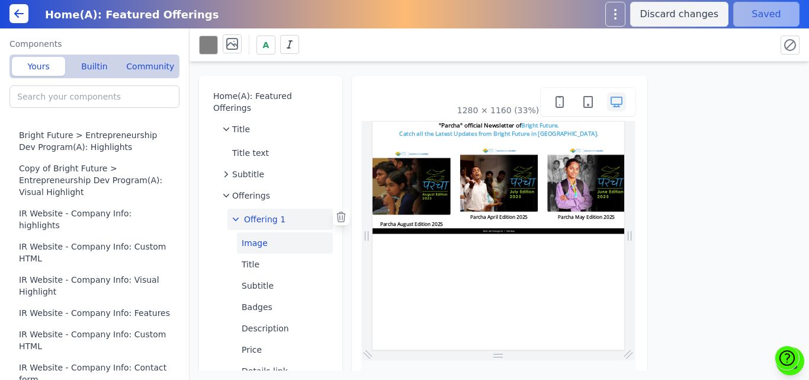
click at [267, 232] on button "Image" at bounding box center [285, 242] width 96 height 21
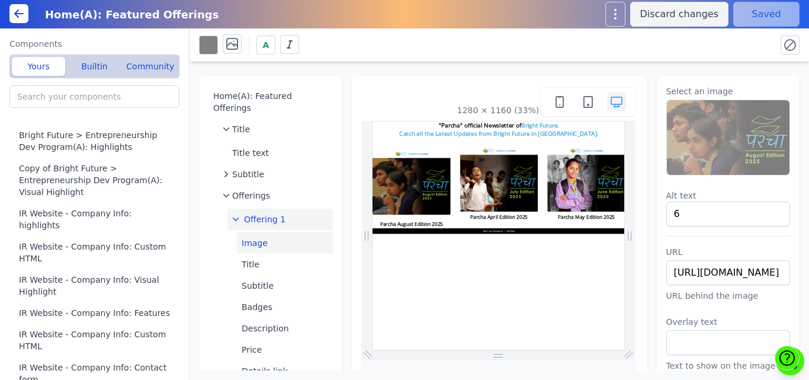
click at [256, 213] on span "Offering 1" at bounding box center [264, 219] width 41 height 12
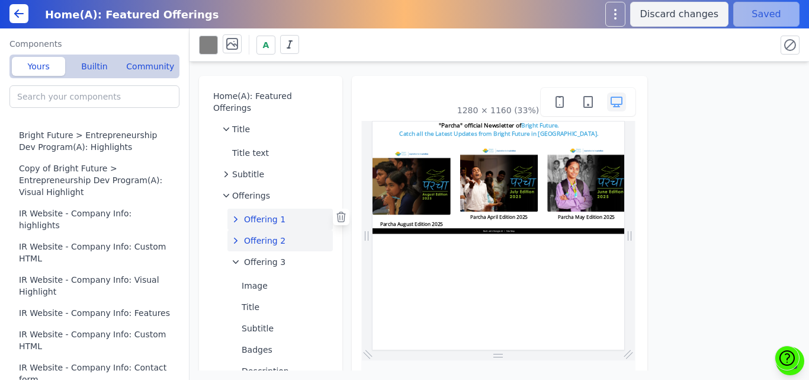
click at [258, 235] on span "Offering 2" at bounding box center [264, 241] width 41 height 12
click at [260, 256] on button "Image" at bounding box center [285, 264] width 96 height 21
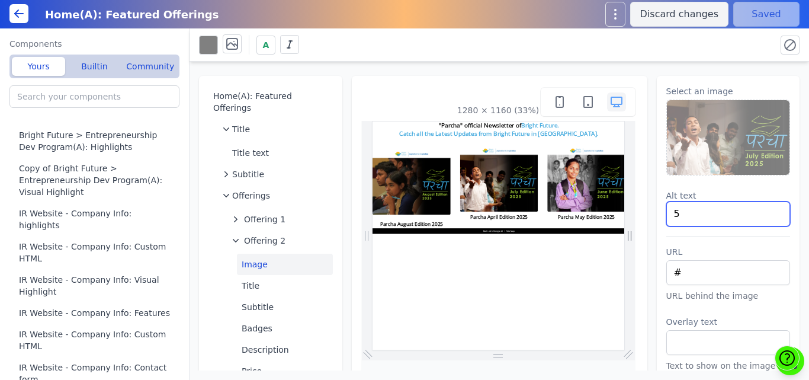
drag, startPoint x: 693, startPoint y: 213, endPoint x: 623, endPoint y: 214, distance: 69.9
click at [623, 214] on div "Home(A): Featured Offerings Title Title text Subtitle Offerings Offering 1 Offe…" at bounding box center [500, 216] width 620 height 309
type input "July parcha"
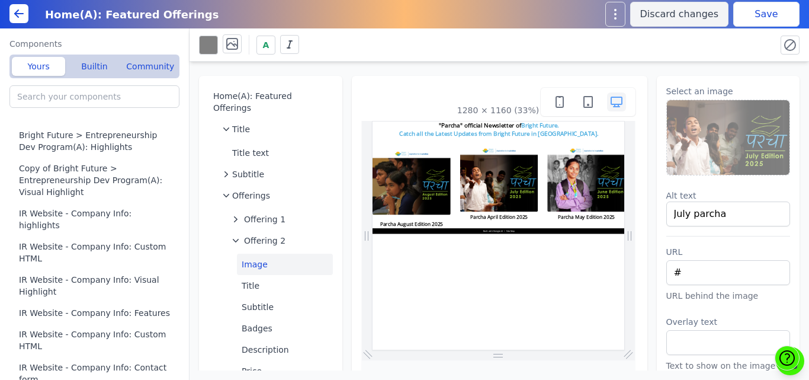
click at [277, 257] on button "Image" at bounding box center [285, 264] width 96 height 21
click at [749, 24] on button "Save" at bounding box center [767, 14] width 66 height 25
click at [253, 235] on span "Offering 2" at bounding box center [264, 241] width 41 height 12
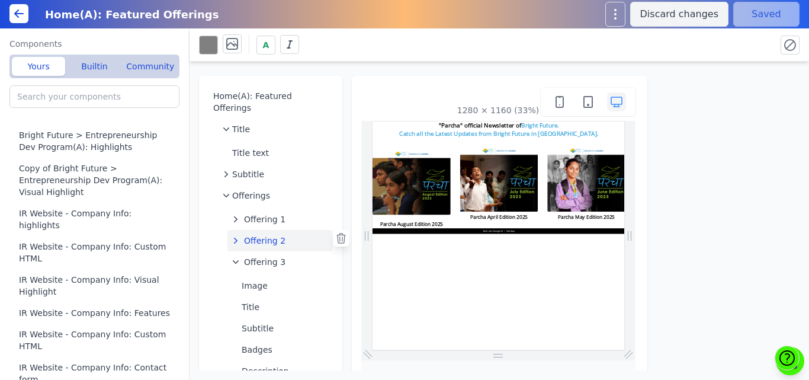
click at [252, 235] on span "Offering 2" at bounding box center [264, 241] width 41 height 12
click at [251, 275] on button "Title" at bounding box center [285, 285] width 96 height 21
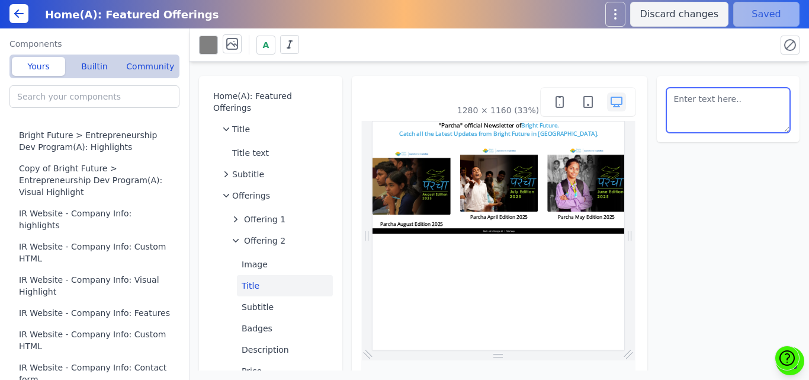
click at [698, 100] on textarea at bounding box center [729, 110] width 124 height 45
type textarea "Parcha July Edition 2025"
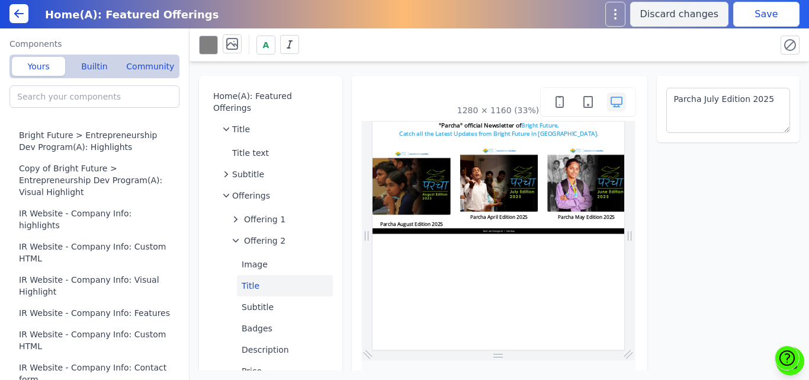
click at [699, 51] on div "A" at bounding box center [483, 44] width 568 height 21
click at [754, 20] on button "Save" at bounding box center [767, 14] width 66 height 25
click at [241, 235] on icon "button" at bounding box center [236, 241] width 12 height 12
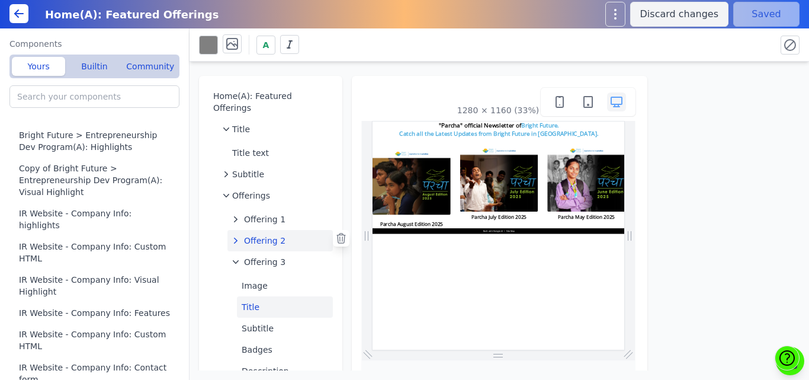
click at [255, 297] on button "Title" at bounding box center [285, 306] width 96 height 21
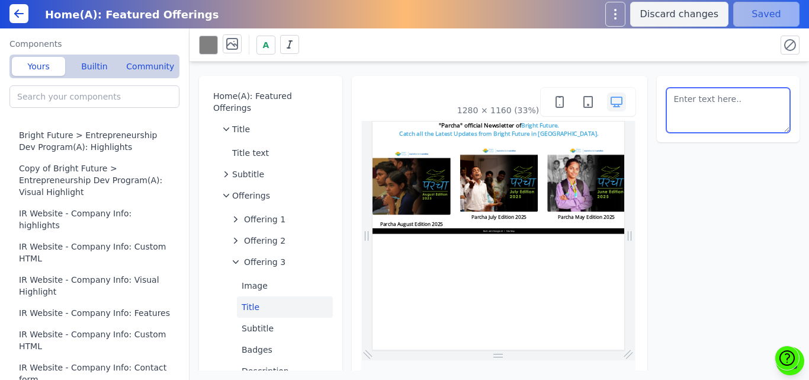
click at [702, 95] on textarea at bounding box center [729, 110] width 124 height 45
type textarea "Parcha June Edition 2025"
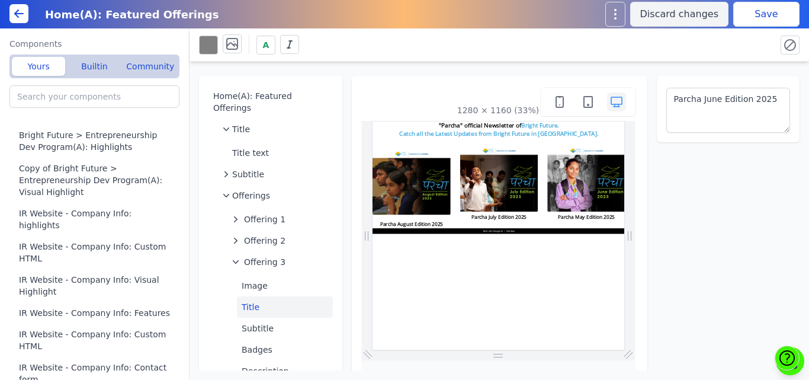
drag, startPoint x: 715, startPoint y: 55, endPoint x: 765, endPoint y: 15, distance: 64.1
click at [715, 55] on div "A" at bounding box center [499, 44] width 601 height 23
click at [776, 5] on button "Save" at bounding box center [767, 14] width 66 height 25
click at [264, 213] on span "Offering 1" at bounding box center [264, 219] width 41 height 12
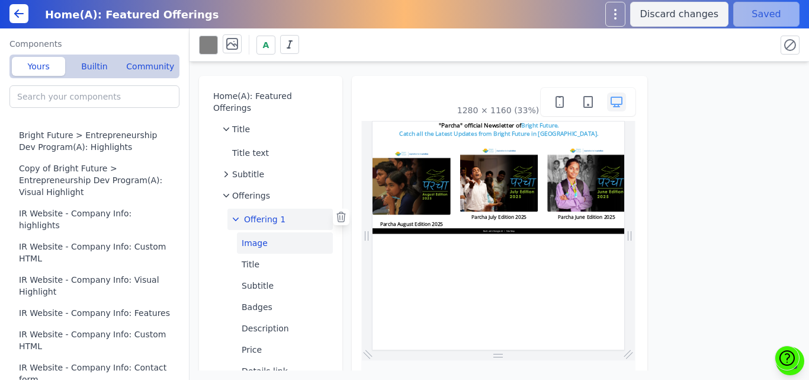
click at [262, 232] on button "Image" at bounding box center [285, 242] width 96 height 21
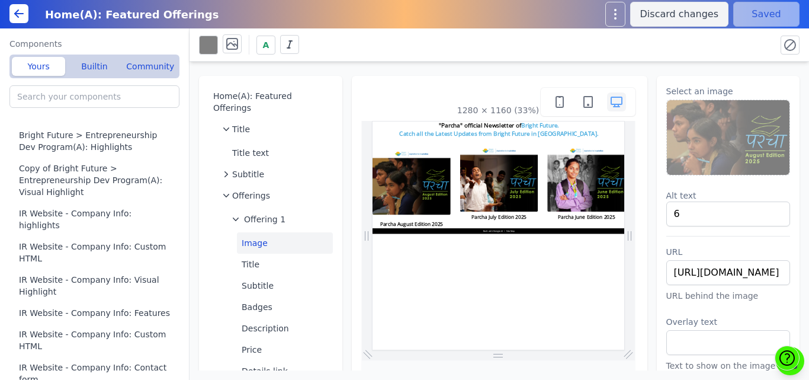
click at [700, 129] on img at bounding box center [728, 137] width 123 height 75
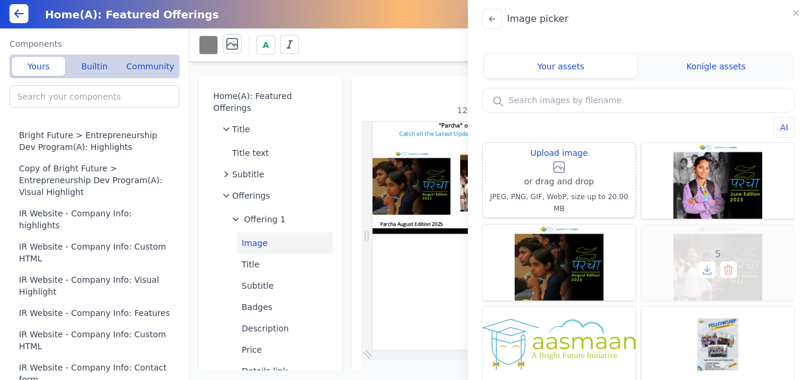
click at [697, 253] on div "5" at bounding box center [718, 263] width 153 height 76
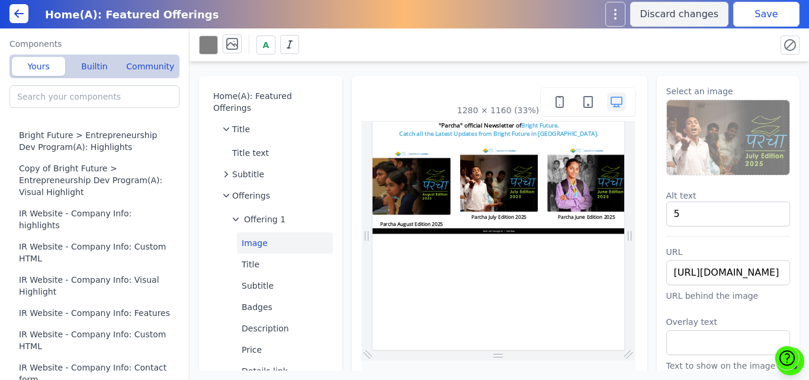
click at [751, 21] on button "Save" at bounding box center [767, 14] width 66 height 25
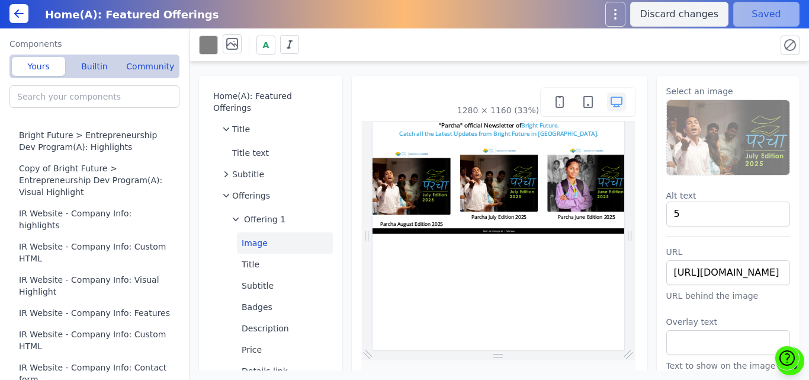
click at [722, 144] on img at bounding box center [728, 137] width 123 height 75
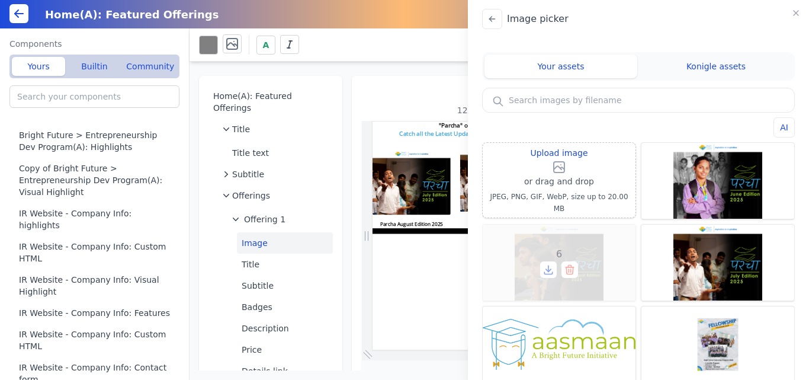
click at [557, 240] on div "6" at bounding box center [559, 263] width 153 height 76
type input "6"
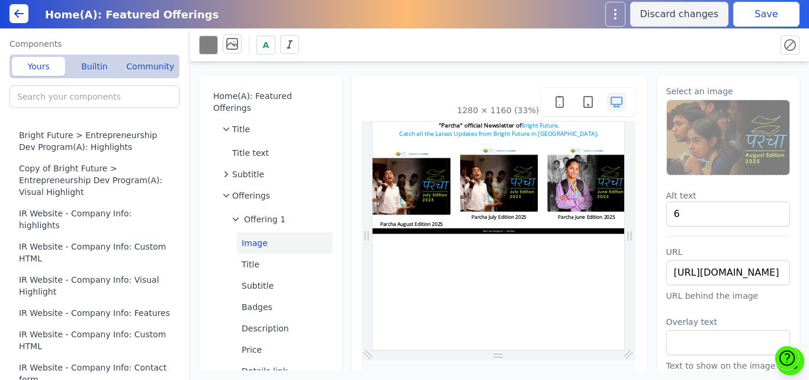
click at [755, 15] on button "Save" at bounding box center [767, 14] width 66 height 25
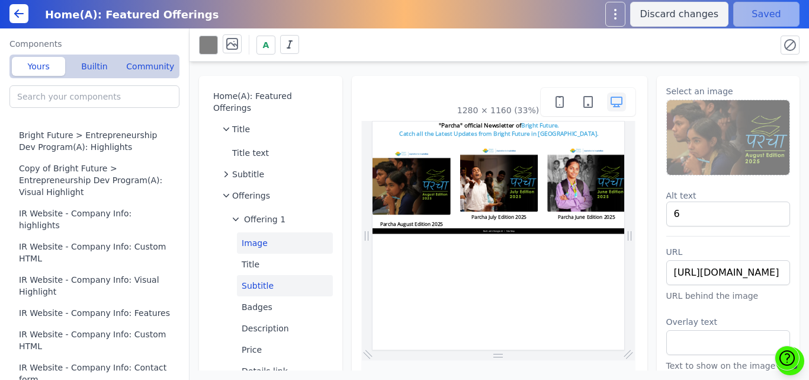
click at [266, 275] on button "Subtitle" at bounding box center [285, 285] width 96 height 21
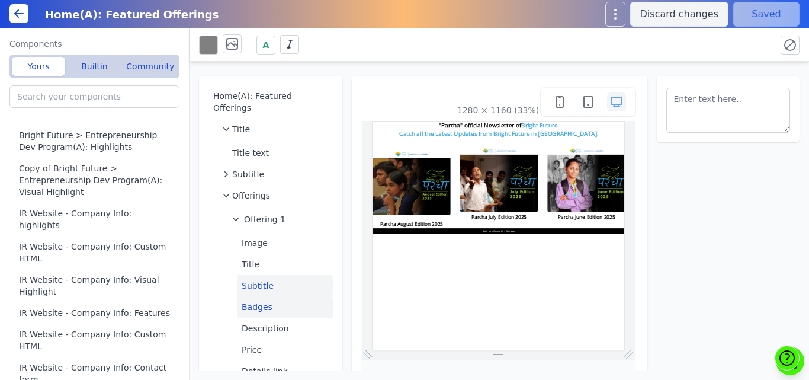
click at [267, 296] on button "Badges" at bounding box center [285, 306] width 96 height 21
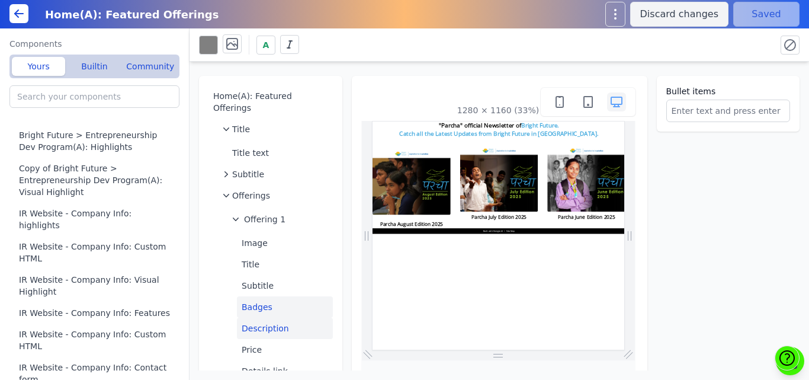
click at [275, 318] on button "Description" at bounding box center [285, 328] width 96 height 21
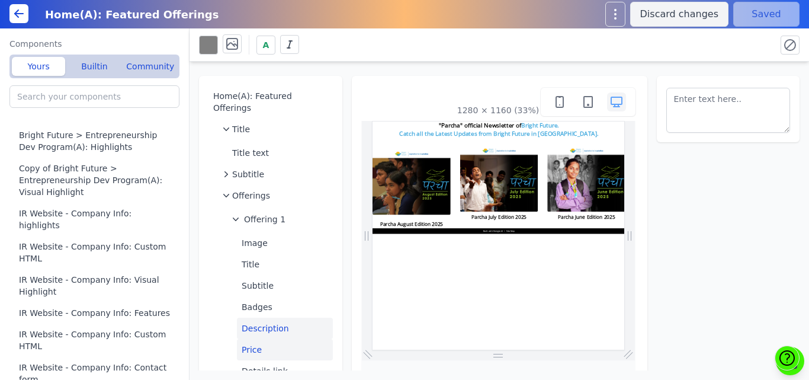
click at [262, 345] on button "Price" at bounding box center [285, 349] width 96 height 21
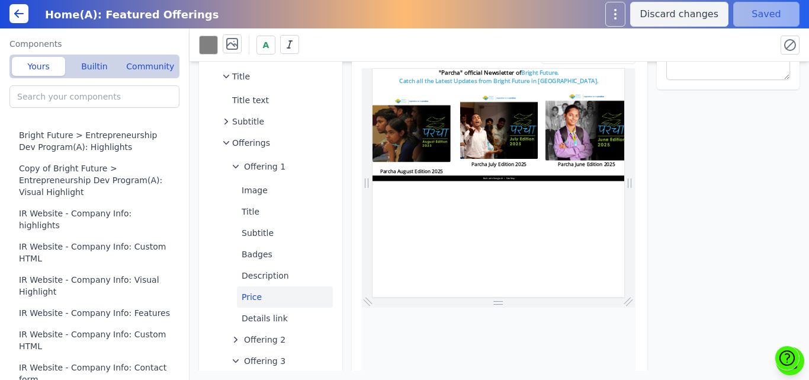
scroll to position [52, 0]
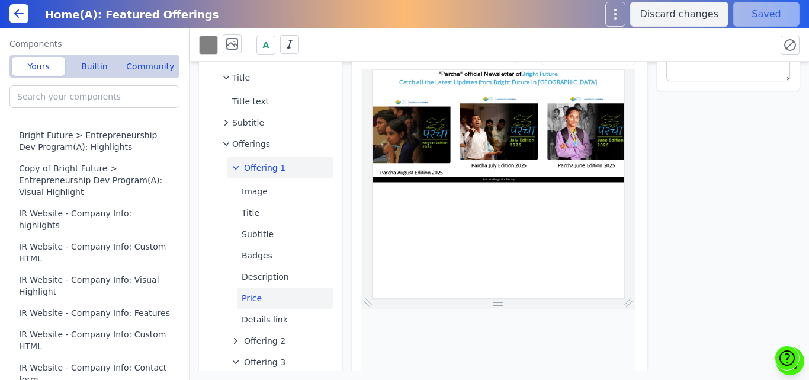
click at [244, 162] on span "Offering 1" at bounding box center [264, 168] width 41 height 12
click at [585, 38] on div "A" at bounding box center [483, 44] width 568 height 21
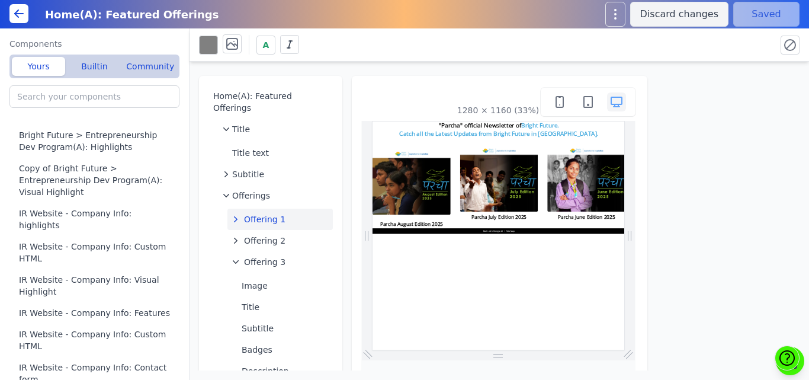
click at [21, 20] on icon at bounding box center [19, 14] width 14 height 14
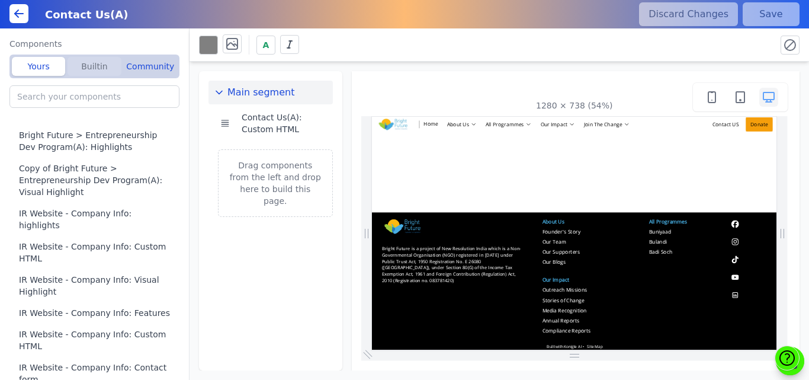
click at [91, 65] on button "Builtin" at bounding box center [94, 66] width 53 height 19
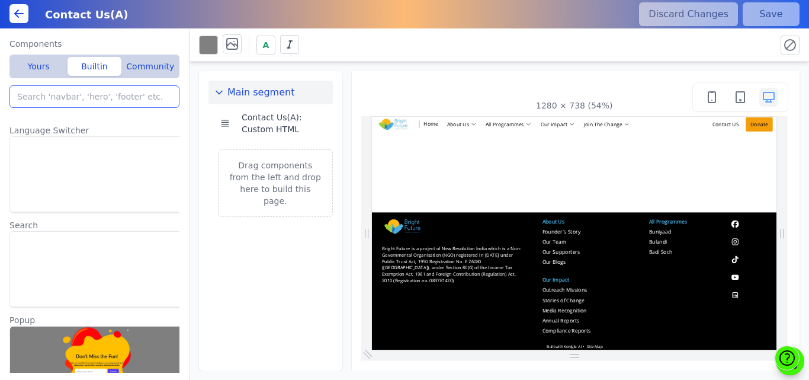
click at [75, 99] on input "search" at bounding box center [94, 96] width 170 height 23
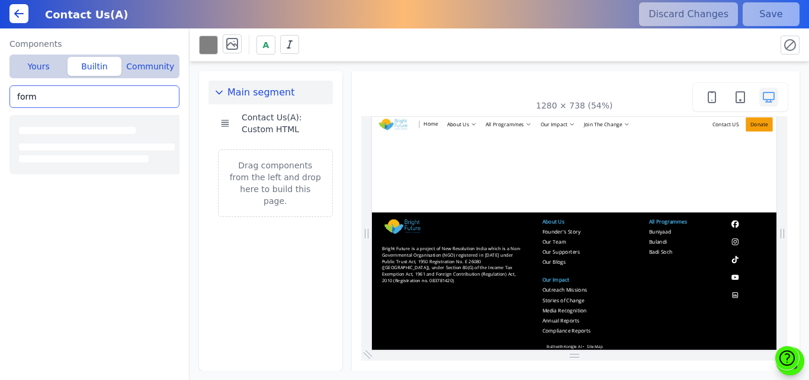
type input "form"
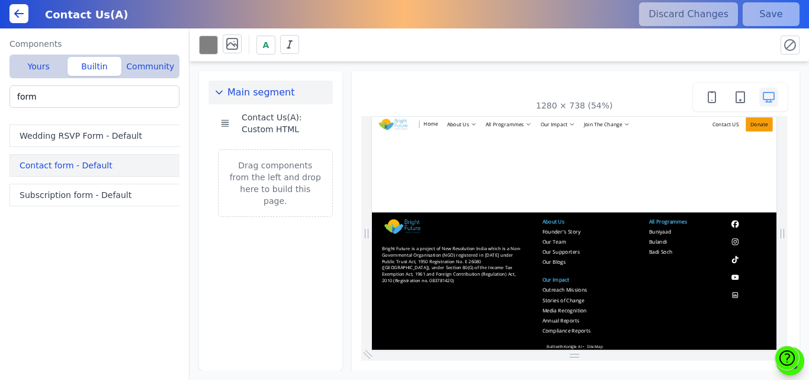
click at [57, 160] on button "Contact form - Default" at bounding box center [96, 165] width 175 height 23
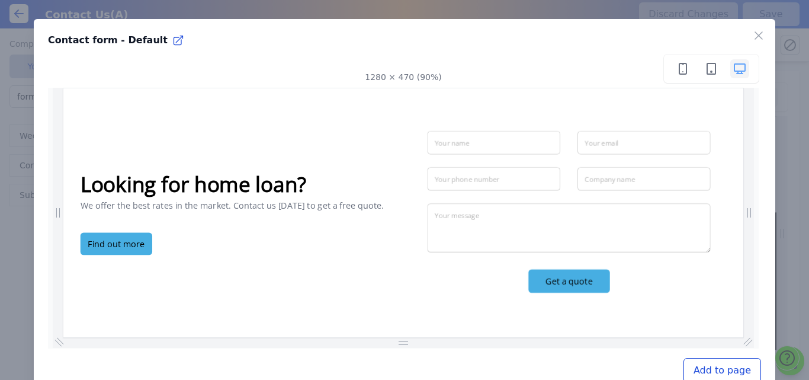
click at [707, 373] on button "Add to page" at bounding box center [723, 370] width 78 height 25
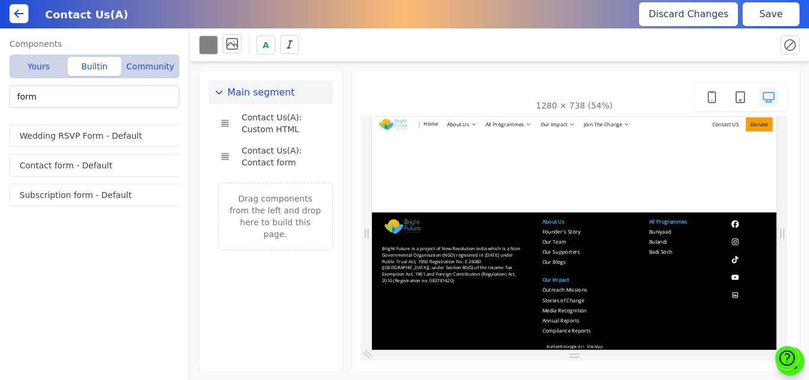
click at [768, 18] on button "Save" at bounding box center [771, 14] width 57 height 24
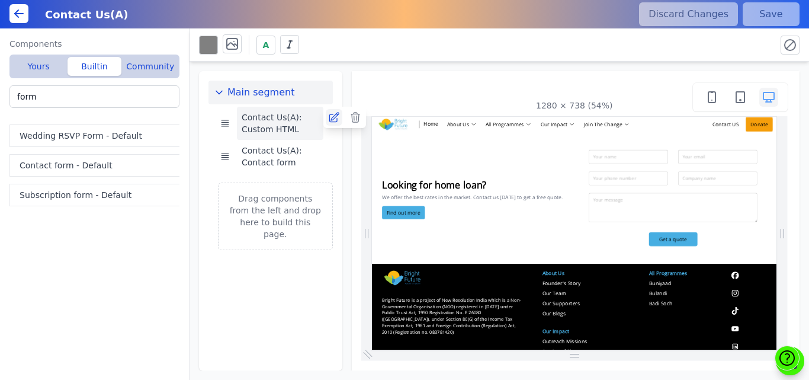
click at [335, 118] on icon at bounding box center [334, 117] width 12 height 12
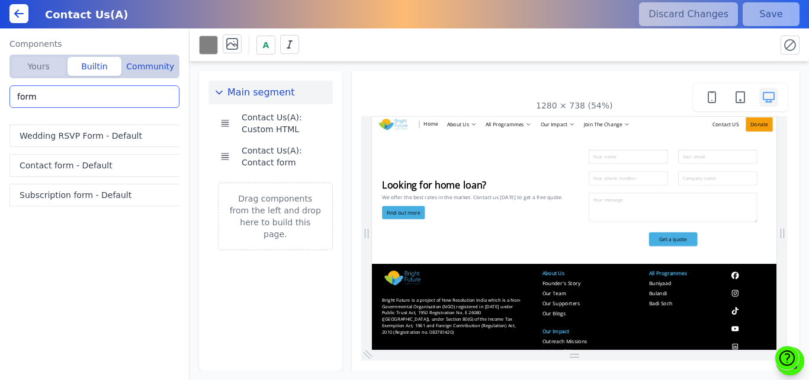
drag, startPoint x: 103, startPoint y: 102, endPoint x: 33, endPoint y: 66, distance: 78.4
click at [33, 66] on div "Components Yours Builtin Community Contact Us(A): Contact form Bright Future > …" at bounding box center [94, 209] width 170 height 342
click at [33, 66] on button "Yours" at bounding box center [38, 66] width 53 height 19
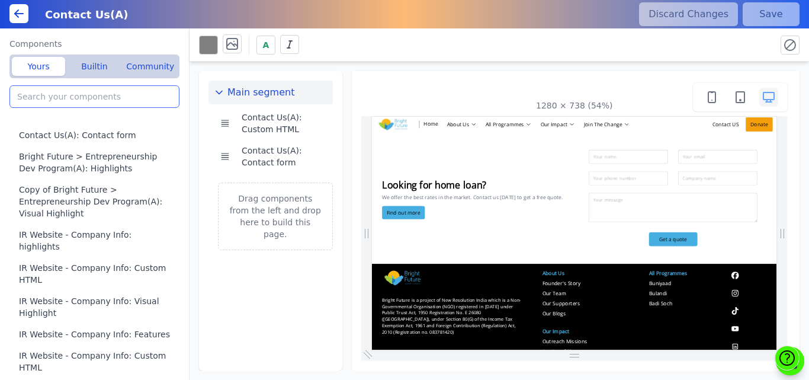
click at [45, 98] on input "search" at bounding box center [94, 96] width 170 height 23
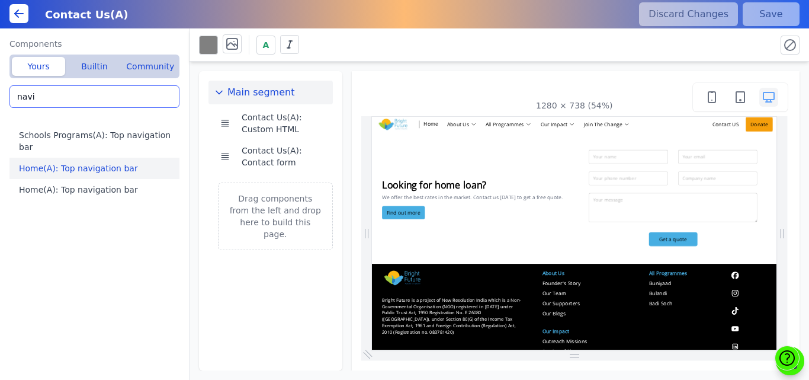
type input "navi"
click at [48, 158] on button "Home(A): Top navigation bar" at bounding box center [96, 168] width 175 height 21
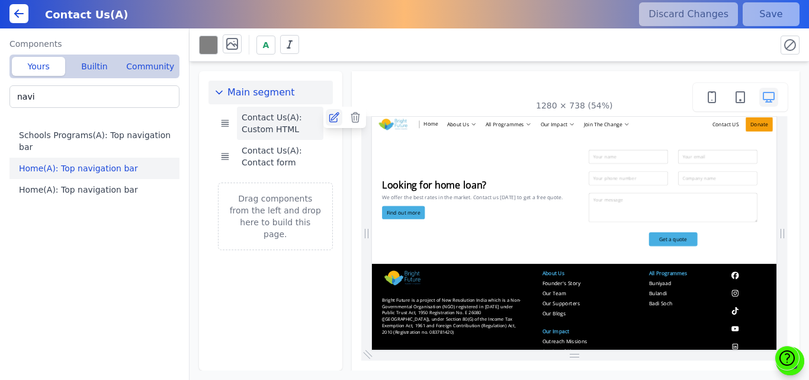
click at [331, 120] on icon at bounding box center [333, 117] width 9 height 9
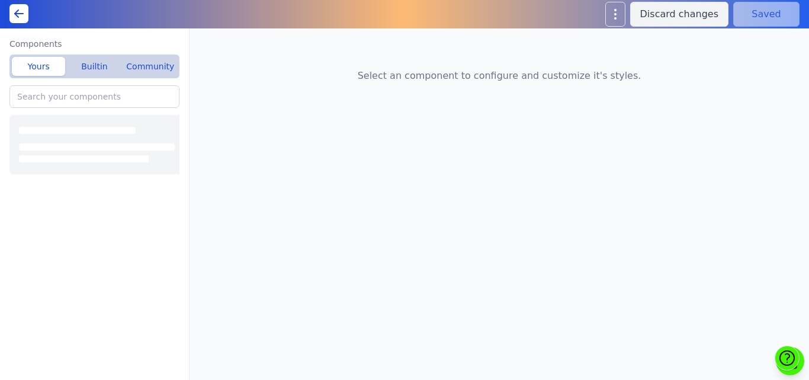
type input "IR Website - Company Info: Features"
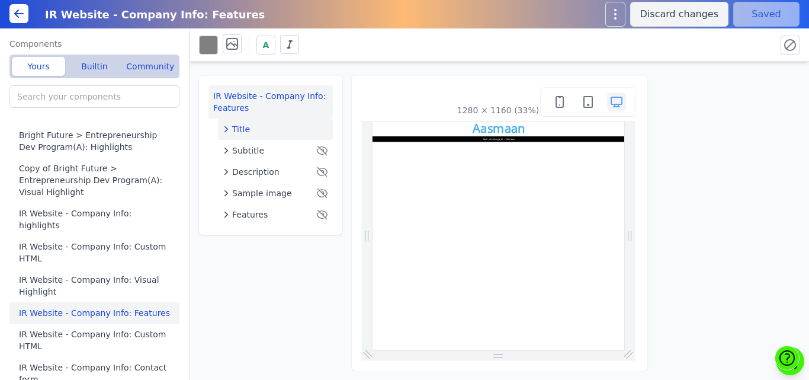
click at [244, 128] on span "Title" at bounding box center [241, 129] width 18 height 12
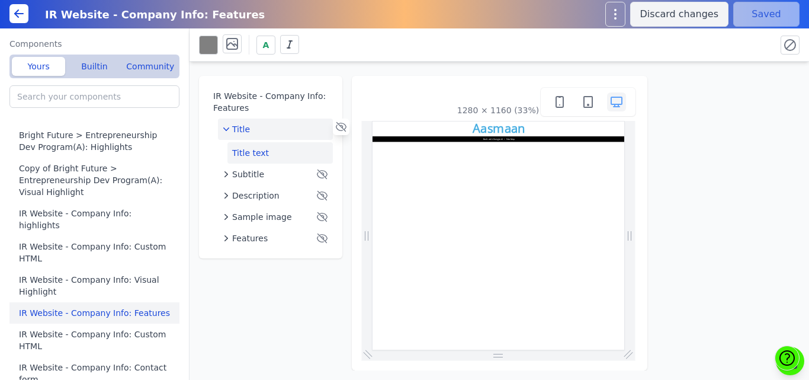
click at [268, 149] on button "Title text" at bounding box center [280, 152] width 105 height 21
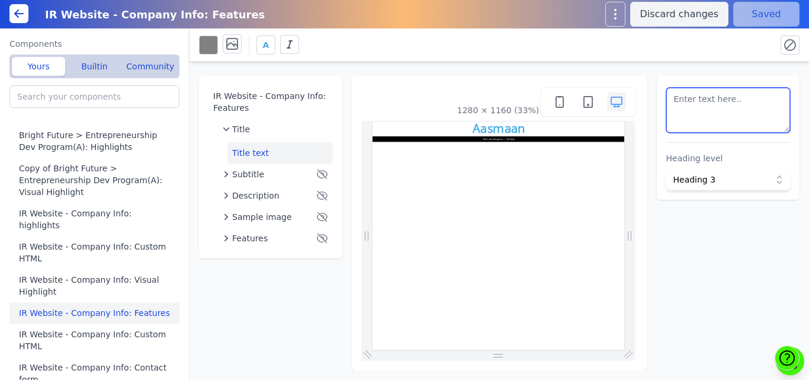
click at [711, 118] on textarea at bounding box center [729, 110] width 124 height 45
paste textarea "Aasmaan: Empowering young women to shape their futures"
type textarea "Aasmaan: Empowering young women to shape their futures"
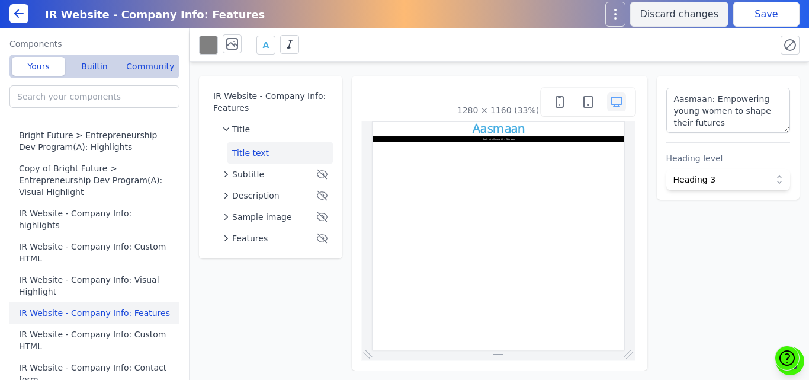
click at [711, 34] on div "A" at bounding box center [499, 44] width 601 height 23
click at [747, 18] on button "Save" at bounding box center [767, 14] width 66 height 25
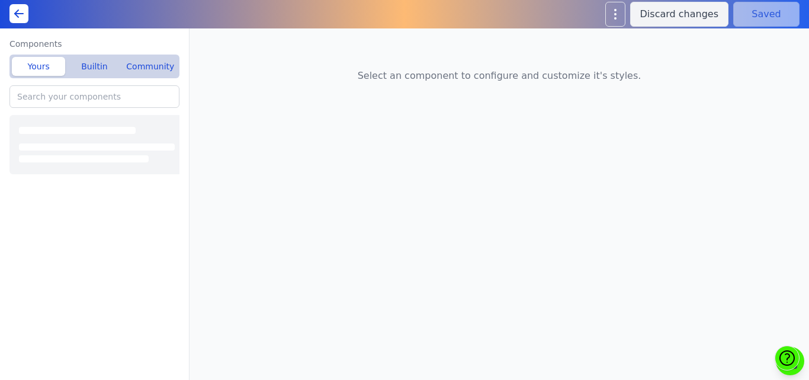
type input "IR Website - Company Info: Rich text"
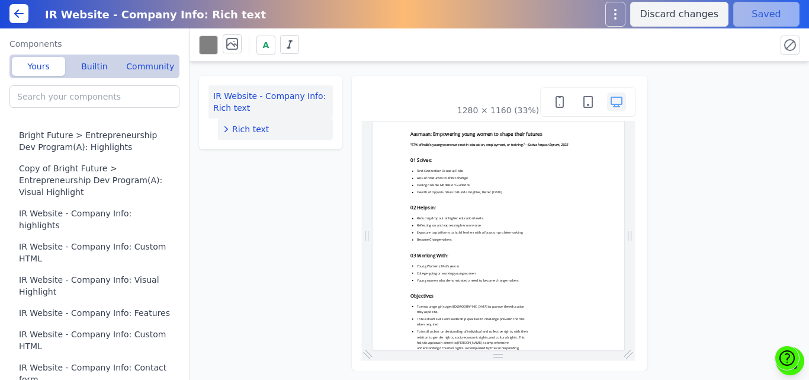
click at [271, 130] on div "Rich text" at bounding box center [275, 129] width 105 height 12
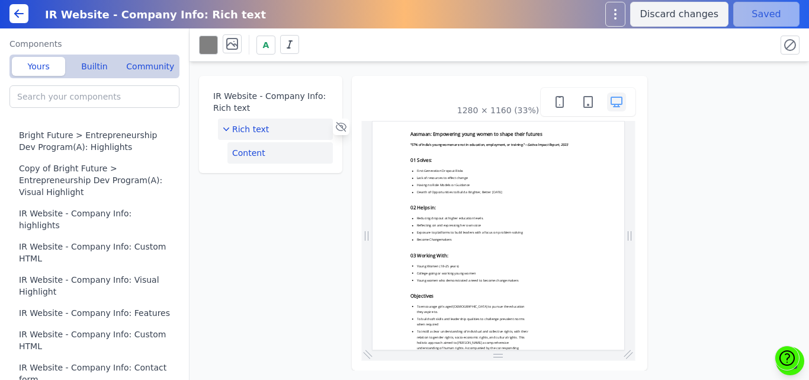
click at [265, 154] on button "Content" at bounding box center [280, 152] width 105 height 21
click at [725, 92] on button "Edit content" at bounding box center [729, 97] width 124 height 24
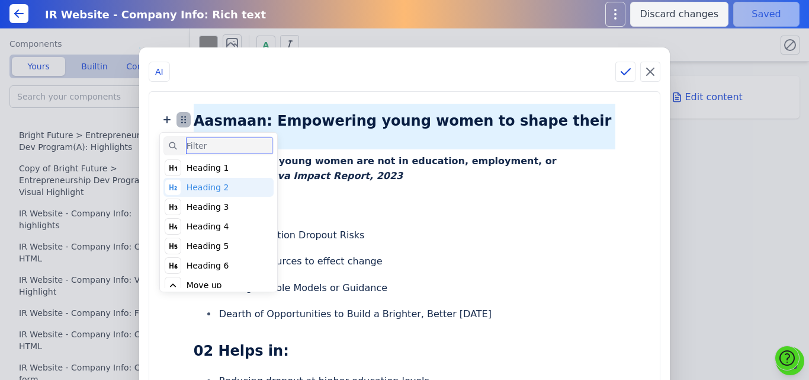
click at [191, 119] on icon at bounding box center [184, 120] width 14 height 14
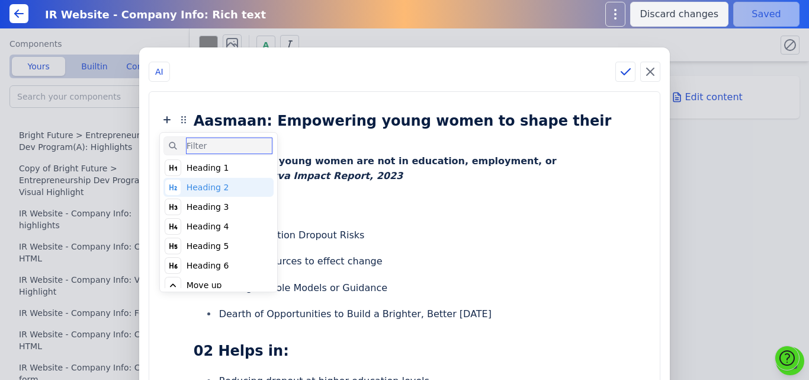
scroll to position [46, 0]
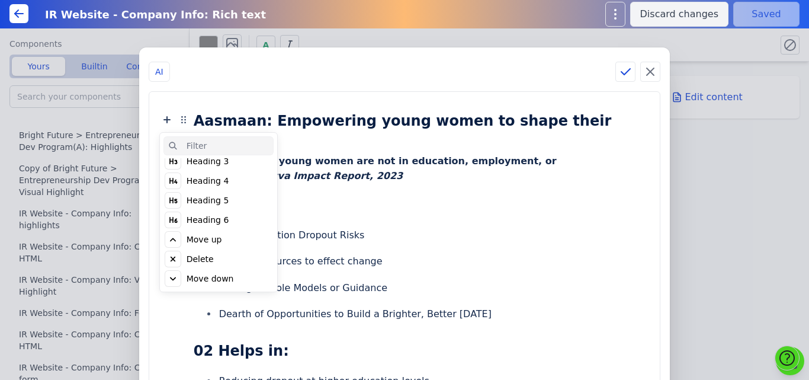
click at [214, 261] on div "Delete" at bounding box center [200, 259] width 27 height 12
click at [234, 258] on div "Click to delete" at bounding box center [216, 259] width 59 height 12
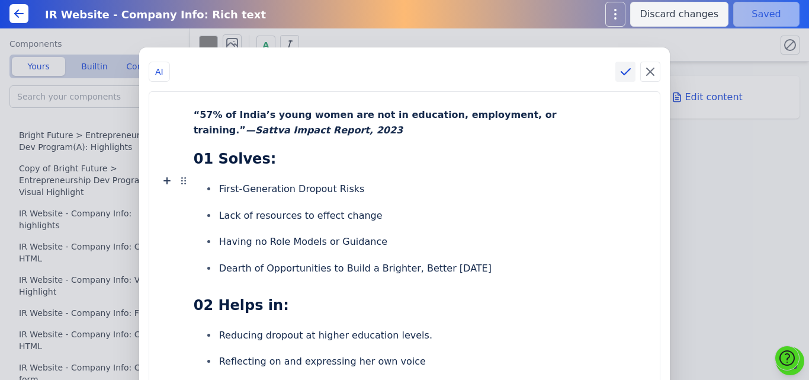
click at [619, 71] on icon at bounding box center [626, 72] width 14 height 14
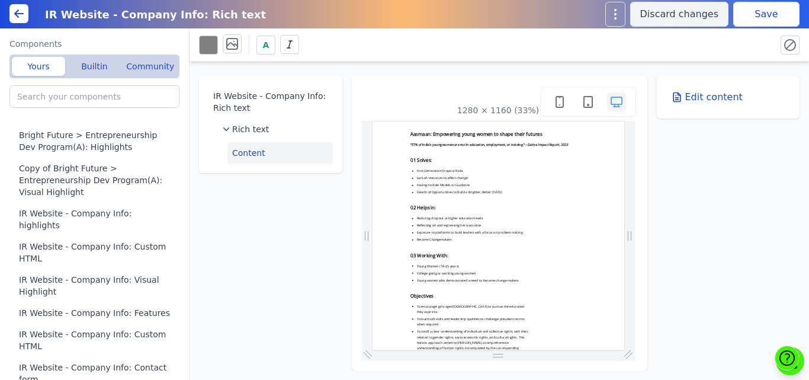
click at [755, 15] on button "Save" at bounding box center [767, 14] width 66 height 25
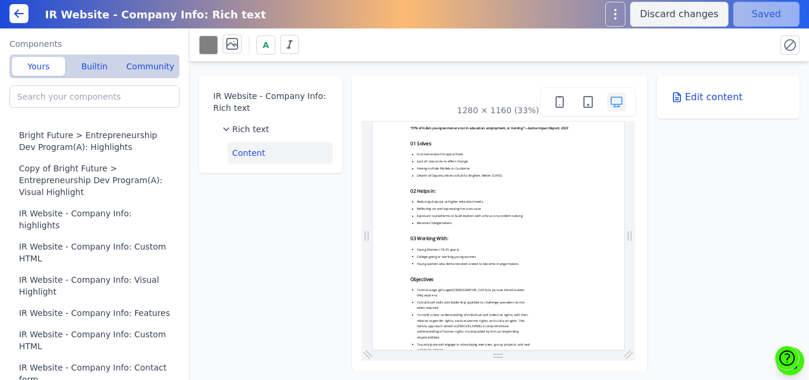
scroll to position [0, 0]
click at [85, 41] on label "Components" at bounding box center [94, 44] width 170 height 12
click at [264, 147] on button "Content" at bounding box center [280, 152] width 105 height 21
click at [694, 101] on button "Edit content" at bounding box center [729, 97] width 124 height 24
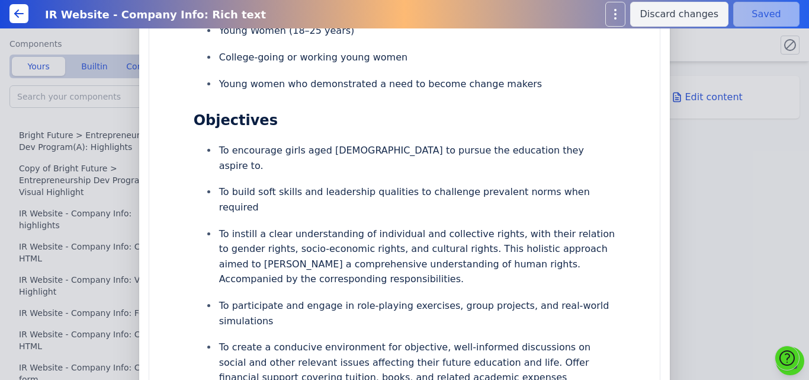
scroll to position [453, 0]
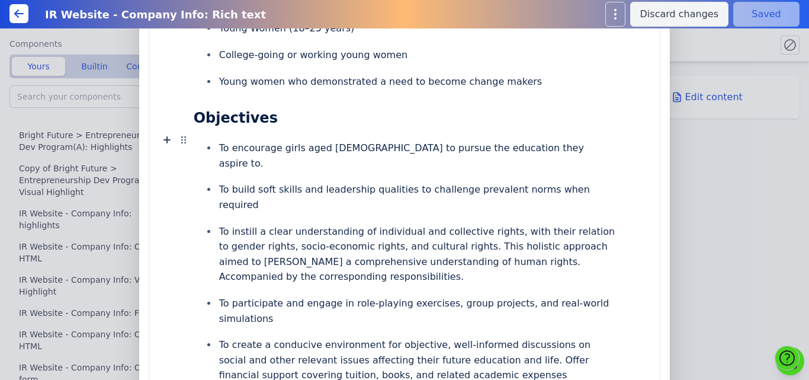
click at [584, 176] on div "To encourage girls aged [DEMOGRAPHIC_DATA] to pursue the education they aspire …" at bounding box center [404, 288] width 487 height 319
click at [579, 179] on li "To build soft skills and leadership qualities to challenge prevalent norms when…" at bounding box center [416, 197] width 399 height 37
click at [570, 222] on li "To instill a clear understanding of individual and collective rights, with thei…" at bounding box center [416, 253] width 399 height 67
click at [559, 228] on li "To instill a clear understanding of individual and collective rights, with thei…" at bounding box center [416, 253] width 399 height 67
click at [560, 229] on li "To instill a clear understanding of individual and collective rights, with thei…" at bounding box center [416, 253] width 399 height 67
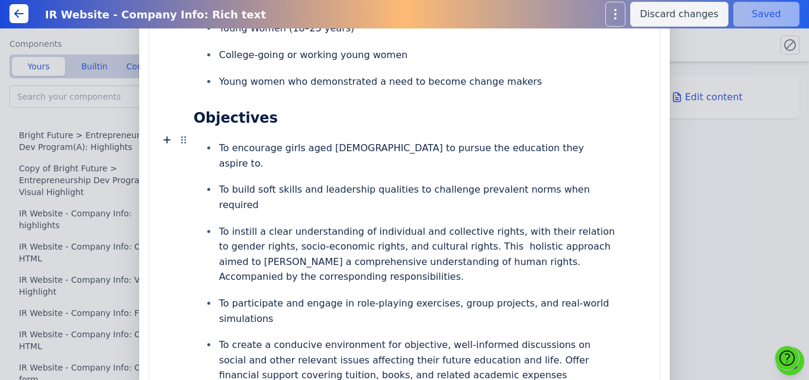
click at [567, 248] on li "To instill a clear understanding of individual and collective rights, with thei…" at bounding box center [416, 253] width 399 height 67
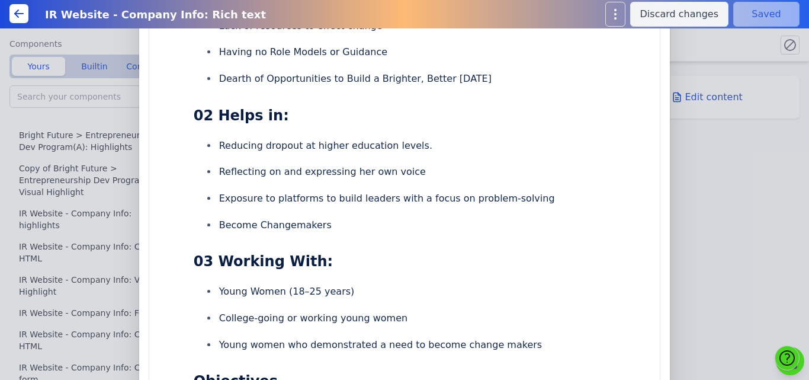
scroll to position [0, 0]
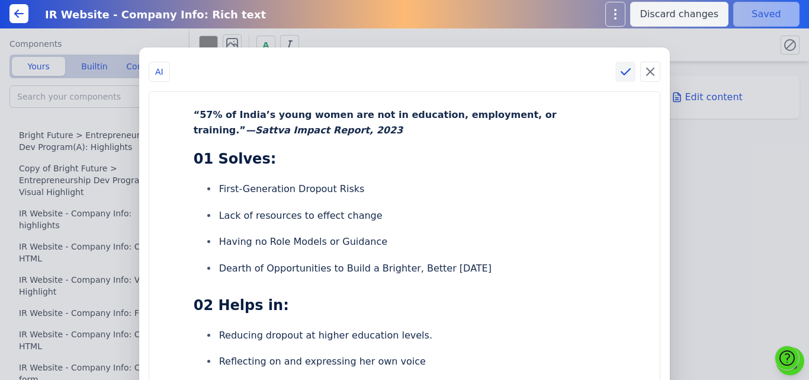
click at [622, 71] on icon at bounding box center [626, 72] width 14 height 14
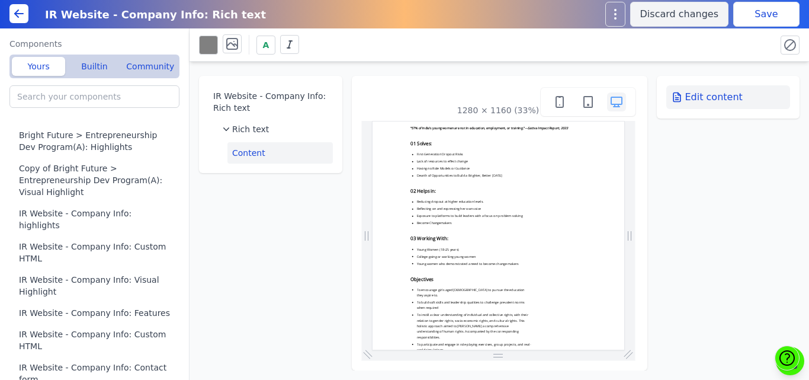
click at [704, 99] on button "Edit content" at bounding box center [729, 97] width 124 height 24
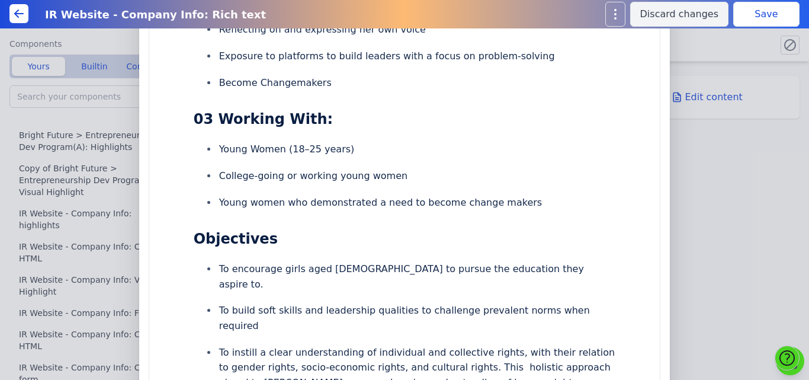
scroll to position [553, 0]
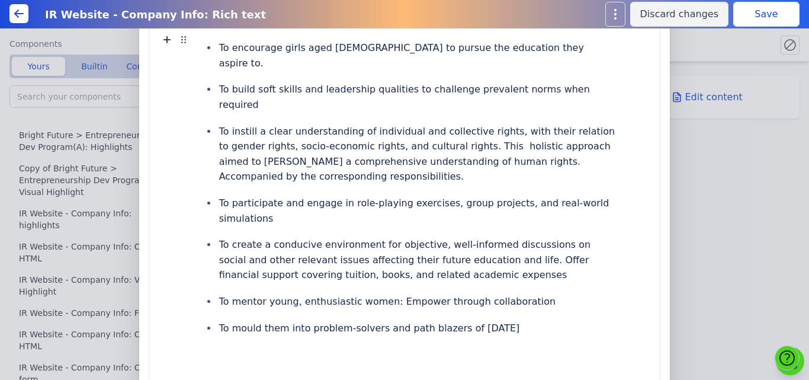
click at [293, 99] on li "To build soft skills and leadership qualities to challenge prevalent norms when…" at bounding box center [416, 97] width 399 height 37
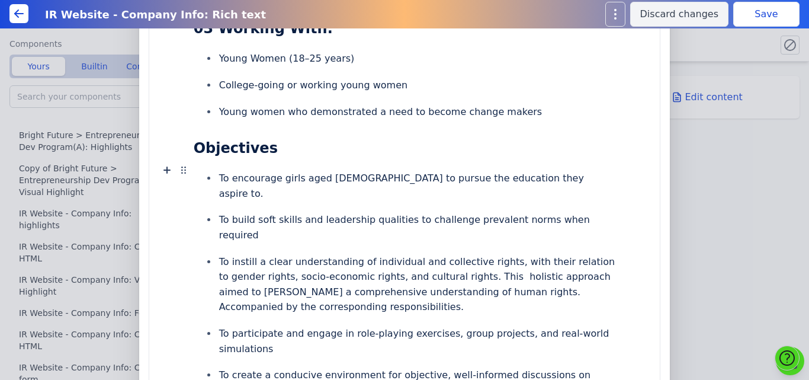
scroll to position [413, 0]
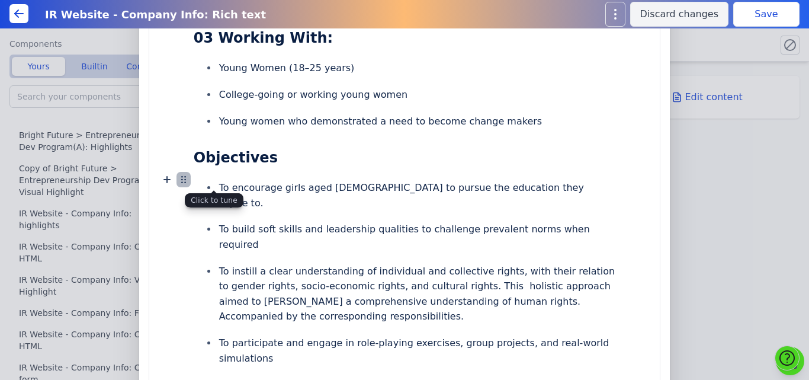
click at [191, 178] on icon at bounding box center [184, 179] width 14 height 14
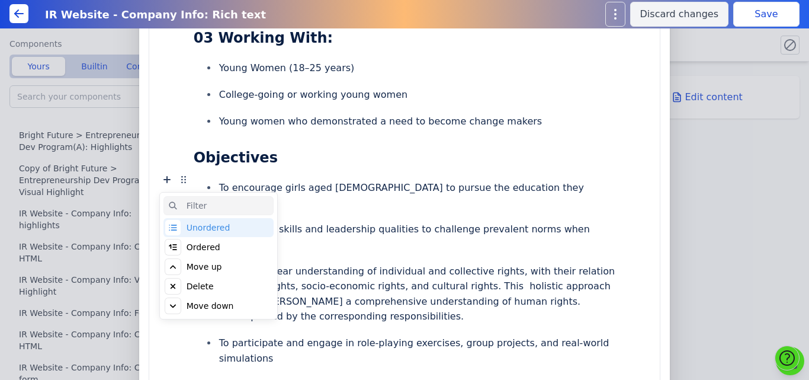
click at [225, 231] on div "Unordered" at bounding box center [209, 228] width 44 height 12
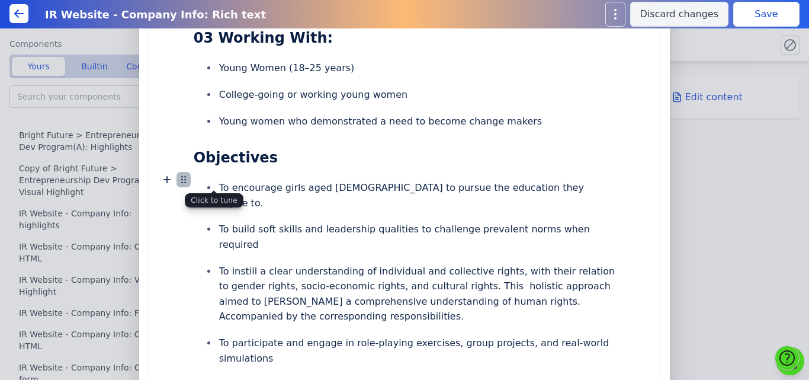
click at [191, 181] on icon at bounding box center [184, 179] width 14 height 14
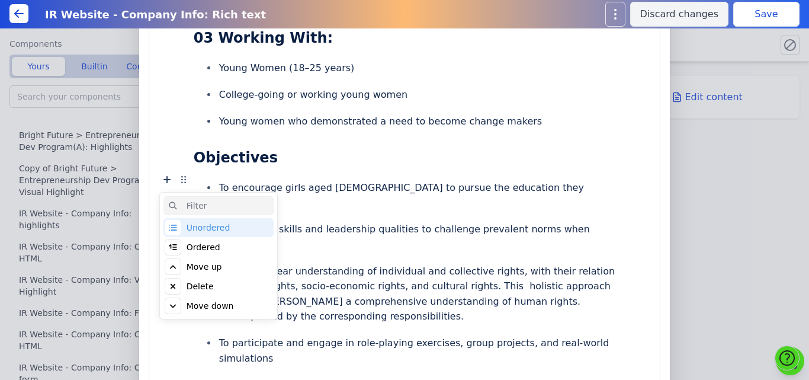
click at [220, 244] on div "Ordered" at bounding box center [204, 247] width 34 height 12
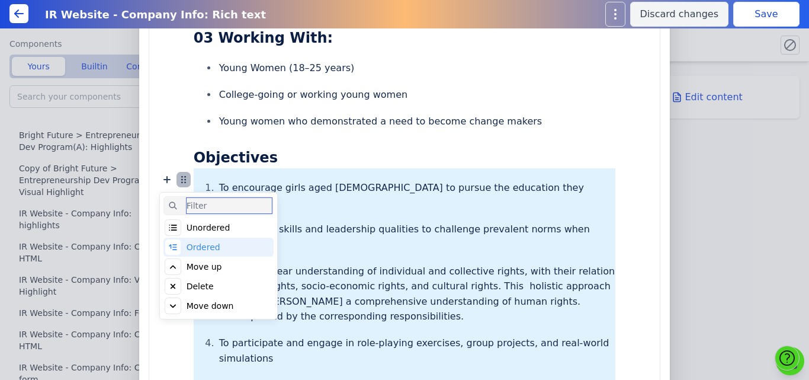
click at [185, 182] on icon at bounding box center [185, 182] width 0 height 0
click at [217, 228] on div "Unordered" at bounding box center [209, 228] width 44 height 12
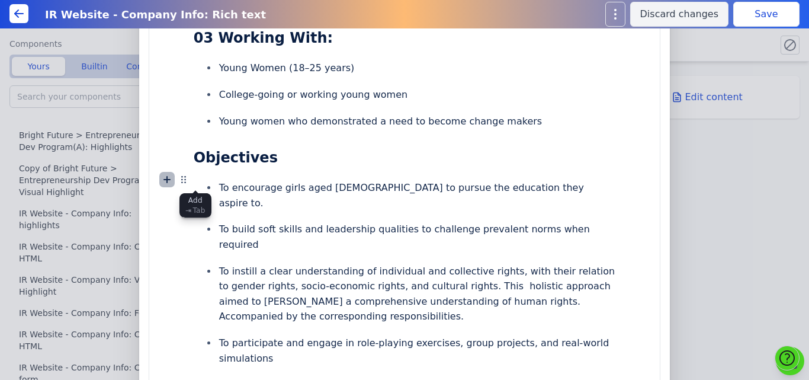
click at [174, 177] on icon at bounding box center [167, 179] width 14 height 14
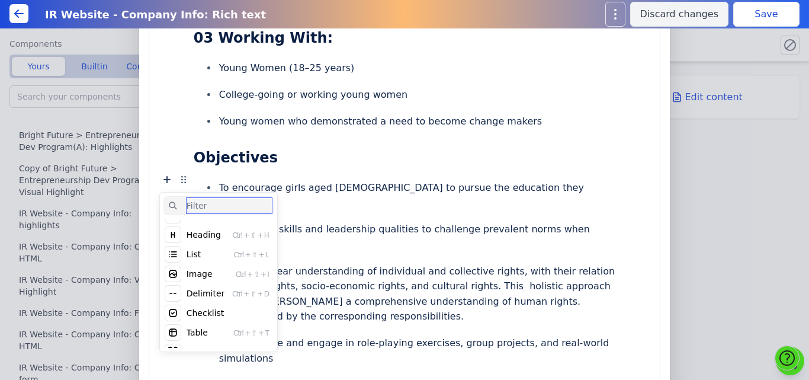
scroll to position [0, 0]
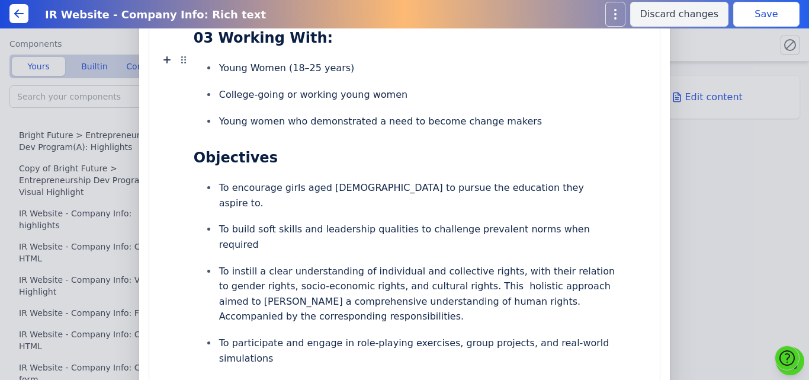
click at [417, 129] on li "Young women who demonstrated a need to become change makers" at bounding box center [416, 121] width 399 height 22
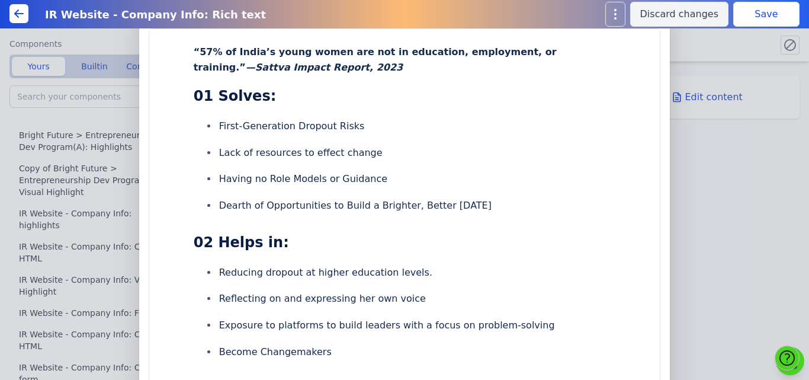
scroll to position [21, 0]
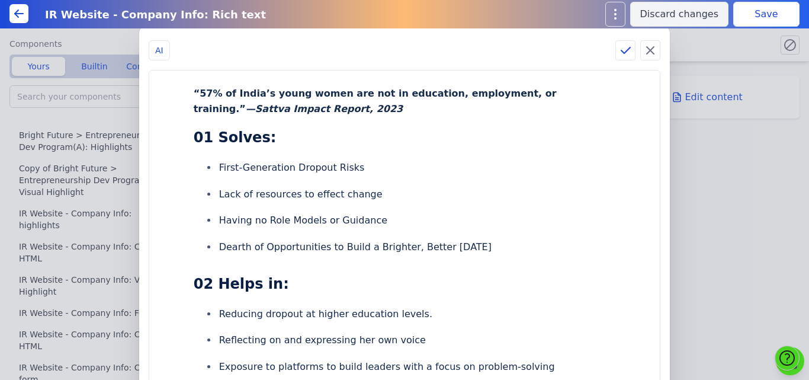
click at [763, 17] on div "AI “57% of India’s young women are not in education, employment, or training.” …" at bounding box center [404, 190] width 809 height 380
click at [619, 53] on icon at bounding box center [626, 50] width 14 height 14
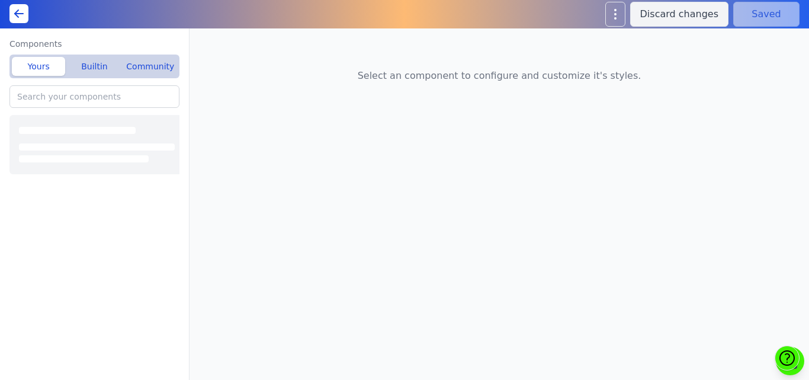
type input "IR Website - Company Info: Custom HTML"
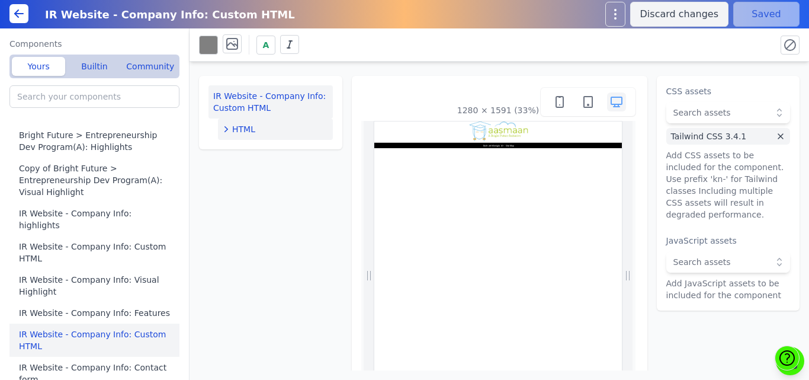
click at [244, 125] on span "HTML" at bounding box center [243, 129] width 23 height 12
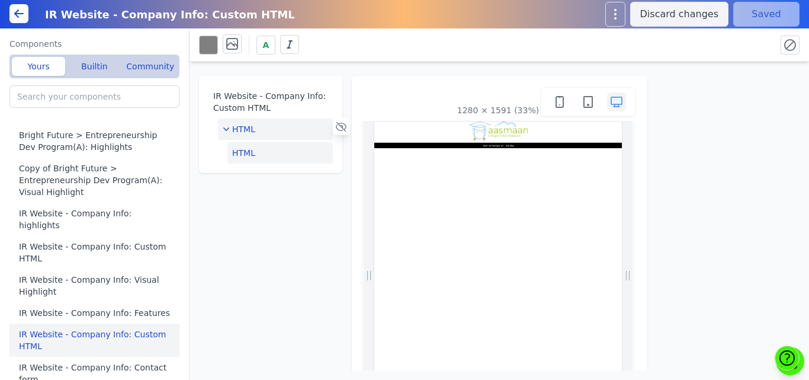
click at [284, 154] on button "HTML" at bounding box center [280, 152] width 105 height 21
click at [684, 94] on button "Edit HTML" at bounding box center [729, 97] width 124 height 24
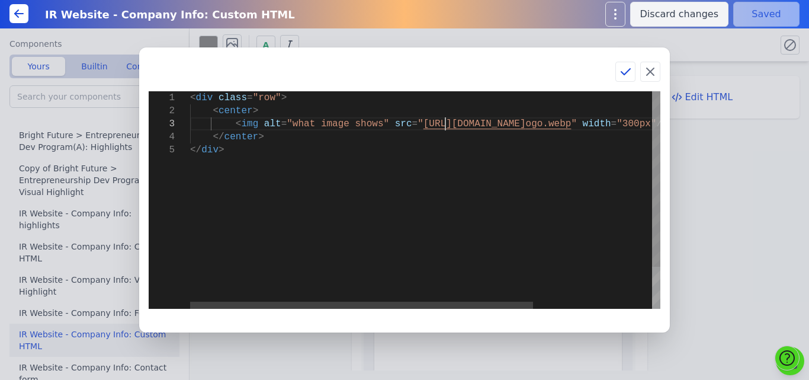
scroll to position [0, 30]
click at [445, 126] on div "< div class = "row" > < center > < img alt = "what image shows" src = " [URL][D…" at bounding box center [506, 226] width 633 height 270
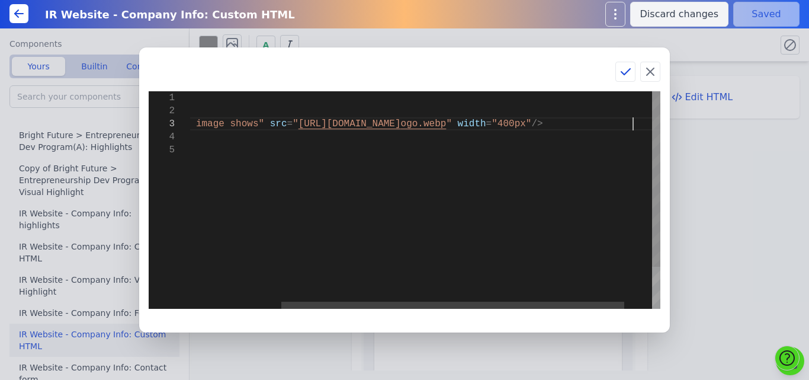
scroll to position [27, 568]
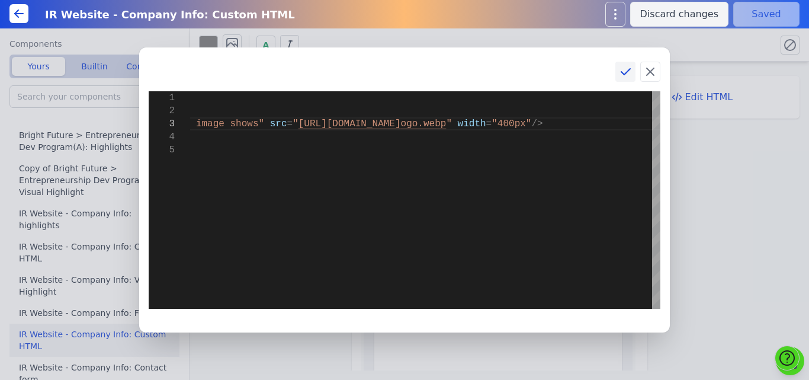
type textarea "<div class="row"> <center> <img alt="what image shows" src="[URL][DOMAIN_NAME]"…"
click at [633, 67] on button at bounding box center [626, 72] width 20 height 20
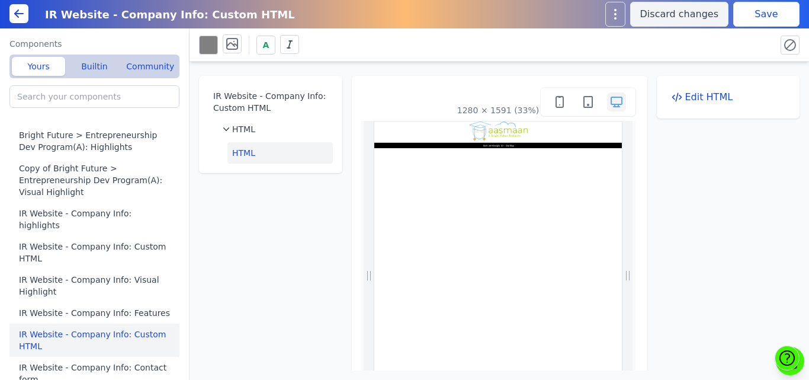
click at [764, 17] on button "Save" at bounding box center [767, 14] width 66 height 25
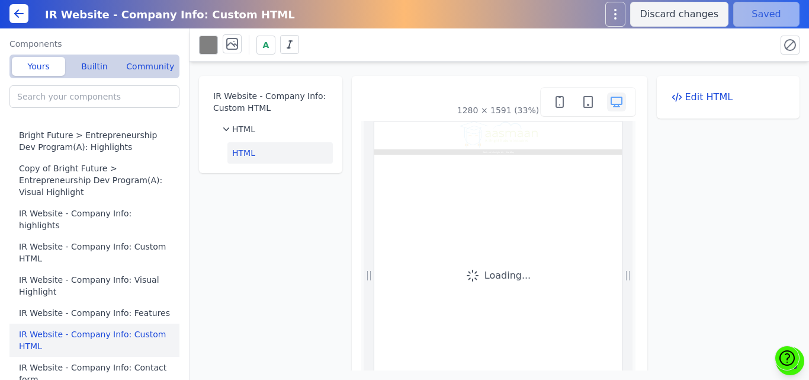
scroll to position [0, 0]
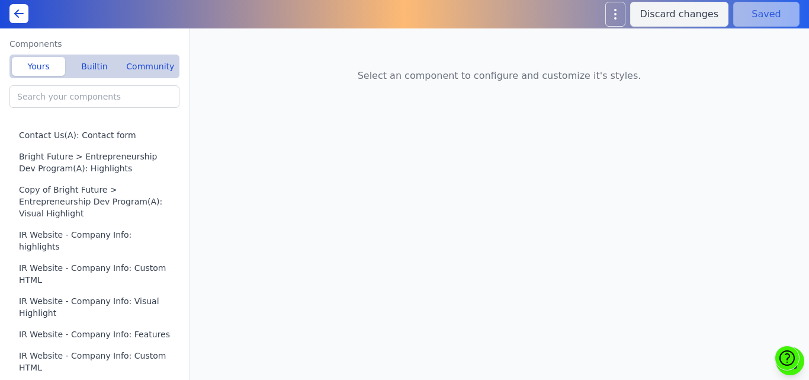
type input "Contact Us(A): Custom HTML"
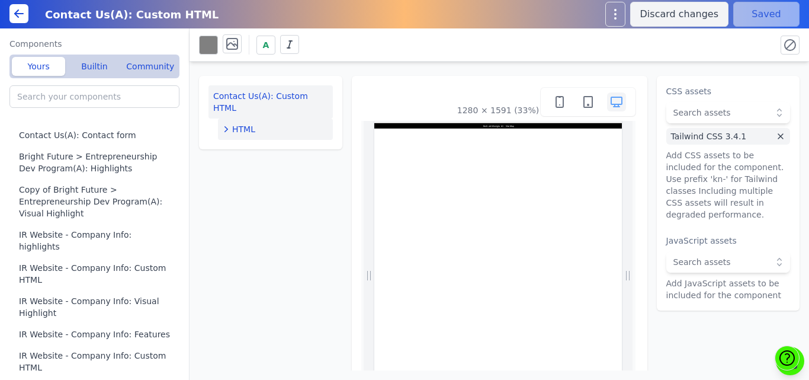
click at [278, 123] on div "HTML" at bounding box center [275, 129] width 105 height 12
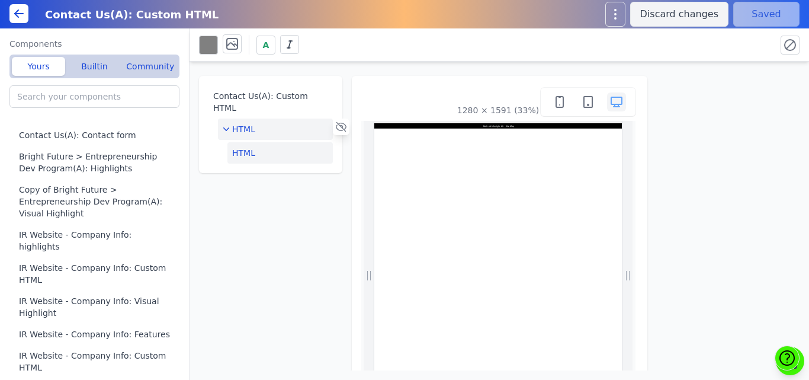
click at [273, 145] on button "HTML" at bounding box center [280, 152] width 105 height 21
click at [686, 97] on button "Edit HTML" at bounding box center [729, 97] width 124 height 24
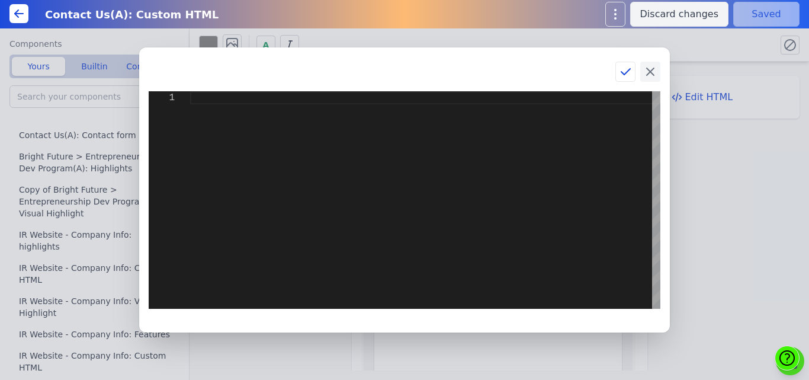
click at [648, 76] on icon at bounding box center [650, 72] width 14 height 14
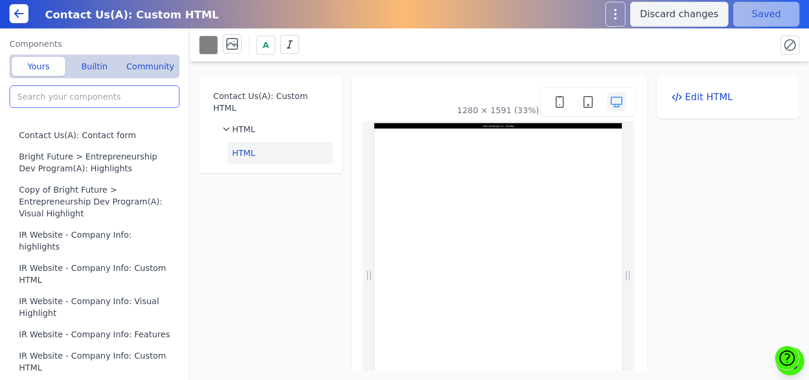
click at [99, 98] on input "search" at bounding box center [94, 96] width 170 height 23
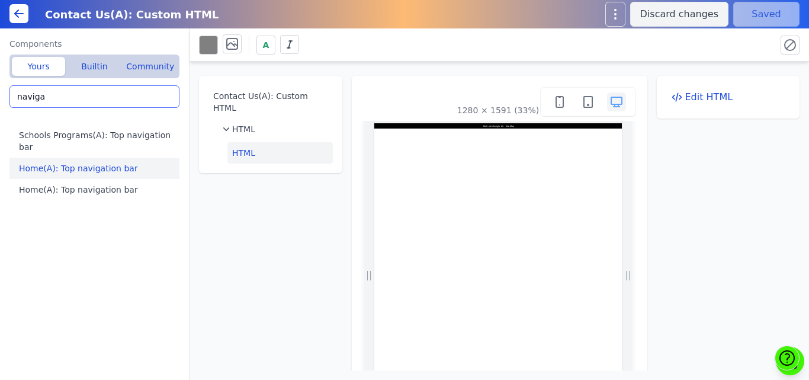
type input "naviga"
click at [68, 158] on button "Home(A): Top navigation bar" at bounding box center [96, 168] width 175 height 21
type input "Home(A): Top navigation bar"
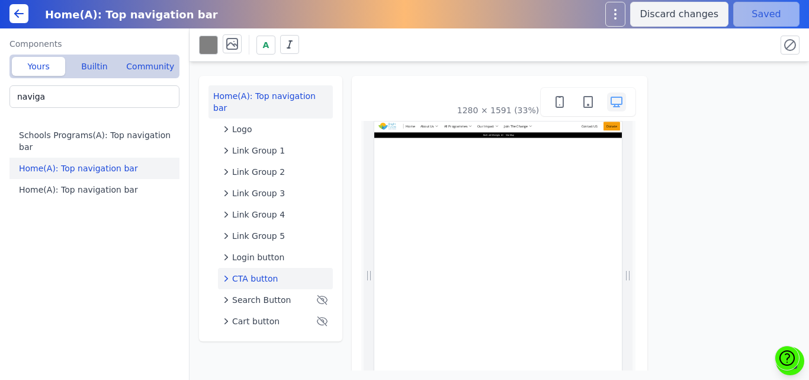
click at [252, 273] on span "CTA button" at bounding box center [255, 279] width 46 height 12
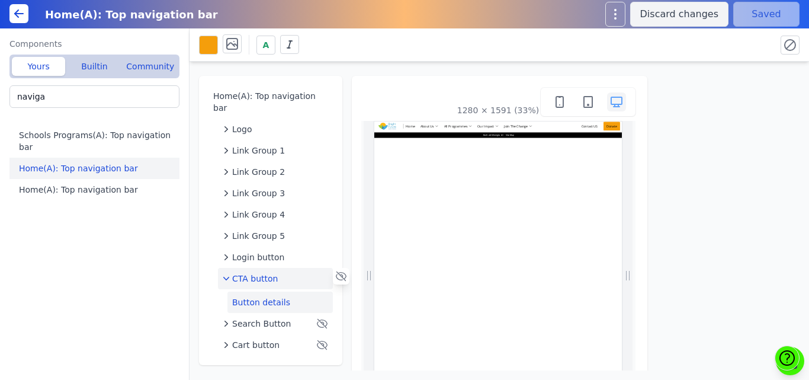
click at [252, 292] on button "Button details" at bounding box center [280, 302] width 105 height 21
select select "_self"
select select
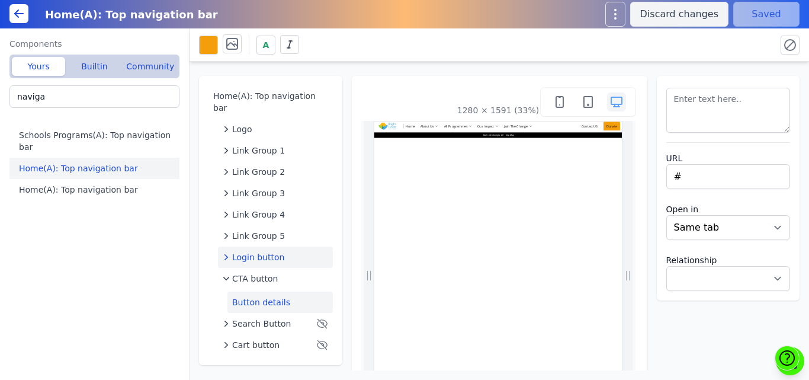
click at [244, 251] on span "Login button" at bounding box center [258, 257] width 52 height 12
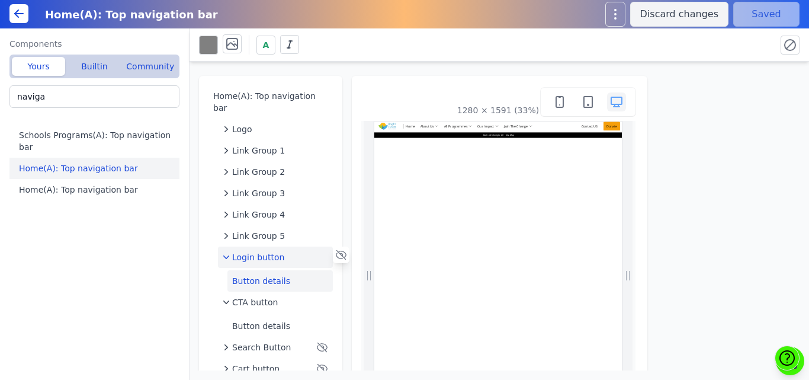
click at [248, 270] on button "Button details" at bounding box center [280, 280] width 105 height 21
select select "_self"
select select
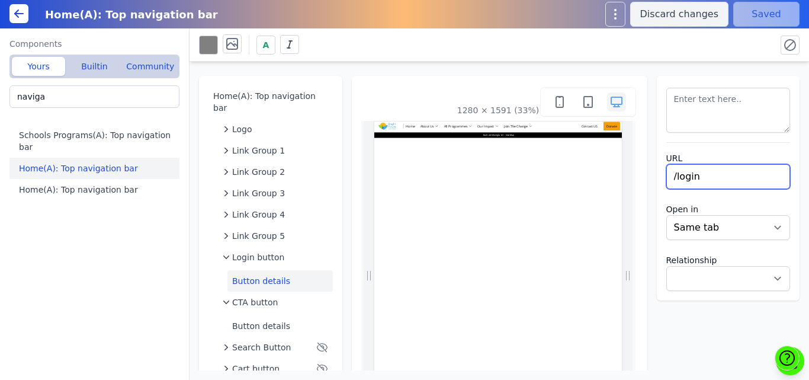
drag, startPoint x: 699, startPoint y: 178, endPoint x: 671, endPoint y: 182, distance: 28.8
click at [671, 182] on input "/login" at bounding box center [729, 176] width 124 height 25
type input "/contact-us"
select select
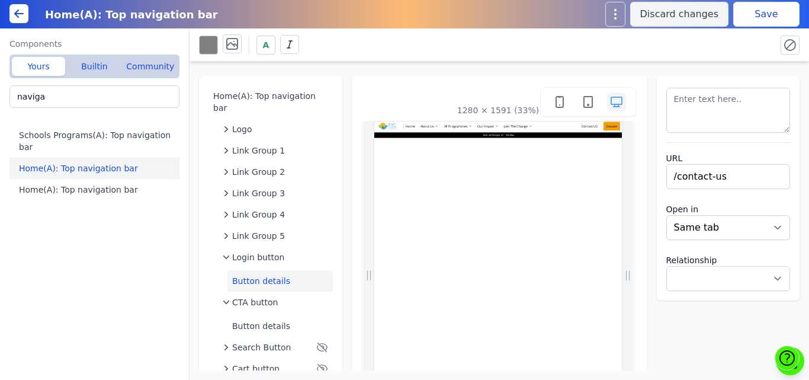
click at [726, 75] on div "Home(A): Top navigation bar Logo Link Group 1 Link Group 2 Link Group 3 Link Gr…" at bounding box center [500, 216] width 620 height 309
click at [754, 11] on button "Save" at bounding box center [767, 14] width 66 height 25
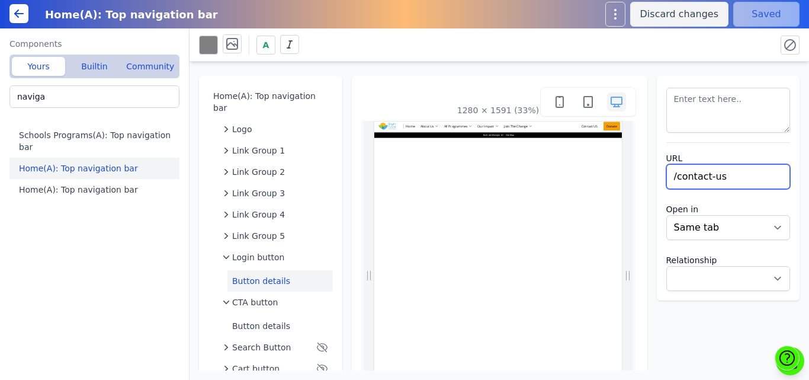
click at [736, 185] on input "/contact-us" at bounding box center [729, 176] width 124 height 25
type input "/contact"
select select
click at [735, 72] on div "Home(A): Top navigation bar Logo Link Group 1 Link Group 2 Link Group 3 Link Gr…" at bounding box center [500, 216] width 620 height 309
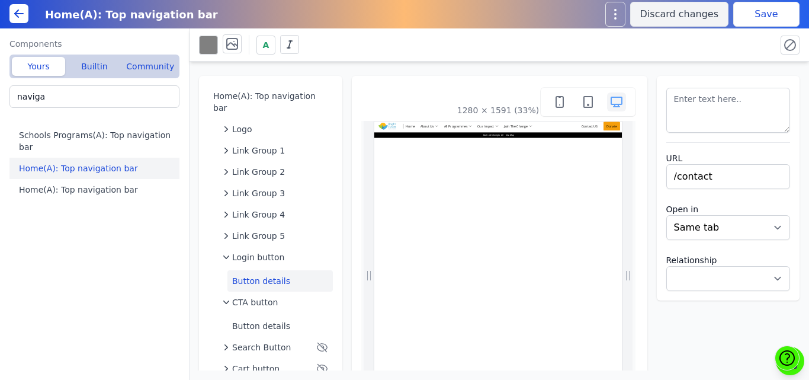
click at [746, 25] on button "Save" at bounding box center [767, 14] width 66 height 25
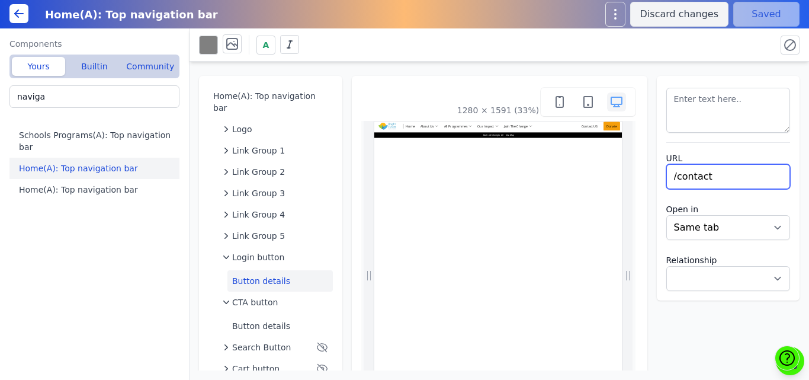
click at [751, 178] on input "/contact" at bounding box center [729, 176] width 124 height 25
type input "/contact-us"
select select
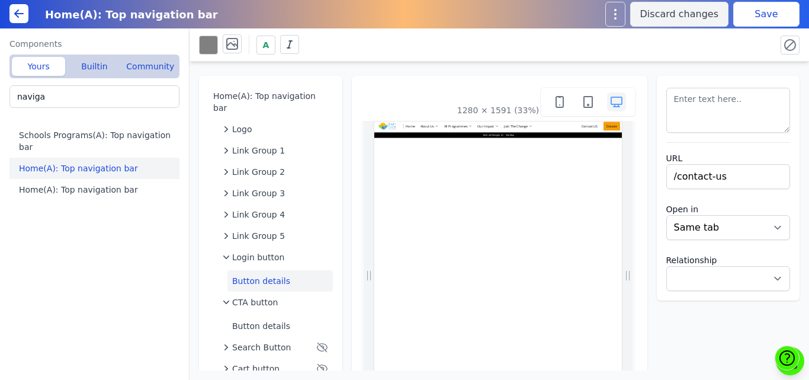
click at [740, 43] on div "A" at bounding box center [483, 44] width 568 height 21
click at [749, 18] on button "Save" at bounding box center [767, 14] width 66 height 25
click at [249, 251] on span "Login button" at bounding box center [258, 257] width 52 height 12
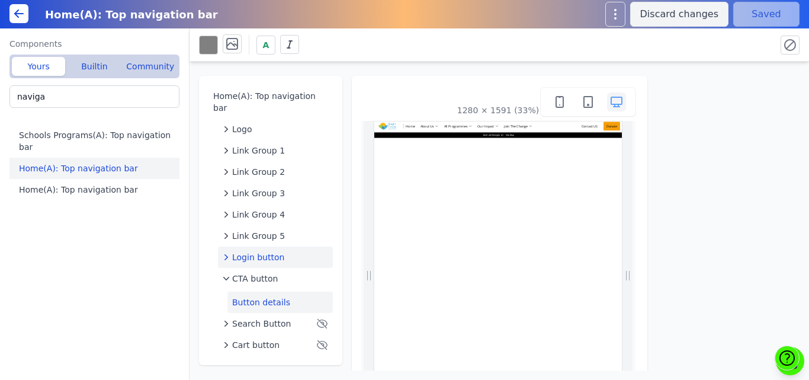
click at [254, 292] on button "Button details" at bounding box center [280, 302] width 105 height 21
select select "_self"
select select
click at [254, 251] on span "Login button" at bounding box center [258, 257] width 52 height 12
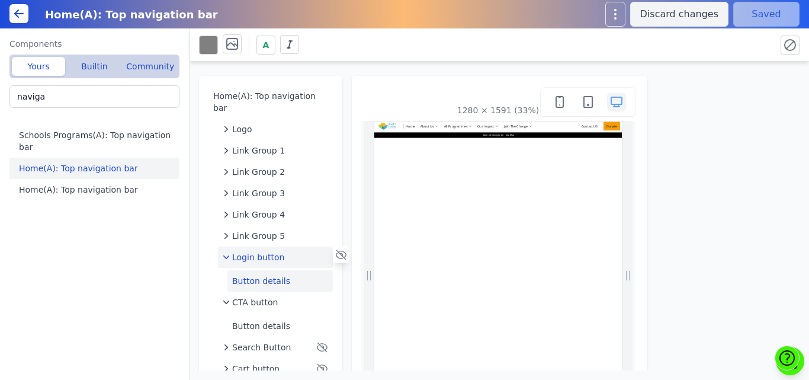
click at [254, 270] on button "Button details" at bounding box center [280, 280] width 105 height 21
select select "_self"
select select
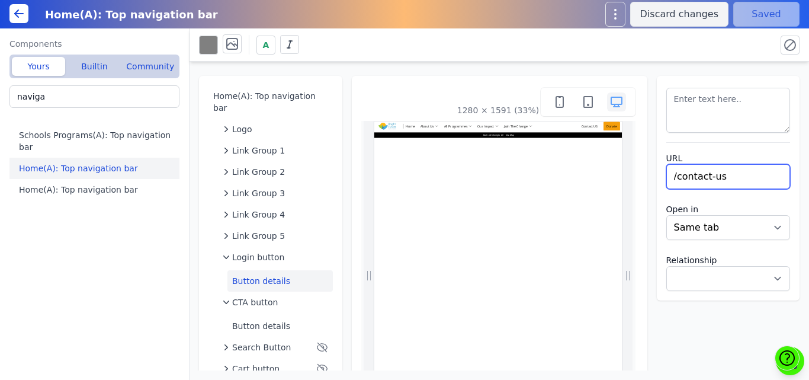
click at [732, 176] on input "/contact-us" at bounding box center [729, 176] width 124 height 25
click at [672, 177] on input "/contact-us" at bounding box center [729, 176] width 124 height 25
type input "contact-us"
select select
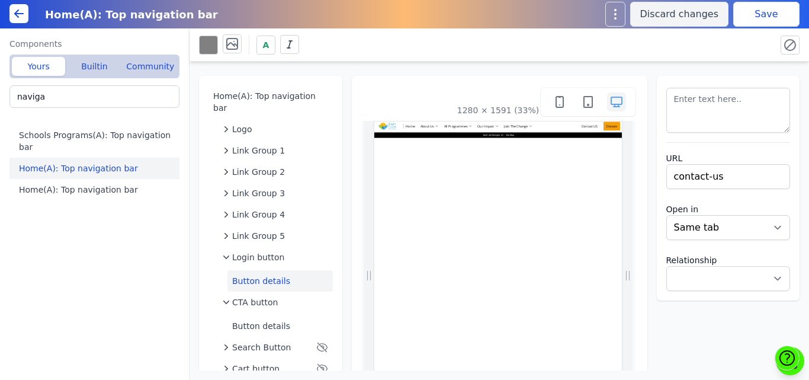
click at [739, 48] on div "A" at bounding box center [483, 44] width 568 height 21
click at [755, 17] on button "Save" at bounding box center [767, 14] width 66 height 25
click at [264, 145] on span "Link Group 1" at bounding box center [258, 151] width 53 height 12
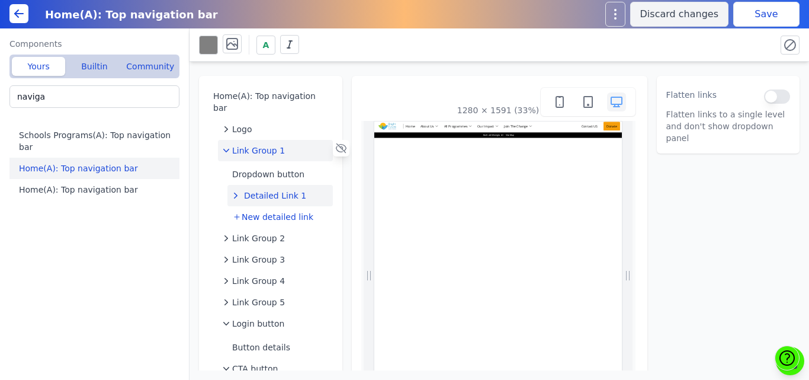
click at [256, 190] on span "Detailed Link 1" at bounding box center [275, 196] width 62 height 12
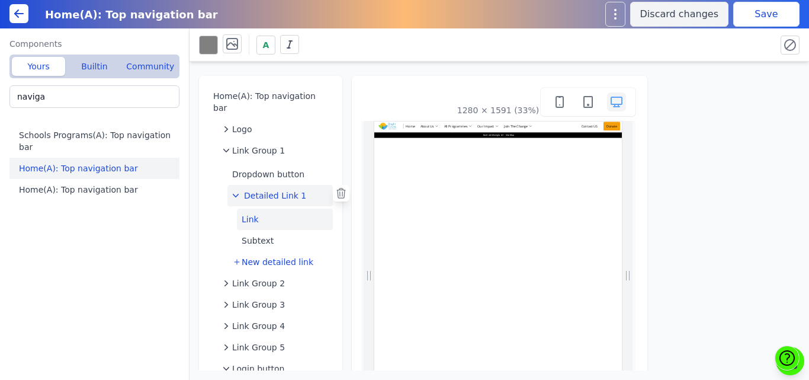
click at [257, 209] on button "Link" at bounding box center [285, 219] width 96 height 21
select select "_self"
select select
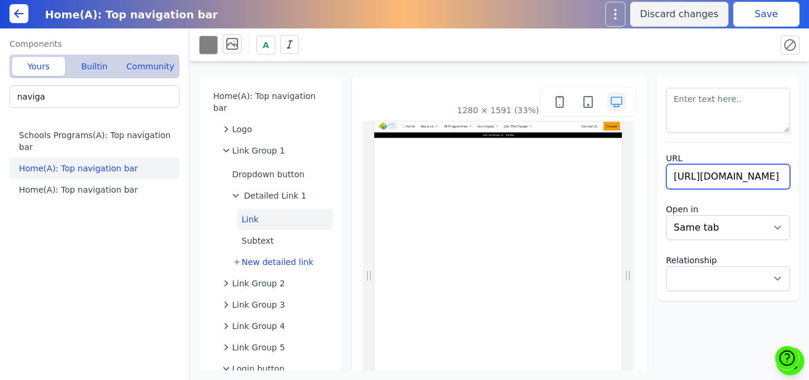
click at [710, 172] on input "[URL][DOMAIN_NAME]" at bounding box center [729, 176] width 124 height 25
click at [255, 190] on span "Detailed Link 1" at bounding box center [275, 196] width 62 height 12
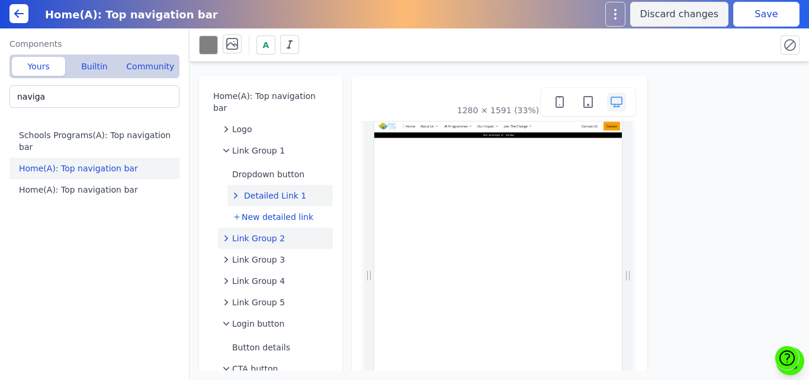
click at [252, 232] on span "Link Group 2" at bounding box center [258, 238] width 53 height 12
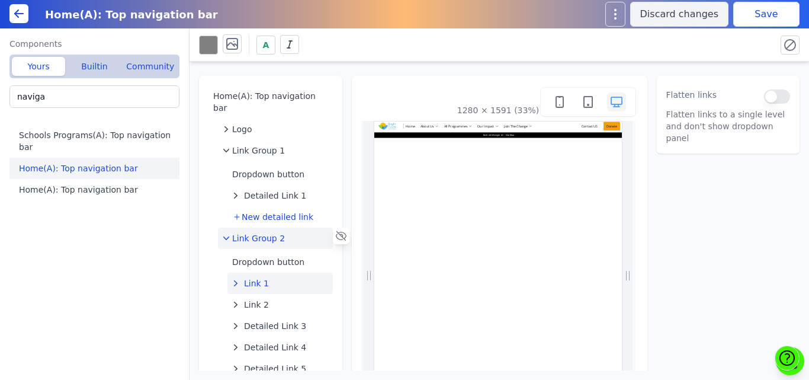
click at [248, 277] on span "Link 1" at bounding box center [256, 283] width 25 height 12
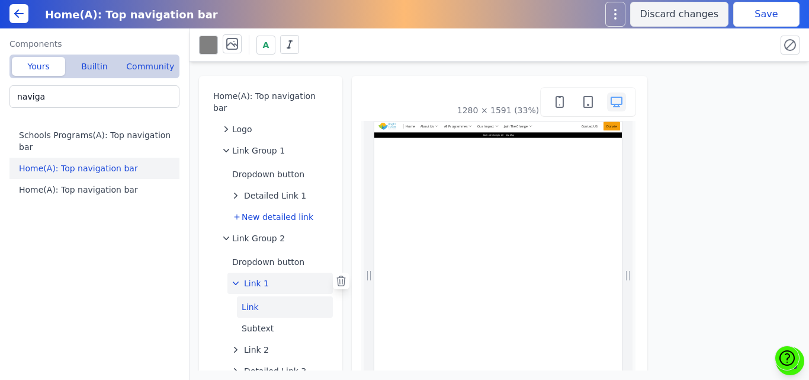
click at [253, 297] on button "Link" at bounding box center [285, 306] width 96 height 21
select select "_self"
select select
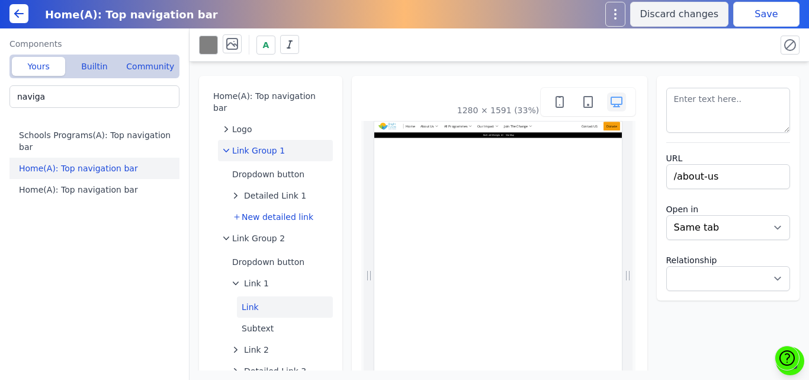
click at [248, 145] on span "Link Group 1" at bounding box center [258, 151] width 53 height 12
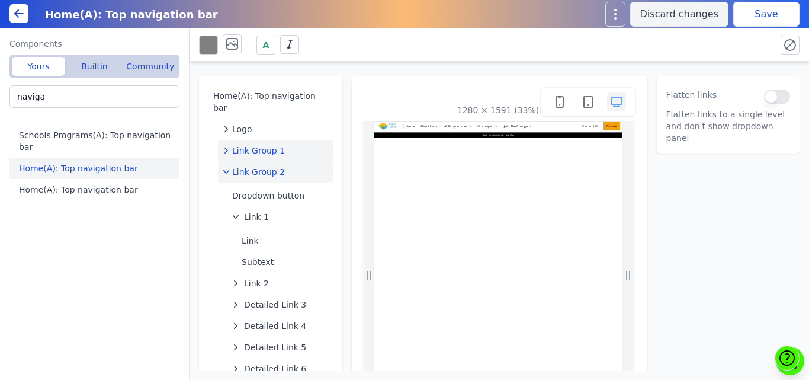
click at [248, 161] on button "Link Group 2" at bounding box center [275, 171] width 115 height 21
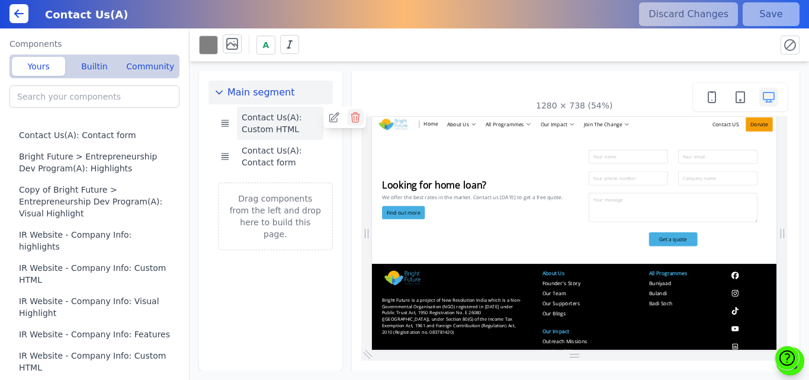
click at [355, 119] on icon at bounding box center [356, 117] width 12 height 12
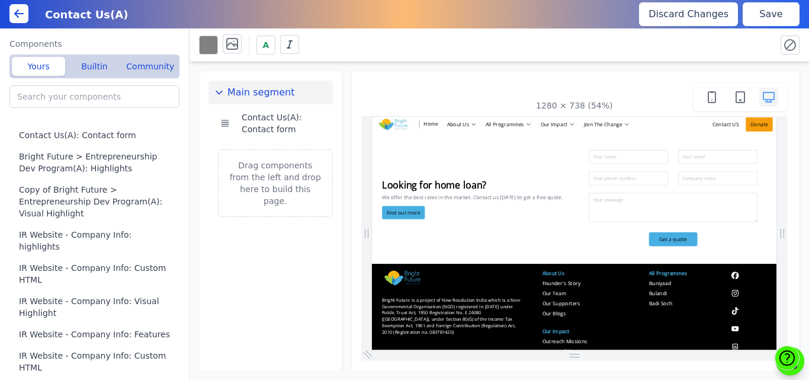
click at [757, 16] on button "Save" at bounding box center [771, 14] width 57 height 24
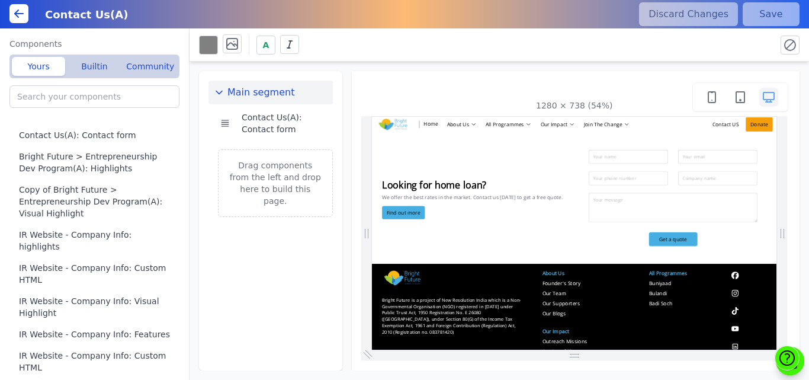
click at [11, 11] on button at bounding box center [18, 13] width 19 height 19
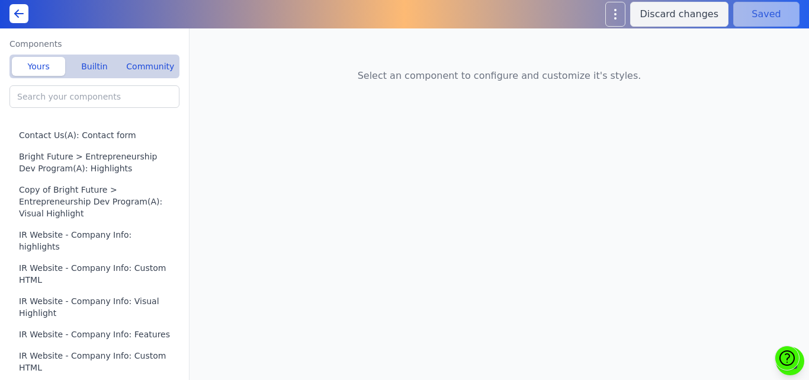
type input "Contact Us(A): Custom HTML"
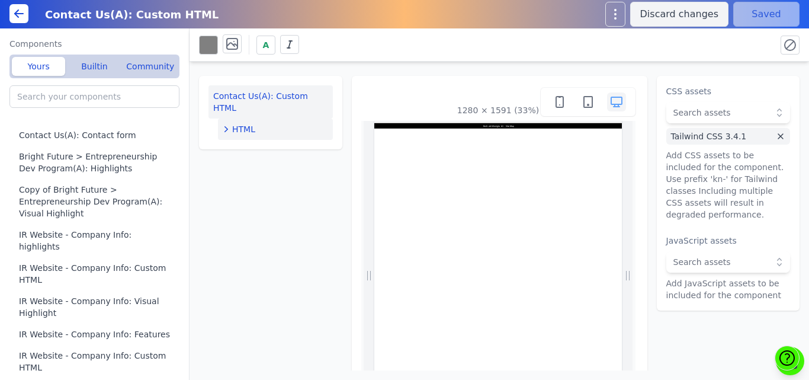
click at [291, 123] on div "HTML" at bounding box center [275, 129] width 105 height 12
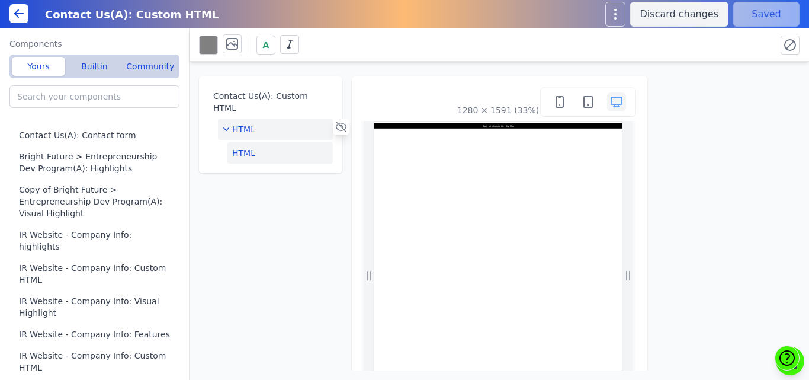
click at [272, 144] on button "HTML" at bounding box center [280, 152] width 105 height 21
click at [720, 98] on button "Edit HTML" at bounding box center [729, 97] width 124 height 24
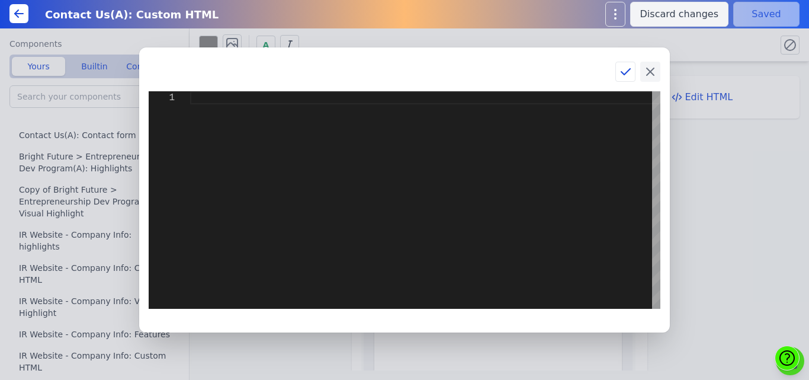
click at [649, 73] on icon at bounding box center [650, 71] width 7 height 7
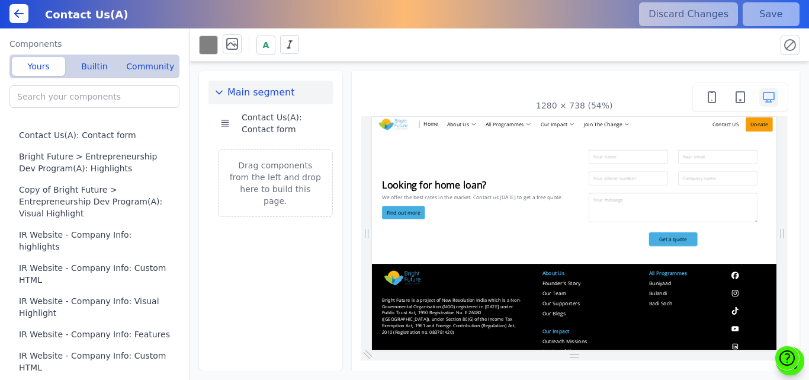
click at [357, 41] on div "A" at bounding box center [483, 44] width 568 height 21
drag, startPoint x: 1126, startPoint y: 162, endPoint x: 1150, endPoint y: 252, distance: 93.3
click at [84, 67] on button "Builtin" at bounding box center [94, 66] width 53 height 19
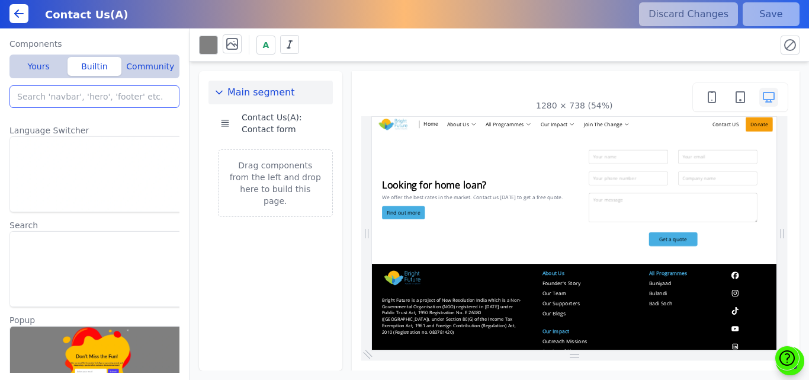
click at [74, 94] on input "search" at bounding box center [94, 96] width 170 height 23
click at [96, 98] on input "search" at bounding box center [94, 96] width 170 height 23
type input "g"
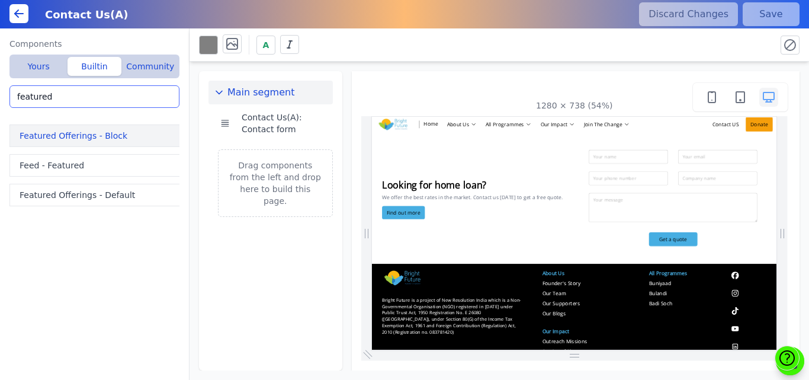
type input "featured"
click at [62, 140] on button "Featured Offerings - Block" at bounding box center [96, 135] width 175 height 23
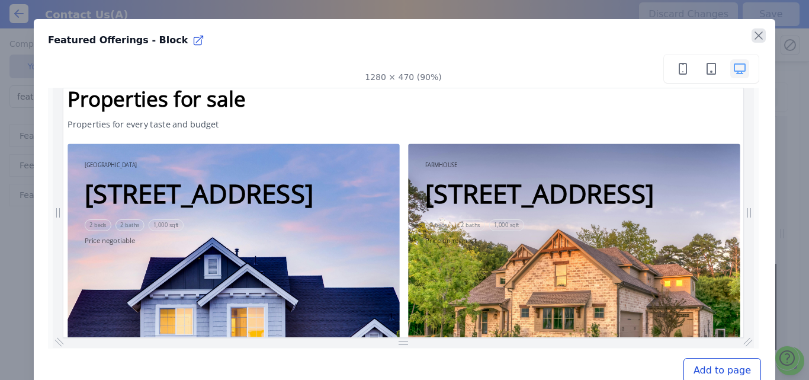
click at [755, 34] on icon "button" at bounding box center [758, 35] width 7 height 7
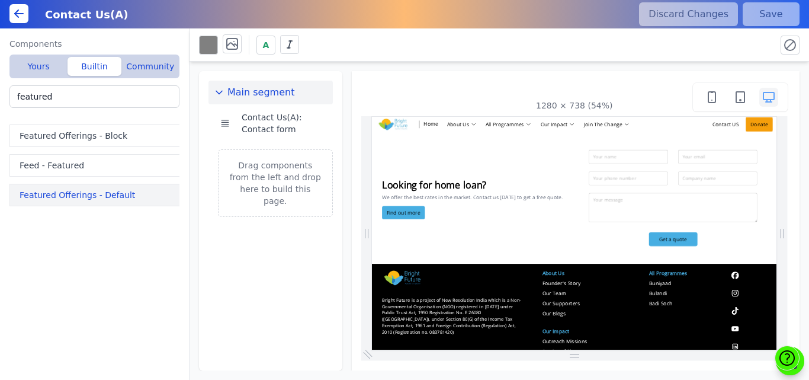
click at [36, 196] on button "Featured Offerings - Default" at bounding box center [96, 195] width 175 height 23
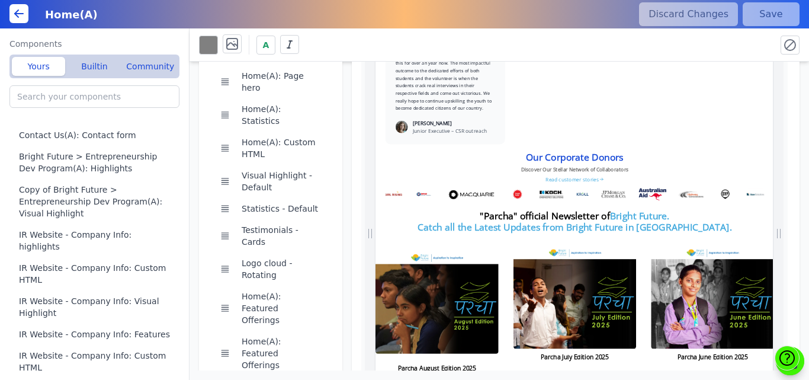
scroll to position [2540, 0]
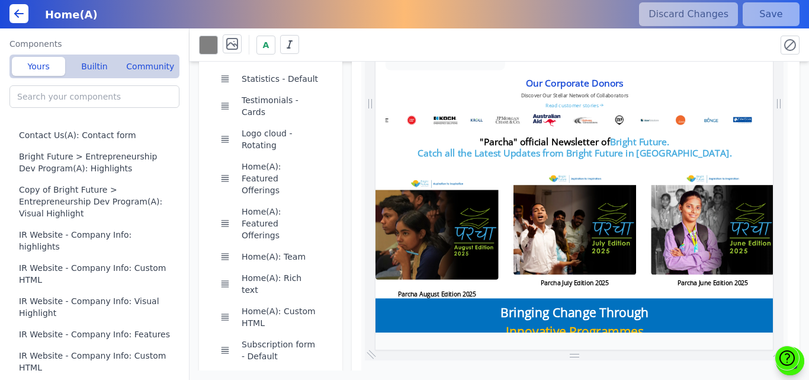
drag, startPoint x: 1126, startPoint y: 492, endPoint x: 1148, endPoint y: 12, distance: 479.9
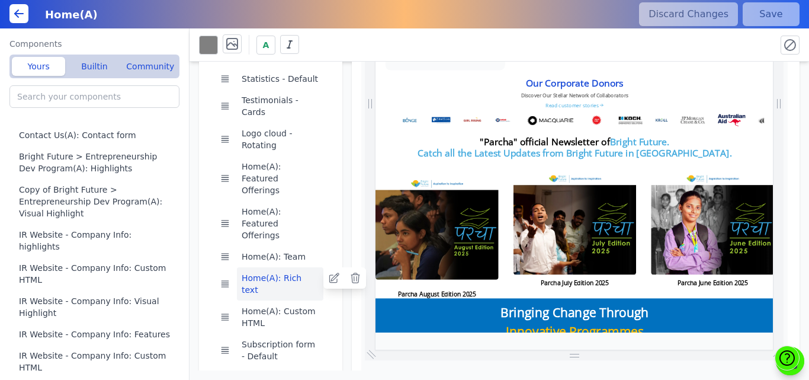
click at [283, 267] on button "Home(A): Rich text" at bounding box center [280, 283] width 87 height 33
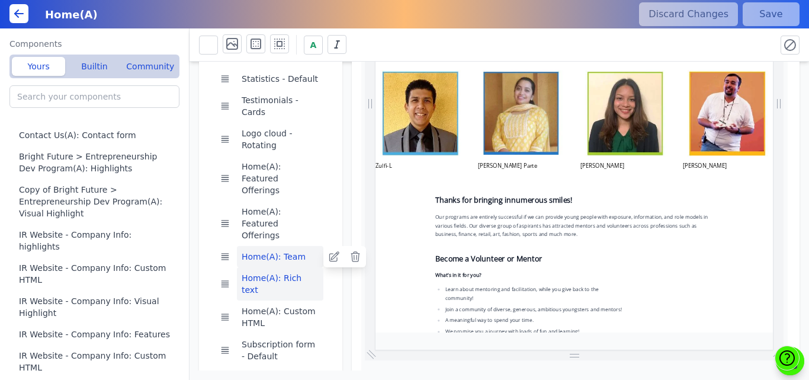
click at [271, 246] on button "Home(A): Team" at bounding box center [280, 256] width 87 height 21
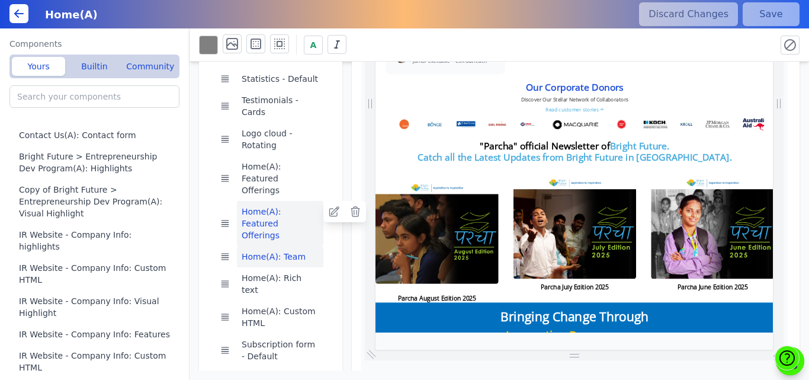
click at [274, 201] on button "Home(A): Featured Offerings" at bounding box center [280, 223] width 87 height 45
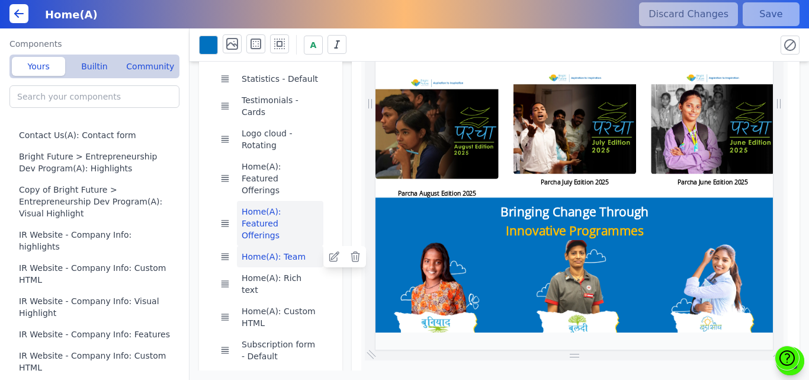
click at [271, 246] on button "Home(A): Team" at bounding box center [280, 256] width 87 height 21
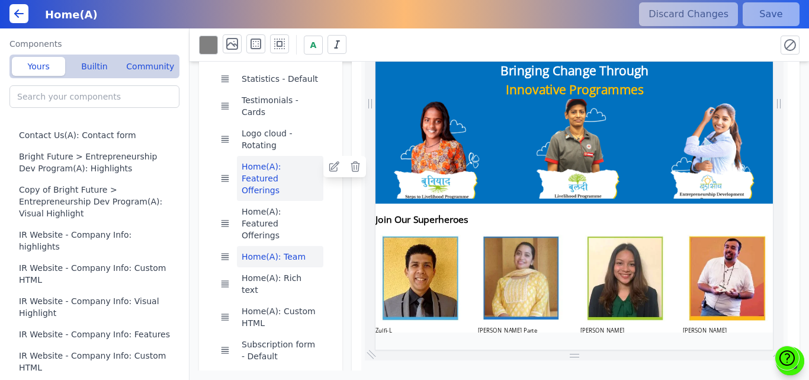
click at [265, 156] on button "Home(A): Featured Offerings" at bounding box center [280, 178] width 87 height 45
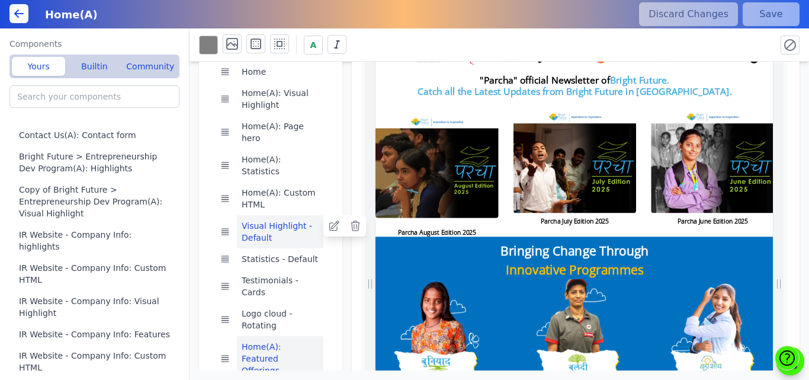
click at [273, 215] on button "Visual Highlight - Default" at bounding box center [280, 231] width 87 height 33
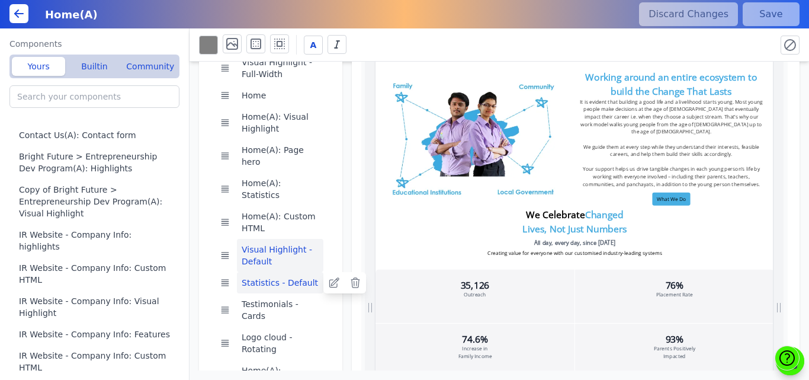
click at [272, 272] on button "Statistics - Default" at bounding box center [280, 282] width 87 height 21
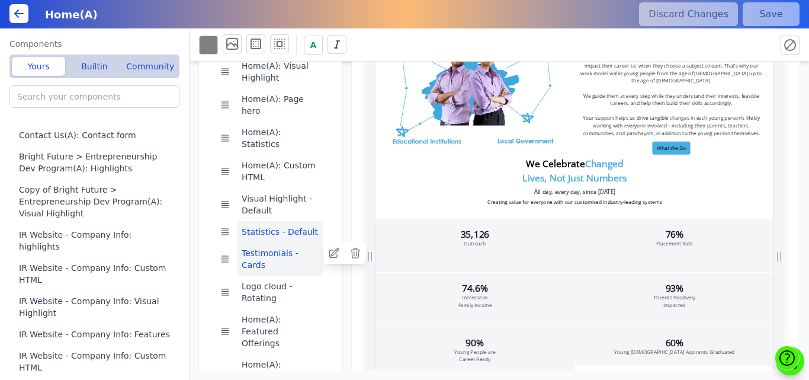
click at [262, 242] on button "Testimonials - Cards" at bounding box center [280, 258] width 87 height 33
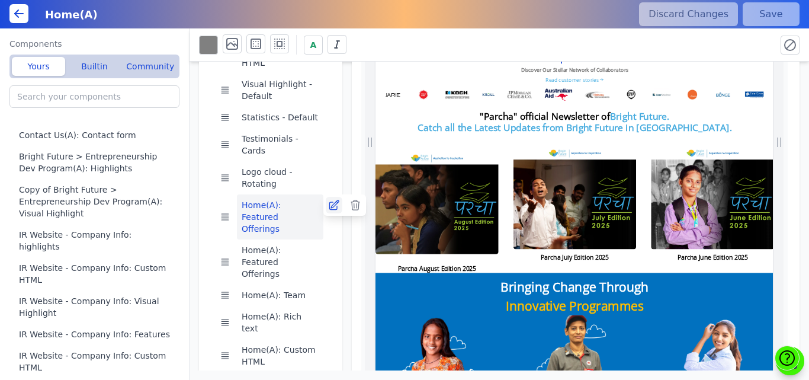
click at [330, 199] on icon at bounding box center [334, 205] width 12 height 12
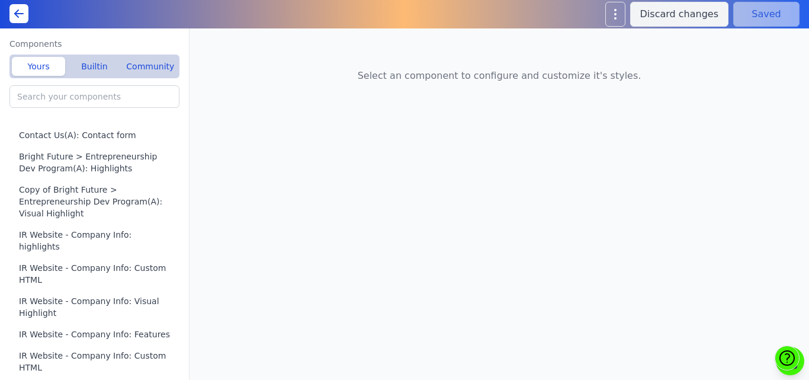
type input "Home(A): Featured Offerings"
